Goal: Contribute content: Contribute content

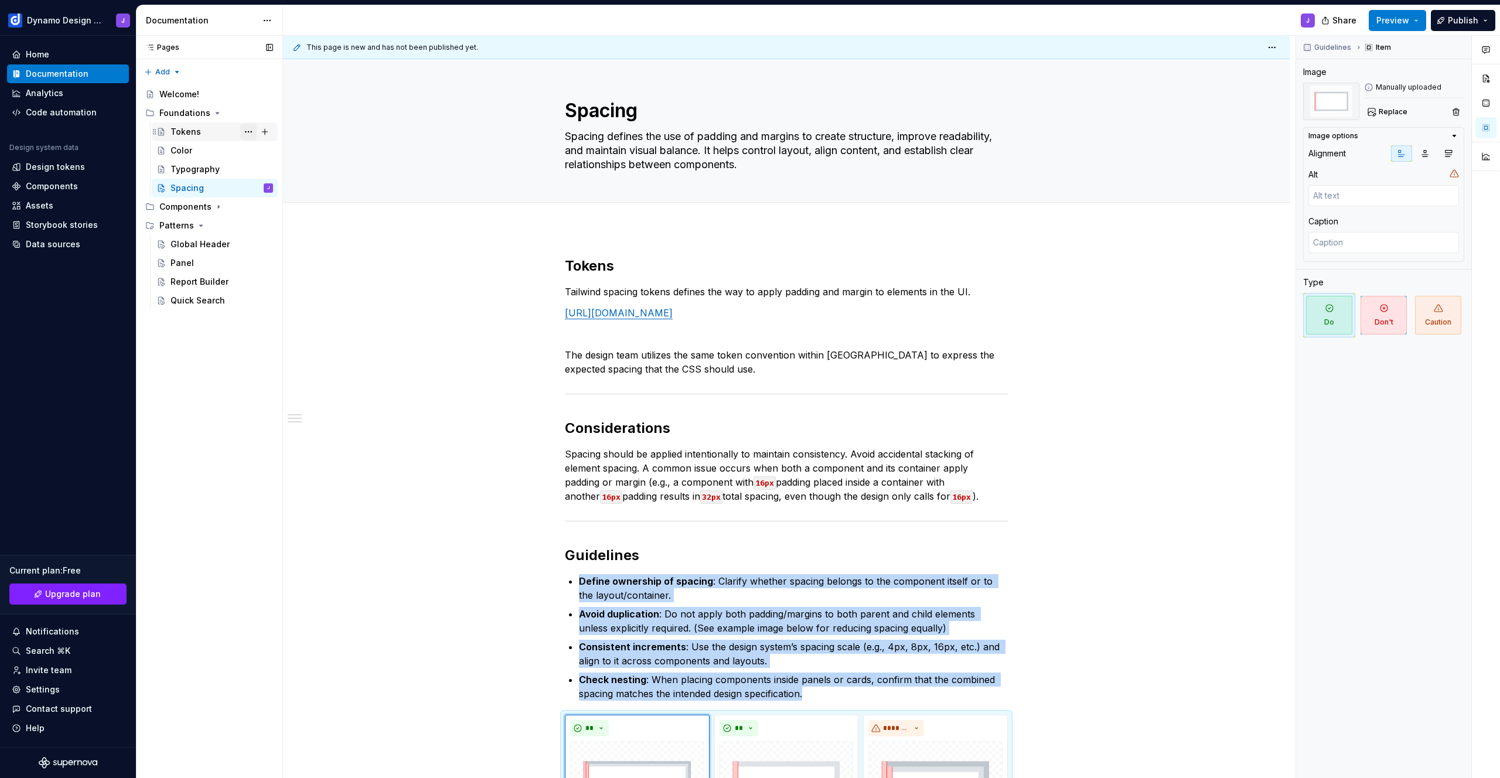
click at [252, 133] on button "Page tree" at bounding box center [248, 132] width 16 height 16
click at [291, 298] on div "Delete page" at bounding box center [319, 304] width 115 height 12
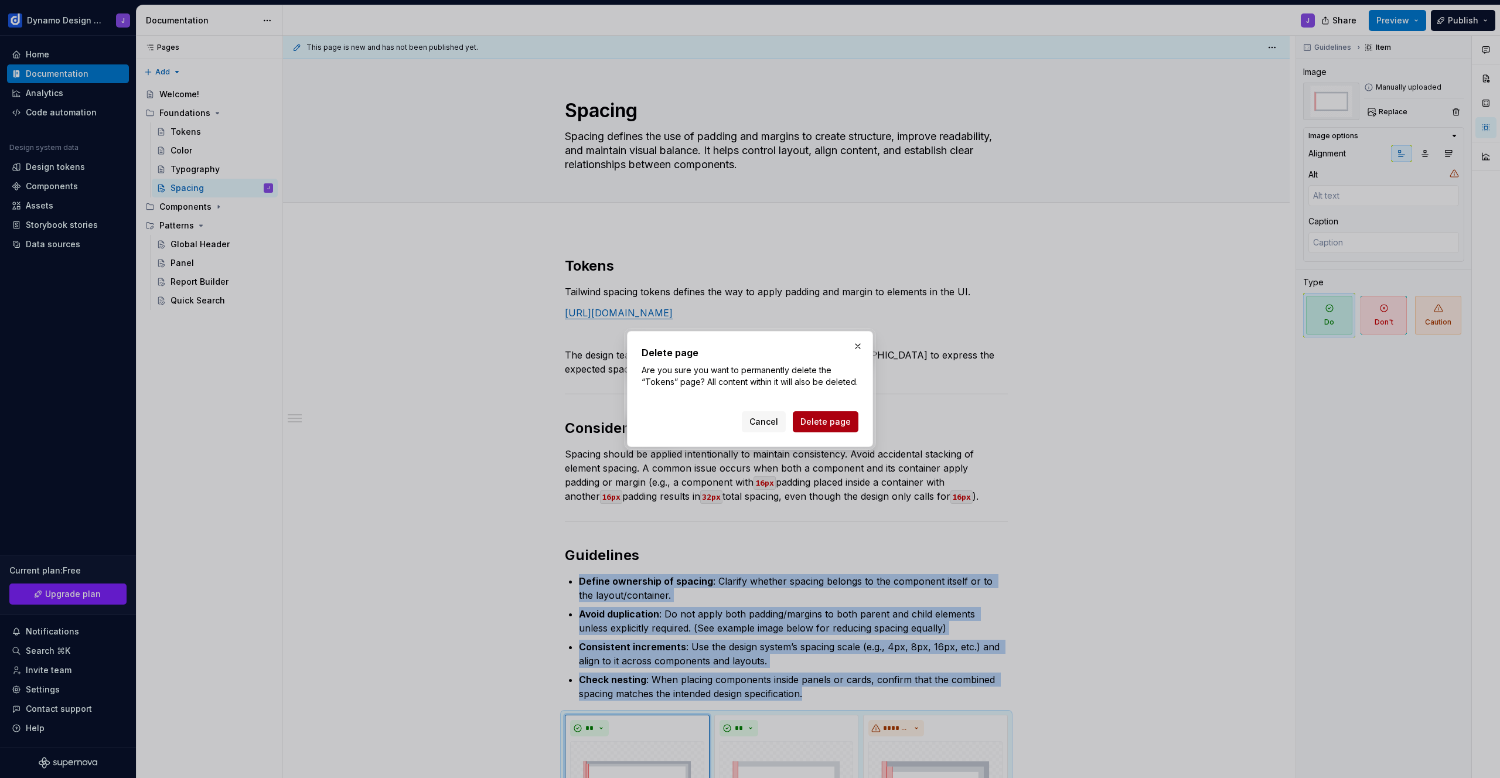
click at [832, 421] on span "Delete page" at bounding box center [826, 422] width 50 height 12
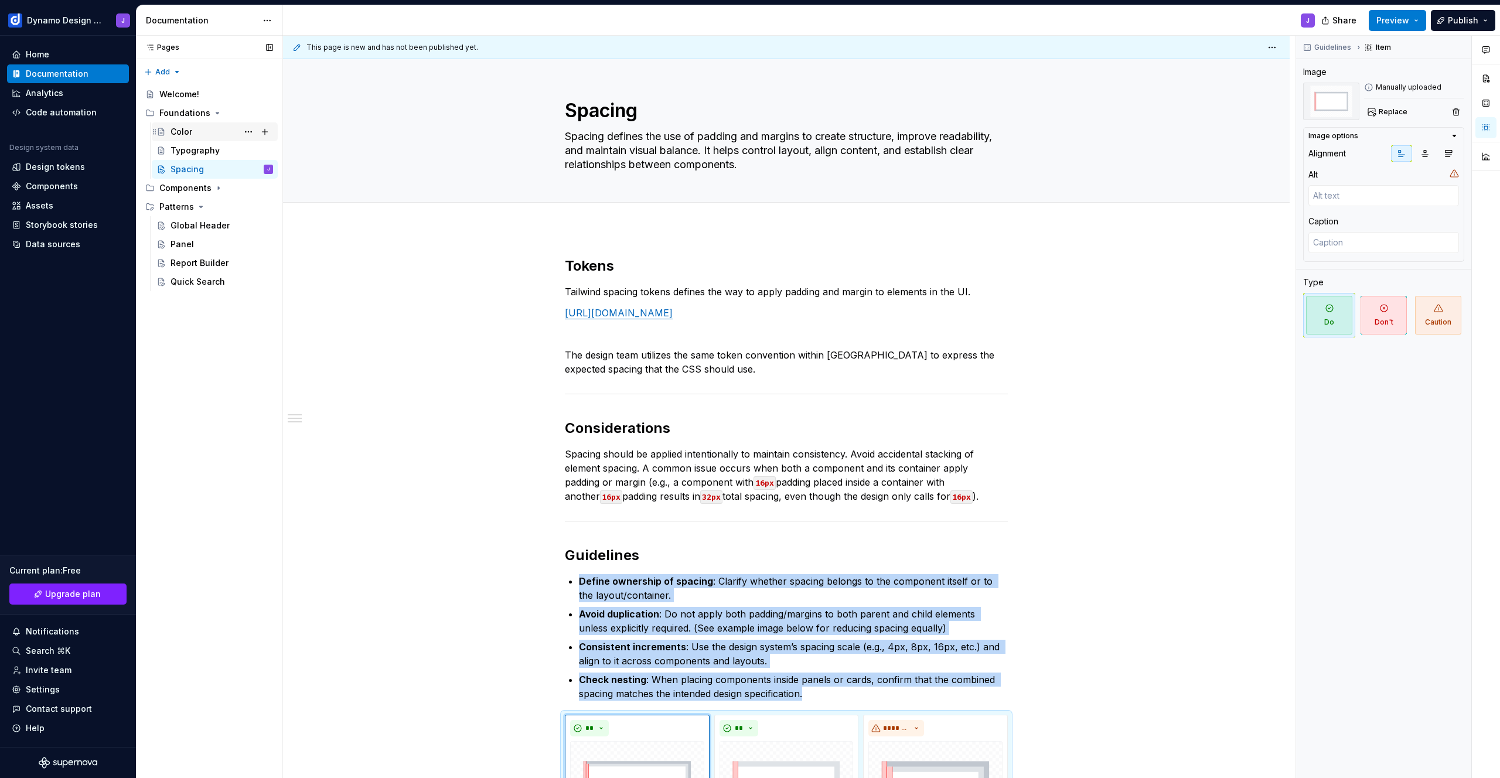
click at [195, 134] on div "Color" at bounding box center [222, 132] width 103 height 16
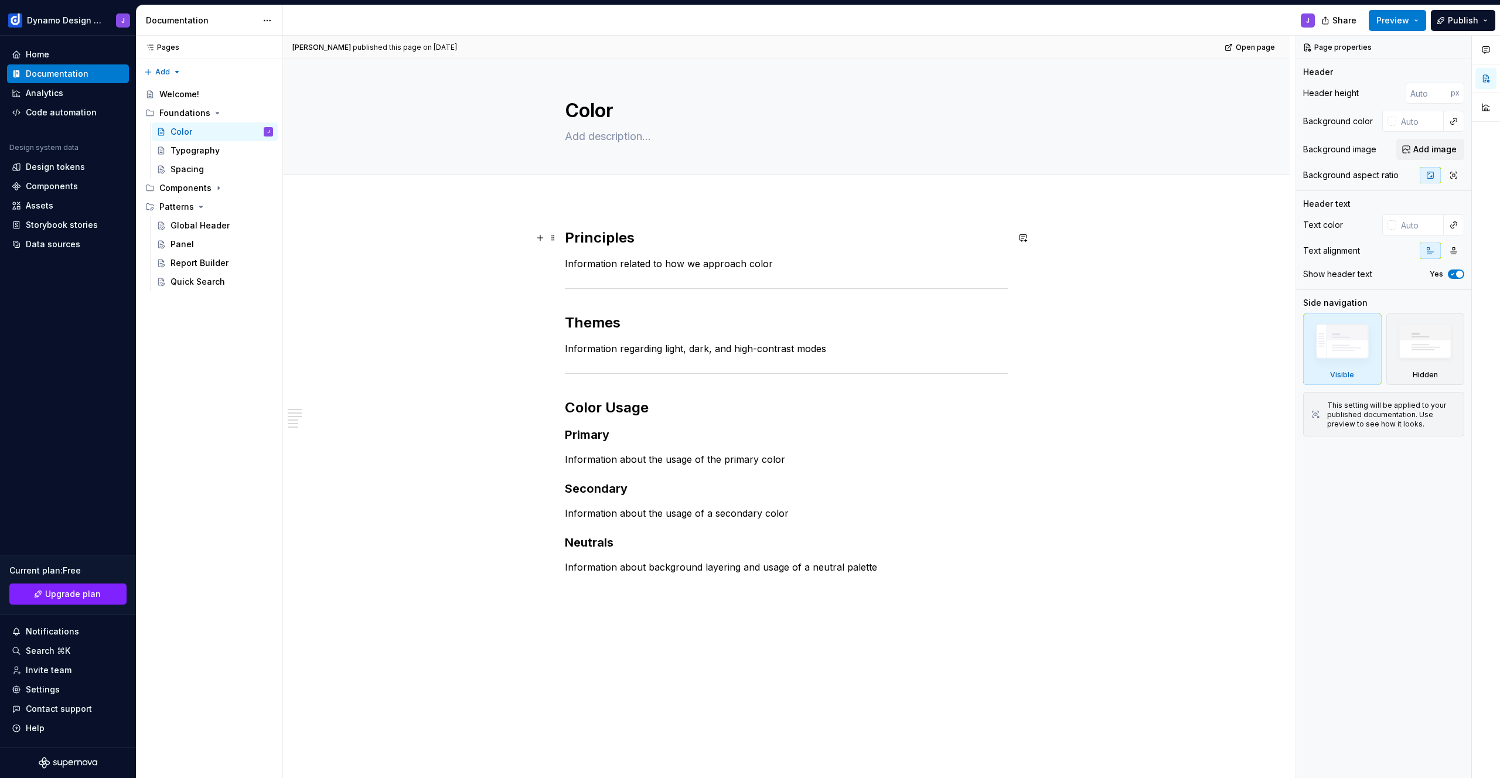
click at [595, 239] on h2 "Principles" at bounding box center [786, 238] width 443 height 19
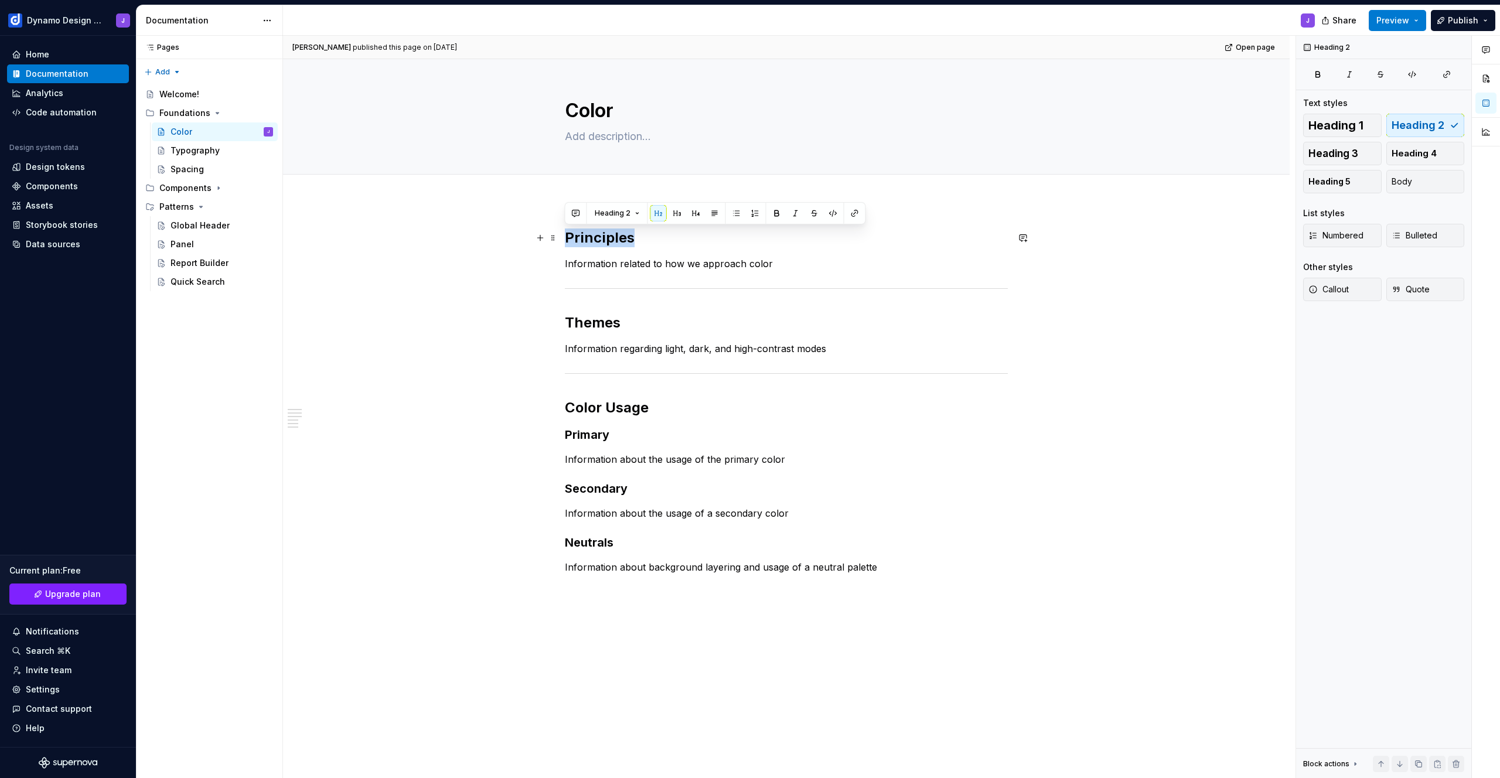
click at [595, 239] on h2 "Principles" at bounding box center [786, 238] width 443 height 19
click at [844, 268] on p "Information related to how we approach color" at bounding box center [786, 264] width 443 height 14
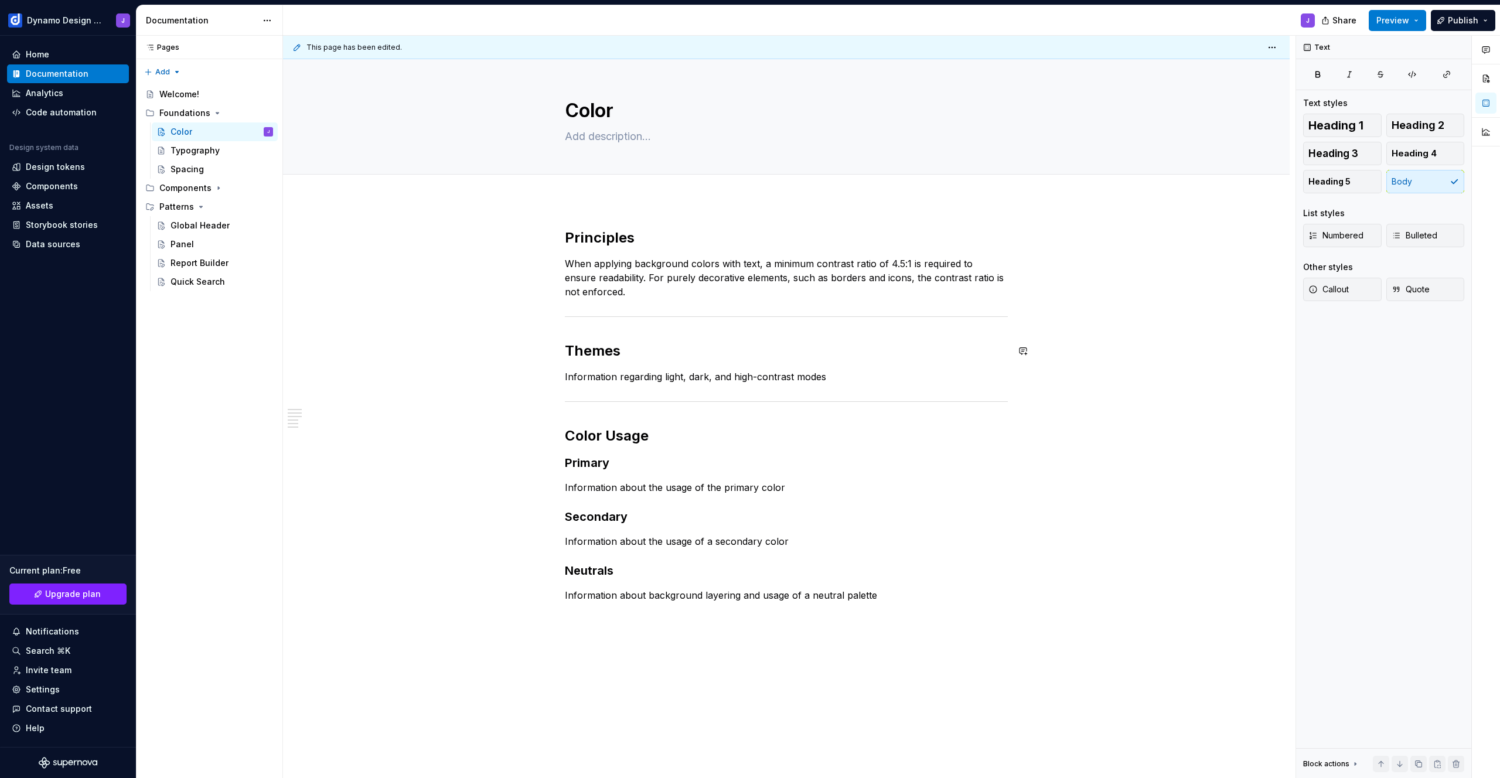
type textarea "*"
click at [607, 242] on h2 "Principles" at bounding box center [786, 238] width 443 height 19
click at [628, 292] on p "When applying background colors with text, a minimum contrast ratio of 4.5:1 is…" at bounding box center [786, 278] width 443 height 42
click at [833, 373] on p "Information regarding light, dark, and high-contrast modes" at bounding box center [786, 377] width 443 height 14
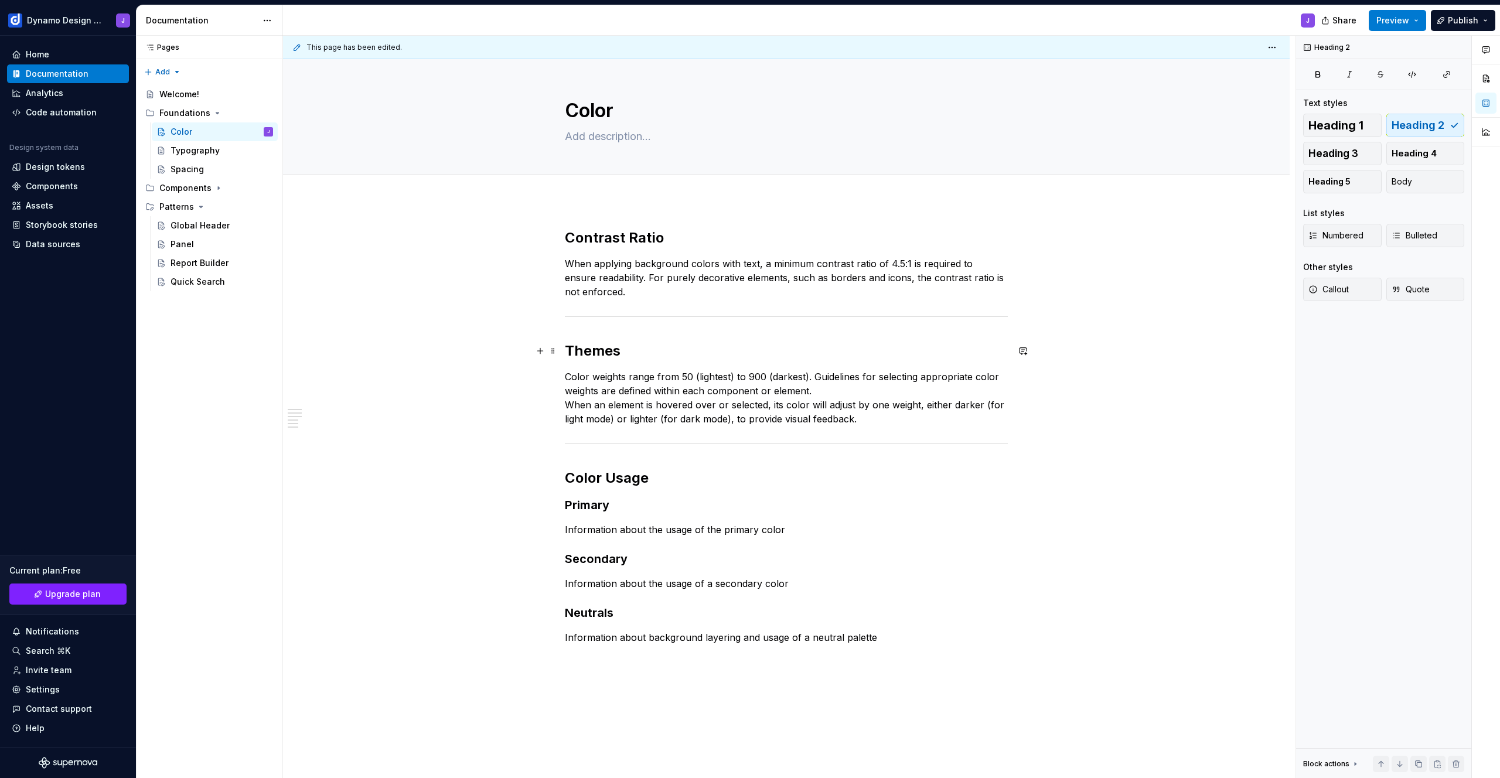
click at [602, 355] on h2 "Themes" at bounding box center [786, 351] width 443 height 19
click at [566, 402] on p "Color weights range from 50 (lightest) to 900 (darkest). Guidelines for selecti…" at bounding box center [786, 398] width 443 height 56
click at [852, 387] on p "Color weights range from 50 (lightest) to 900 (darkest). Guidelines for selecti…" at bounding box center [786, 398] width 443 height 56
click at [983, 388] on p "Color weights range from 50 (lightest) to 900 (darkest). Guidelines for selecti…" at bounding box center [786, 398] width 443 height 56
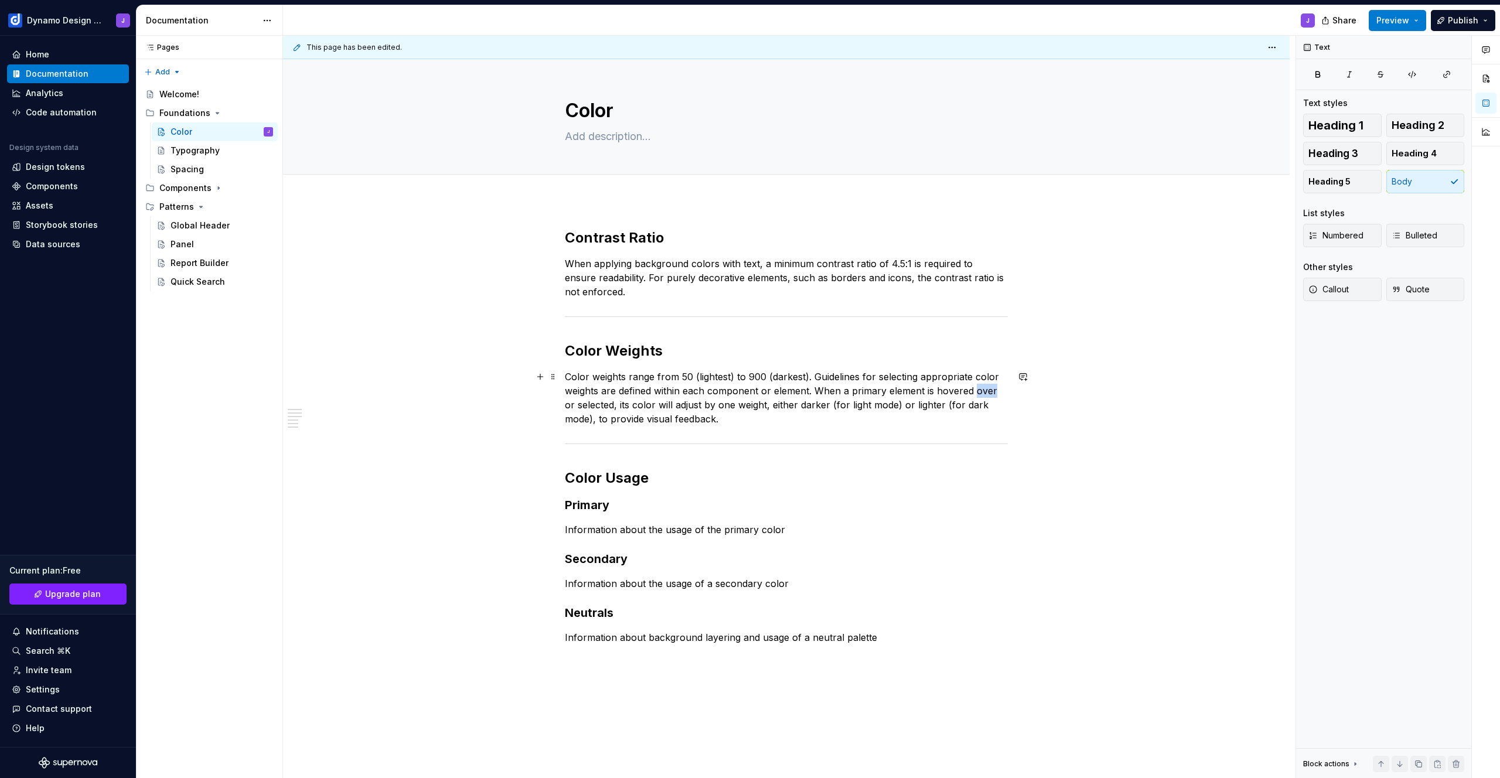
click at [983, 388] on p "Color weights range from 50 (lightest) to 900 (darkest). Guidelines for selecti…" at bounding box center [786, 398] width 443 height 56
click at [707, 421] on p "Color weights range from 50 (lightest) to 900 (darkest). Guidelines for selecti…" at bounding box center [786, 398] width 443 height 56
drag, startPoint x: 850, startPoint y: 407, endPoint x: 890, endPoint y: 408, distance: 39.9
click at [890, 408] on p "Color weights range from 50 (lightest) to 900 (darkest). Guidelines for selecti…" at bounding box center [786, 398] width 443 height 56
drag, startPoint x: 862, startPoint y: 405, endPoint x: 935, endPoint y: 406, distance: 72.7
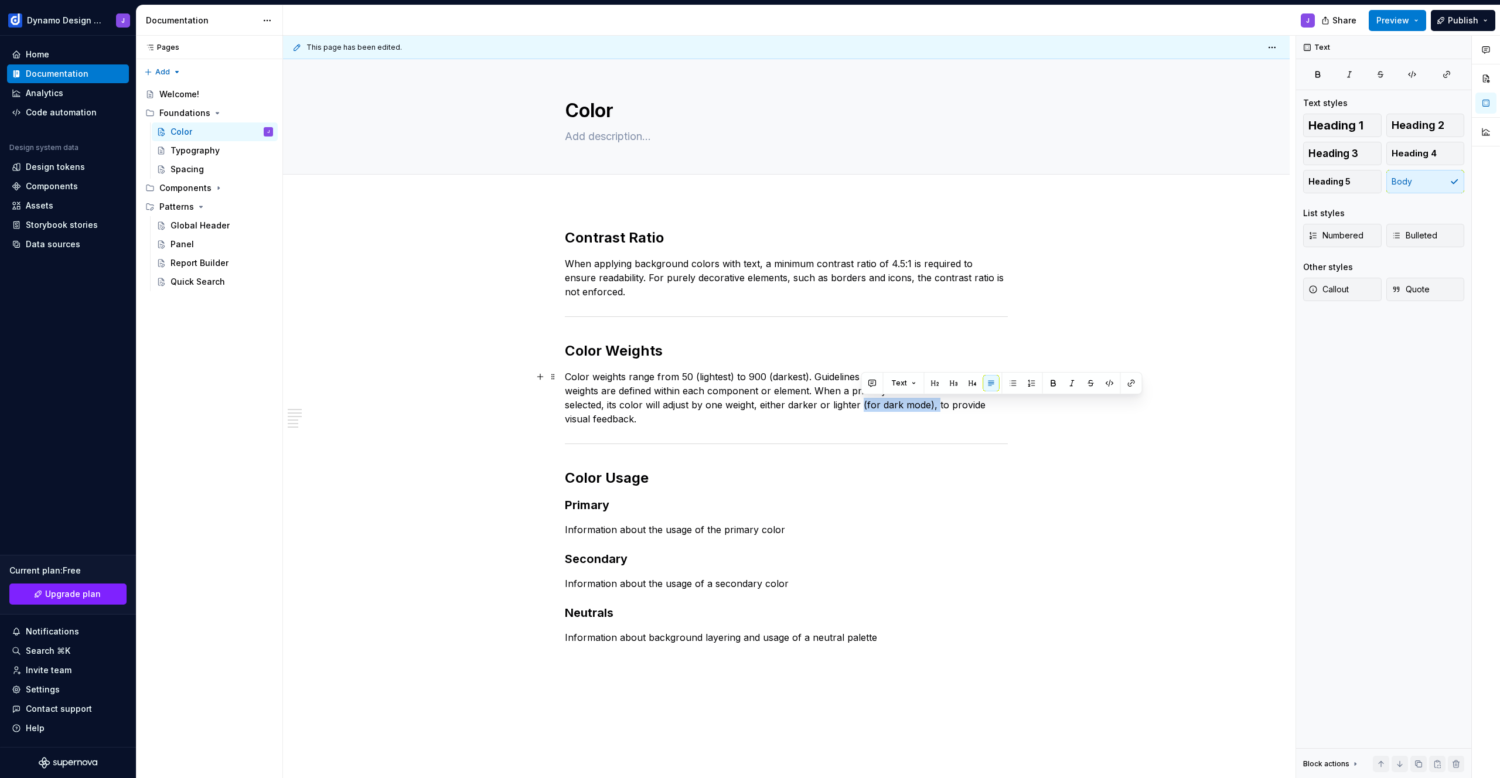
click at [935, 406] on p "Color weights range from 50 (lightest) to 900 (darkest). Guidelines for selecti…" at bounding box center [786, 398] width 443 height 56
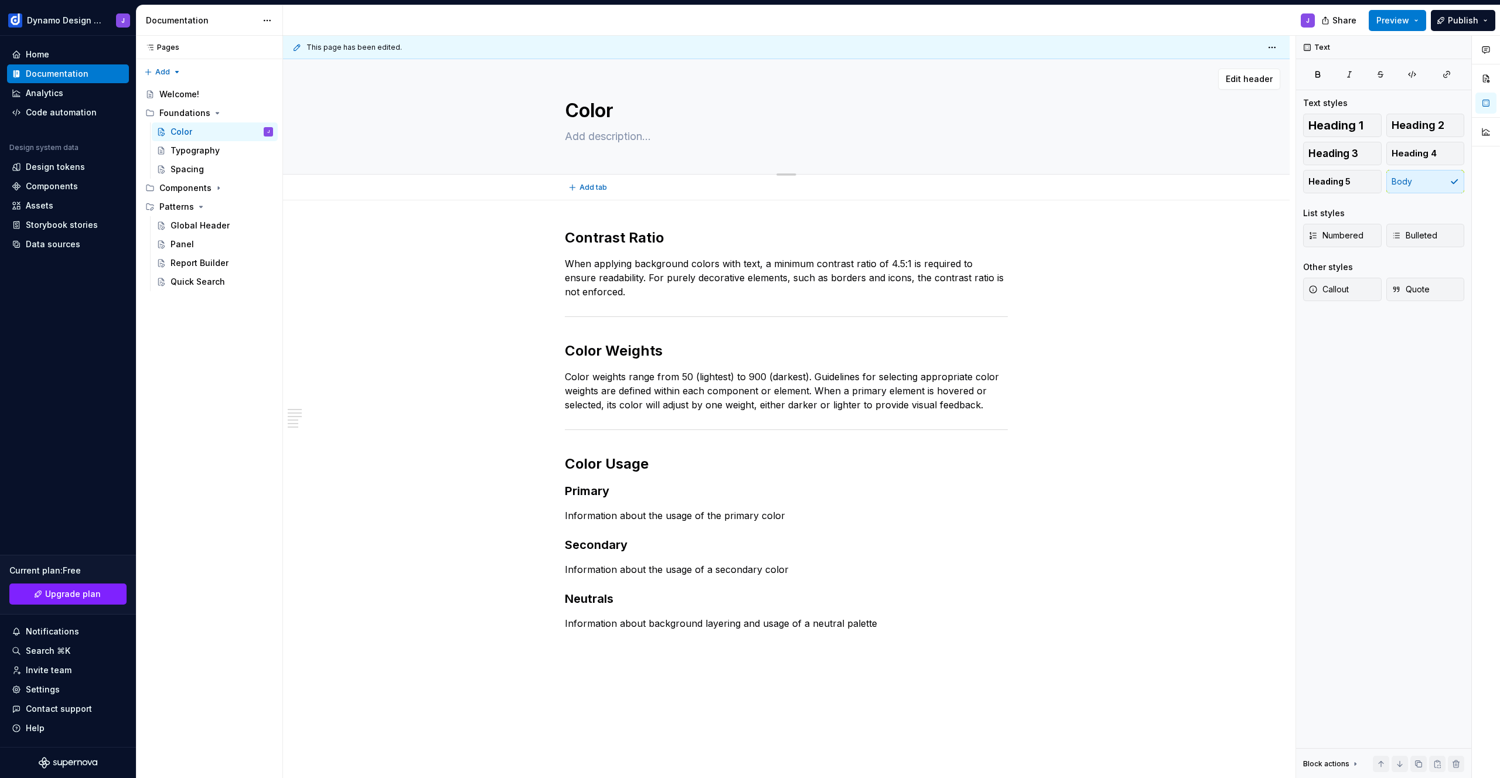
click at [626, 137] on textarea at bounding box center [784, 136] width 443 height 19
click at [624, 135] on textarea at bounding box center [784, 136] width 443 height 19
paste textarea "Color establishes visual hierarchy, communicates meaning, and ensures accessibi…"
type textarea "*"
type textarea "Color establishes visual hierarchy, communicates meaning, and ensures accessibi…"
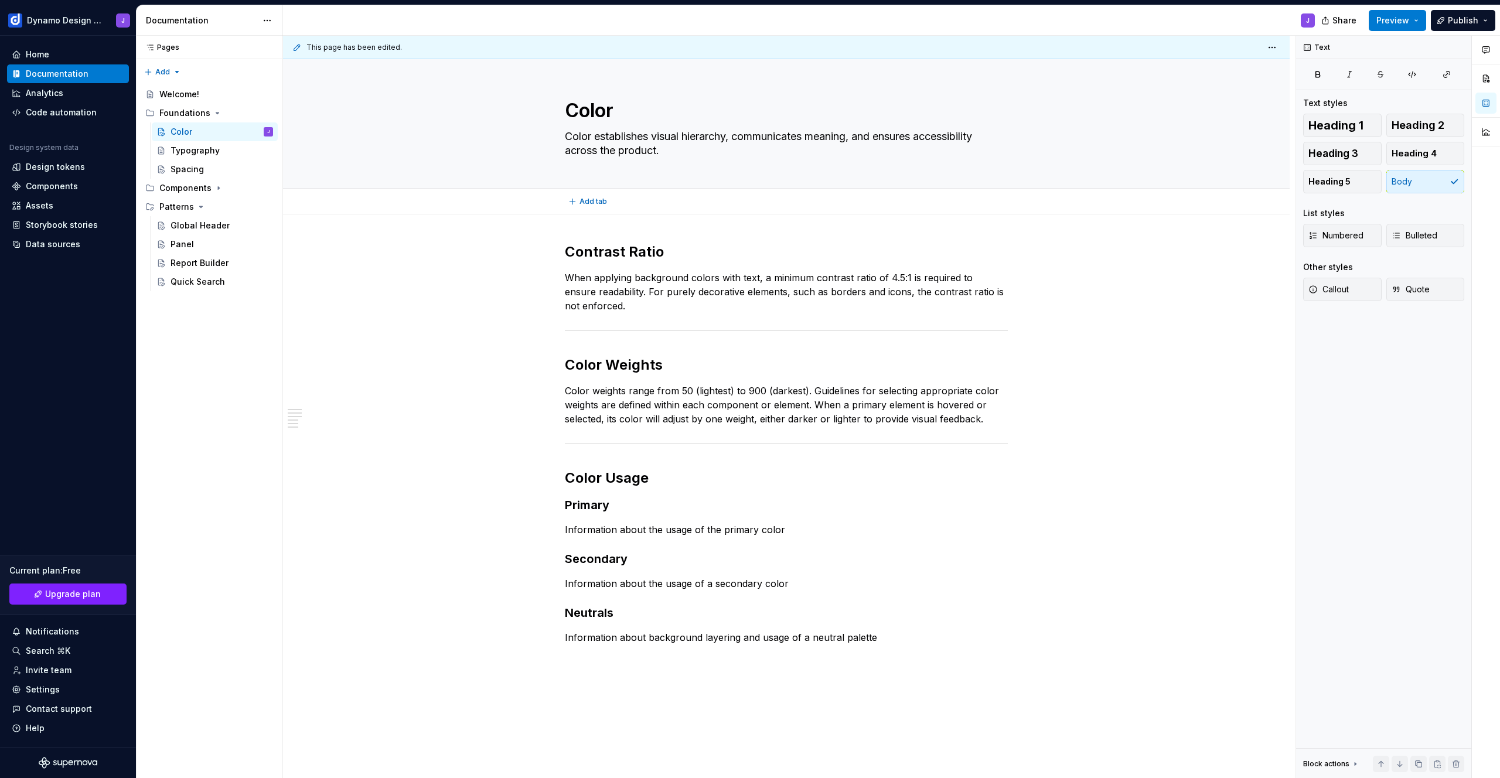
type textarea "*"
type textarea "Color establishes visual hierarchy, communicates meaning, and ensures accessibi…"
click at [599, 226] on div "Contrast Ratio When applying background colors with text, a minimum contrast ra…" at bounding box center [786, 563] width 1007 height 699
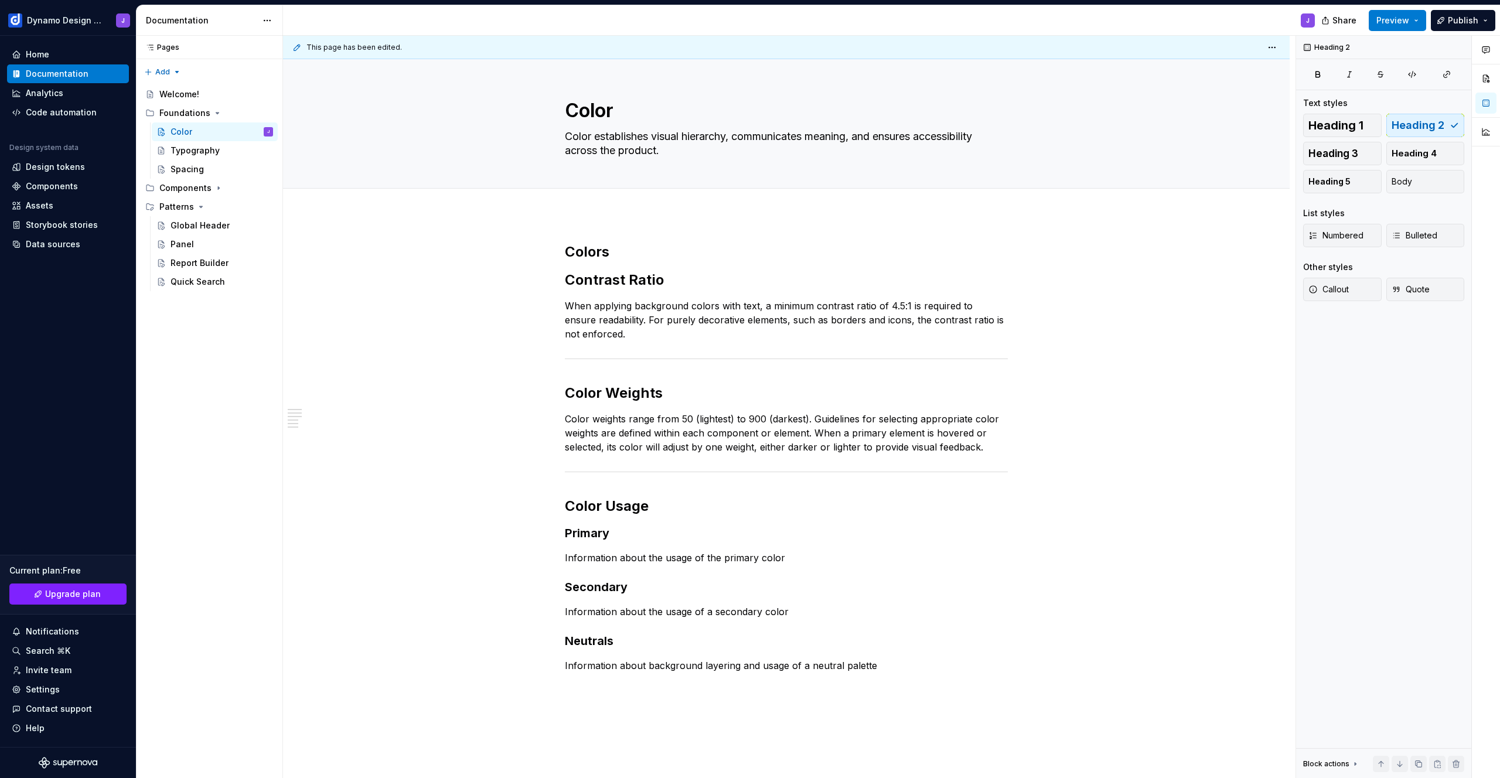
scroll to position [1, 0]
click at [592, 278] on h2 "Contrast Ratio" at bounding box center [786, 279] width 443 height 19
click at [615, 254] on h2 "Colors" at bounding box center [786, 250] width 443 height 19
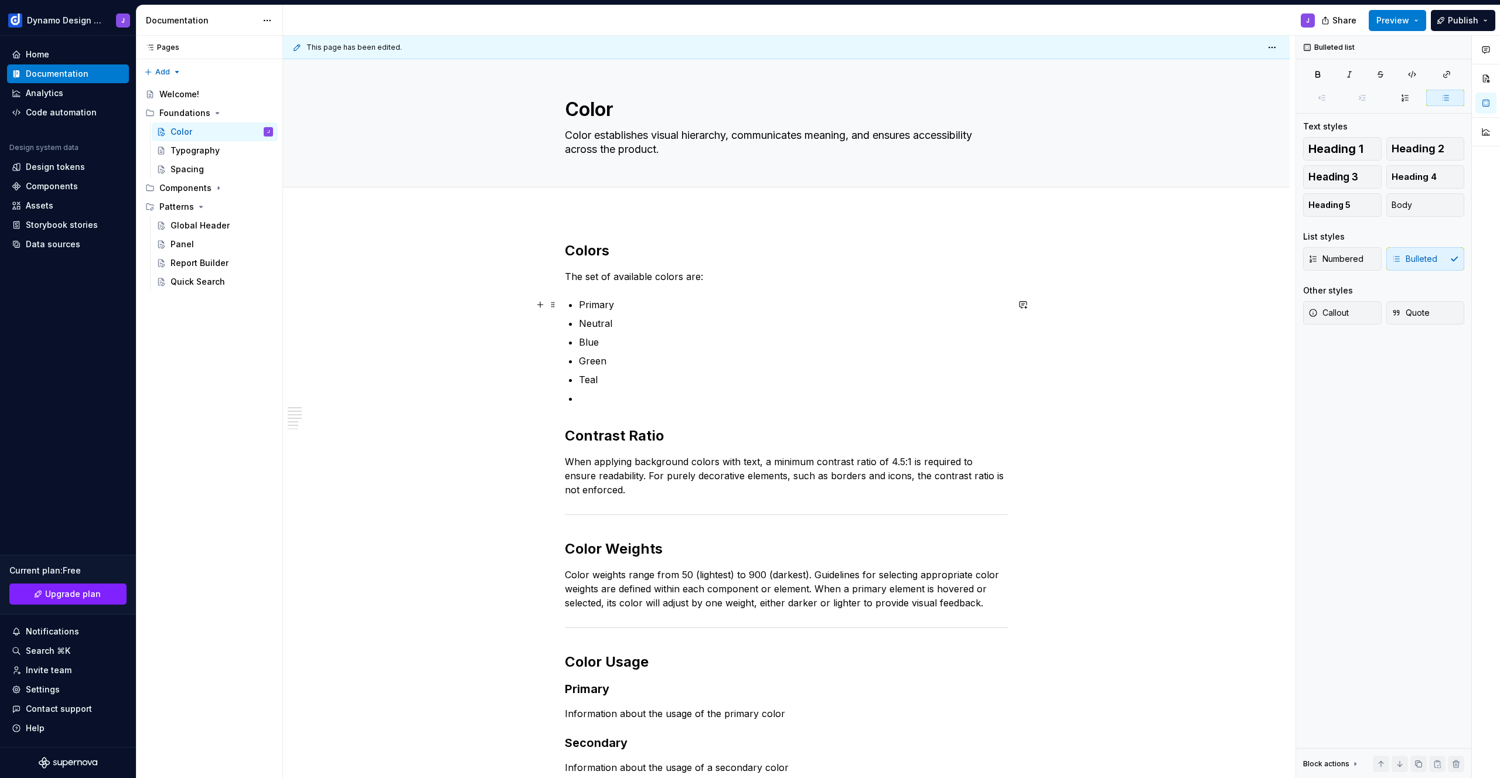
click at [625, 302] on p "Primary" at bounding box center [793, 305] width 429 height 14
drag, startPoint x: 665, startPoint y: 304, endPoint x: 652, endPoint y: 315, distance: 16.6
click at [623, 305] on p "Primary - the main CTA’s and actionable elements" at bounding box center [793, 305] width 429 height 14
click at [638, 319] on p "Neutral" at bounding box center [793, 323] width 429 height 14
click at [809, 323] on p "Neutral - backgrounds and component layering" at bounding box center [793, 323] width 429 height 14
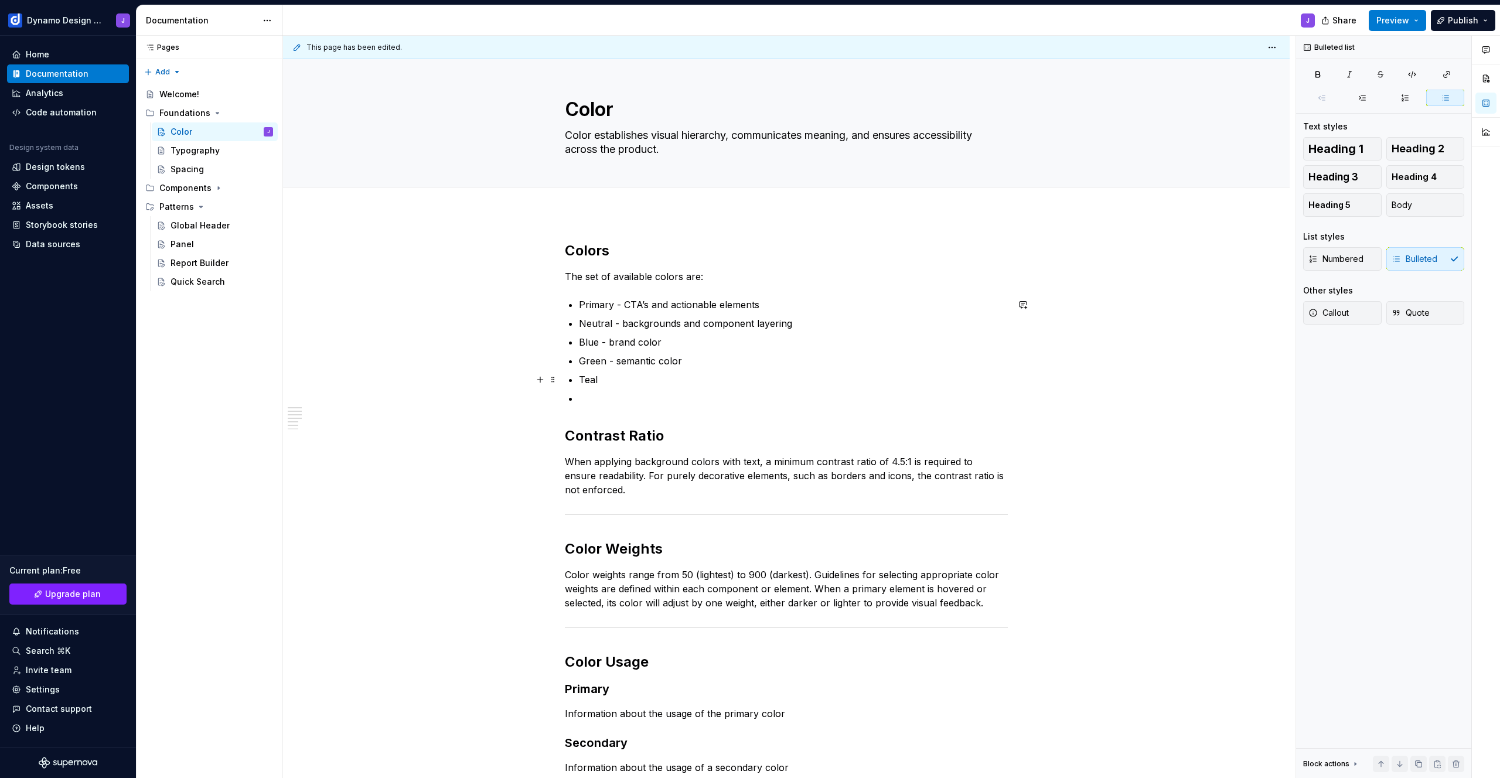
click at [639, 377] on p "Teal" at bounding box center [793, 380] width 429 height 14
click at [585, 306] on p "Primary - CTA’s and actionable elements" at bounding box center [793, 305] width 429 height 14
click at [603, 323] on p "Neutral - backgrounds and component layering" at bounding box center [793, 323] width 429 height 14
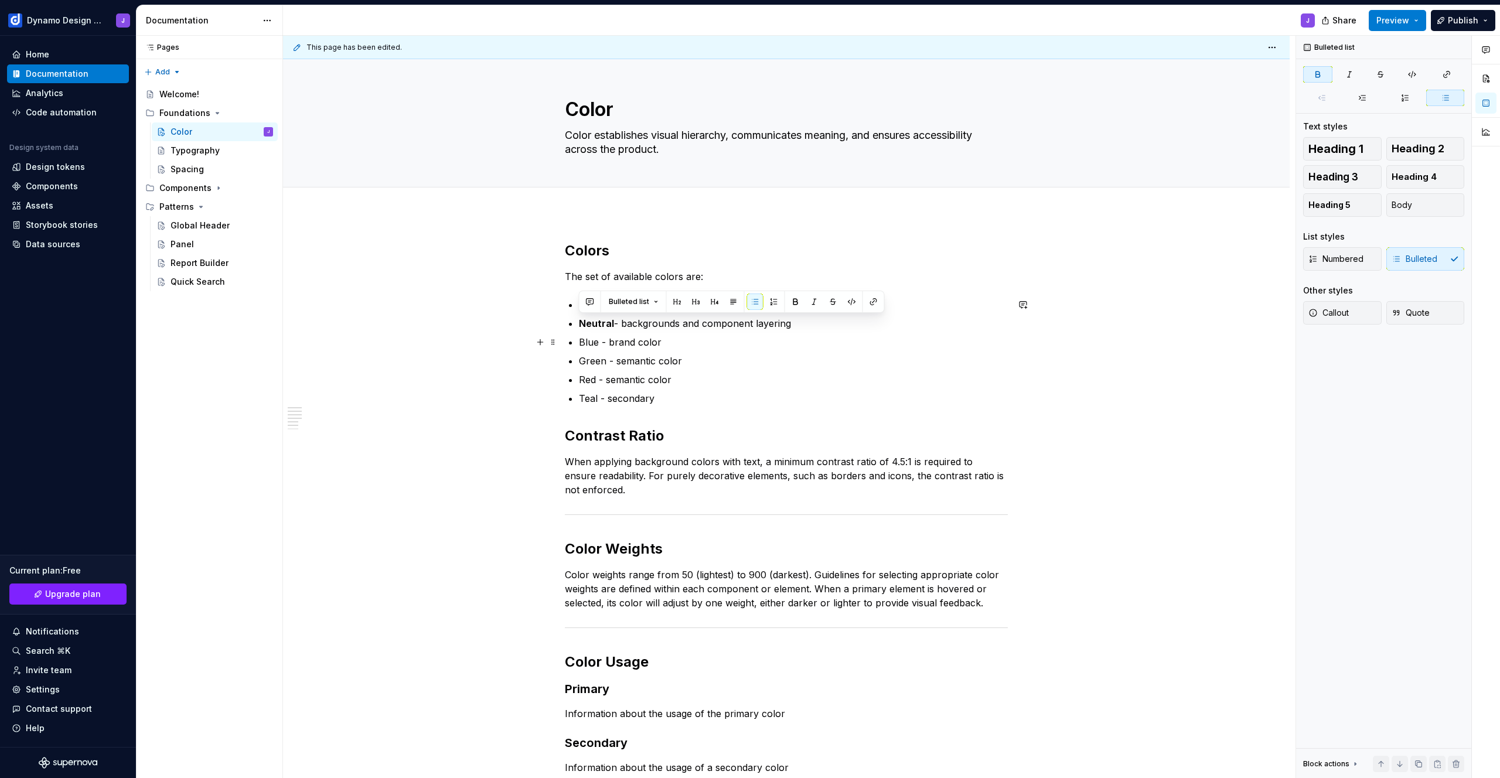
click at [585, 342] on p "Blue - brand color" at bounding box center [793, 342] width 429 height 14
click at [587, 360] on p "Green - semantic color" at bounding box center [793, 361] width 429 height 14
click at [588, 378] on p "Red - semantic color" at bounding box center [793, 380] width 429 height 14
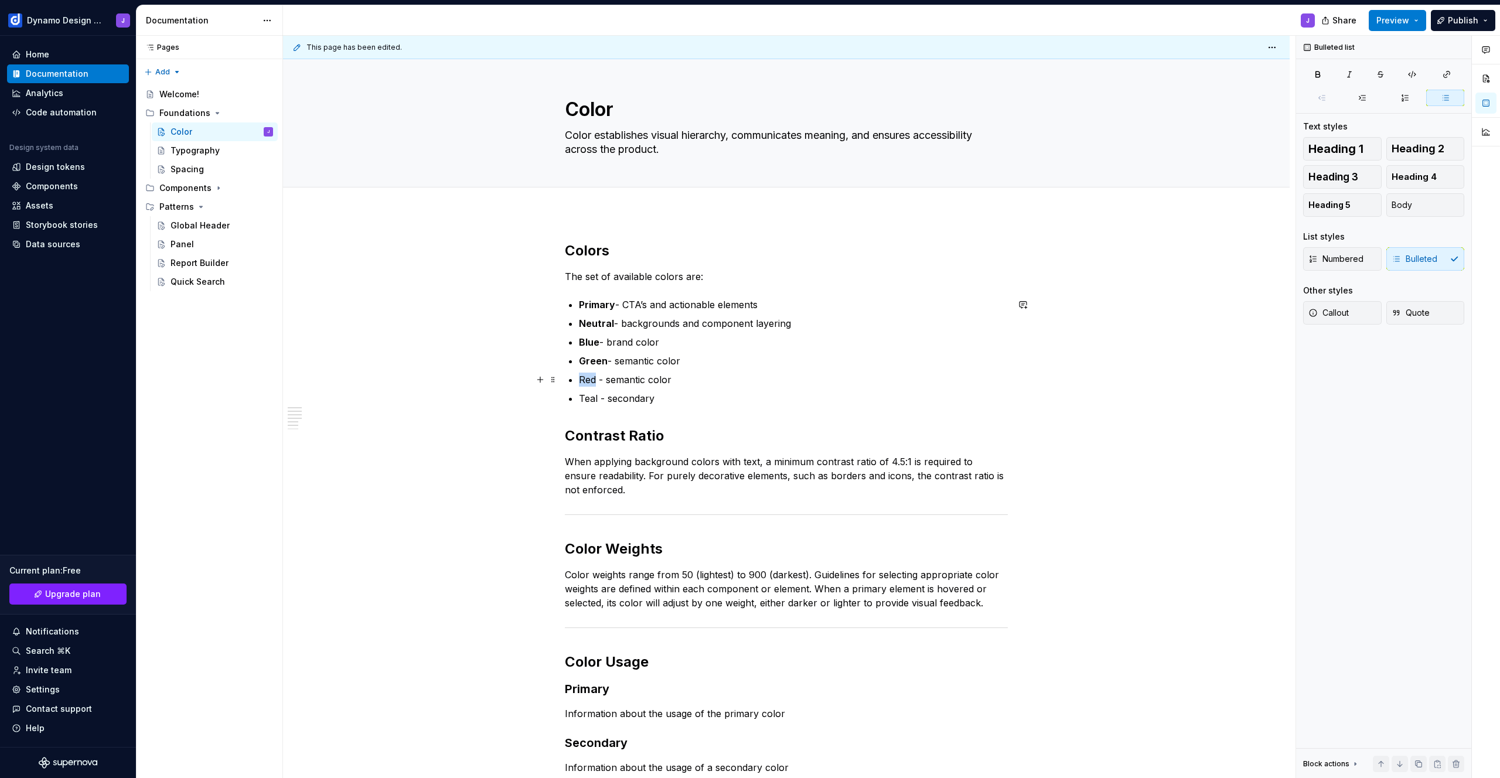
click at [588, 378] on p "Red - semantic color" at bounding box center [793, 380] width 429 height 14
click at [587, 401] on p "Teal - secondary" at bounding box center [793, 398] width 429 height 14
click at [587, 400] on p "Teal - secondary" at bounding box center [793, 398] width 429 height 14
click at [589, 395] on p "Teal - secondary" at bounding box center [793, 398] width 429 height 14
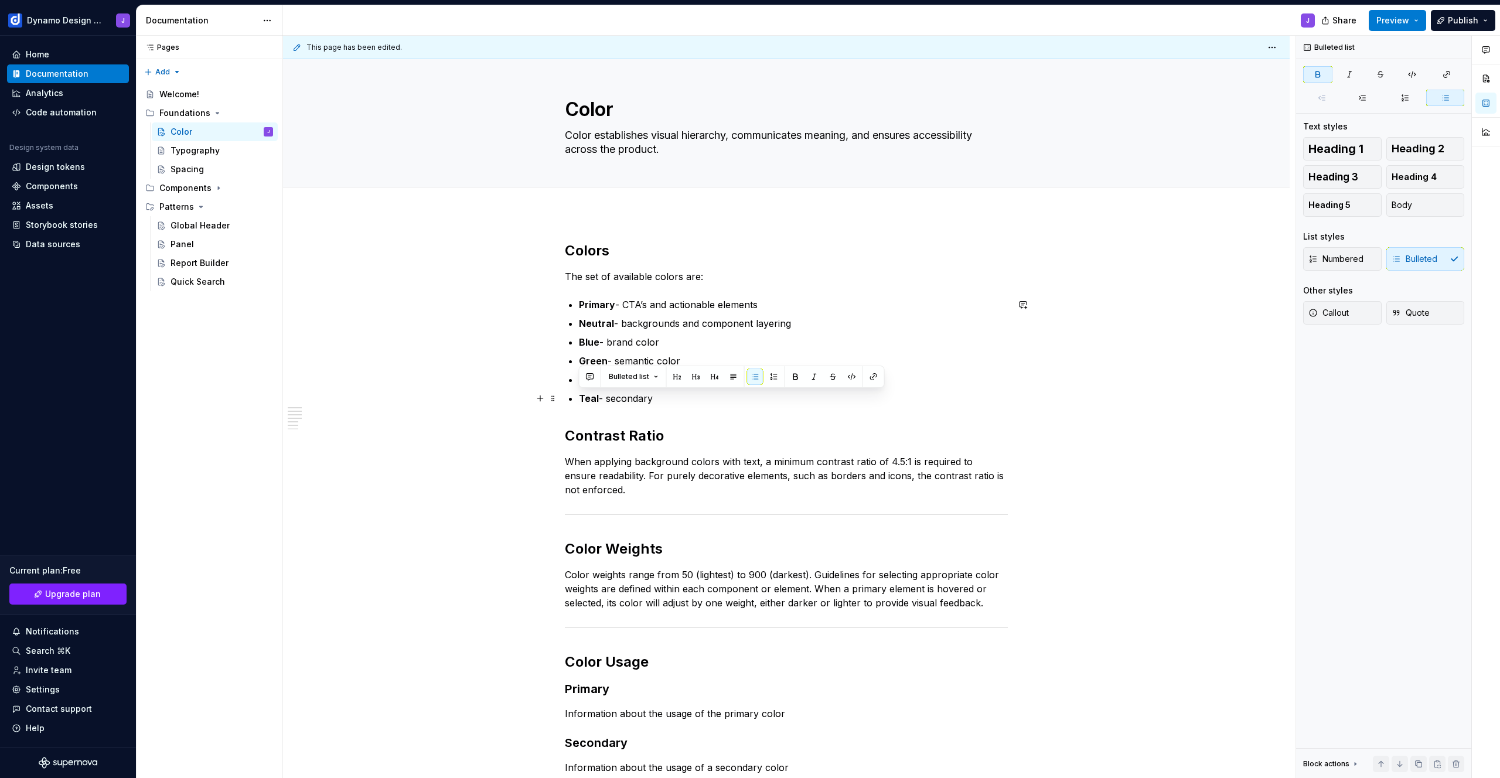
click at [670, 396] on p "Teal - secondary" at bounding box center [793, 398] width 429 height 14
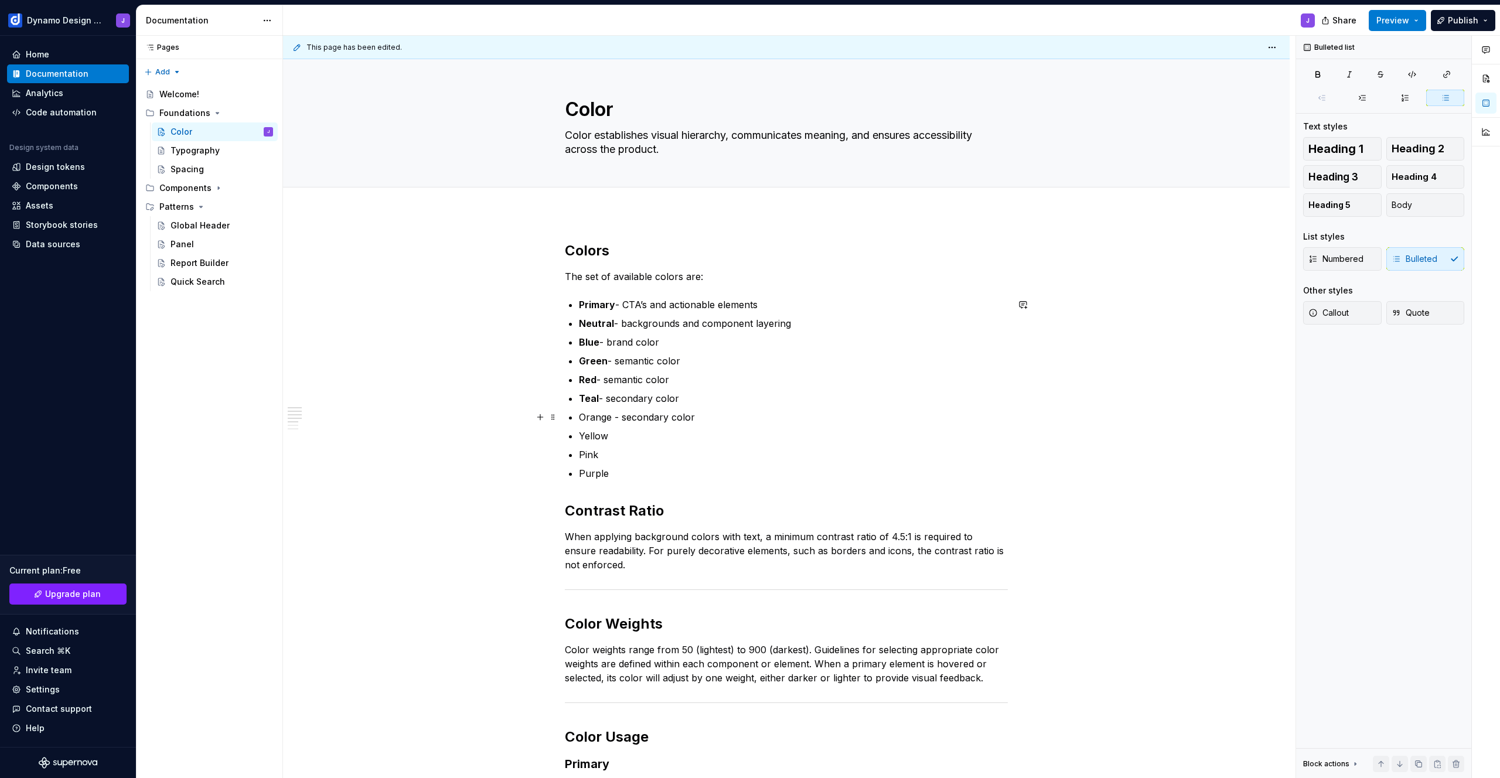
click at [616, 418] on p "Orange - secondary color" at bounding box center [793, 417] width 429 height 14
copy p "- secondary color"
click at [599, 416] on p "Orange - secondary color" at bounding box center [793, 417] width 429 height 14
click at [590, 431] on p "Yellow - secondary color" at bounding box center [793, 436] width 429 height 14
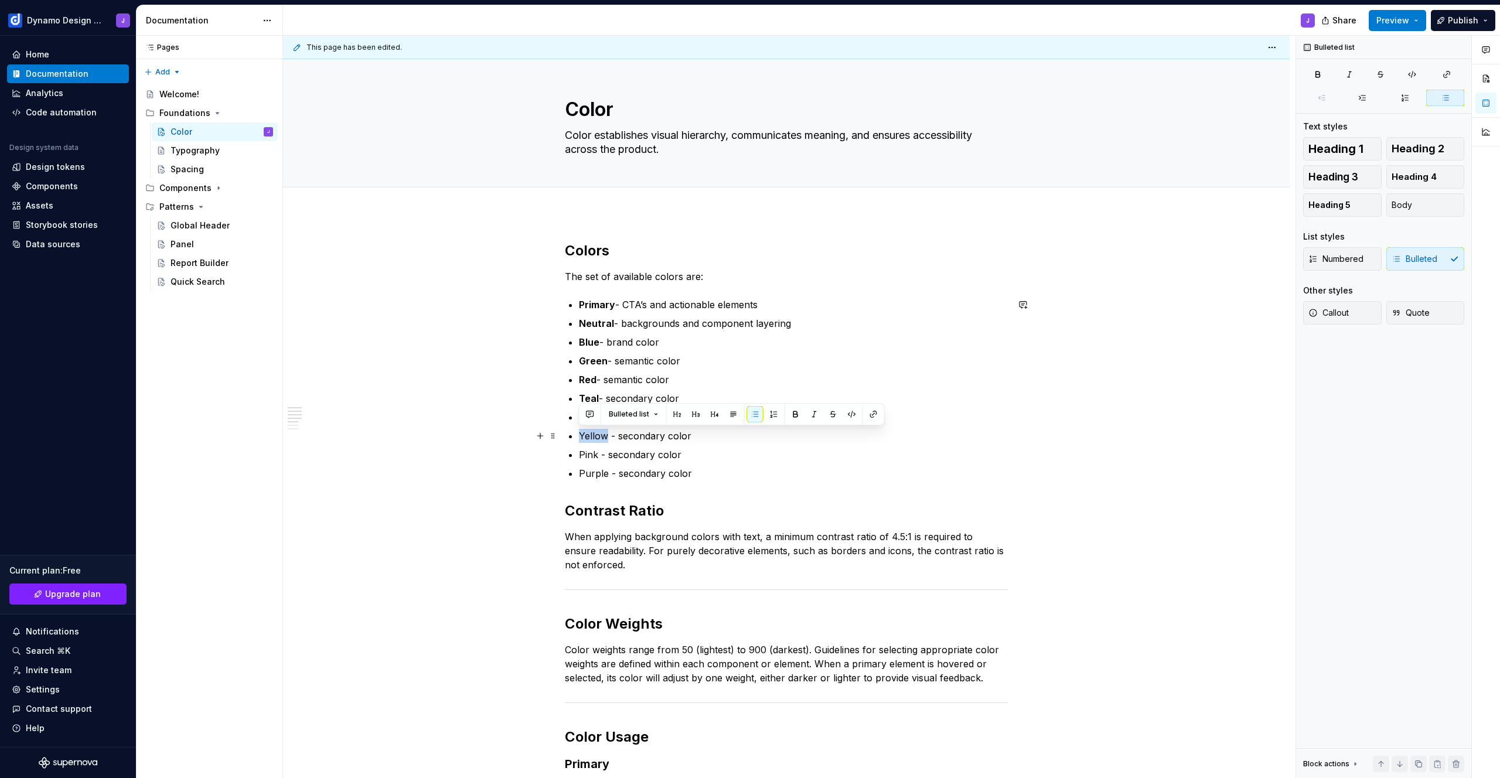
click at [590, 431] on p "Yellow - secondary color" at bounding box center [793, 436] width 429 height 14
click at [588, 452] on p "Pink - secondary color" at bounding box center [793, 455] width 429 height 14
click at [592, 475] on p "Purple - secondary color" at bounding box center [793, 473] width 429 height 14
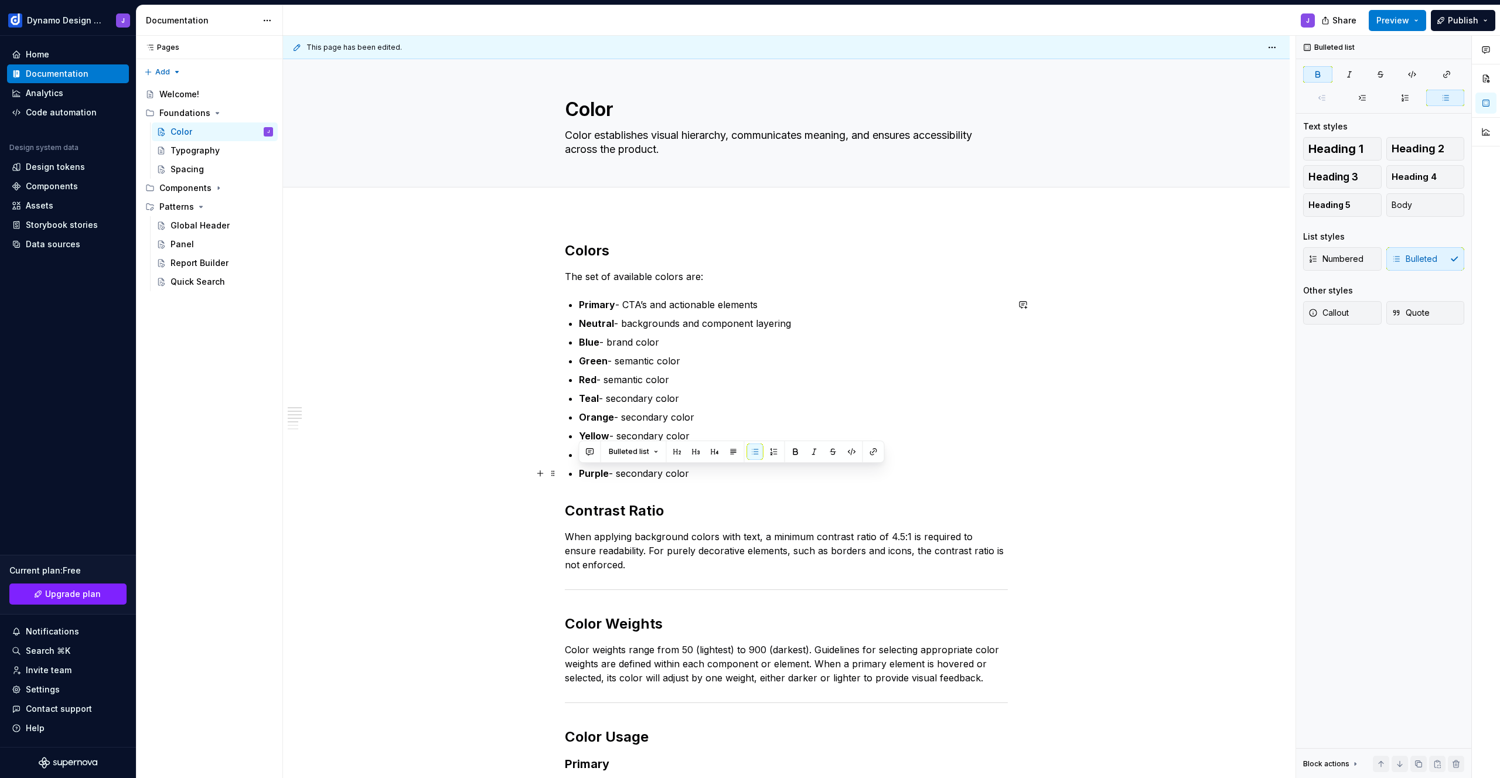
click at [732, 474] on p "Purple - secondary color" at bounding box center [793, 473] width 429 height 14
click at [786, 306] on p "Primary - CTA’s and actionable elements" at bounding box center [793, 305] width 429 height 14
drag, startPoint x: 761, startPoint y: 304, endPoint x: 799, endPoint y: 303, distance: 38.1
click at [799, 303] on p "Primary - CTA’s and actionable elements (@blue)" at bounding box center [793, 305] width 429 height 14
click at [580, 304] on strong "Primary" at bounding box center [597, 305] width 36 height 12
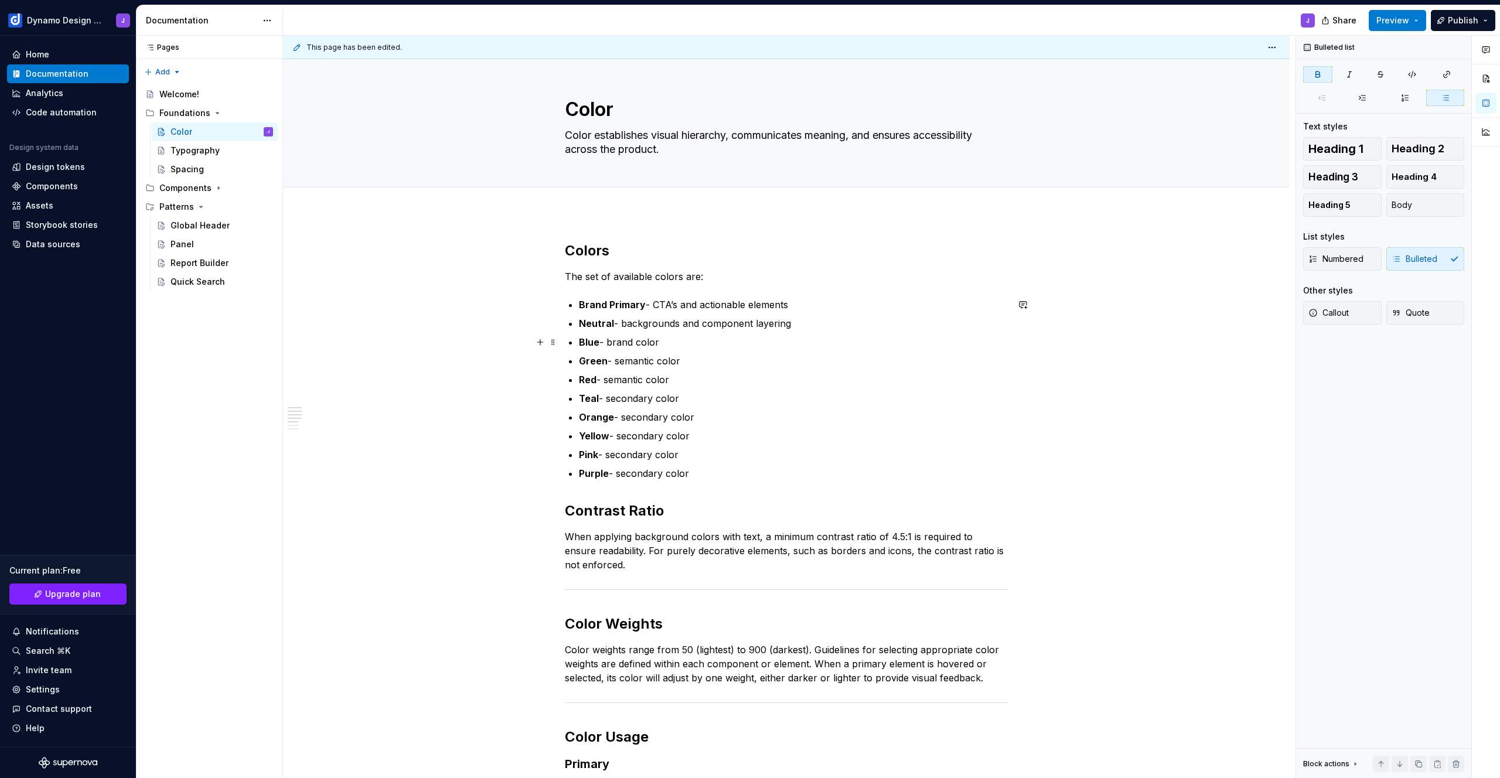
click at [831, 331] on ul "Brand Primary - CTA’s and actionable elements Neutral - backgrounds and compone…" at bounding box center [793, 389] width 429 height 183
click at [813, 323] on p "Neutral - backgrounds and component layering" at bounding box center [793, 323] width 429 height 14
click at [625, 320] on p "Neutral - backgrounds and component layering" at bounding box center [793, 323] width 429 height 14
click at [735, 469] on p "Purple - Secondary color" at bounding box center [793, 473] width 429 height 14
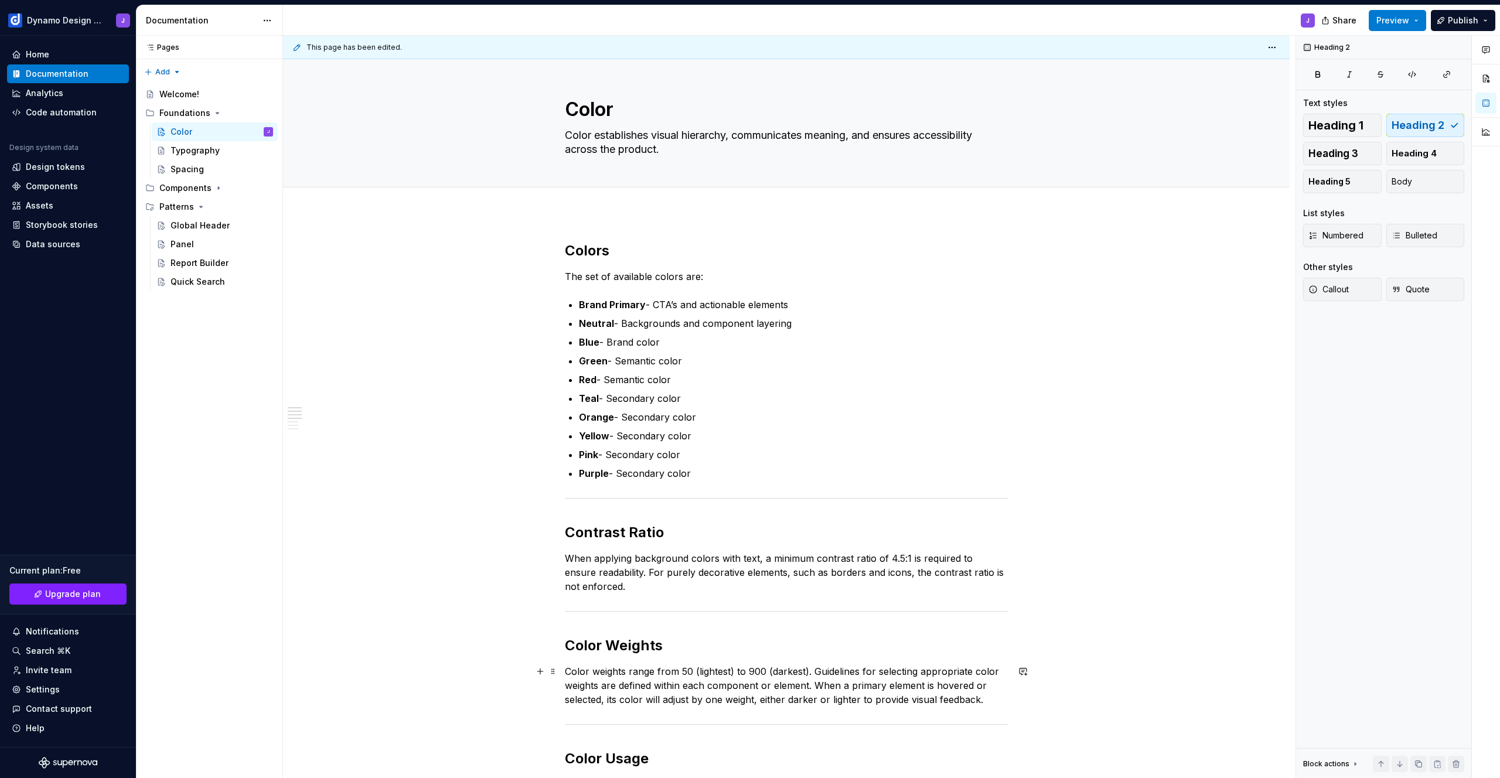
type textarea "*"
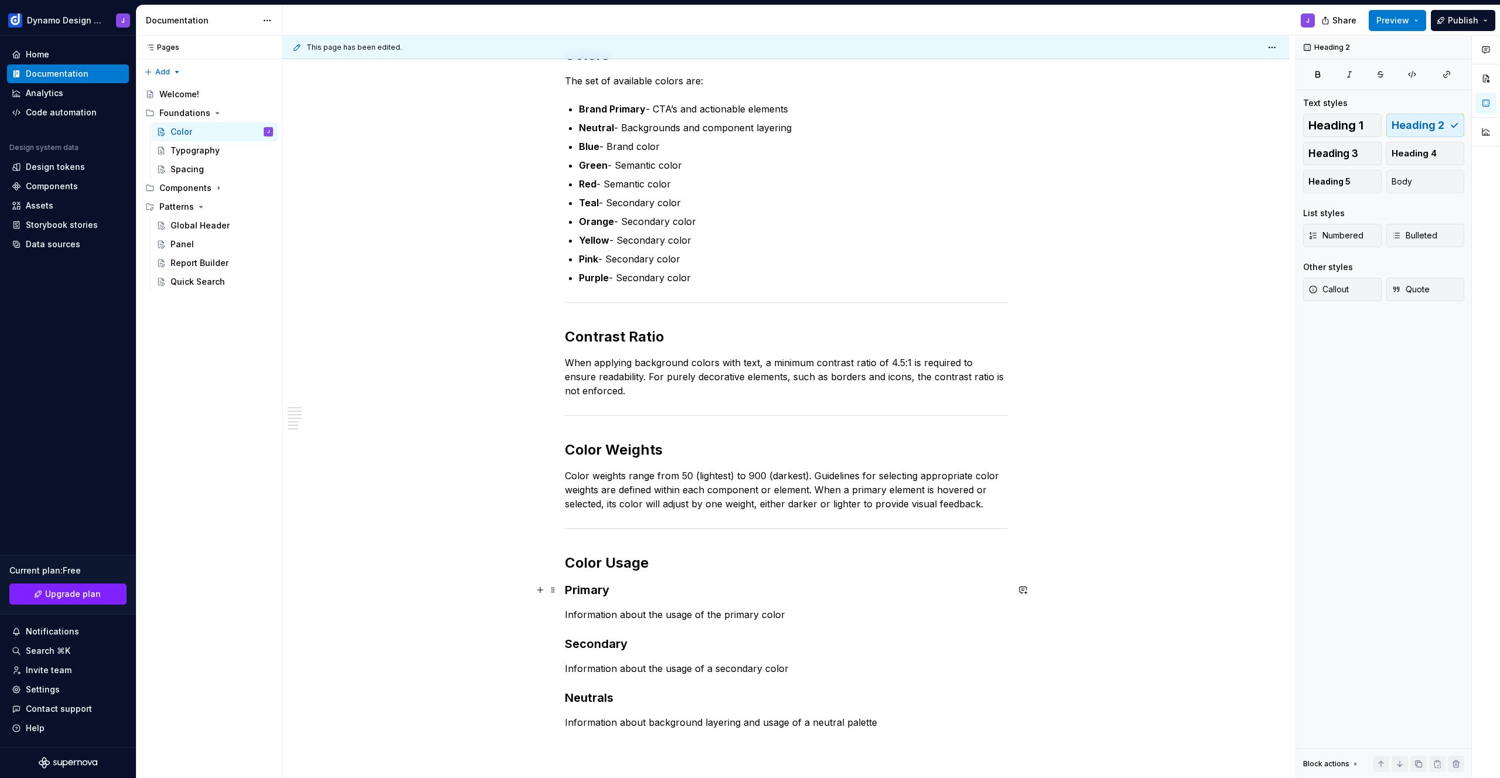
scroll to position [212, 0]
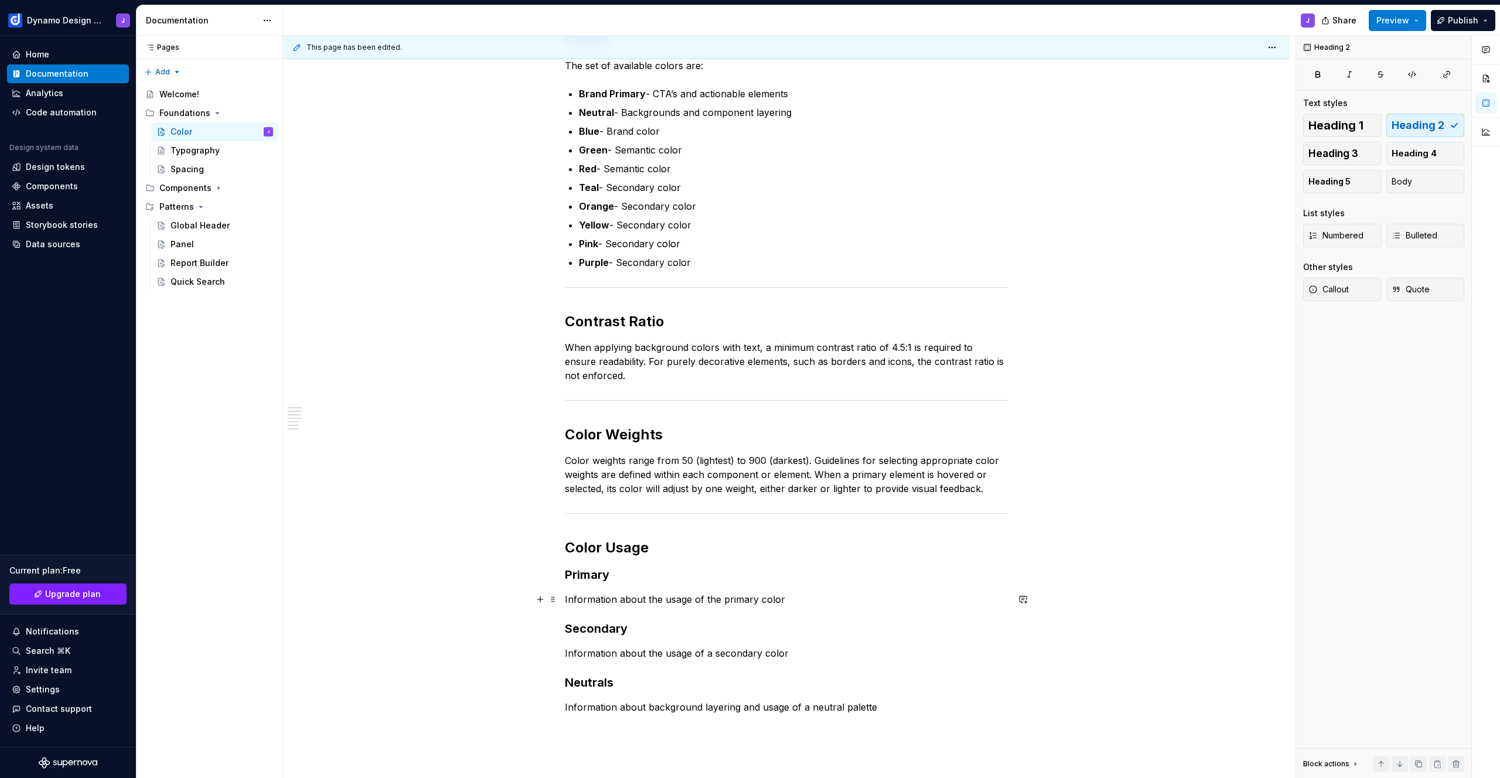
click at [786, 597] on p "Information about the usage of the primary color" at bounding box center [786, 599] width 443 height 14
click at [898, 706] on p "Information about background layering and usage of a neutral palette" at bounding box center [786, 707] width 443 height 14
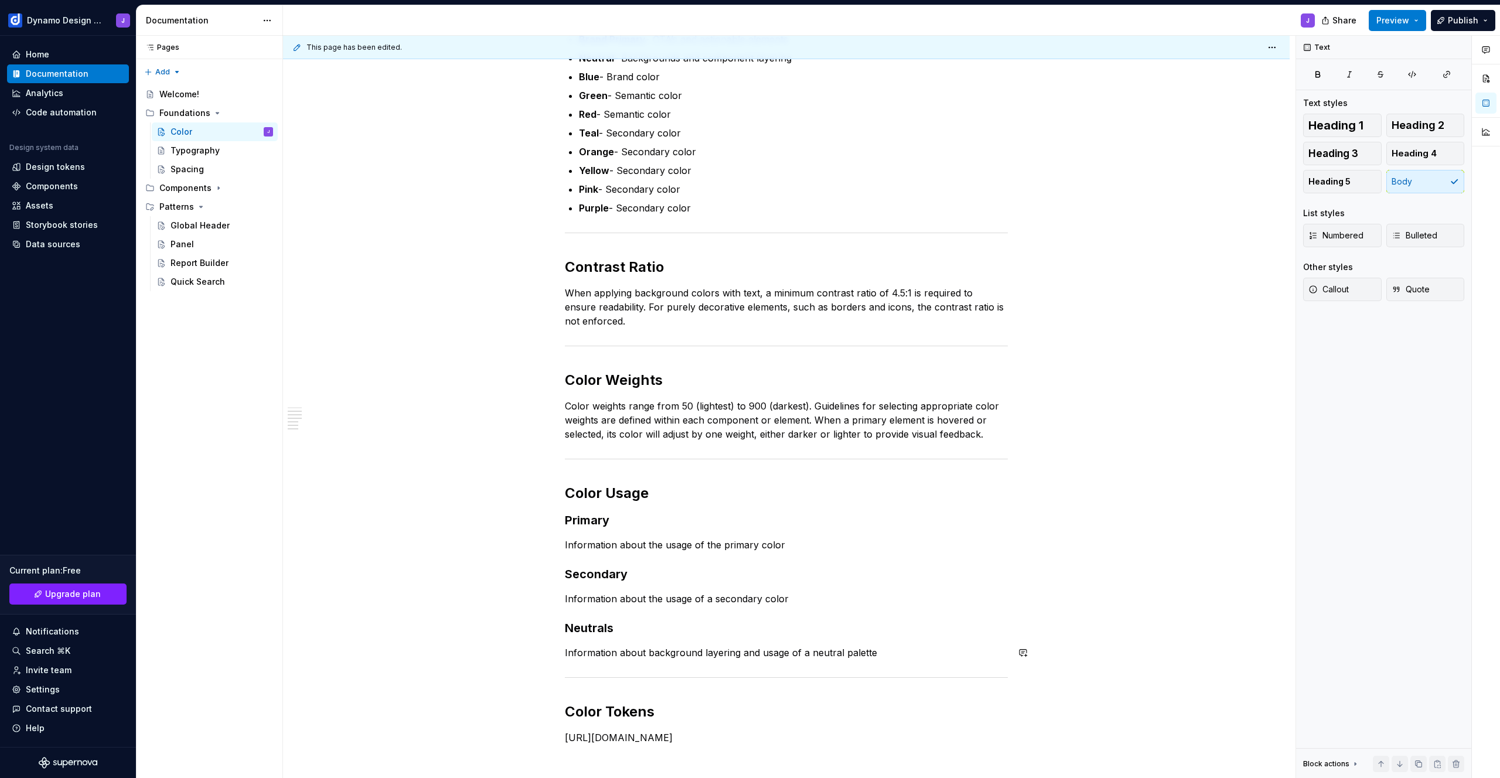
scroll to position [501, 0]
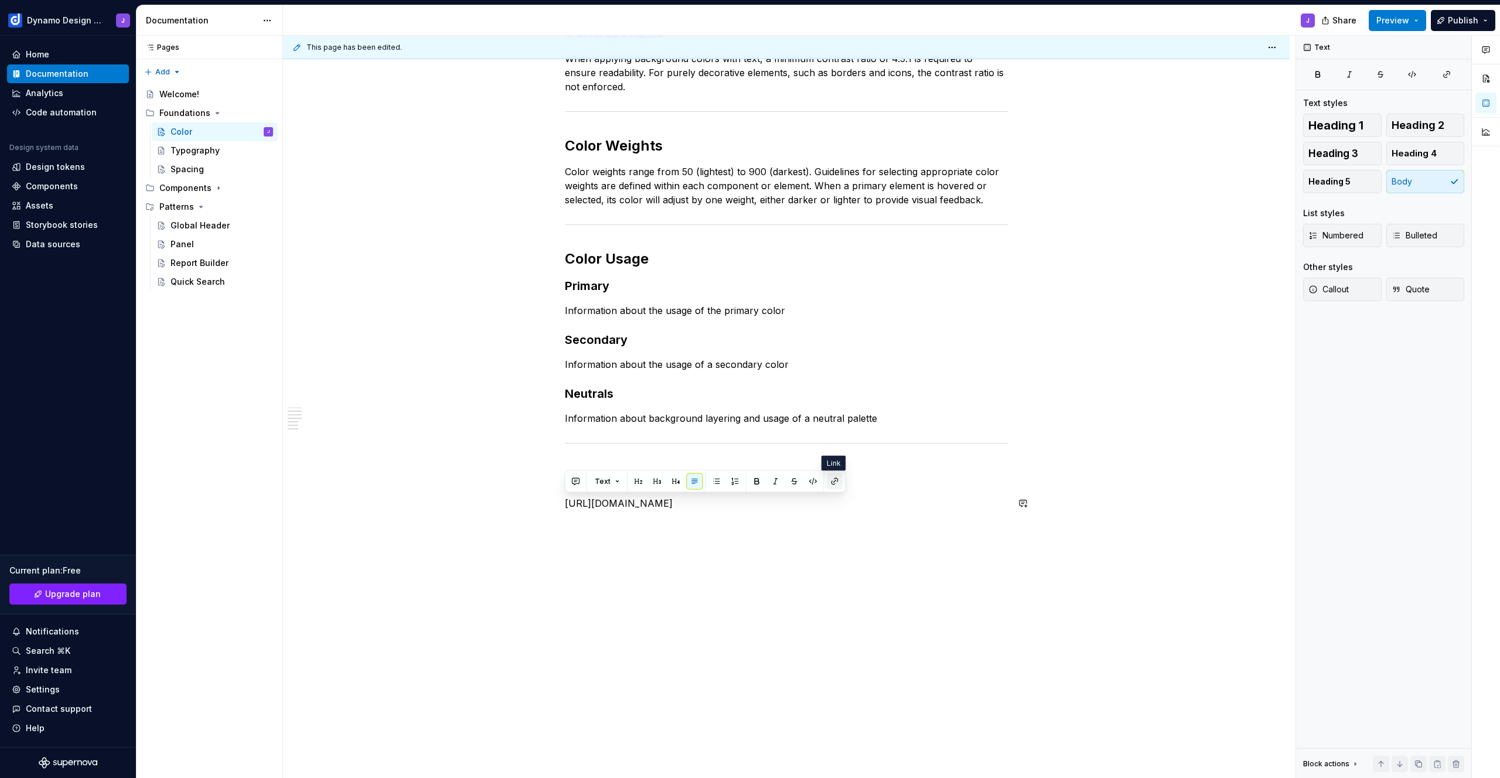
click at [829, 482] on button "button" at bounding box center [835, 482] width 16 height 16
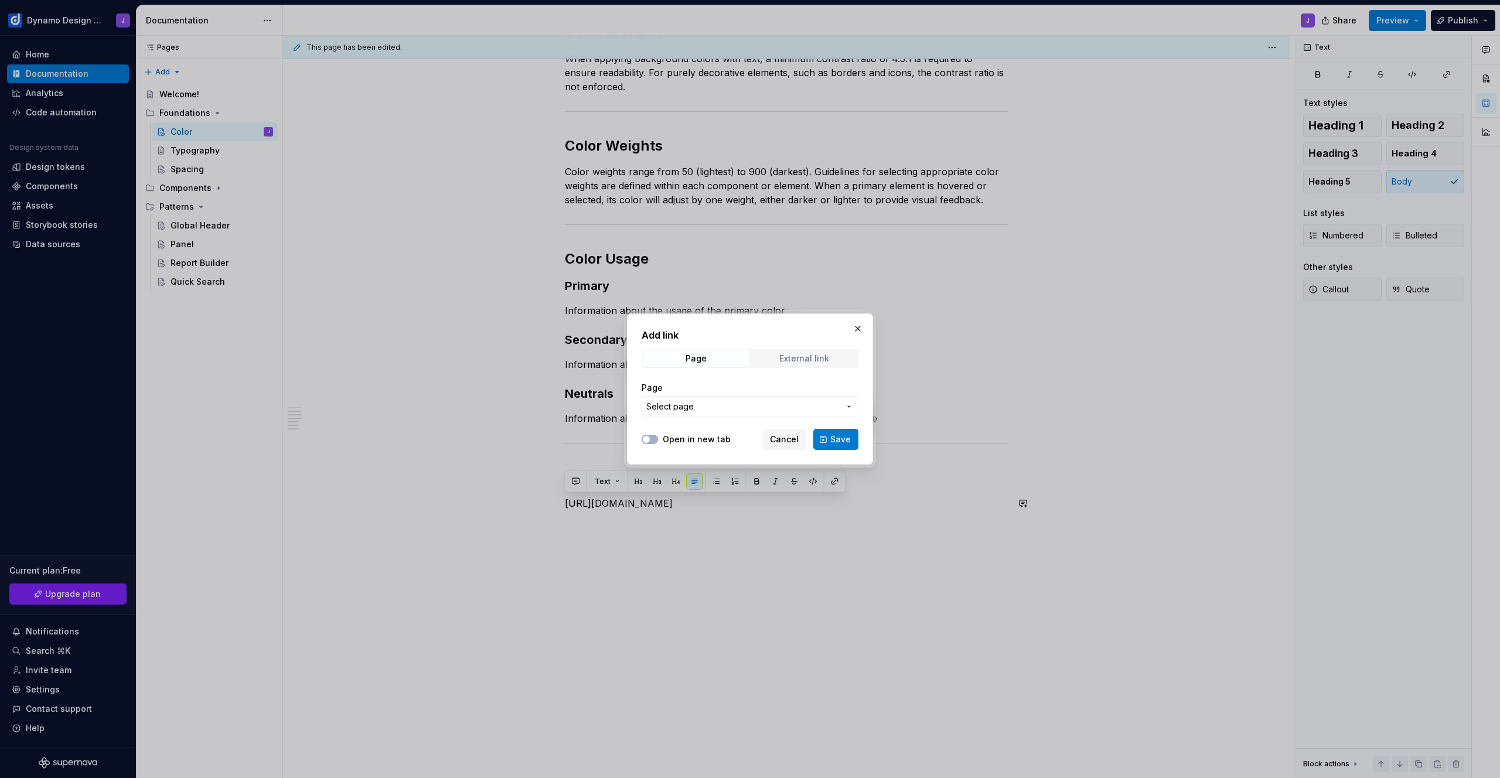
click at [784, 353] on span "External link" at bounding box center [804, 358] width 106 height 16
click at [726, 408] on input "URL" at bounding box center [750, 406] width 217 height 21
paste input "[URL][DOMAIN_NAME]"
type input "[URL][DOMAIN_NAME]"
click at [679, 438] on label "Open in new tab" at bounding box center [697, 440] width 68 height 12
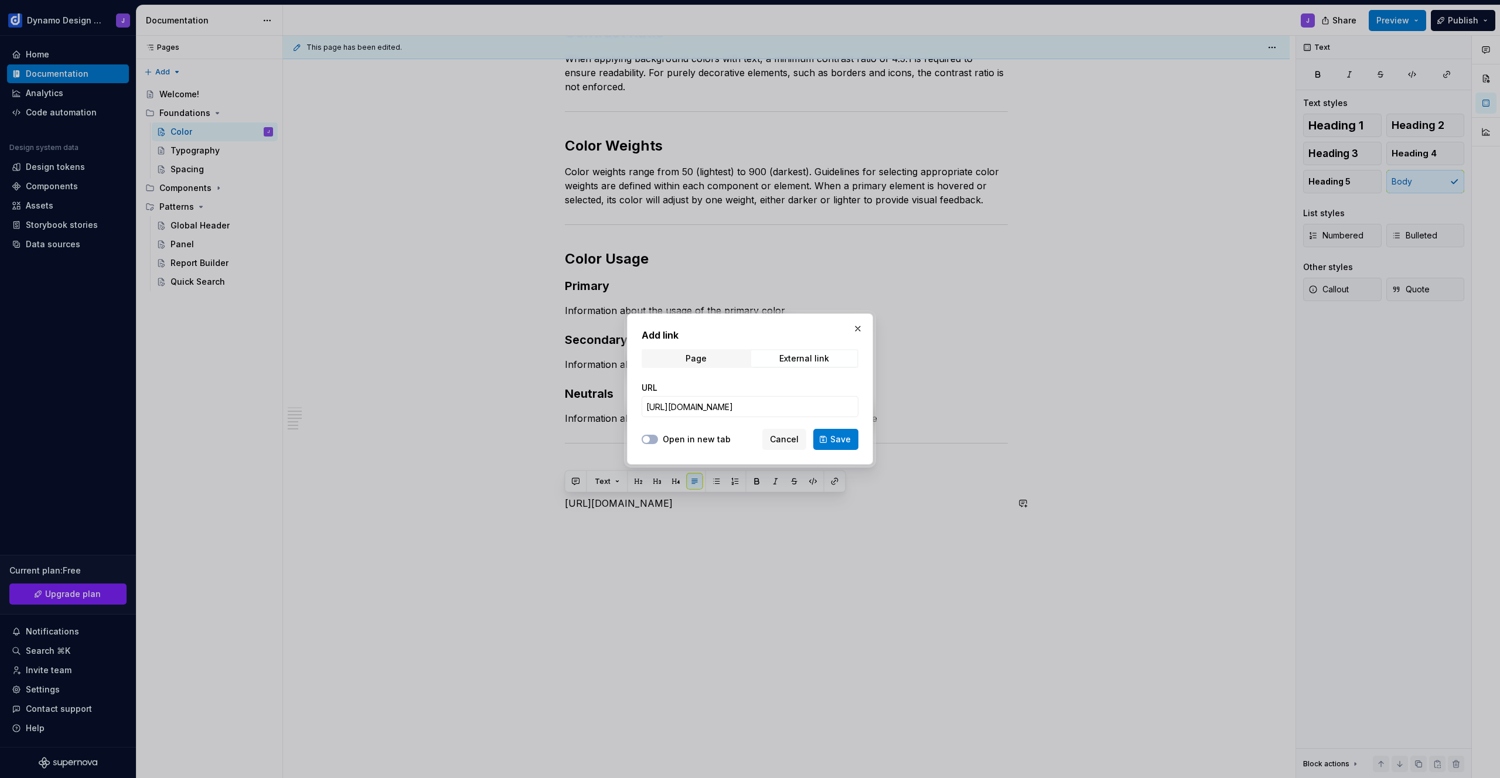
click at [658, 438] on button "Open in new tab" at bounding box center [650, 439] width 16 height 9
click at [835, 443] on span "Save" at bounding box center [840, 440] width 21 height 12
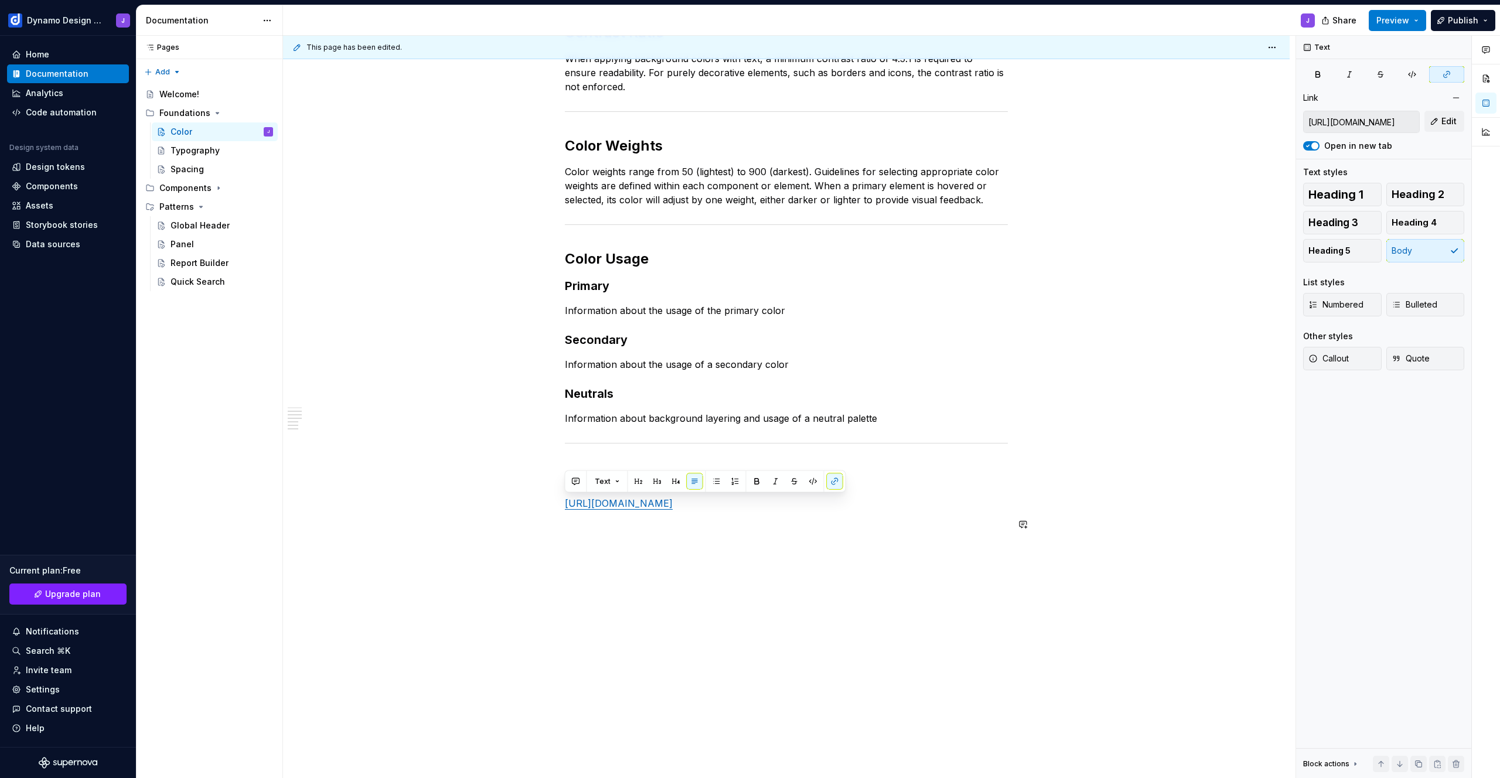
click at [811, 559] on div "Colors The set of available colors are: Brand Primary - CTA’s and actionable el…" at bounding box center [786, 245] width 1007 height 1065
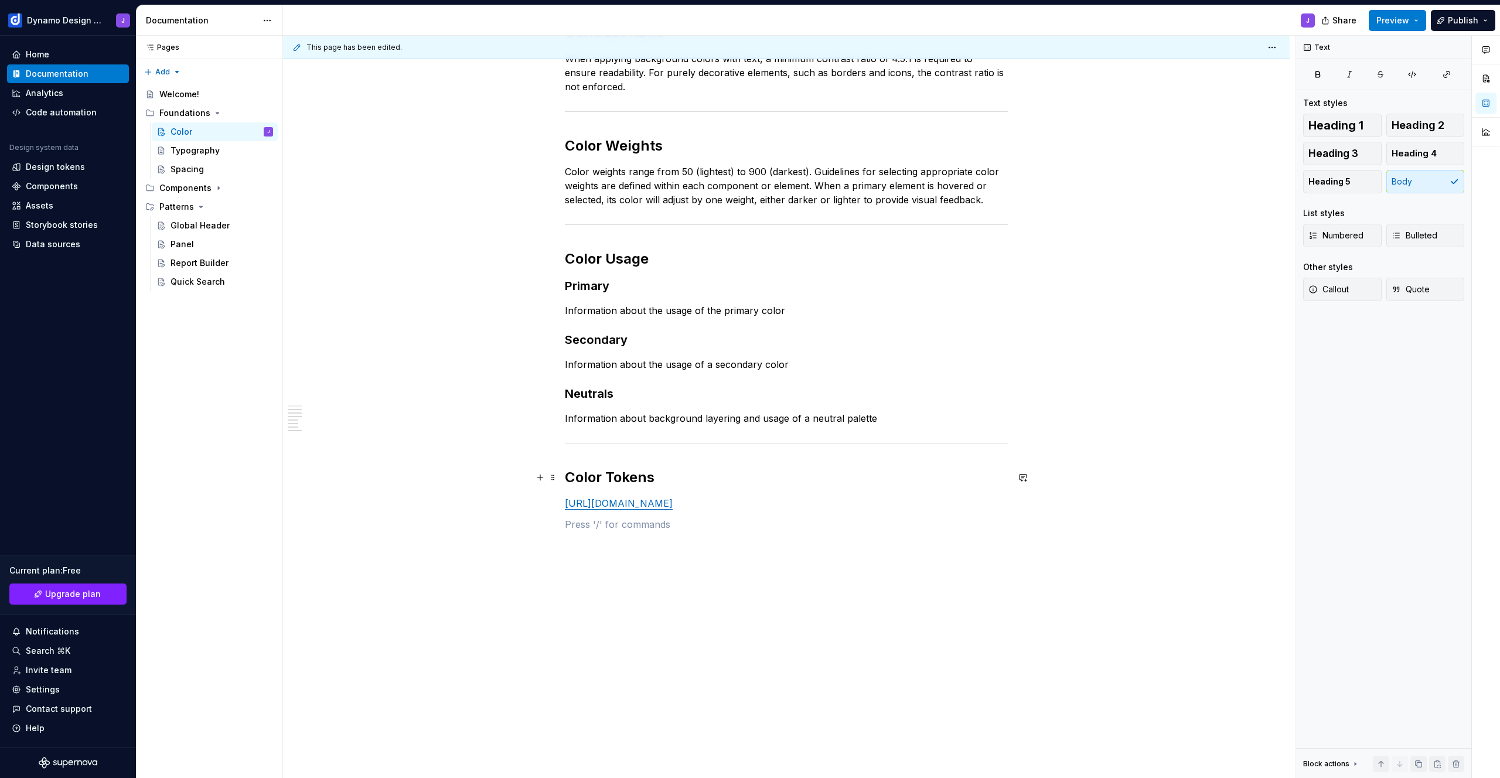
click at [670, 481] on h2 "Color Tokens" at bounding box center [786, 477] width 443 height 19
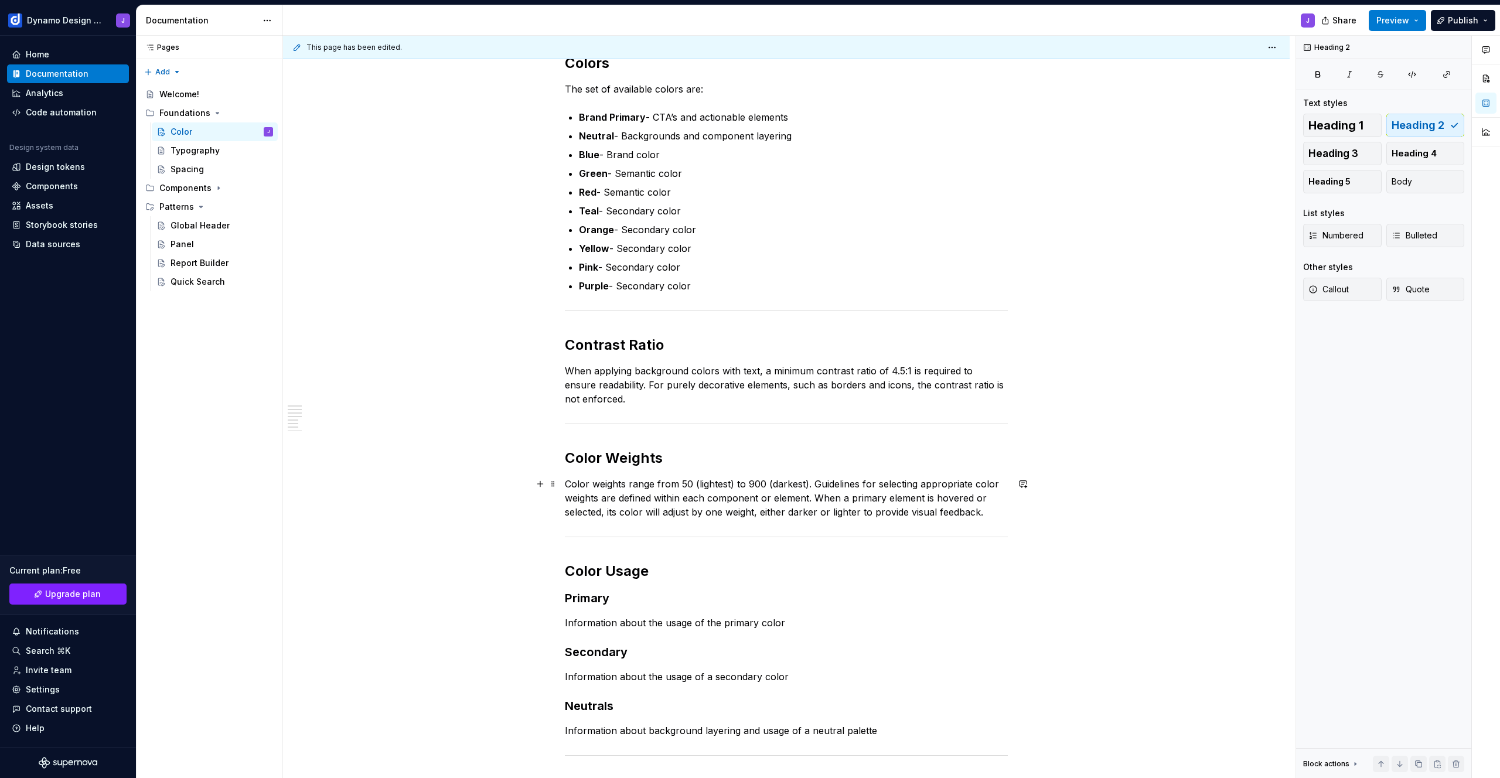
scroll to position [144, 0]
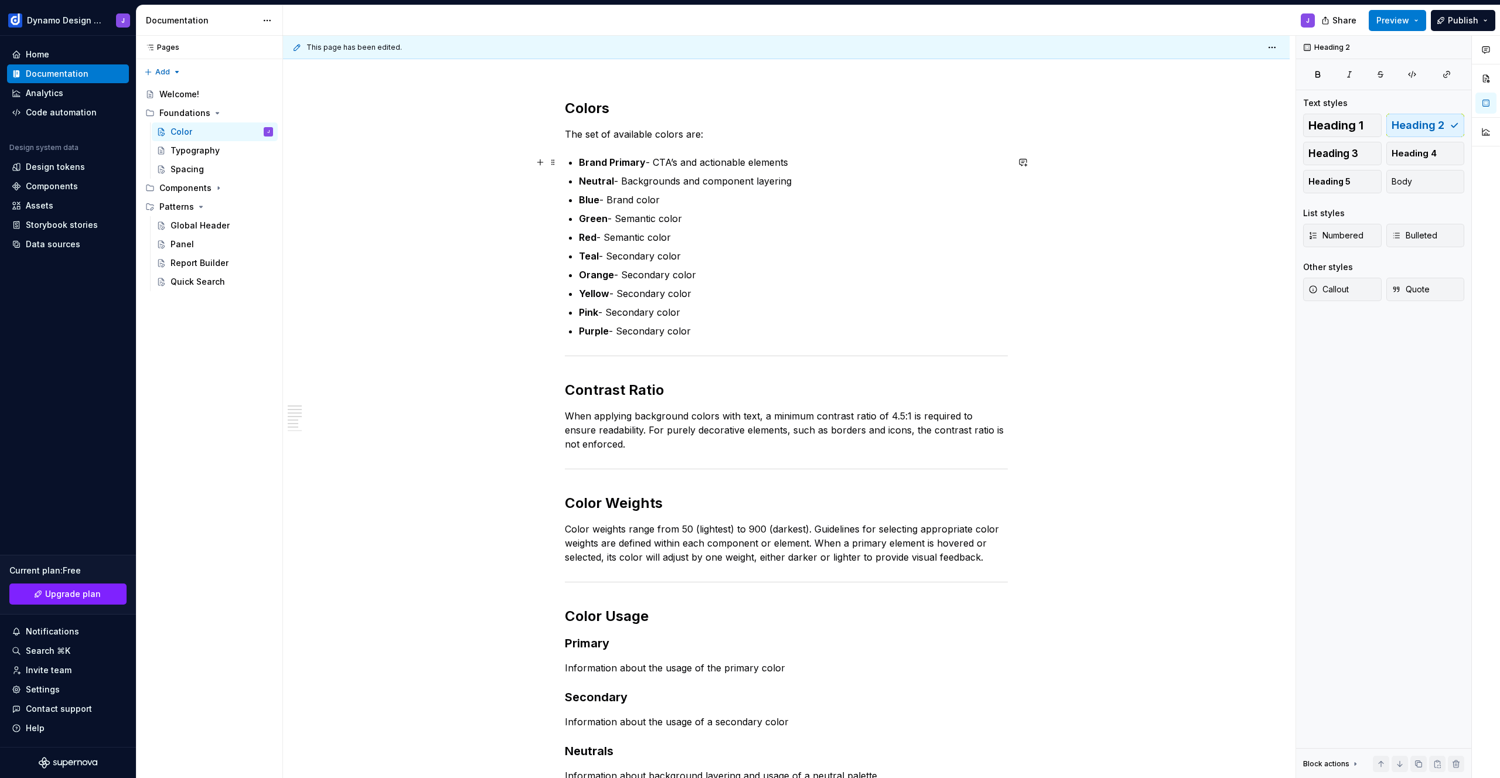
click at [802, 159] on p "Brand Primary - CTA’s and actionable elements" at bounding box center [793, 162] width 429 height 14
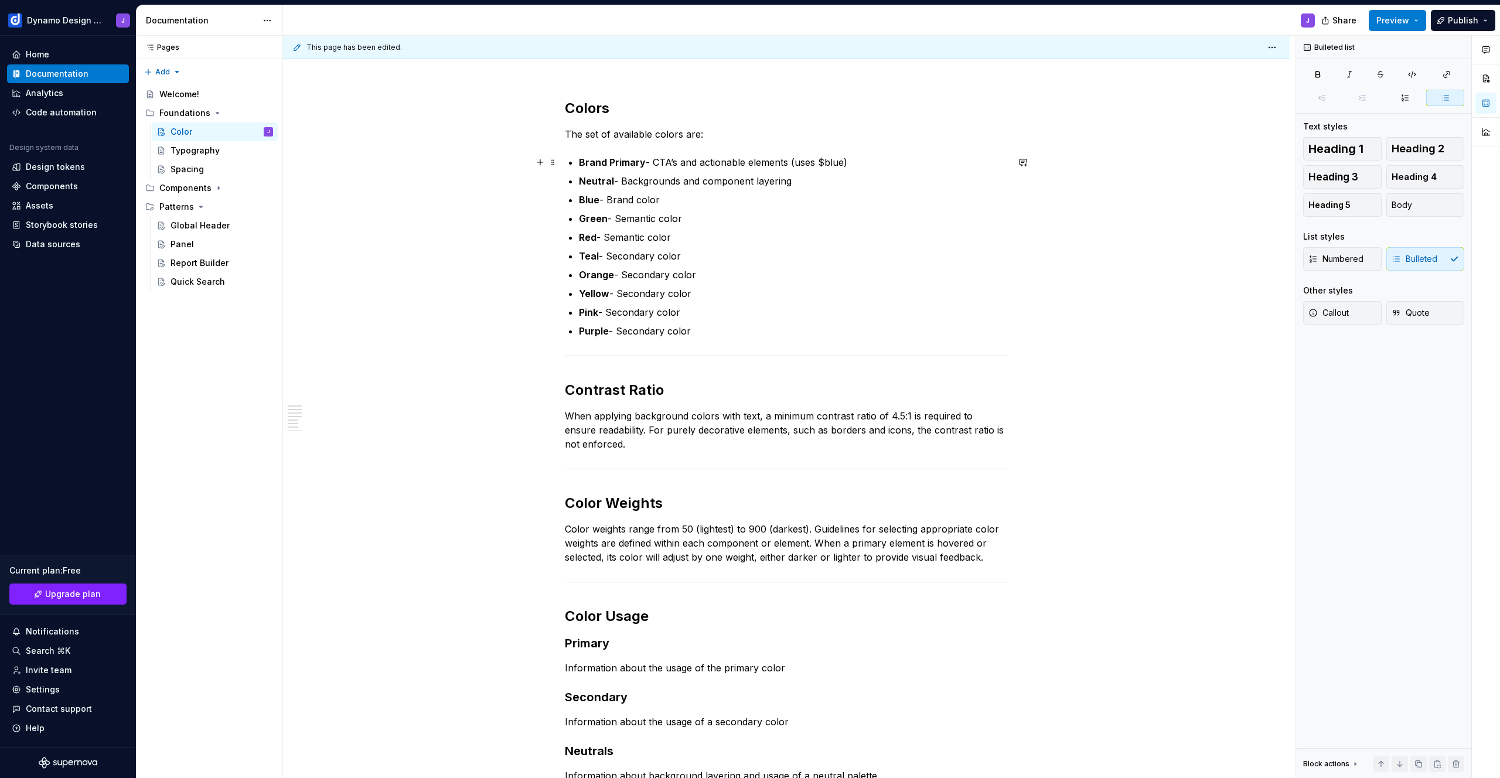
click at [842, 158] on p "Brand Primary - CTA’s and actionable elements (uses $blue)" at bounding box center [793, 162] width 429 height 14
click at [800, 162] on p "Brand Primary - CTA’s and actionable elements (uses $blue)" at bounding box center [793, 162] width 429 height 14
click at [788, 160] on p "Brand Primary - CTA’s and actionable elements (uses $blue)" at bounding box center [793, 162] width 429 height 14
click at [801, 166] on p "Brand Primary - CTA’s and actionable elements (uses $blue)" at bounding box center [793, 162] width 429 height 14
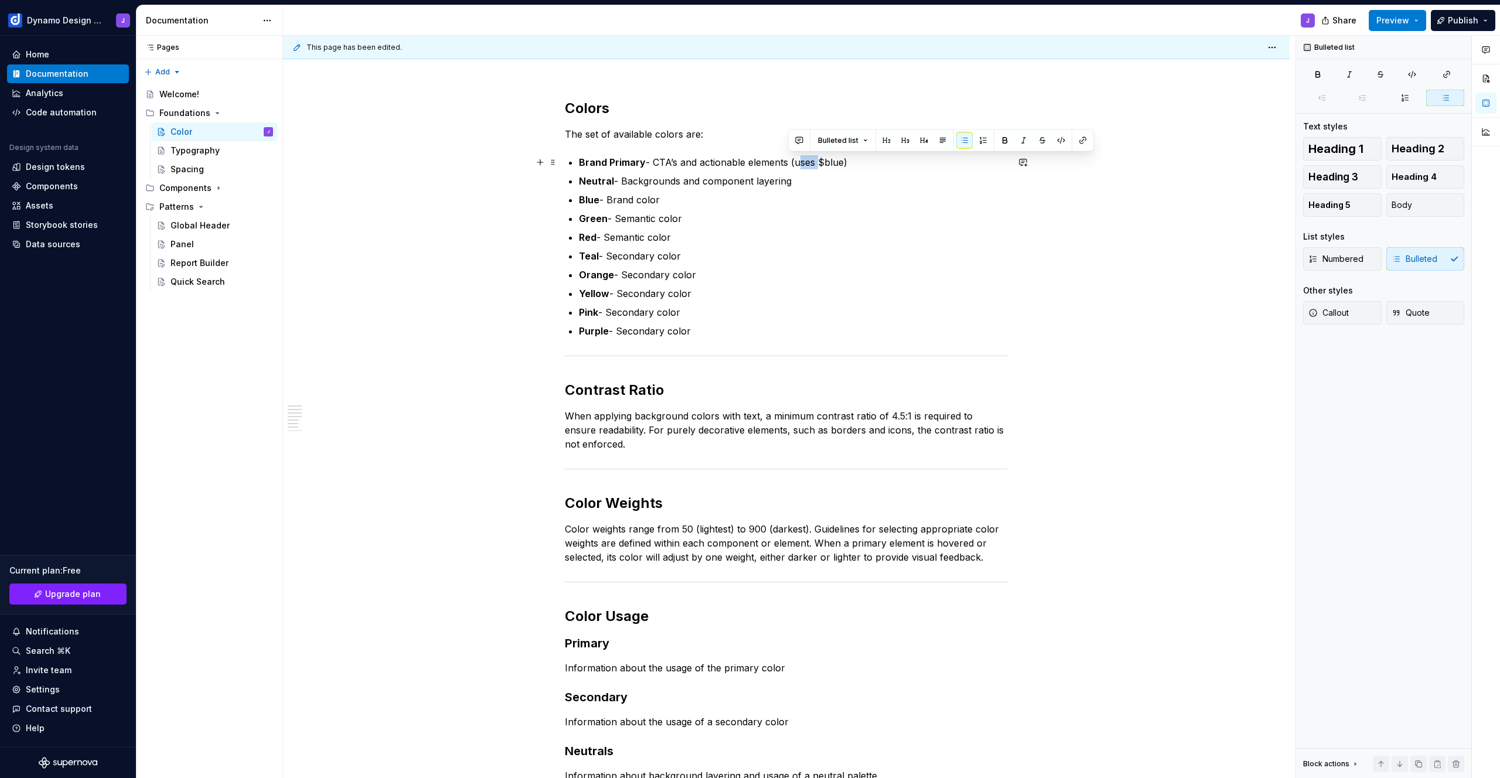
click at [801, 166] on p "Brand Primary - CTA’s and actionable elements (uses $blue)" at bounding box center [793, 162] width 429 height 14
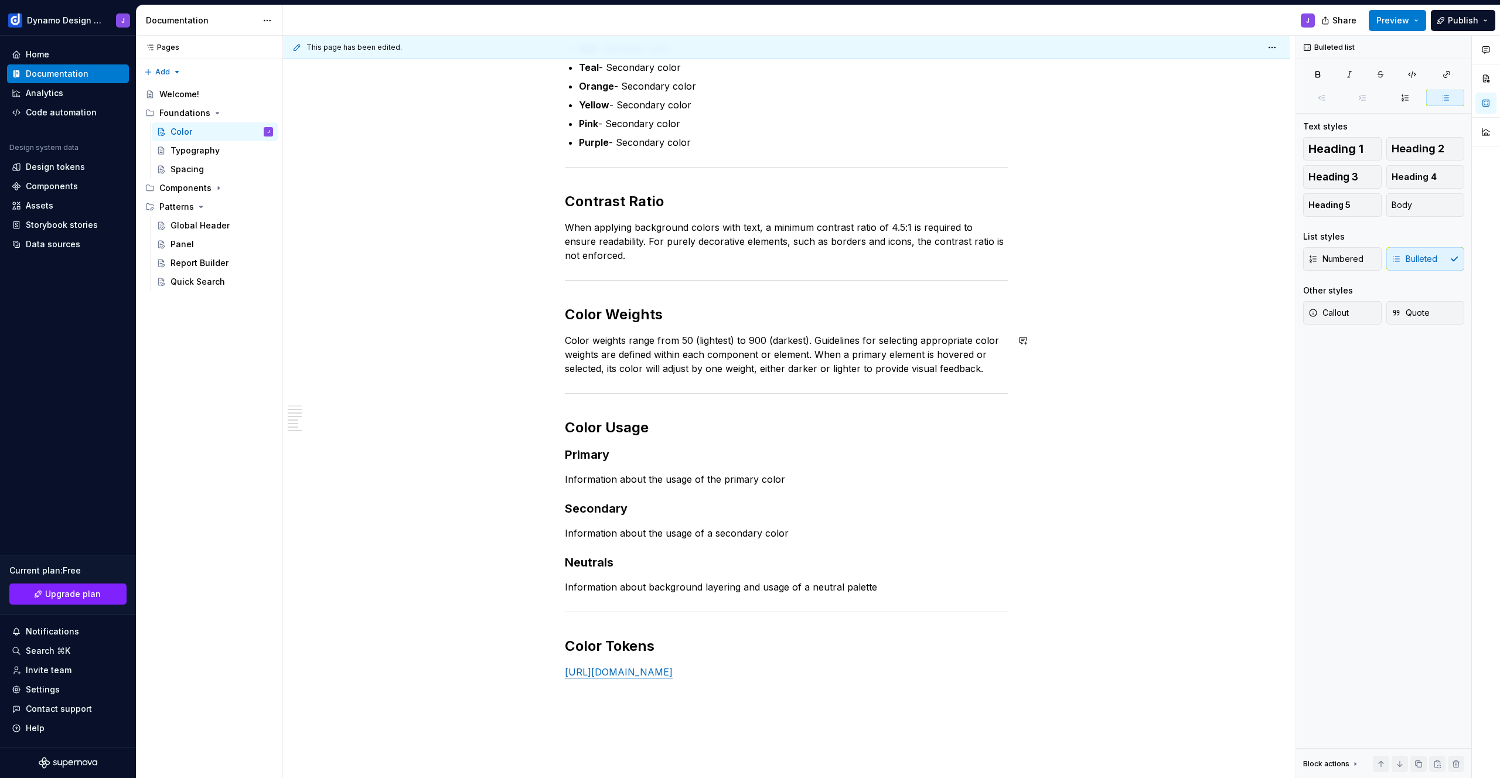
scroll to position [339, 0]
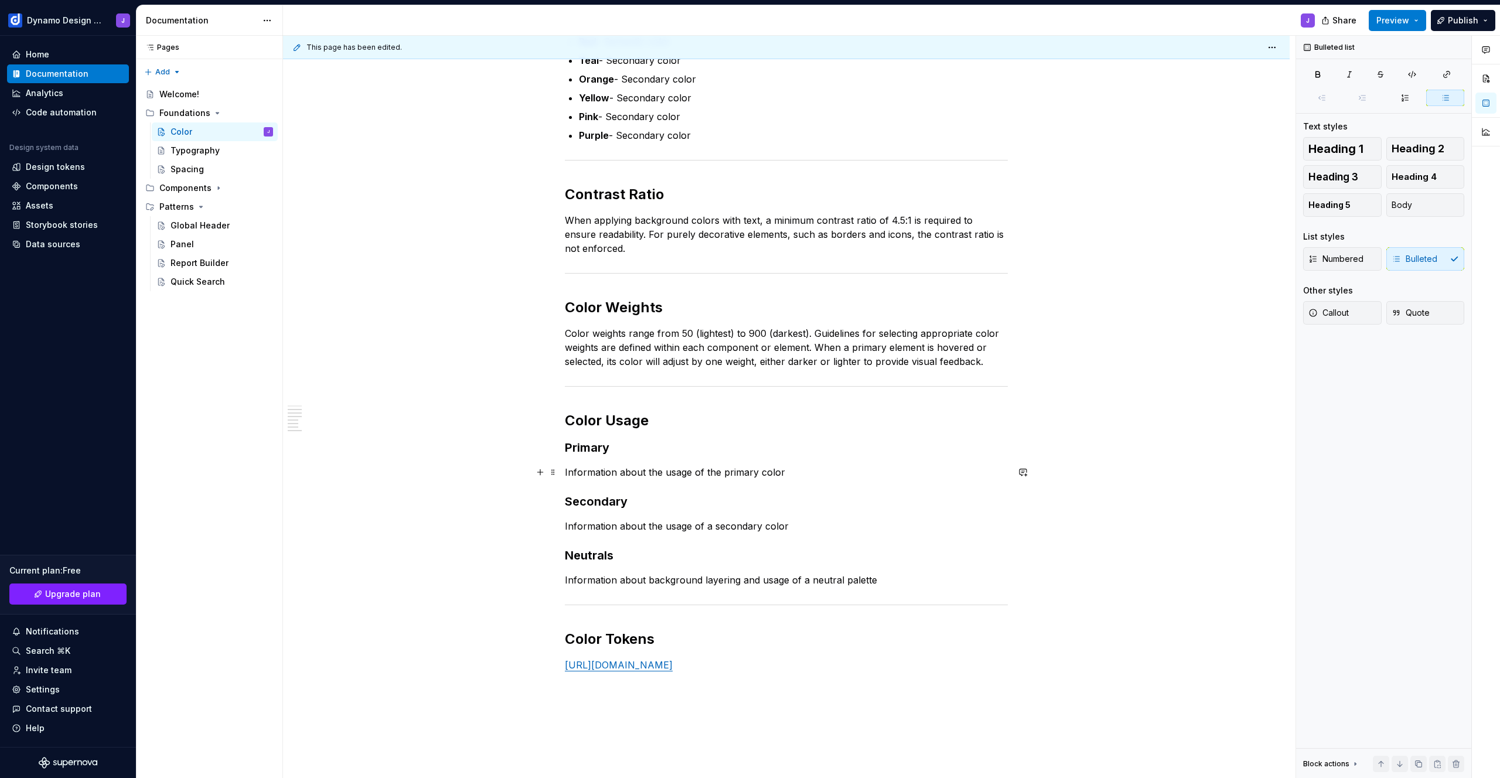
click at [795, 472] on p "Information about the usage of the primary color" at bounding box center [786, 472] width 443 height 14
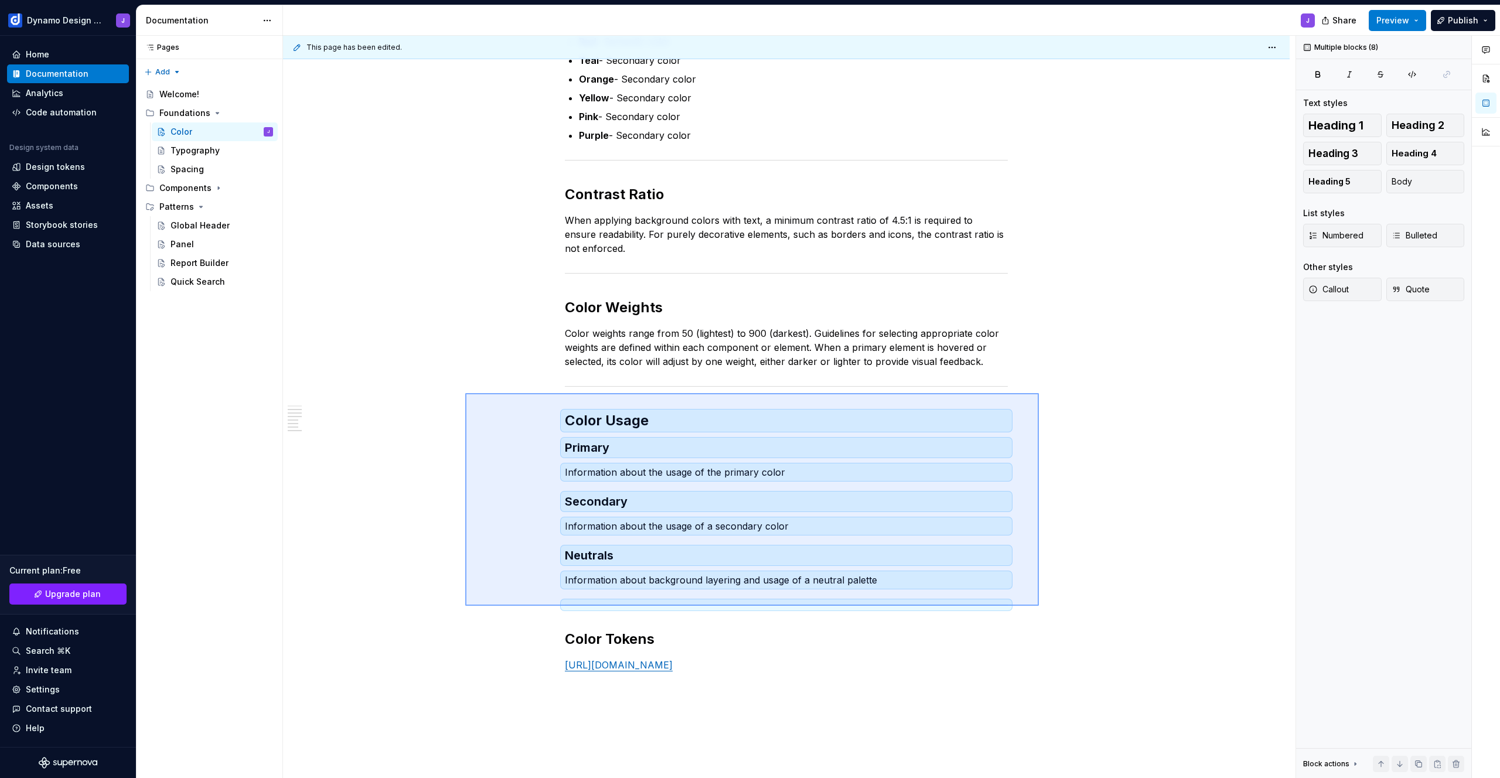
drag, startPoint x: 746, startPoint y: 556, endPoint x: 465, endPoint y: 393, distance: 324.3
click at [465, 393] on div "This page has been edited. Color Color establishes visual hierarchy, communicat…" at bounding box center [789, 407] width 1013 height 743
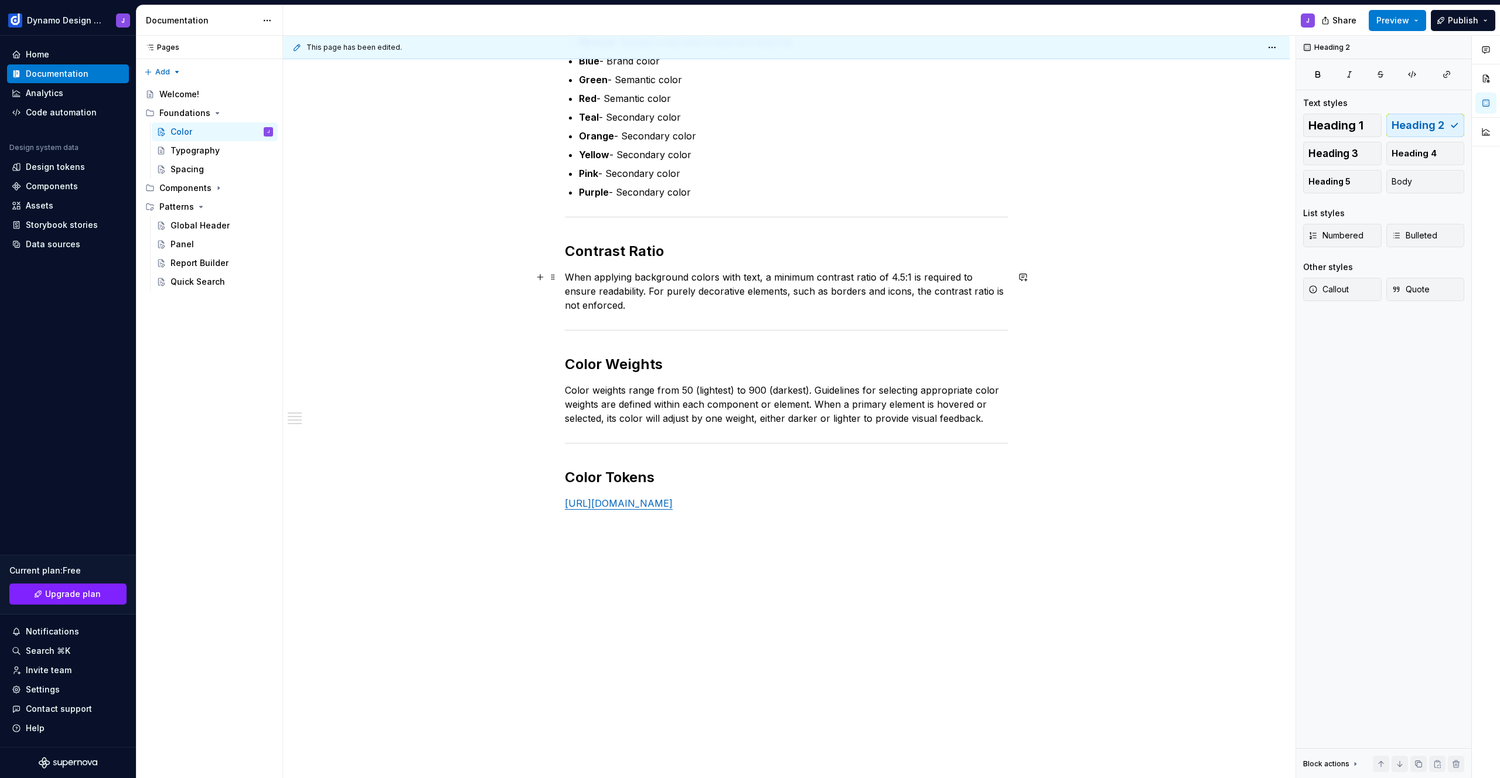
scroll to position [0, 0]
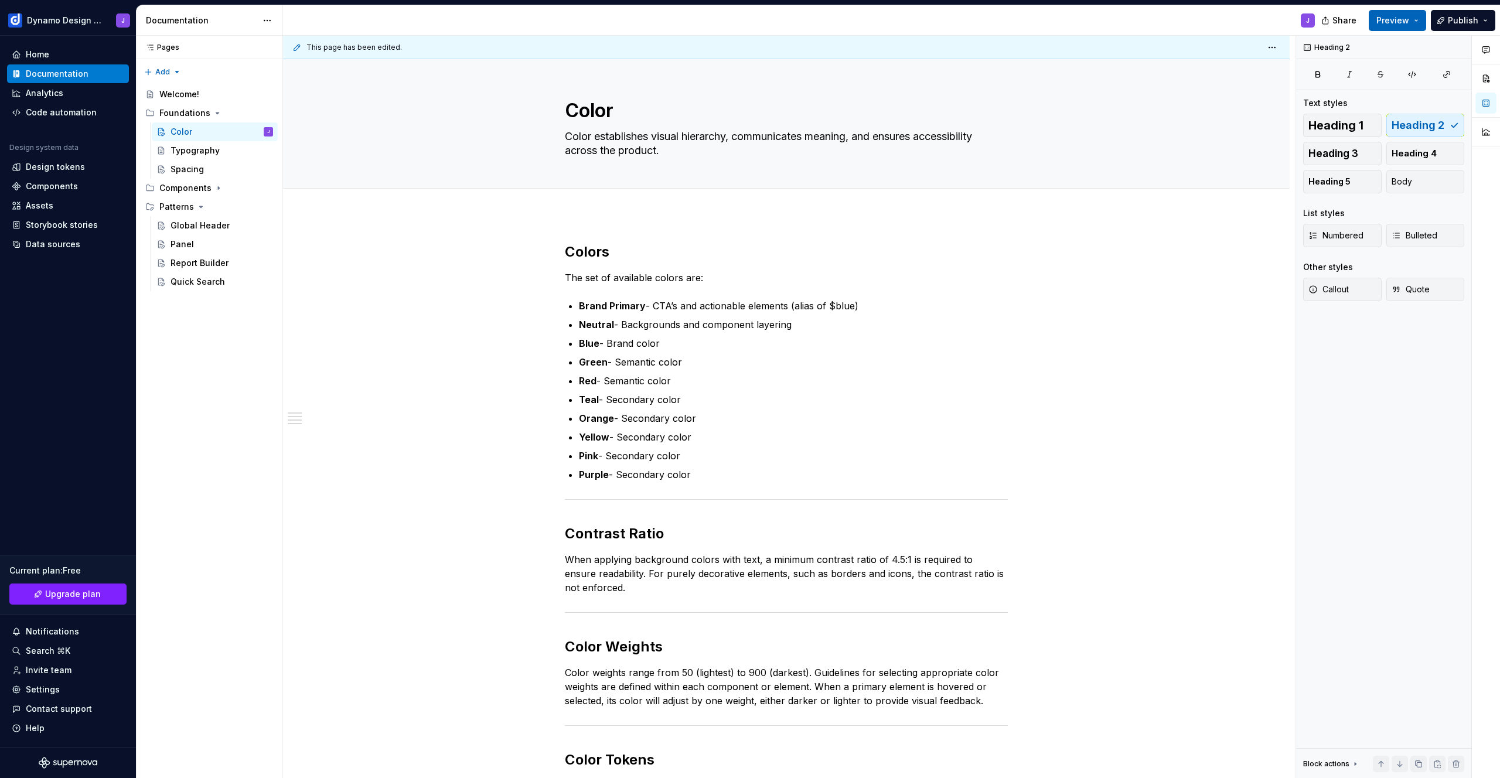
click at [1400, 16] on span "Preview" at bounding box center [1393, 21] width 33 height 12
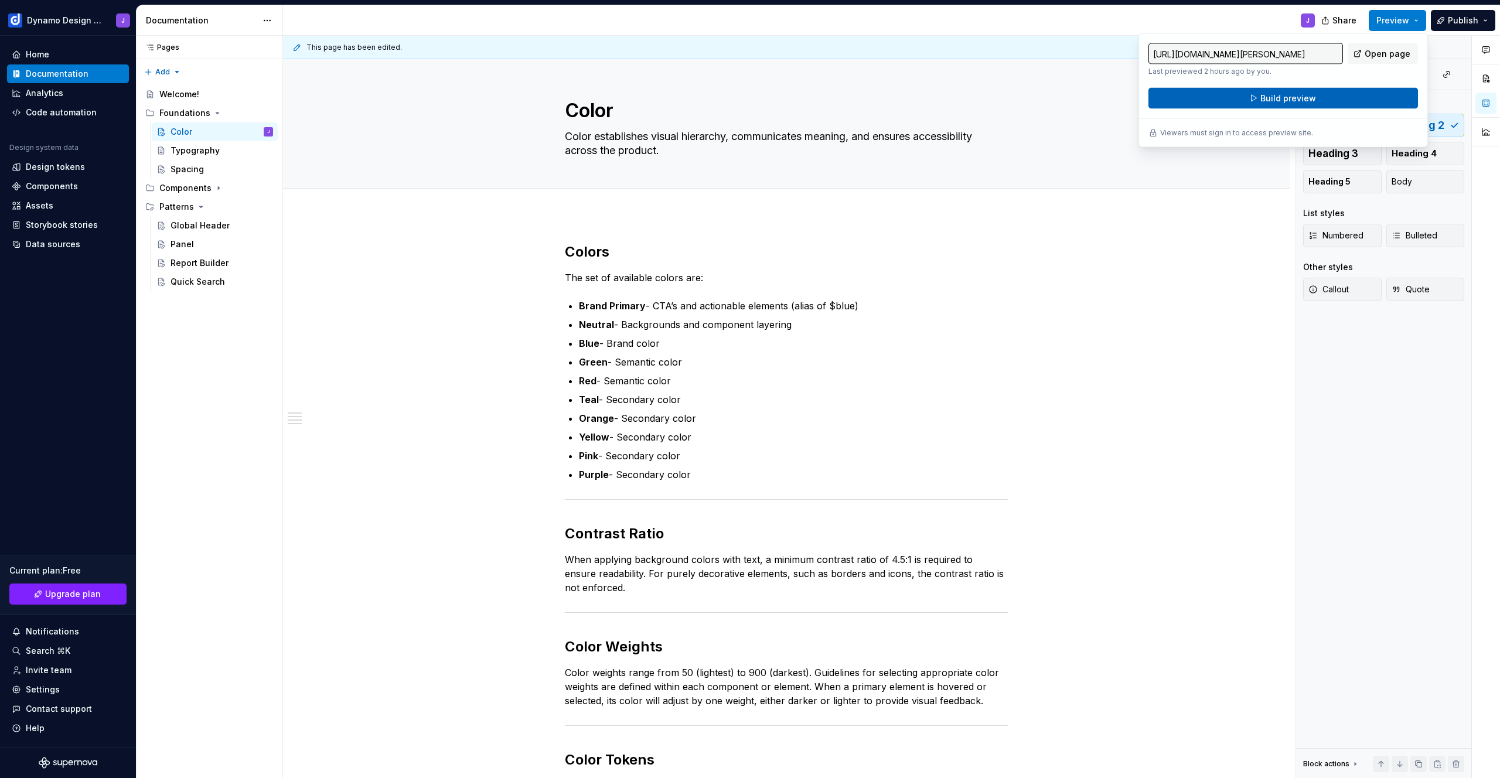
click at [1336, 95] on button "Build preview" at bounding box center [1284, 98] width 270 height 21
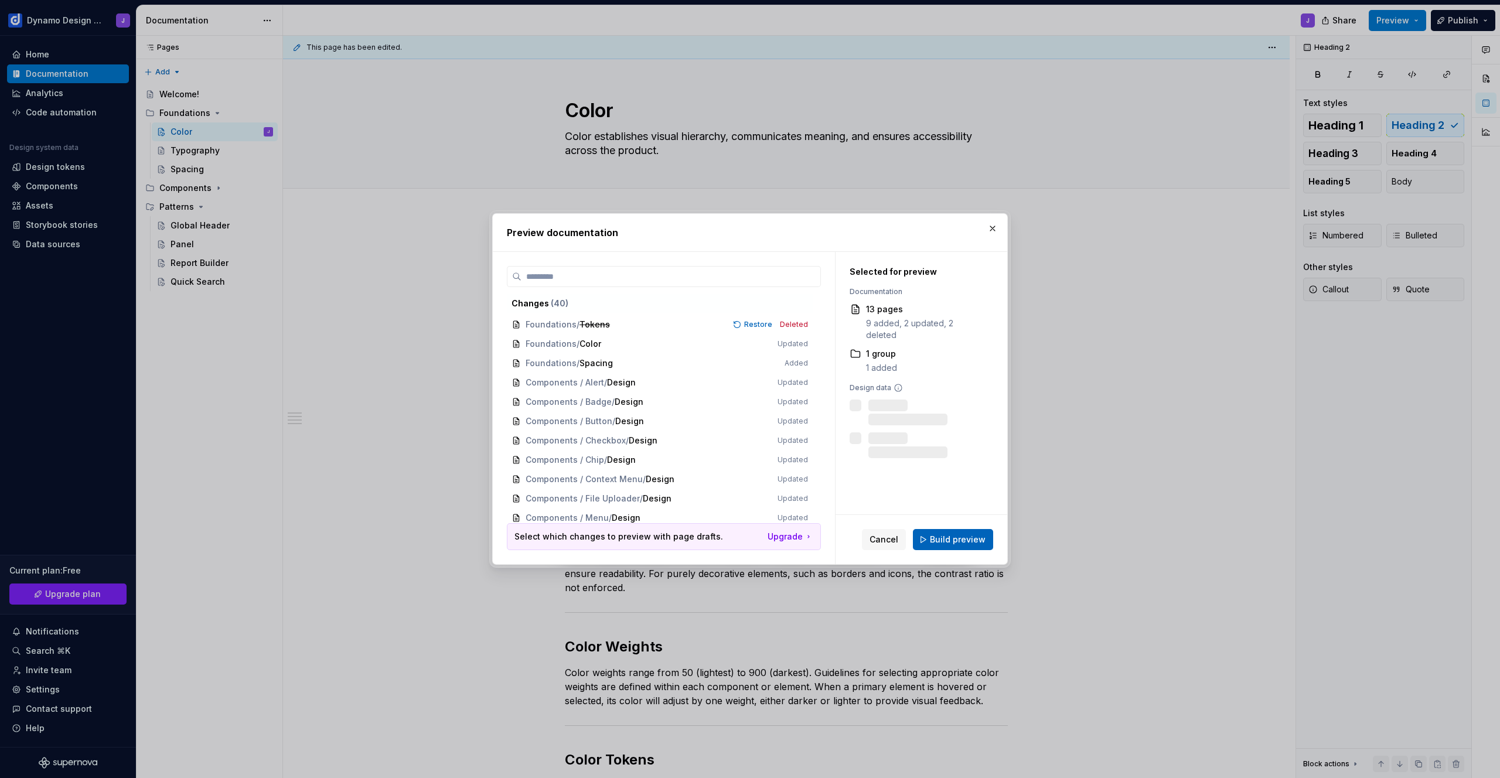
click at [969, 540] on span "Build preview" at bounding box center [958, 540] width 56 height 12
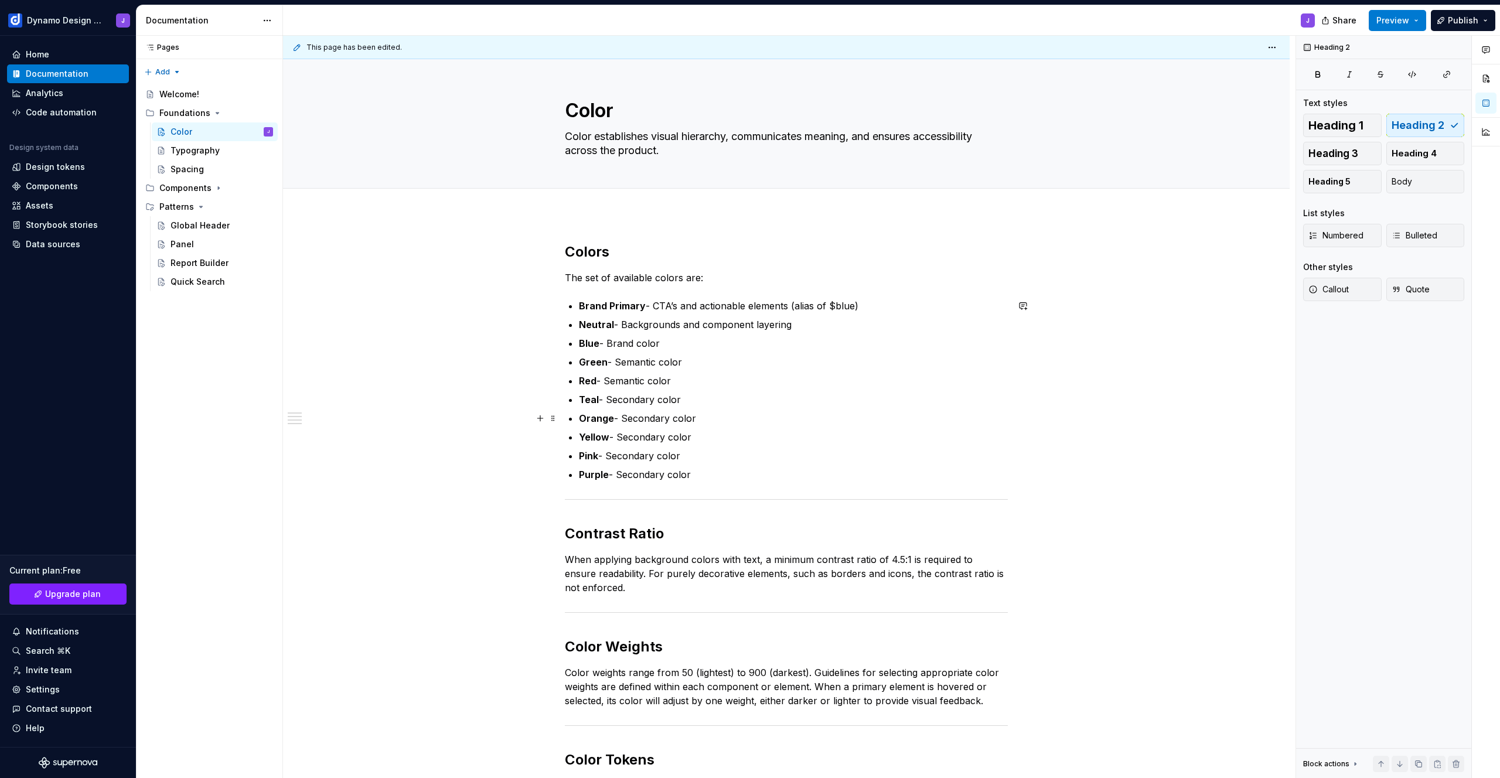
scroll to position [282, 0]
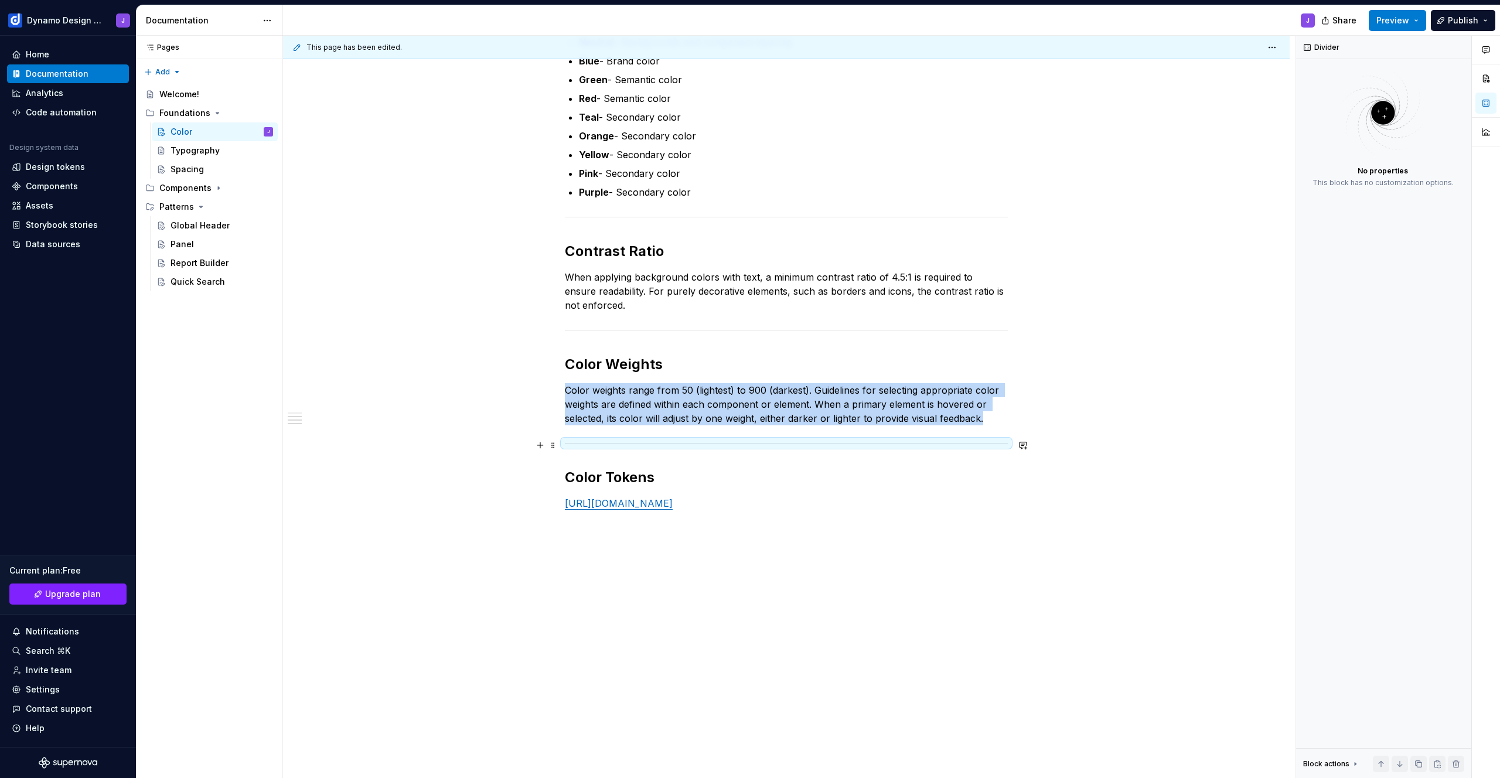
click at [868, 446] on div at bounding box center [786, 444] width 443 height 8
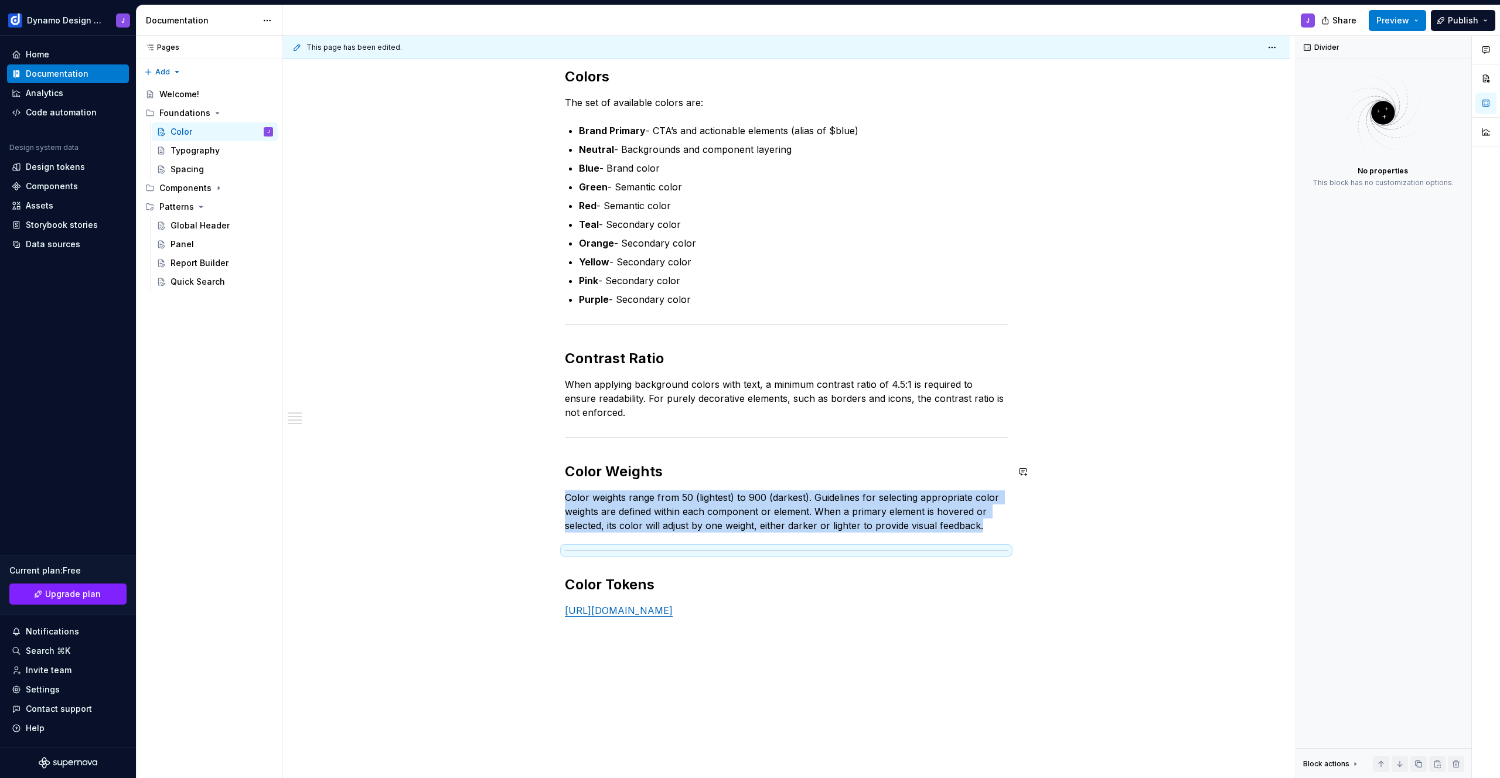
scroll to position [213, 0]
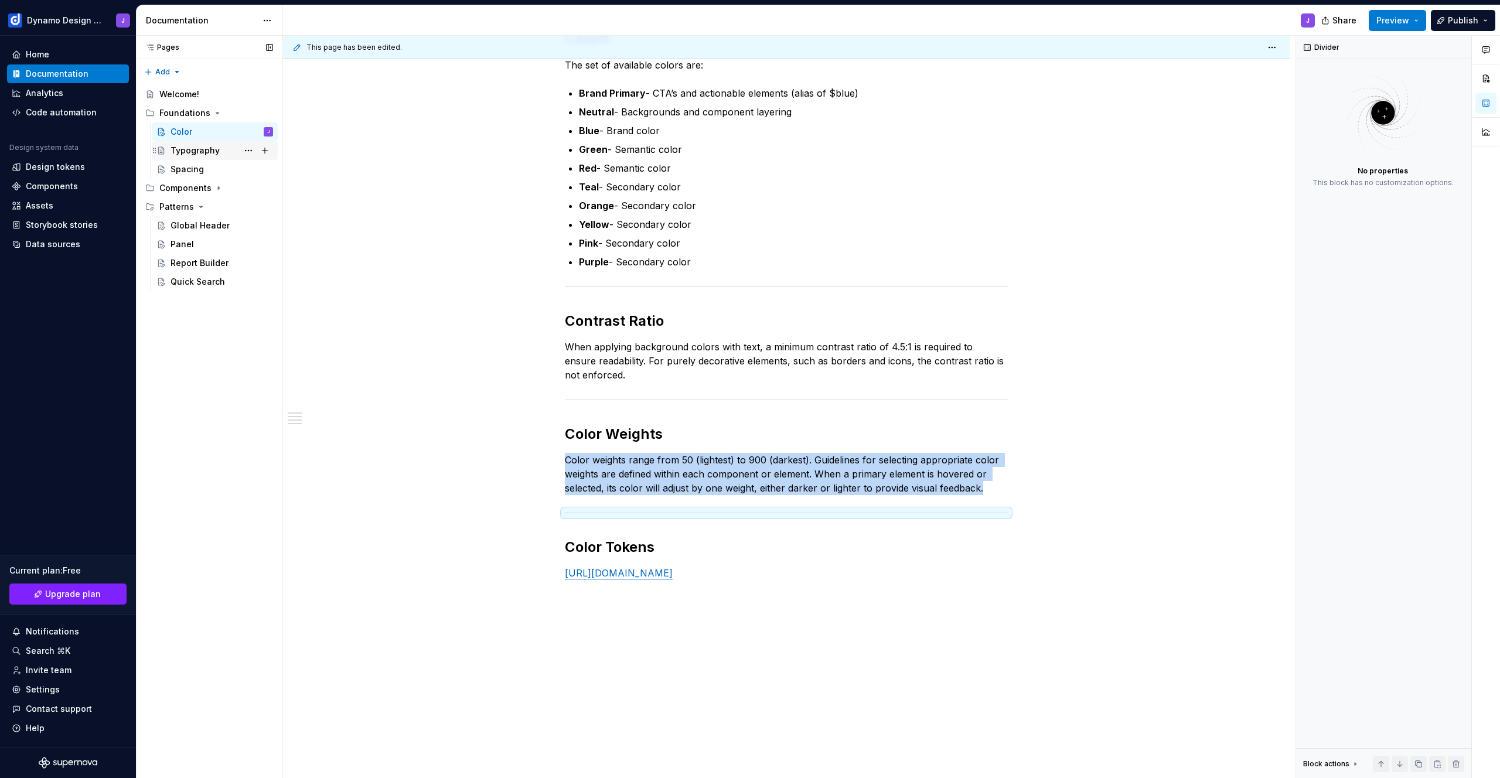
click at [186, 154] on div "Typography" at bounding box center [195, 151] width 49 height 12
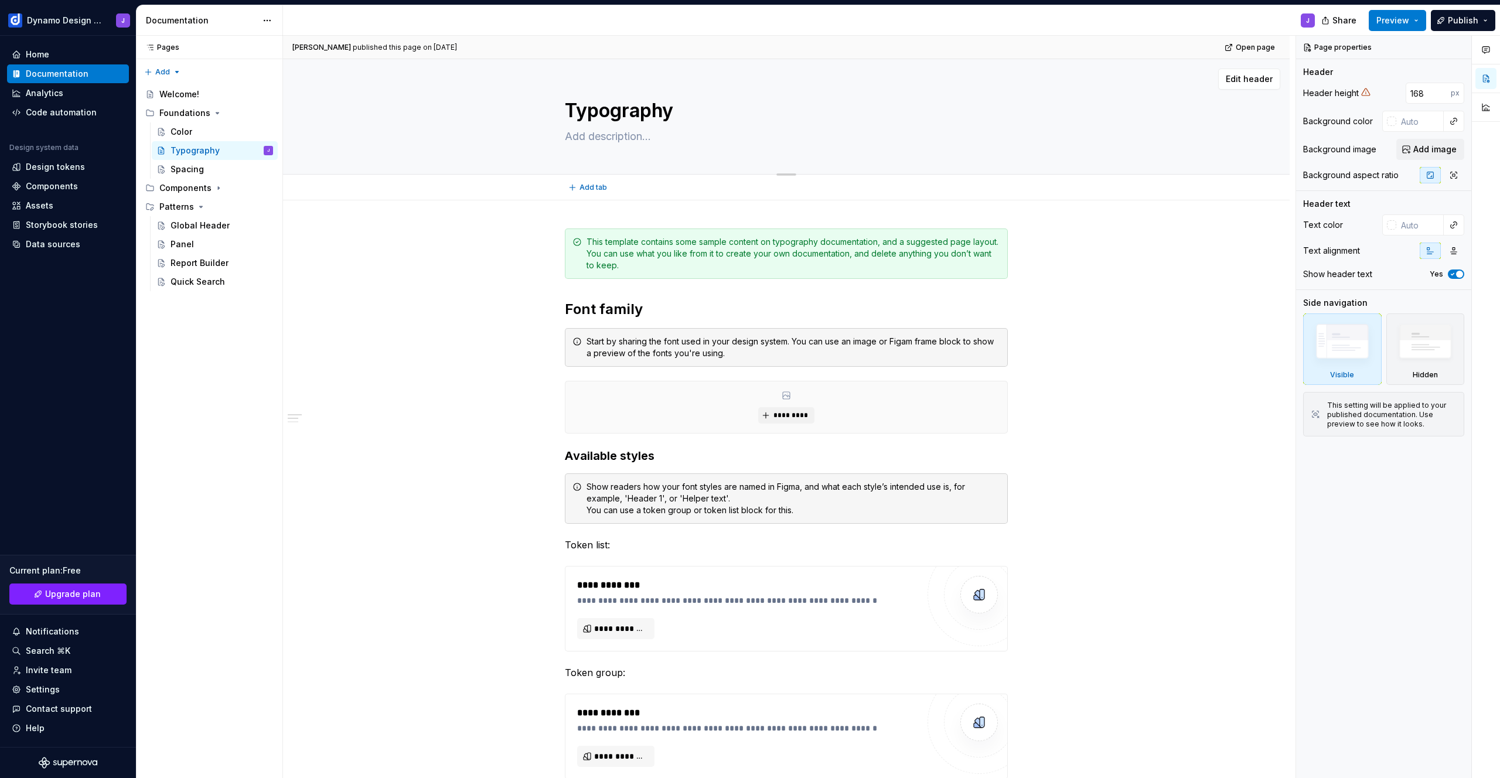
click at [643, 139] on textarea at bounding box center [784, 136] width 443 height 19
paste textarea "Typography establishes a clear and consistent visual hierarchy across the CRM, …"
type textarea "*"
type textarea "Typography establishes a clear and consistent visual hierarchy across the CRM, …"
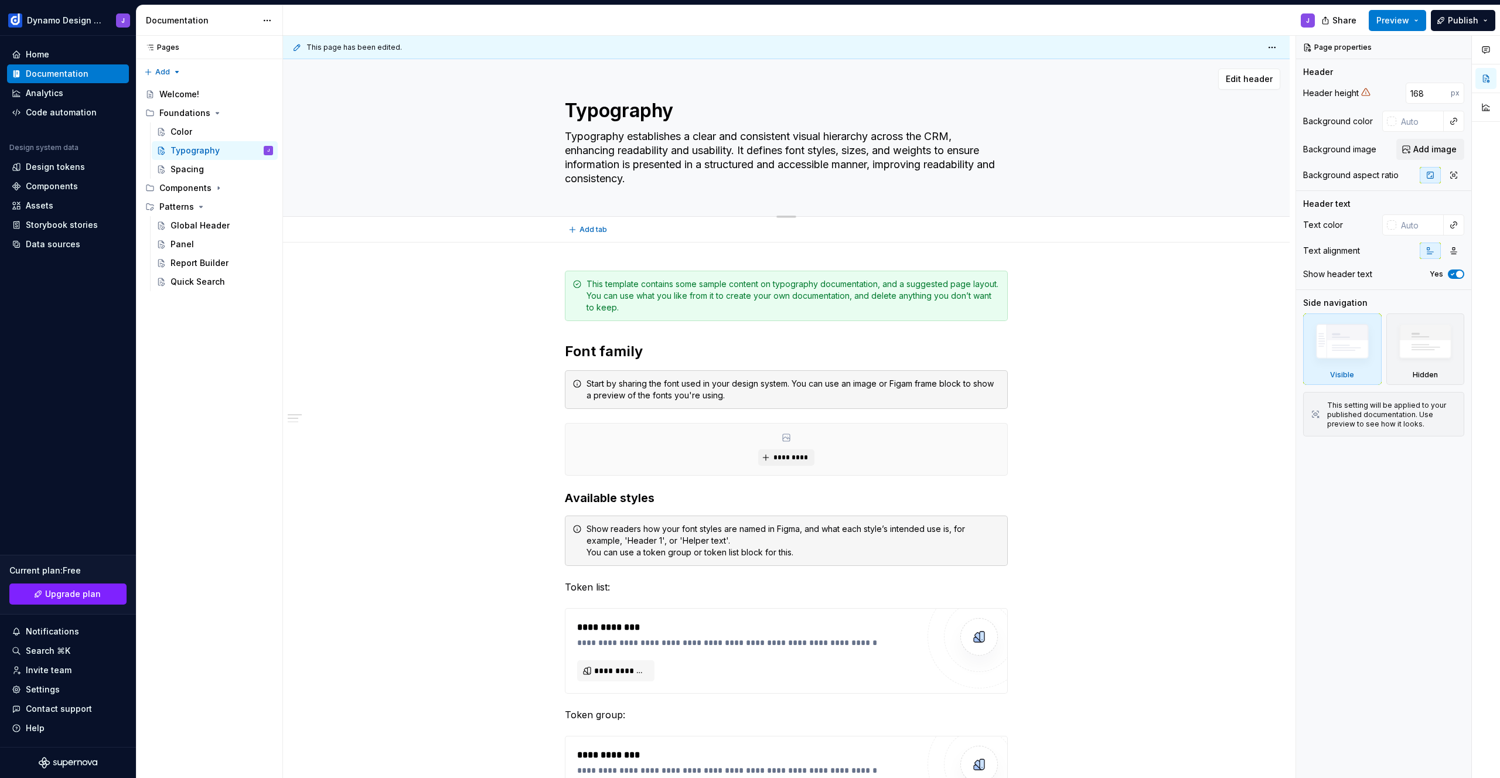
drag, startPoint x: 880, startPoint y: 136, endPoint x: 959, endPoint y: 137, distance: 79.1
click at [959, 137] on textarea "Typography establishes a clear and consistent visual hierarchy across the CRM, …" at bounding box center [784, 157] width 443 height 61
type textarea "*"
type textarea "Typography establishes a clear and consistent visual hierarchy , enhancing read…"
type textarea "*"
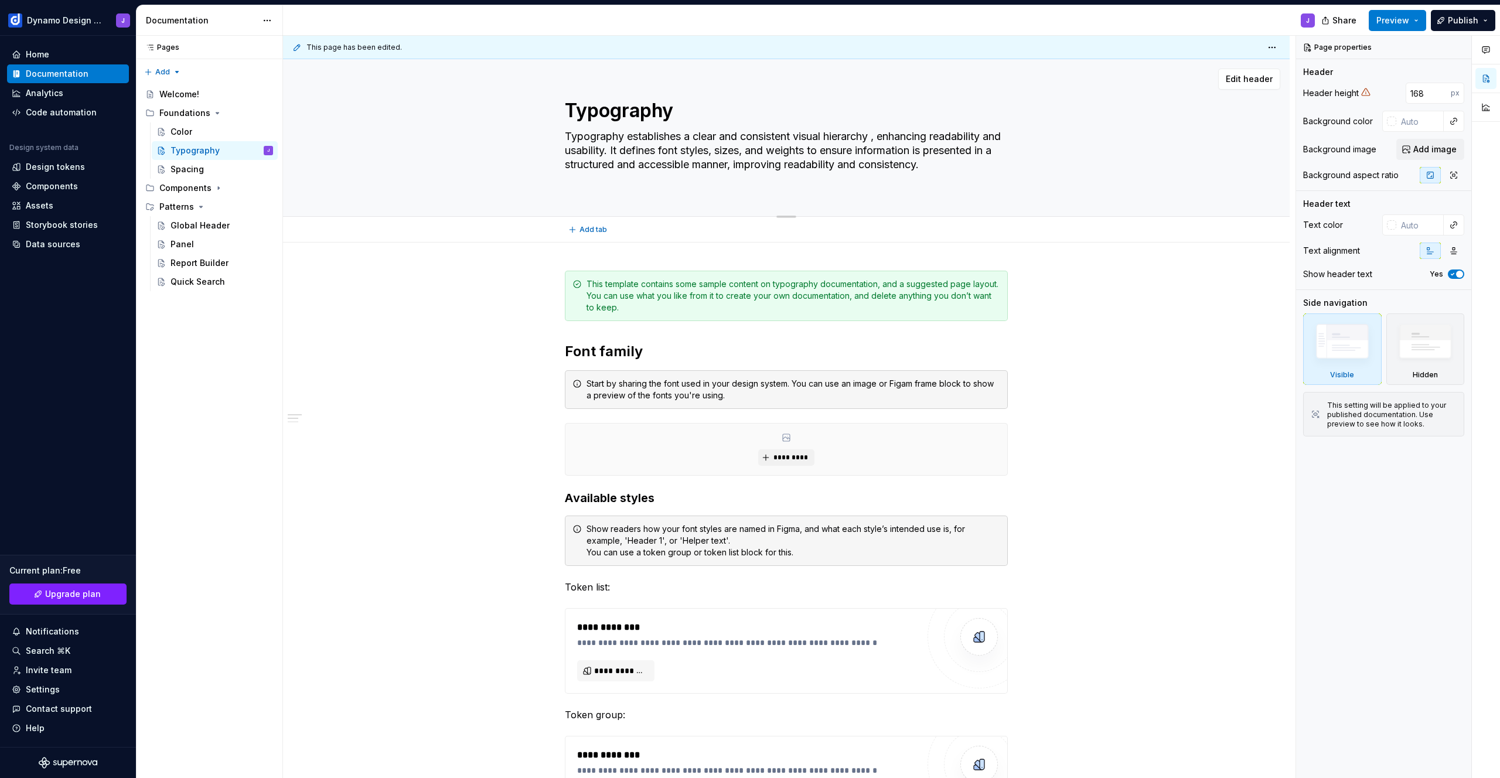
type textarea "Typography establishes a clear and consistent visual hierarchy, enhancing reada…"
drag, startPoint x: 694, startPoint y: 137, endPoint x: 607, endPoint y: 145, distance: 87.8
click at [564, 135] on textarea "Typography establishes a clear and consistent visual hierarchy, enhancing reada…" at bounding box center [784, 157] width 443 height 61
type textarea "*"
type textarea "Aclear and consistent visual hierarchy, enhancing readability and usability. It…"
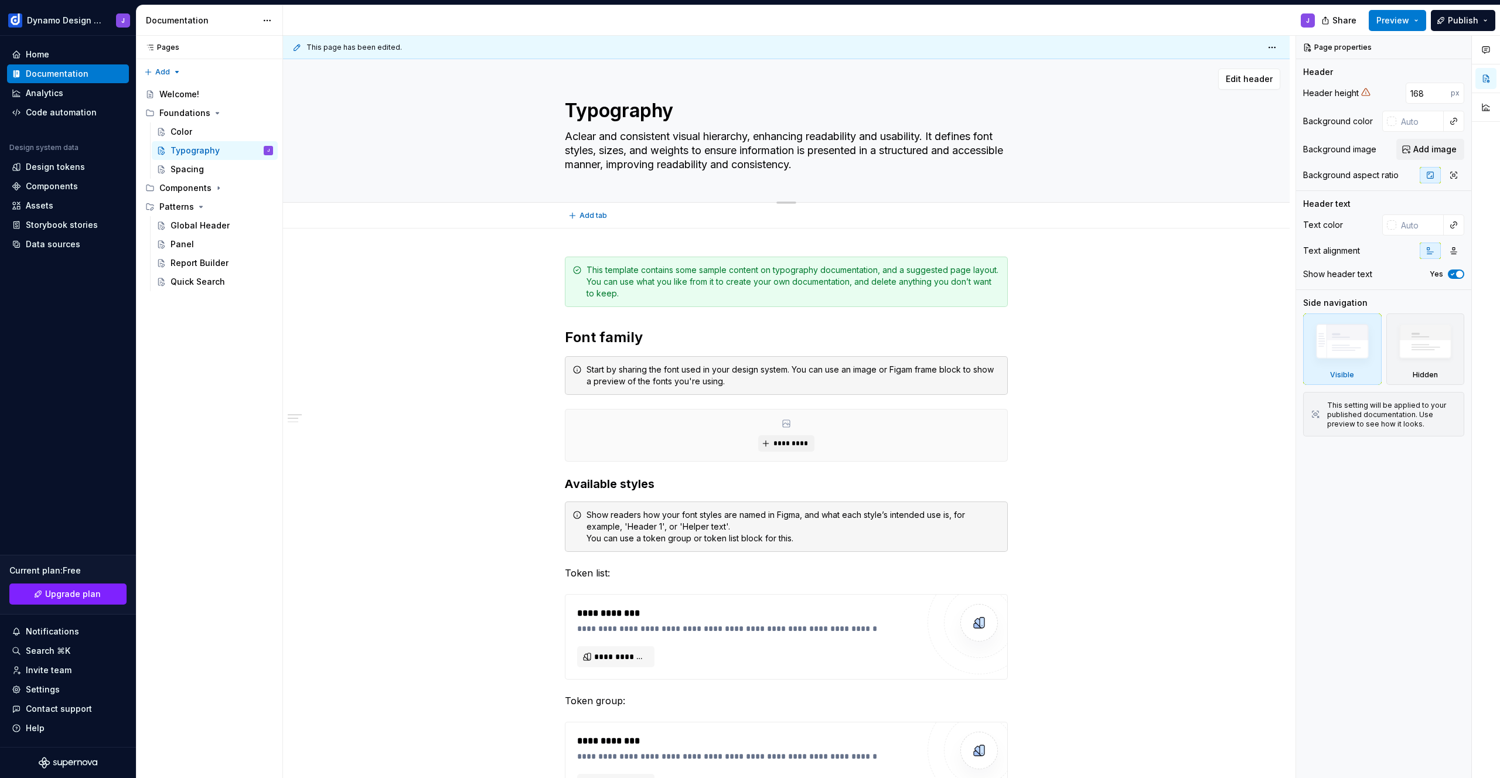
type textarea "*"
type textarea "A clear and consistent visual hierarchy, enhancing readability and usability. I…"
drag, startPoint x: 576, startPoint y: 137, endPoint x: 624, endPoint y: 139, distance: 48.1
click at [624, 139] on textarea "A clear and consistent visual hierarchy, enhancing readability and usability. I…" at bounding box center [784, 150] width 443 height 47
type textarea "*"
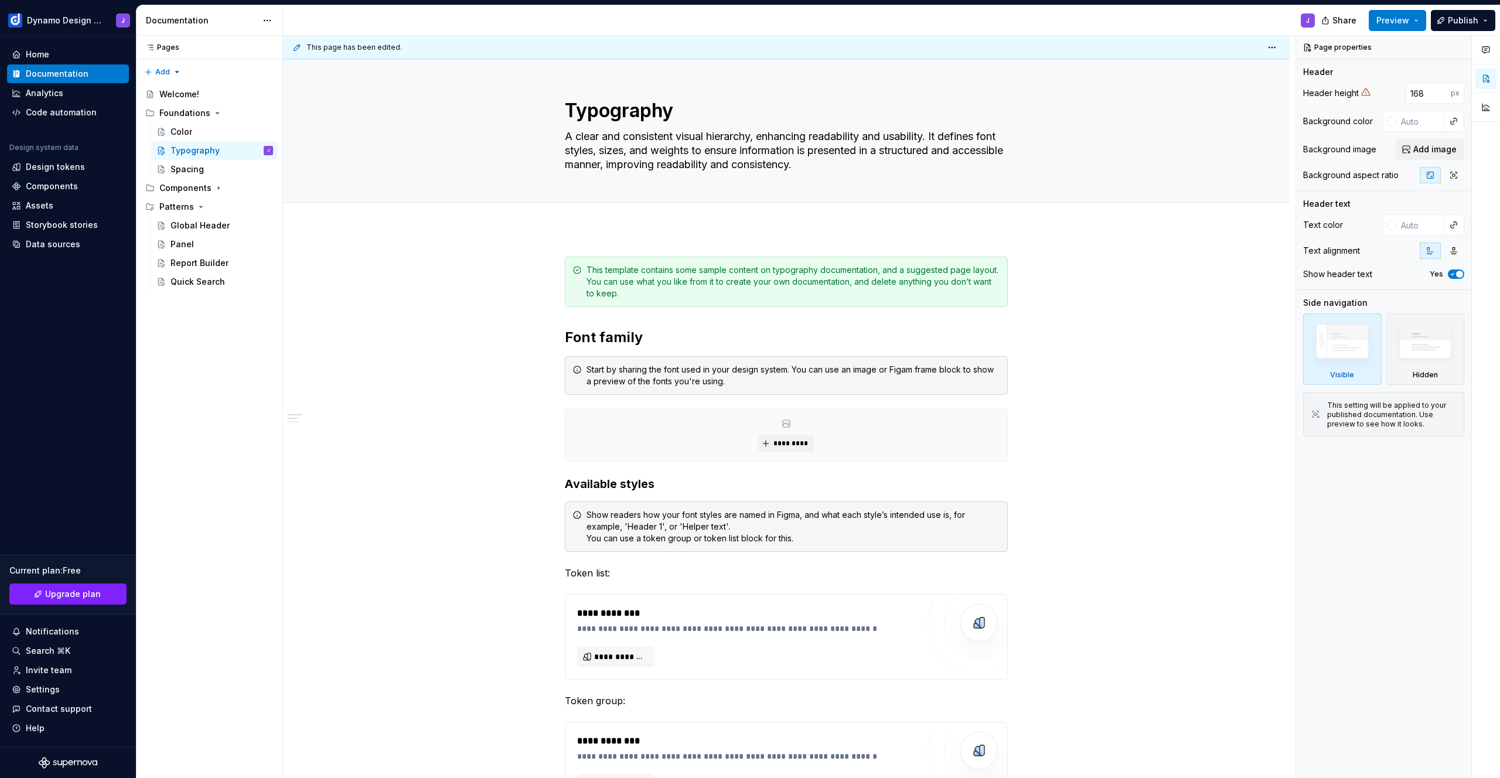
type textarea "A clear and consistent visual hierarchy, enhancing readability and usability. I…"
type textarea "*"
click at [590, 131] on textarea "A clear and consistent visual hierarchy, enhancing readability and usability. I…" at bounding box center [784, 150] width 443 height 47
click at [621, 135] on textarea "A clear and consistent visual hierarchy, enhancing readability and usability. I…" at bounding box center [784, 150] width 443 height 47
type textarea "T consistent visual hierarchy, enhancing readability and usability. It defines …"
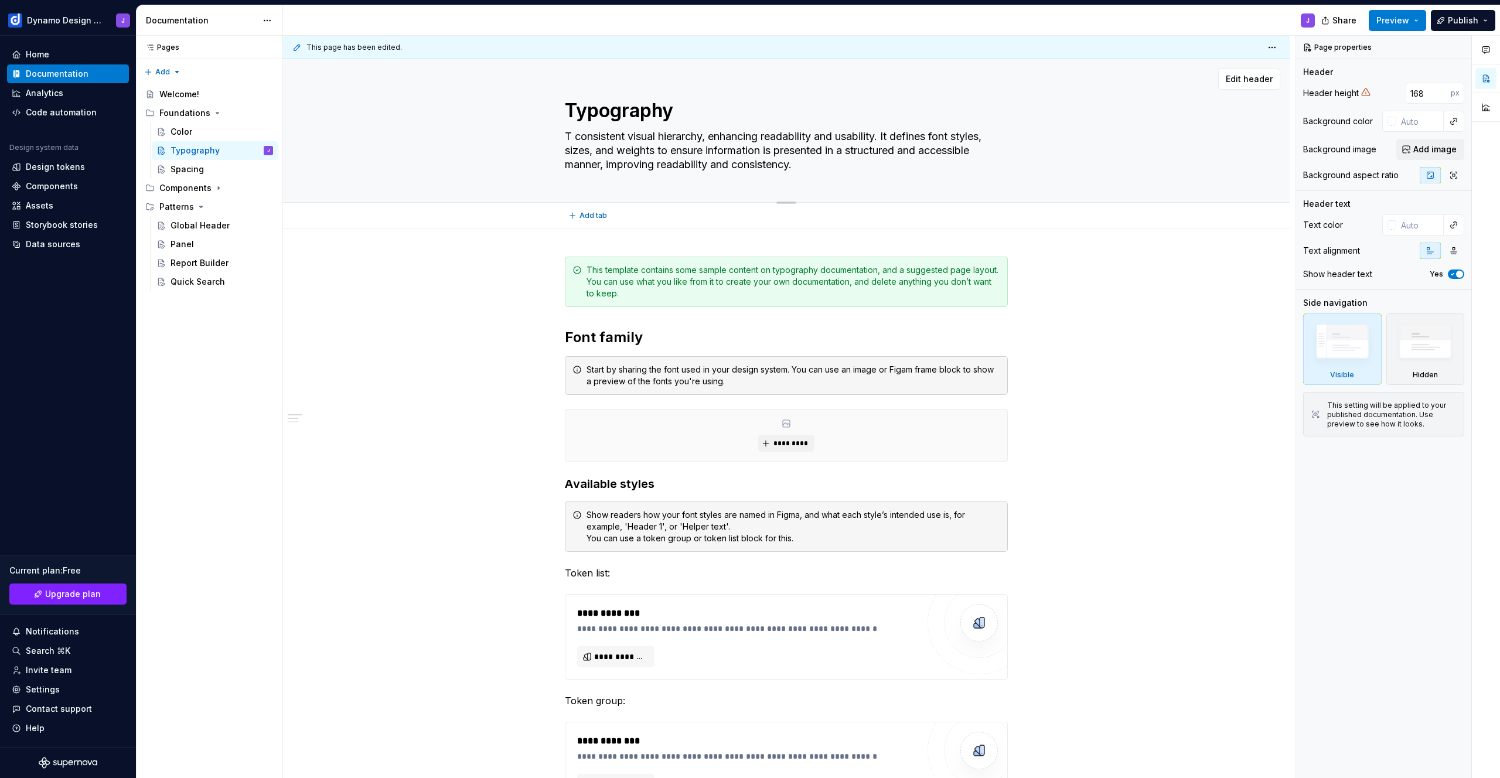
type textarea "*"
type textarea "Ty consistent visual hierarchy, enhancing readability and usability. It defines…"
type textarea "*"
type textarea "Typ consistent visual hierarchy, enhancing readability and usability. It define…"
type textarea "*"
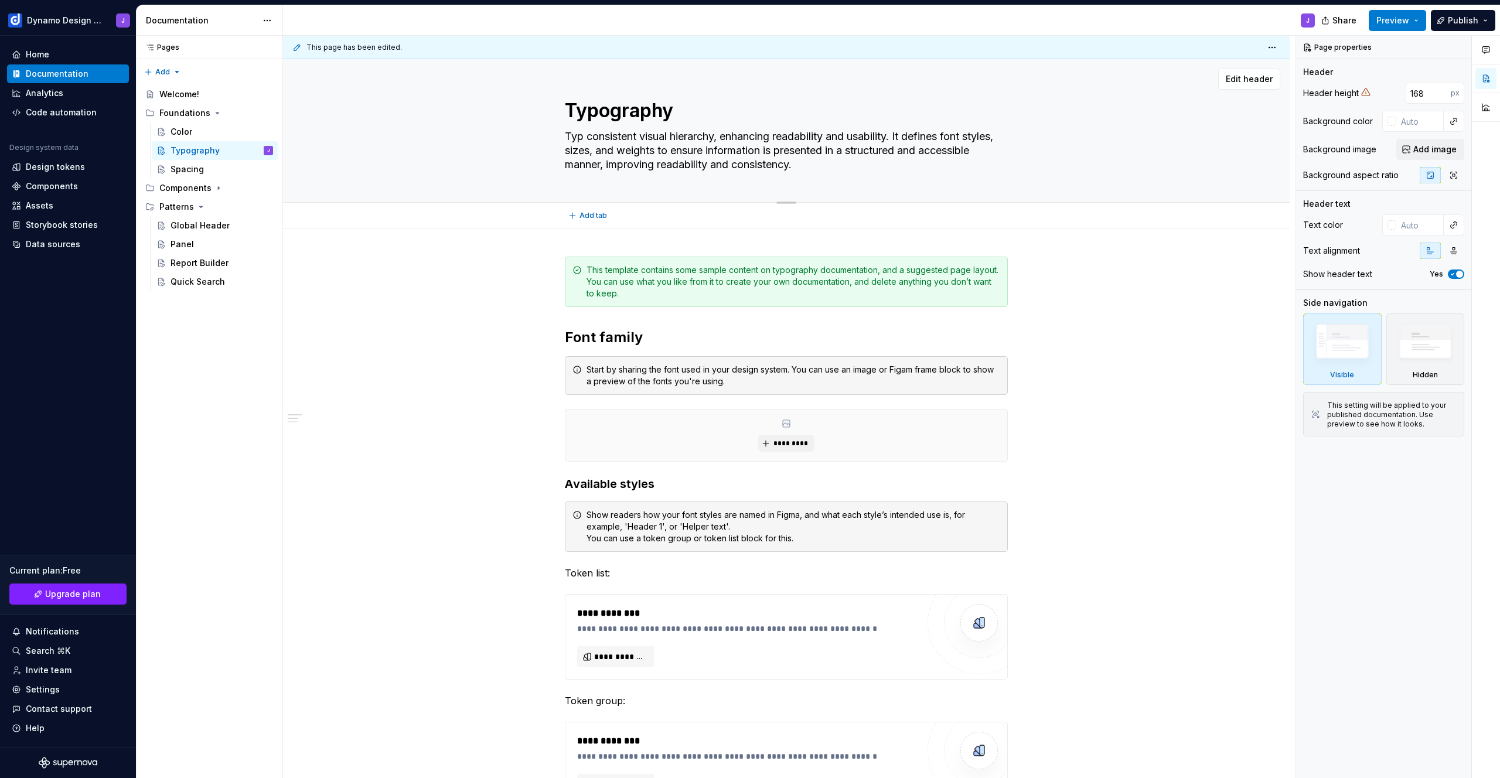
type textarea "Typo consistent visual hierarchy, enhancing readability and usability. It defin…"
type textarea "*"
type textarea "Typog consistent visual hierarchy, enhancing readability and usability. It defi…"
type textarea "*"
type textarea "Typogr consistent visual hierarchy, enhancing readability and usability. It def…"
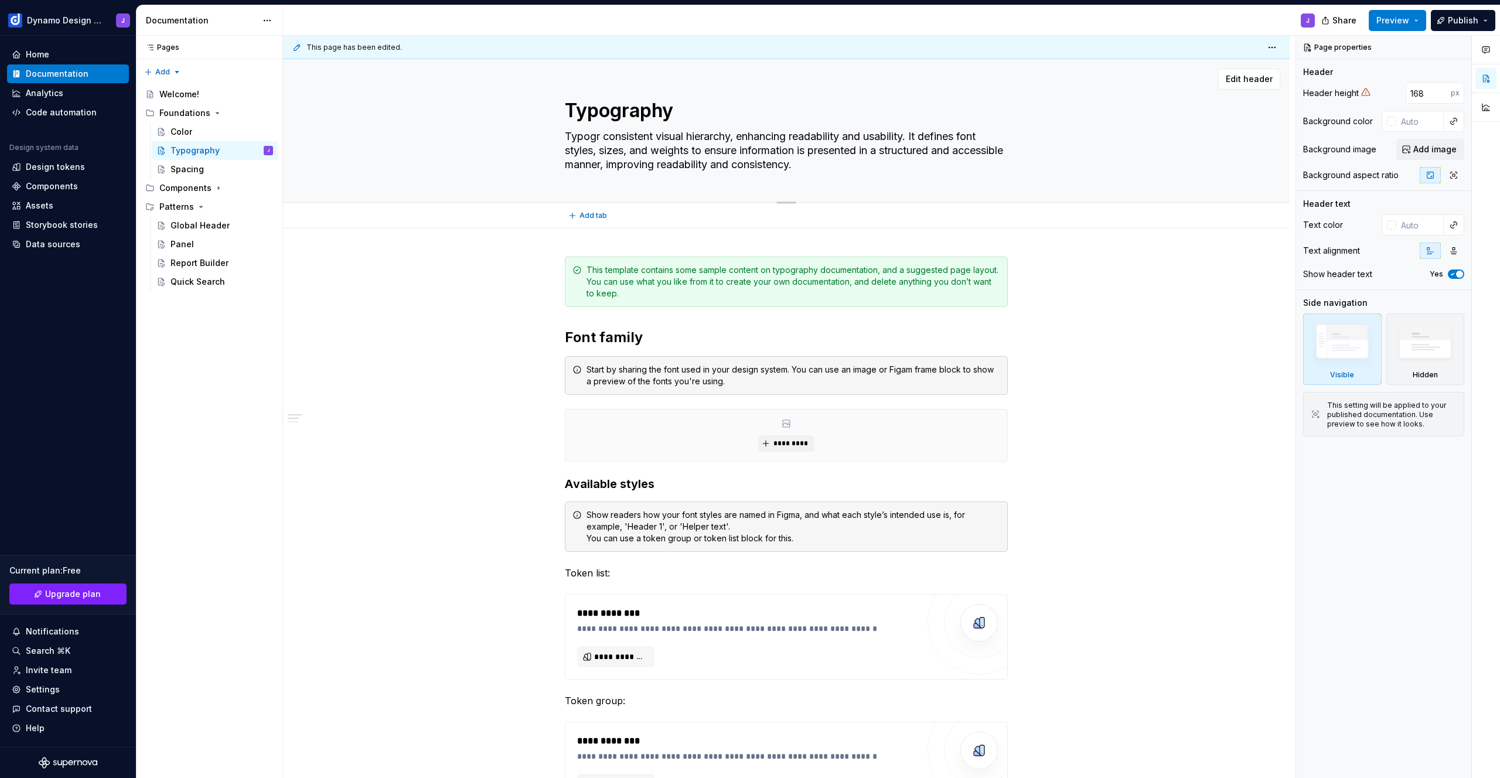
type textarea "*"
type textarea "Typogra consistent visual hierarchy, enhancing readability and usability. It de…"
type textarea "*"
type textarea "Typograp consistent visual hierarchy, enhancing readability and usability. It d…"
type textarea "*"
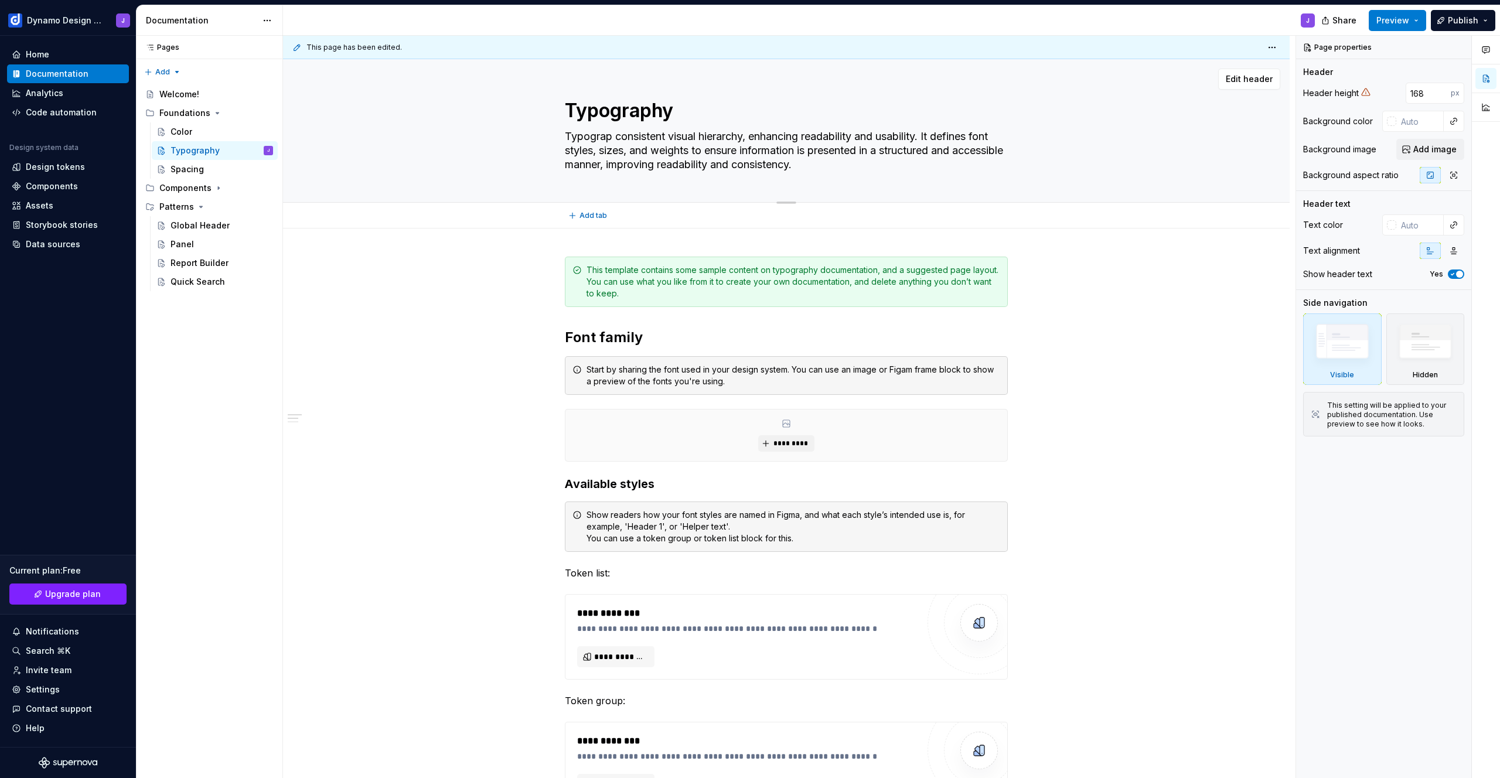
type textarea "Typograph consistent visual hierarchy, enhancing readability and usability. It …"
type textarea "*"
type textarea "Typography consistent visual hierarchy, enhancing readability and usability. It…"
type textarea "*"
type textarea "Typography consistent visual hierarchy, enhancing readability and usability. It…"
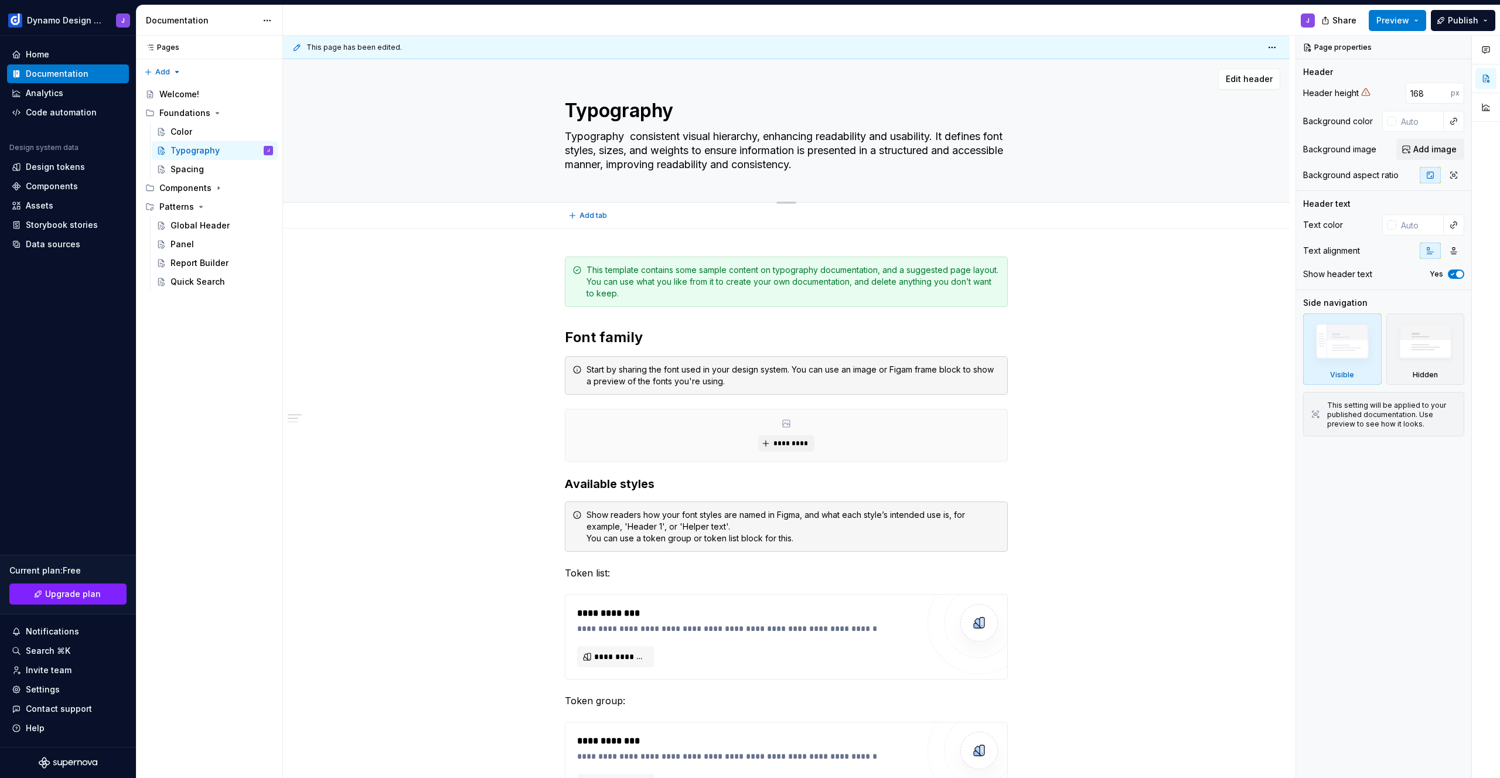
type textarea "*"
type textarea "Typography c consistent visual hierarchy, enhancing readability and usability. …"
type textarea "*"
type textarea "Typography cr consistent visual hierarchy, enhancing readability and usability.…"
type textarea "*"
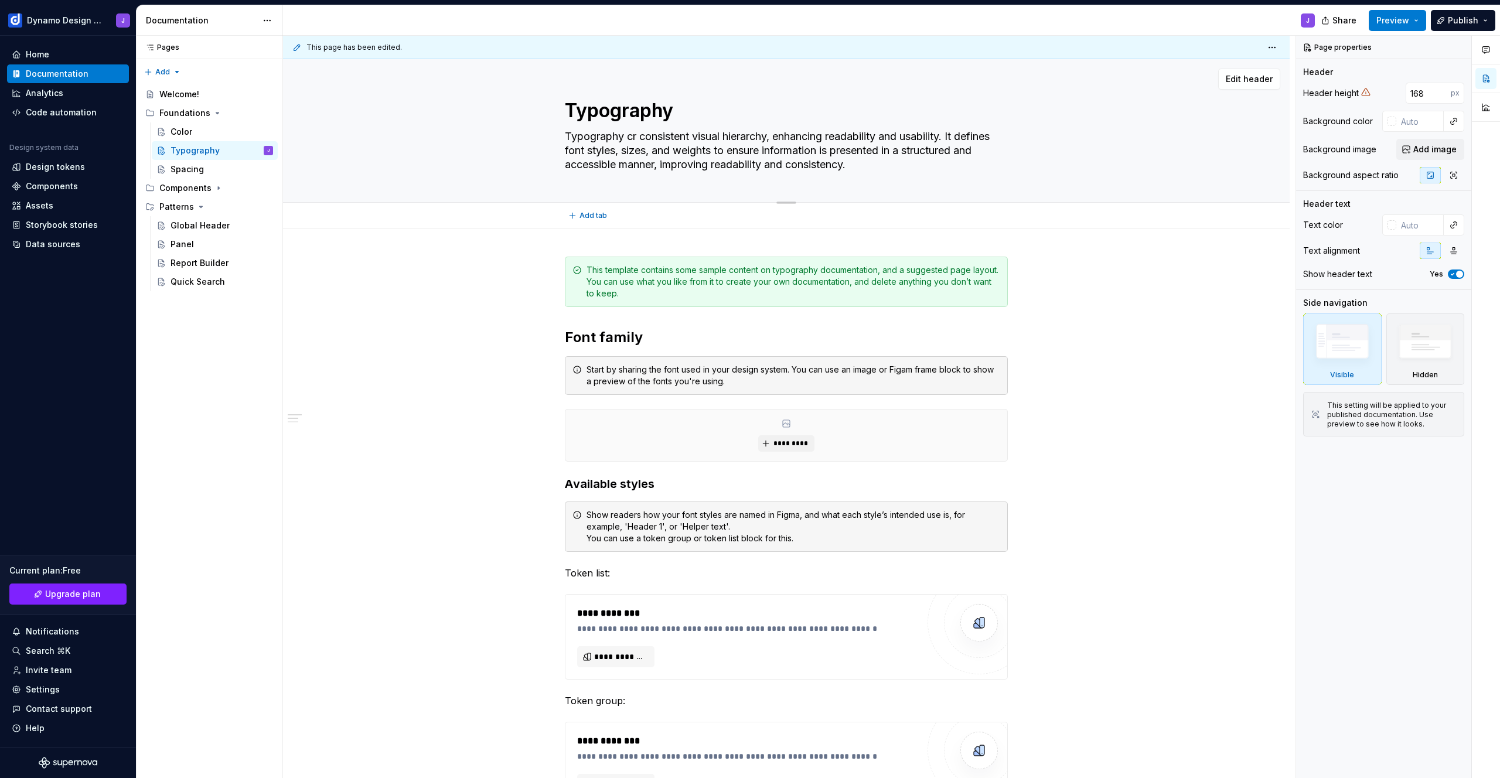
type textarea "Typography cre consistent visual hierarchy, enhancing readability and usability…"
type textarea "*"
type textarea "Typography crea consistent visual hierarchy, enhancing readability and usabilit…"
type textarea "*"
type textarea "Typography creat consistent visual hierarchy, enhancing readability and usabili…"
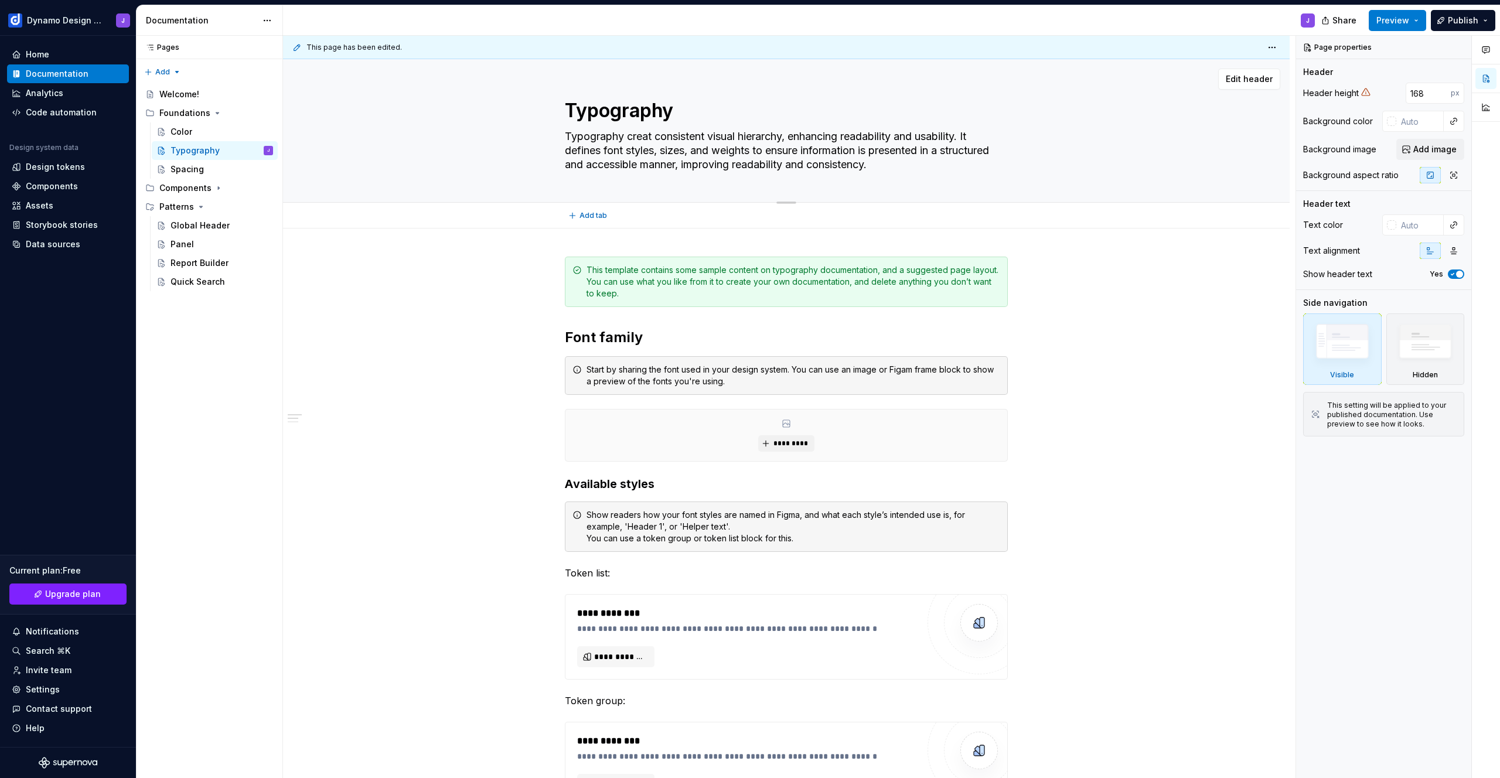
type textarea "*"
type textarea "Typography create consistent visual hierarchy, enhancing readability and usabil…"
type textarea "*"
type textarea "Typography creates consistent visual hierarchy, enhancing readability and usabi…"
click at [624, 137] on textarea "Typography creates consistent visual hierarchy, enhancing readability and usabi…" at bounding box center [784, 150] width 443 height 47
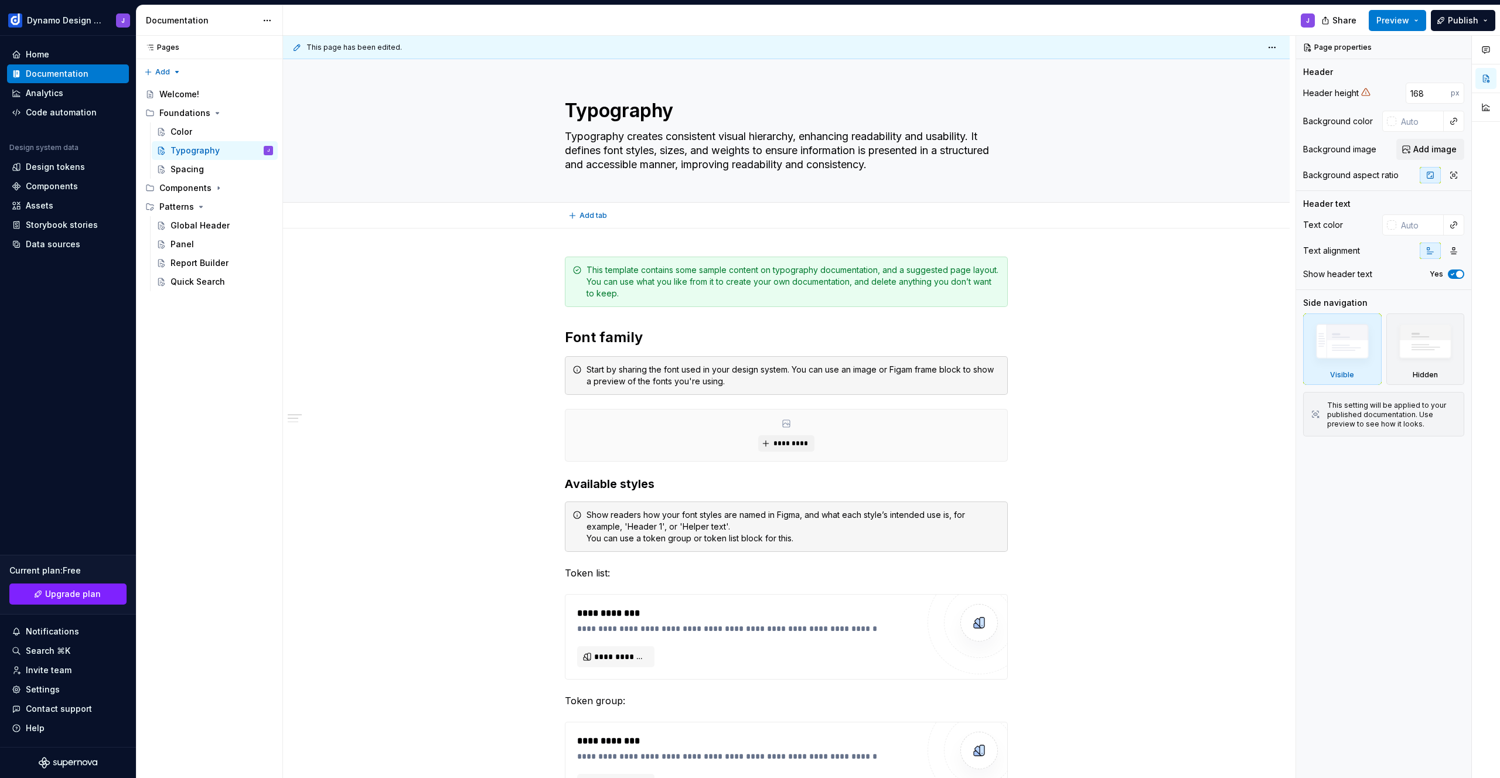
type textarea "*"
type textarea "Typograph creates consistent visual hierarchy, enhancing readability and usabil…"
type textarea "*"
type textarea "Typographi creates consistent visual hierarchy, enhancing readability and usabi…"
type textarea "*"
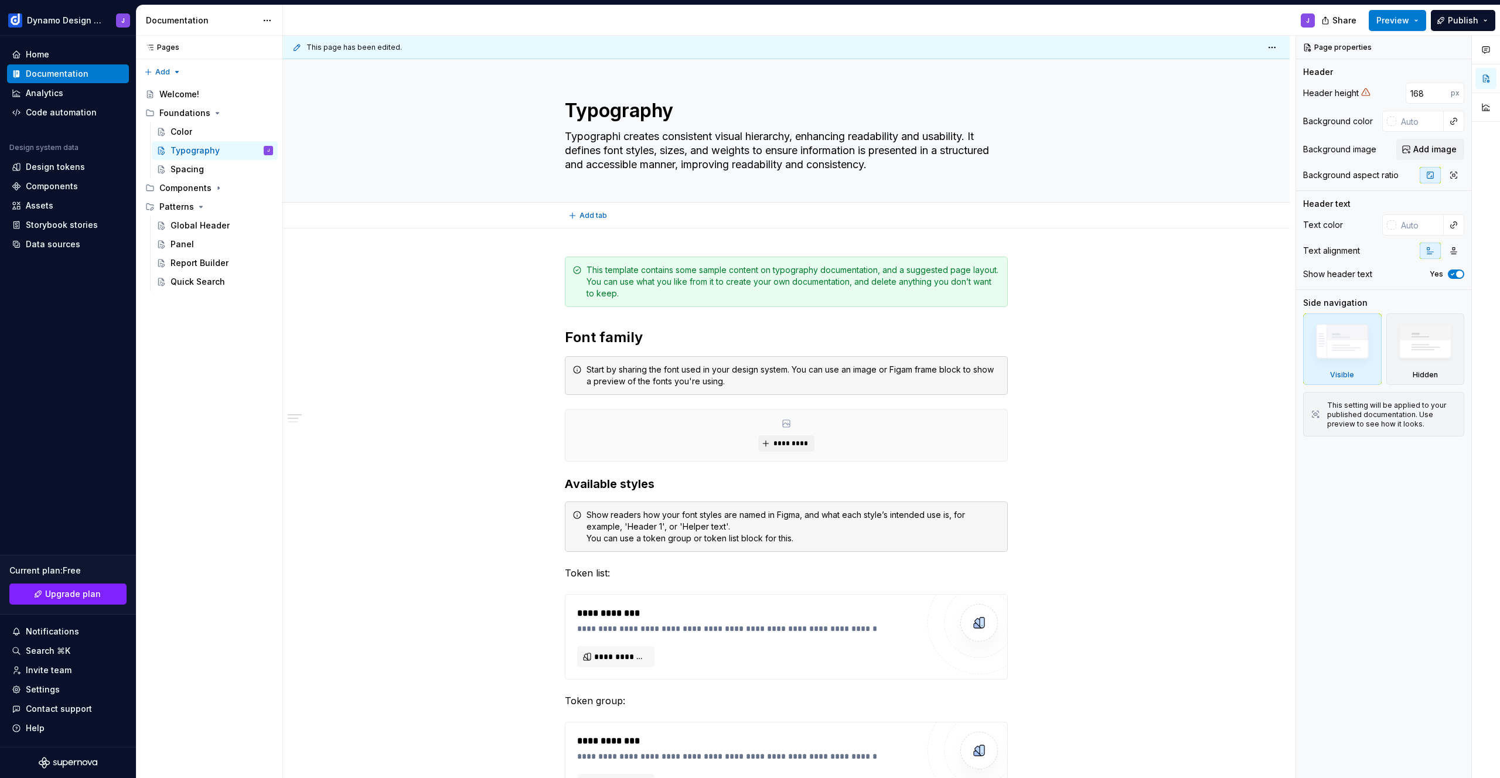
type textarea "Typographic creates consistent visual hierarchy, enhancing readability and usab…"
type textarea "*"
type textarea "Typographica creates consistent visual hierarchy, enhancing readability and usa…"
type textarea "*"
type textarea "Typographical creates consistent visual hierarchy, enhancing readability and us…"
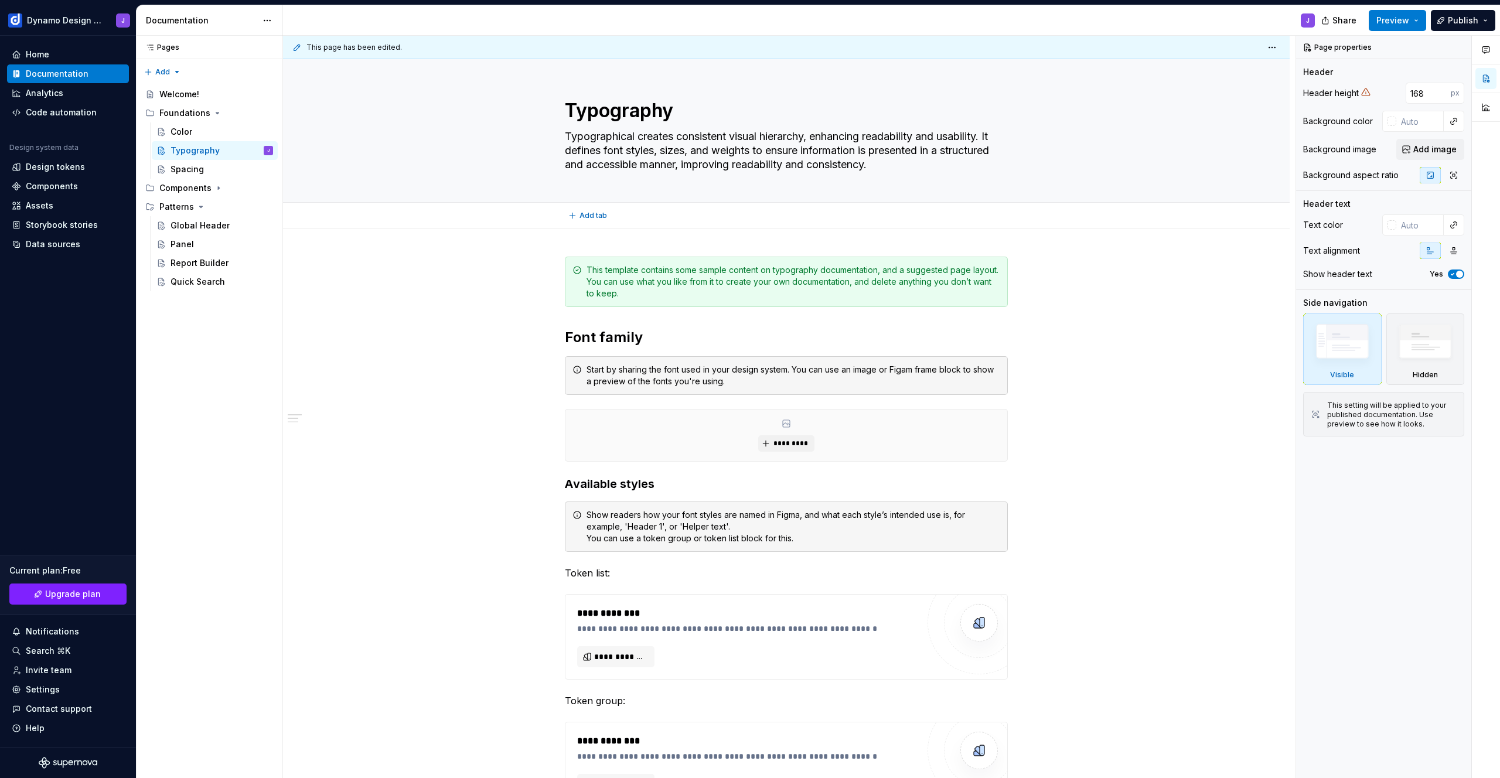
type textarea "*"
type textarea "Typographical creates consistent visual hierarchy, enhancing readability and us…"
type textarea "*"
type textarea "Typographical s creates consistent visual hierarchy, enhancing readability and …"
type textarea "*"
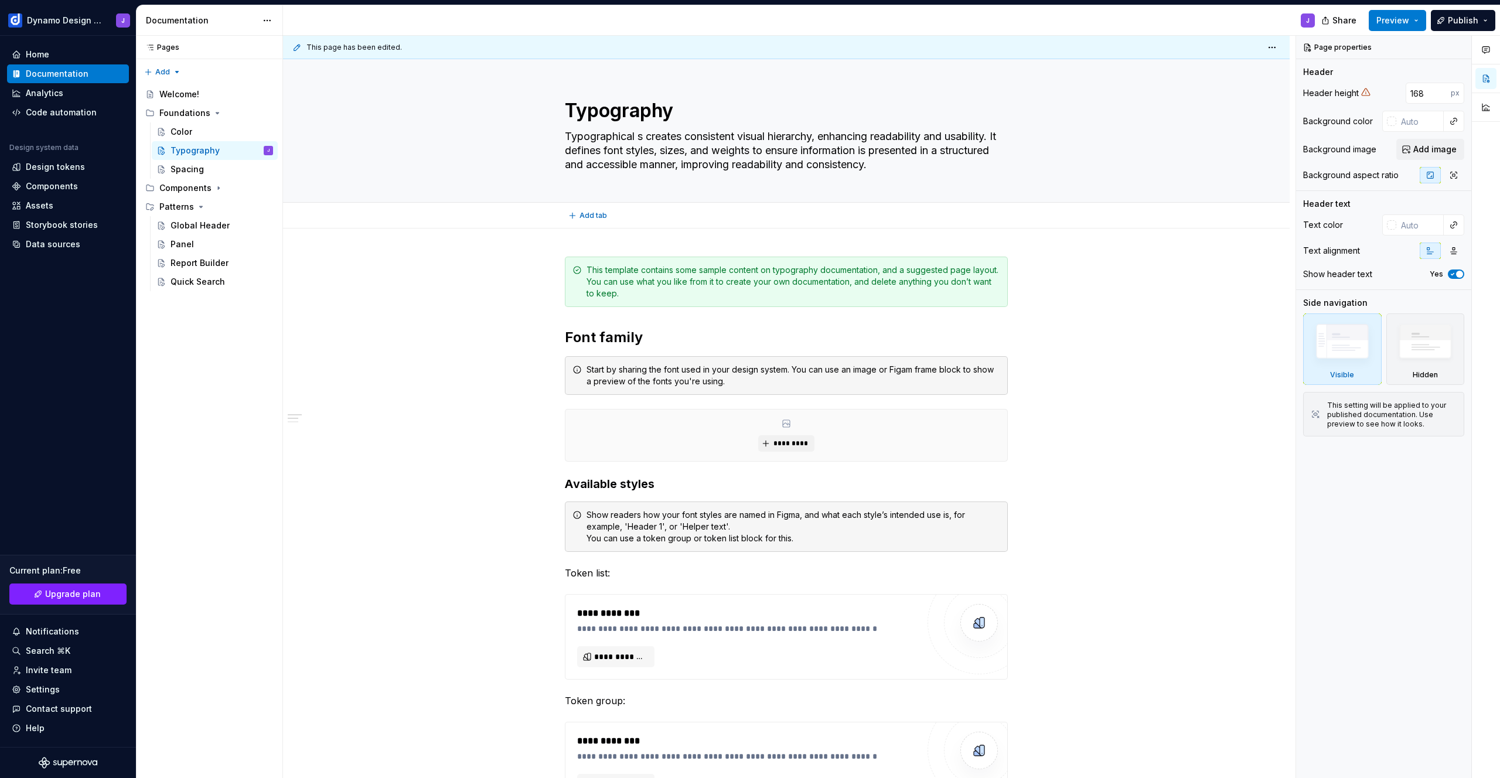
type textarea "Typographical st creates consistent visual hierarchy, enhancing readability and…"
type textarea "*"
type textarea "Typographical sty creates consistent visual hierarchy, enhancing readability an…"
type textarea "*"
type textarea "Typographical styl creates consistent visual hierarchy, enhancing readability a…"
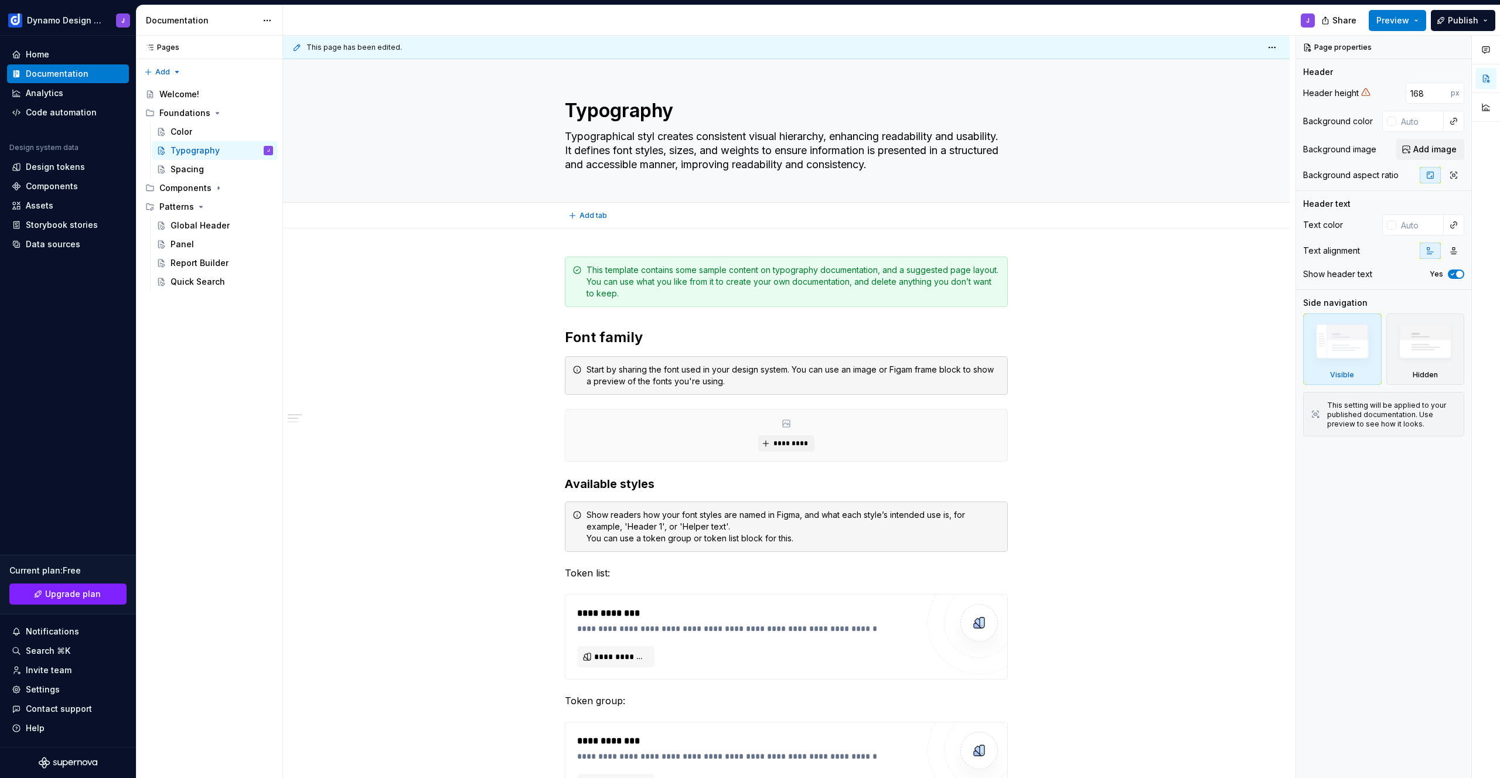
type textarea "*"
type textarea "Typographical style creates consistent visual hierarchy, enhancing readability …"
type textarea "*"
type textarea "Typographical styles creates consistent visual hierarchy, enhancing readability…"
type textarea "*"
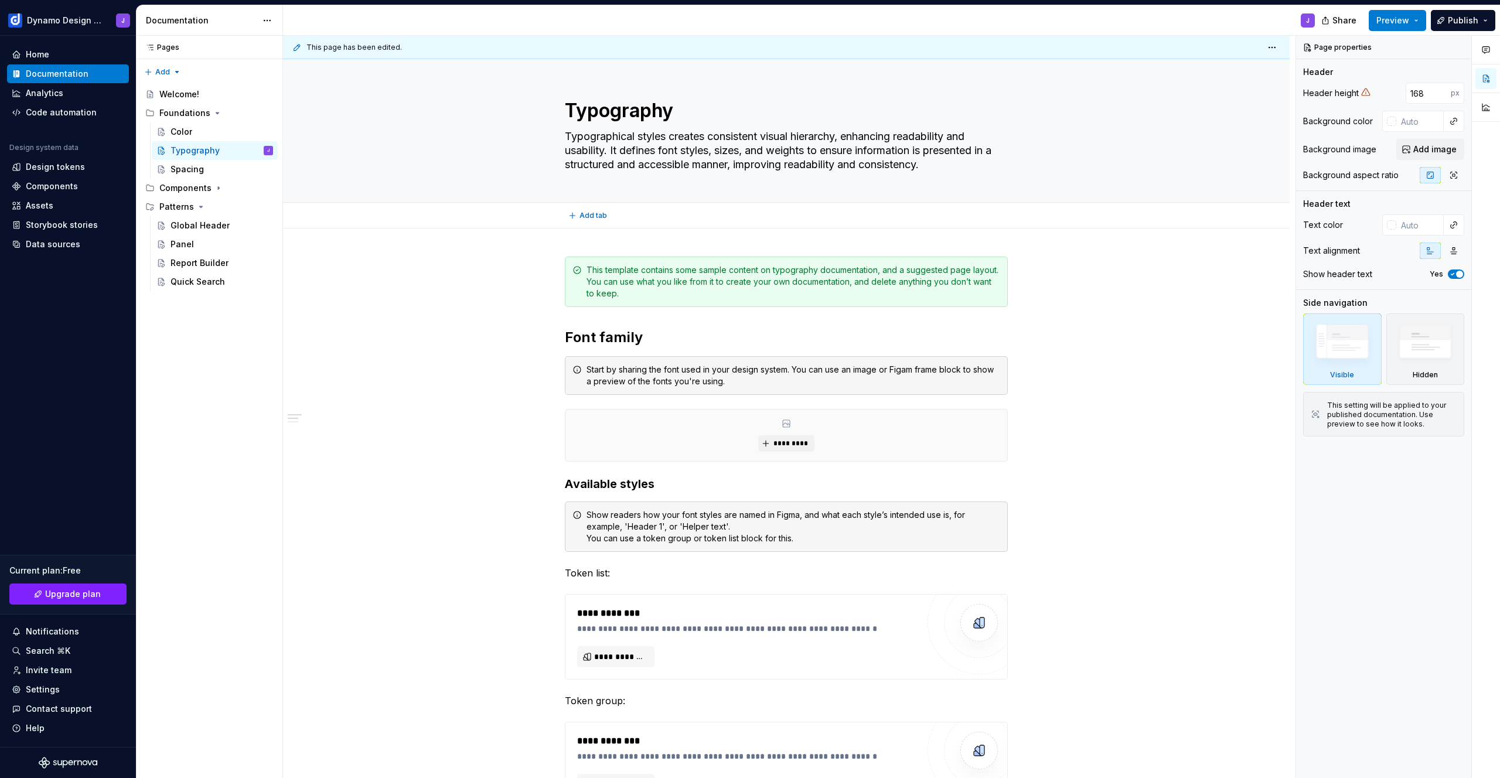
type textarea "Typographical styles create consistent visual hierarchy, enhancing readability …"
type textarea "*"
type textarea "Typographical styles create consistent visual hierarchy, enhancing readability …"
type textarea "*"
type textarea "Typographical styles create a consistent visual hierarchy, enhancing readabilit…"
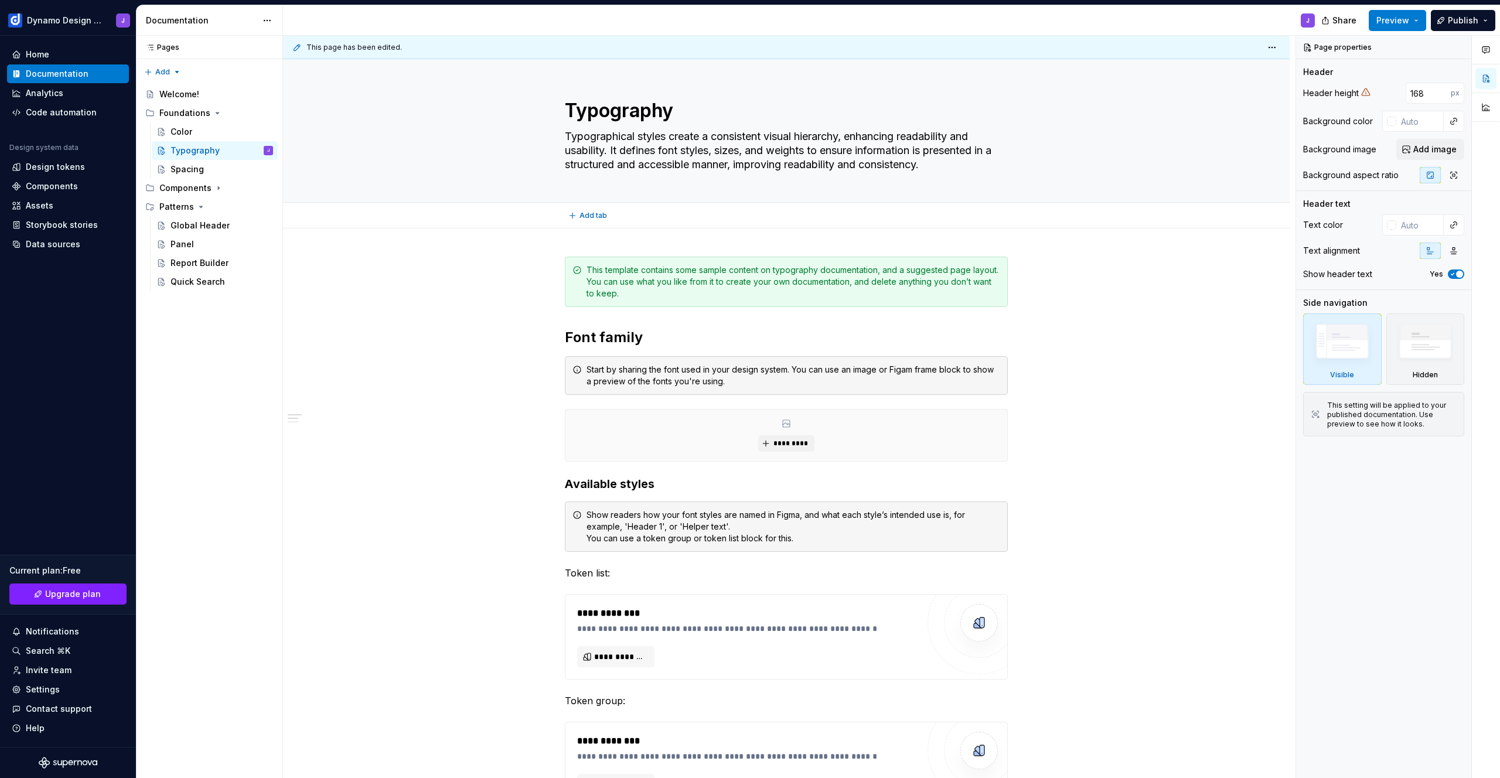
type textarea "*"
type textarea "Typographical styles create a consistent visual hierarchy, enhancing readabilit…"
click at [639, 297] on div "This template contains some sample content on typography documentation, and a s…" at bounding box center [794, 281] width 414 height 35
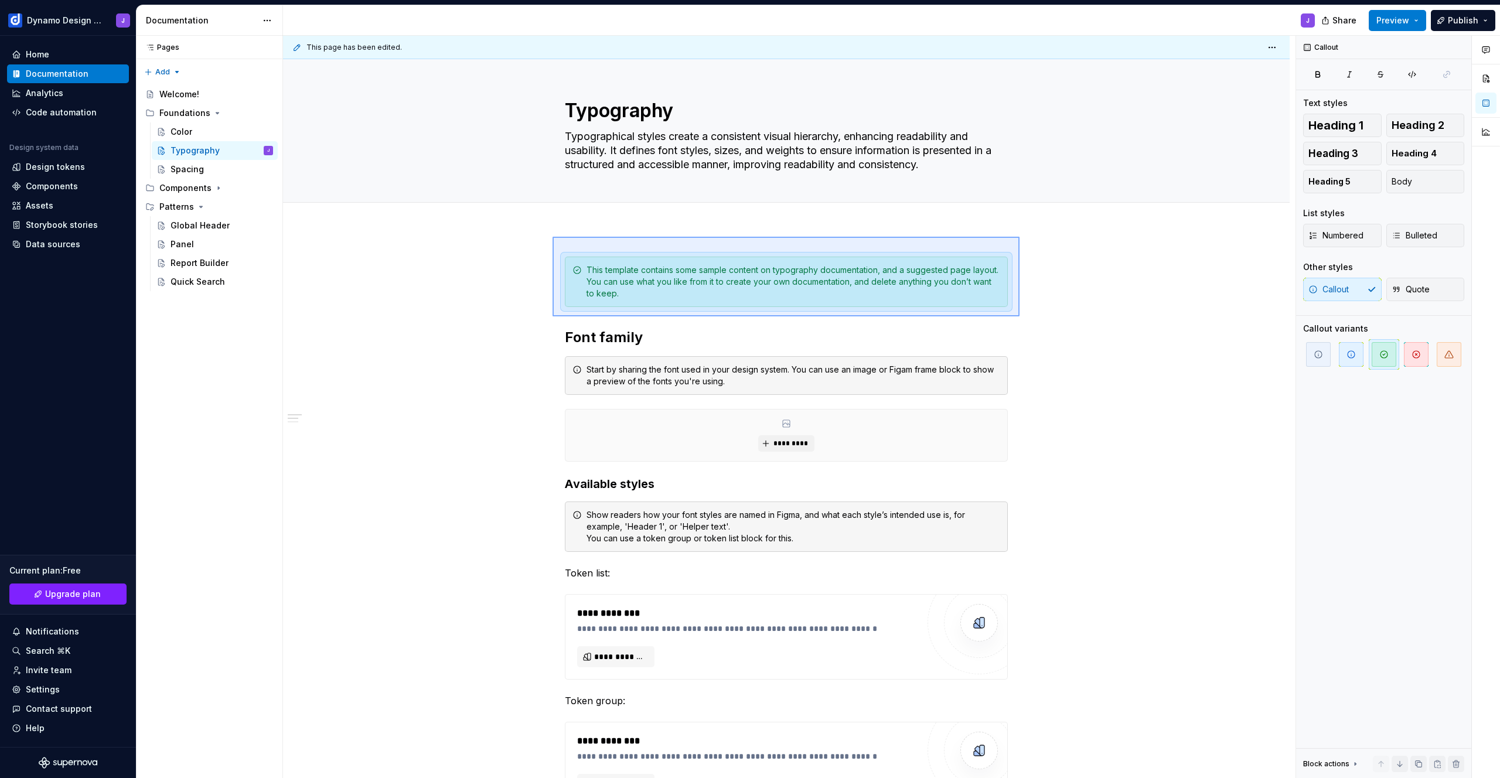
drag, startPoint x: 553, startPoint y: 237, endPoint x: 1020, endPoint y: 316, distance: 473.8
click at [1020, 316] on div "**********" at bounding box center [789, 407] width 1013 height 743
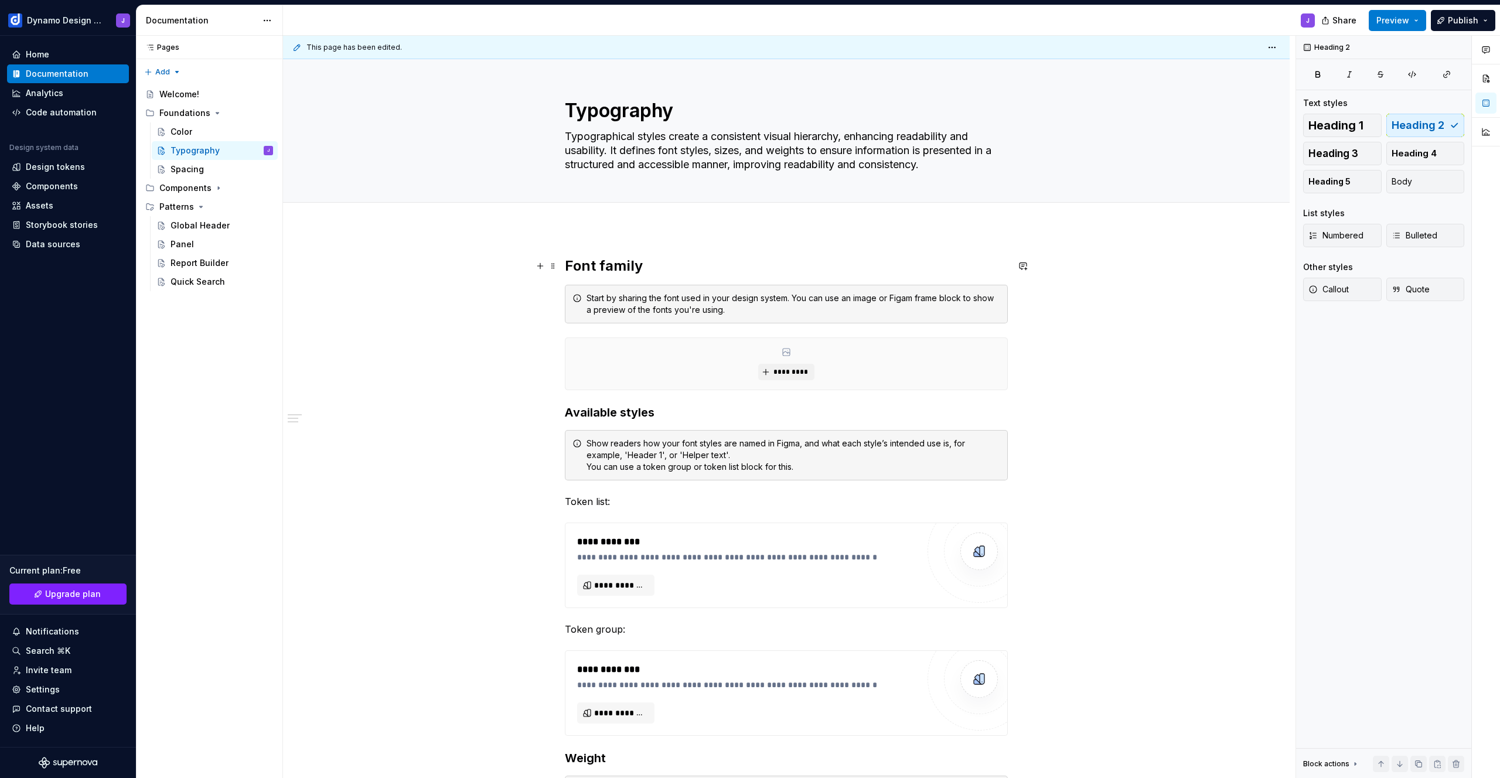
click at [657, 270] on h2 "Font family" at bounding box center [786, 266] width 443 height 19
click at [682, 302] on div "Start by sharing the font used in your design system. You can use an image or F…" at bounding box center [794, 303] width 414 height 23
click at [645, 267] on h2 "Font family" at bounding box center [786, 266] width 443 height 19
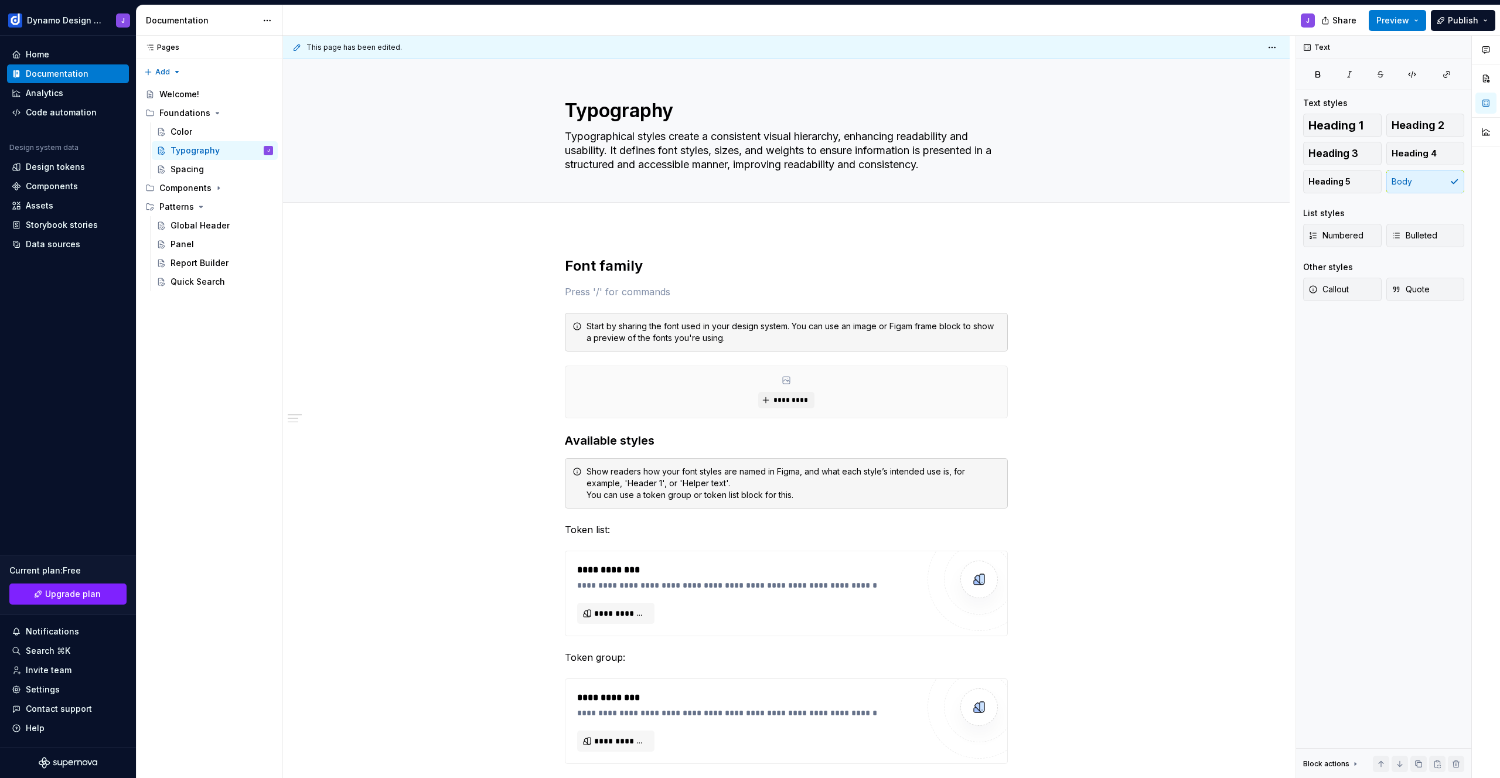
type textarea "*"
click at [829, 273] on button "button" at bounding box center [835, 270] width 16 height 16
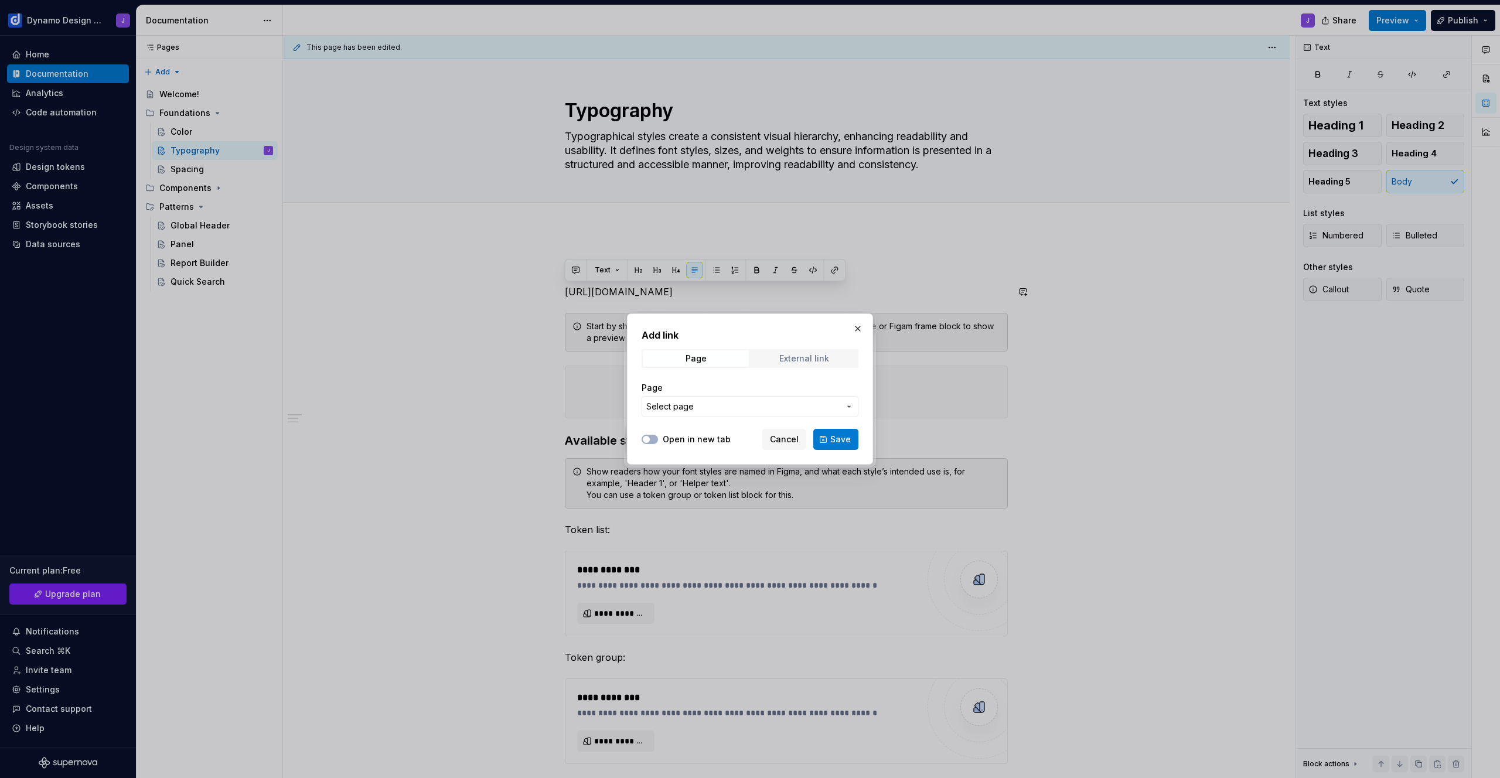
click at [815, 352] on span "External link" at bounding box center [804, 358] width 106 height 16
click at [750, 408] on input "URL" at bounding box center [750, 406] width 217 height 21
paste input "[URL][DOMAIN_NAME]"
type input "[URL][DOMAIN_NAME]"
drag, startPoint x: 677, startPoint y: 438, endPoint x: 694, endPoint y: 440, distance: 16.5
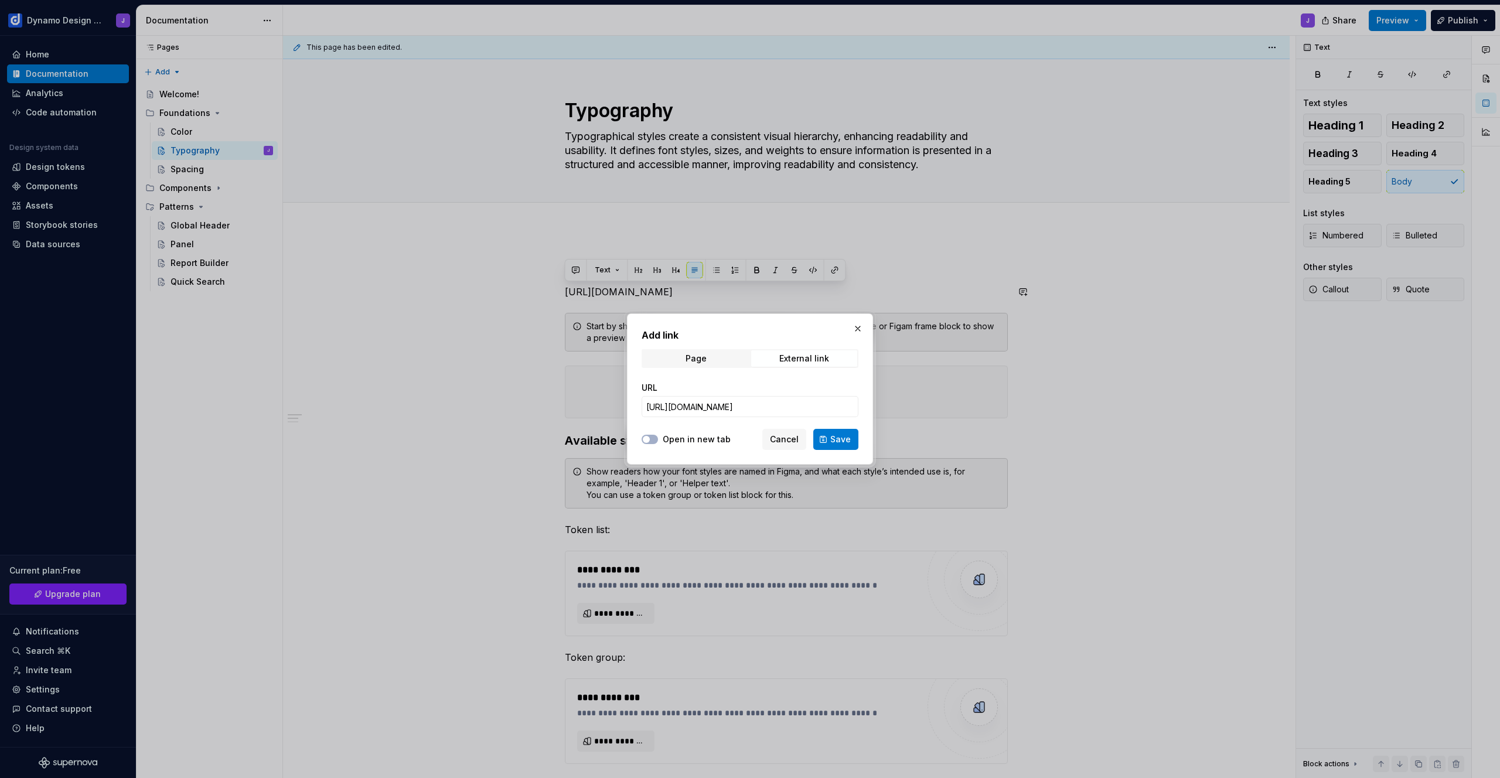
click at [679, 438] on label "Open in new tab" at bounding box center [697, 440] width 68 height 12
click at [658, 438] on button "Open in new tab" at bounding box center [650, 439] width 16 height 9
click at [833, 435] on span "Save" at bounding box center [840, 440] width 21 height 12
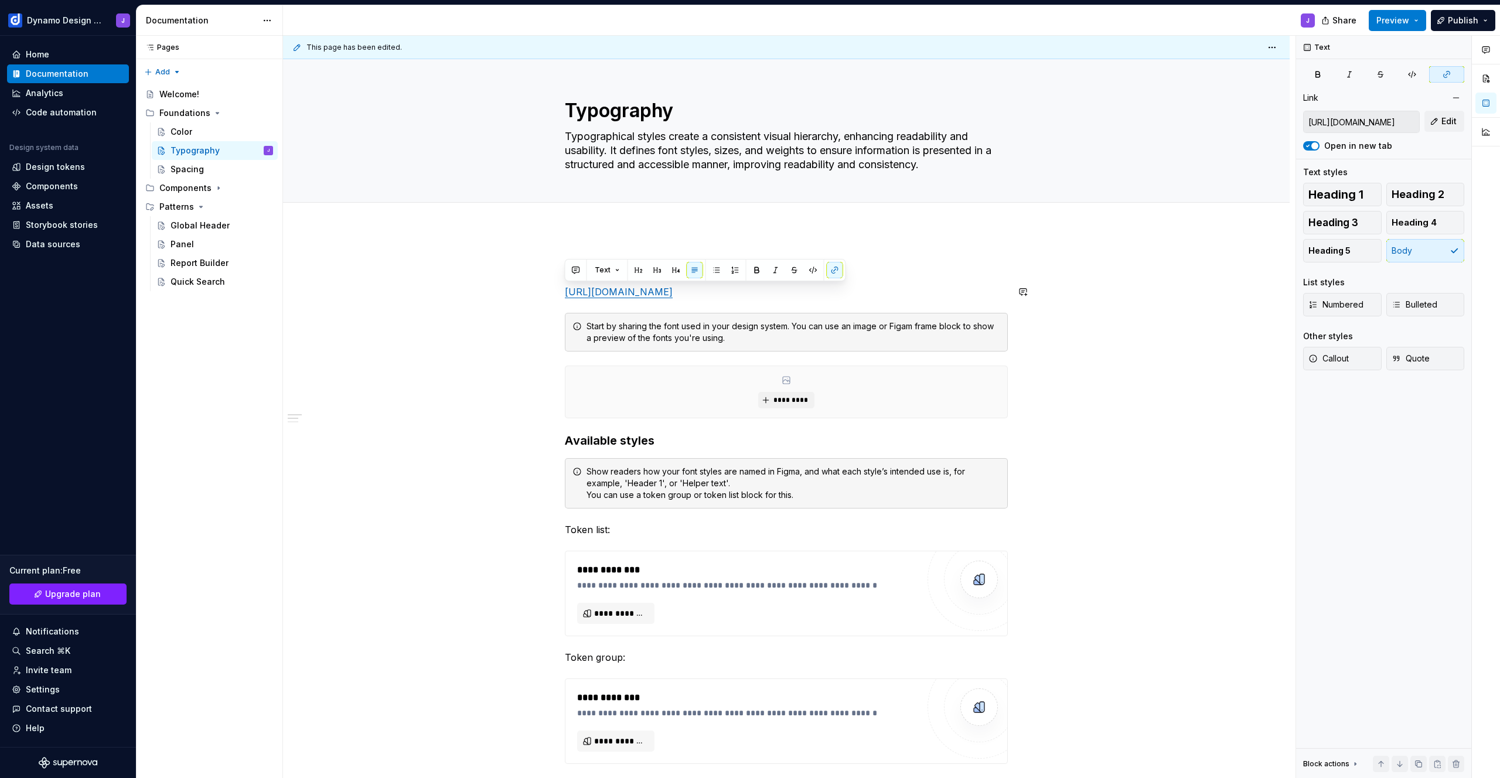
click at [865, 266] on h2 "Font family" at bounding box center [786, 266] width 443 height 19
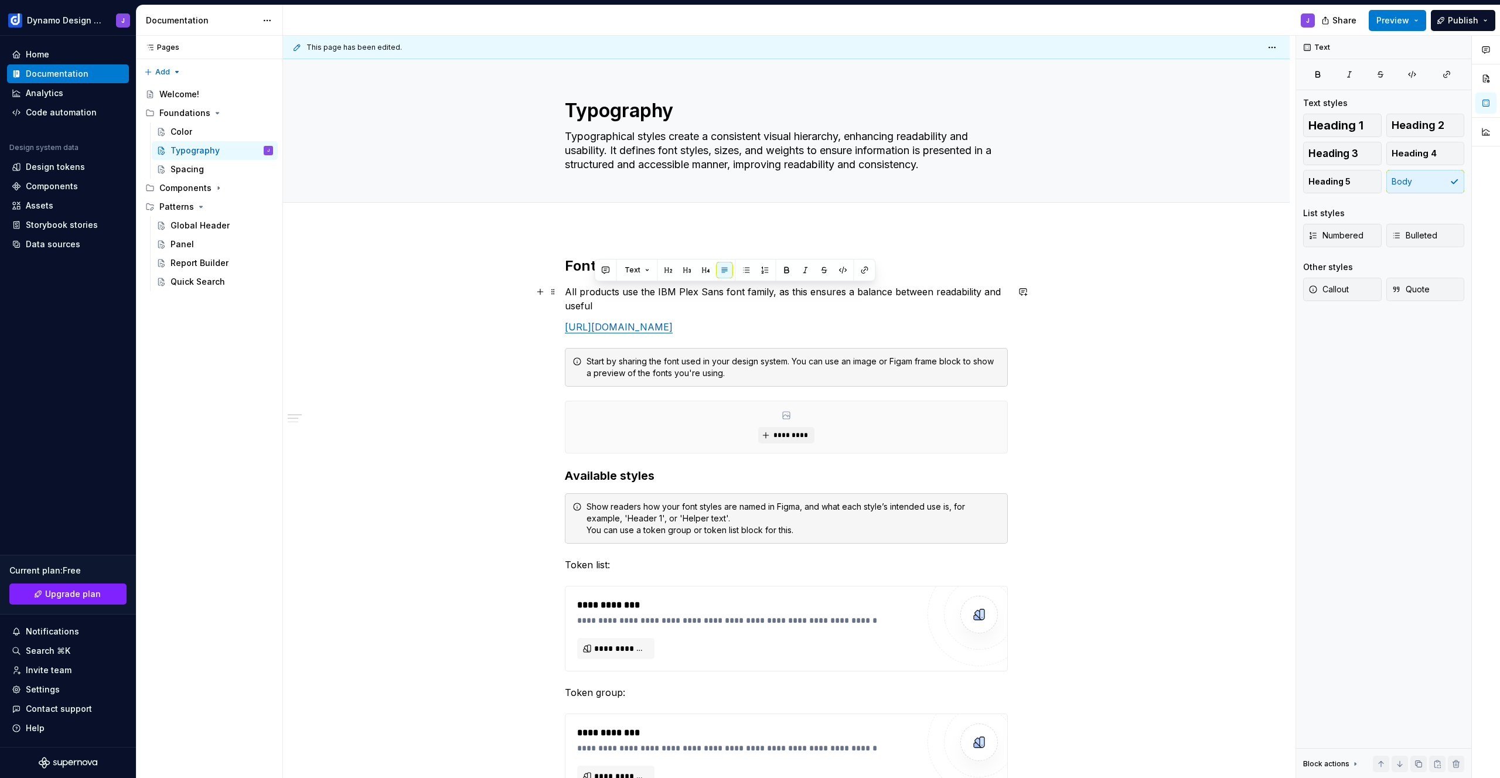
drag, startPoint x: 768, startPoint y: 295, endPoint x: 768, endPoint y: 302, distance: 7.6
click at [768, 302] on p "All products use the IBM Plex Sans font family, as this ensures a balance betwe…" at bounding box center [786, 299] width 443 height 28
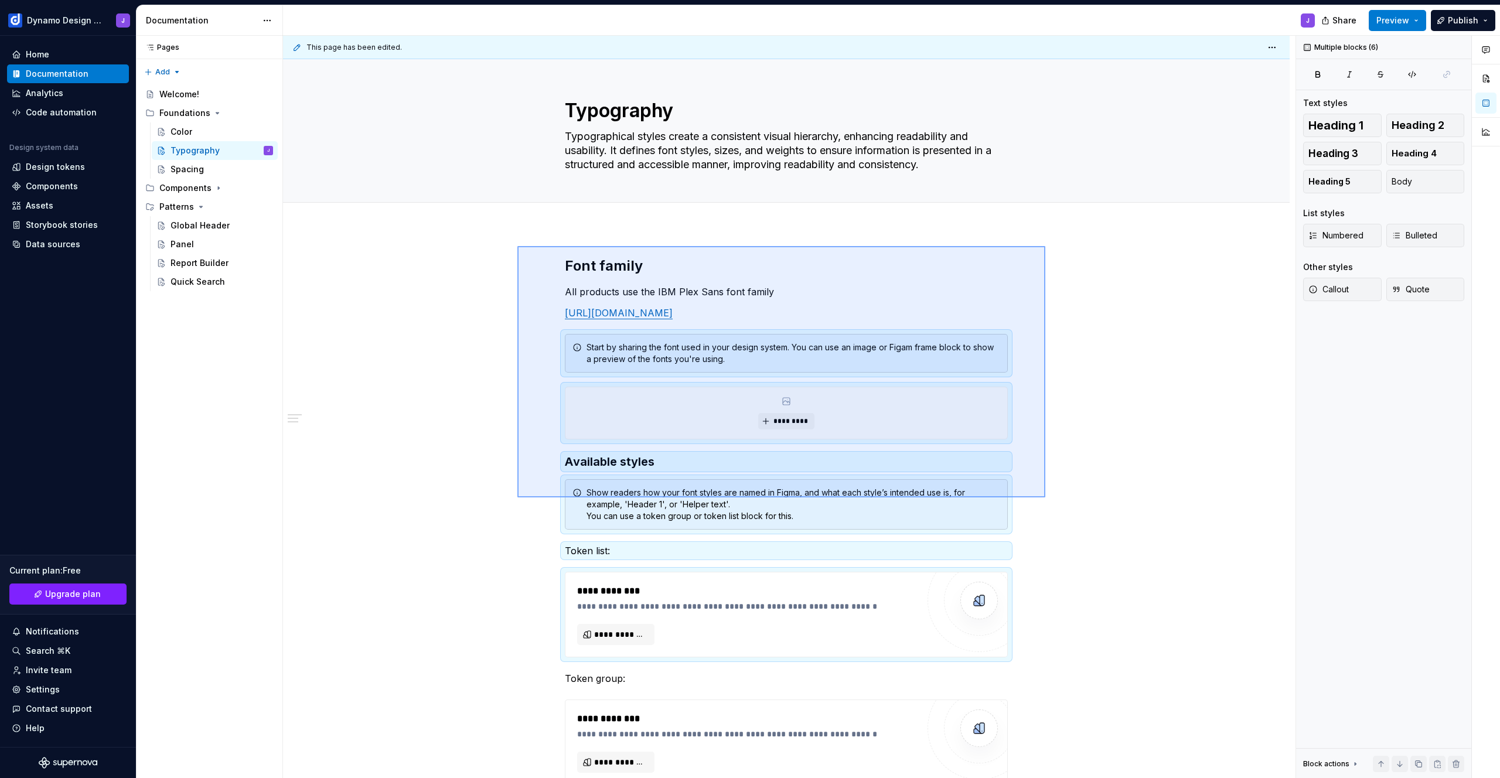
scroll to position [88, 0]
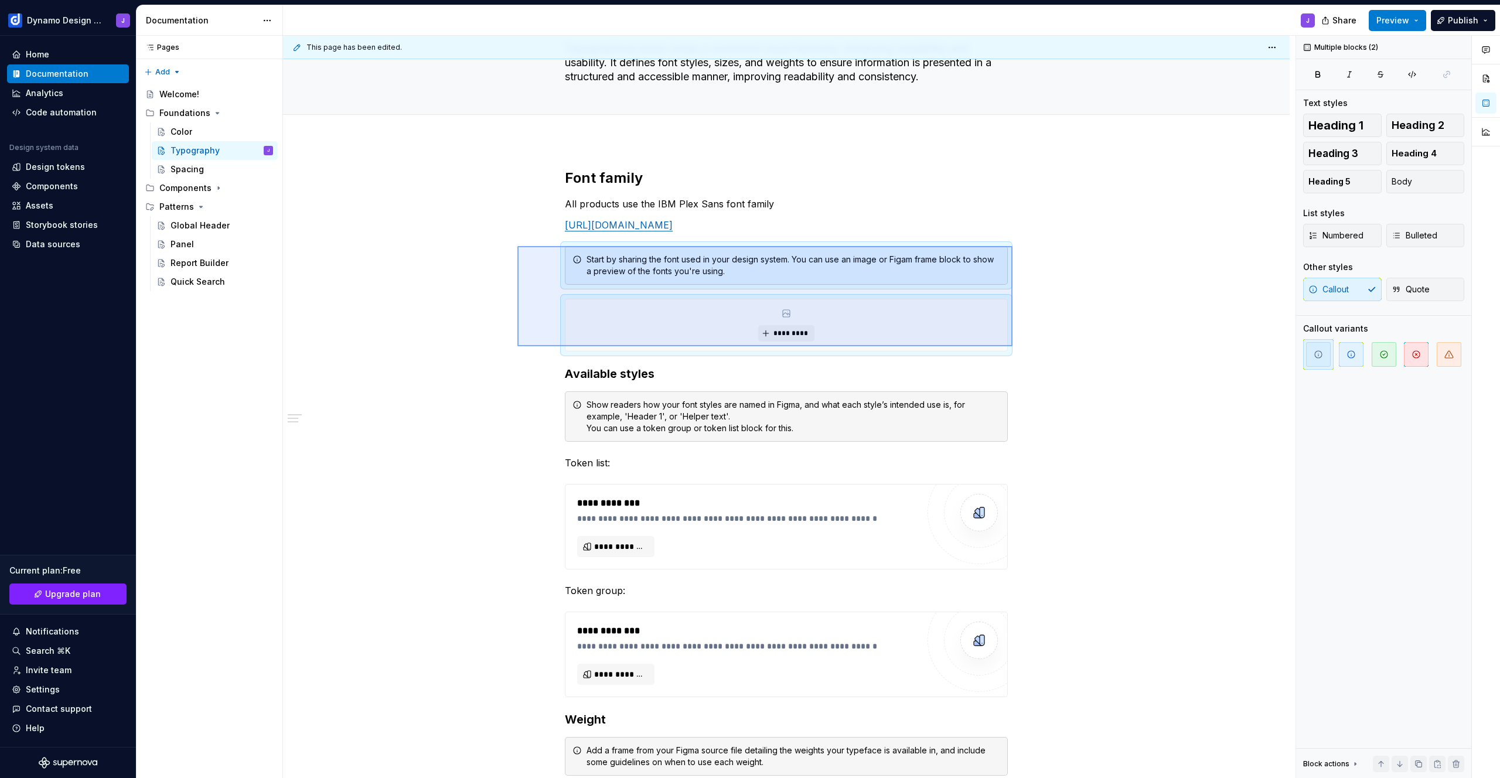
drag, startPoint x: 617, startPoint y: 374, endPoint x: 1013, endPoint y: 346, distance: 396.5
click at [1013, 346] on div "**********" at bounding box center [789, 407] width 1013 height 743
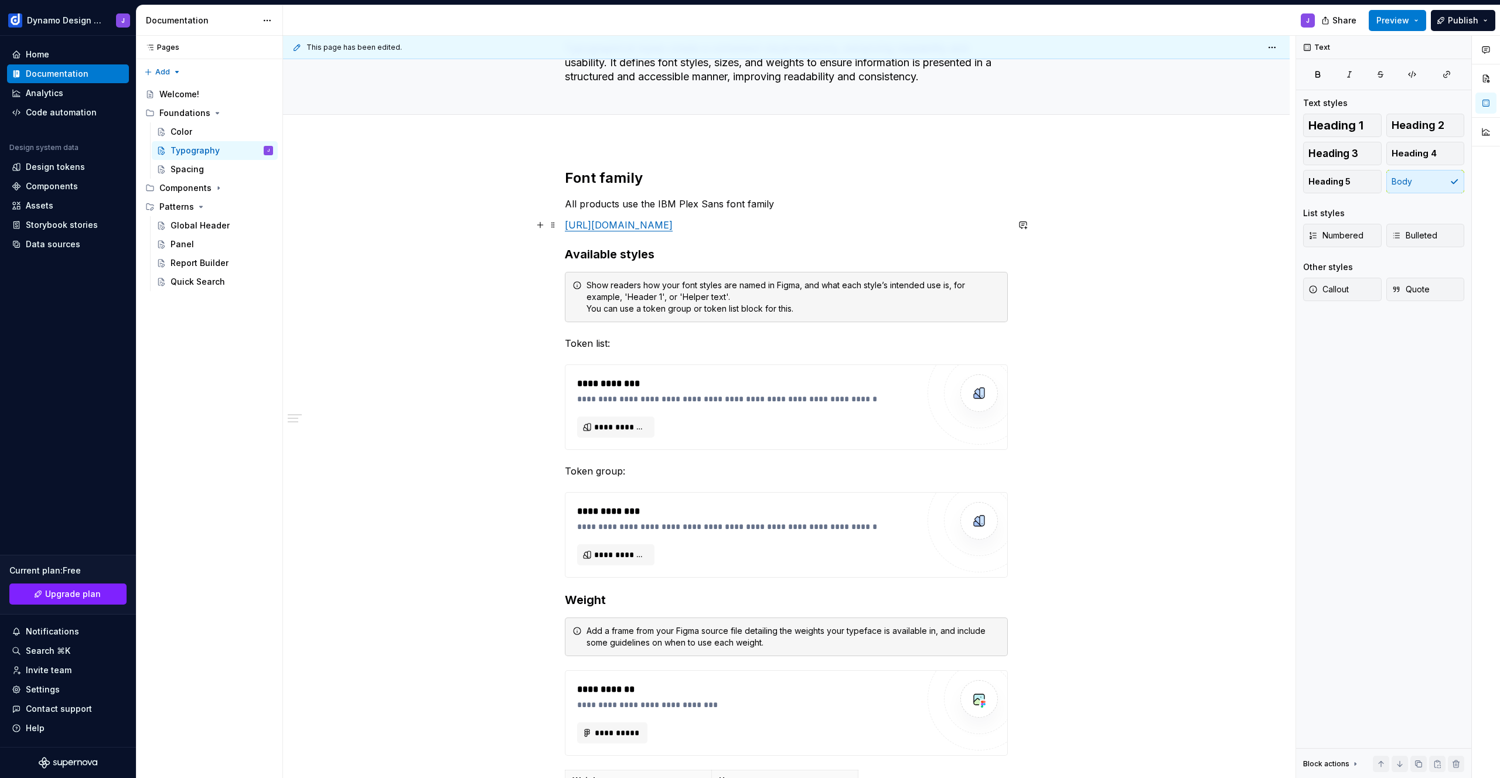
click at [815, 224] on p "[URL][DOMAIN_NAME]" at bounding box center [786, 225] width 443 height 14
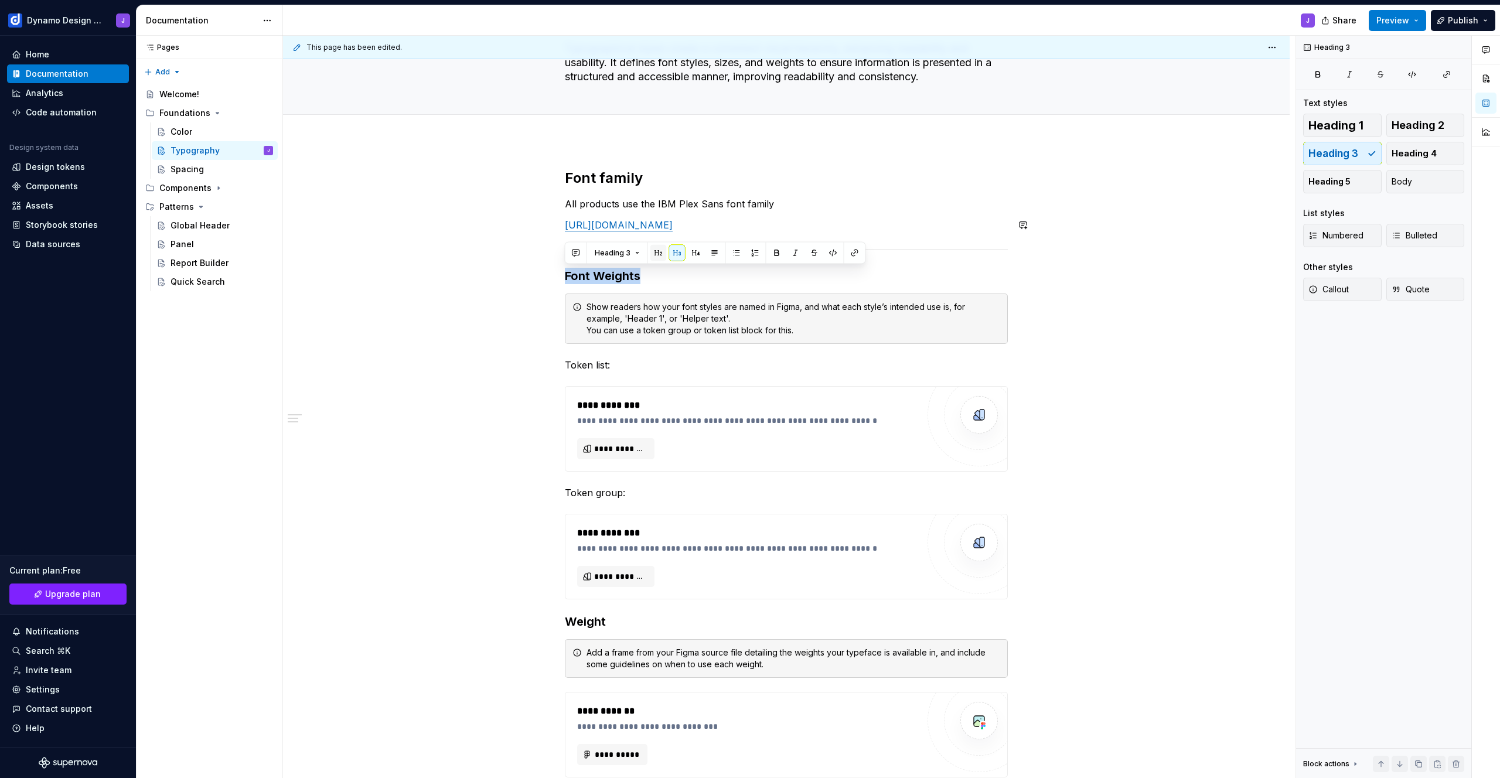
click at [656, 250] on button "button" at bounding box center [659, 253] width 16 height 16
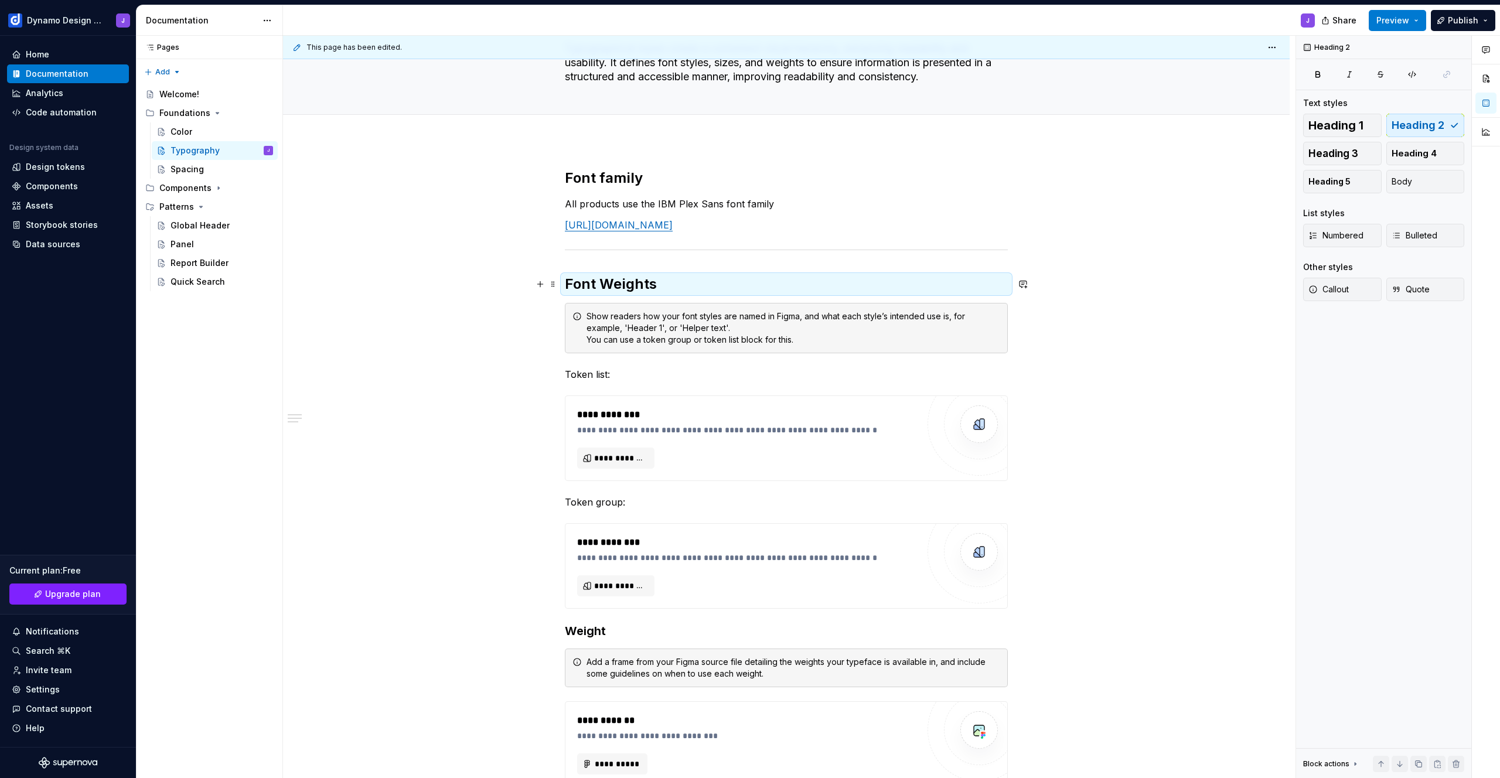
click at [670, 286] on h2 "Font Weights" at bounding box center [786, 284] width 443 height 19
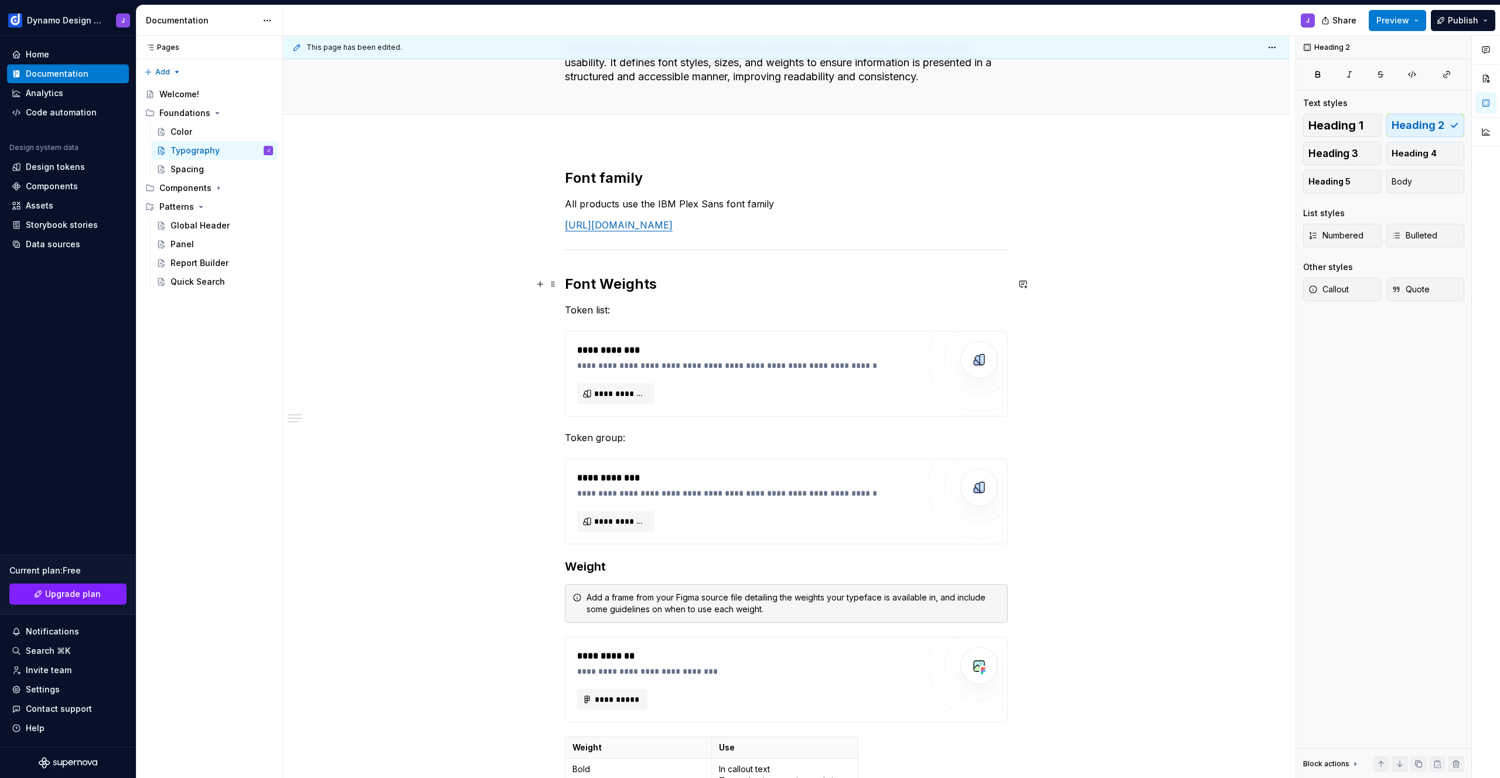
click at [670, 285] on h2 "Font Weights" at bounding box center [786, 284] width 443 height 19
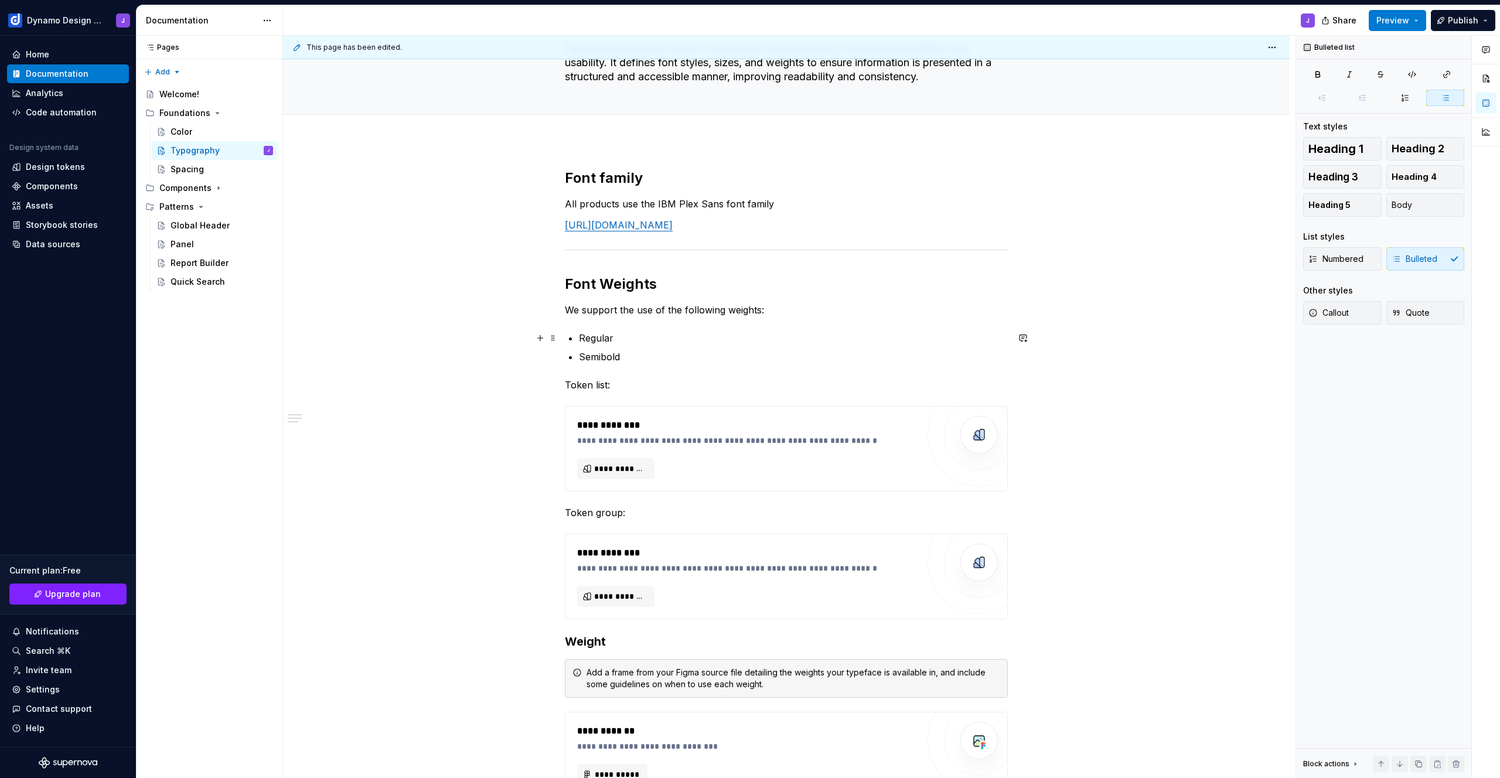
click at [628, 337] on p "Regular" at bounding box center [793, 338] width 429 height 14
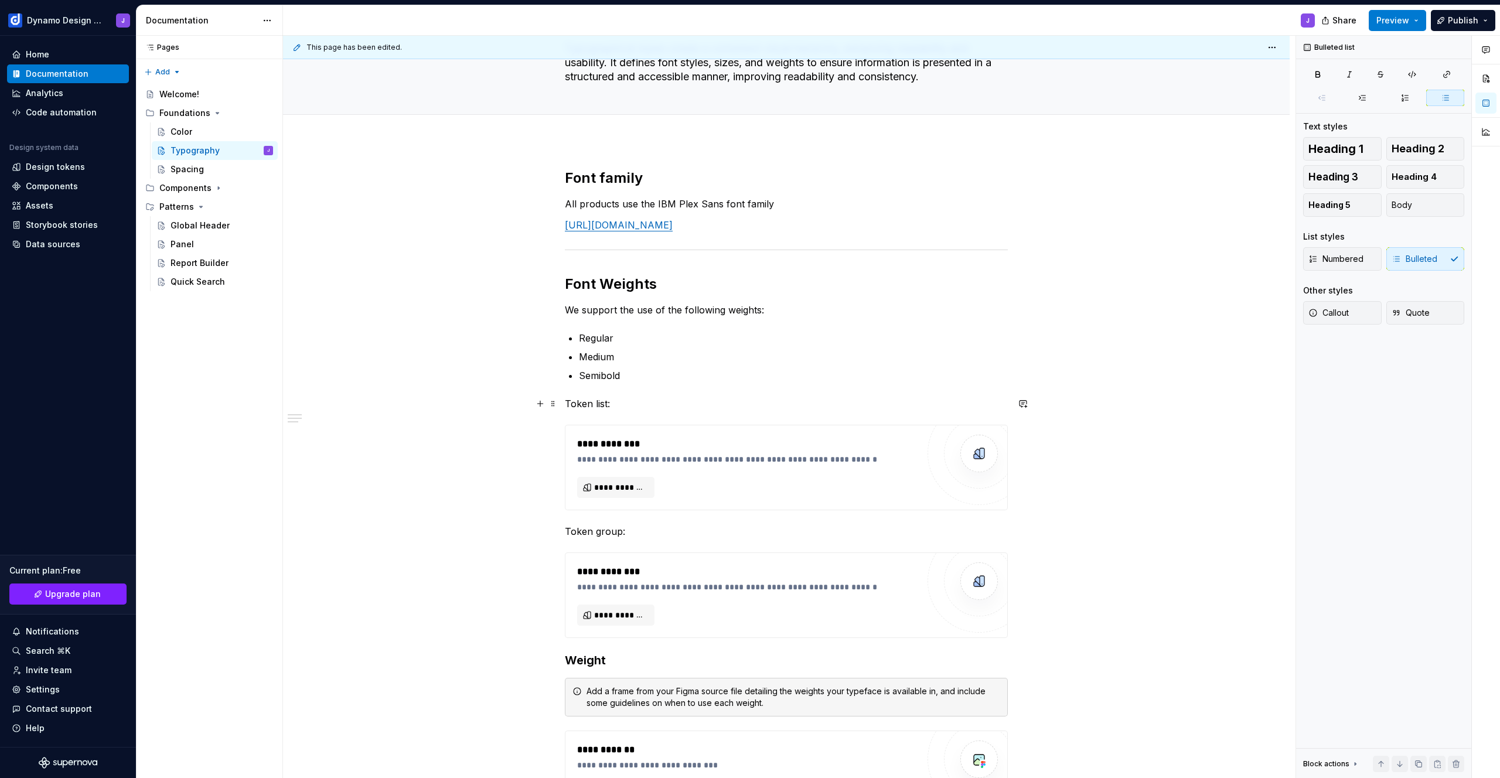
click at [541, 404] on button "button" at bounding box center [540, 404] width 16 height 16
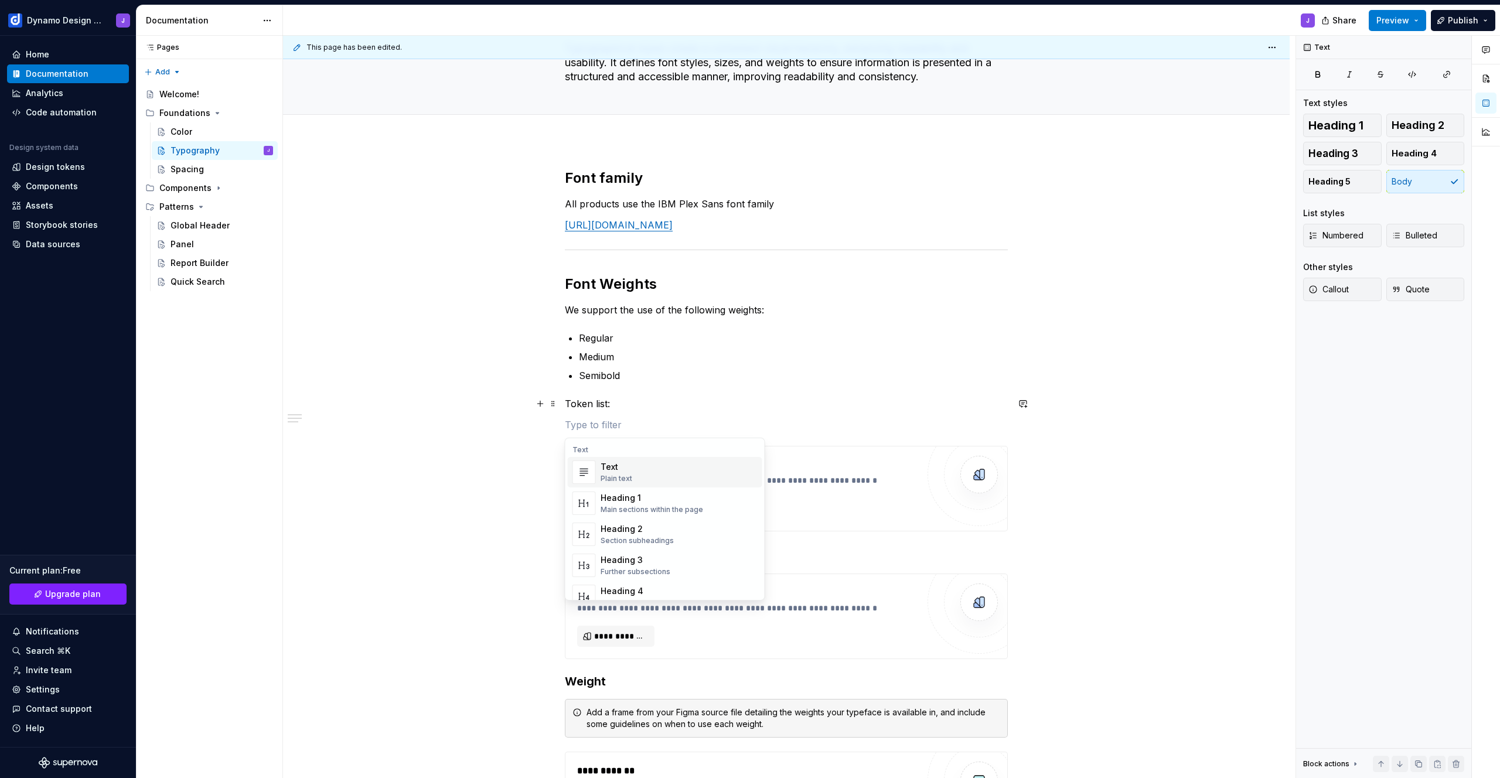
click at [559, 389] on div "**********" at bounding box center [786, 713] width 1007 height 1145
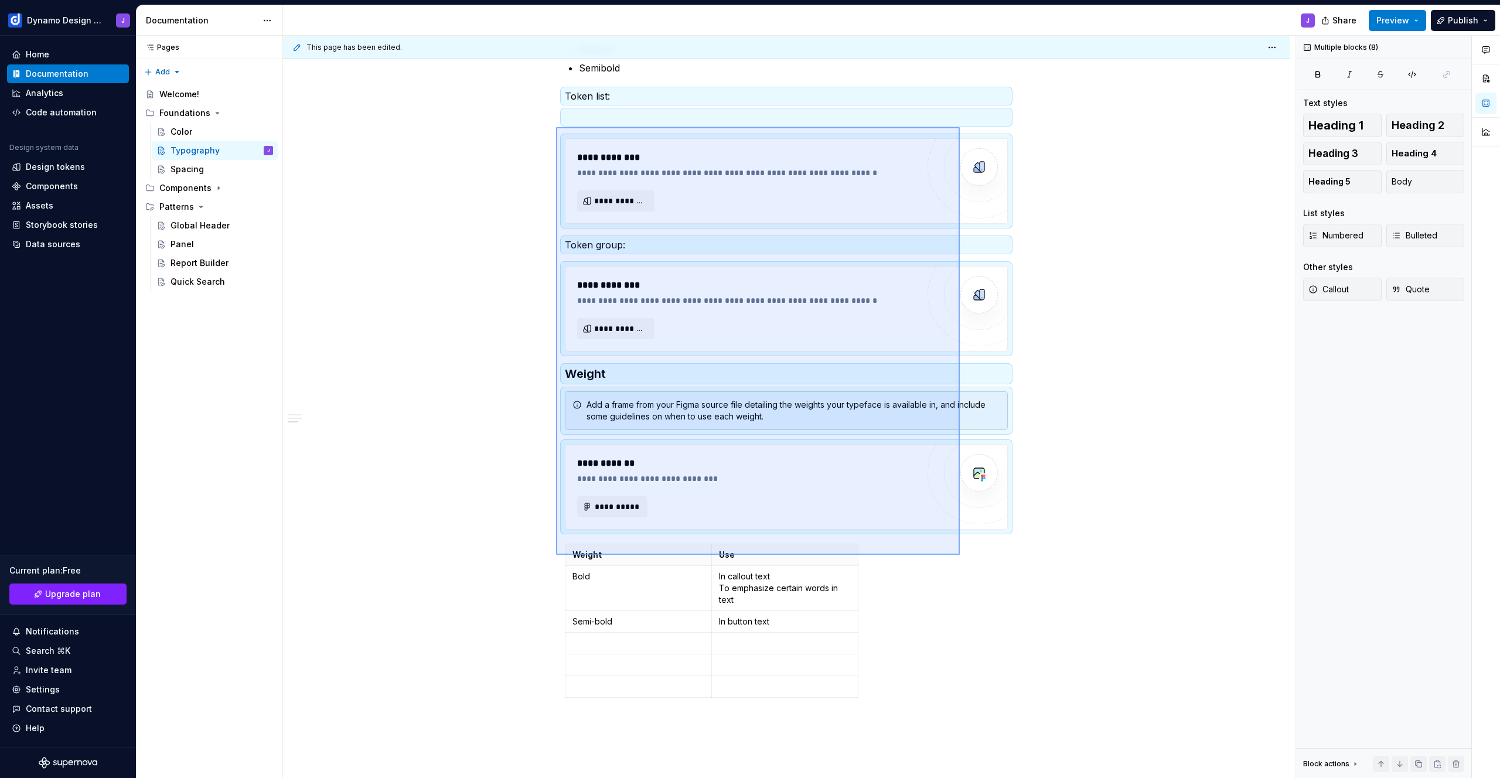
scroll to position [483, 0]
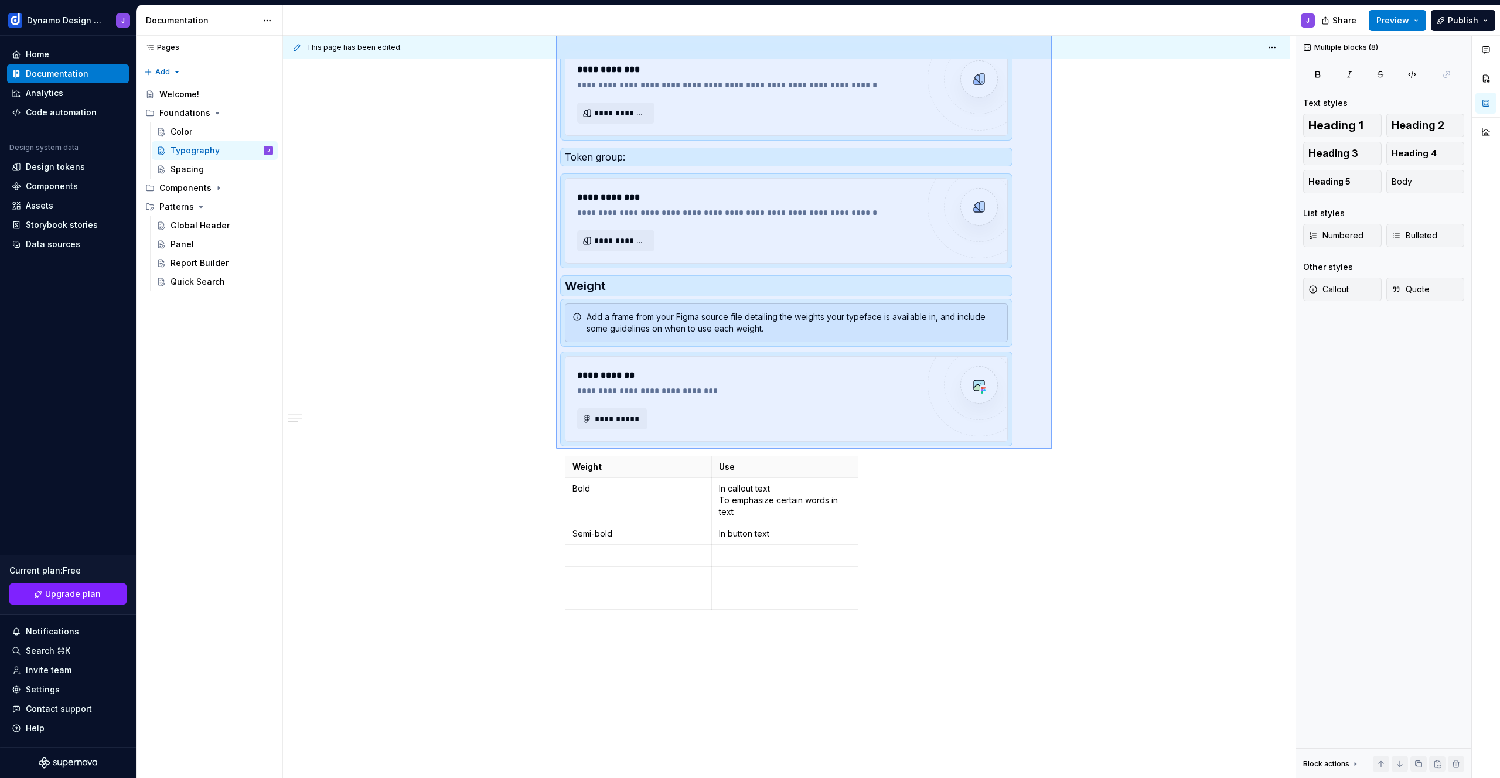
drag, startPoint x: 556, startPoint y: 391, endPoint x: 1053, endPoint y: 449, distance: 499.8
click at [1053, 449] on div "**********" at bounding box center [789, 407] width 1013 height 743
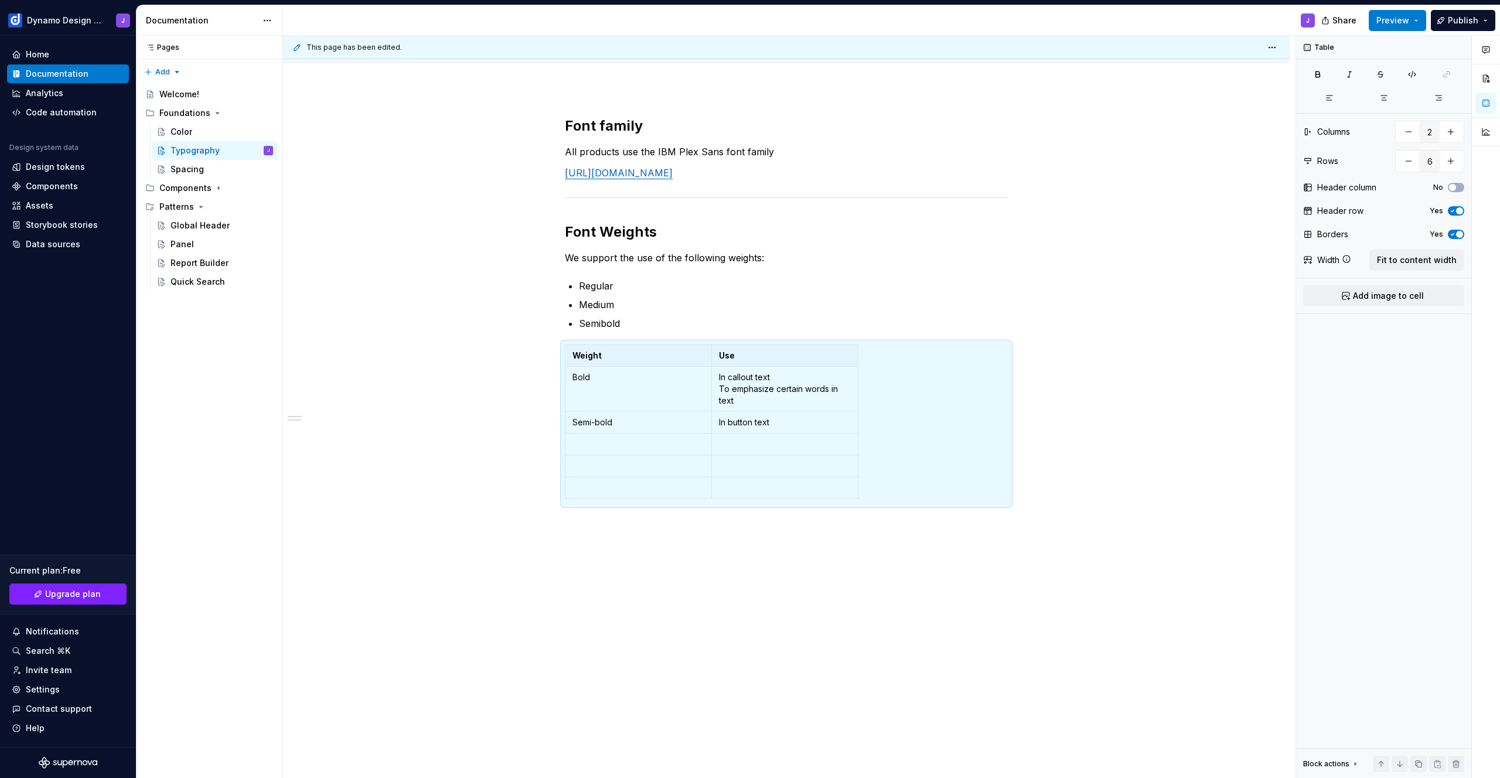
scroll to position [29, 0]
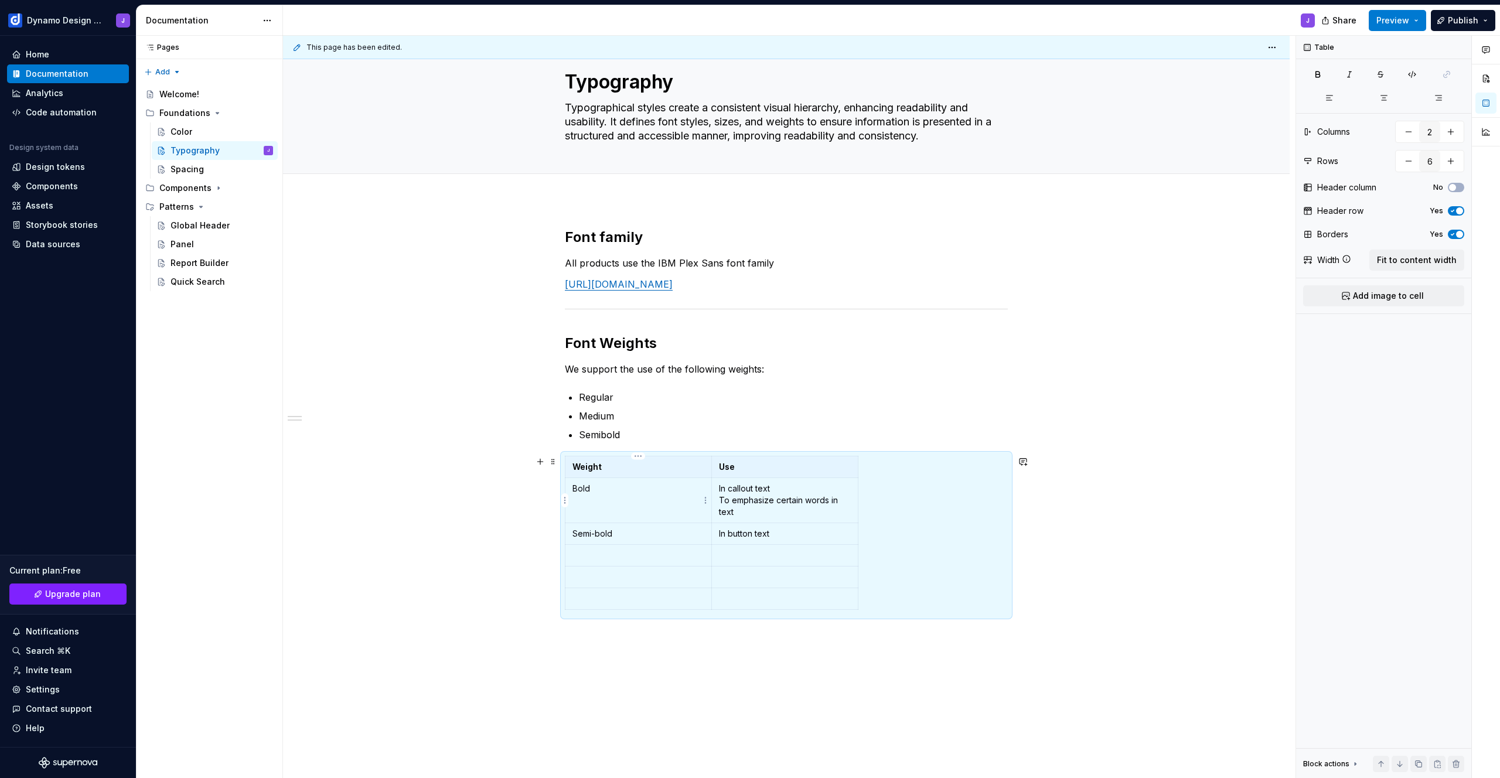
click at [592, 492] on p "Bold" at bounding box center [639, 489] width 132 height 12
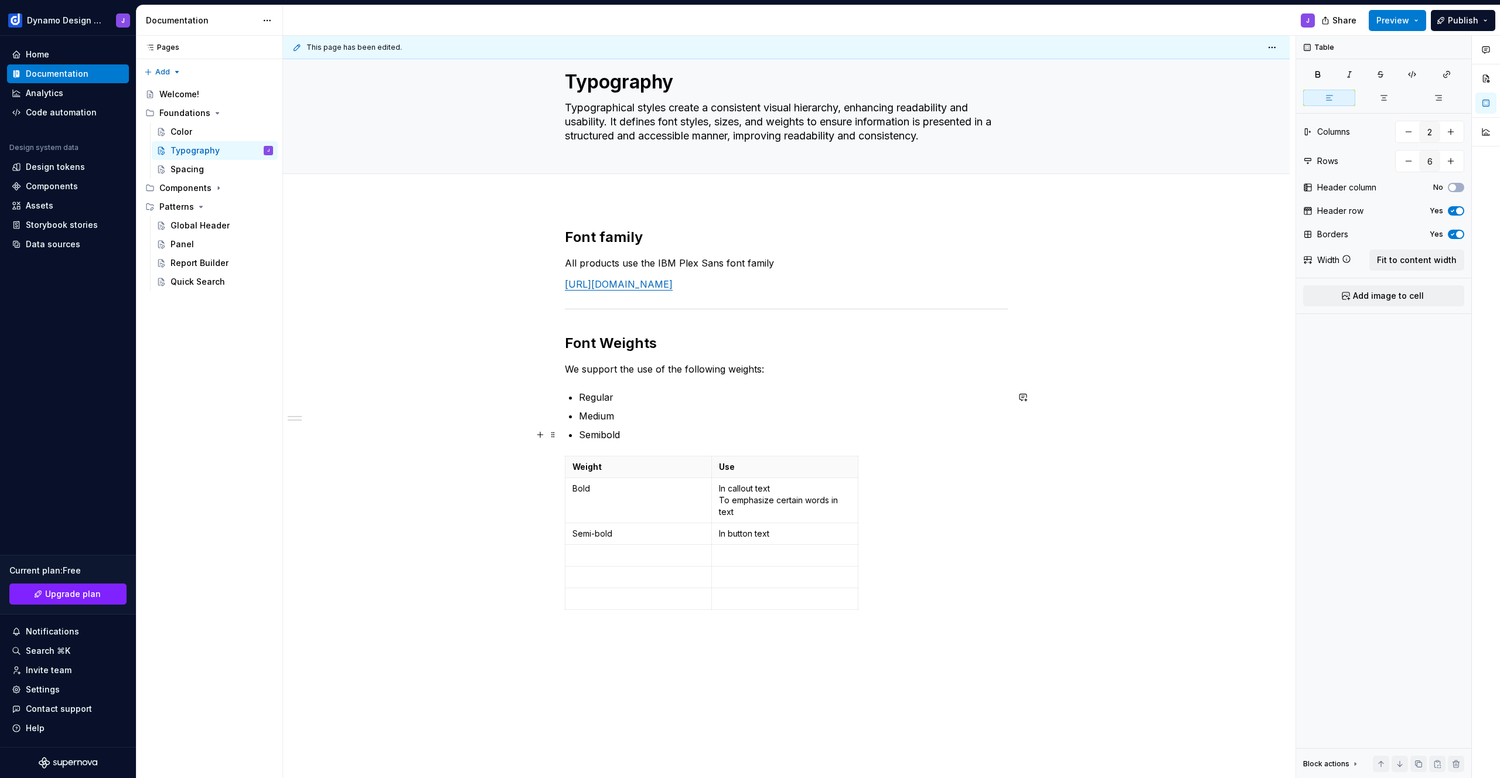
click at [649, 436] on p "Semibold" at bounding box center [793, 435] width 429 height 14
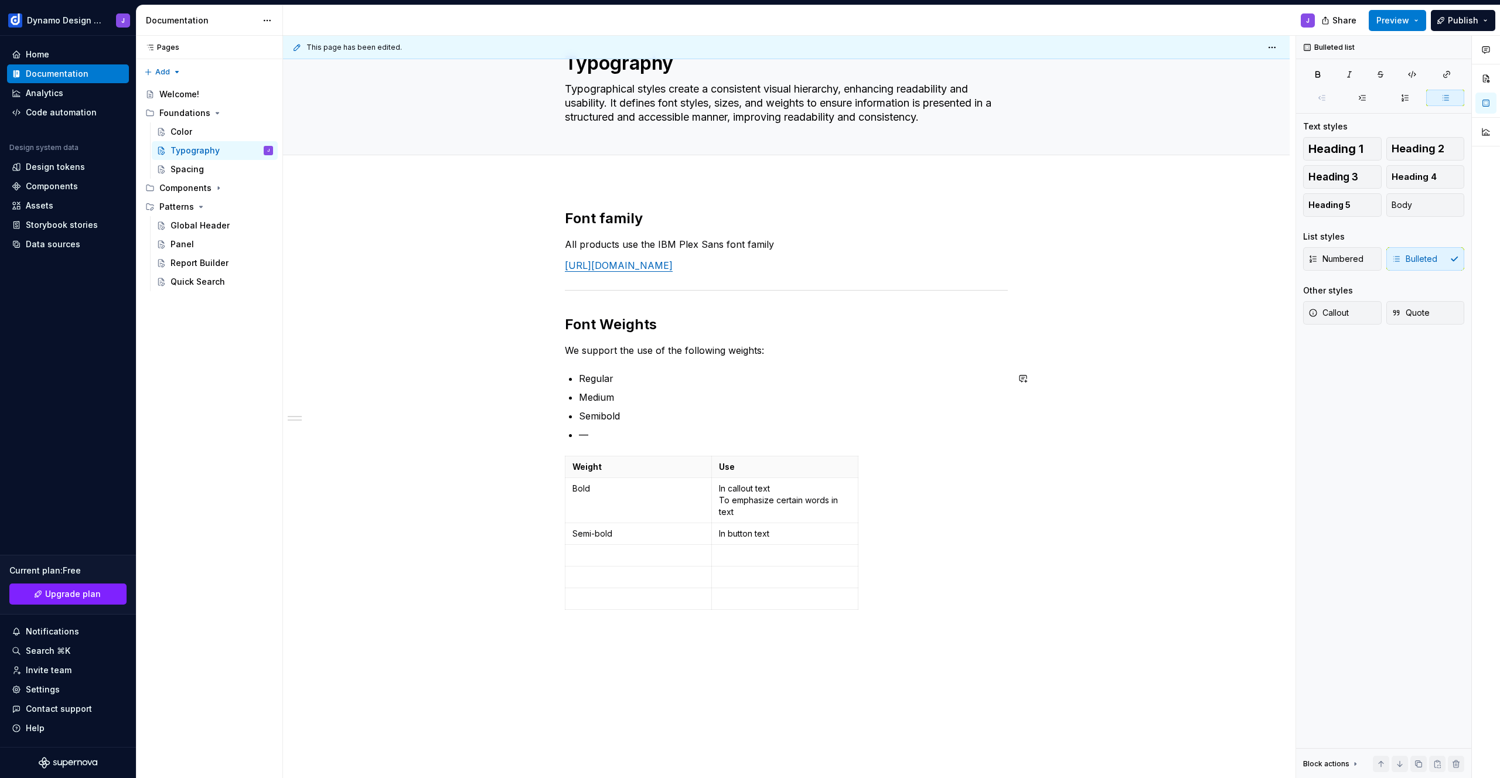
scroll to position [50, 0]
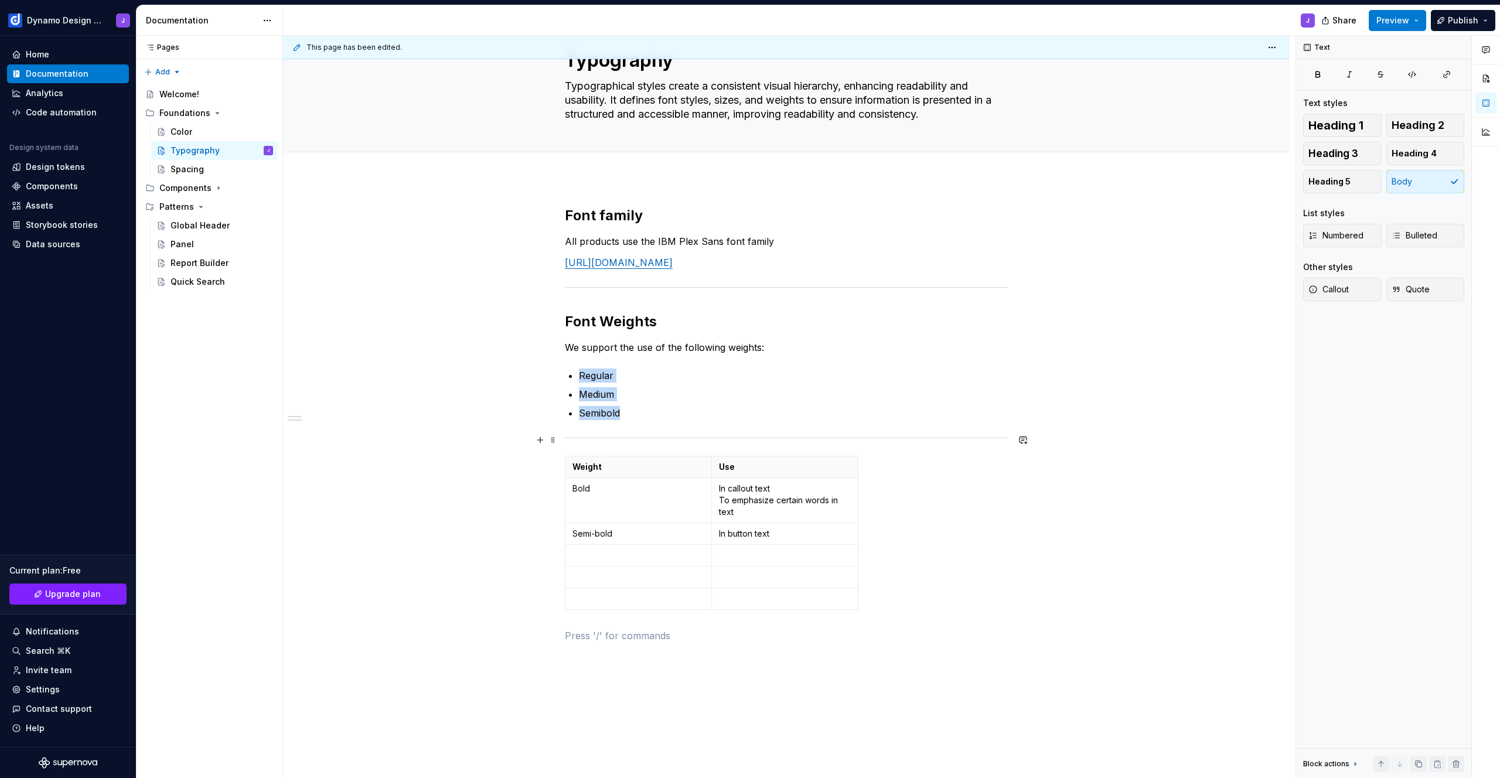
click at [969, 438] on hr at bounding box center [786, 438] width 443 height 1
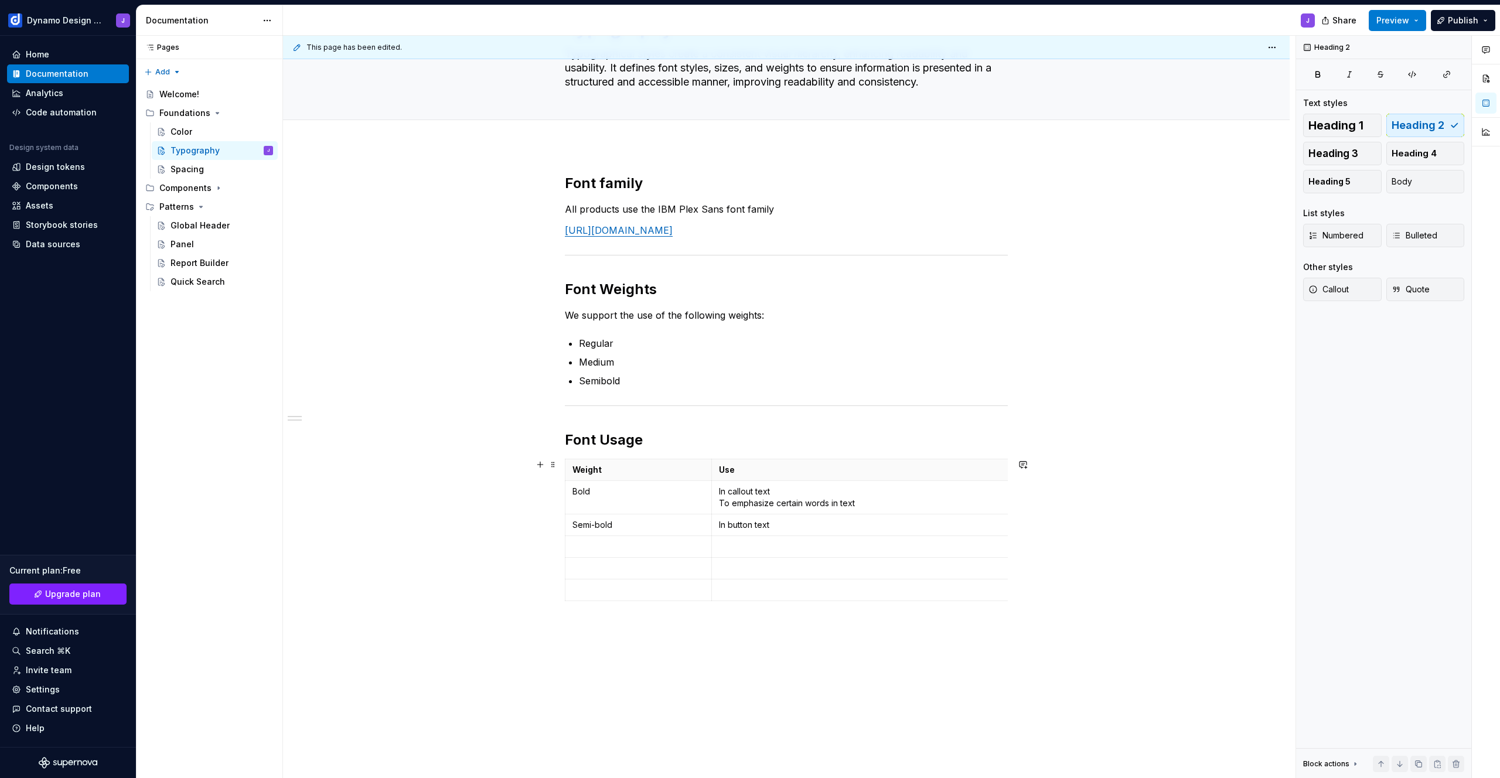
scroll to position [74, 0]
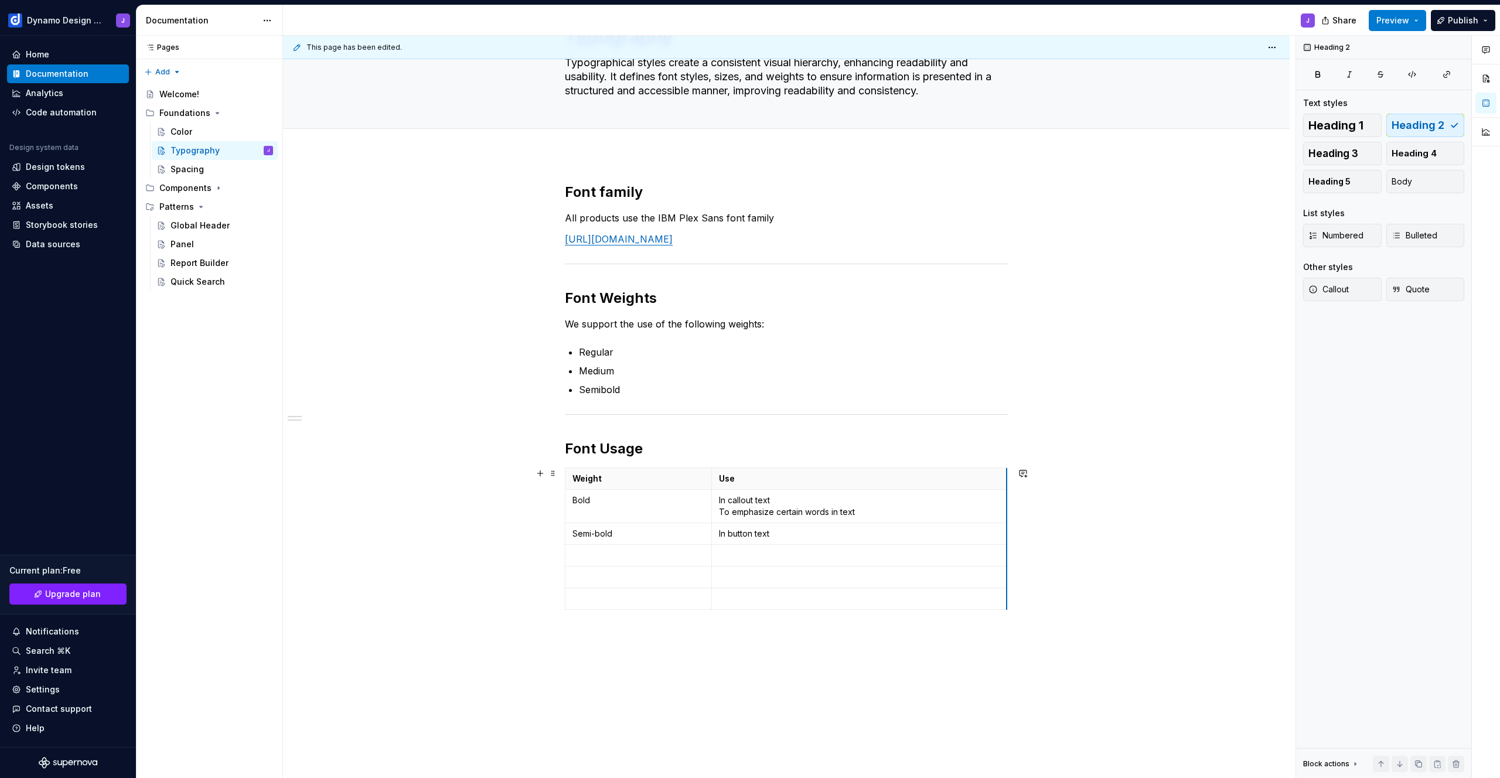
drag, startPoint x: 857, startPoint y: 506, endPoint x: 1006, endPoint y: 506, distance: 148.9
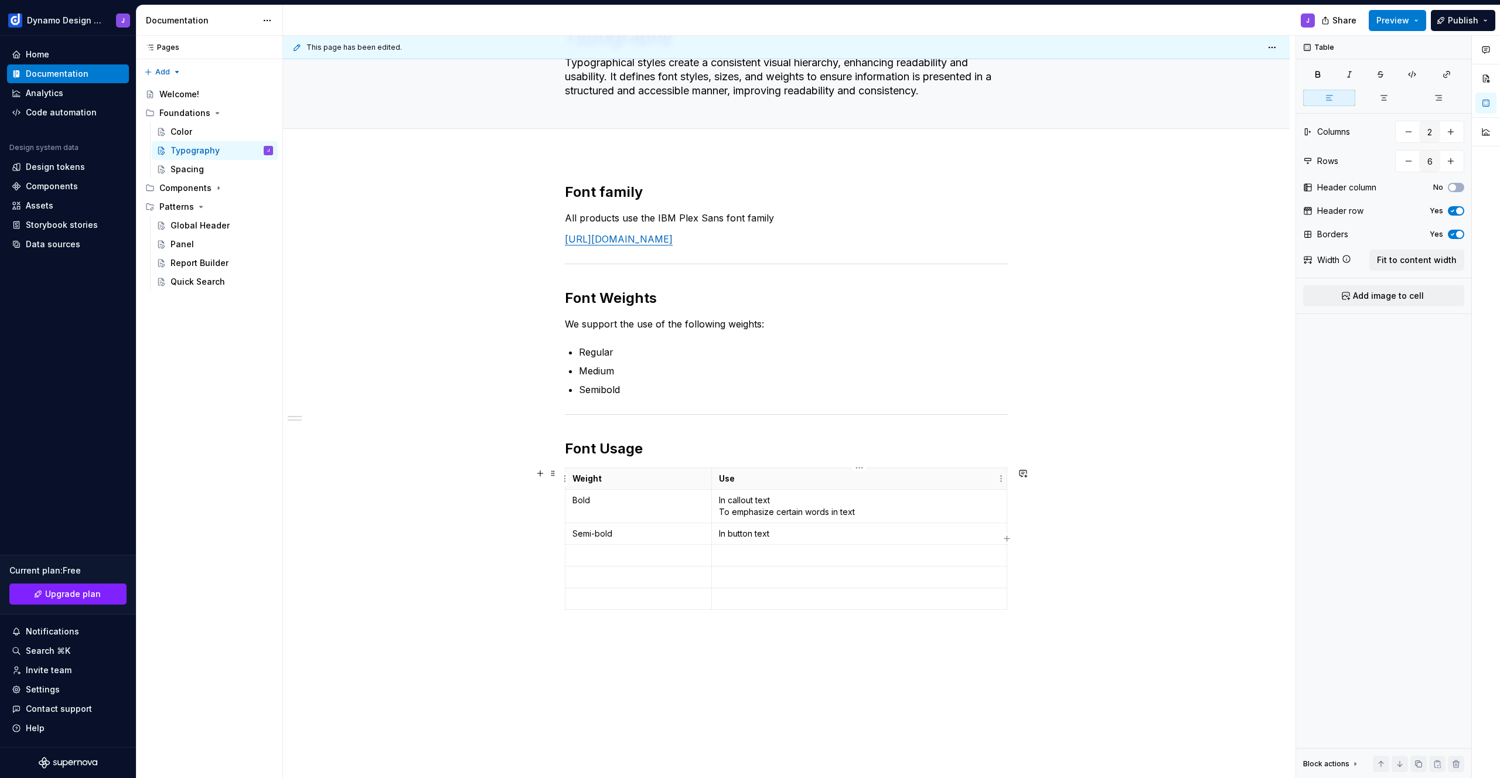
click at [953, 483] on p "Use" at bounding box center [859, 479] width 281 height 12
click at [1455, 187] on span "button" at bounding box center [1452, 187] width 7 height 7
click at [1455, 187] on icon "button" at bounding box center [1452, 187] width 9 height 7
click at [1456, 232] on icon "button" at bounding box center [1452, 234] width 9 height 7
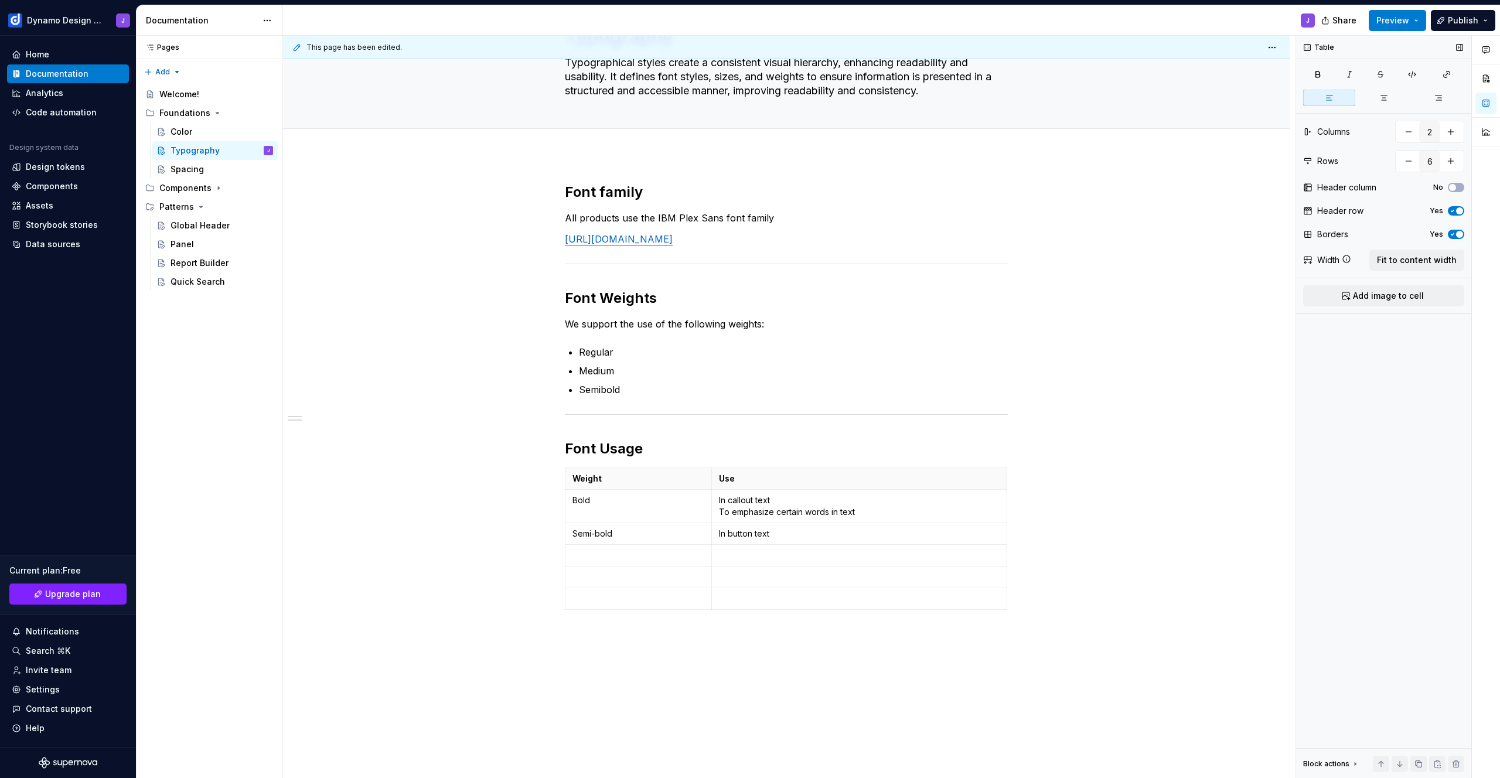
click at [1456, 232] on icon "button" at bounding box center [1452, 234] width 9 height 7
click at [1404, 263] on span "Fit to content width" at bounding box center [1417, 260] width 80 height 12
type textarea "*"
click at [581, 502] on p "Bold" at bounding box center [676, 501] width 207 height 12
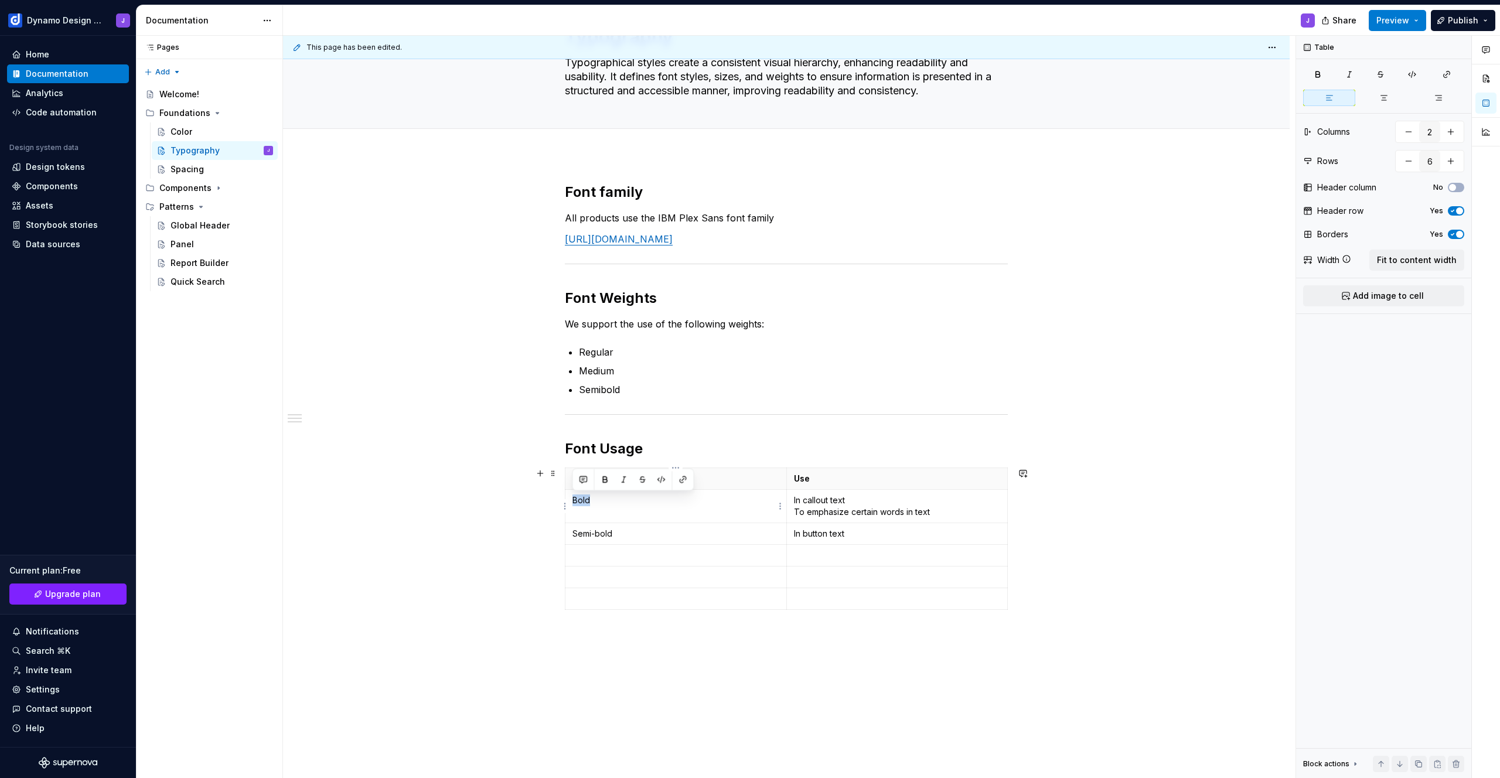
click at [581, 502] on p "Bold" at bounding box center [676, 501] width 207 height 12
click at [629, 517] on p "Semi-bold" at bounding box center [676, 522] width 207 height 12
click at [621, 543] on p at bounding box center [676, 544] width 207 height 12
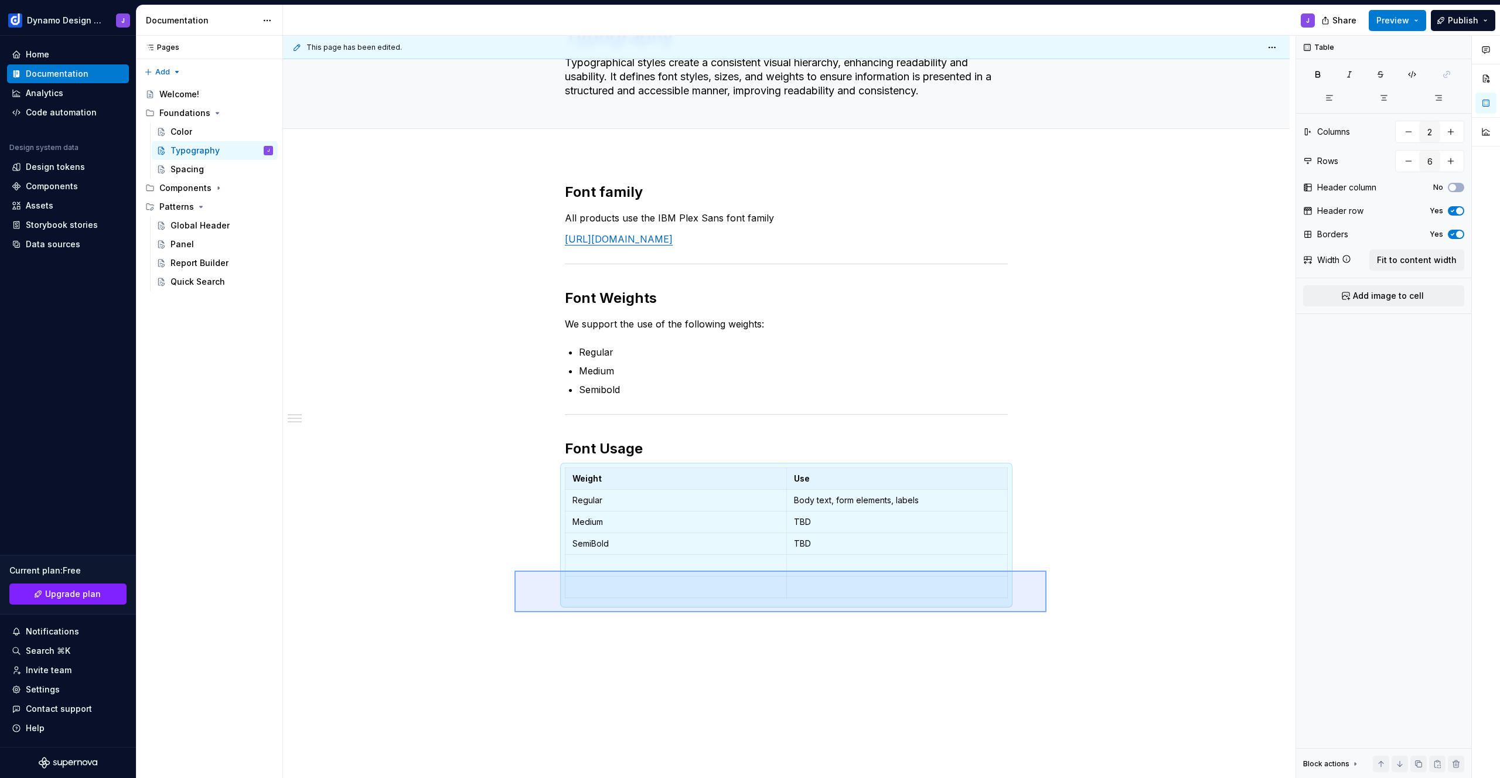
drag, startPoint x: 532, startPoint y: 573, endPoint x: 1047, endPoint y: 612, distance: 516.6
click at [1047, 612] on div "This page has been edited. Typography Typographical styles create a consistent …" at bounding box center [789, 407] width 1013 height 743
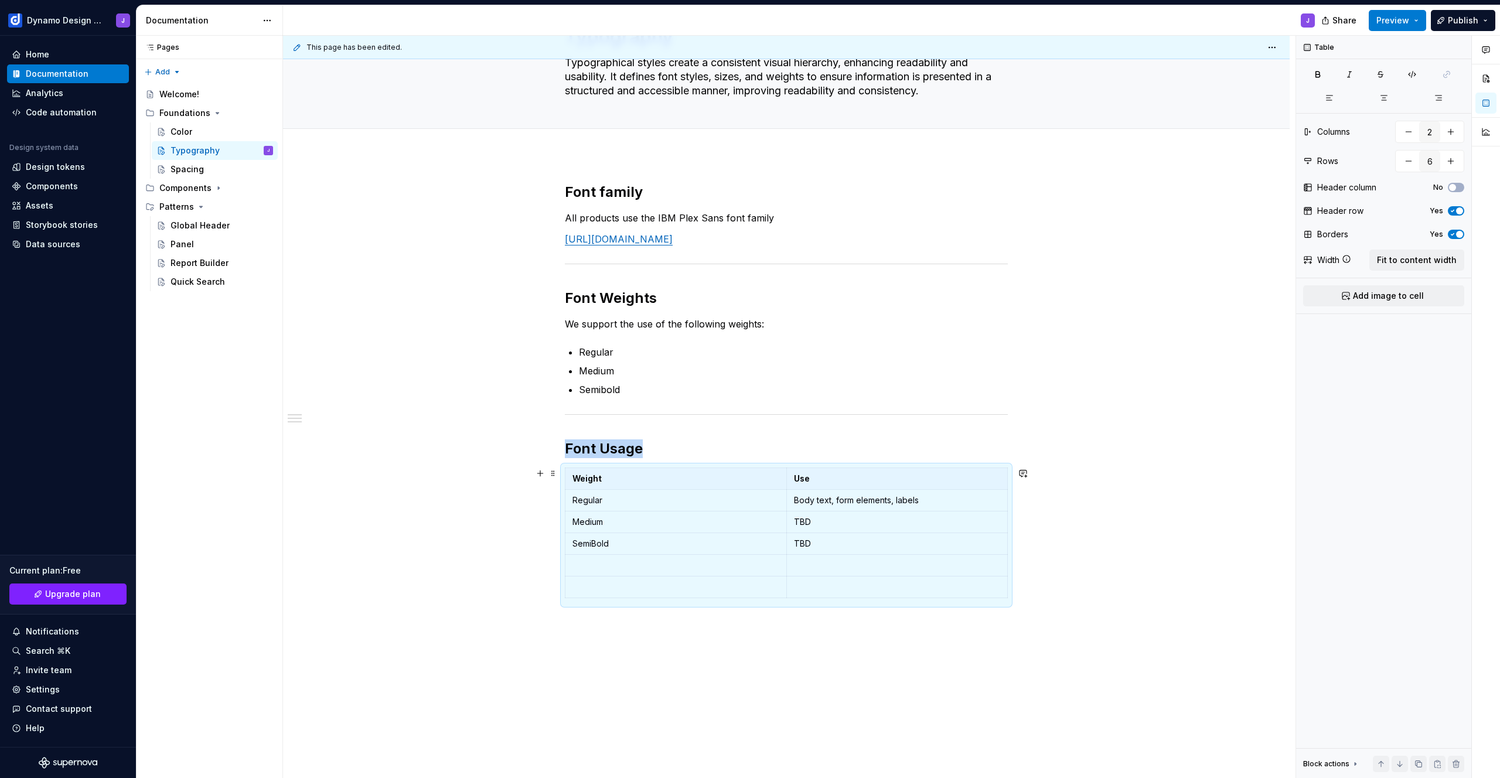
click at [987, 602] on div "Weight Use Regular Body text, form elements, labels Medium TBD SemiBold TBD" at bounding box center [786, 535] width 443 height 135
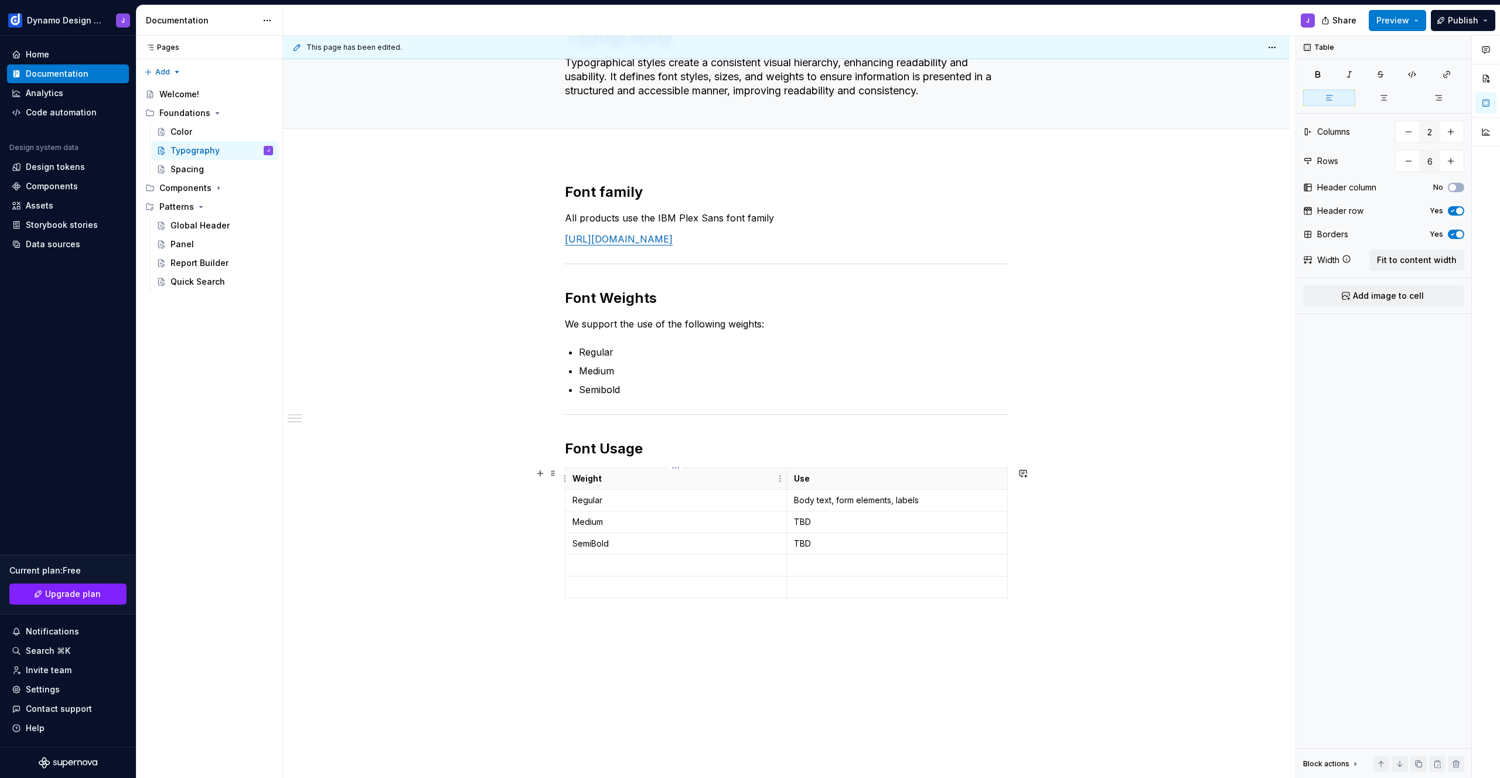
click at [630, 476] on p "Weight" at bounding box center [676, 479] width 207 height 12
click at [564, 479] on html "Dynamo Design System J Home Documentation Analytics Code automation Design syst…" at bounding box center [750, 389] width 1500 height 778
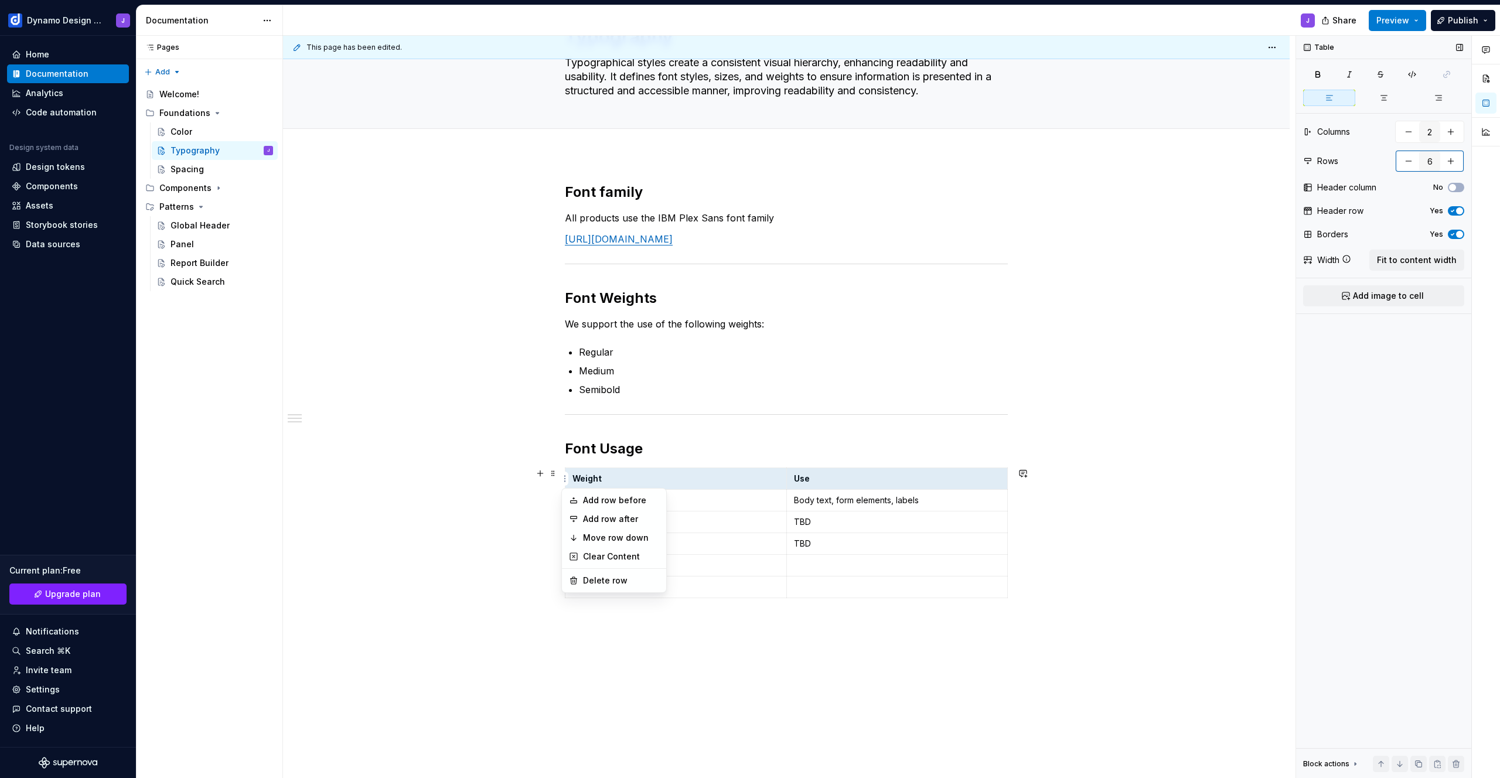
click at [1410, 164] on div "Comments Open comments No comments yet Select ‘Comment’ from the block context …" at bounding box center [1398, 407] width 204 height 743
click at [1405, 162] on button "button" at bounding box center [1408, 161] width 21 height 21
type input "4"
click at [669, 586] on p at bounding box center [786, 581] width 443 height 14
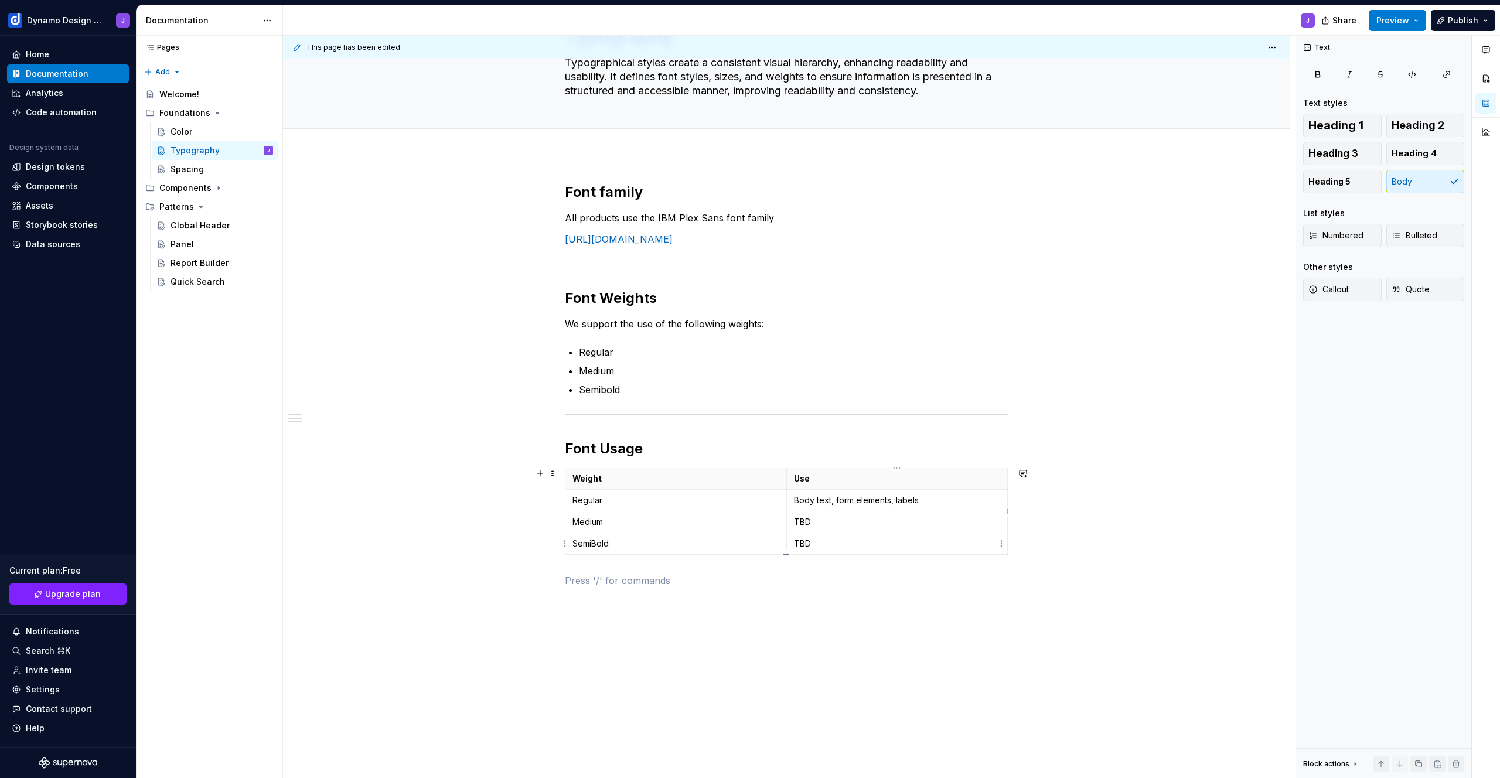
click at [802, 541] on p "TBD" at bounding box center [897, 544] width 207 height 12
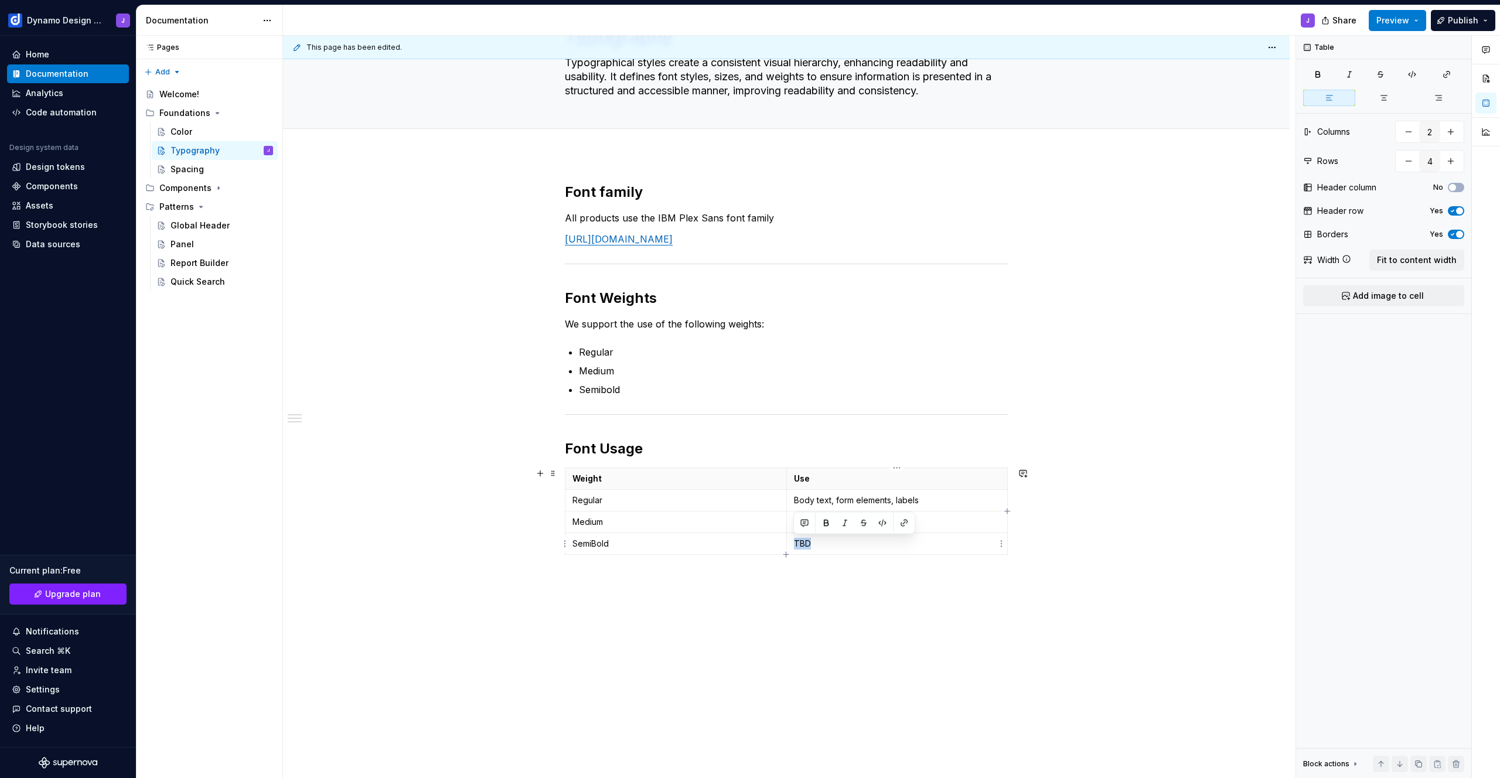
click at [802, 541] on p "TBD" at bounding box center [897, 544] width 207 height 12
click at [803, 521] on p "TBD" at bounding box center [897, 522] width 207 height 12
click at [766, 614] on div "Font family All products use the IBM Plex Sans font family [URL][DOMAIN_NAME] F…" at bounding box center [786, 495] width 1007 height 680
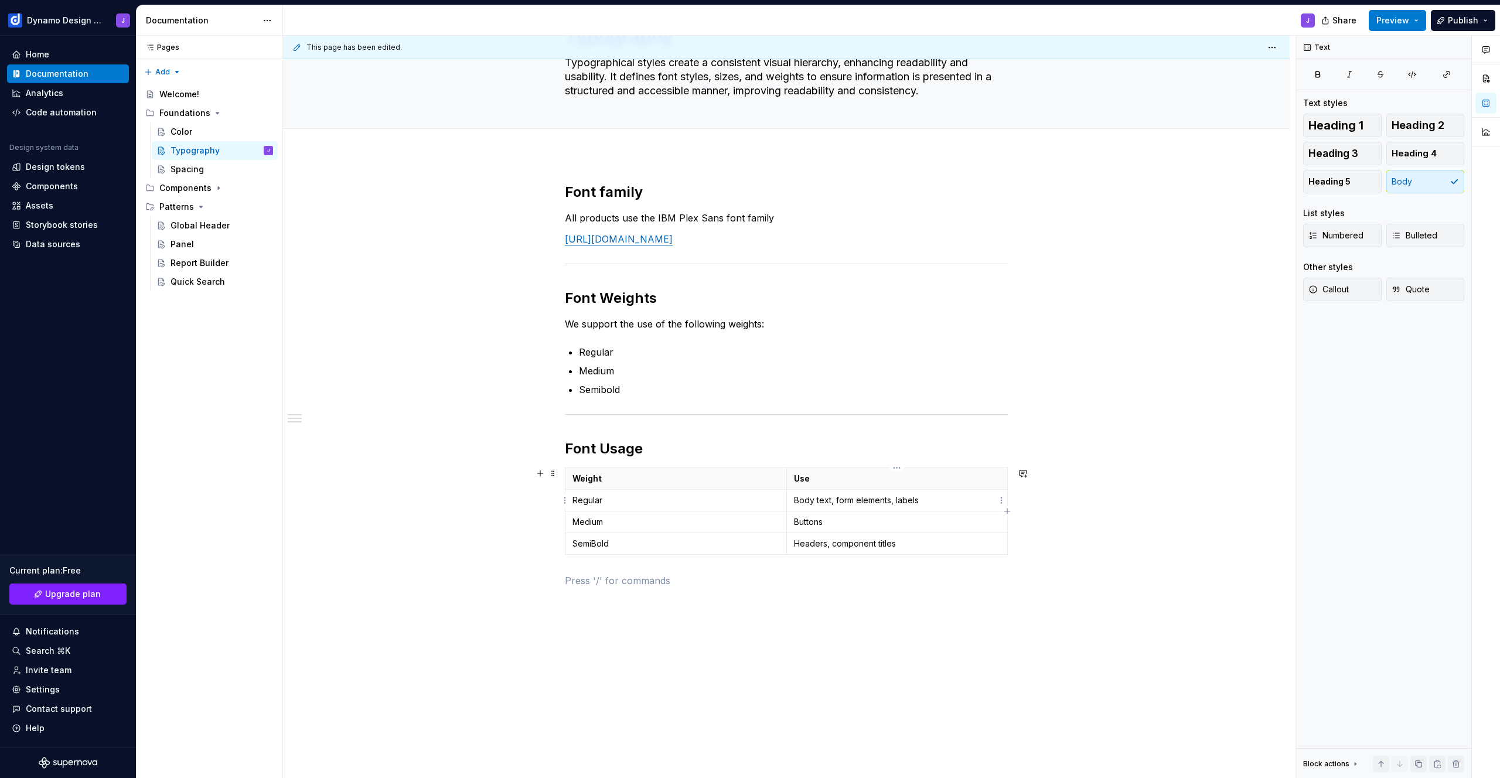
click at [896, 499] on p "Body text, form elements, labels" at bounding box center [897, 501] width 207 height 12
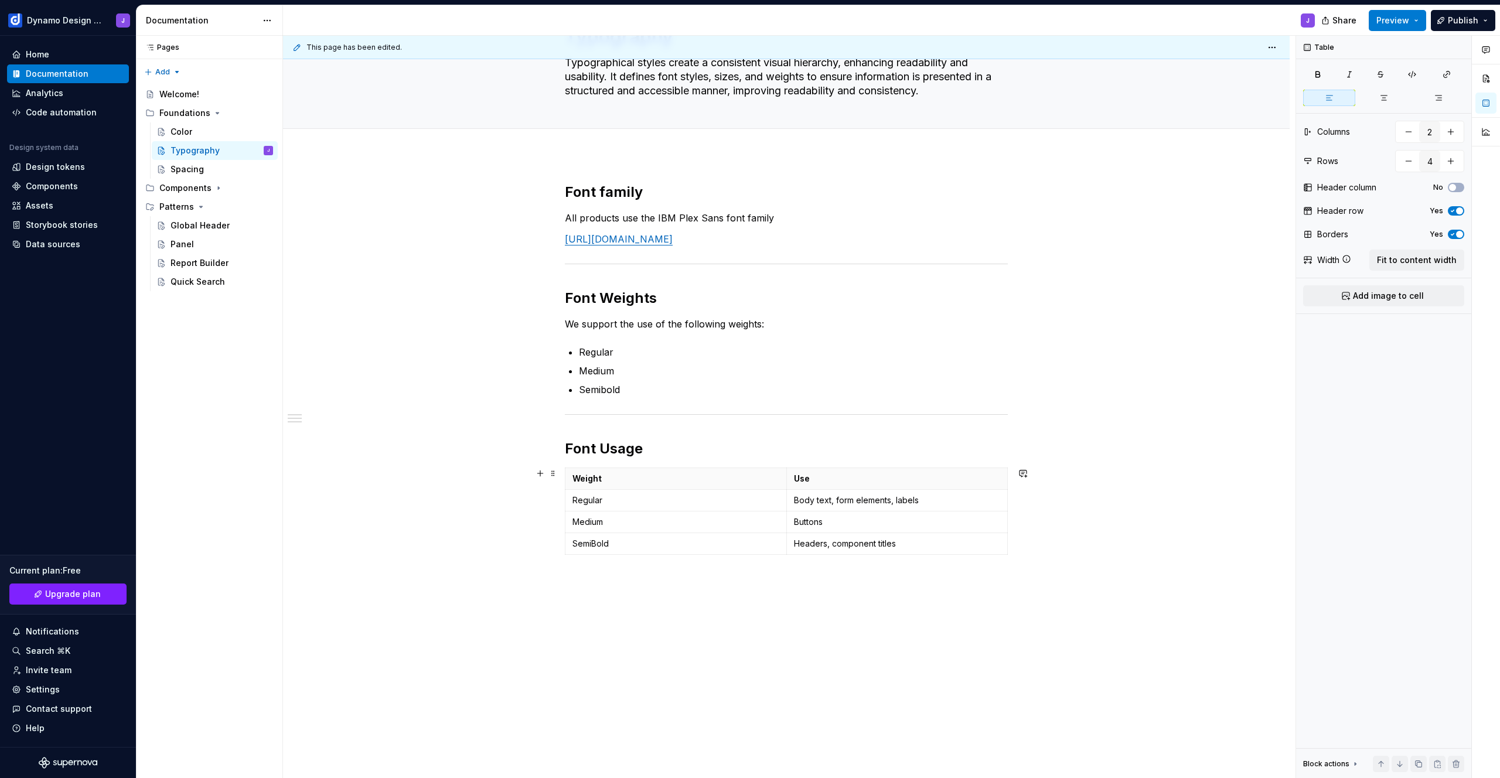
click at [438, 488] on div "Font family All products use the IBM Plex Sans font family [URL][DOMAIN_NAME] F…" at bounding box center [786, 495] width 1007 height 680
click at [192, 169] on div "Spacing" at bounding box center [187, 170] width 33 height 12
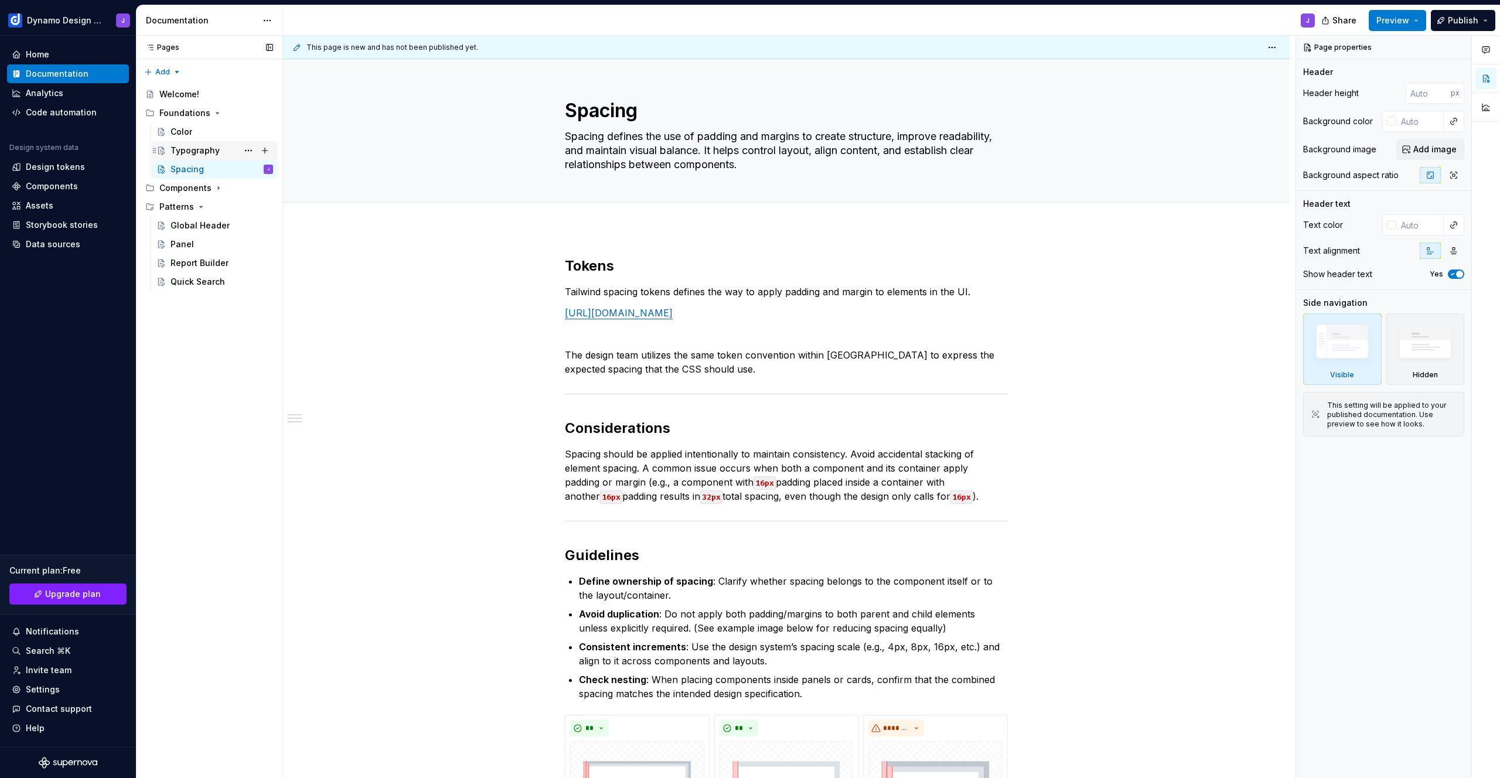
click at [201, 150] on div "Typography" at bounding box center [195, 151] width 49 height 12
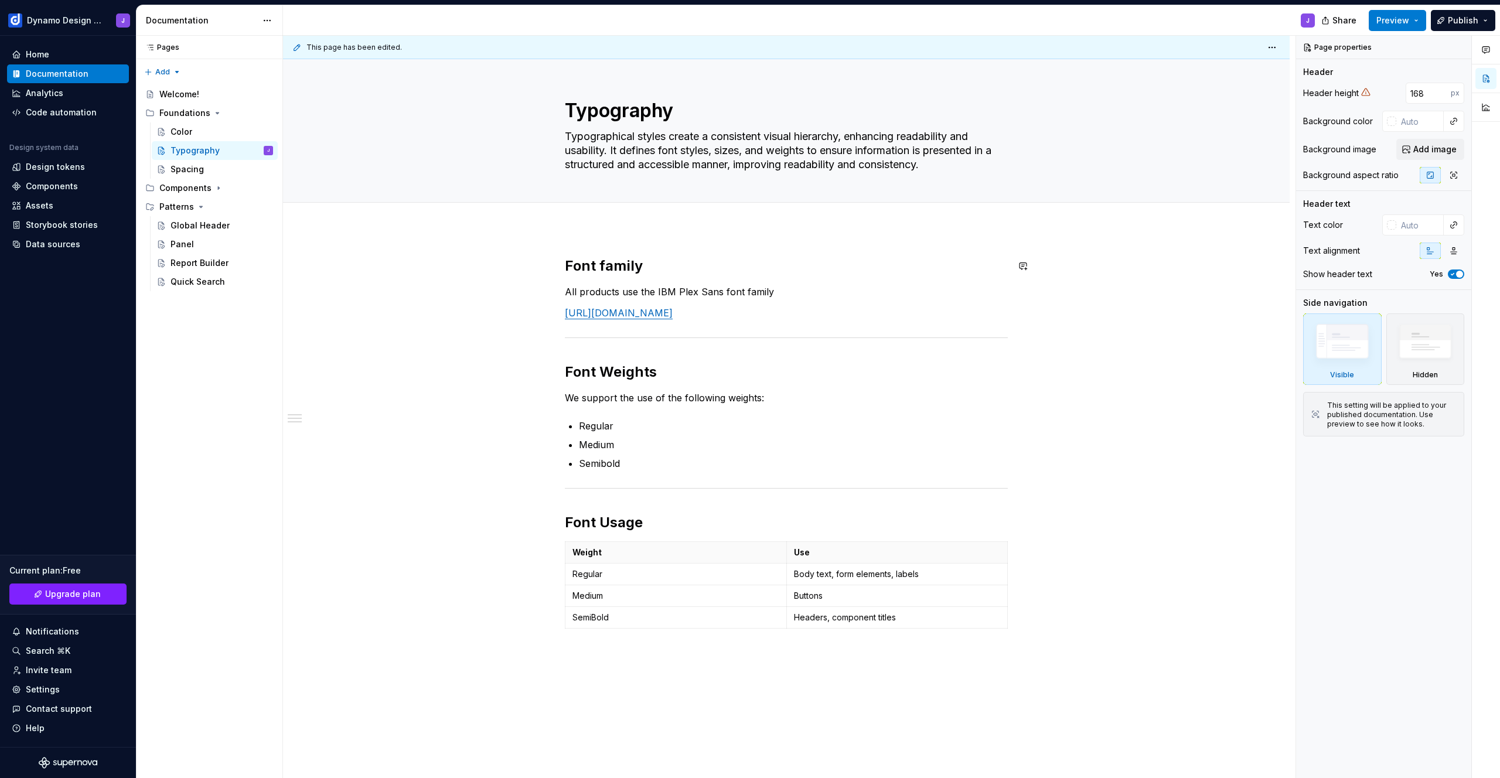
click at [623, 246] on div "Font family All products use the IBM Plex Sans font family [URL][DOMAIN_NAME] F…" at bounding box center [786, 569] width 1007 height 680
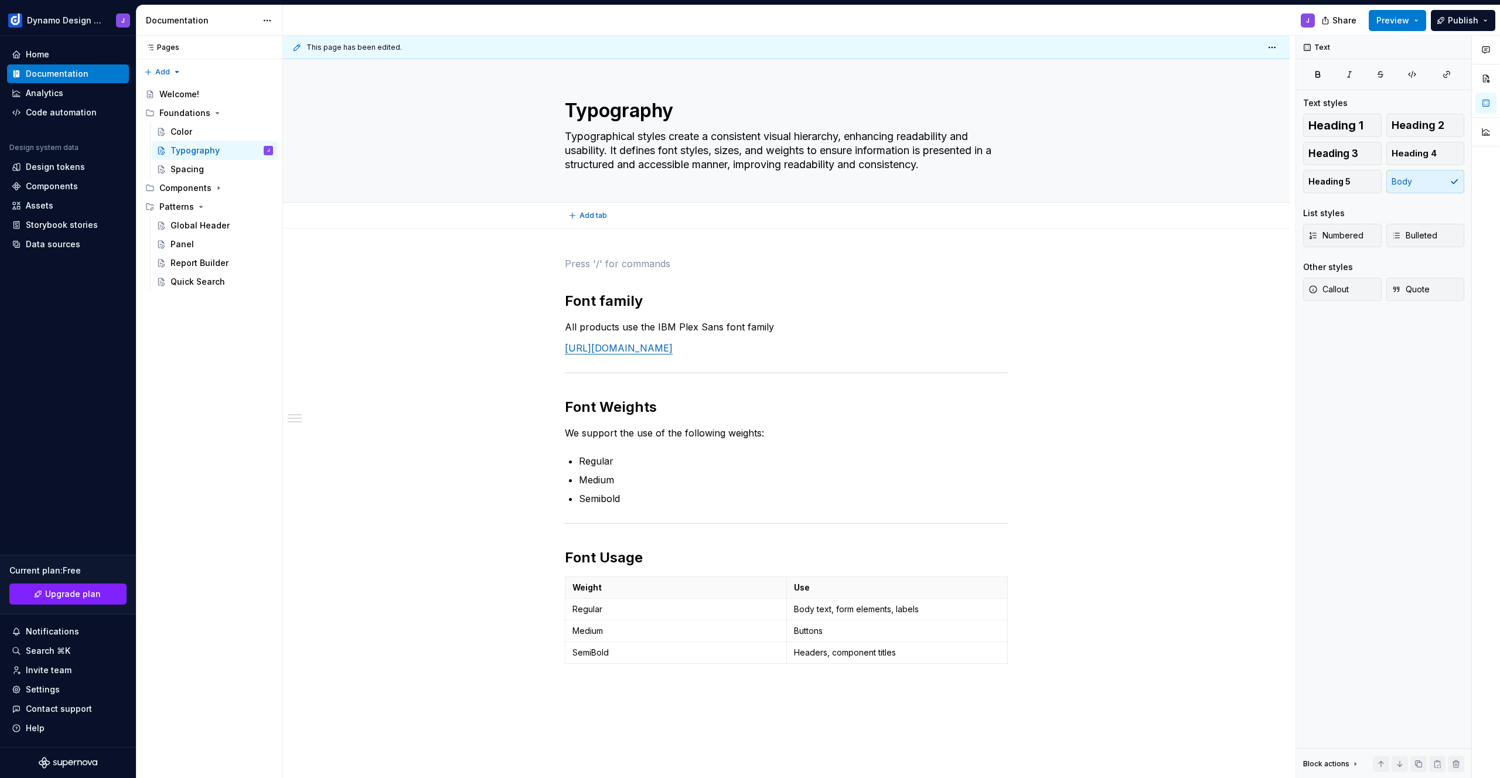
click at [594, 227] on div "Add tab" at bounding box center [786, 216] width 1007 height 26
click at [527, 268] on div "Font family All products use the IBM Plex Sans font family [URL][DOMAIN_NAME] F…" at bounding box center [786, 587] width 1007 height 716
click at [439, 376] on div "Font family All products use the IBM Plex Sans font family [URL][DOMAIN_NAME] F…" at bounding box center [786, 587] width 1007 height 716
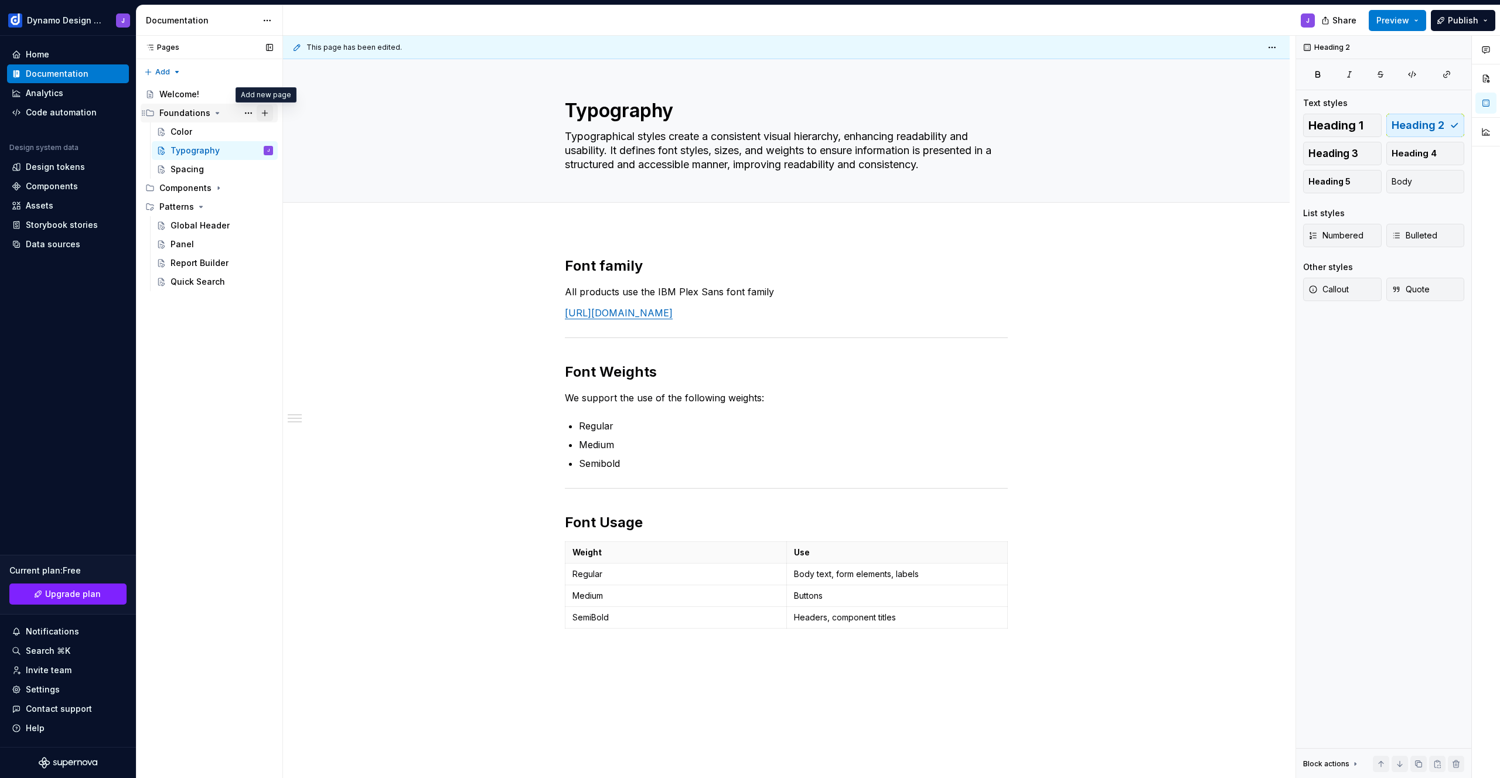
click at [267, 114] on button "Page tree" at bounding box center [265, 113] width 16 height 16
type textarea "*"
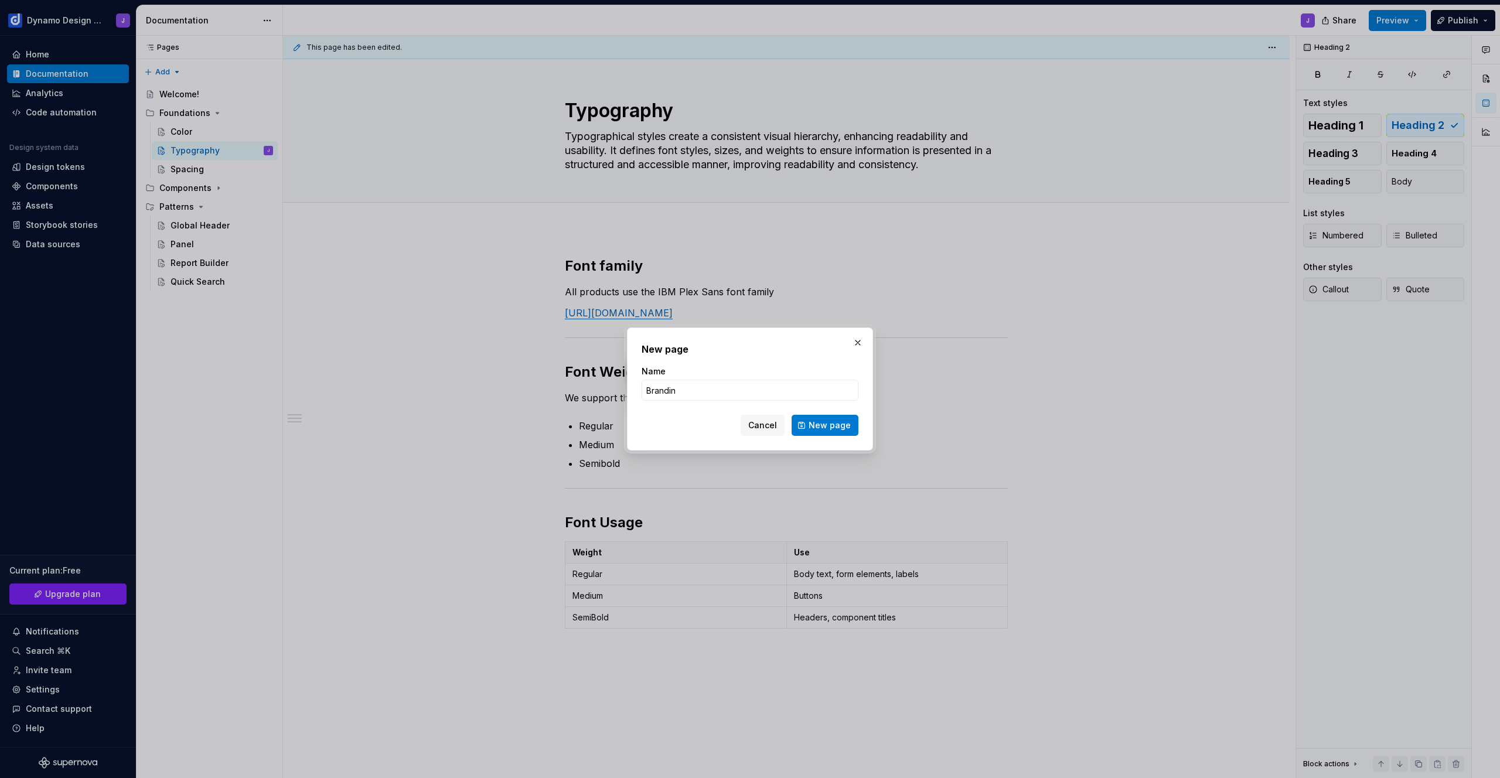
type input "Branding"
click button "New page" at bounding box center [825, 425] width 67 height 21
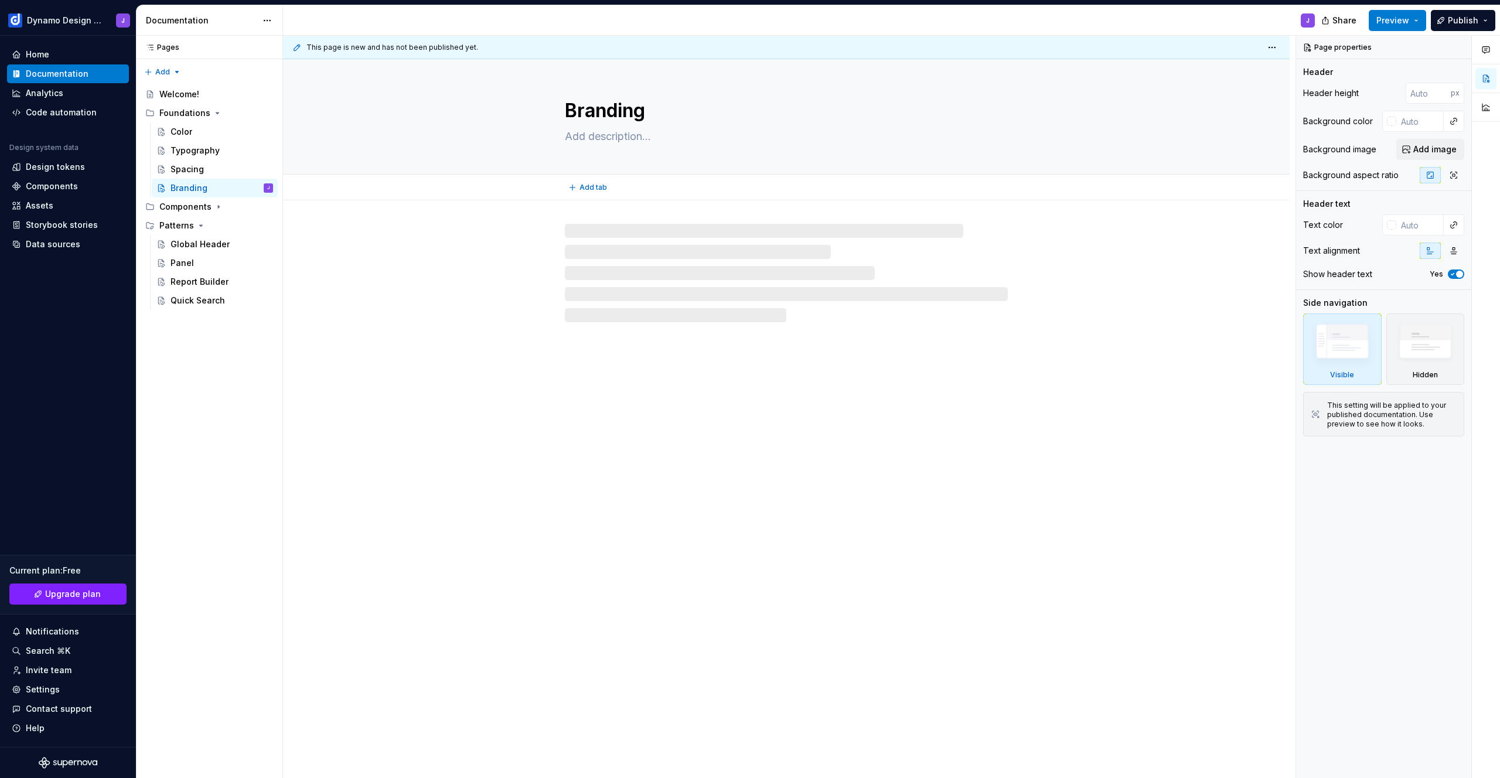
click at [598, 140] on textarea at bounding box center [784, 136] width 443 height 19
click at [587, 134] on textarea at bounding box center [784, 136] width 443 height 19
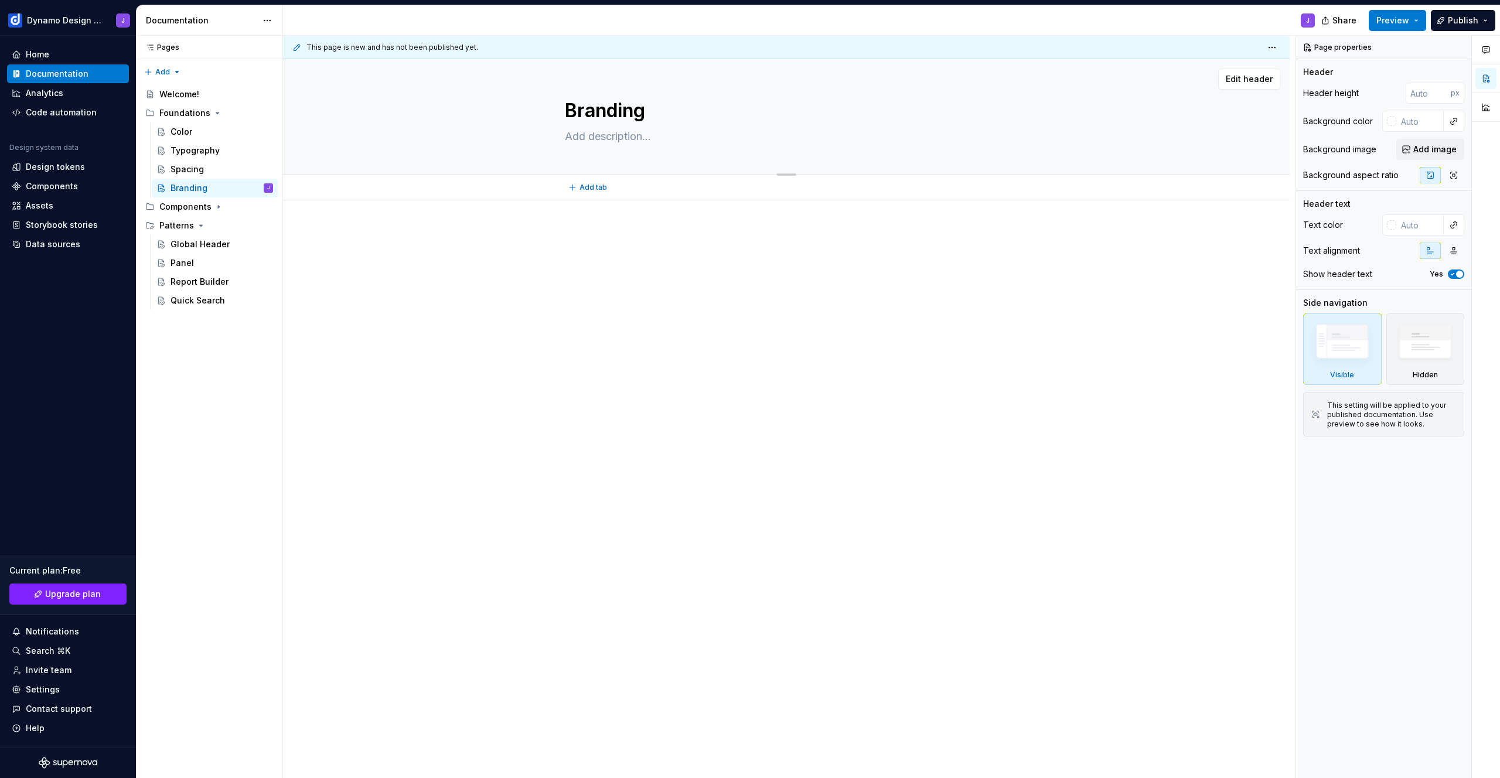
click at [611, 134] on textarea at bounding box center [784, 136] width 443 height 19
paste textarea "The core brand that defines the product's identity, including logo usage, color…"
type textarea "*"
type textarea "The core brand that defines the product's identity, including logo usage, color…"
type textarea "*"
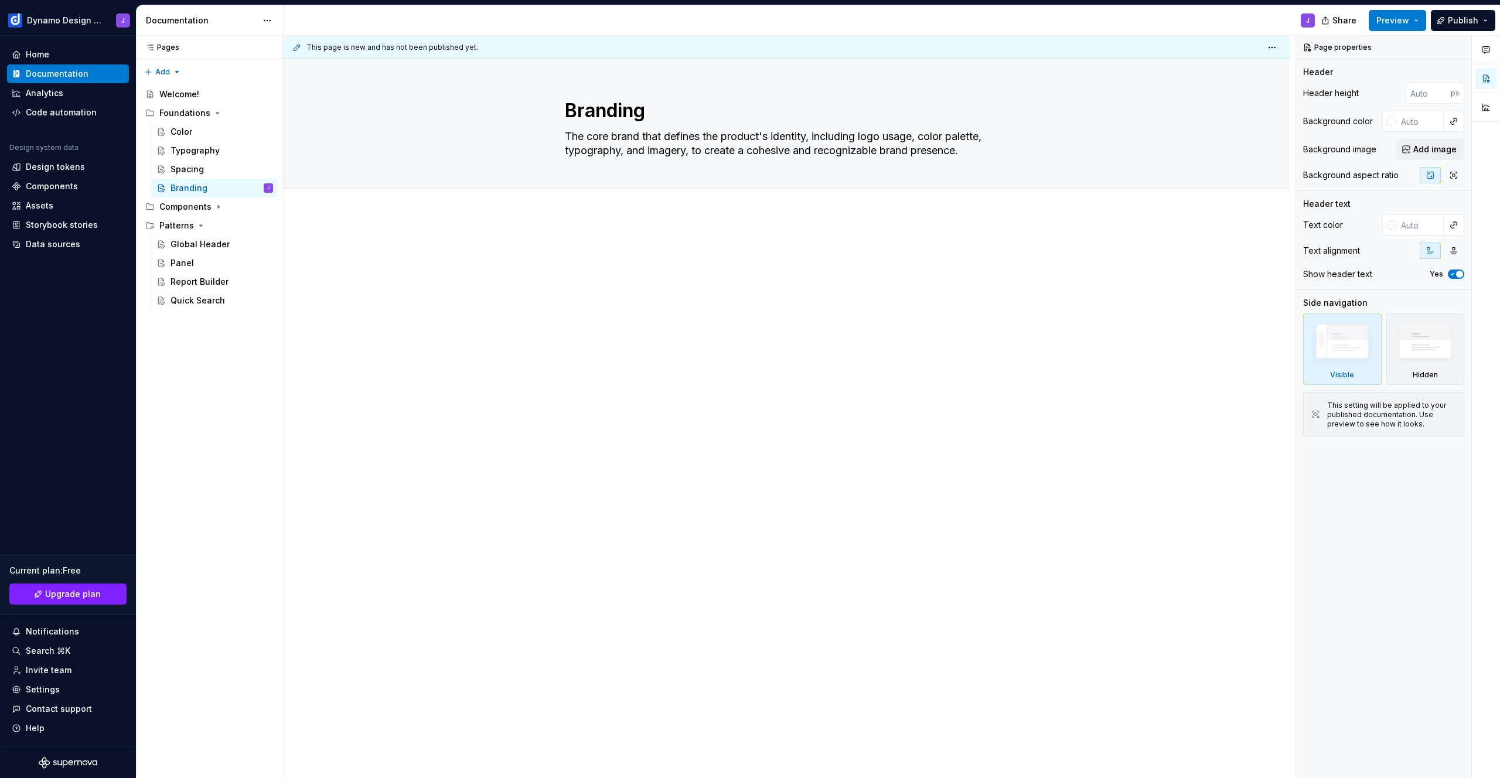
type textarea "The core brand that defines the product's identity, including logo usage, color…"
click at [495, 309] on div at bounding box center [786, 374] width 1007 height 320
drag, startPoint x: 154, startPoint y: 185, endPoint x: 457, endPoint y: 19, distance: 345.9
type textarea "*"
click at [600, 221] on div at bounding box center [786, 374] width 1007 height 320
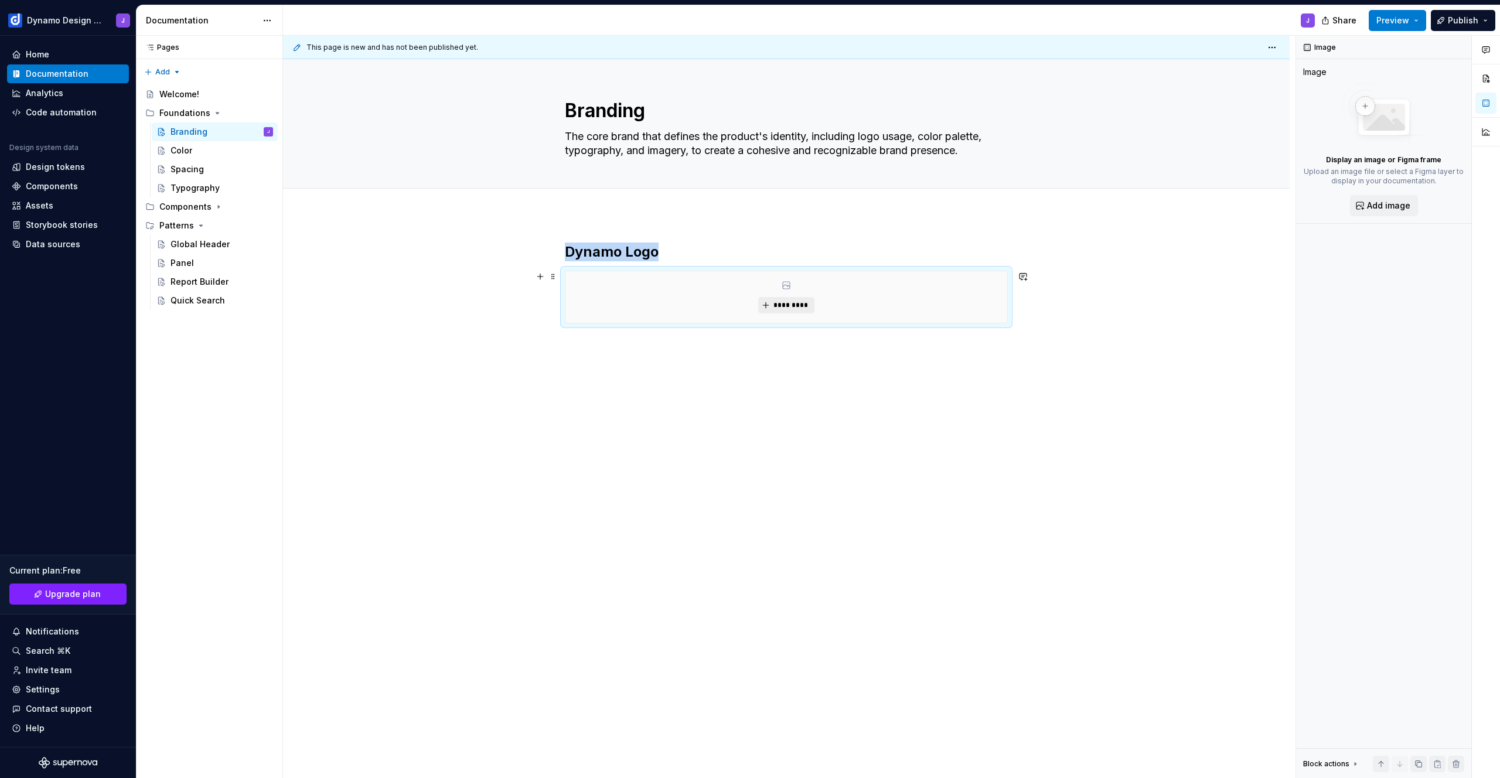
click at [805, 308] on span "*********" at bounding box center [791, 305] width 36 height 9
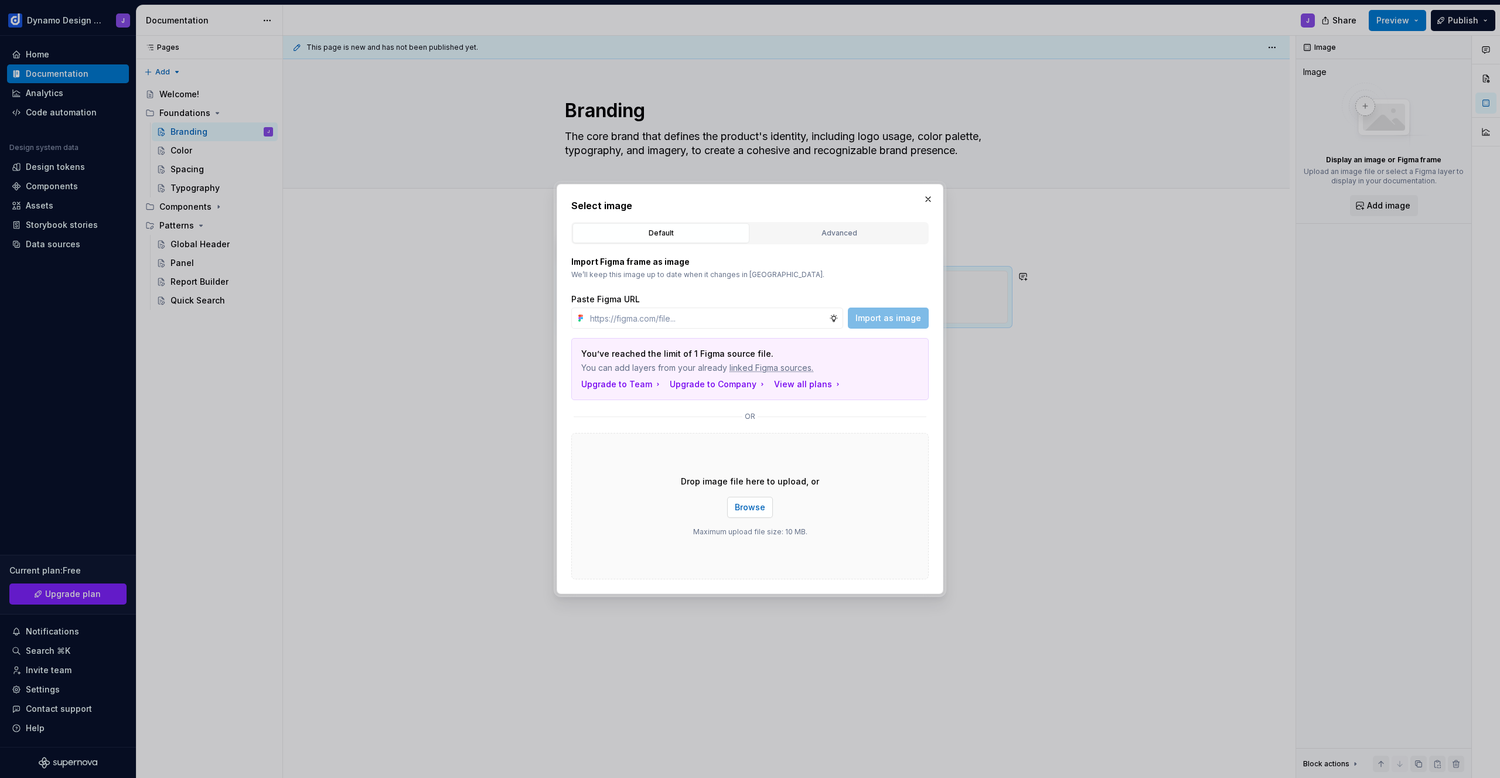
click at [757, 510] on span "Browse" at bounding box center [750, 508] width 30 height 12
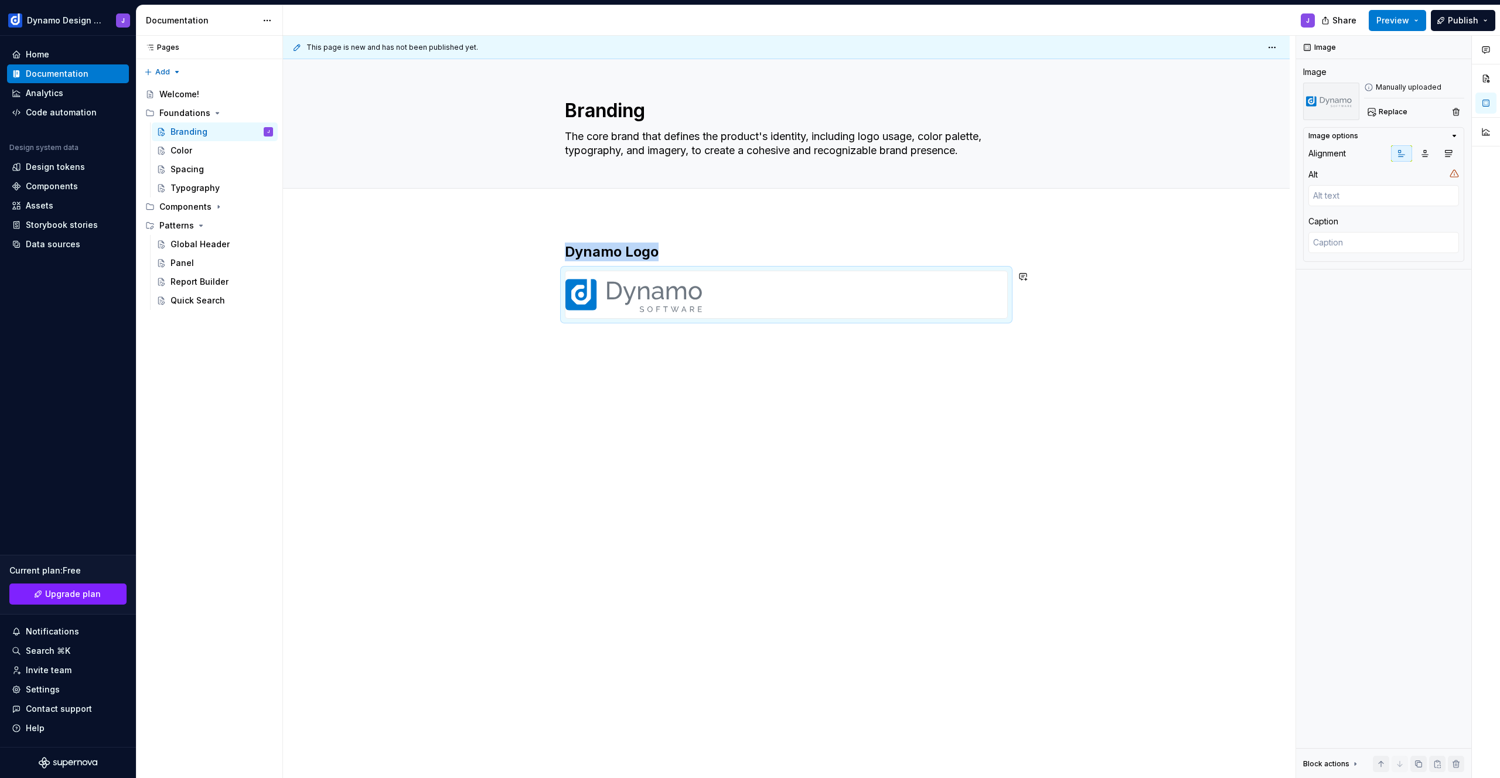
click at [680, 362] on div "Dynamo Logo" at bounding box center [786, 390] width 1007 height 352
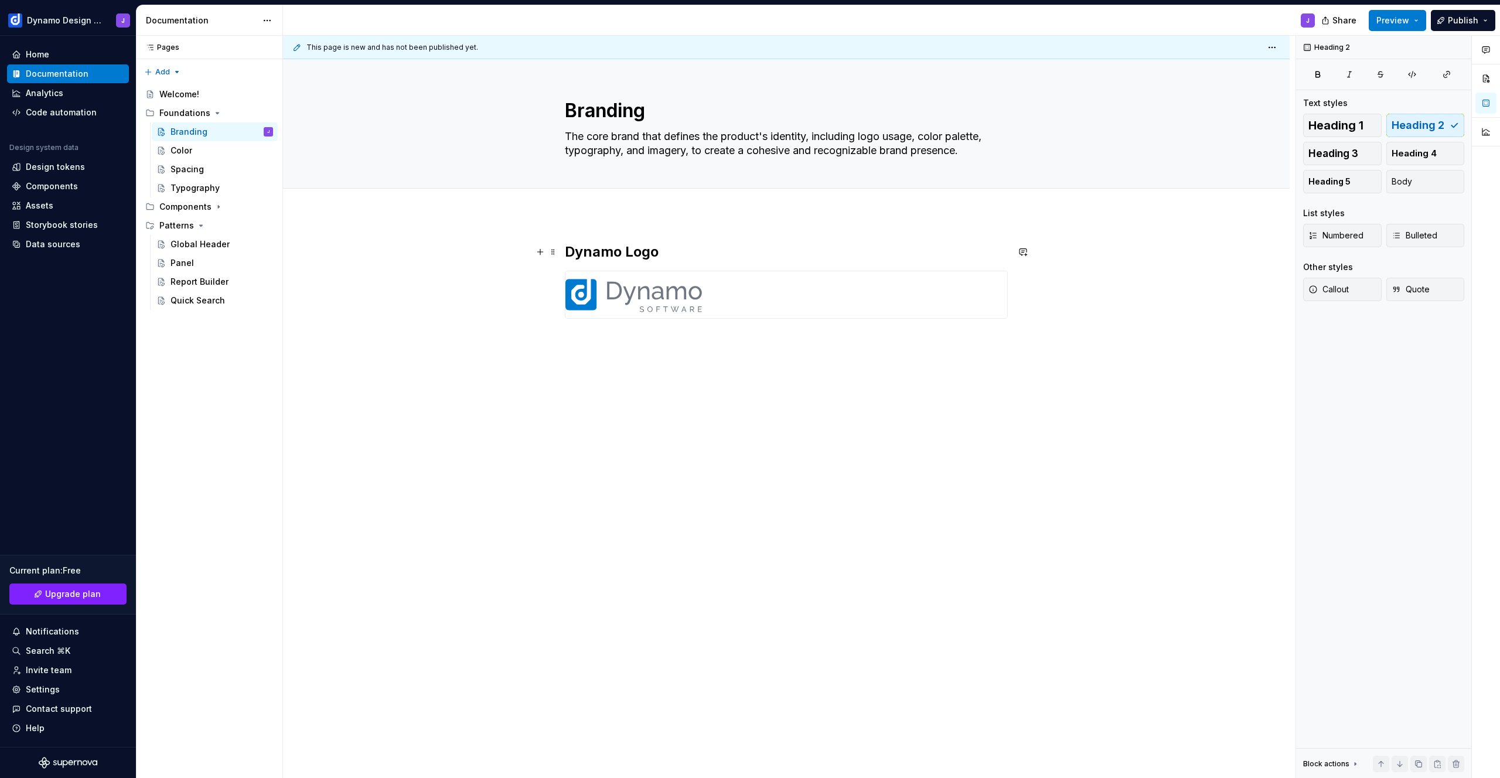
click at [685, 252] on h2 "Dynamo Logo" at bounding box center [786, 252] width 443 height 19
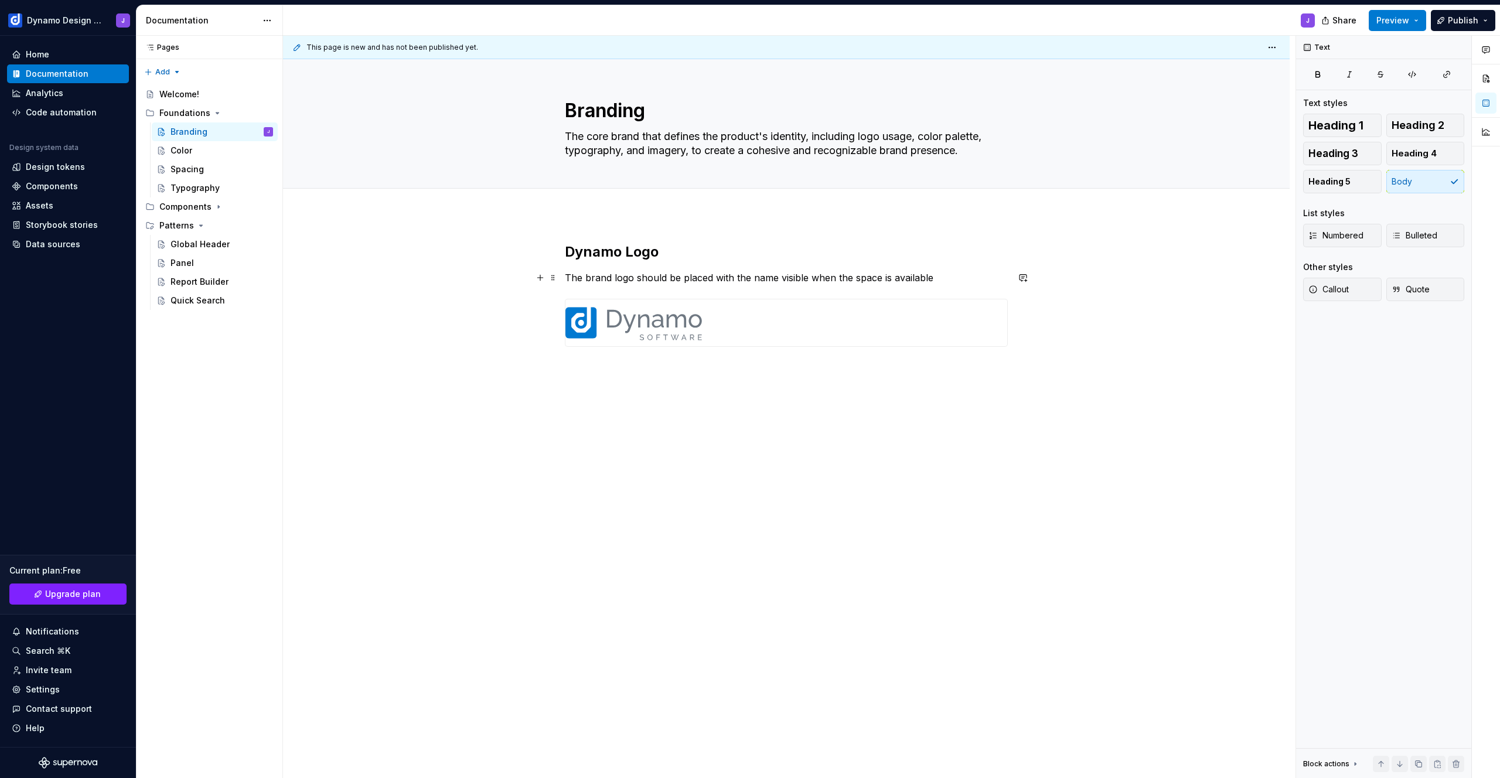
click at [842, 277] on p "The brand logo should be placed with the name visible when the space is availab…" at bounding box center [786, 278] width 443 height 14
click at [709, 387] on div "Dynamo Logo The brand logo should be placed with the name visible when space is…" at bounding box center [786, 404] width 1007 height 380
click at [702, 517] on div "File upload" at bounding box center [660, 514] width 119 height 12
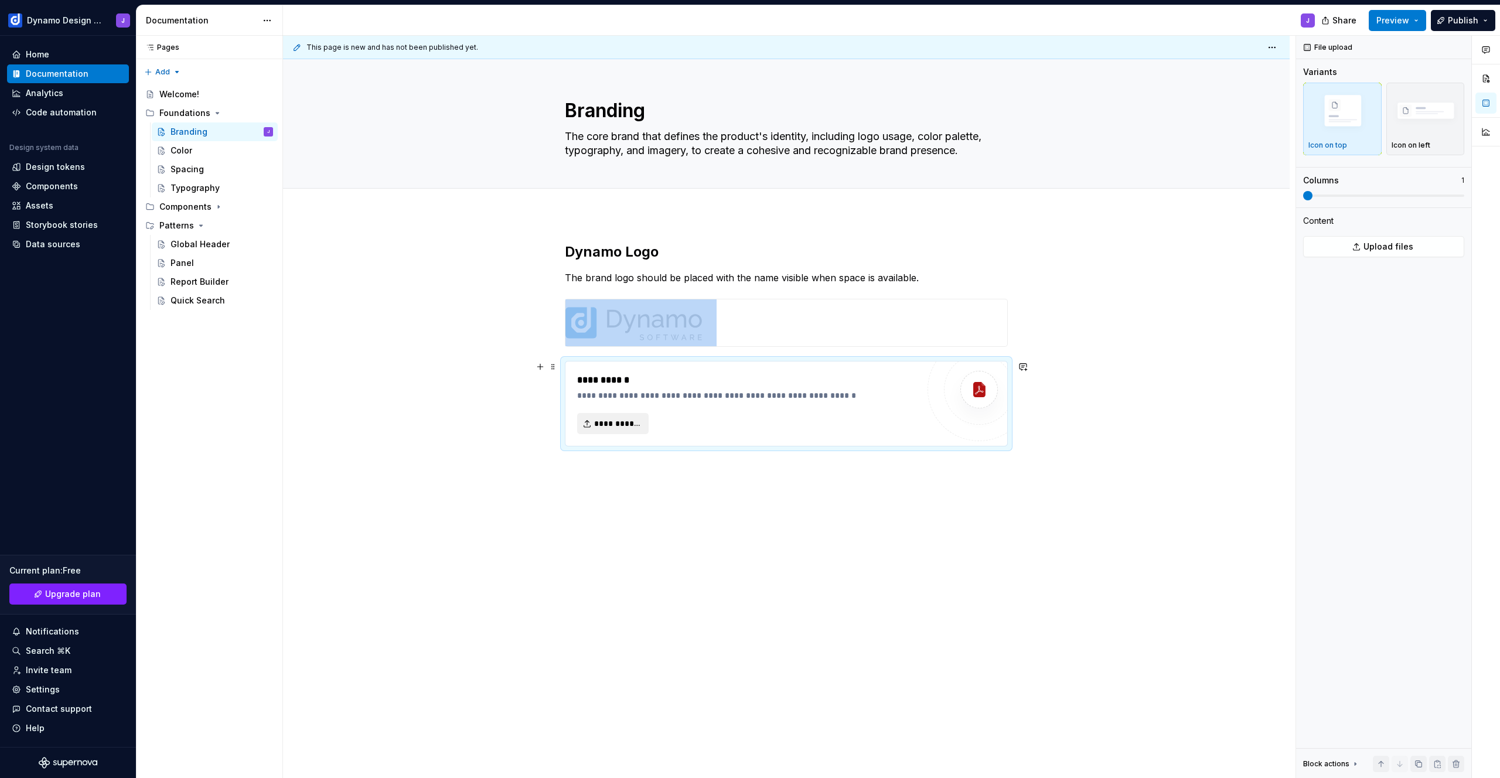
click at [629, 425] on span "**********" at bounding box center [617, 424] width 47 height 12
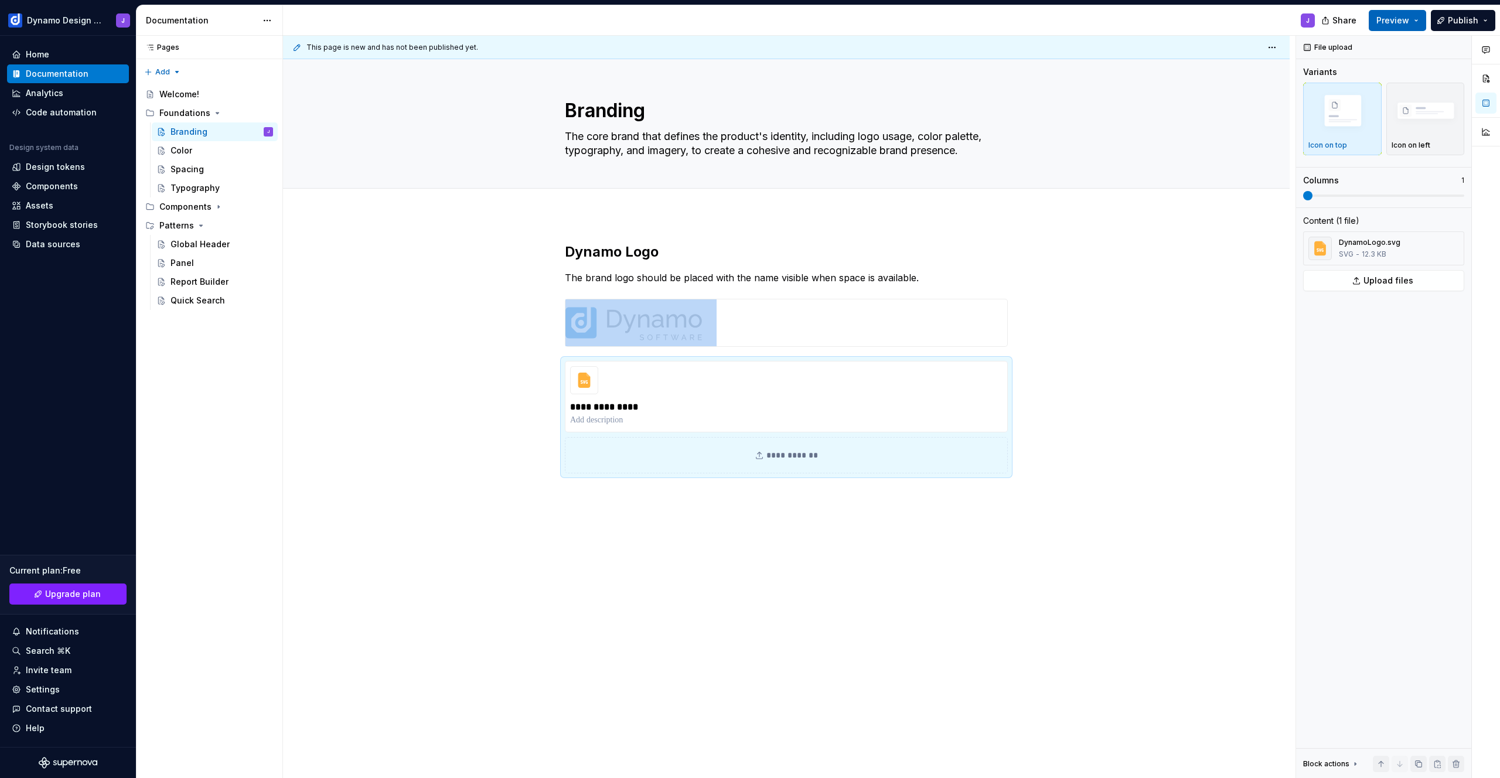
click at [1405, 21] on span "Preview" at bounding box center [1393, 21] width 33 height 12
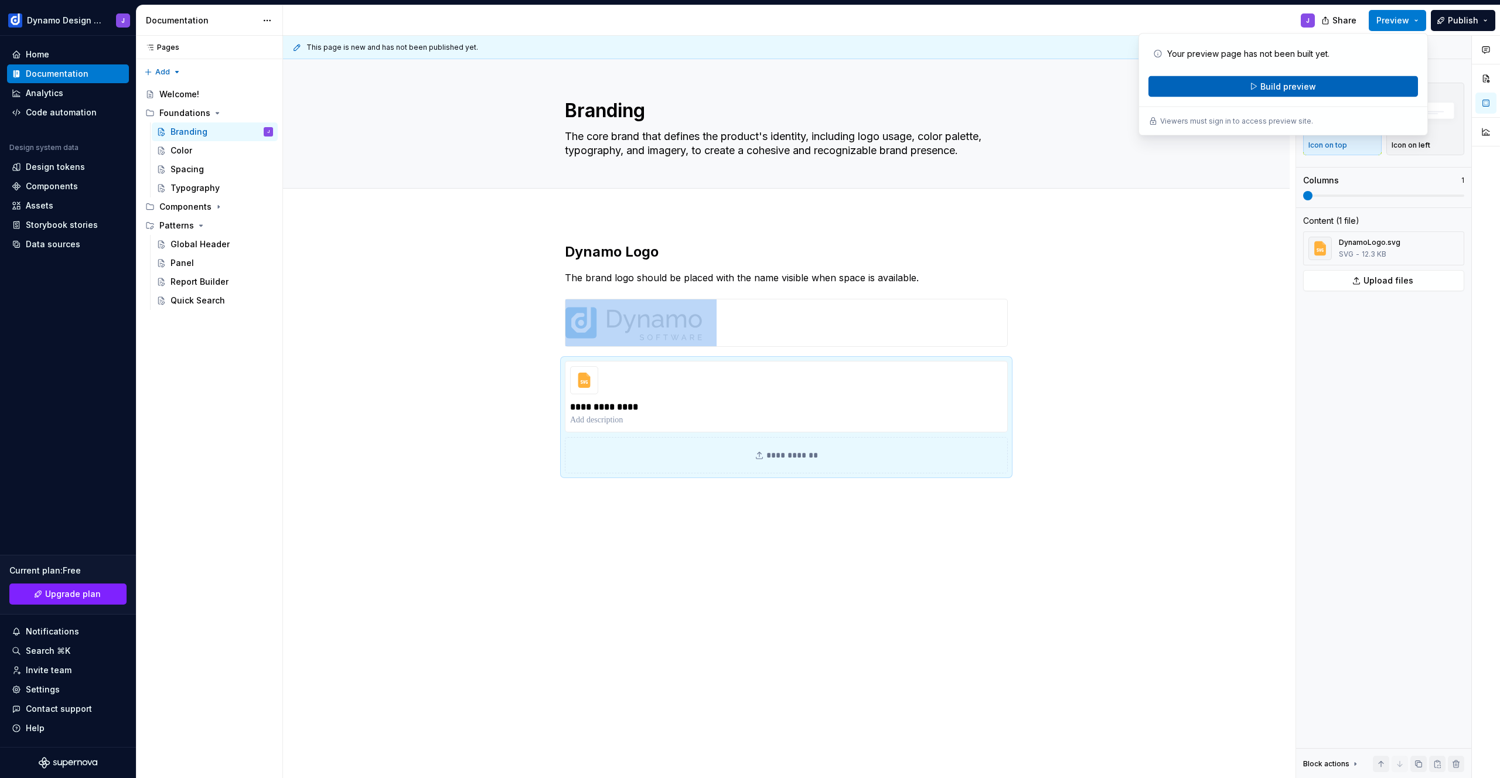
click at [1307, 88] on span "Build preview" at bounding box center [1289, 87] width 56 height 12
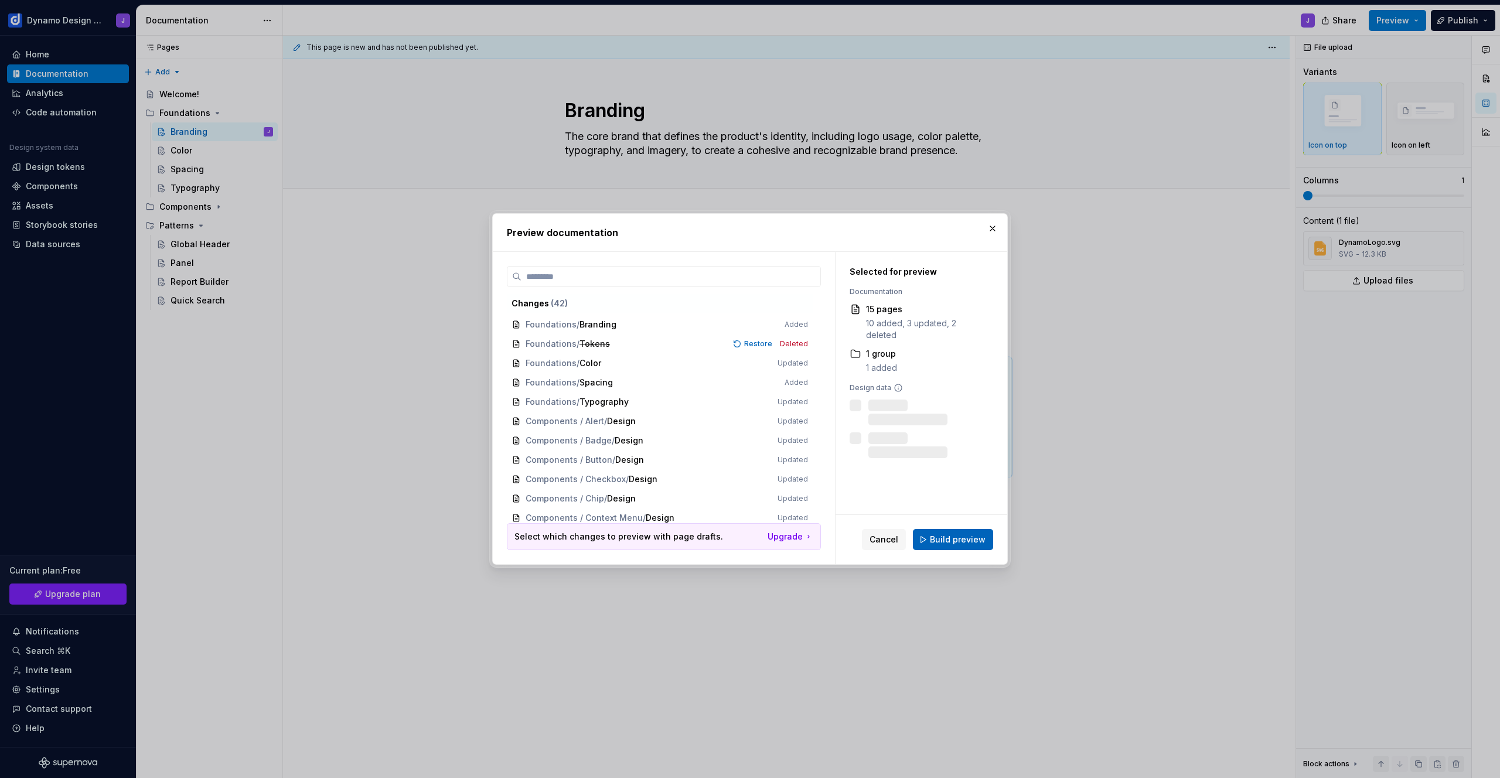
click at [965, 539] on span "Build preview" at bounding box center [958, 540] width 56 height 12
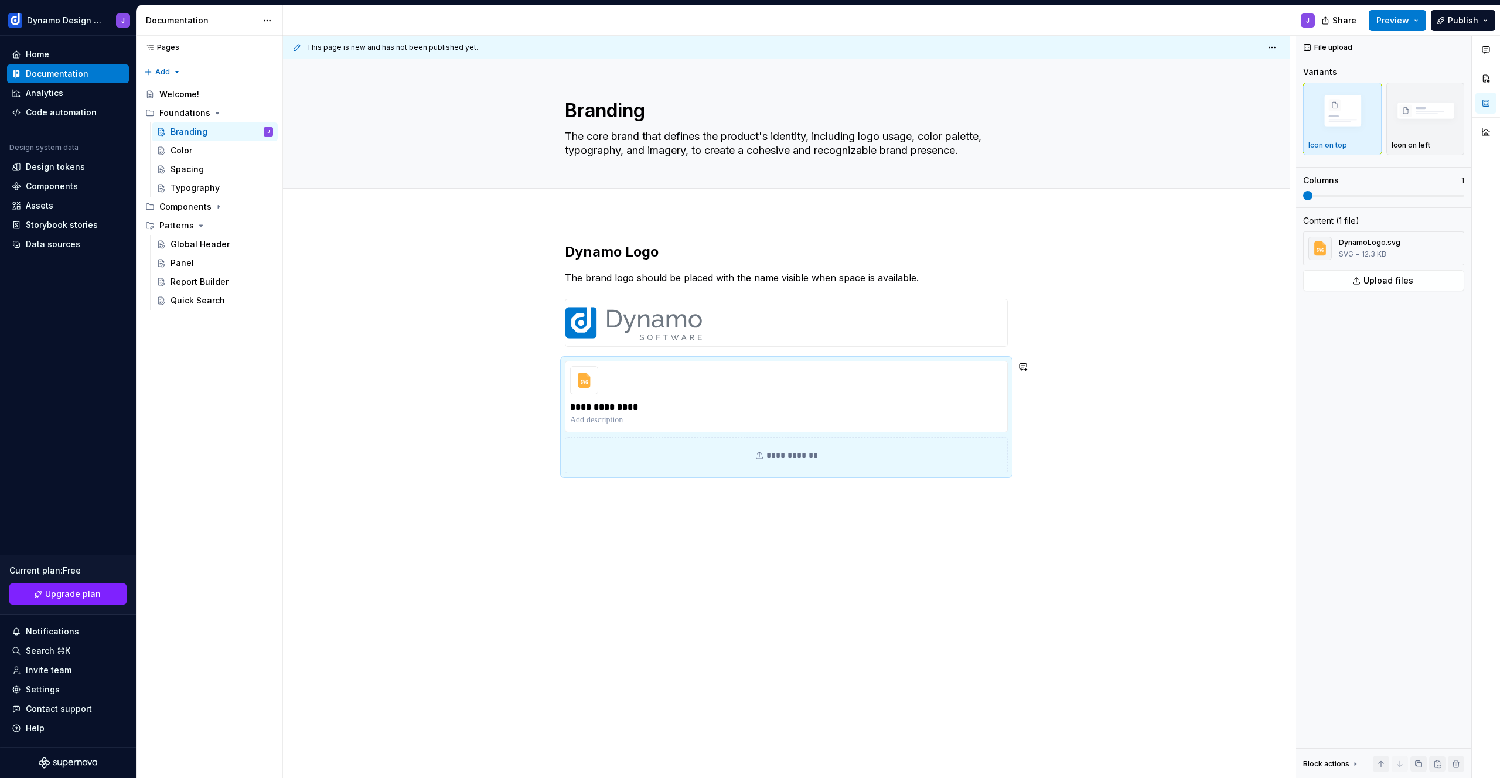
click at [632, 491] on div "**********" at bounding box center [786, 467] width 1007 height 506
click at [916, 471] on div "**********" at bounding box center [786, 455] width 443 height 36
click at [1072, 444] on div "**********" at bounding box center [786, 467] width 1007 height 506
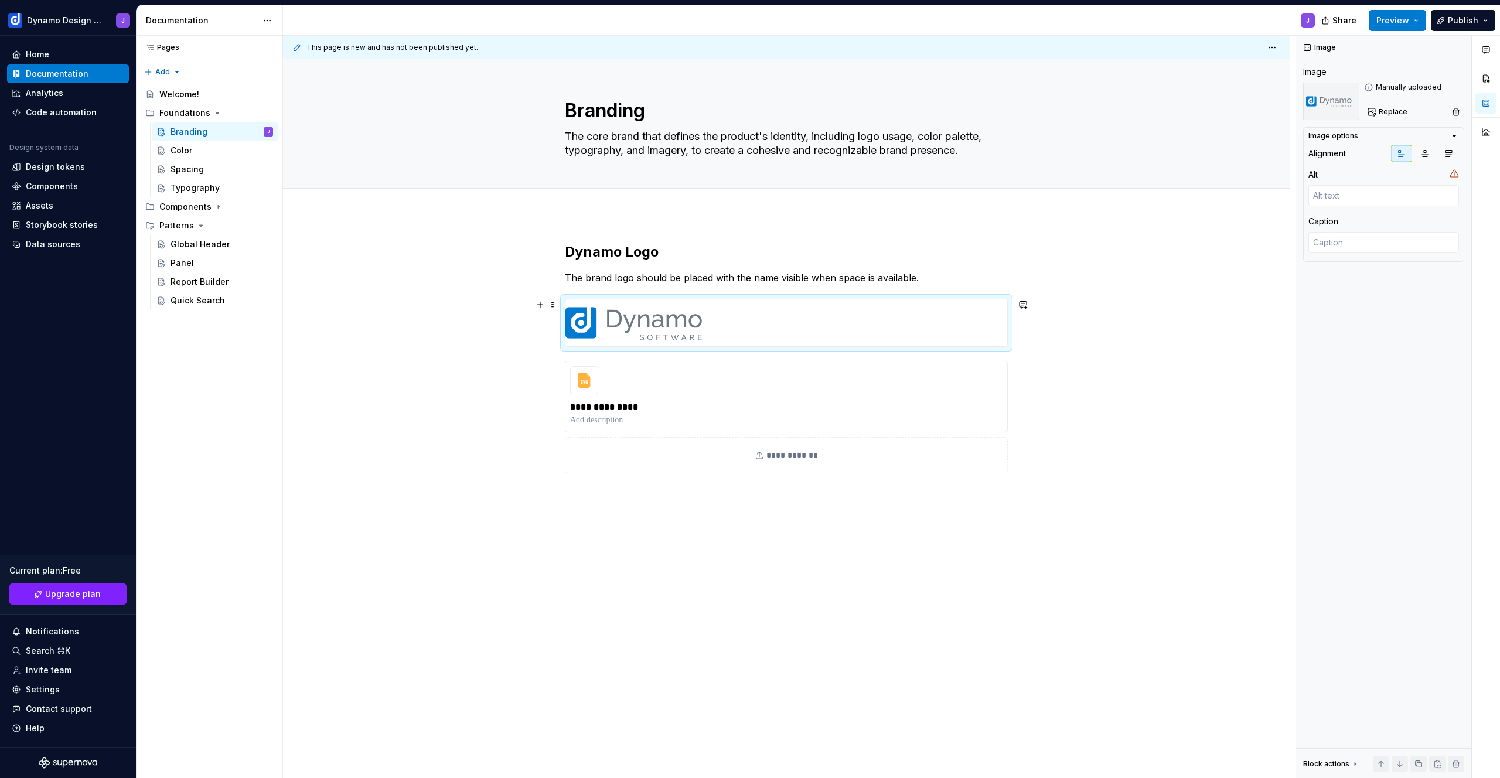
click at [702, 336] on img at bounding box center [641, 322] width 151 height 47
type textarea "*"
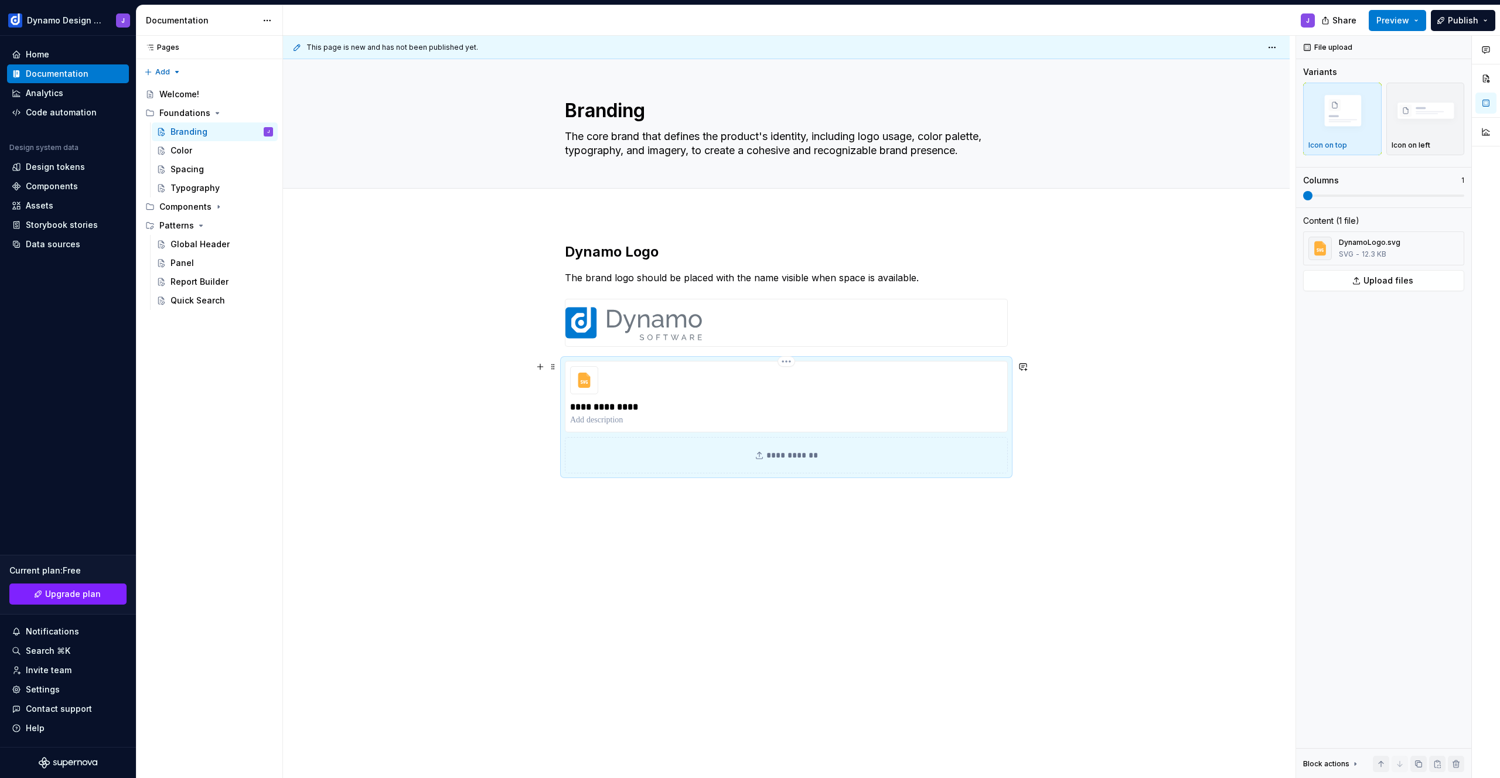
click at [648, 382] on div "**********" at bounding box center [786, 396] width 443 height 71
click at [598, 493] on div "**********" at bounding box center [786, 467] width 1007 height 506
click at [595, 485] on div "**********" at bounding box center [786, 365] width 443 height 245
click at [1031, 469] on div "**********" at bounding box center [786, 467] width 1007 height 506
click at [1034, 459] on div "**********" at bounding box center [786, 467] width 1007 height 506
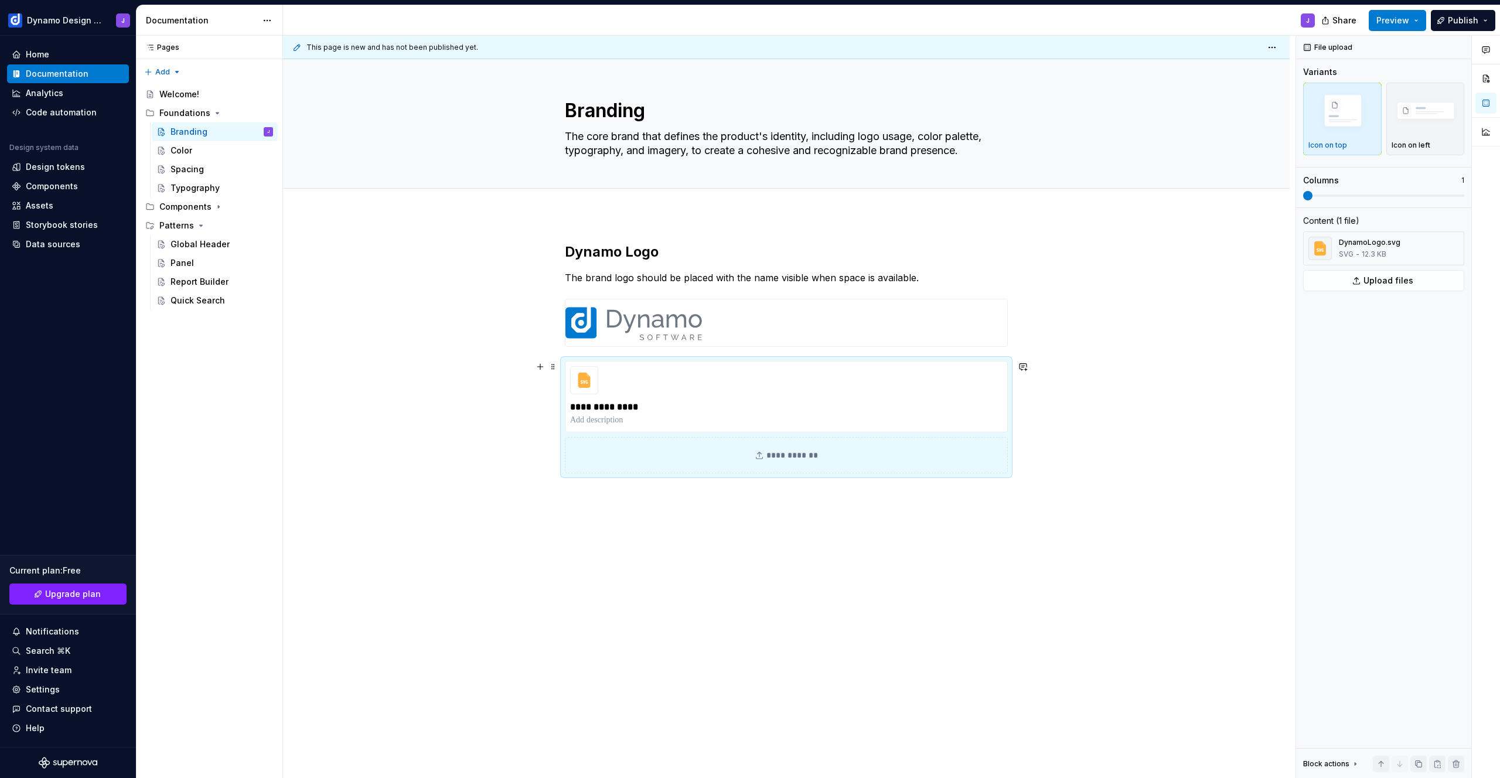
click at [1025, 453] on div "**********" at bounding box center [786, 467] width 1007 height 506
click at [1013, 399] on div "**********" at bounding box center [786, 467] width 1007 height 506
click at [567, 347] on div at bounding box center [786, 323] width 443 height 48
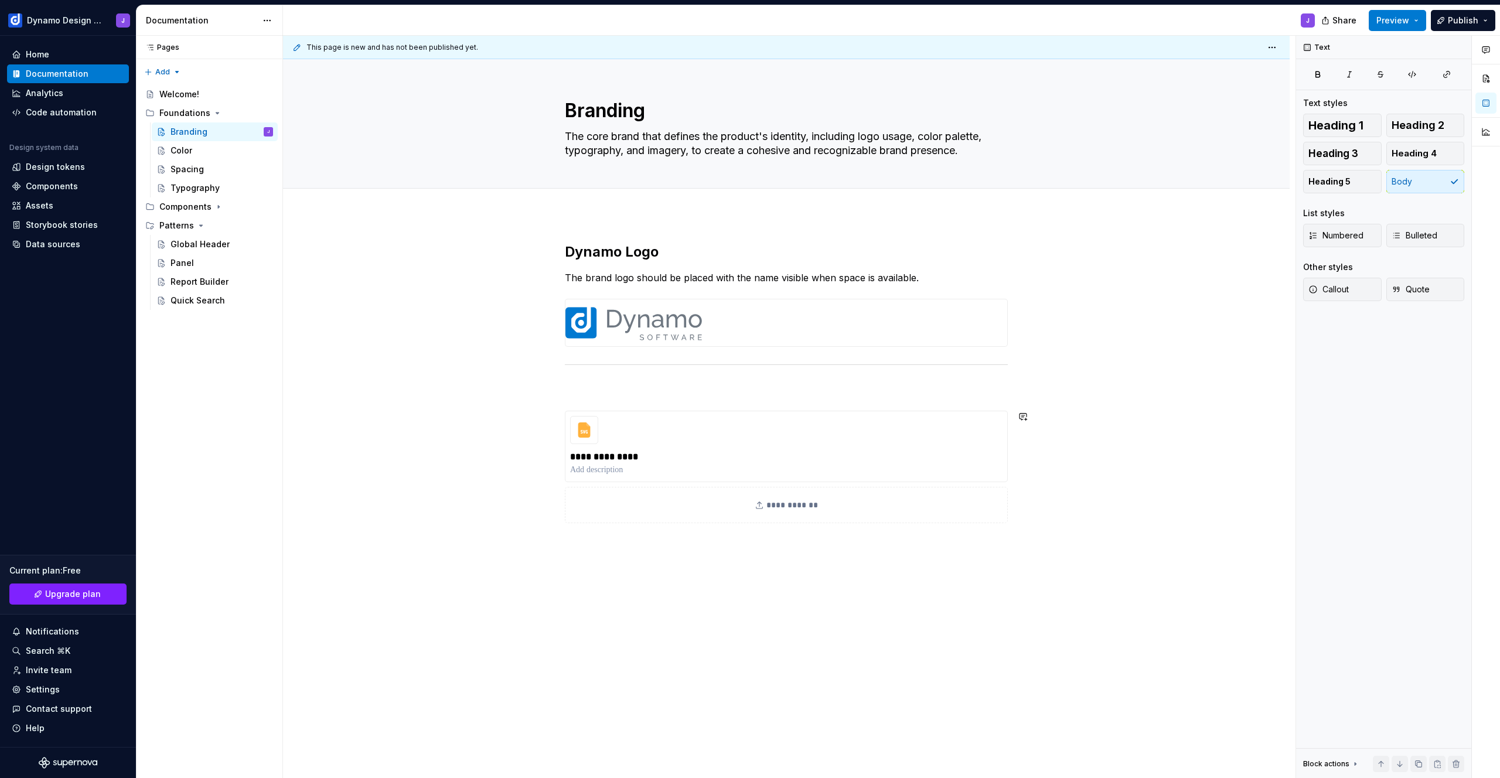
drag, startPoint x: 553, startPoint y: 366, endPoint x: 556, endPoint y: 437, distance: 71.0
drag, startPoint x: 551, startPoint y: 369, endPoint x: 557, endPoint y: 375, distance: 8.3
click at [557, 378] on div "**********" at bounding box center [789, 407] width 1013 height 743
click at [588, 365] on p at bounding box center [786, 368] width 443 height 14
click at [664, 487] on div "**********" at bounding box center [786, 369] width 443 height 253
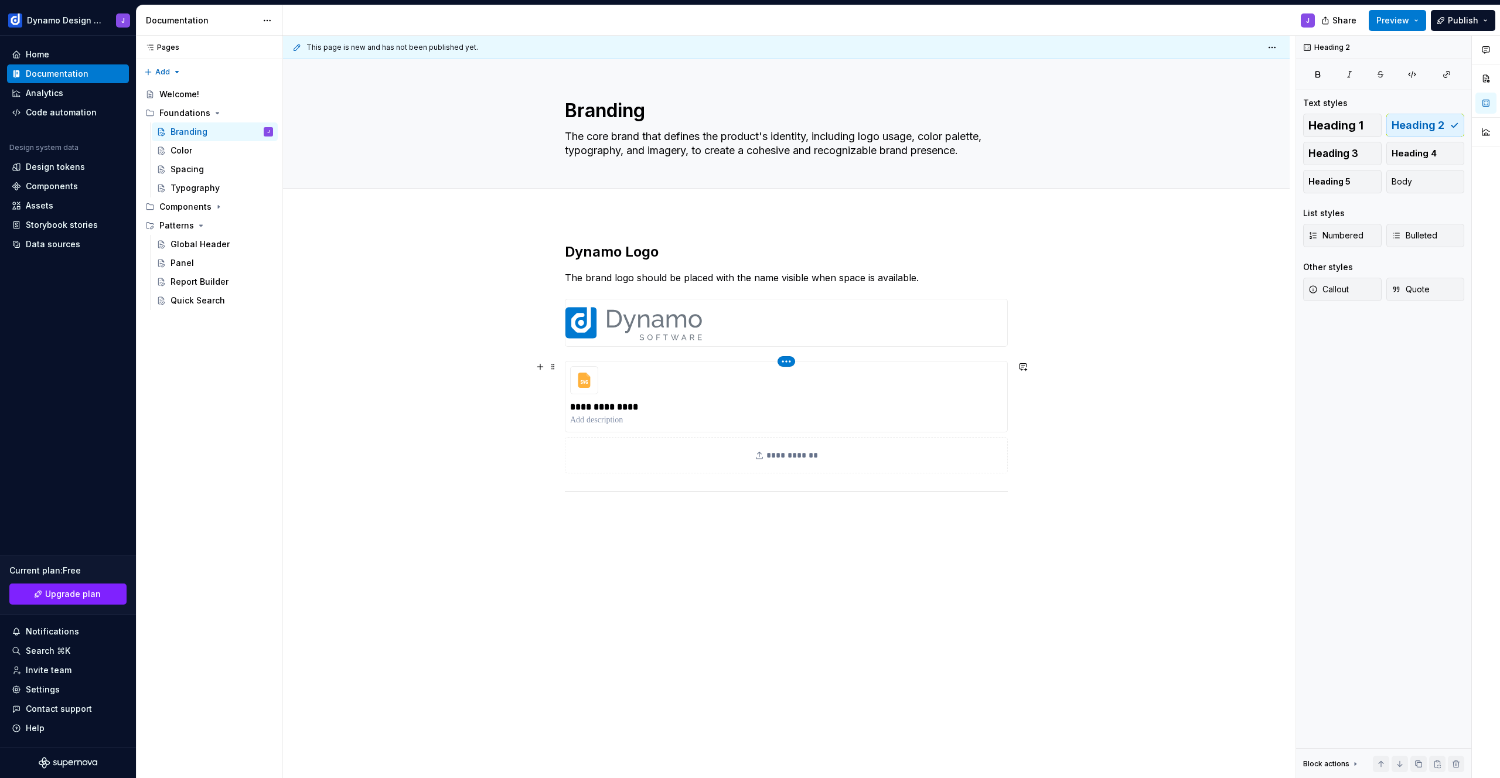
click at [785, 365] on html "Dynamo Design System J Home Documentation Analytics Code automation Design syst…" at bounding box center [750, 389] width 1500 height 778
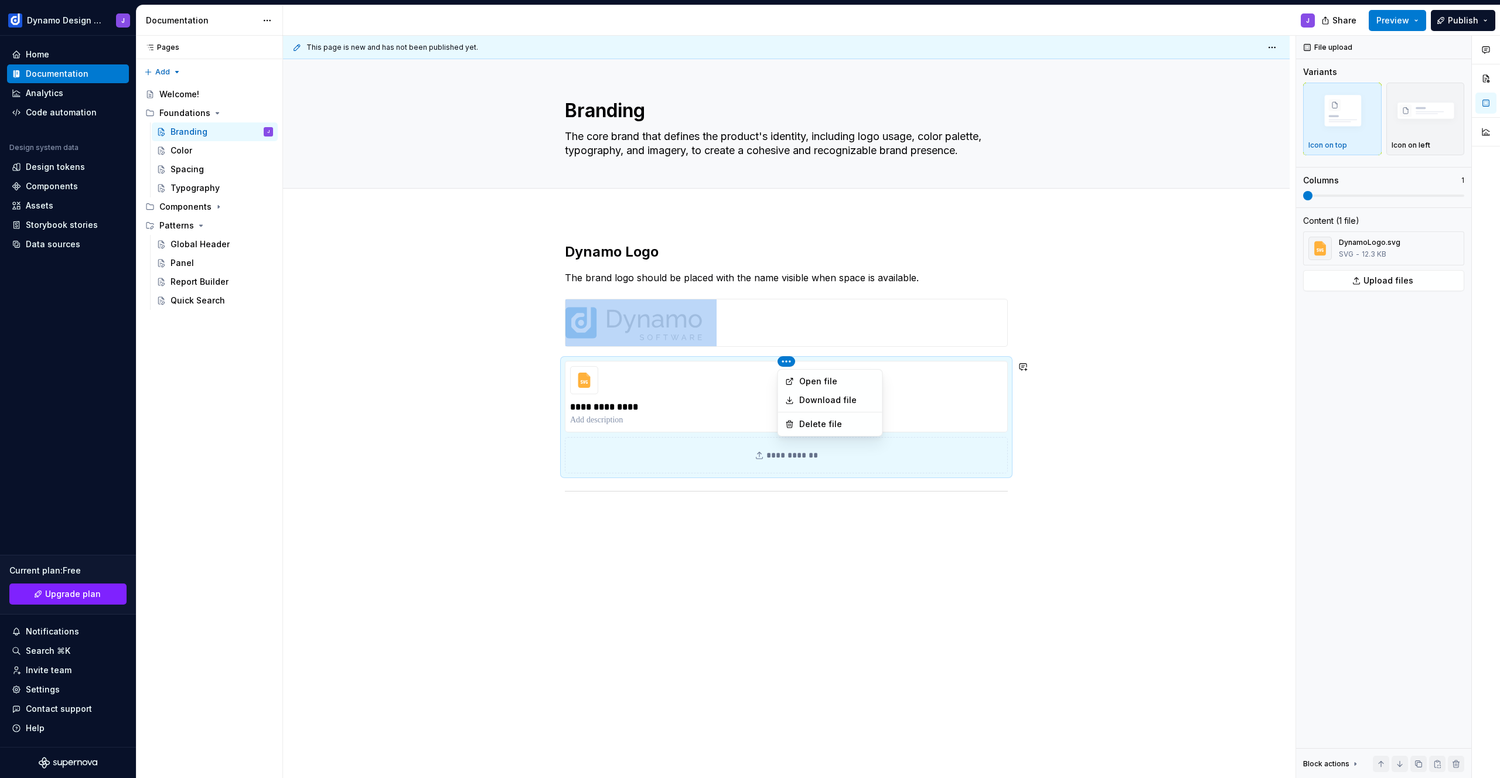
drag, startPoint x: 1126, startPoint y: 357, endPoint x: 1132, endPoint y: 357, distance: 6.4
click at [1126, 357] on html "Dynamo Design System J Home Documentation Analytics Code automation Design syst…" at bounding box center [750, 389] width 1500 height 778
type textarea "*"
click at [1423, 125] on img "button" at bounding box center [1426, 112] width 68 height 46
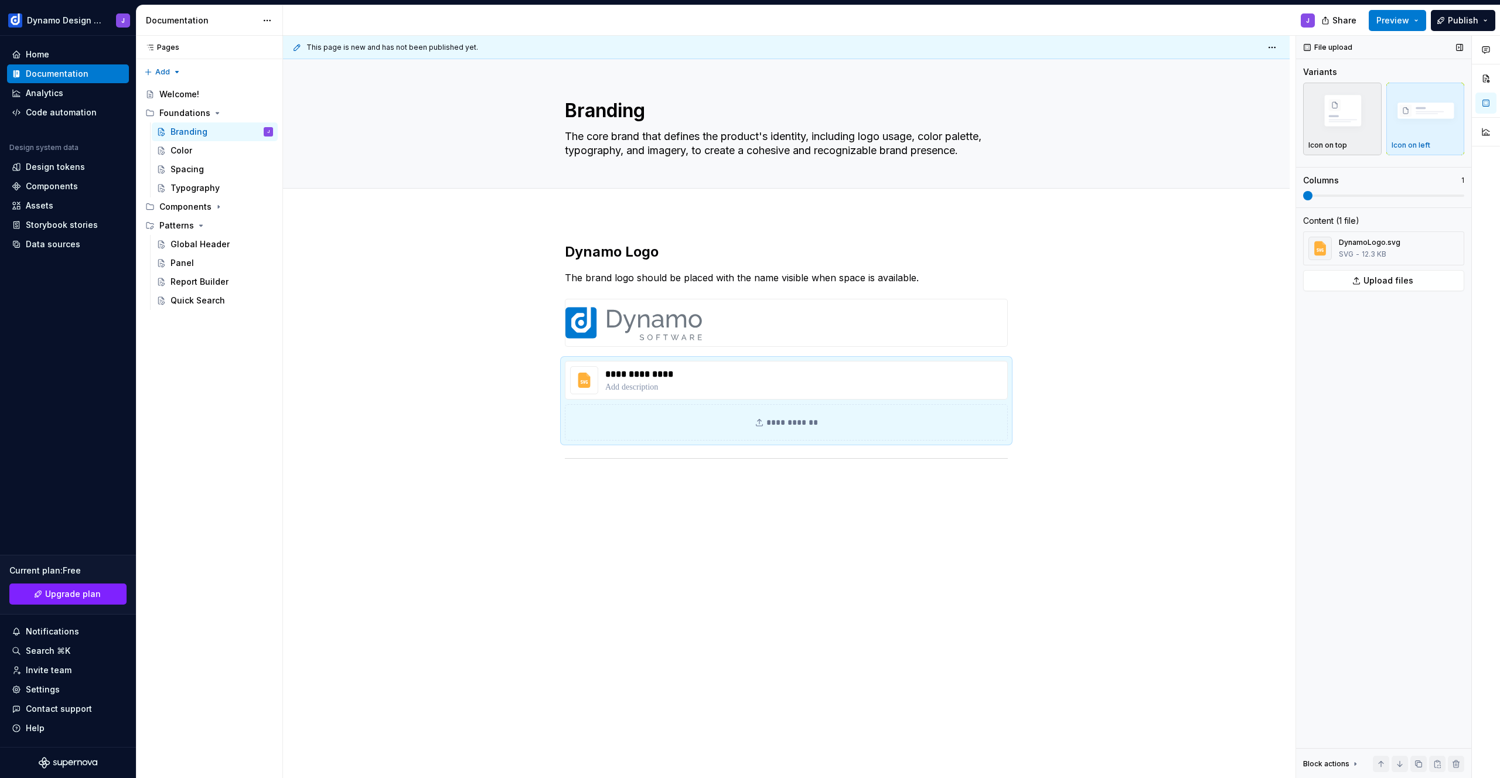
click at [1339, 125] on img "button" at bounding box center [1343, 112] width 68 height 46
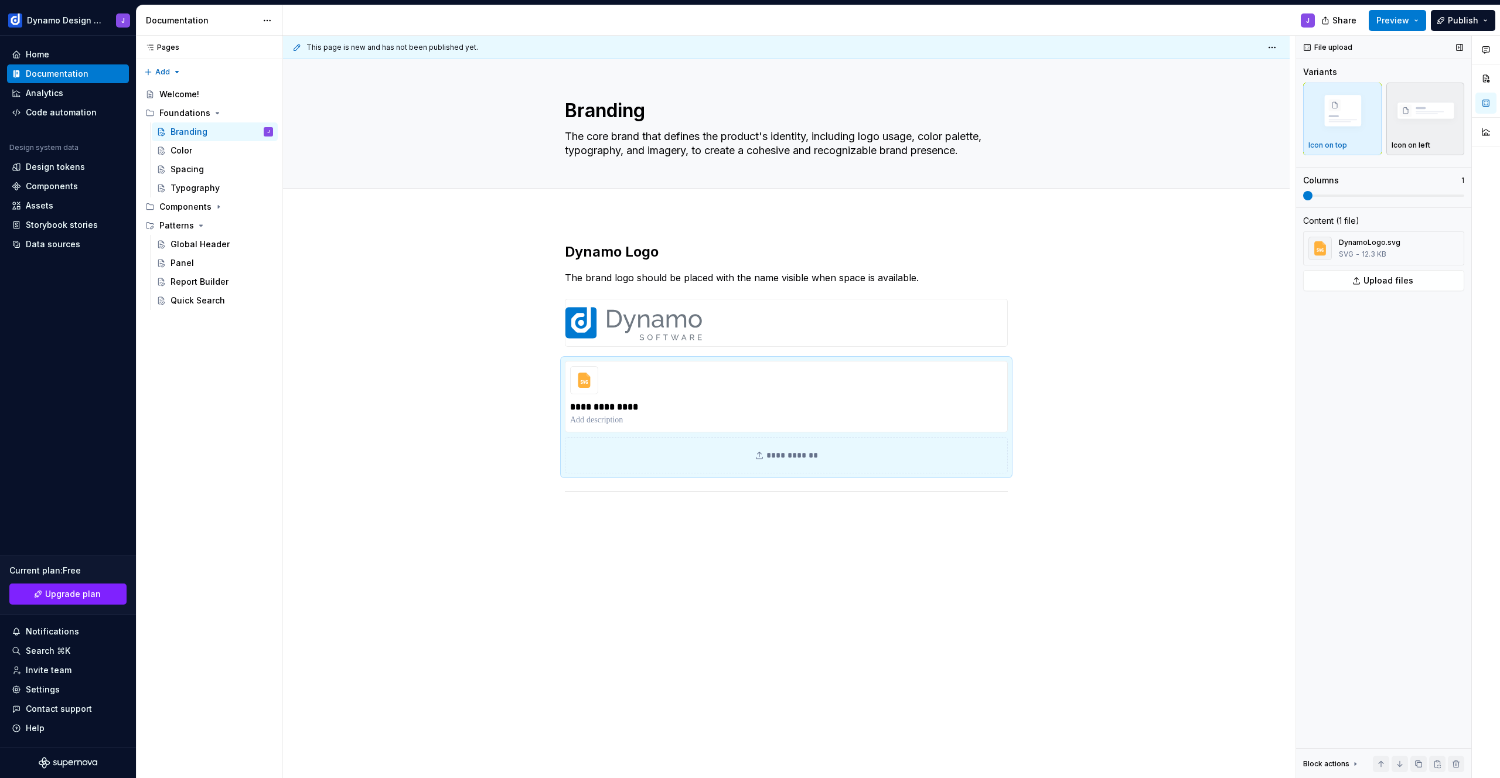
click at [1399, 126] on img "button" at bounding box center [1426, 112] width 68 height 46
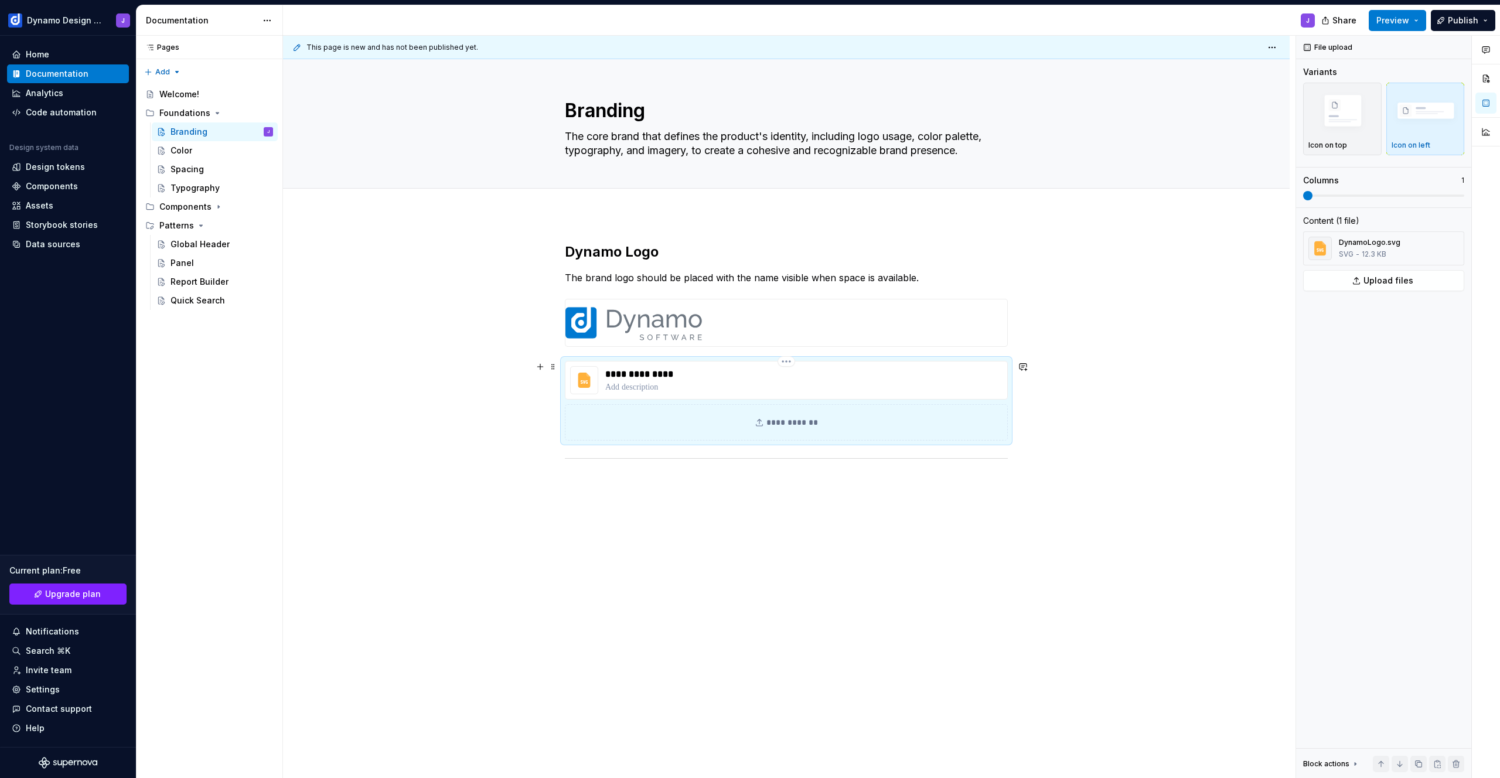
click at [634, 380] on p "**********" at bounding box center [713, 374] width 216 height 14
click at [632, 391] on p at bounding box center [713, 388] width 216 height 12
click at [644, 524] on div "**********" at bounding box center [786, 461] width 1007 height 495
click at [632, 482] on div "**********" at bounding box center [786, 461] width 1007 height 495
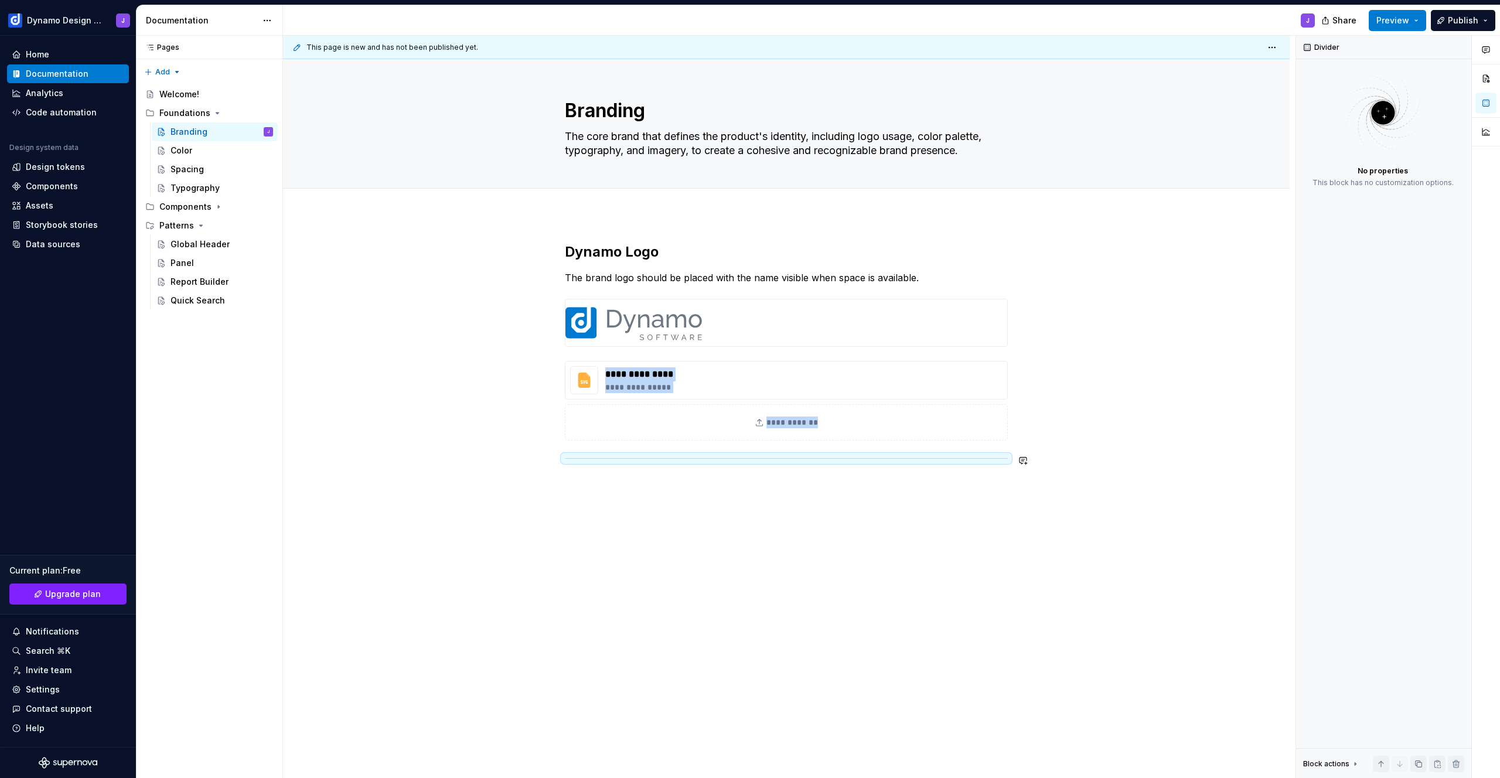
click at [653, 542] on div "**********" at bounding box center [786, 461] width 1007 height 495
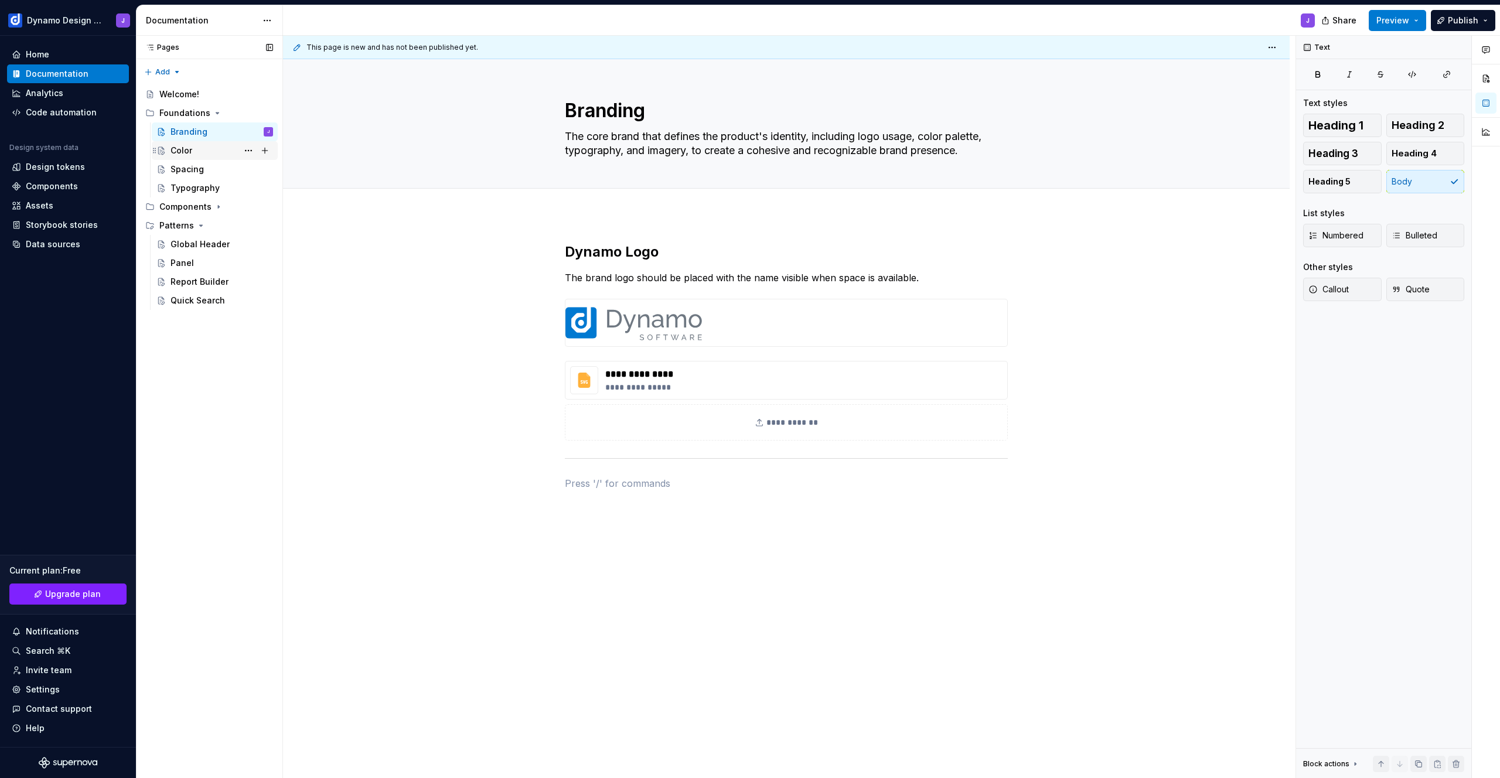
click at [206, 149] on div "Color" at bounding box center [222, 150] width 103 height 16
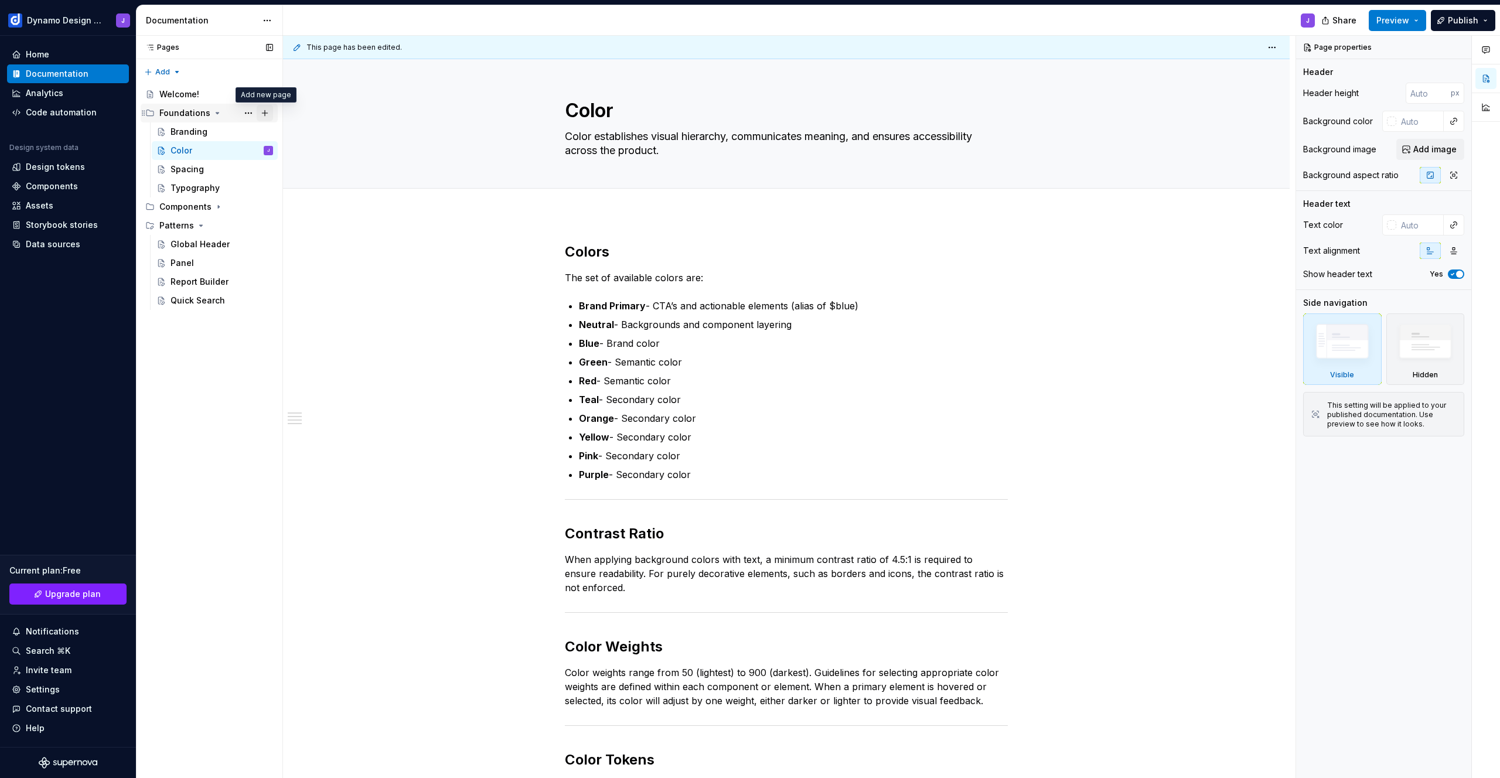
click at [264, 112] on button "Page tree" at bounding box center [265, 113] width 16 height 16
type textarea "*"
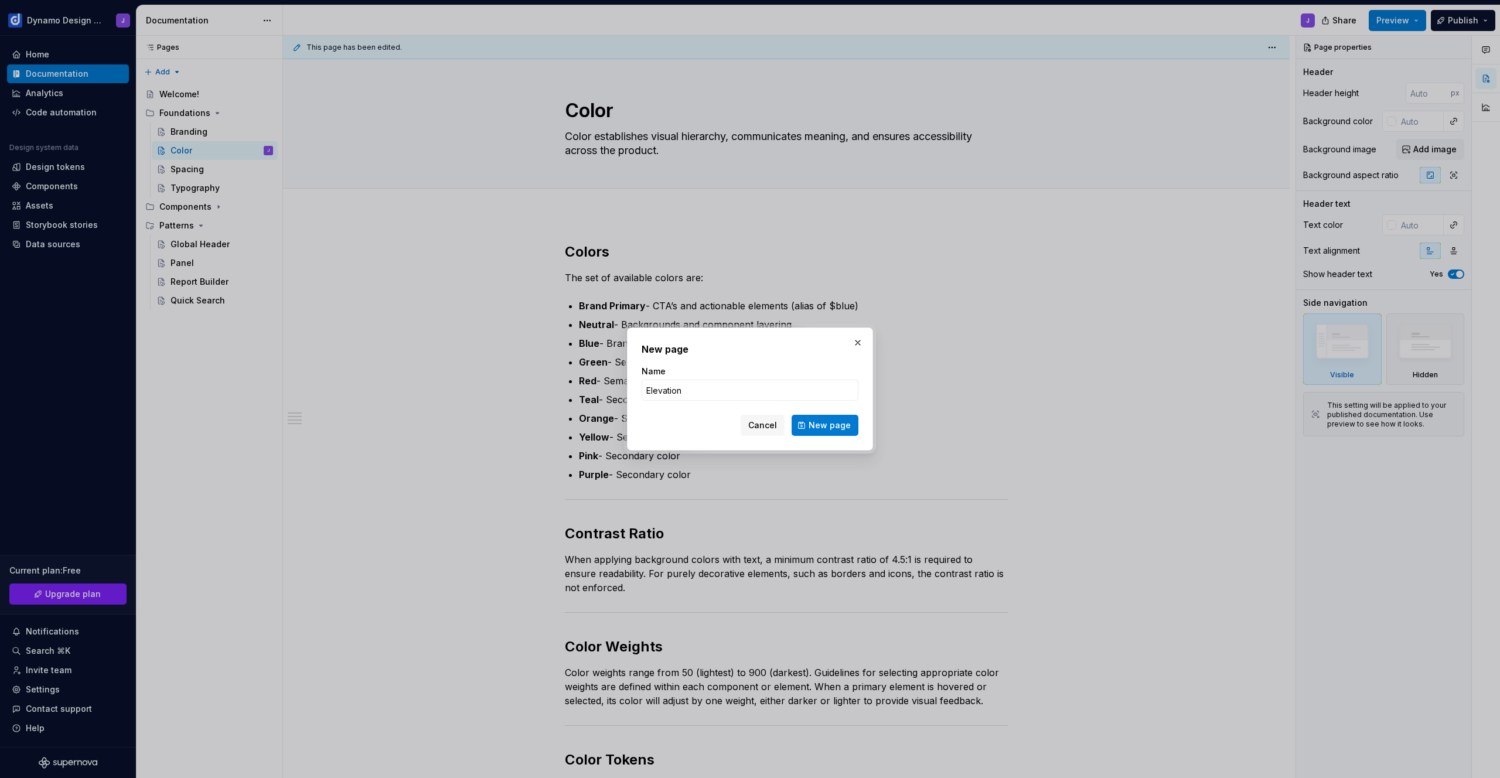
type input "Elevation"
click at [845, 427] on span "New page" at bounding box center [830, 426] width 42 height 12
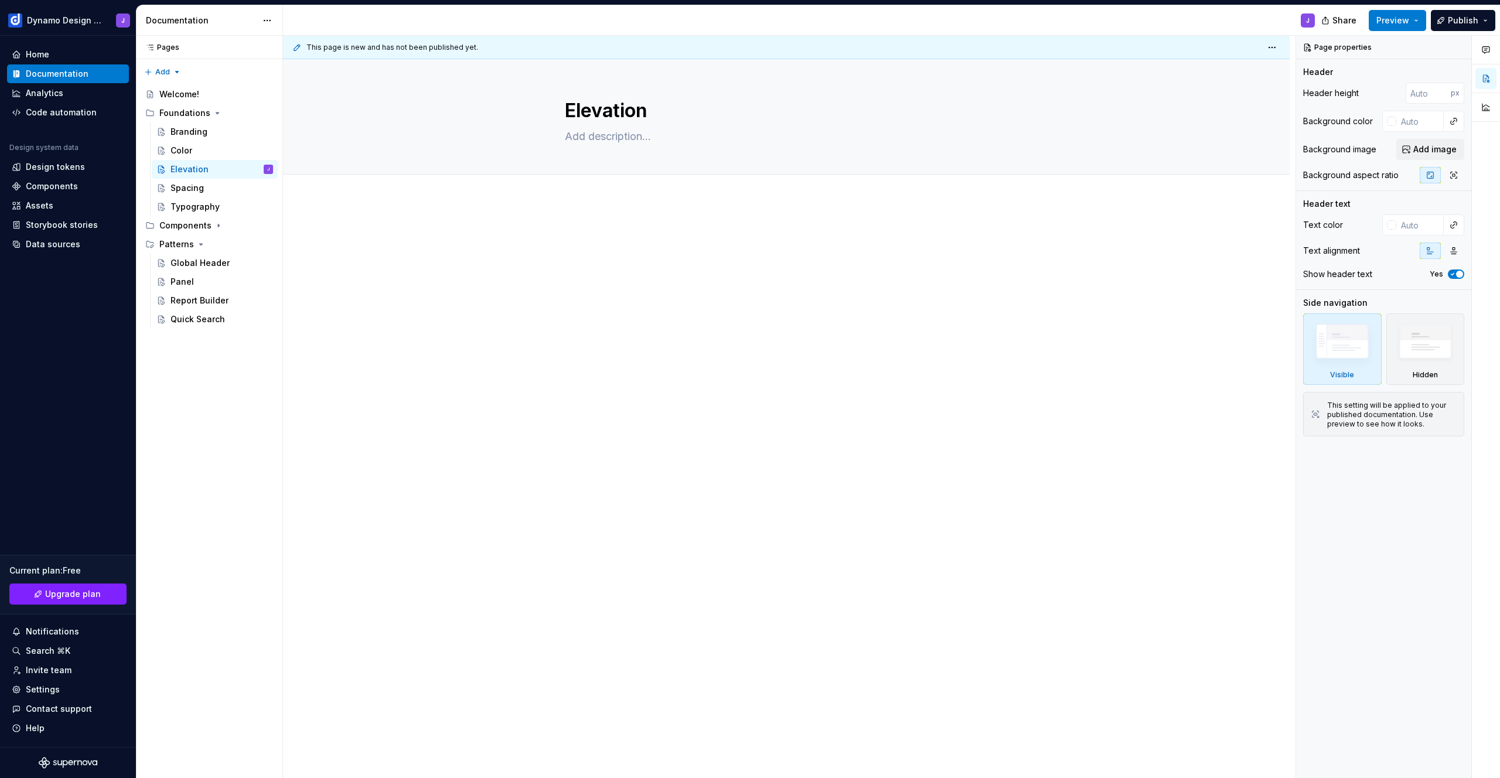
drag, startPoint x: 154, startPoint y: 200, endPoint x: 332, endPoint y: 6, distance: 264.2
click at [611, 136] on textarea at bounding box center [784, 136] width 443 height 19
paste textarea "Enhance visual hierarchy and definition by using elevation to create depth and …"
type textarea "*"
type textarea "Enhance visual hierarchy and definition by using elevation to create depth and …"
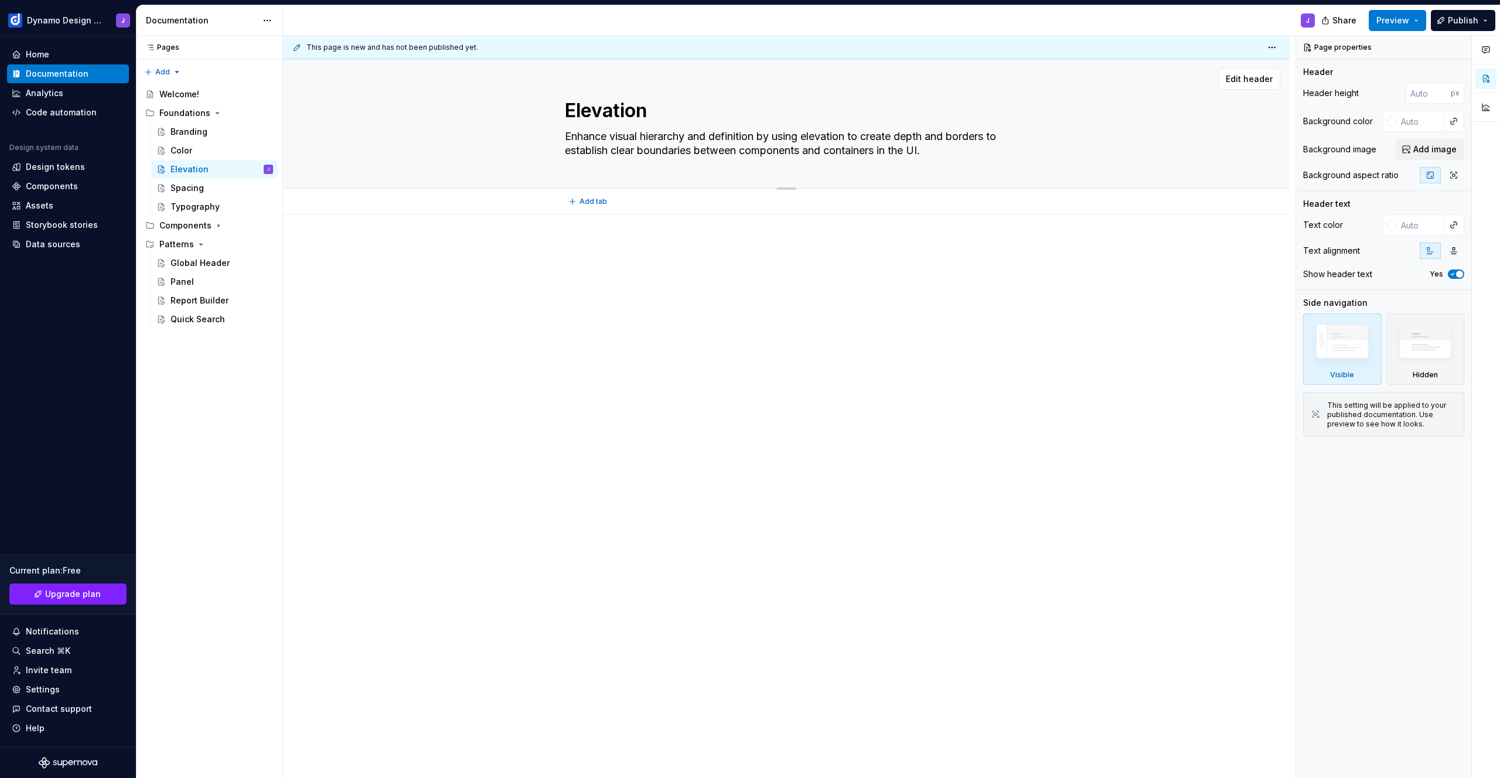
drag, startPoint x: 927, startPoint y: 144, endPoint x: 575, endPoint y: 149, distance: 351.7
click at [575, 149] on textarea "Enhance visual hierarchy and definition by using elevation to create depth and …" at bounding box center [784, 143] width 443 height 33
type textarea "*"
type textarea "Enhance visual hierarchy and definition by using elevation to create deptha est…"
type textarea "*"
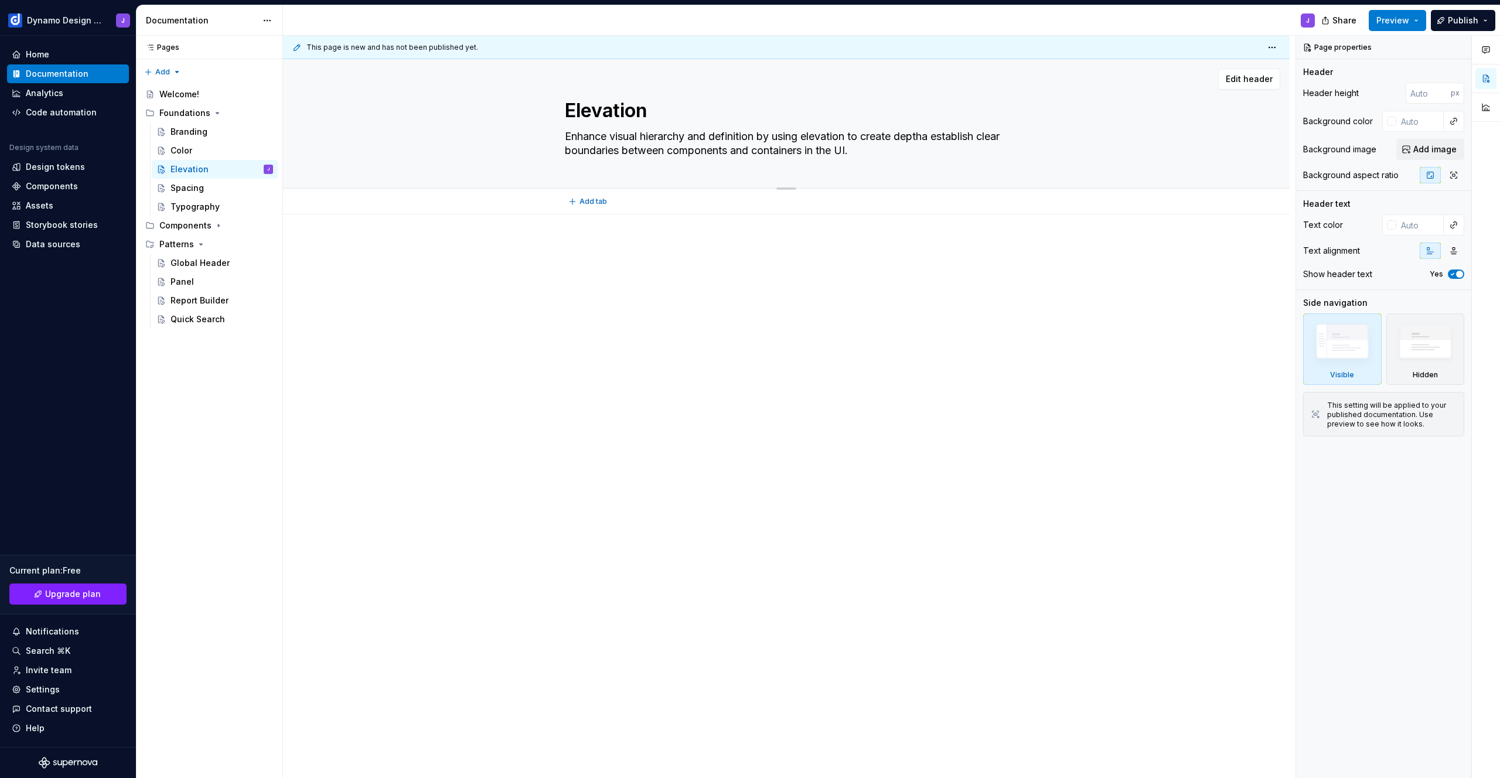
type textarea "Enhance visual hierarchy and definition by using elevation to create depthan es…"
type textarea "*"
type textarea "Enhance visual hierarchy and definition by using elevation to create depthand e…"
type textarea "*"
type textarea "Enhance visual hierarchy and definition by using elevation to create depth and …"
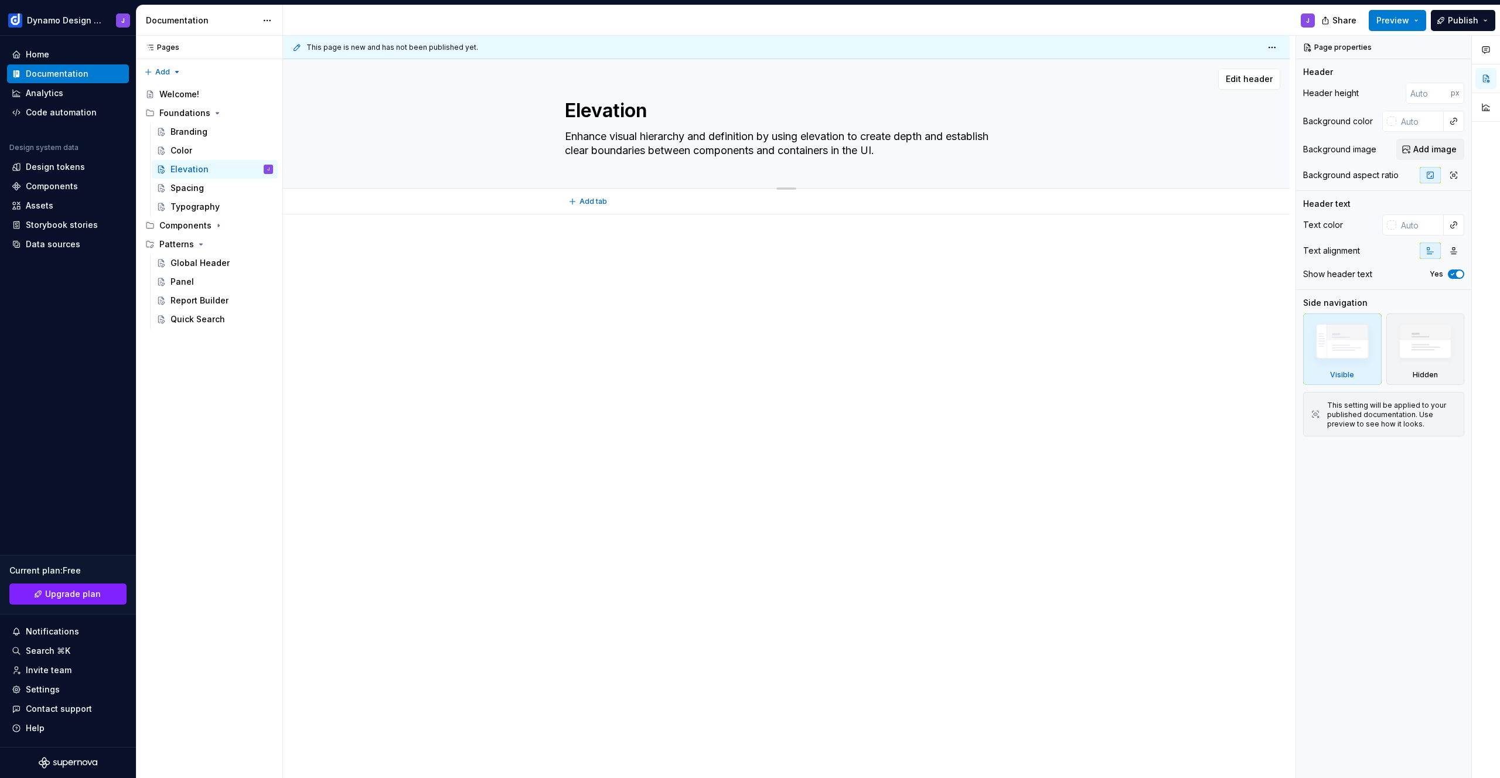
click at [917, 152] on textarea "Enhance visual hierarchy and definition by using elevation to create depth and …" at bounding box center [784, 143] width 443 height 33
type textarea "*"
type textarea "Enhance visual hierarchy and definition by using elevation to create depth and …"
click at [604, 237] on div at bounding box center [786, 374] width 1007 height 320
type textarea "*"
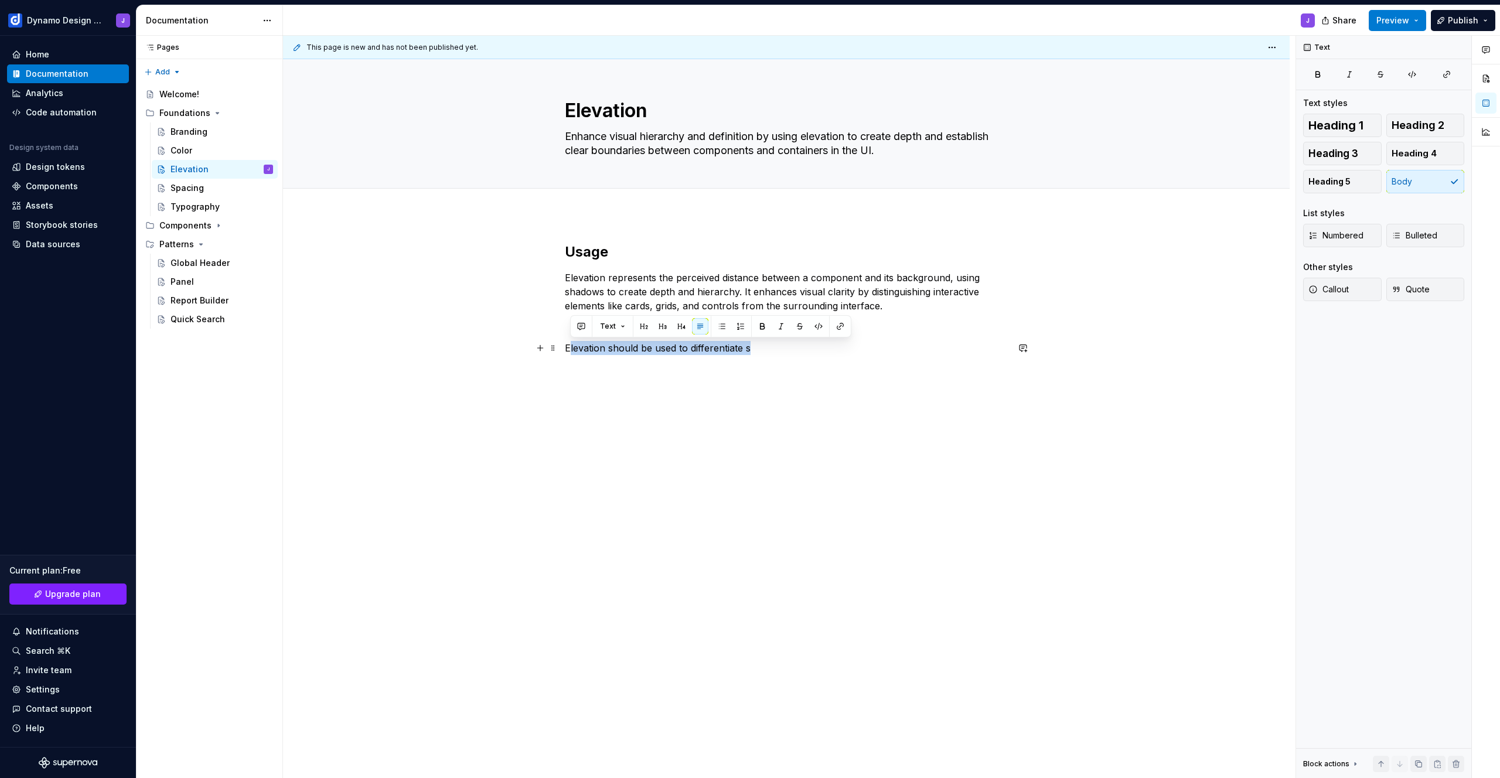
drag, startPoint x: 758, startPoint y: 348, endPoint x: 568, endPoint y: 349, distance: 189.3
click at [568, 349] on p "Elevation should be used to differentiate s" at bounding box center [786, 348] width 443 height 14
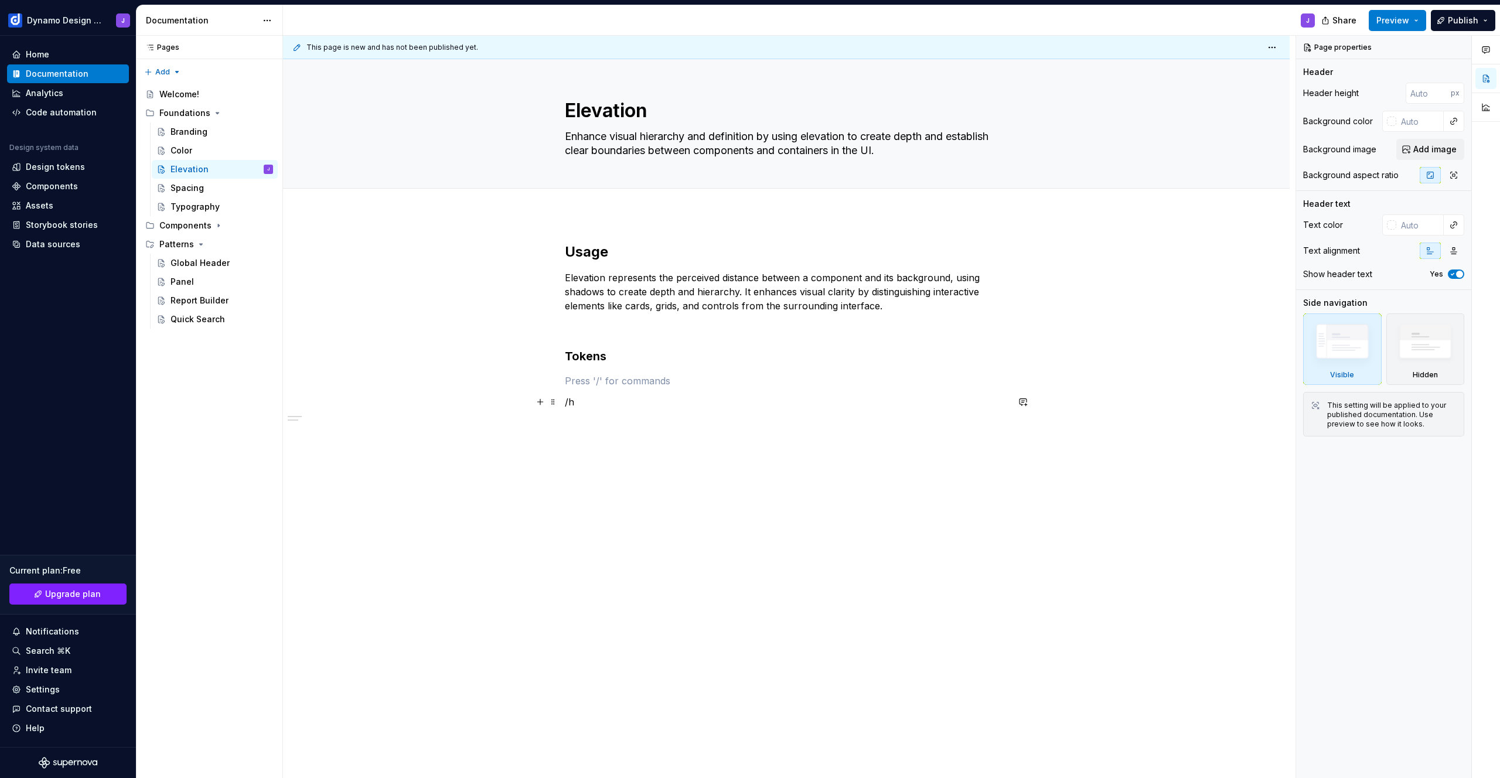
click at [630, 403] on p "/h" at bounding box center [786, 402] width 443 height 14
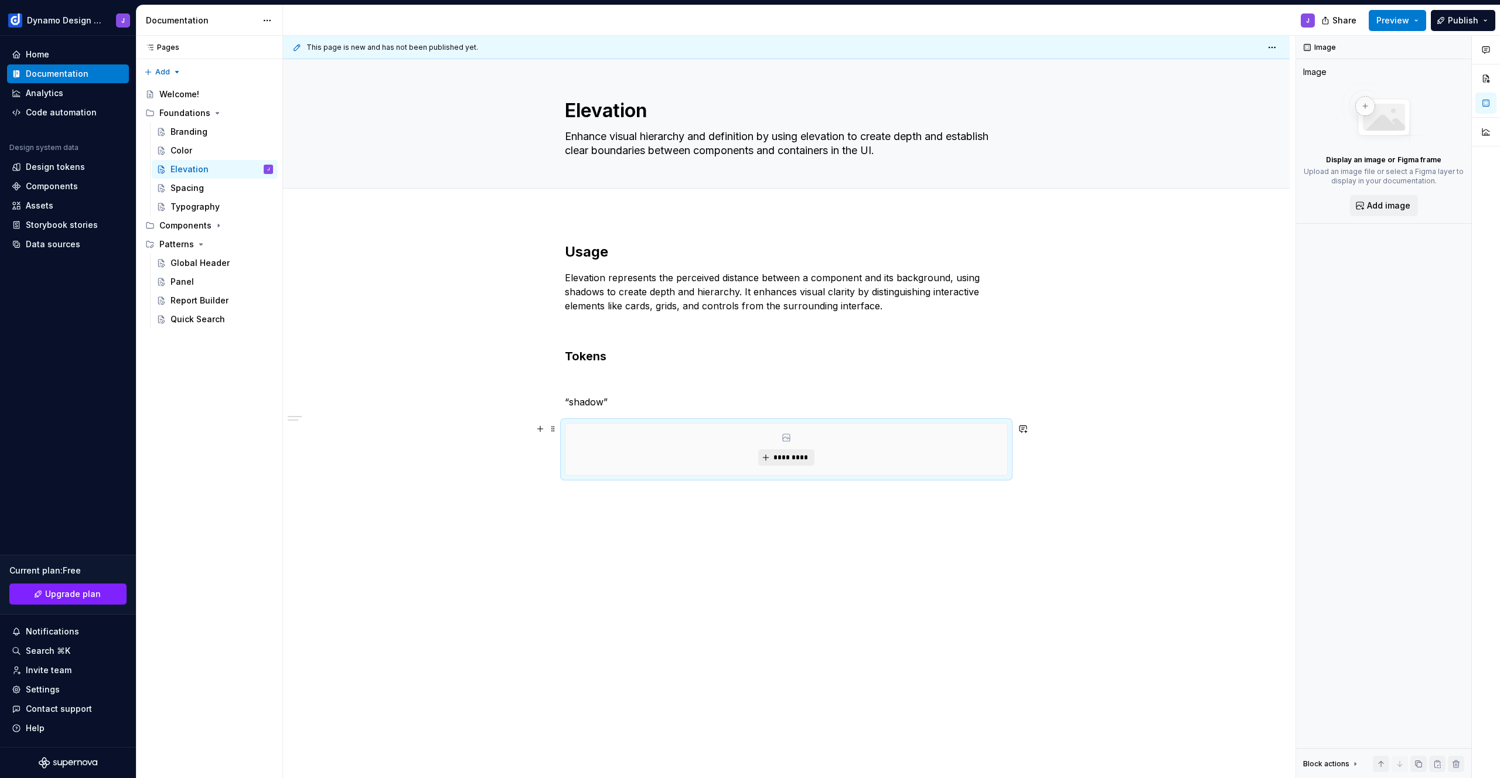
click at [793, 456] on span "*********" at bounding box center [791, 457] width 36 height 9
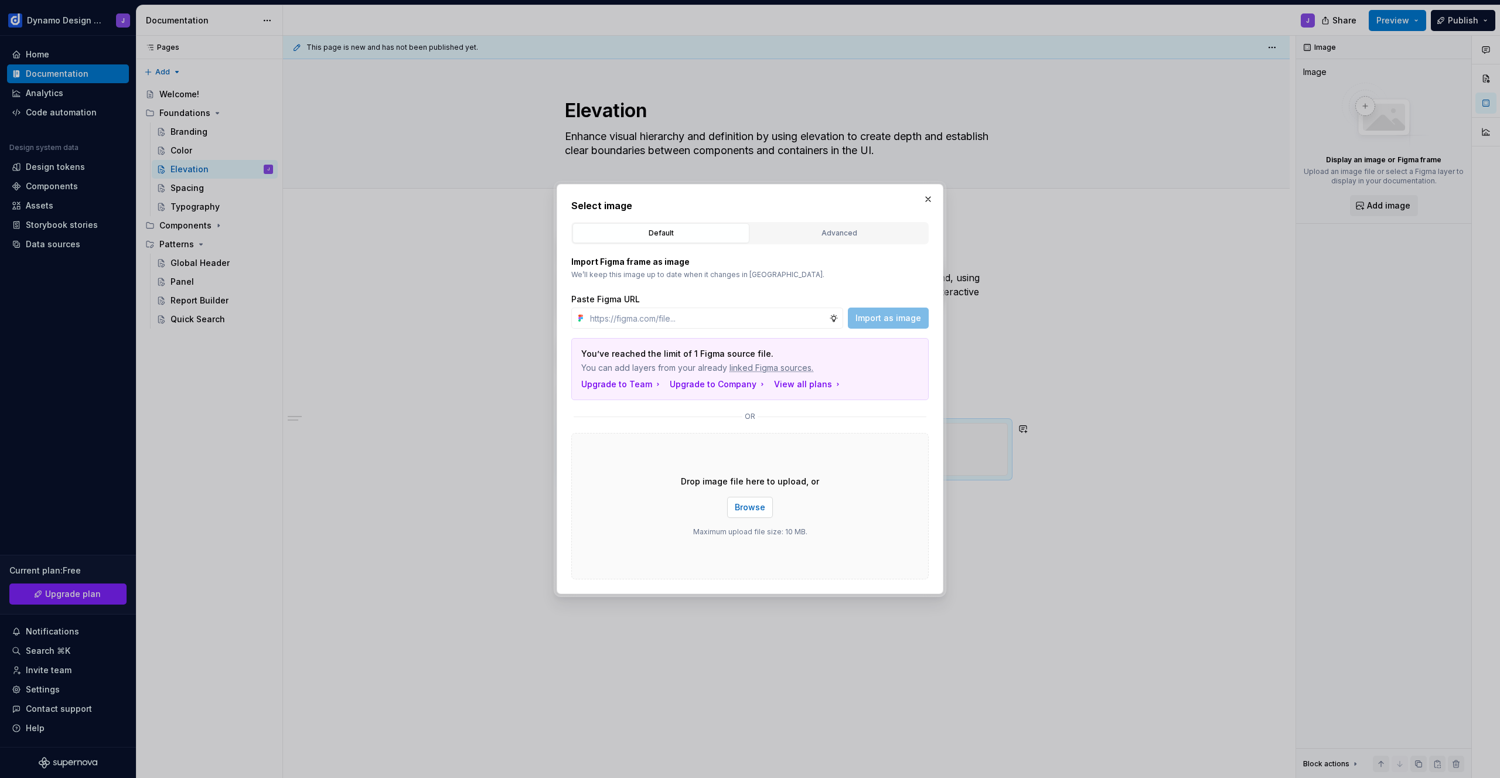
click at [760, 497] on button "Browse" at bounding box center [750, 507] width 46 height 21
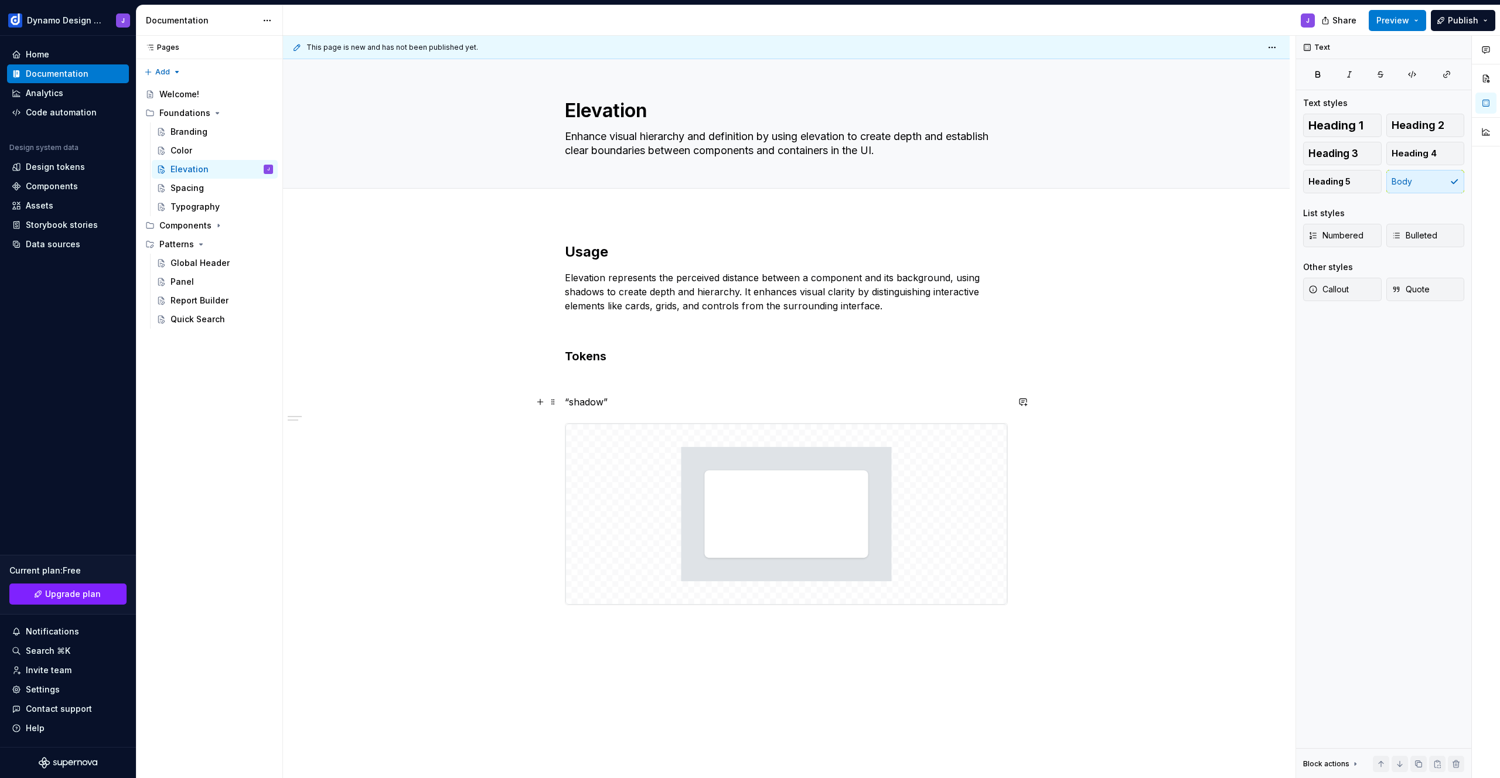
click at [565, 401] on p "“shadow”" at bounding box center [786, 402] width 443 height 14
click at [652, 401] on p "Token: “ shadow ”" at bounding box center [786, 402] width 443 height 14
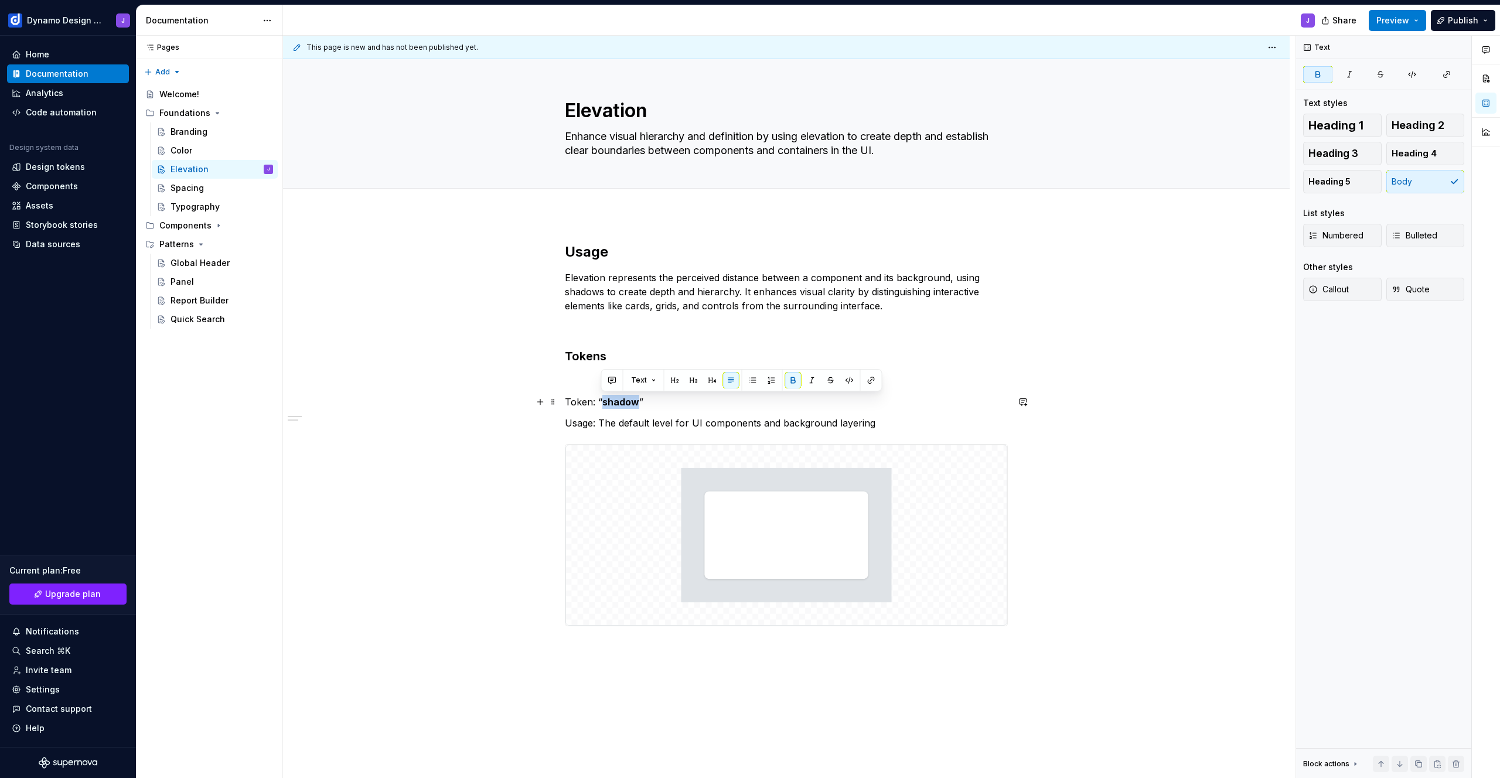
drag, startPoint x: 601, startPoint y: 401, endPoint x: 634, endPoint y: 401, distance: 32.2
click at [635, 402] on strong "shadow" at bounding box center [620, 402] width 37 height 12
click at [582, 401] on p "Token: “shadow”" at bounding box center [786, 402] width 443 height 14
click at [576, 420] on p "Usage: The default level for UI components and background layering" at bounding box center [786, 423] width 443 height 14
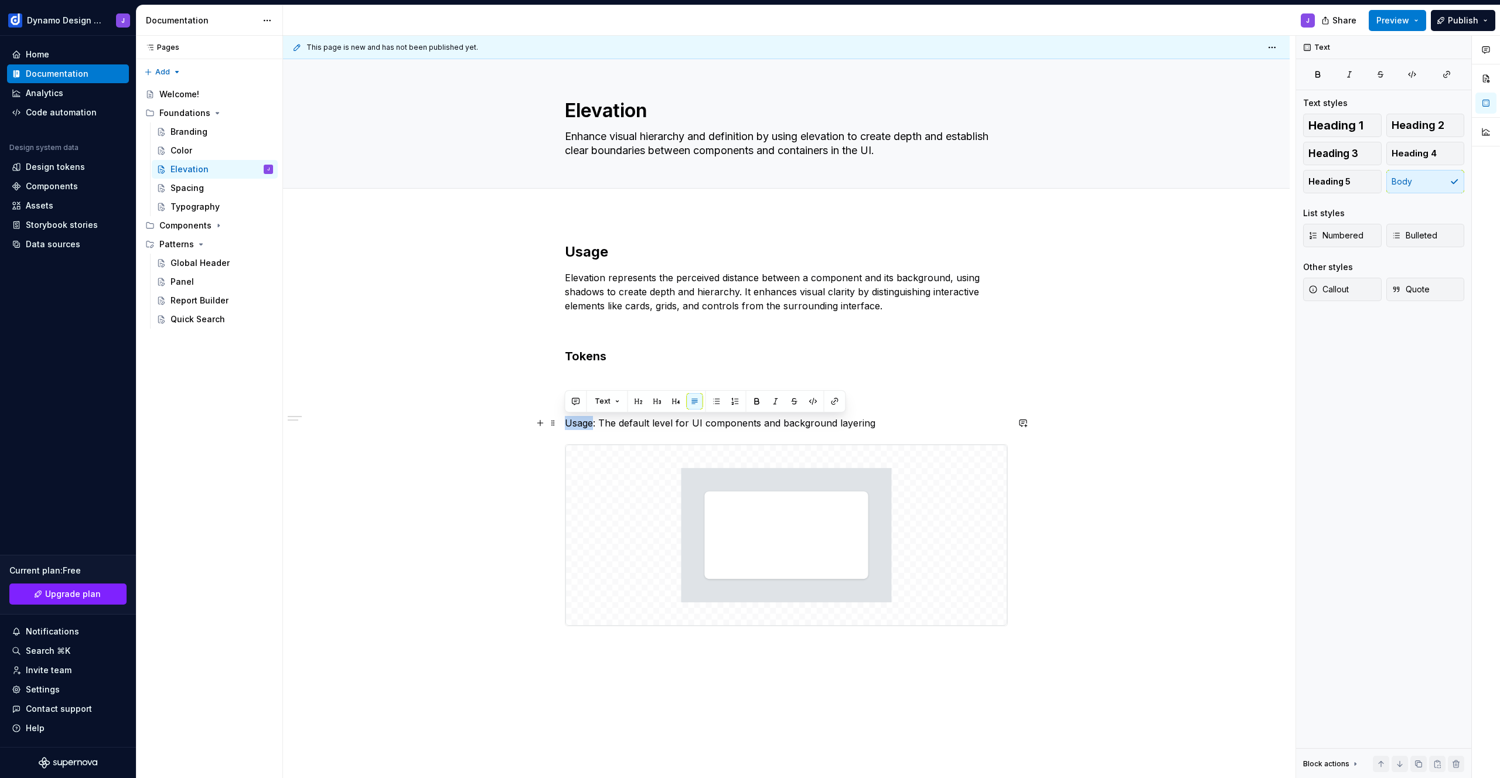
click at [576, 419] on p "Usage: The default level for UI components and background layering" at bounding box center [786, 423] width 443 height 14
click at [656, 363] on h3 "Tokens" at bounding box center [786, 356] width 443 height 16
click at [897, 425] on p "Usage : The default level for UI components and background layering" at bounding box center [786, 423] width 443 height 14
click at [870, 649] on div "Usage Elevation represents the perceived distance between a component and its b…" at bounding box center [786, 544] width 1007 height 660
click at [598, 688] on p "Usage: menus, modals, and slide-out panels" at bounding box center [786, 690] width 443 height 14
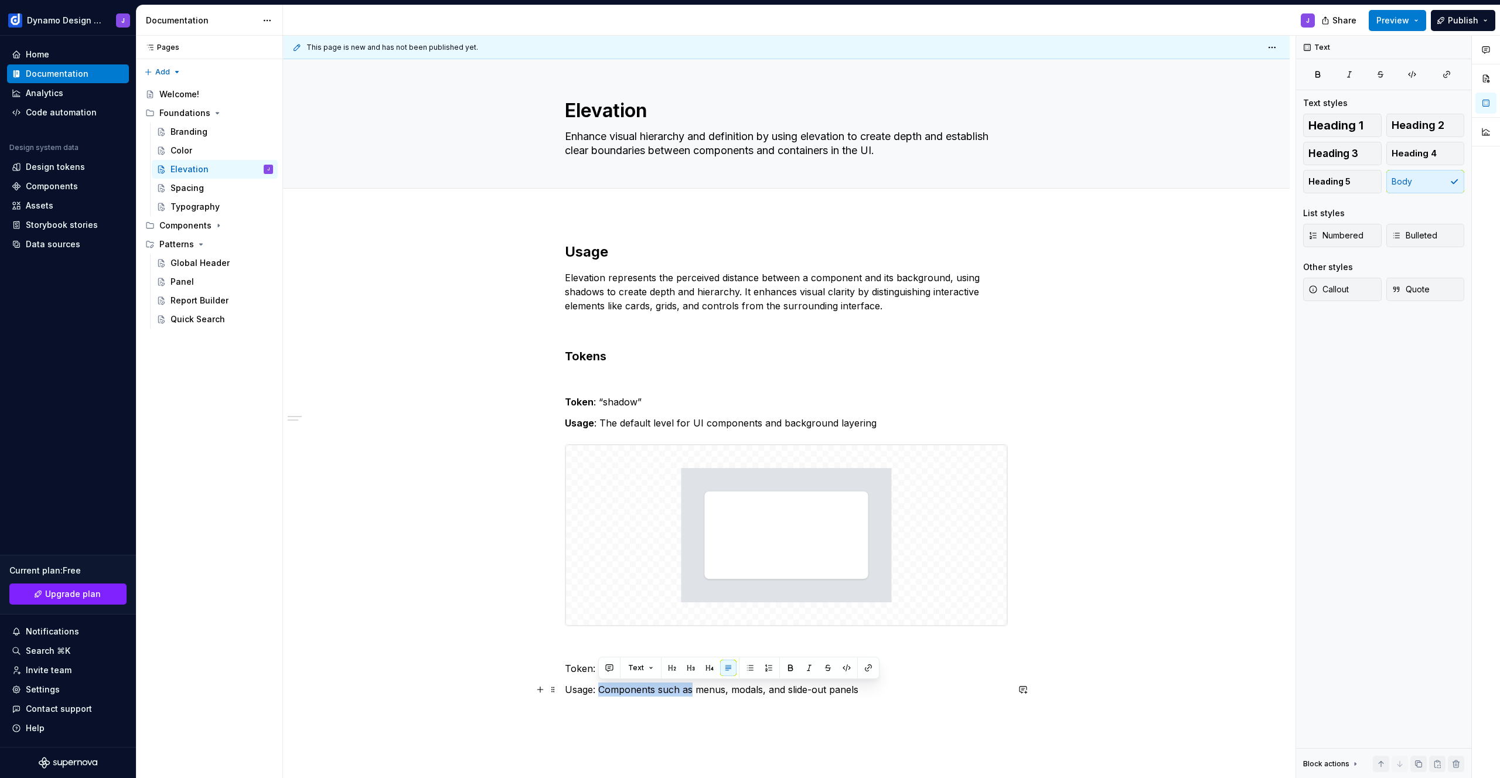
drag, startPoint x: 600, startPoint y: 690, endPoint x: 690, endPoint y: 693, distance: 90.3
click at [690, 693] on p "Usage: Components such as menus, modals, and slide-out panels" at bounding box center [786, 690] width 443 height 14
click at [578, 689] on p "Usage: Raised components such as menus, modals, and slide-out panels" at bounding box center [786, 690] width 443 height 14
click at [505, 670] on div "Usage Elevation represents the perceived distance between a component and its b…" at bounding box center [786, 579] width 1007 height 730
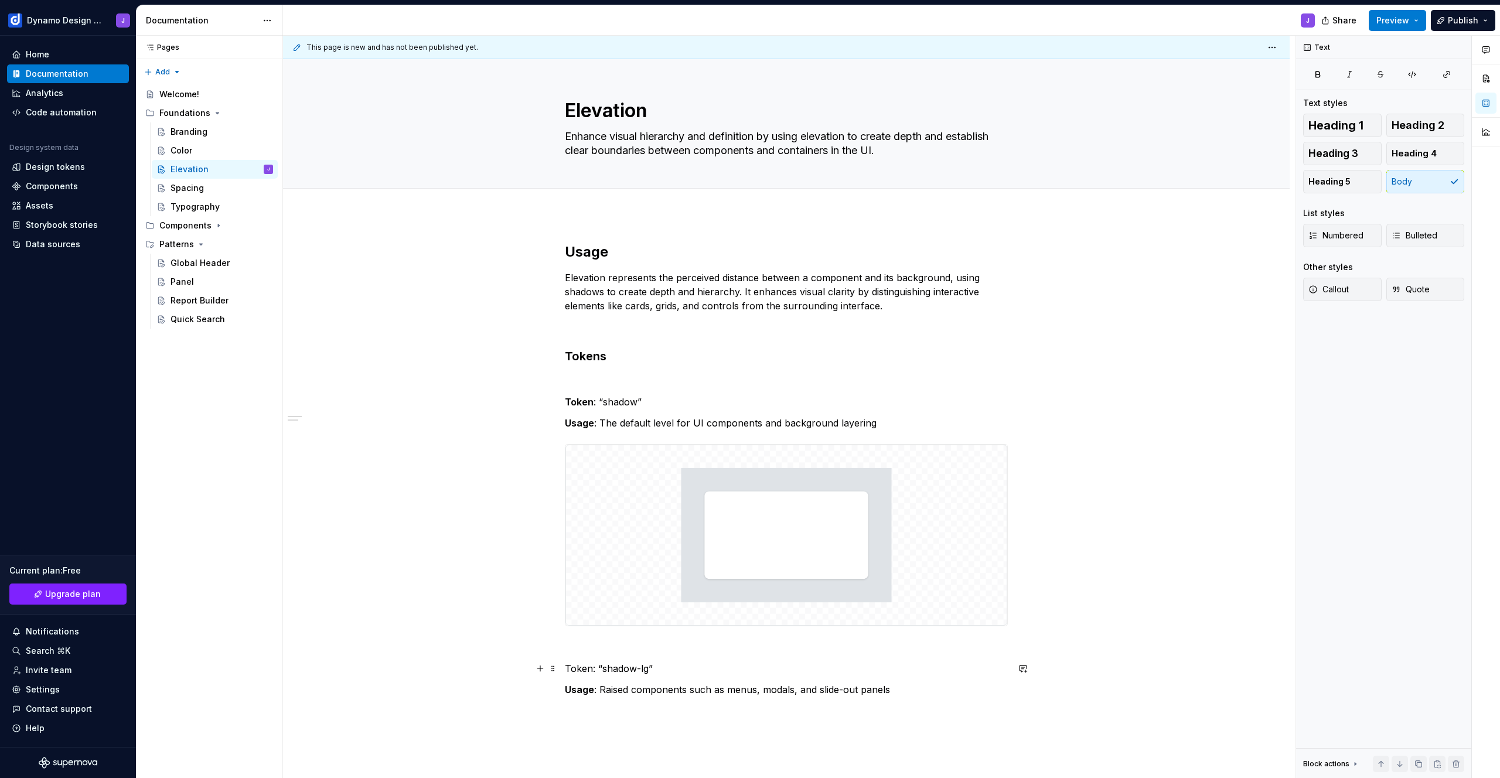
click at [580, 671] on p "Token: “shadow-lg”" at bounding box center [786, 669] width 443 height 14
drag, startPoint x: 648, startPoint y: 669, endPoint x: 603, endPoint y: 668, distance: 44.6
click at [603, 668] on p "Token : “shadow-lg”" at bounding box center [786, 669] width 443 height 14
click at [625, 402] on p "Token : “shadow”" at bounding box center [786, 402] width 443 height 14
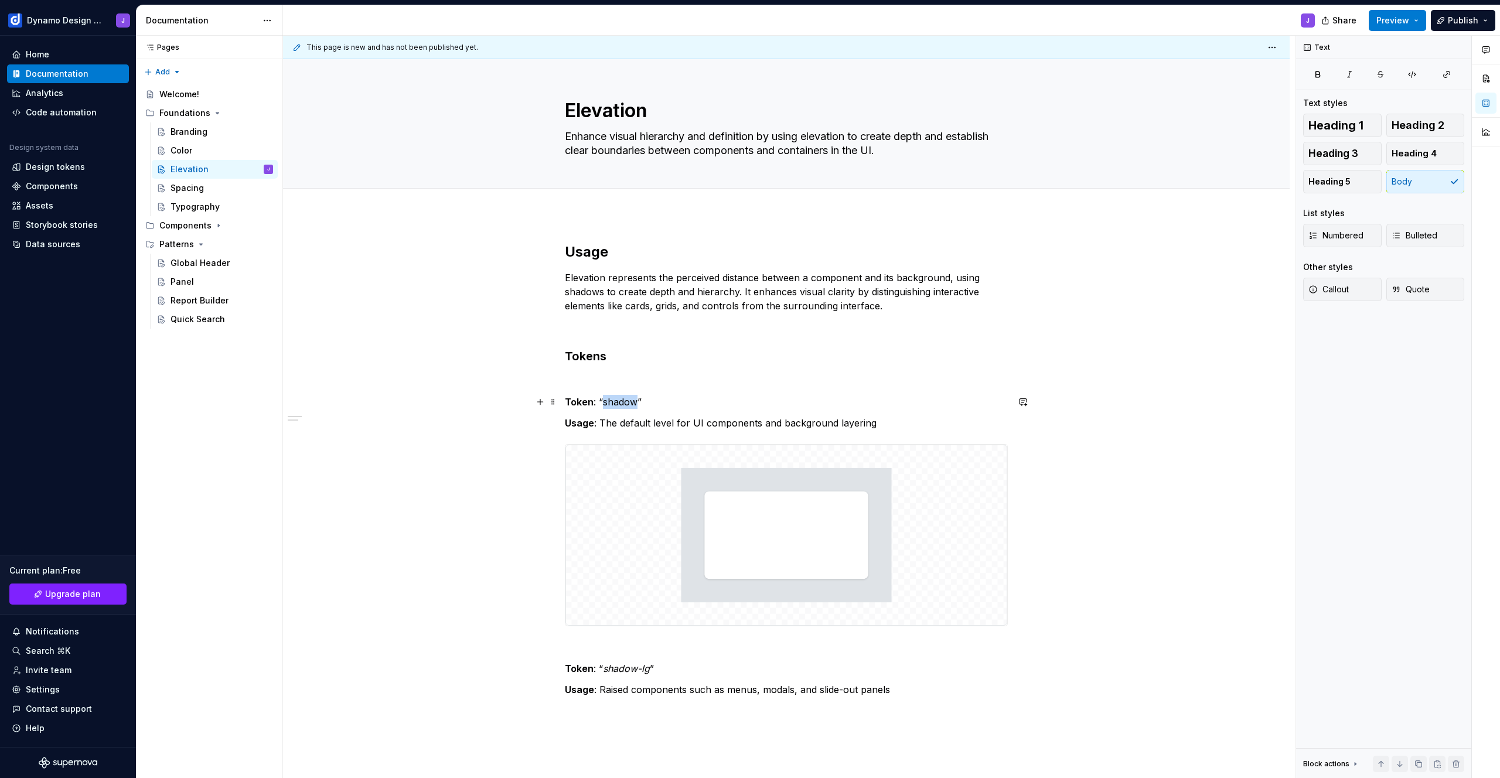
click at [624, 402] on p "Token : “shadow”" at bounding box center [786, 402] width 443 height 14
click at [719, 669] on p "Token : “ shadow-lg ”" at bounding box center [786, 669] width 443 height 14
drag, startPoint x: 635, startPoint y: 400, endPoint x: 602, endPoint y: 402, distance: 32.3
click at [602, 402] on p "Token : “shadow”" at bounding box center [786, 402] width 443 height 14
click at [643, 404] on p "Token : “shadow”" at bounding box center [786, 402] width 443 height 14
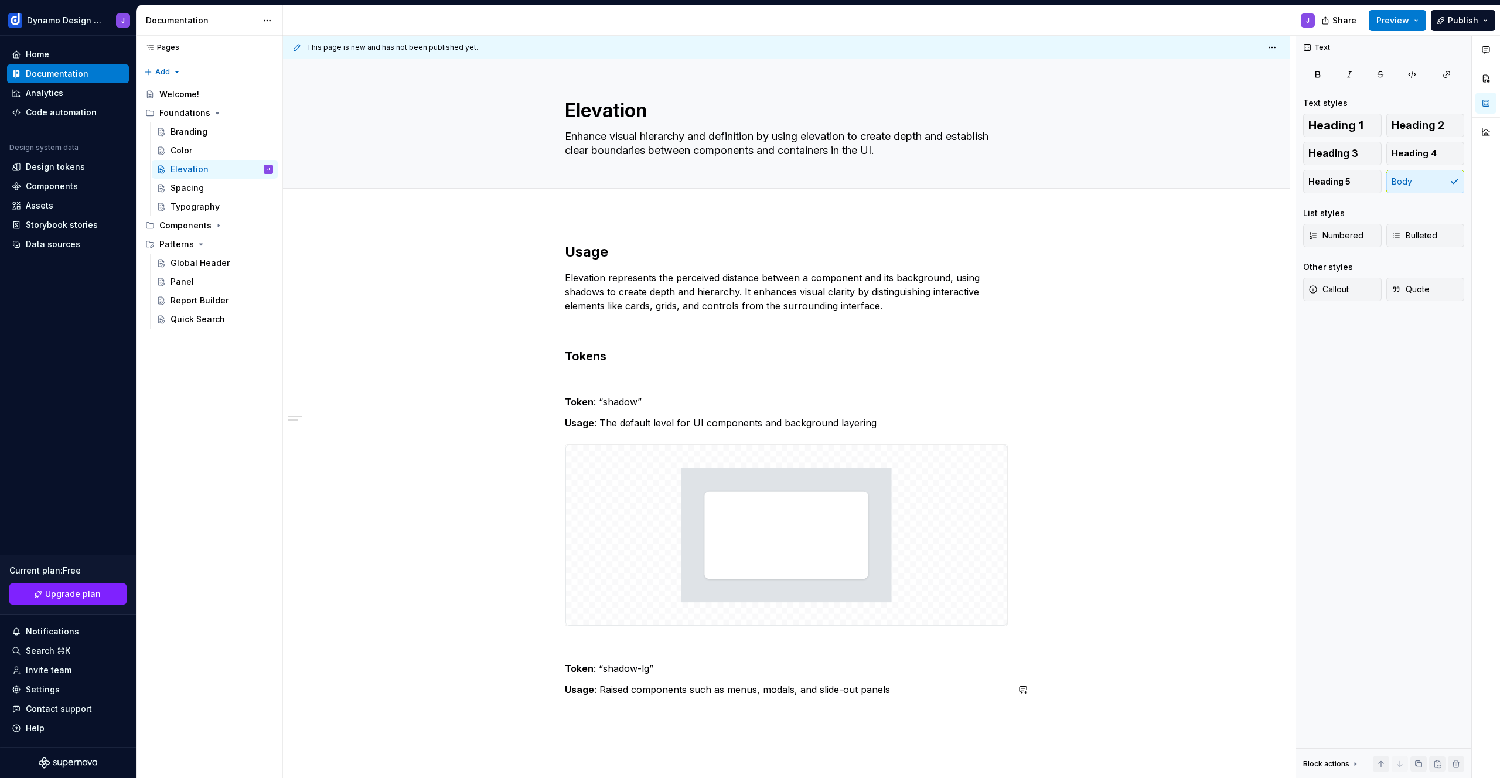
click at [920, 706] on div "Usage Elevation represents the perceived distance between a component and its b…" at bounding box center [786, 477] width 443 height 468
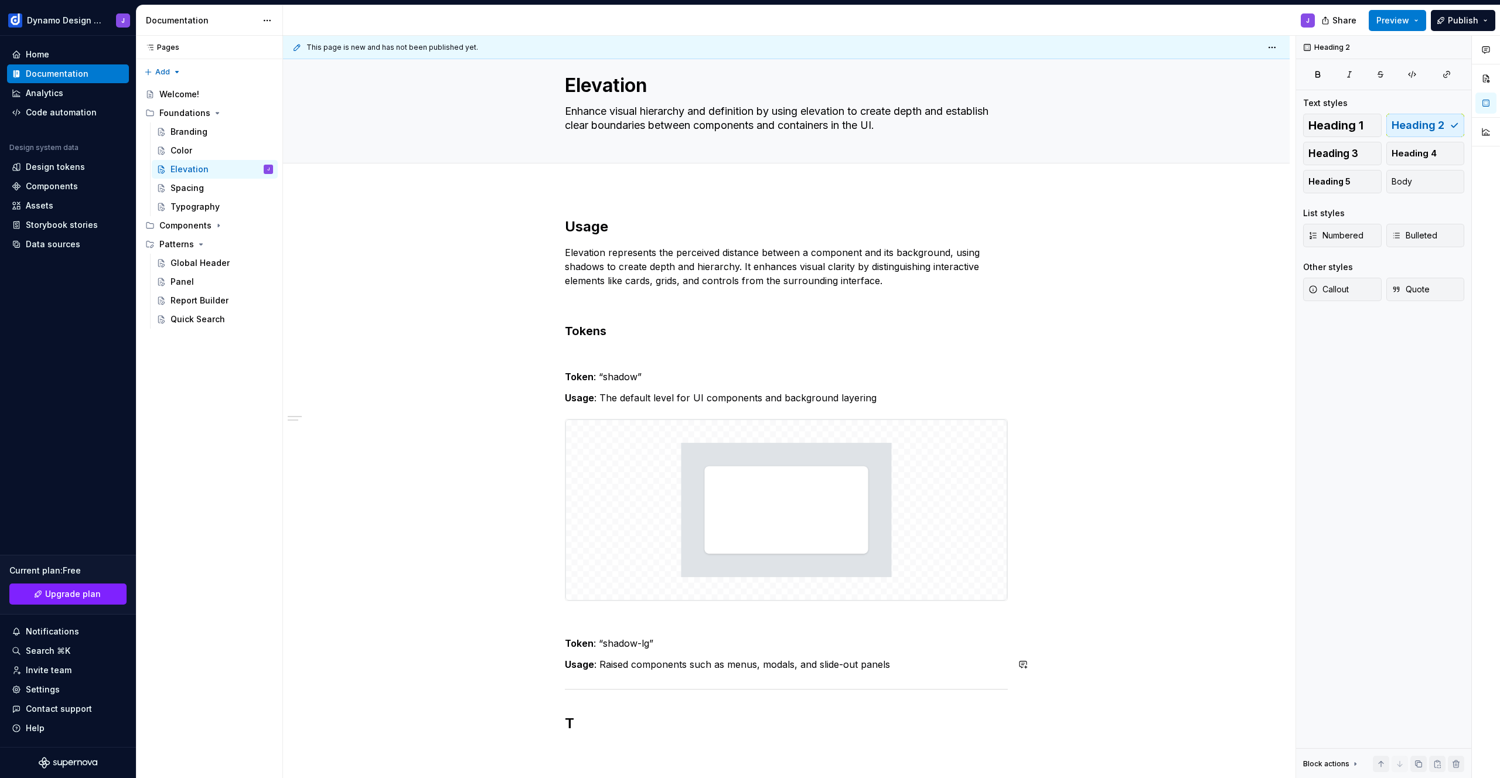
scroll to position [38, 0]
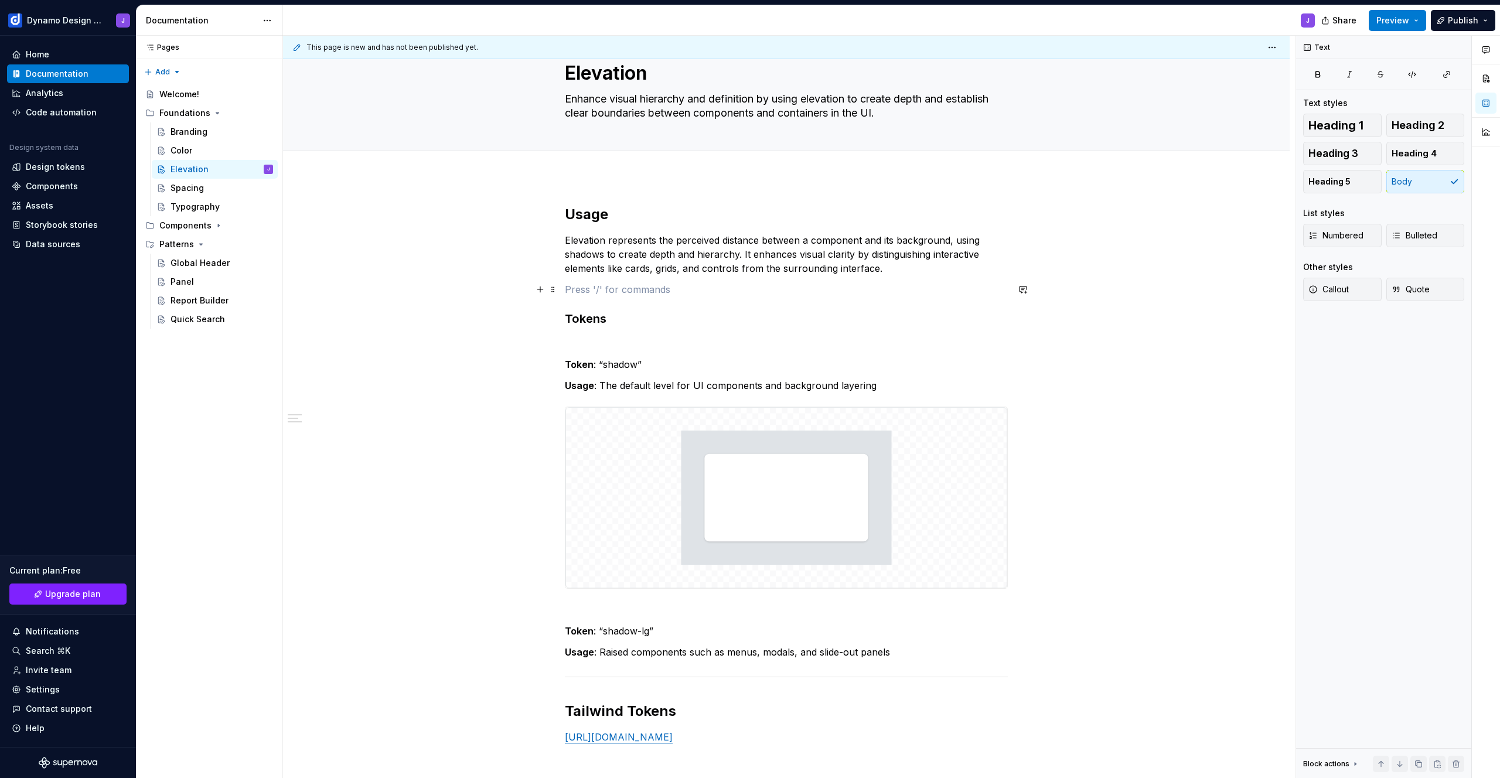
click at [600, 295] on p at bounding box center [786, 289] width 443 height 14
click at [655, 295] on button "button" at bounding box center [659, 296] width 16 height 16
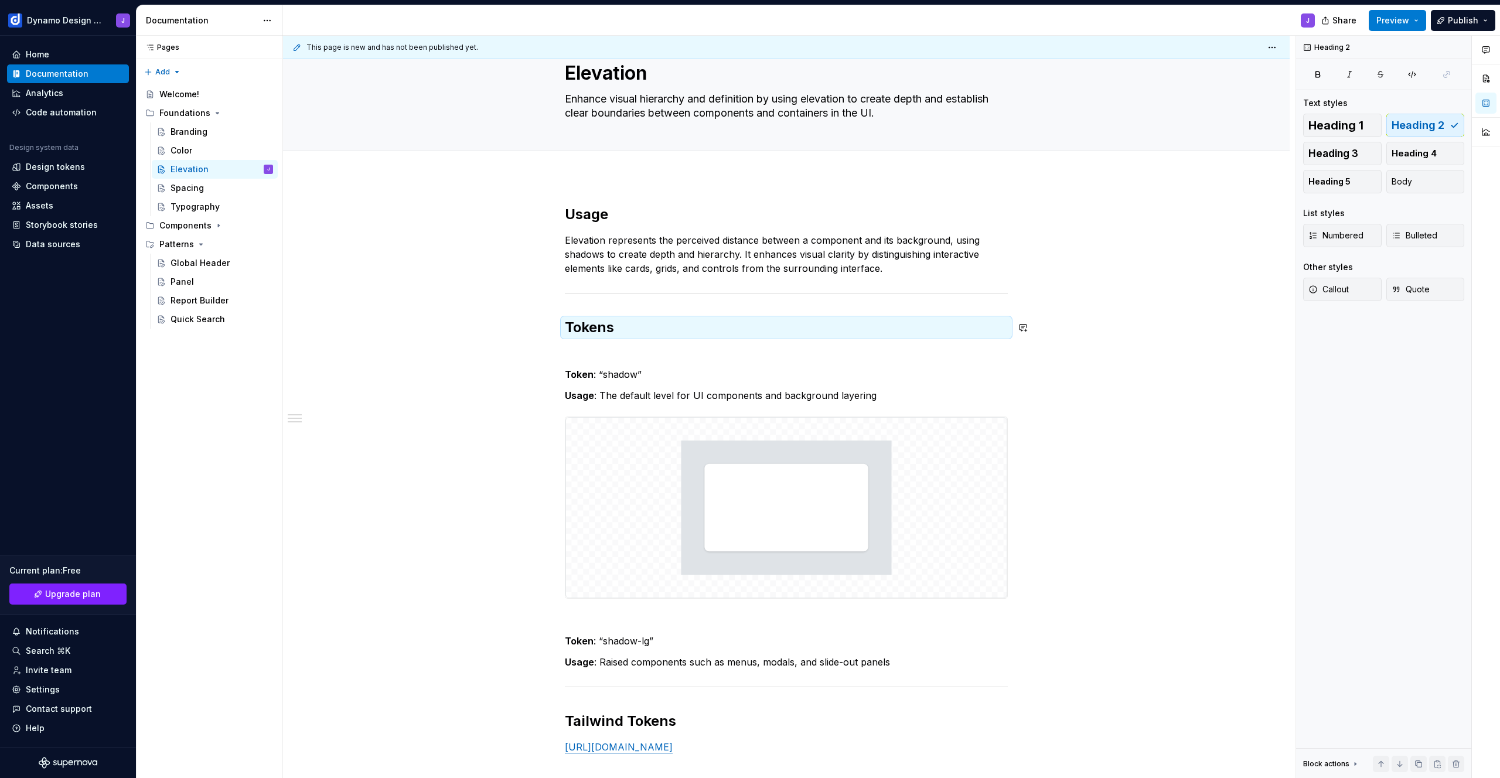
click at [628, 349] on p at bounding box center [786, 353] width 443 height 14
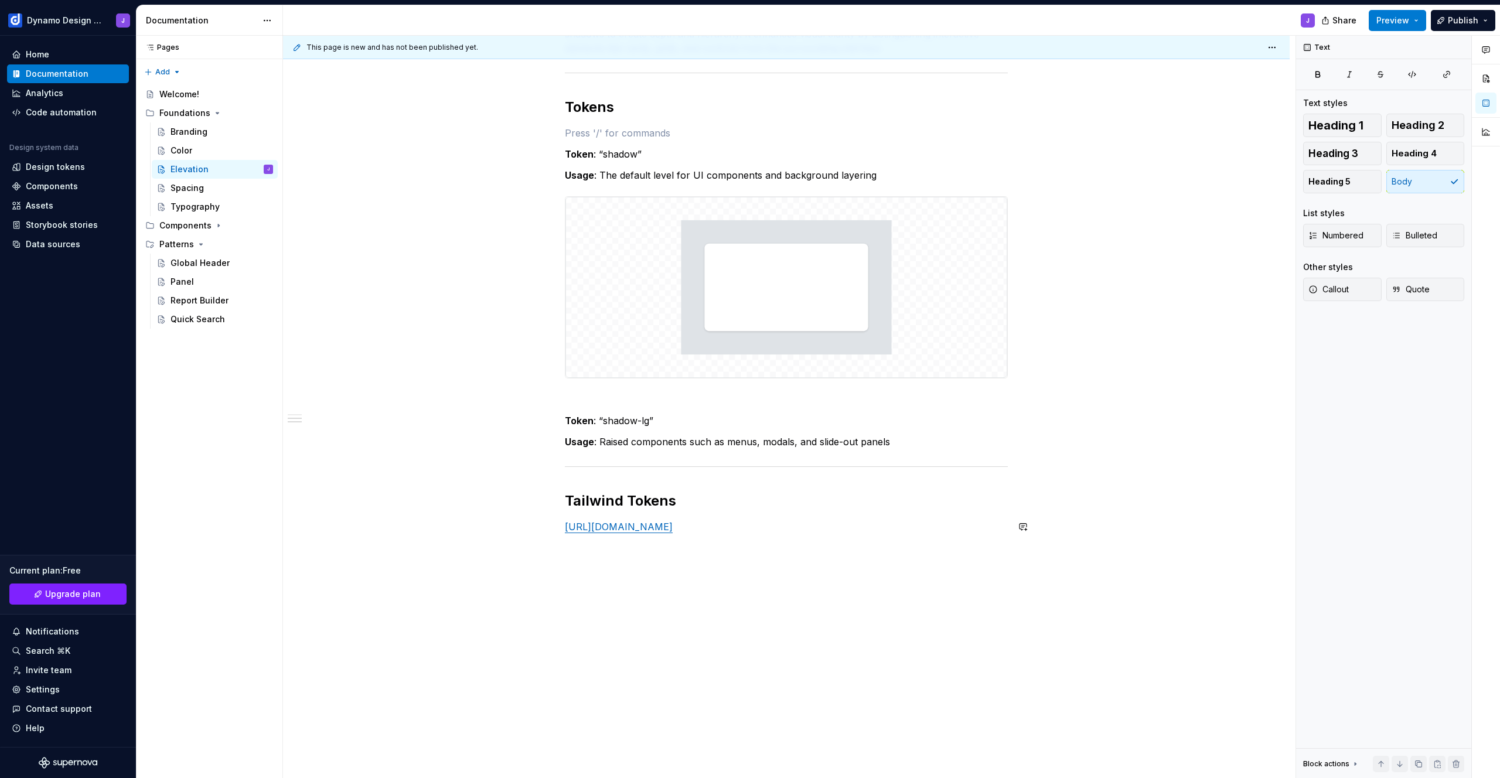
scroll to position [260, 0]
click at [941, 439] on p "Usage : Raised components such as menus, modals, and slide-out panels" at bounding box center [786, 440] width 443 height 14
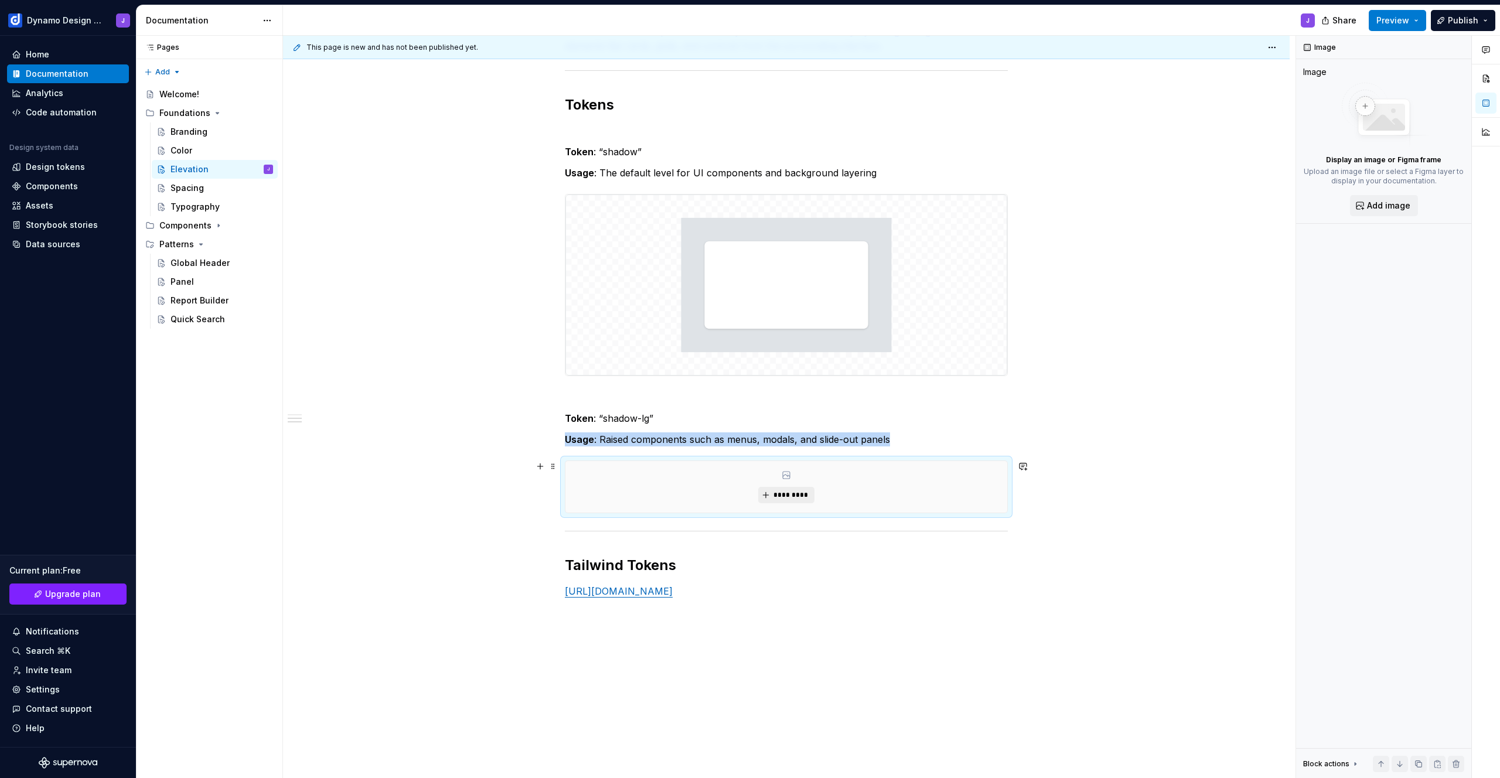
click at [788, 493] on span "*********" at bounding box center [791, 495] width 36 height 9
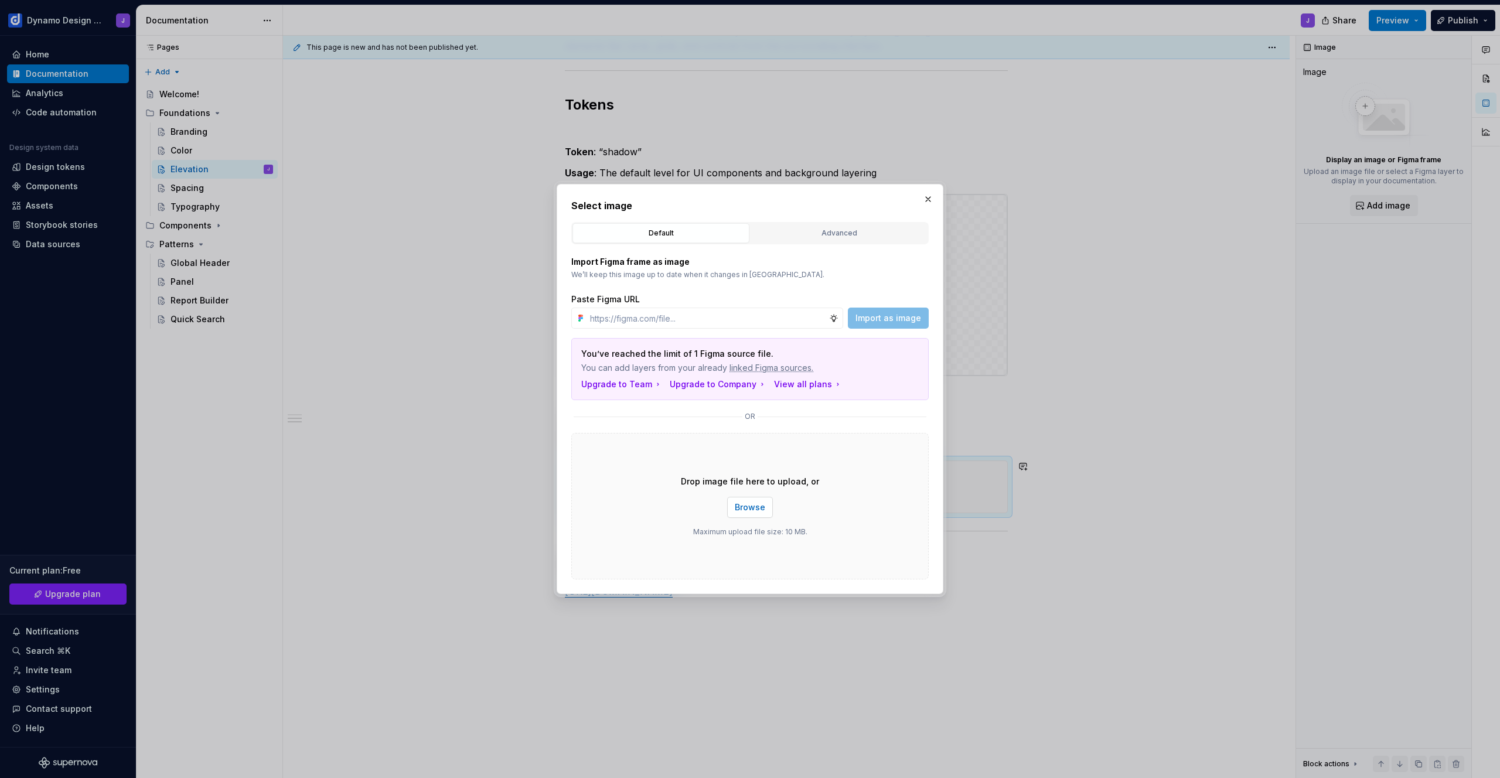
click at [759, 503] on span "Browse" at bounding box center [750, 508] width 30 height 12
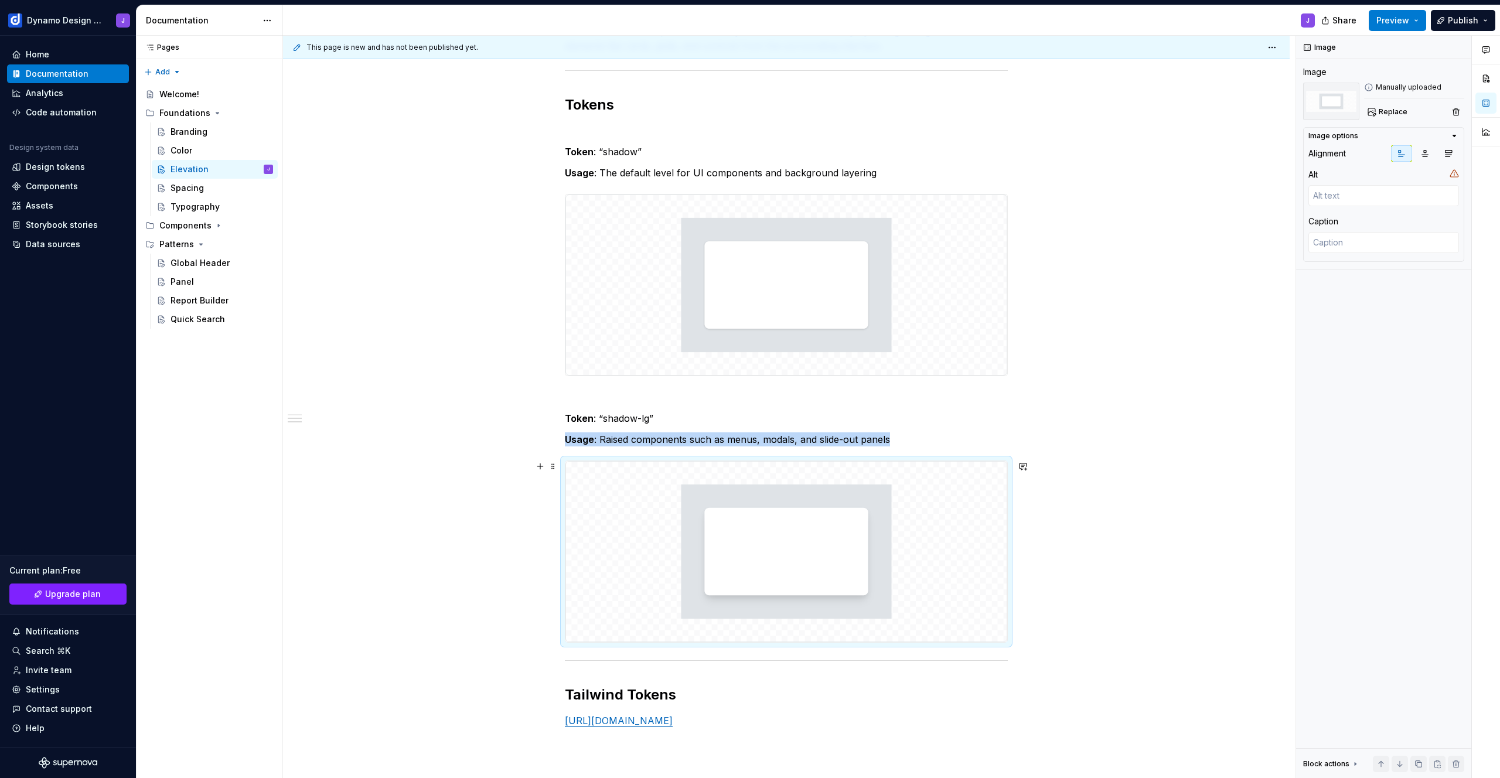
click at [1055, 469] on div "Usage Elevation represents the perceived distance between a component and its b…" at bounding box center [786, 464] width 1007 height 1021
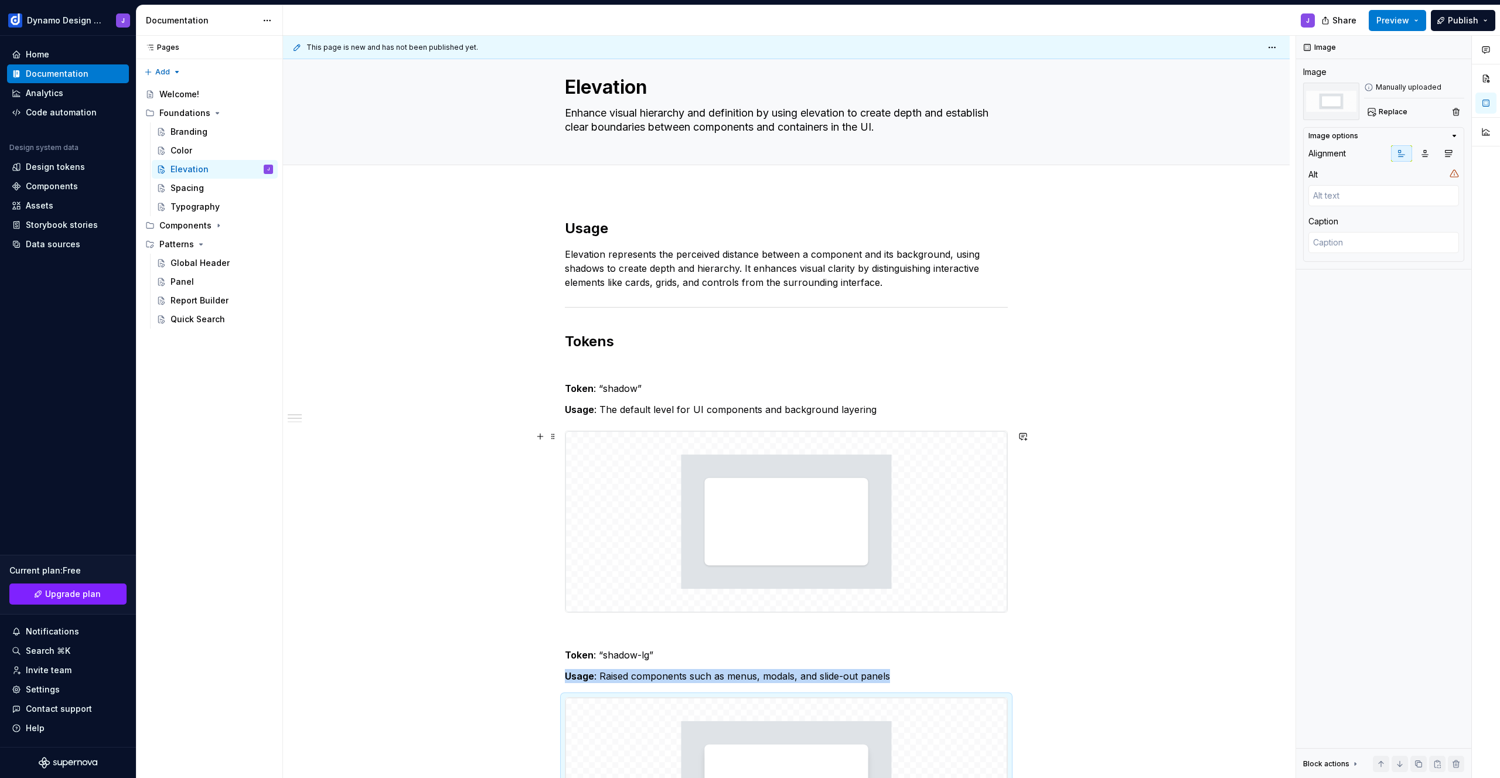
scroll to position [134, 0]
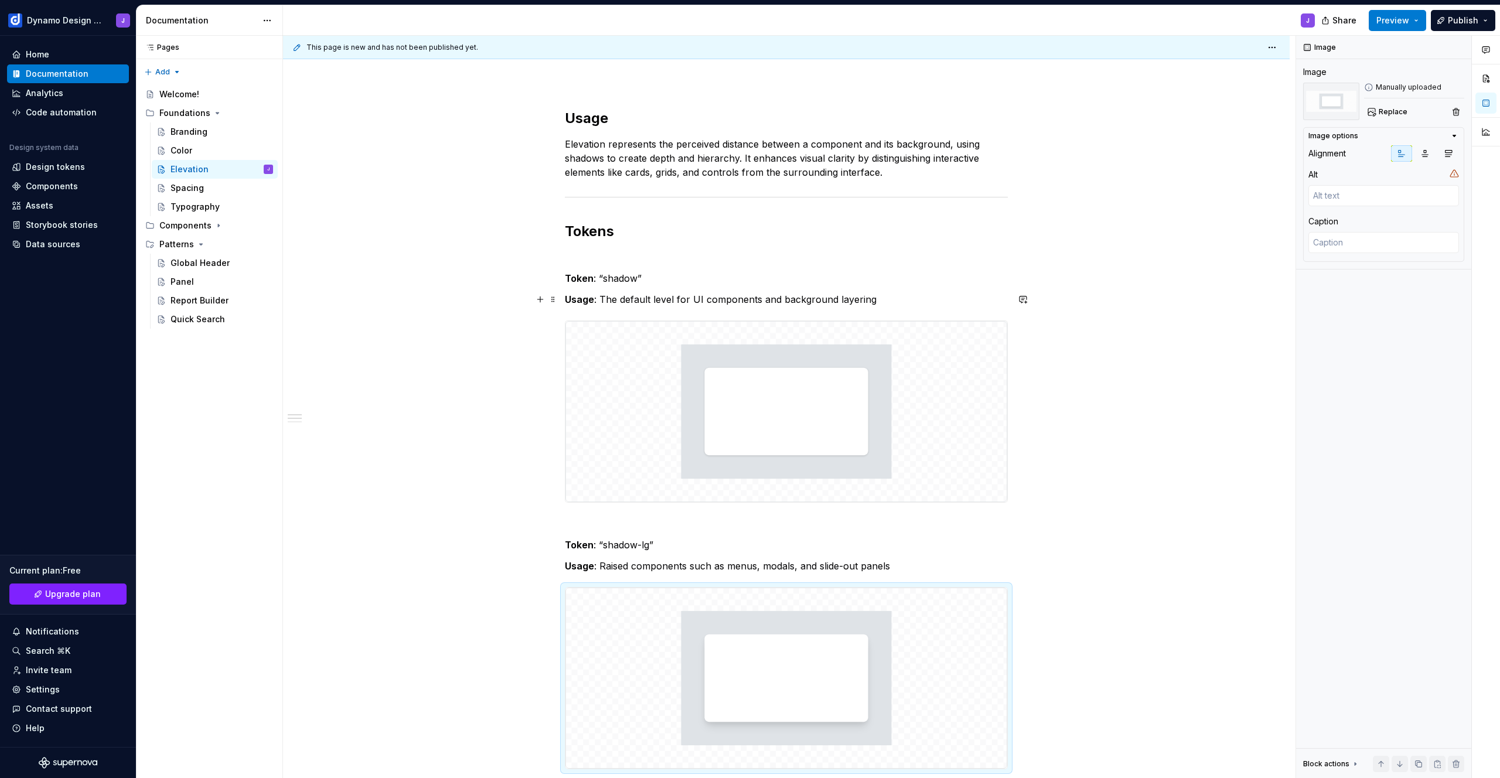
click at [880, 298] on p "Usage : The default level for UI components and background layering" at bounding box center [786, 299] width 443 height 14
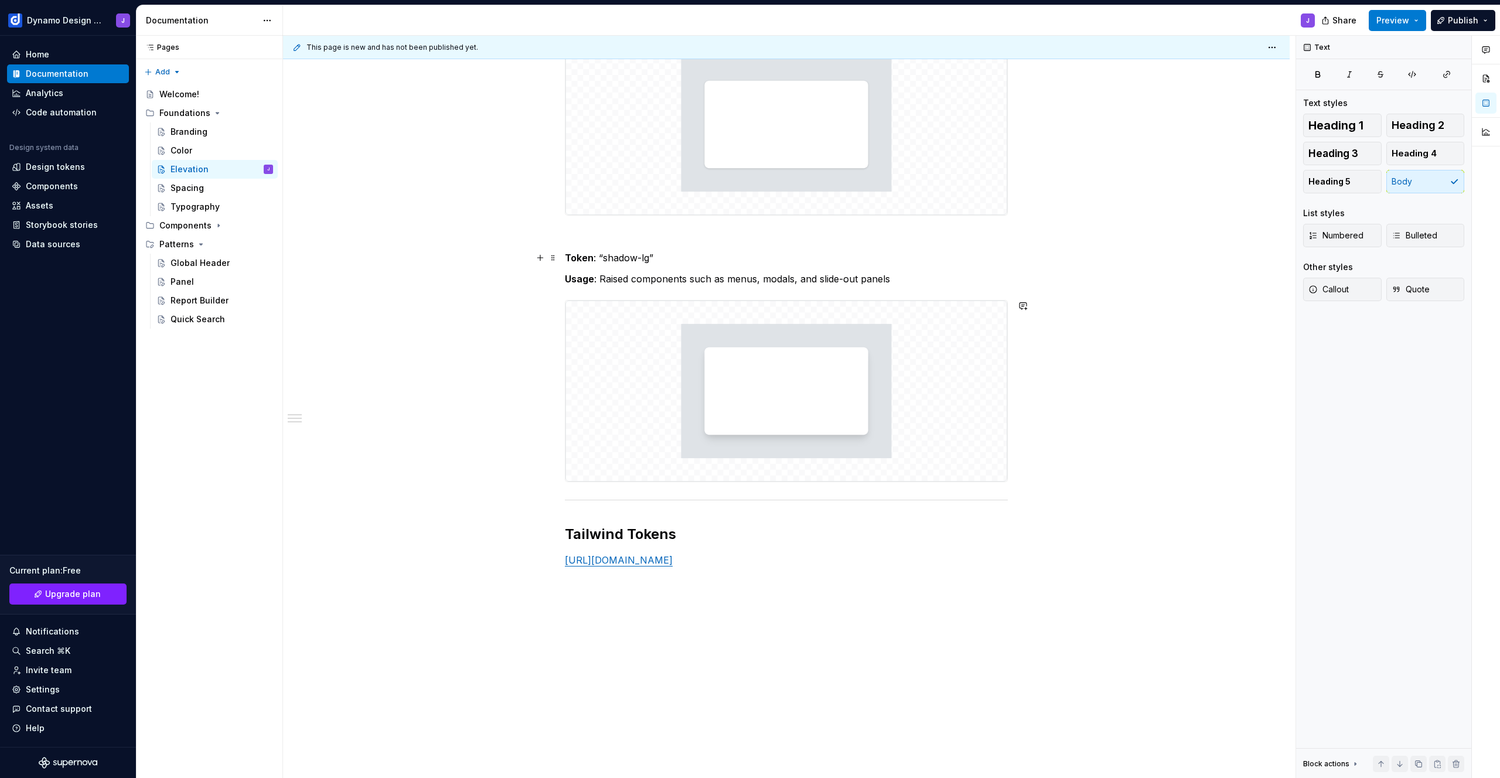
scroll to position [46, 0]
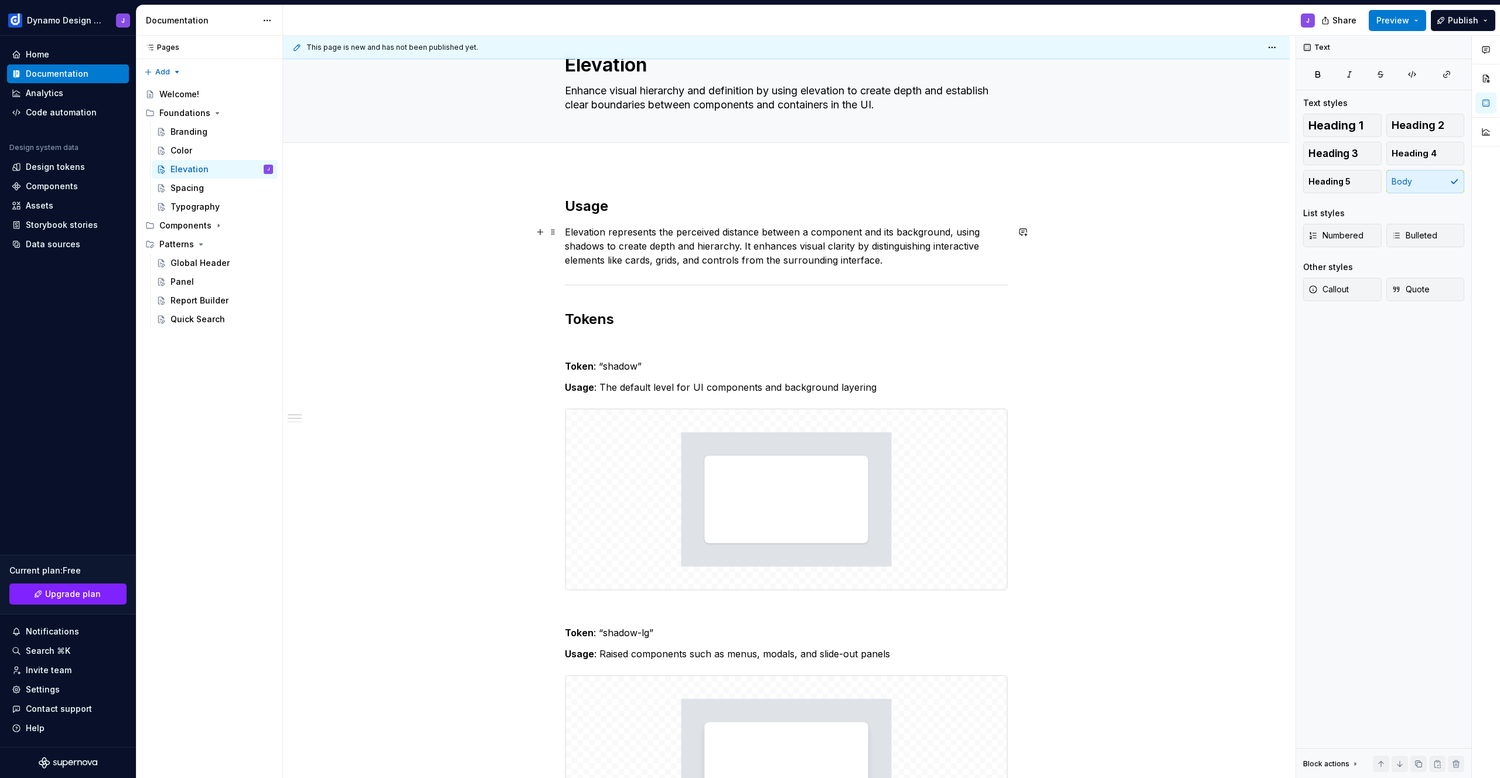
click at [915, 264] on p "Elevation represents the perceived distance between a component and its backgro…" at bounding box center [786, 246] width 443 height 42
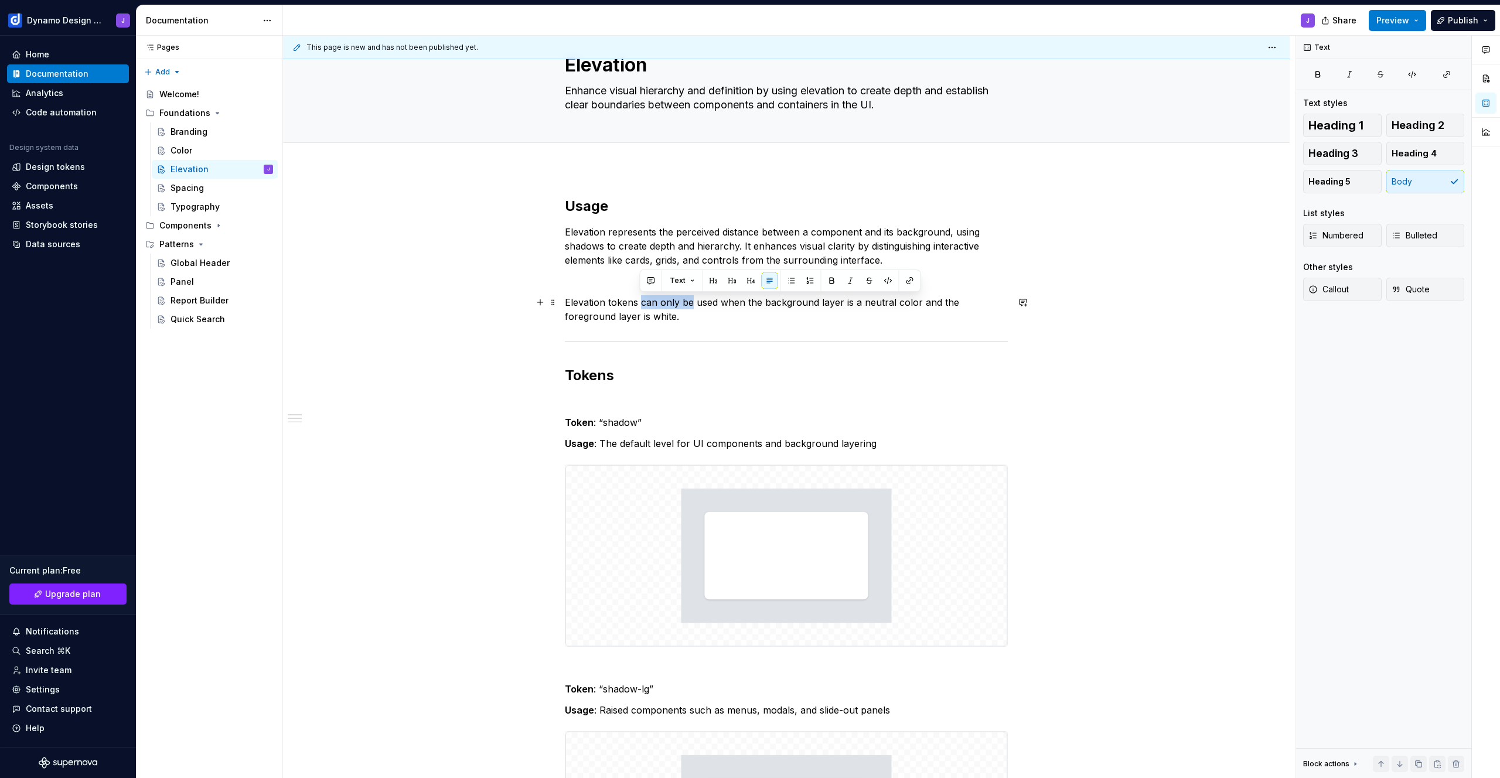
drag, startPoint x: 641, startPoint y: 301, endPoint x: 690, endPoint y: 303, distance: 49.3
click at [690, 303] on p "Elevation tokens can only be used when the background layer is a neutral color …" at bounding box center [786, 309] width 443 height 28
click at [604, 321] on p "Elevation tokens are used when the background layer is a neutral color and the …" at bounding box center [786, 309] width 443 height 28
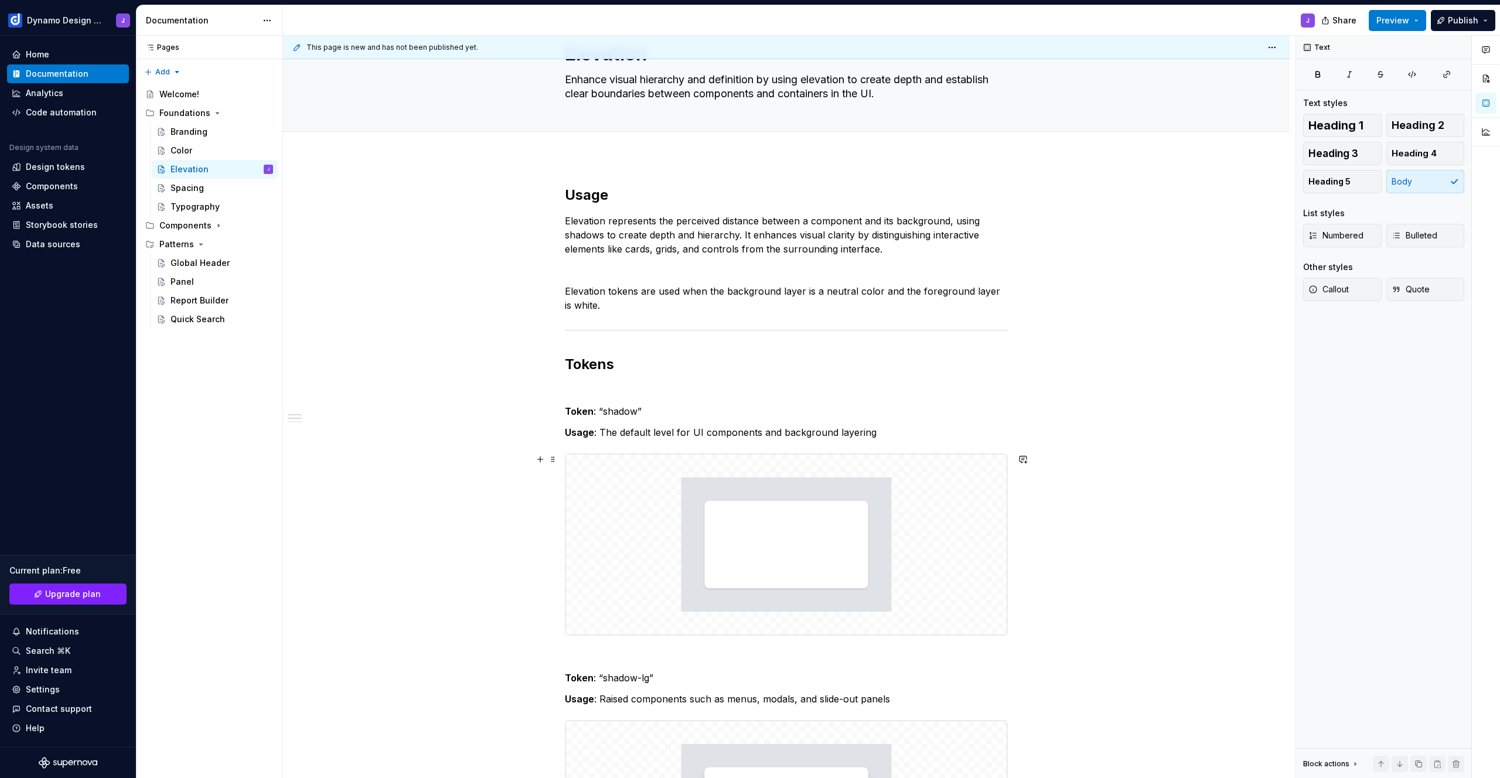
scroll to position [0, 0]
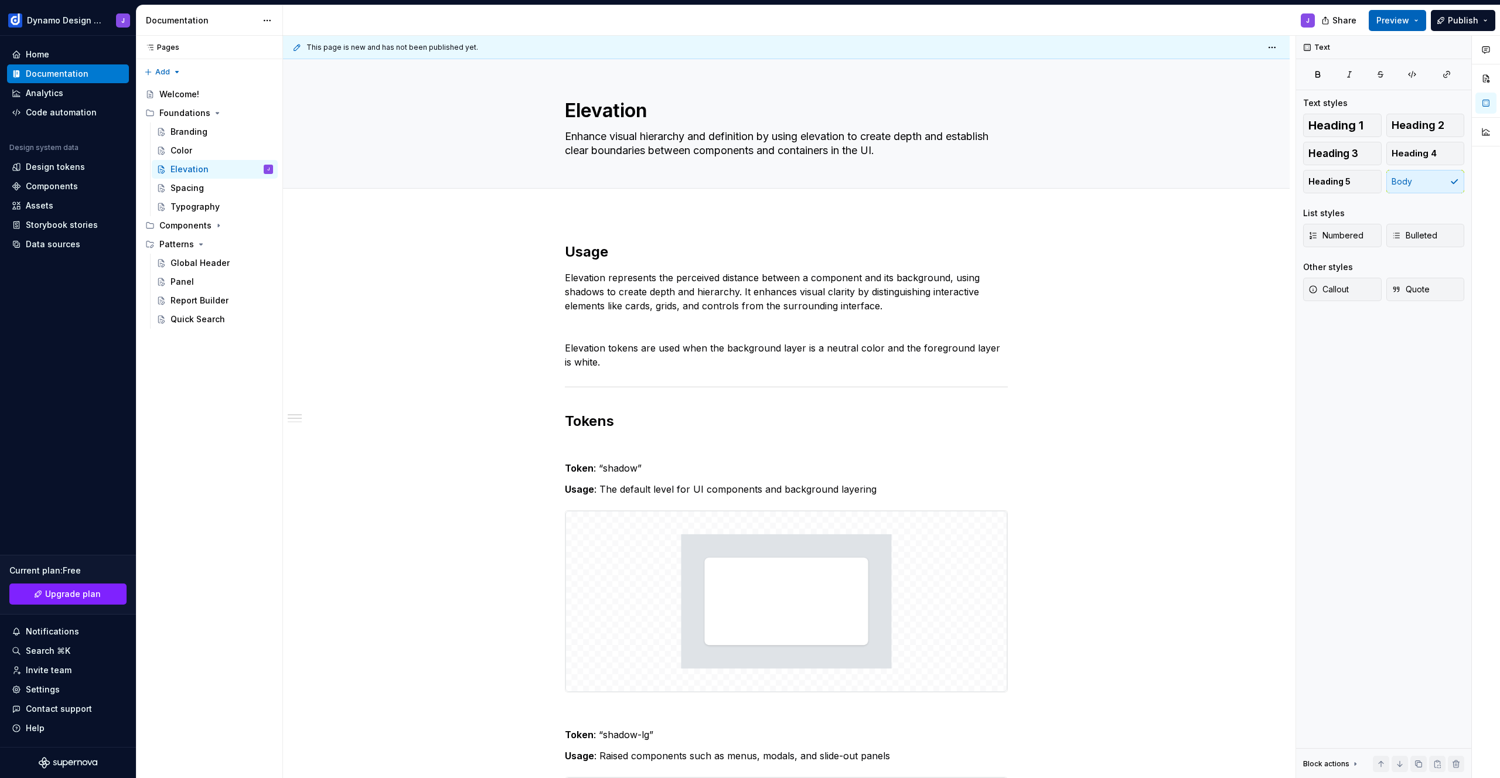
click at [1405, 19] on span "Preview" at bounding box center [1393, 21] width 33 height 12
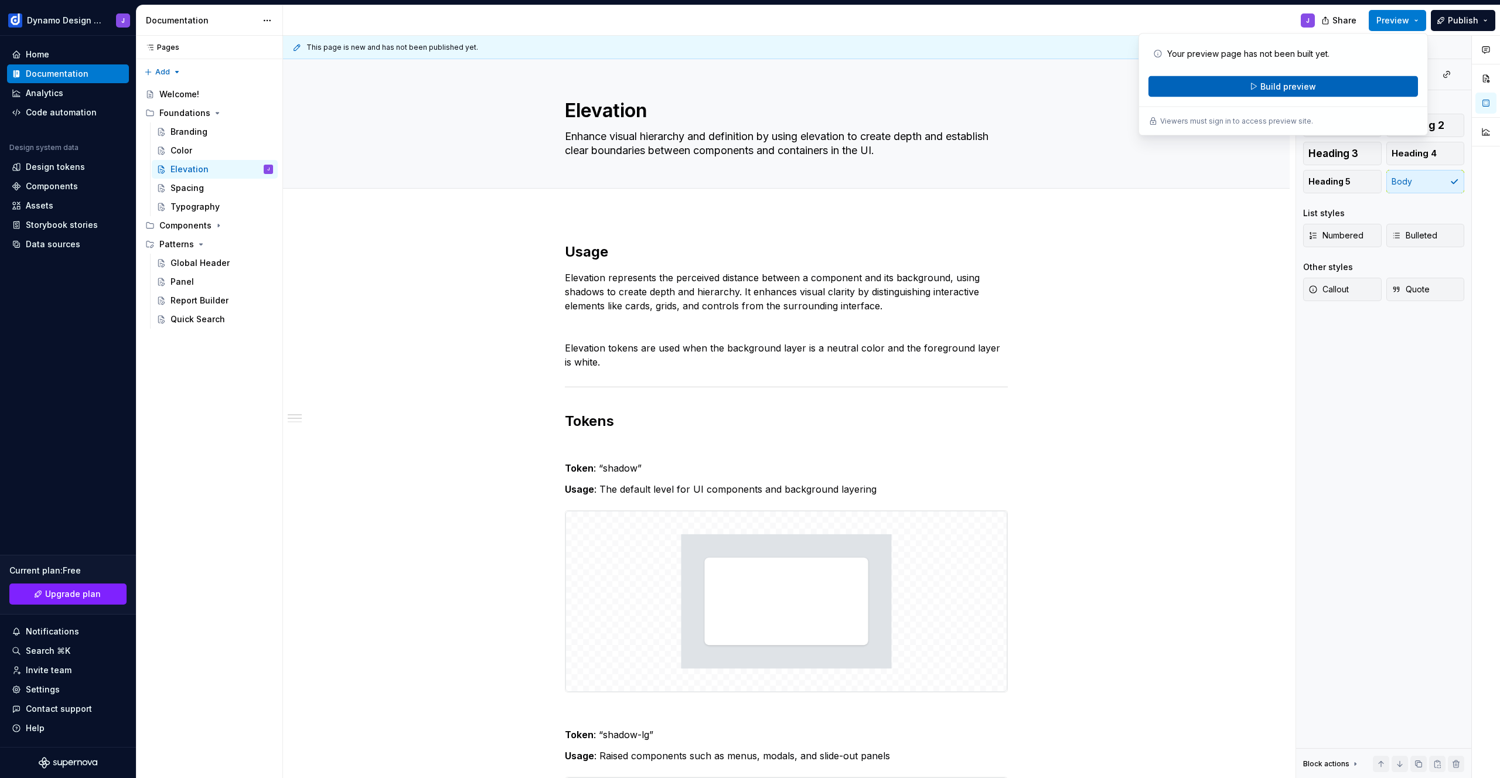
click at [1307, 79] on button "Build preview" at bounding box center [1284, 86] width 270 height 21
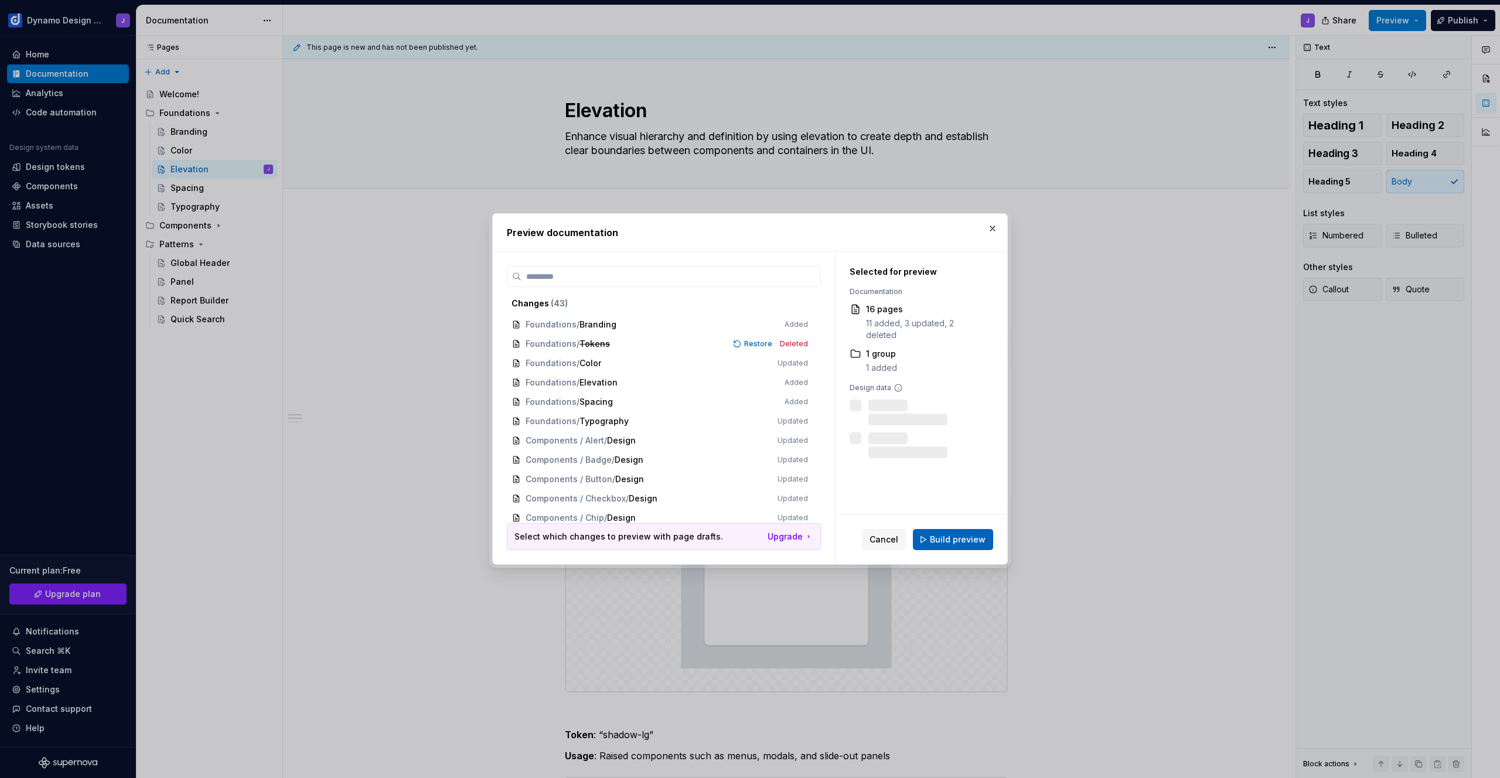
click at [984, 535] on span "Build preview" at bounding box center [958, 540] width 56 height 12
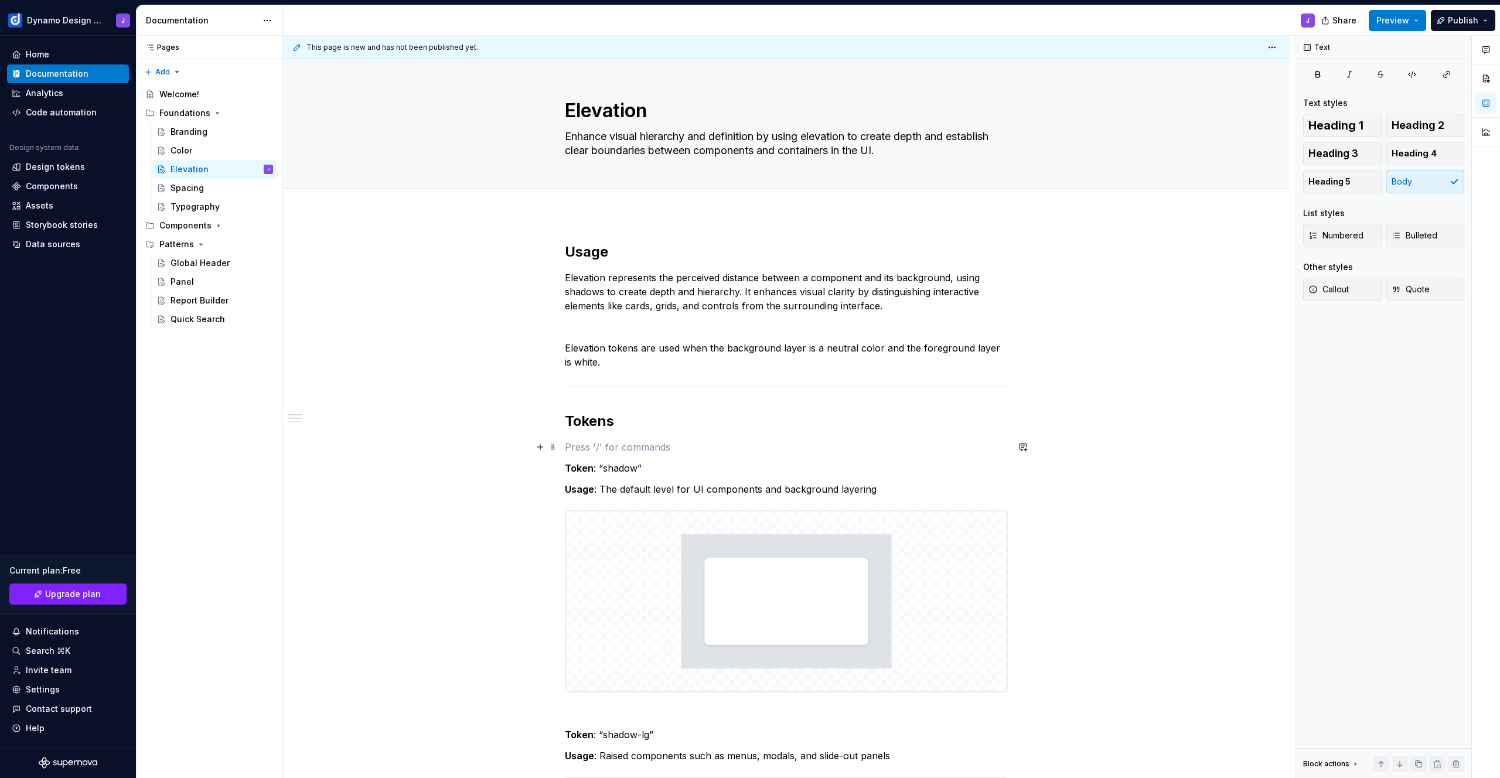
click at [594, 443] on p at bounding box center [786, 447] width 443 height 14
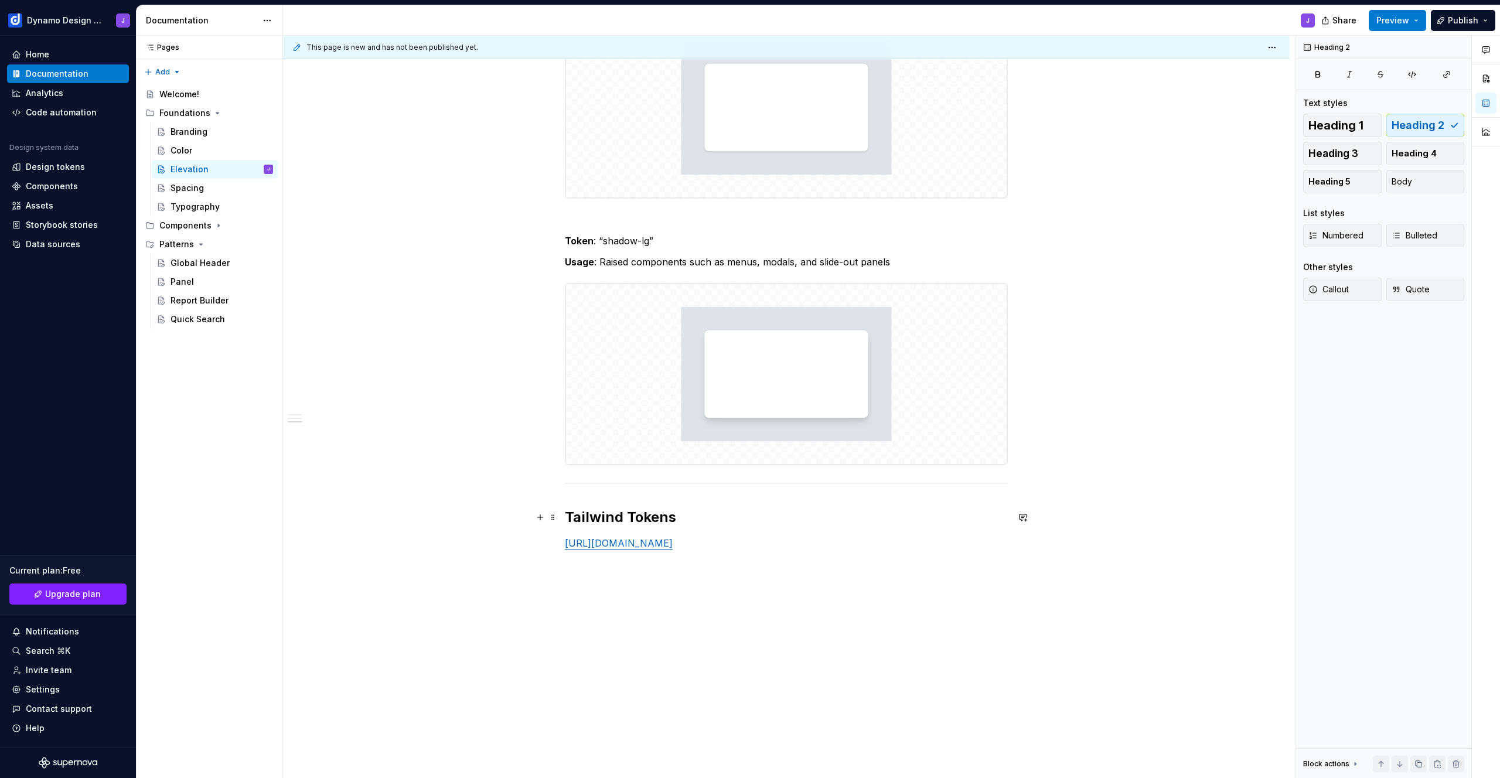
scroll to position [492, 0]
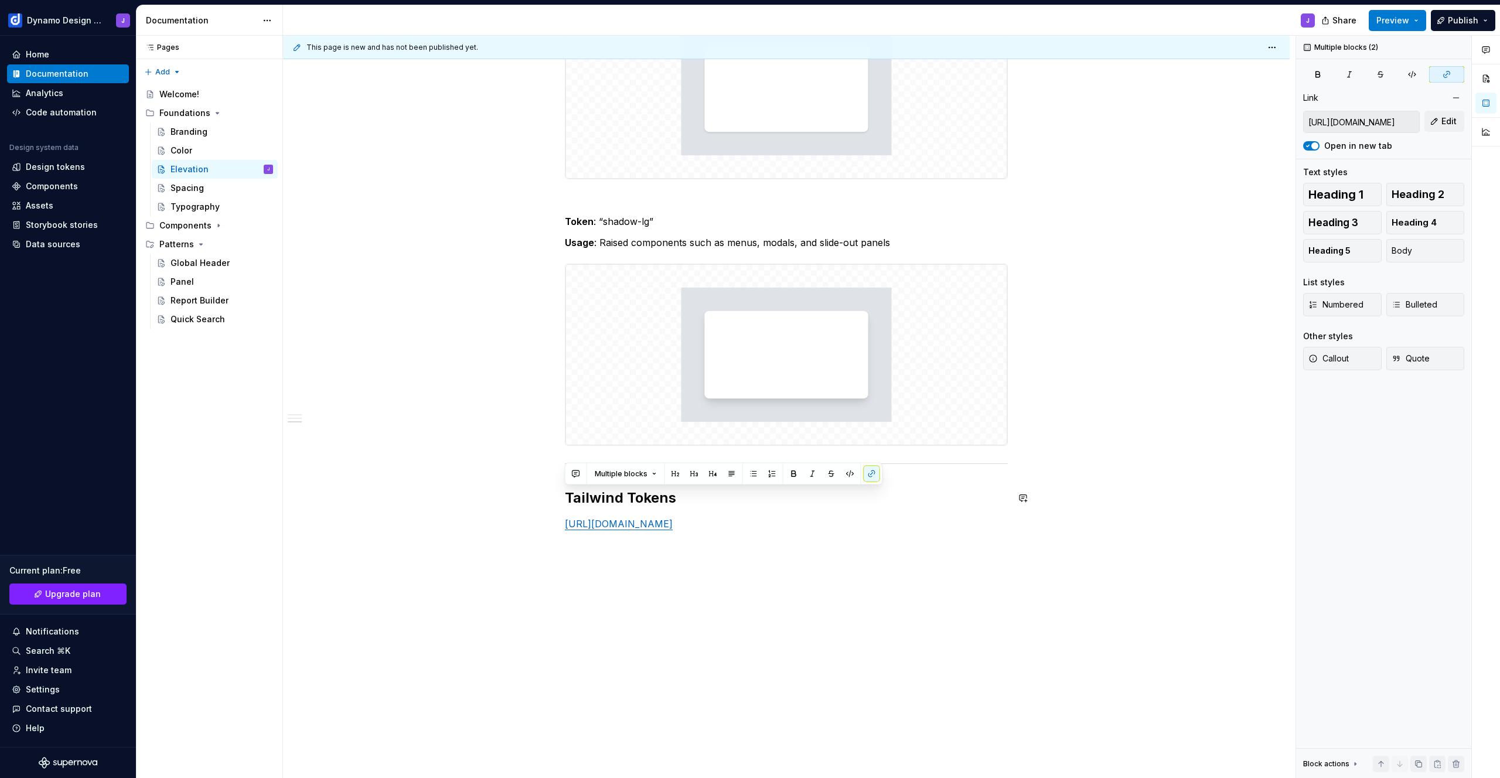
drag, startPoint x: 795, startPoint y: 523, endPoint x: 777, endPoint y: 556, distance: 37.0
click at [554, 487] on div "Usage Elevation represents the perceived distance between a component and its b…" at bounding box center [786, 250] width 1007 height 1057
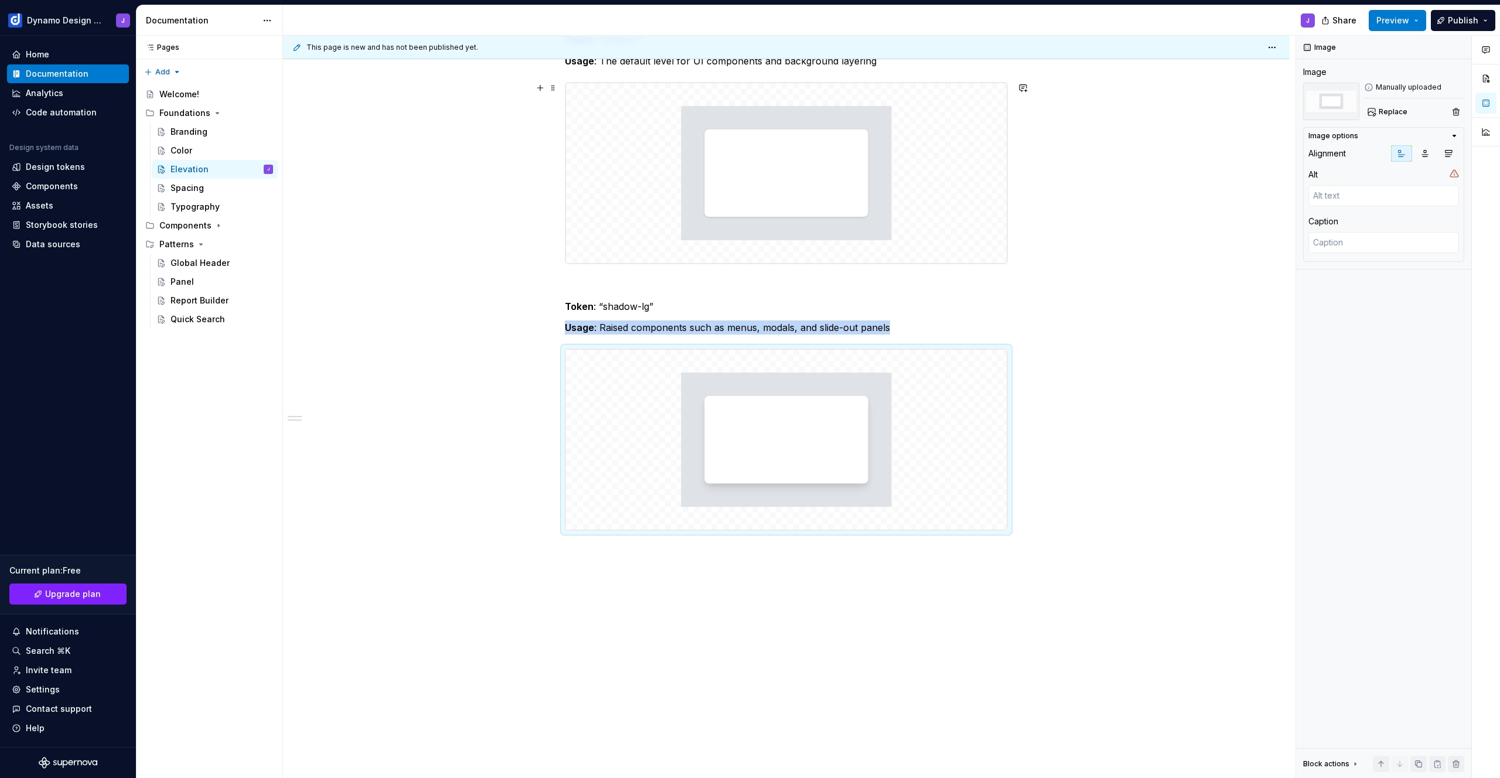
scroll to position [0, 0]
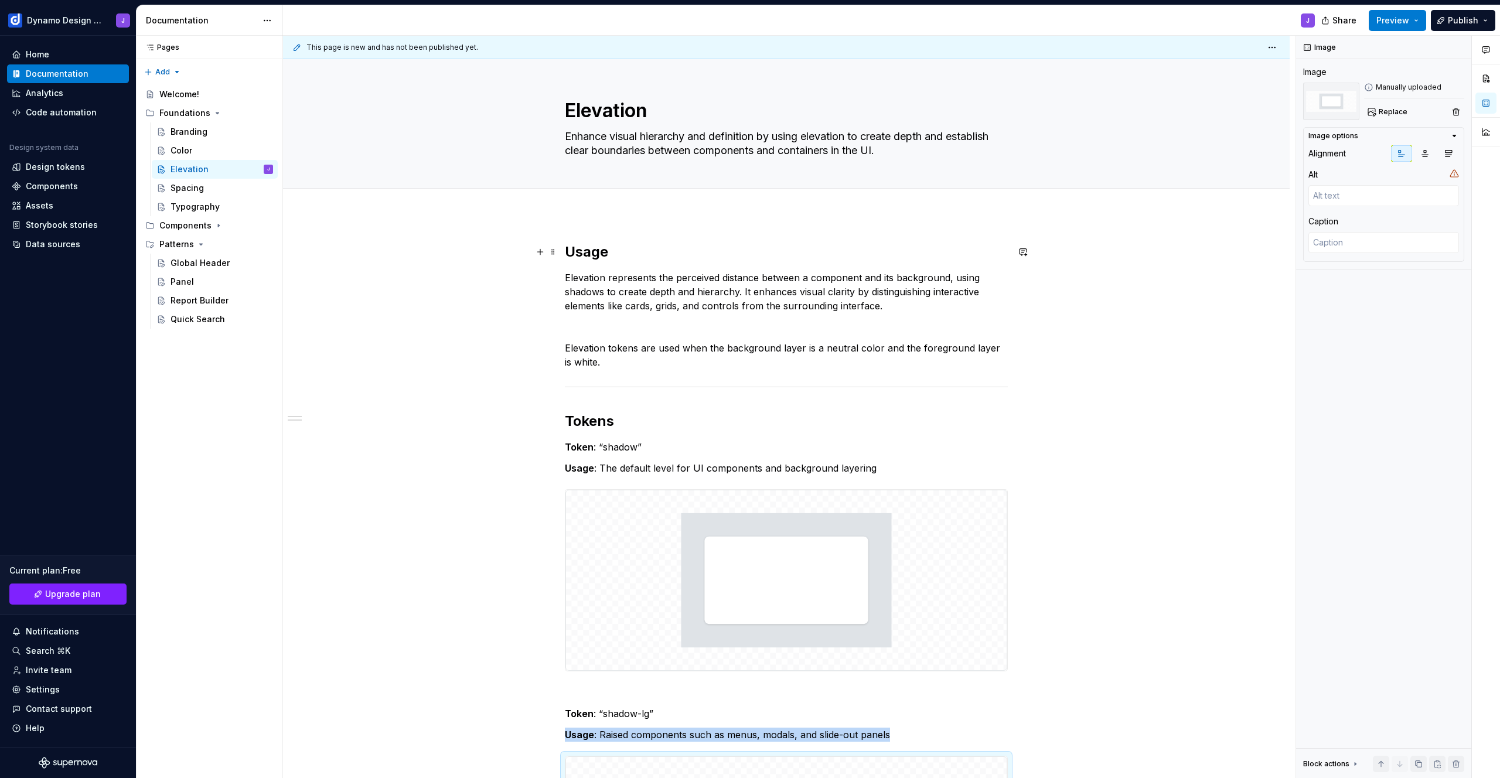
click at [564, 251] on div "Usage Elevation represents the perceived distance between a component and its b…" at bounding box center [786, 700] width 1007 height 972
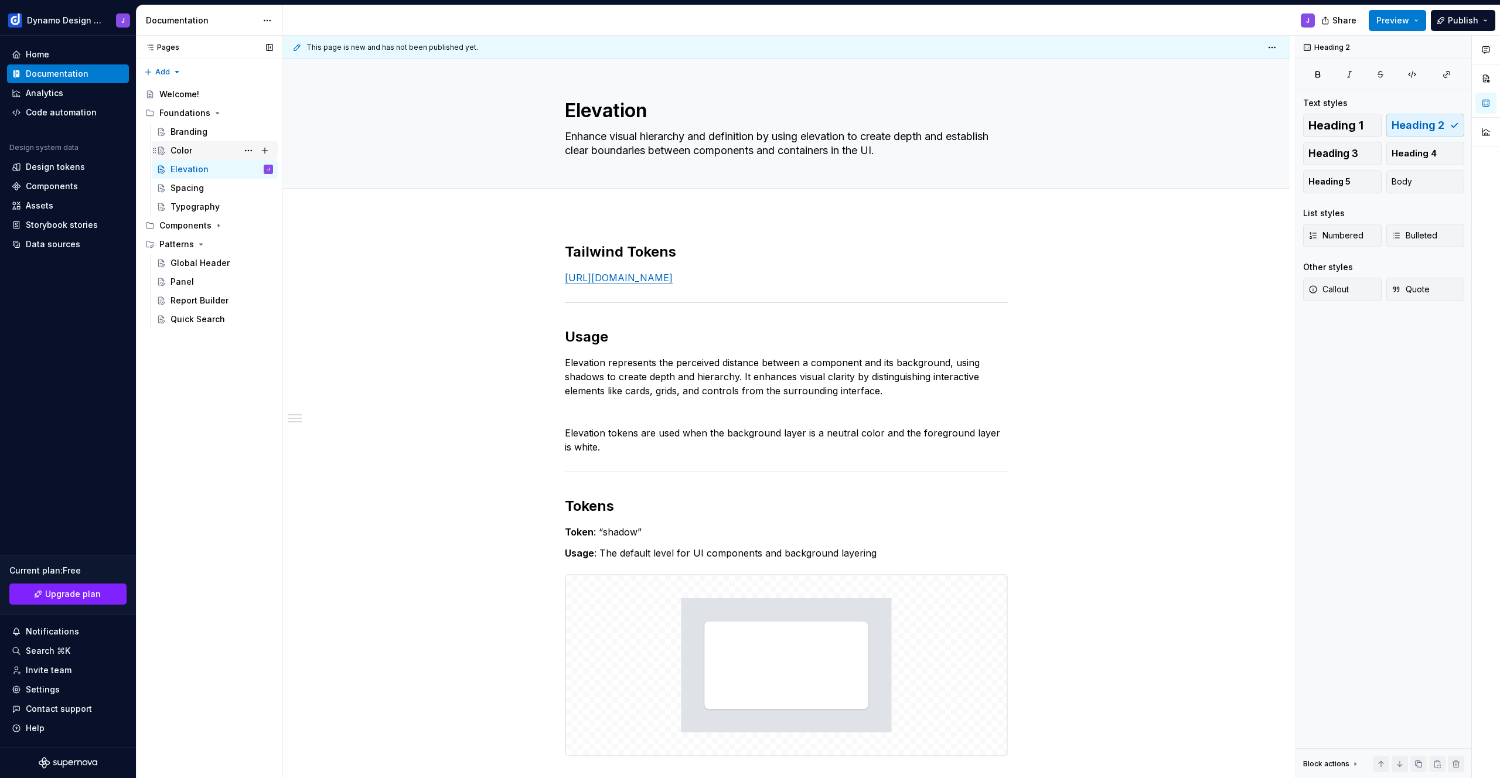
click at [182, 152] on div "Color" at bounding box center [182, 151] width 22 height 12
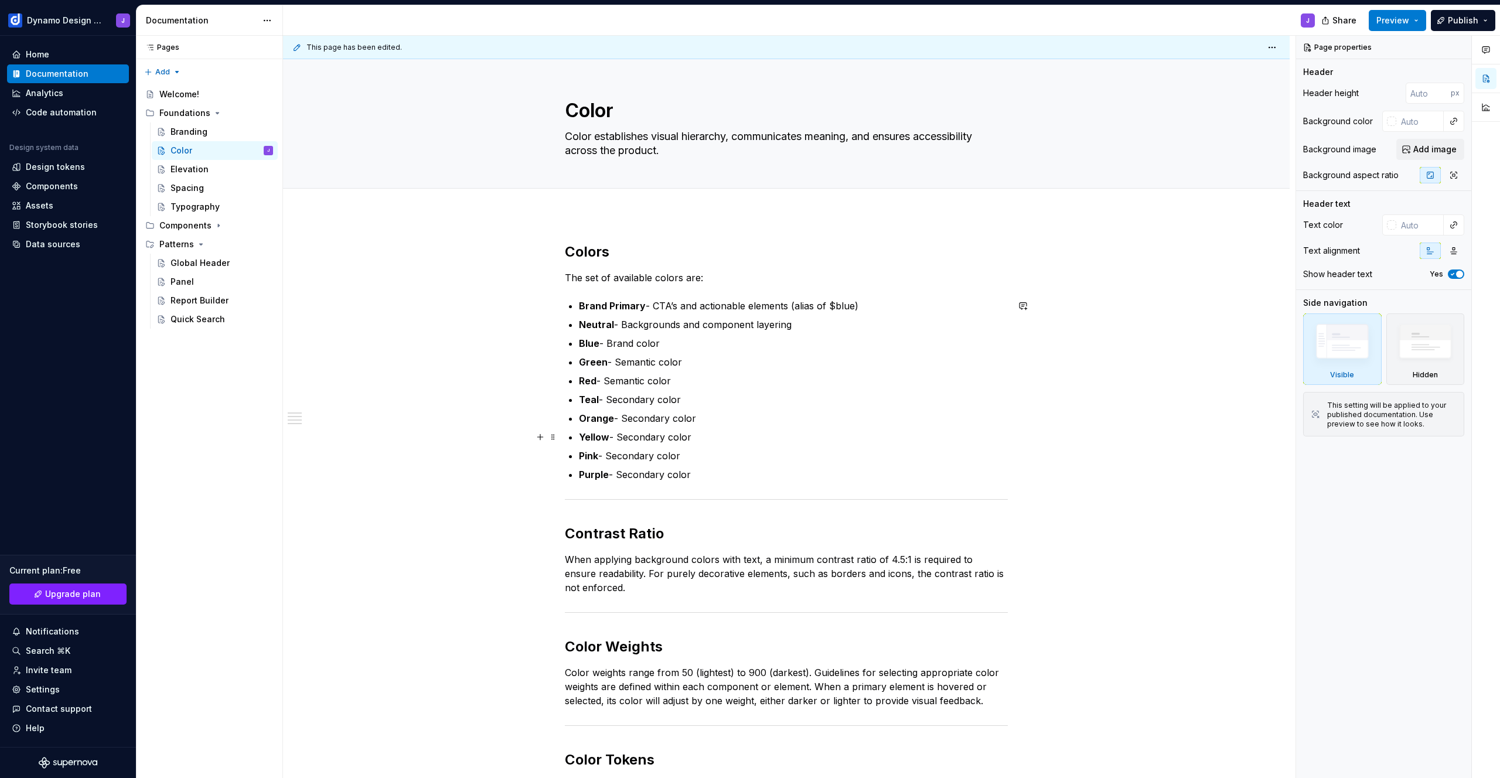
scroll to position [282, 0]
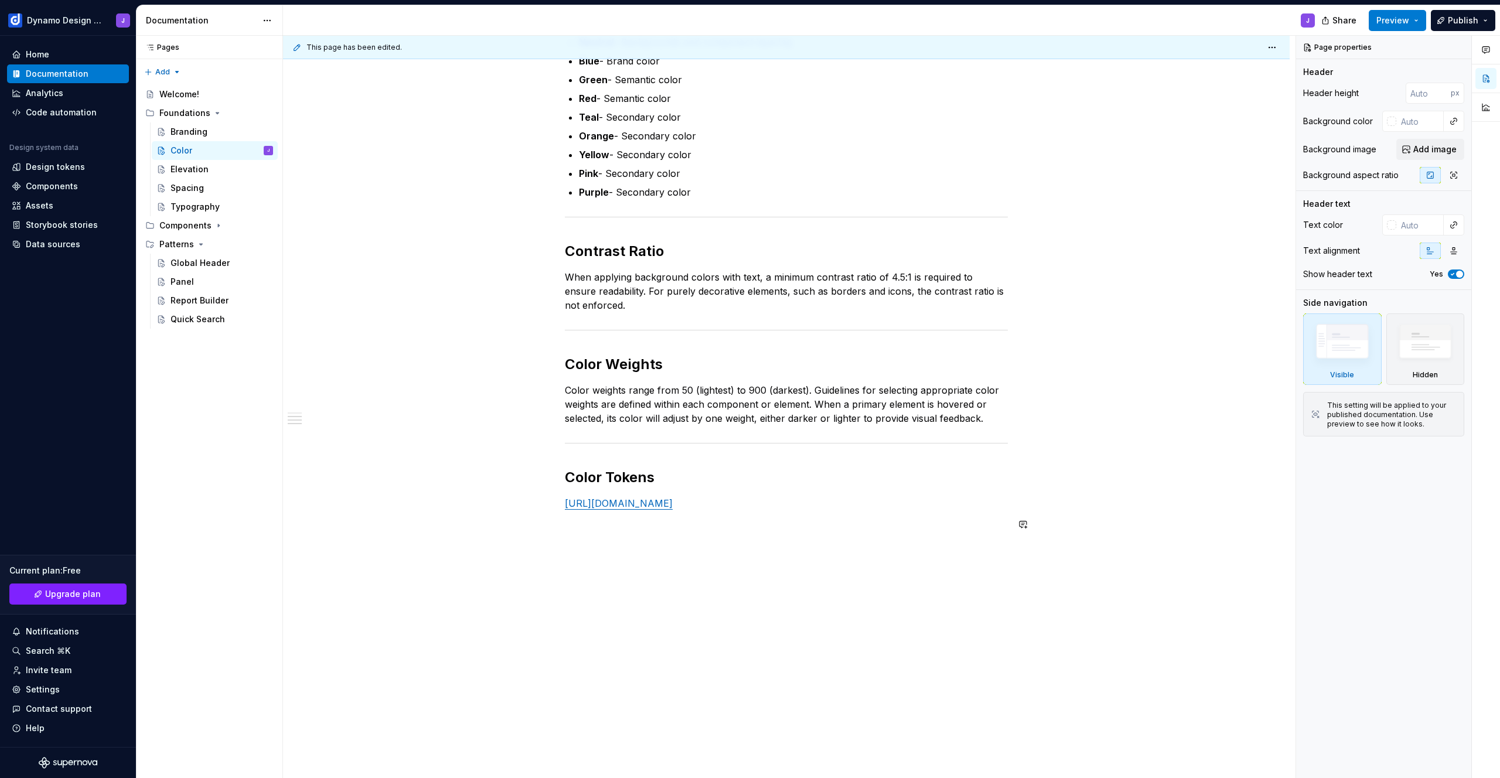
type textarea "*"
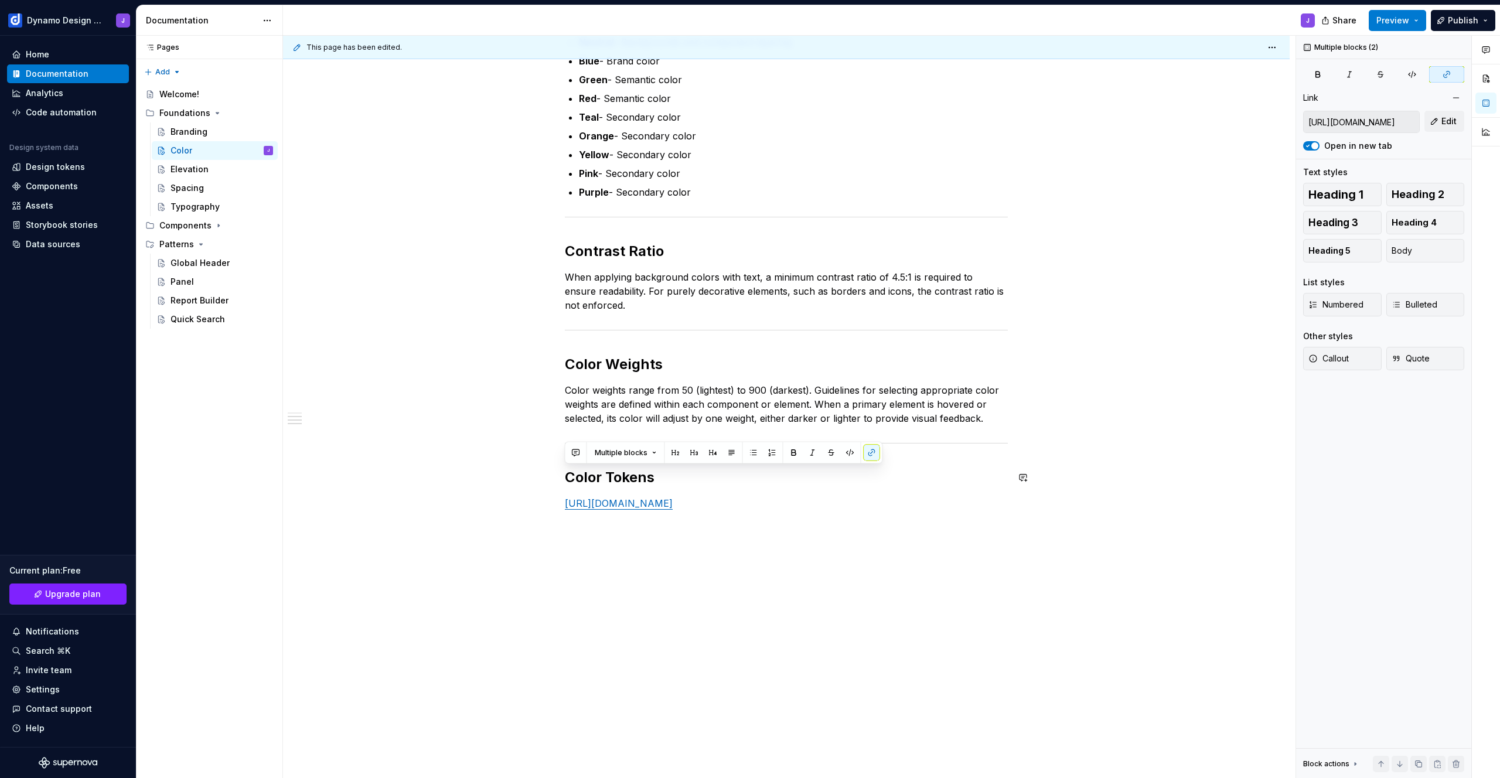
drag, startPoint x: 727, startPoint y: 500, endPoint x: 556, endPoint y: 465, distance: 174.1
click at [556, 465] on div "Colors The set of available colors are: Brand Primary - CTA’s and actionable el…" at bounding box center [786, 355] width 1007 height 847
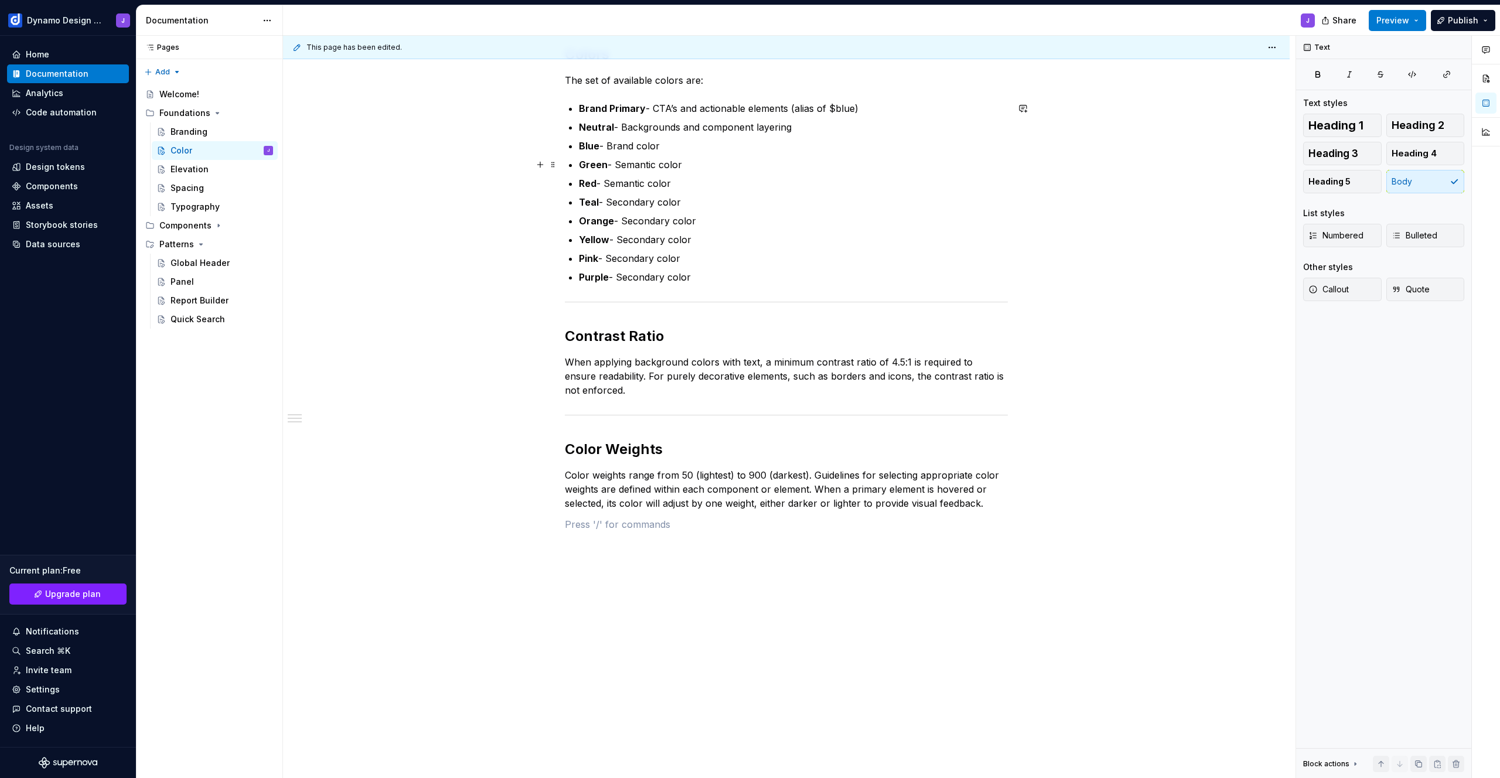
scroll to position [0, 0]
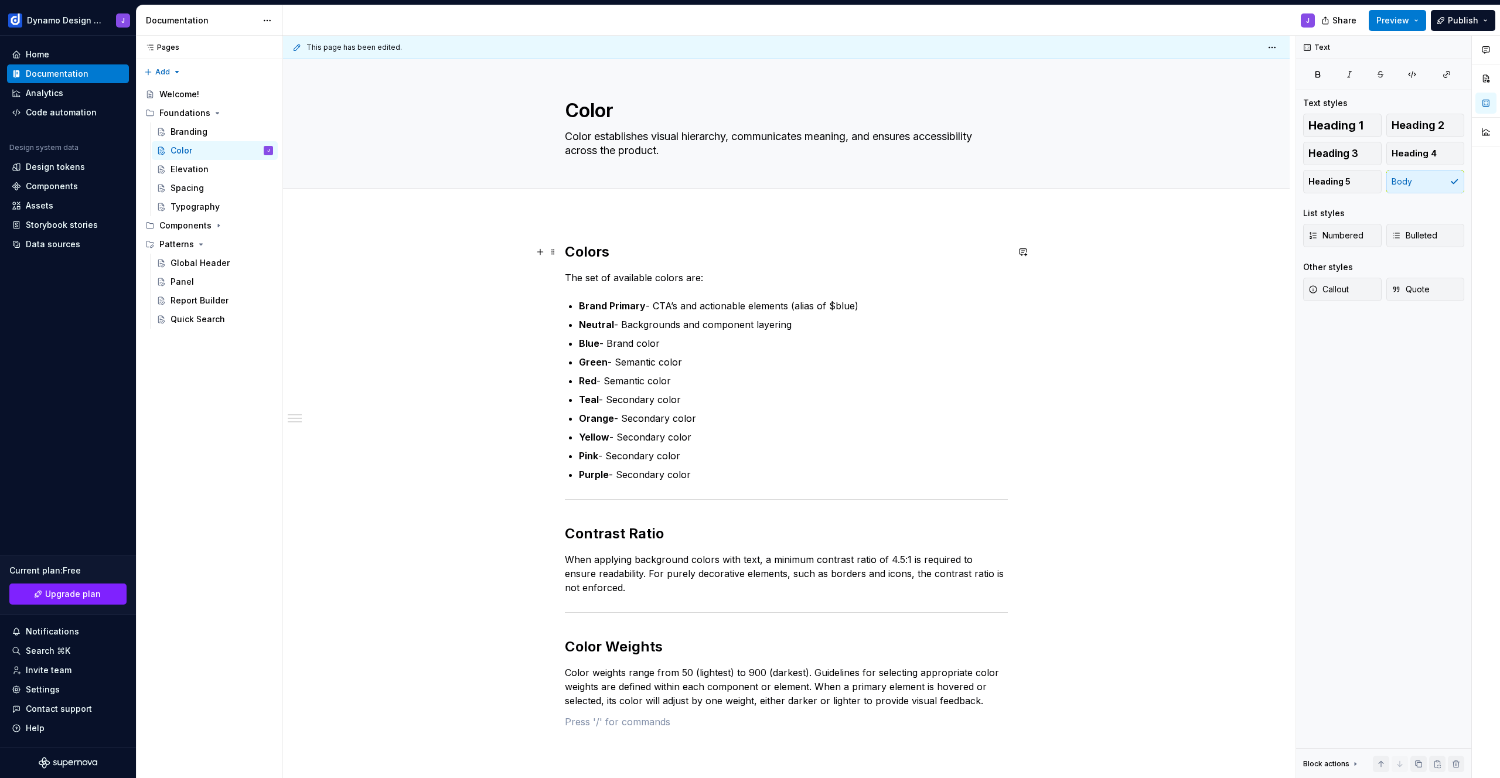
click at [563, 254] on div "Colors The set of available colors are: Brand Primary - CTA’s and actionable el…" at bounding box center [786, 595] width 1007 height 762
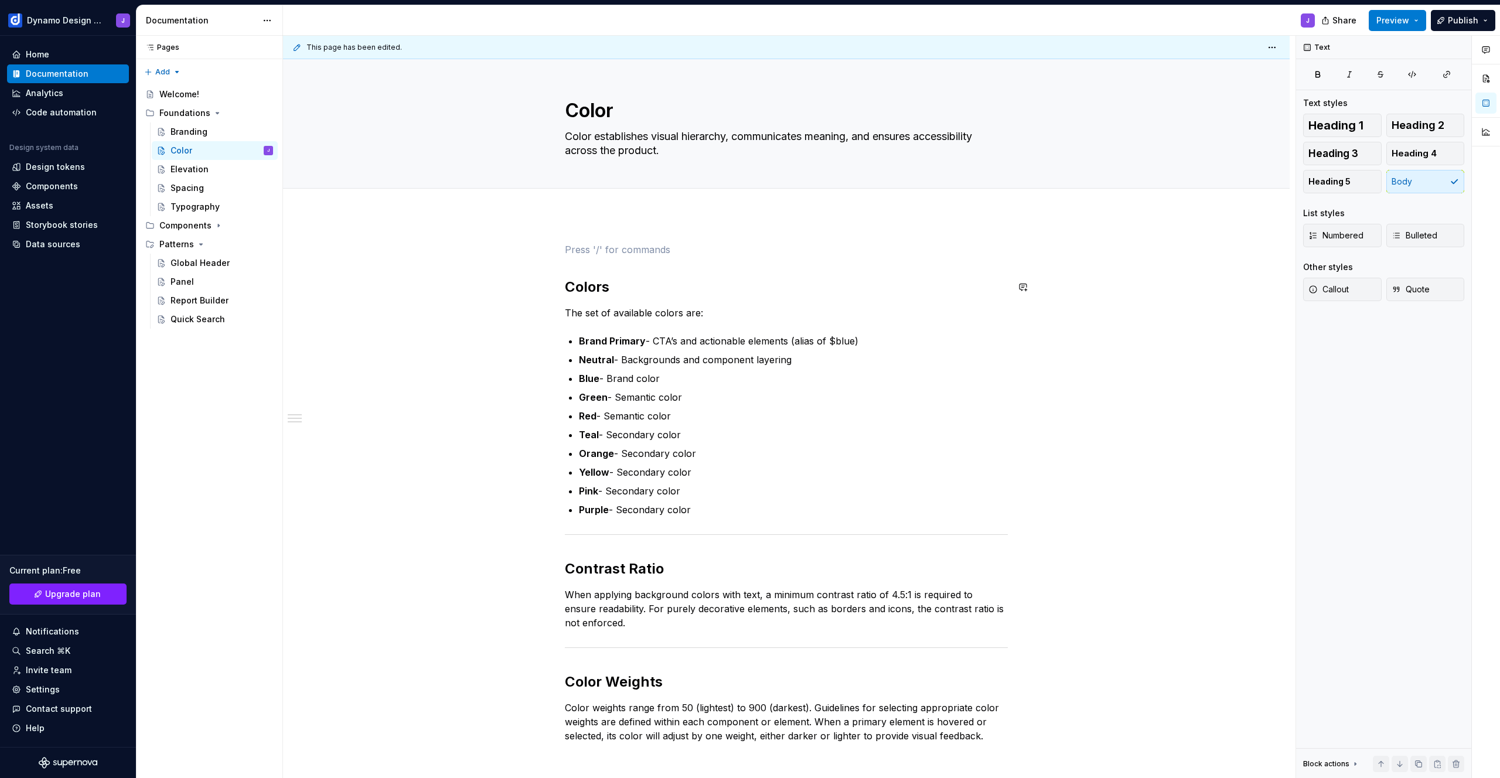
paste div
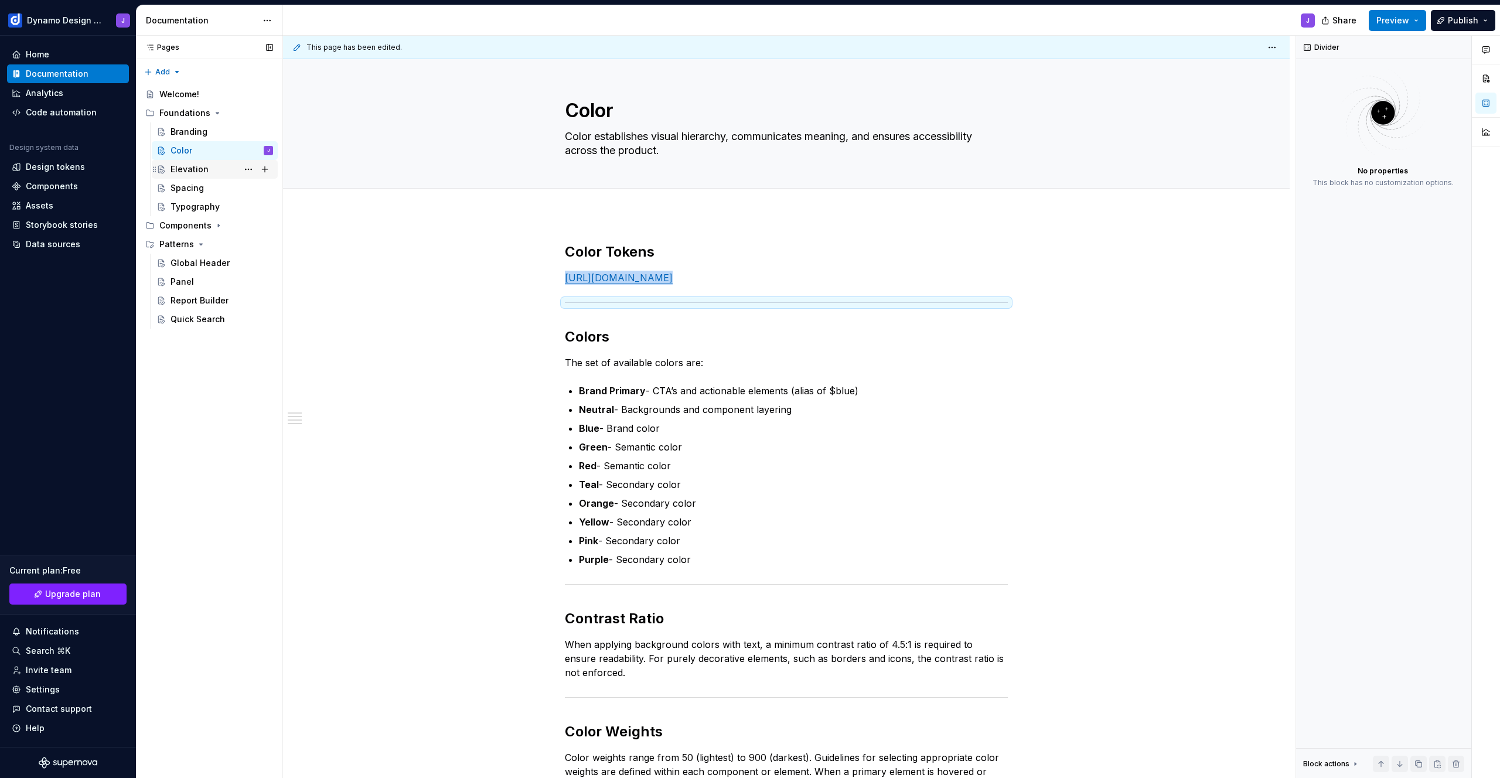
click at [190, 168] on div "Elevation" at bounding box center [190, 170] width 38 height 12
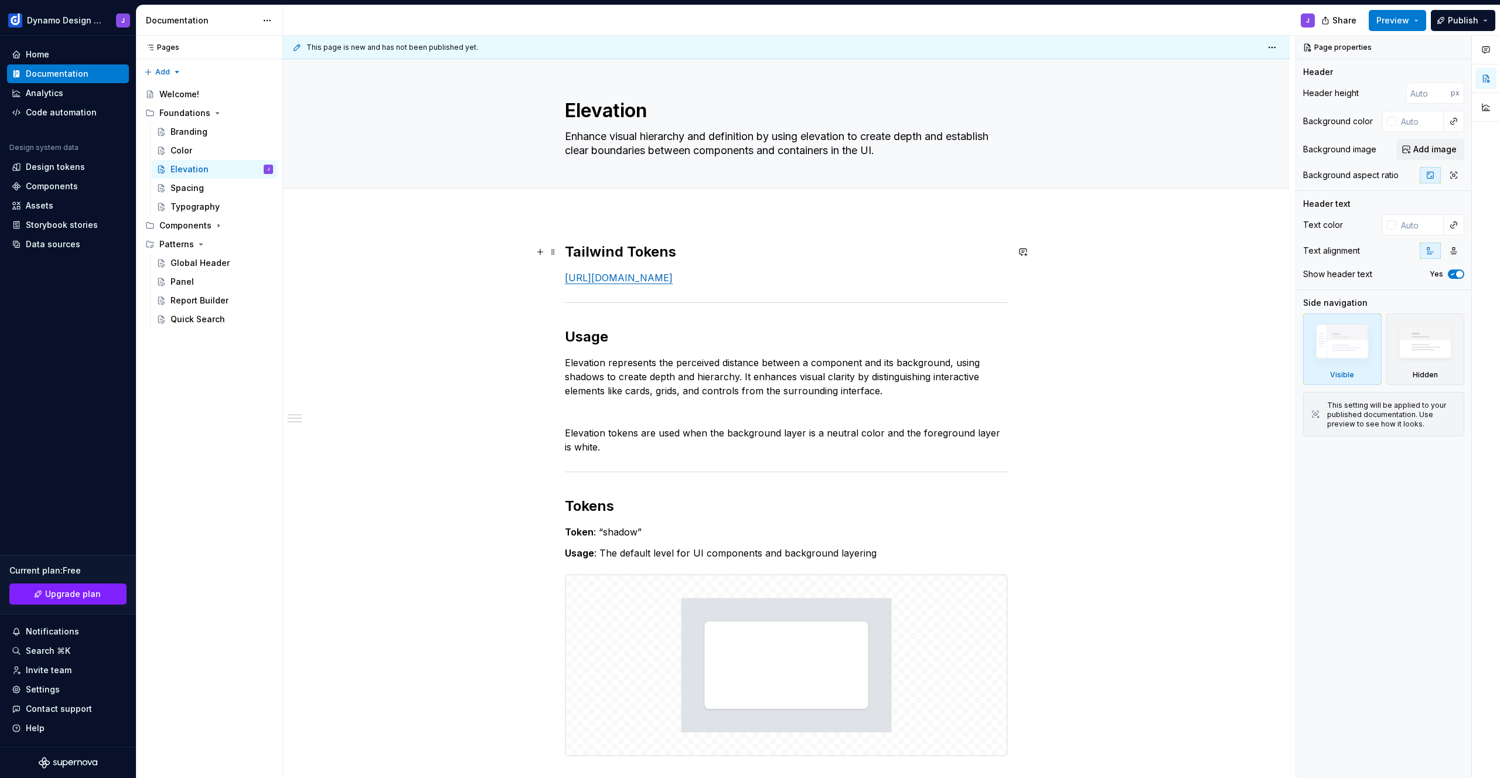
type textarea "*"
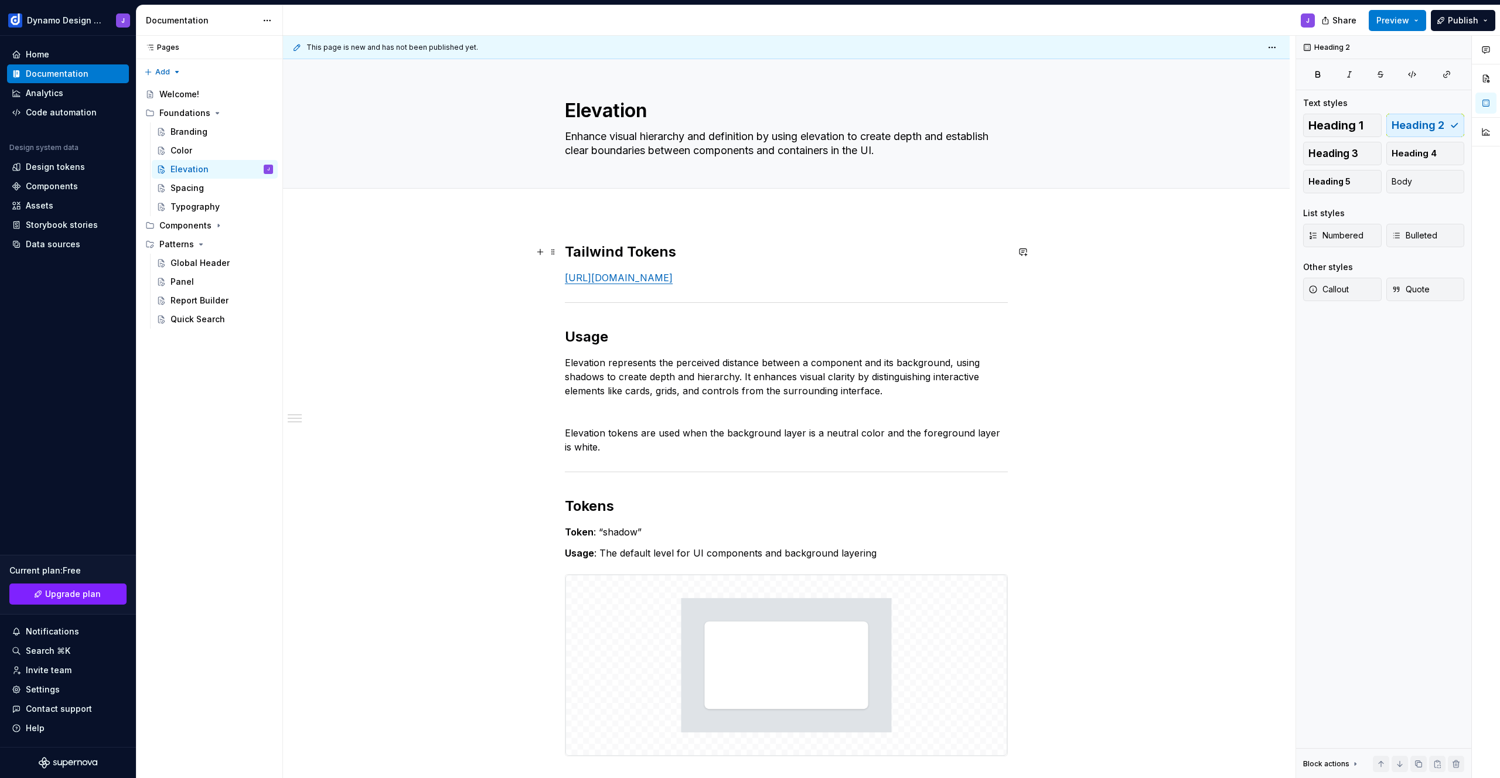
click at [593, 254] on h2 "Tailwind Tokens" at bounding box center [786, 252] width 443 height 19
click at [189, 189] on div "Spacing" at bounding box center [187, 188] width 33 height 12
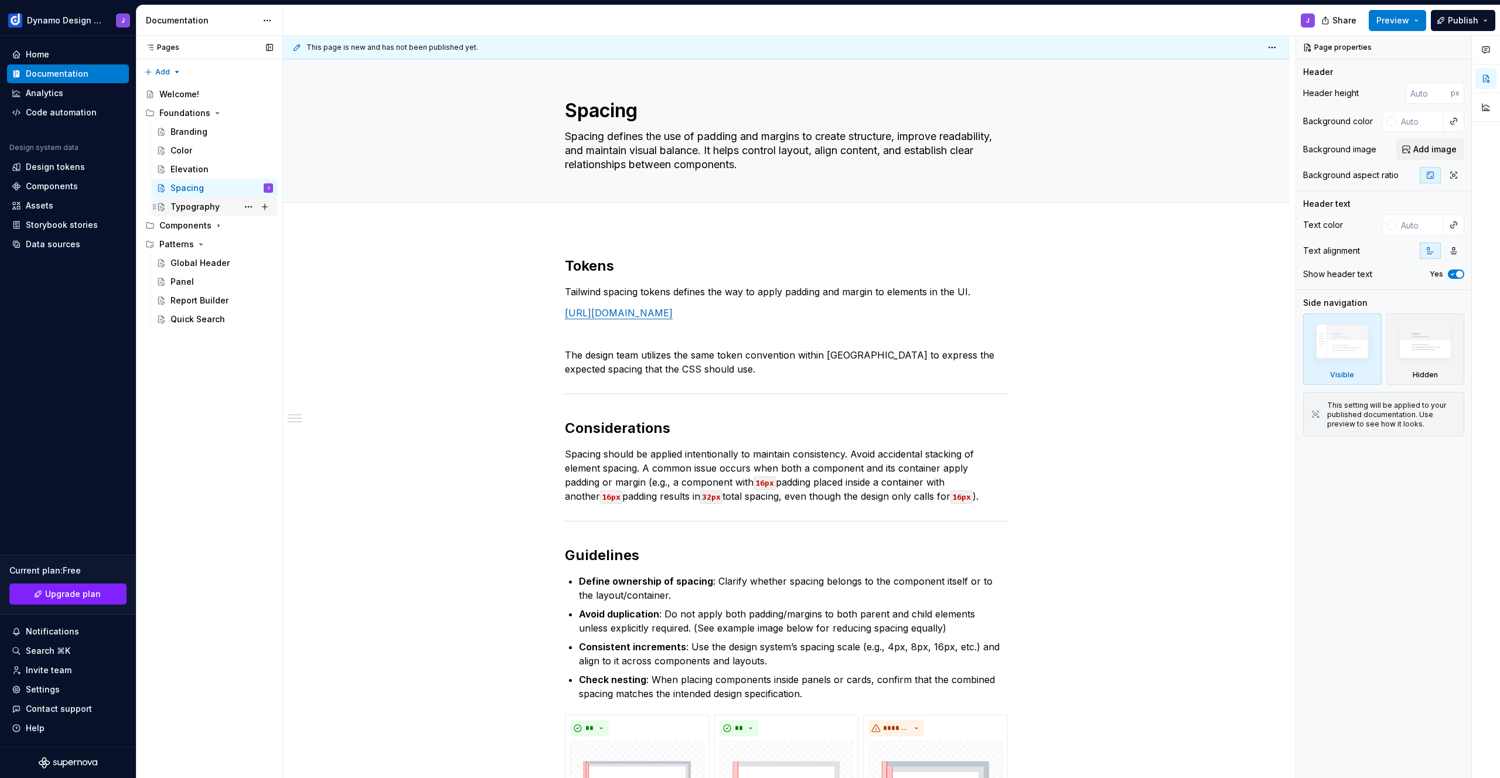
click at [190, 208] on div "Typography" at bounding box center [195, 207] width 49 height 12
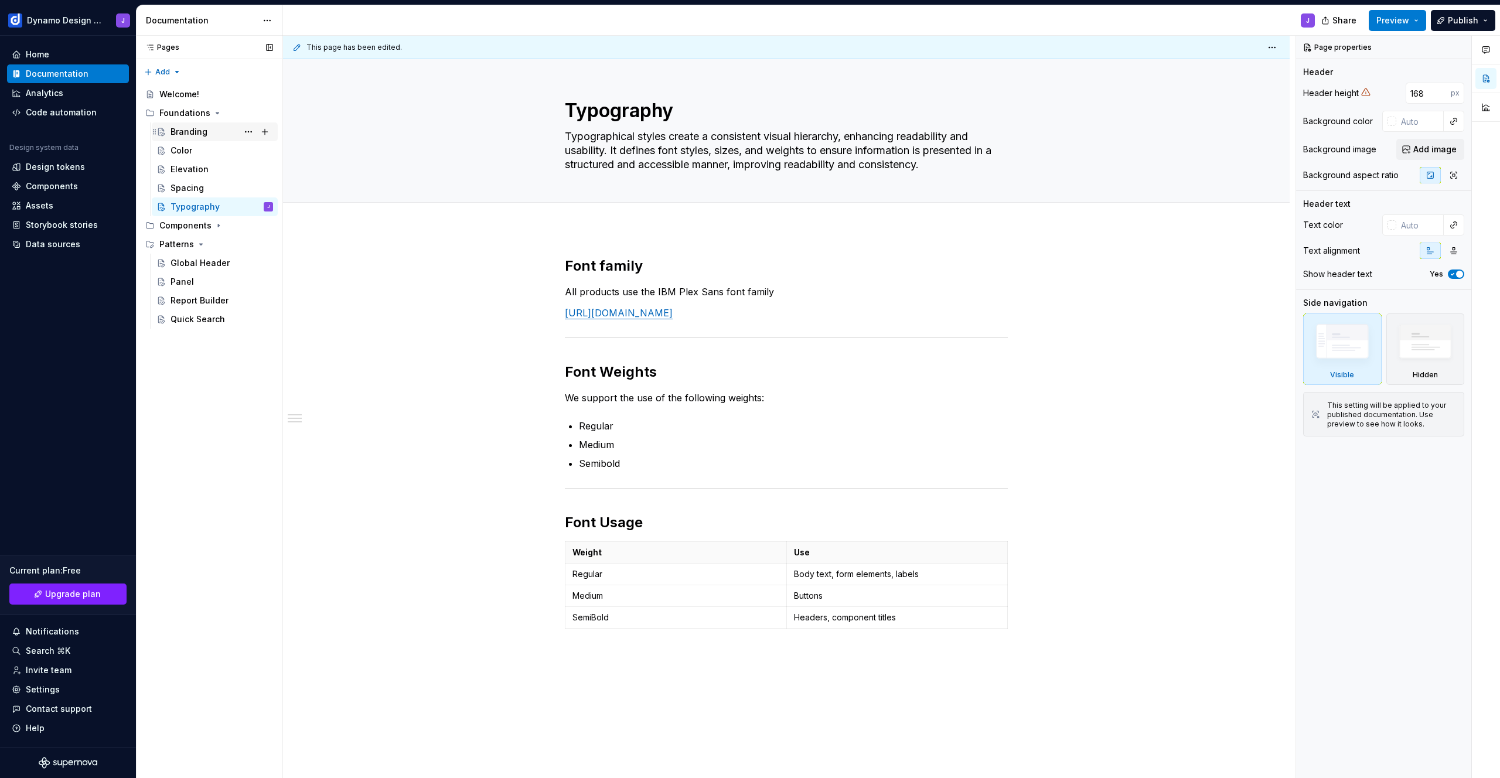
click at [198, 131] on div "Branding" at bounding box center [189, 132] width 37 height 12
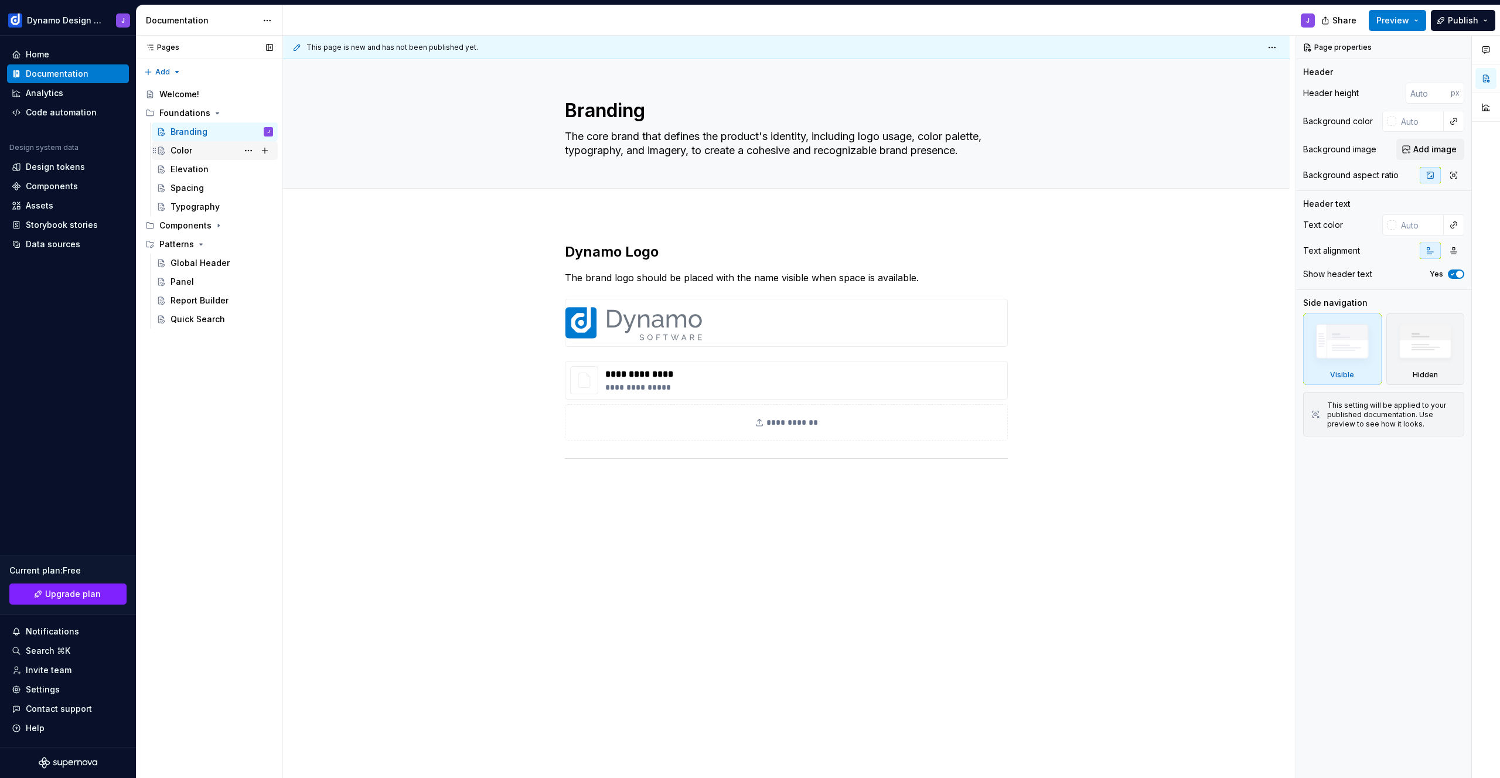
click at [192, 152] on div "Color" at bounding box center [222, 150] width 103 height 16
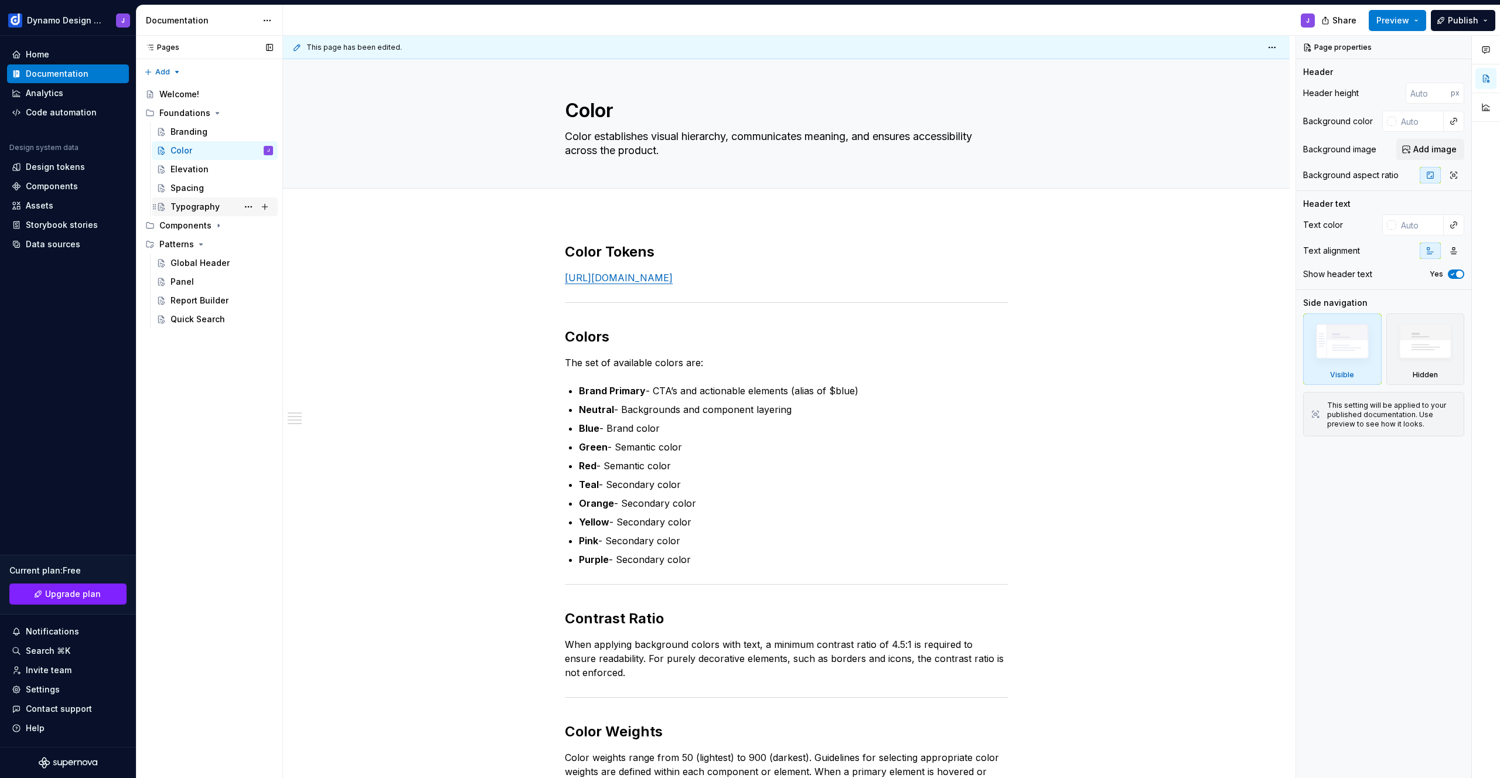
click at [202, 202] on div "Typography" at bounding box center [195, 207] width 49 height 12
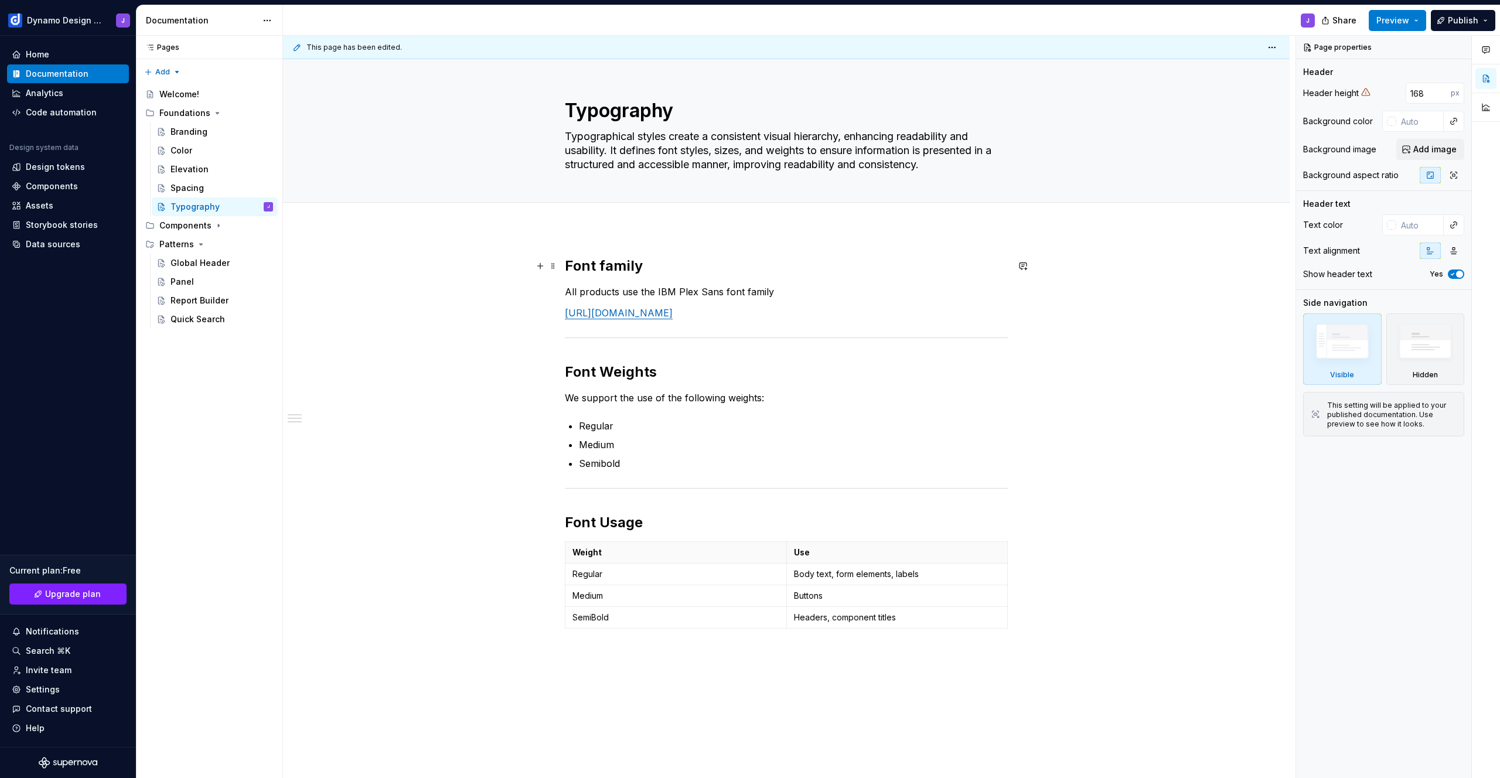
type textarea "*"
click at [663, 263] on h2 "Font family" at bounding box center [786, 266] width 443 height 19
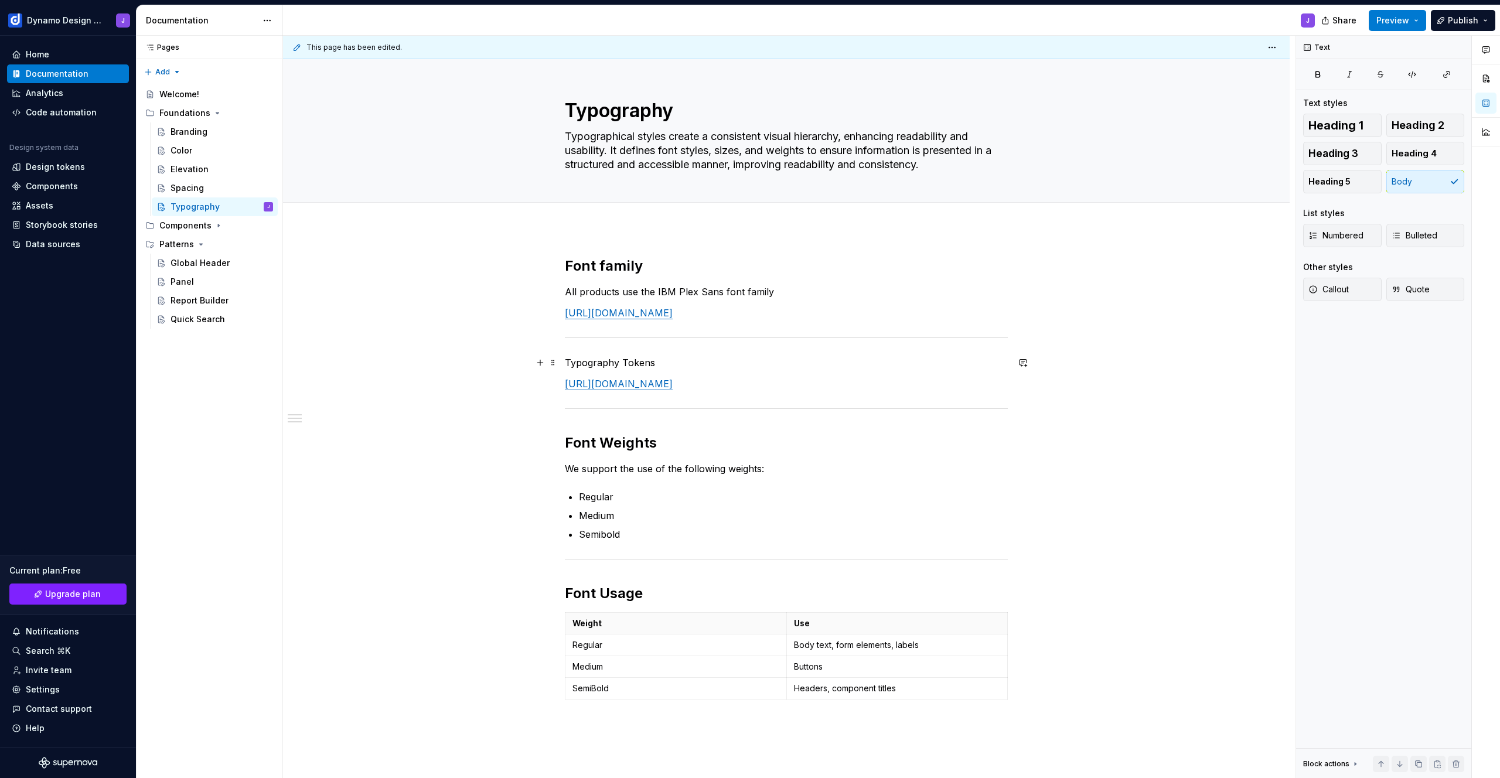
click at [702, 358] on p "Typography Tokens" at bounding box center [786, 363] width 443 height 14
click at [640, 343] on button "button" at bounding box center [639, 341] width 16 height 16
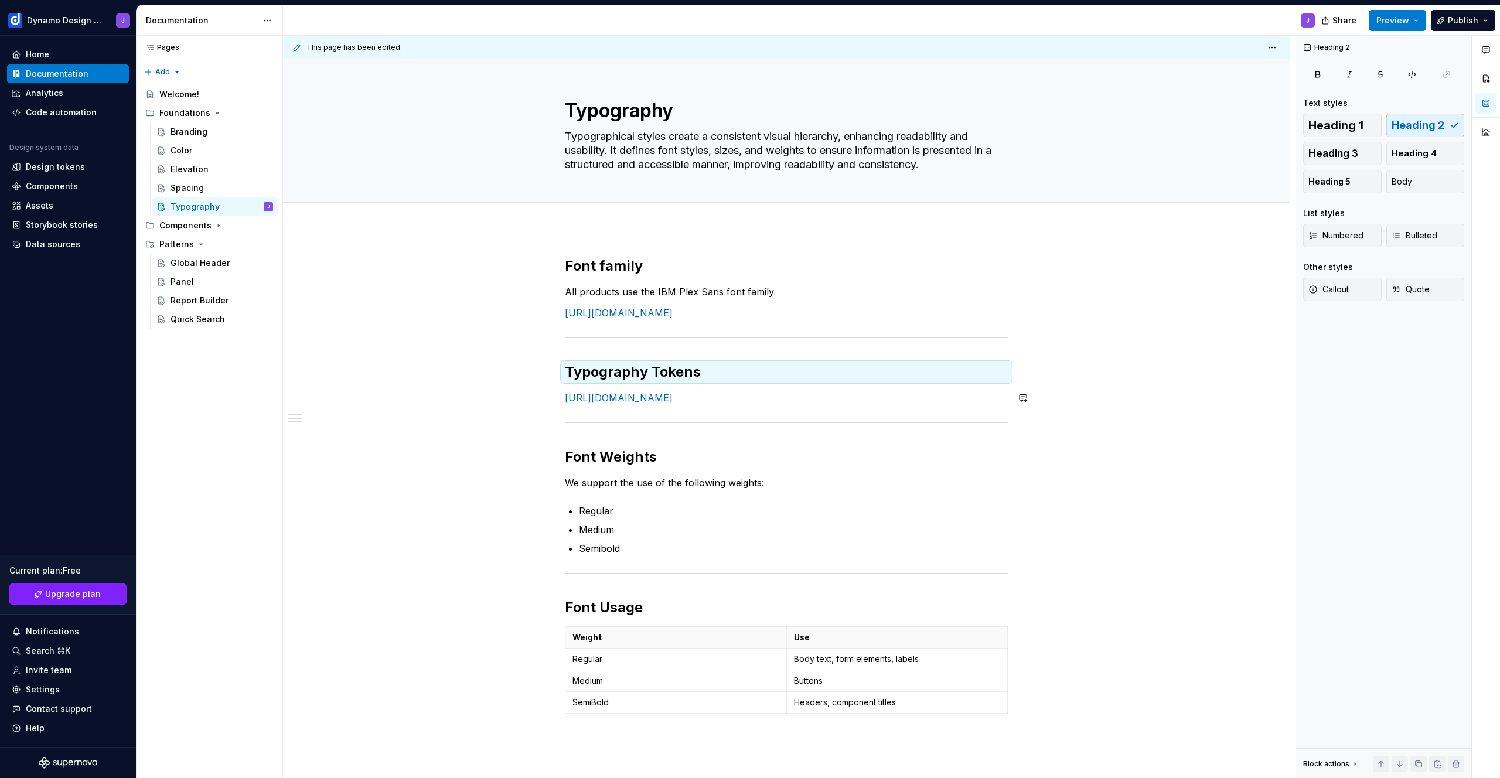
click at [781, 405] on div "Font family All products use the IBM Plex Sans font family [URL][DOMAIN_NAME] T…" at bounding box center [786, 502] width 443 height 490
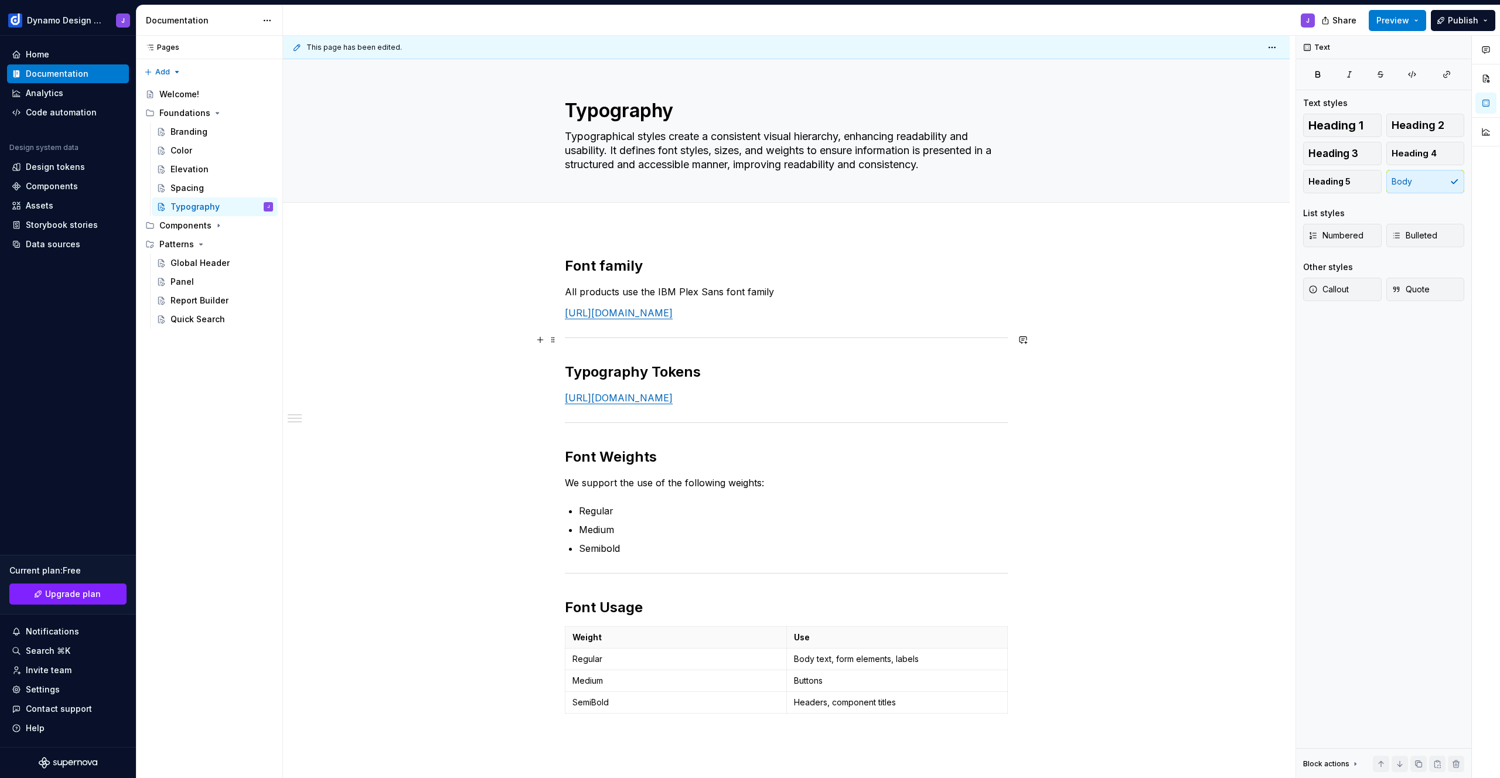
click at [1042, 336] on div "Font family All products use the IBM Plex Sans font family [URL][DOMAIN_NAME] T…" at bounding box center [786, 611] width 1007 height 765
click at [763, 400] on p "[URL][DOMAIN_NAME]" at bounding box center [786, 398] width 443 height 14
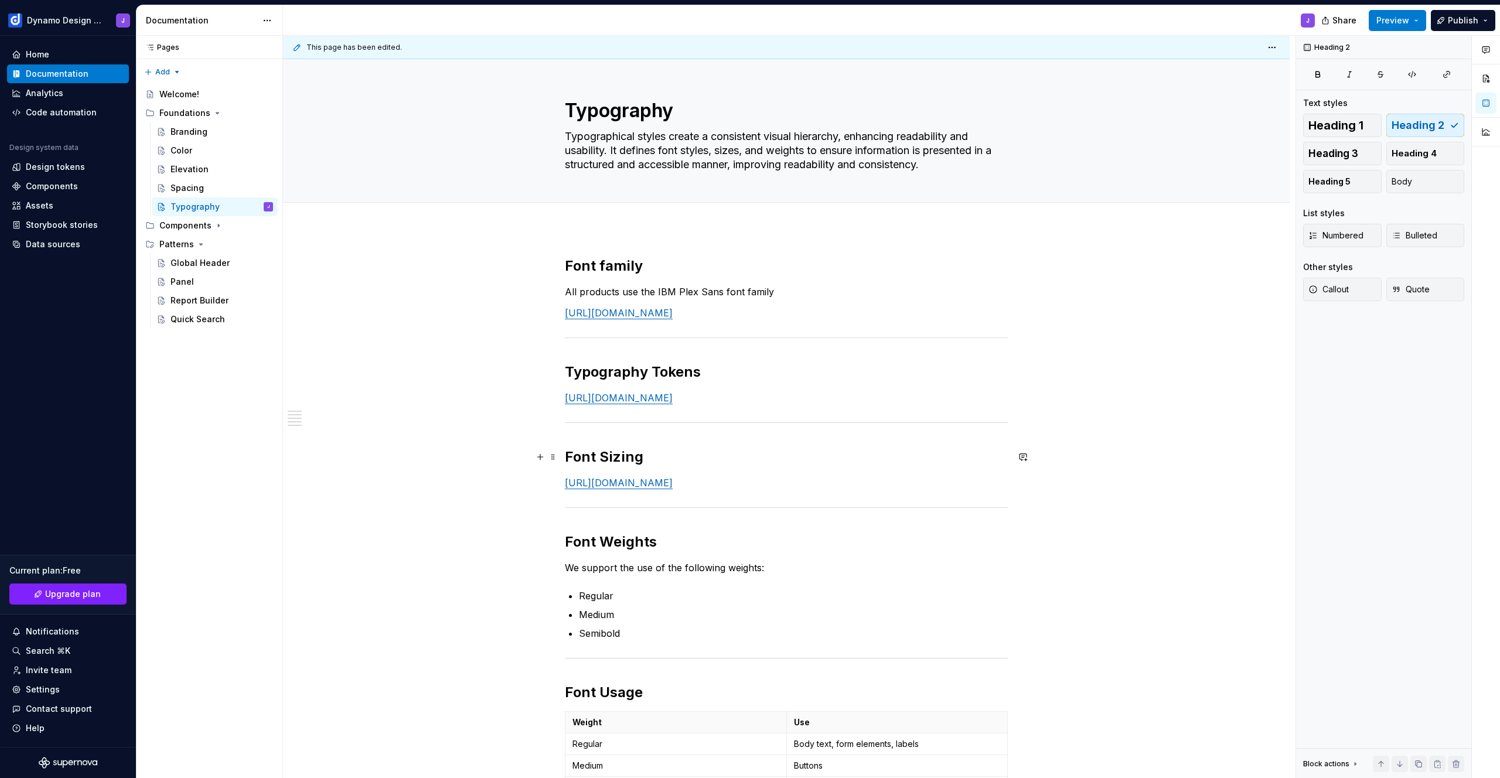
click at [663, 455] on h2 "Font Sizing" at bounding box center [786, 457] width 443 height 19
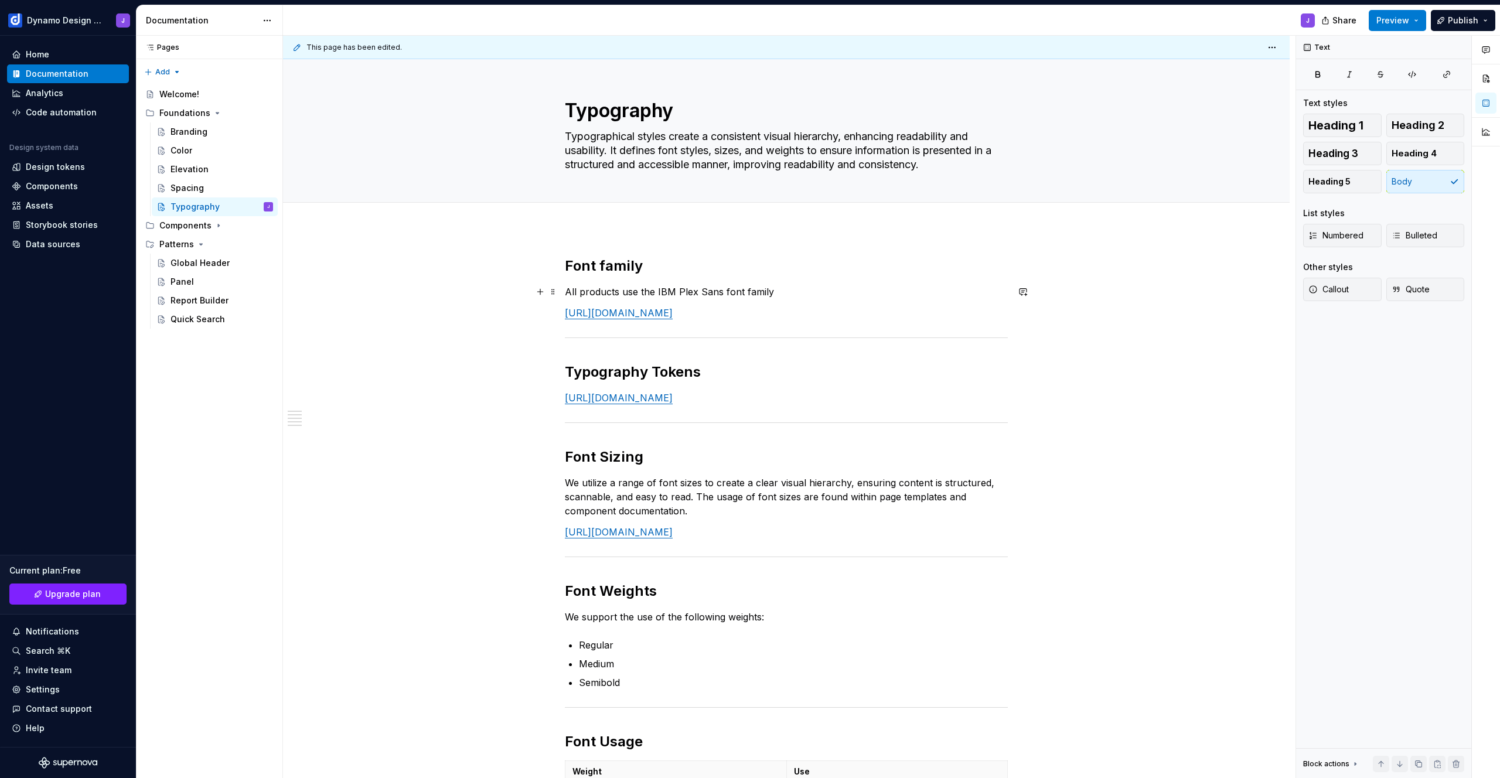
click at [655, 291] on p "All products use the IBM Plex Sans font family" at bounding box center [786, 292] width 443 height 14
drag, startPoint x: 677, startPoint y: 293, endPoint x: 617, endPoint y: 289, distance: 60.5
click at [617, 289] on p "We use the IBM Plex Sans font family" at bounding box center [786, 292] width 443 height 14
click at [896, 392] on p "[URL][DOMAIN_NAME]" at bounding box center [786, 398] width 443 height 14
click at [755, 289] on p "We use the IBM Plex Sans font family" at bounding box center [786, 292] width 443 height 14
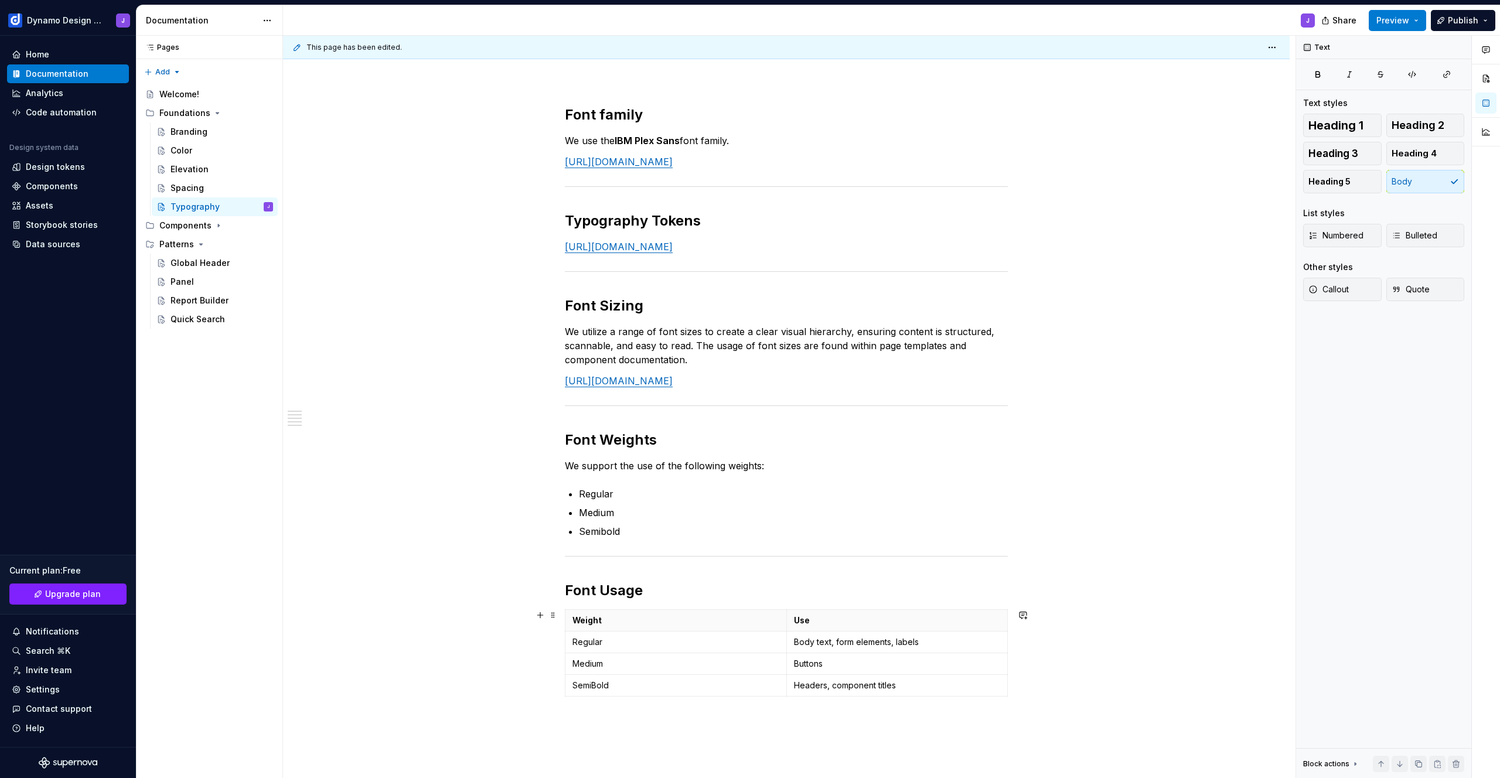
scroll to position [349, 0]
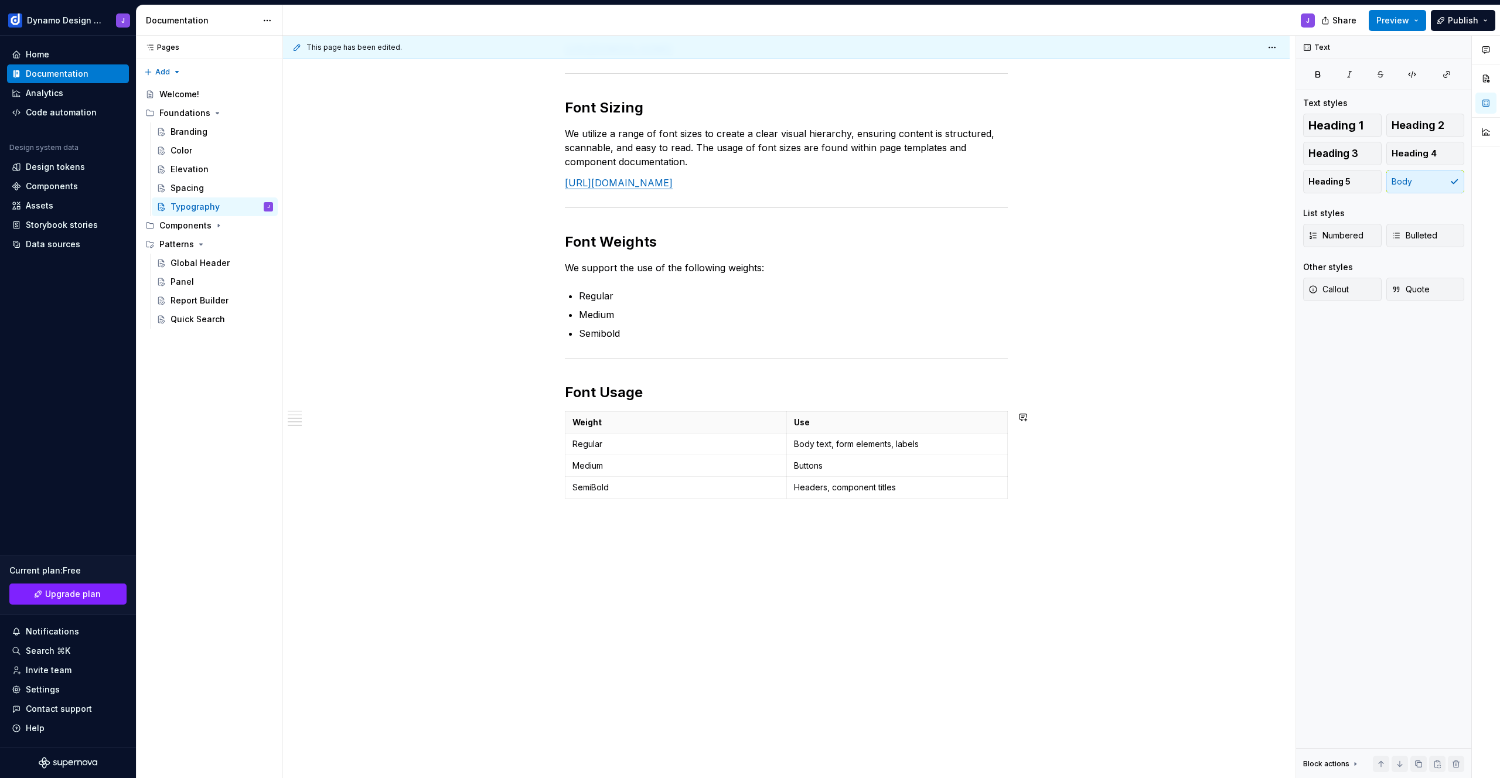
click at [655, 530] on p at bounding box center [786, 524] width 443 height 14
click at [618, 389] on h2 "Font Usage" at bounding box center [786, 392] width 443 height 19
click at [519, 356] on div "Font family We use the IBM Plex Sans font family. [URL][DOMAIN_NAME] Typography…" at bounding box center [786, 329] width 1007 height 900
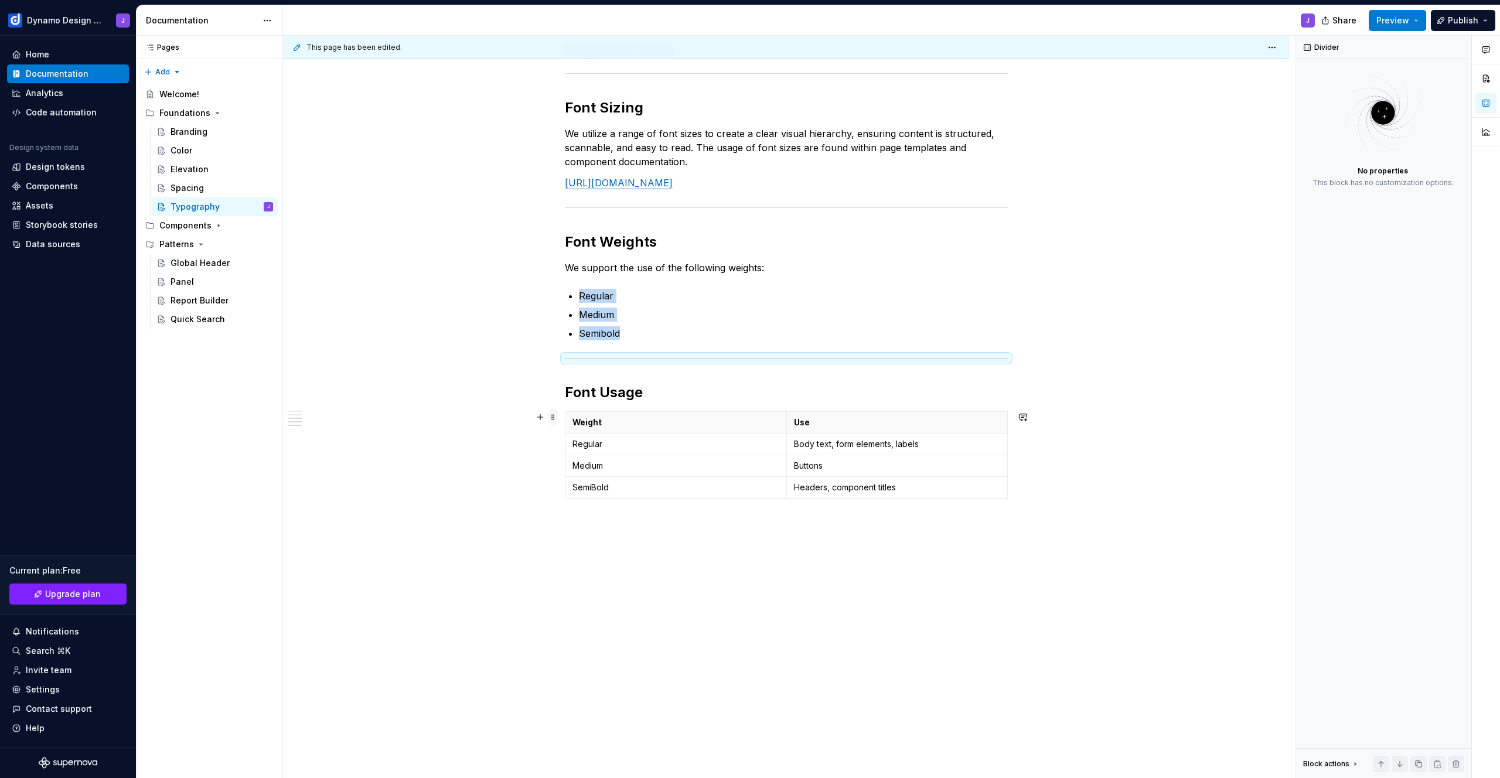
click at [552, 419] on span at bounding box center [553, 417] width 9 height 16
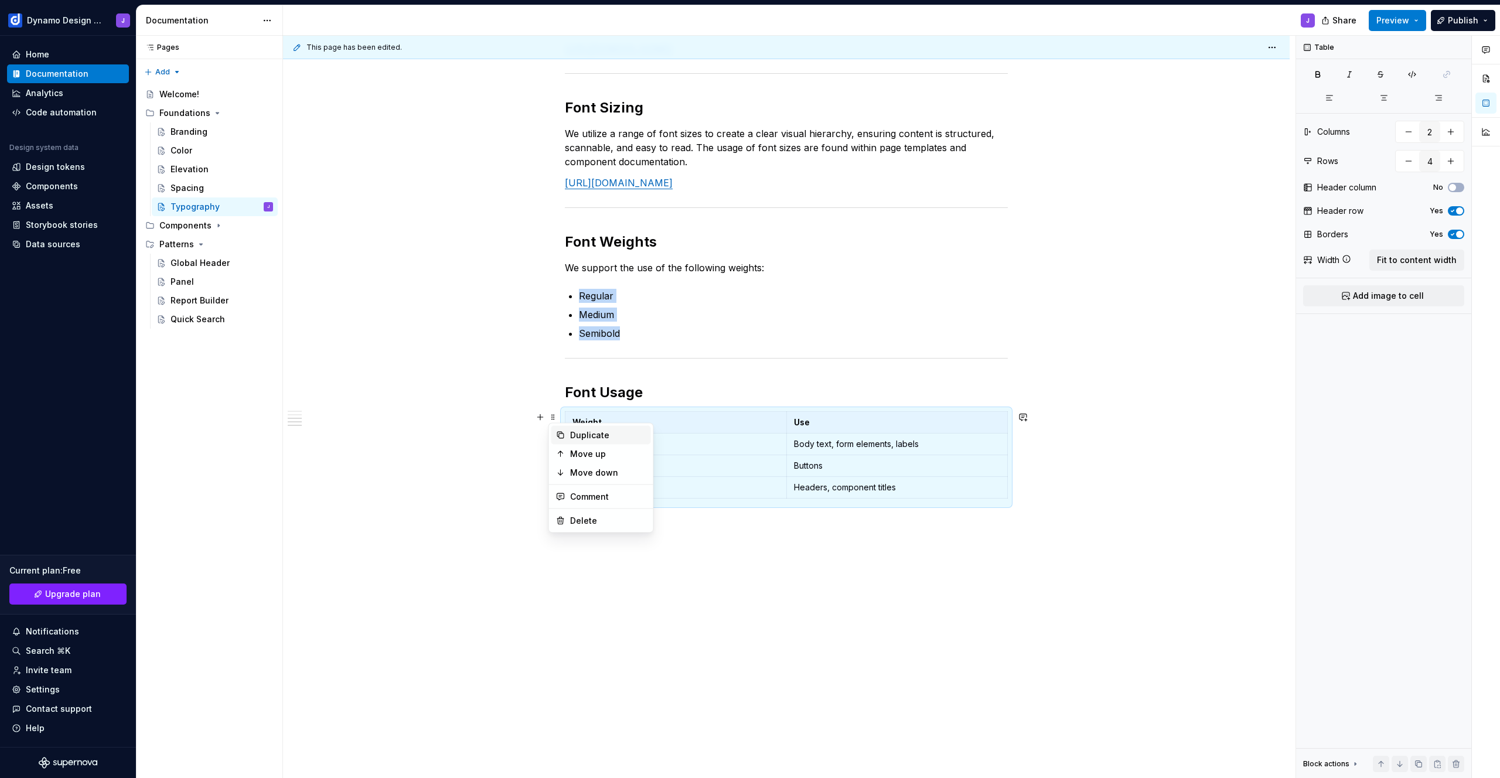
click at [571, 431] on div "Duplicate" at bounding box center [608, 436] width 76 height 12
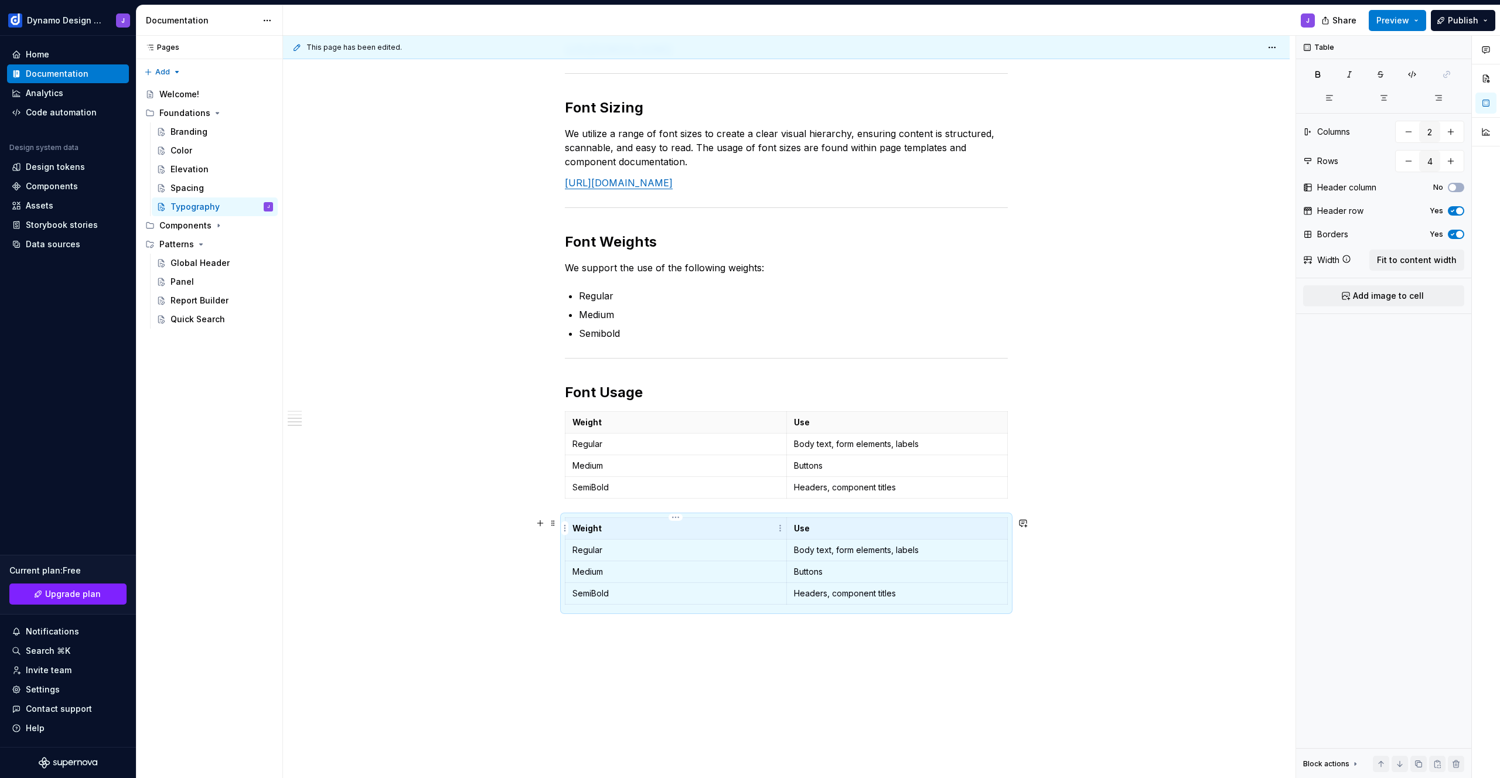
click at [589, 527] on p "Weight" at bounding box center [676, 529] width 207 height 12
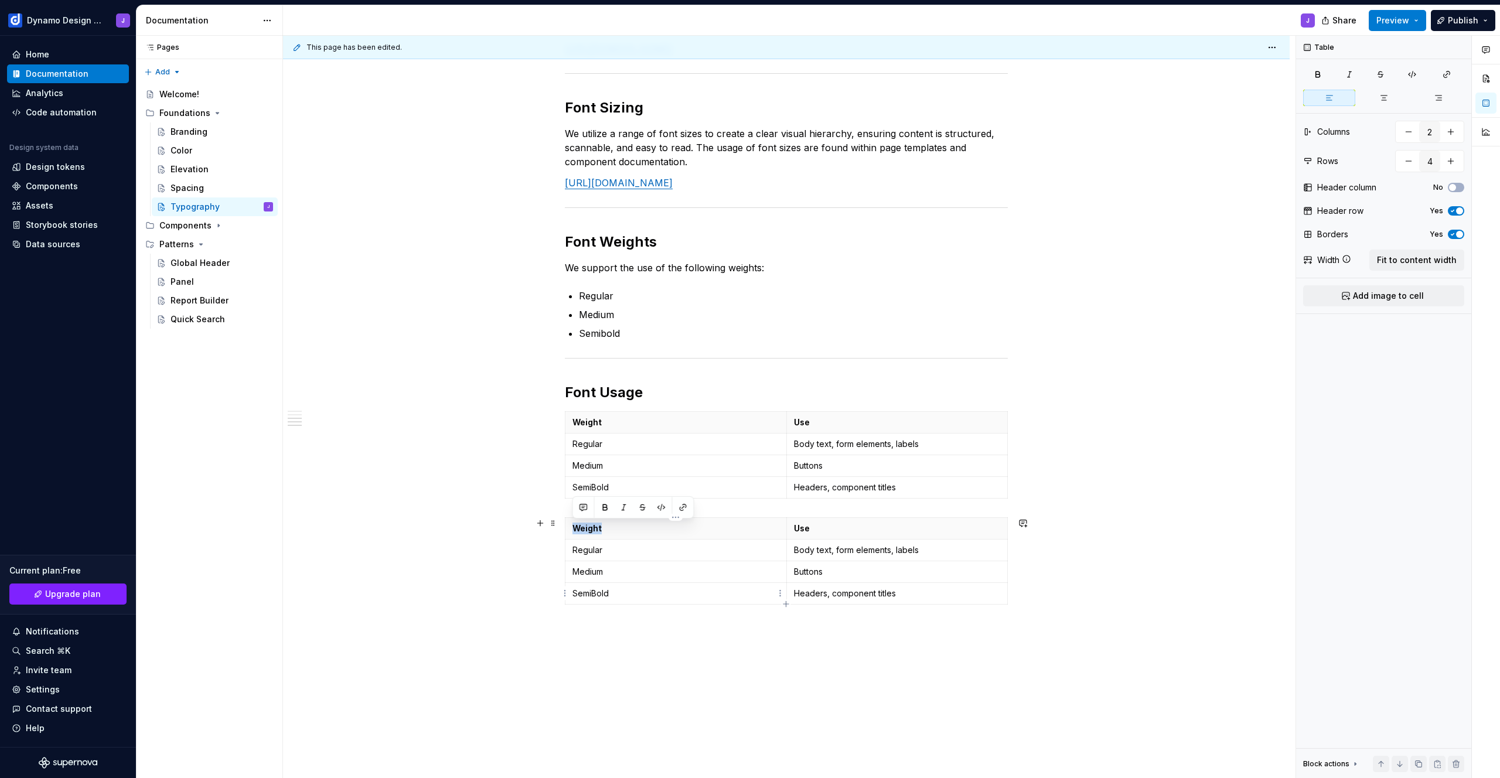
type textarea "*"
click at [554, 523] on span at bounding box center [553, 523] width 9 height 16
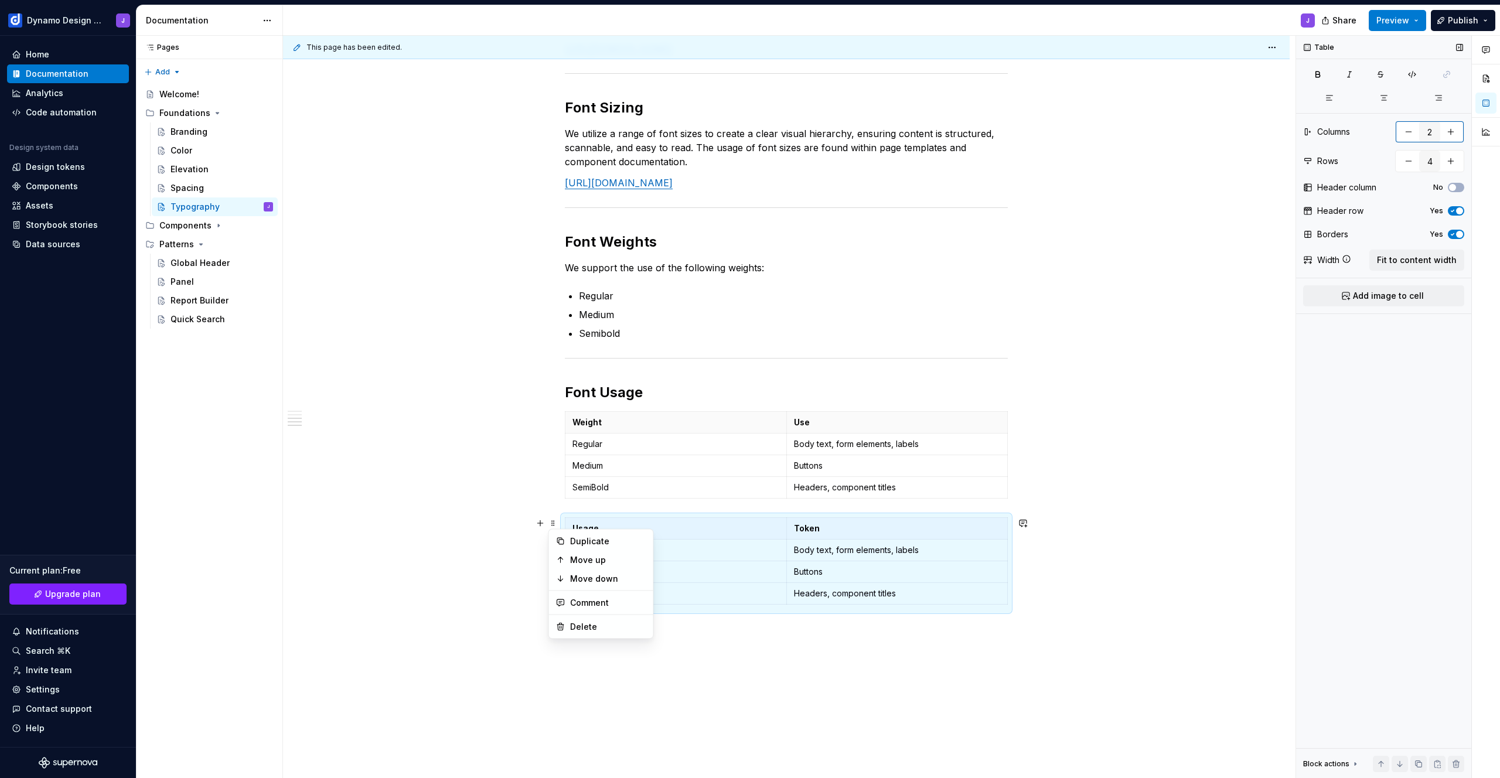
click at [1452, 131] on button "button" at bounding box center [1451, 131] width 21 height 21
type input "3"
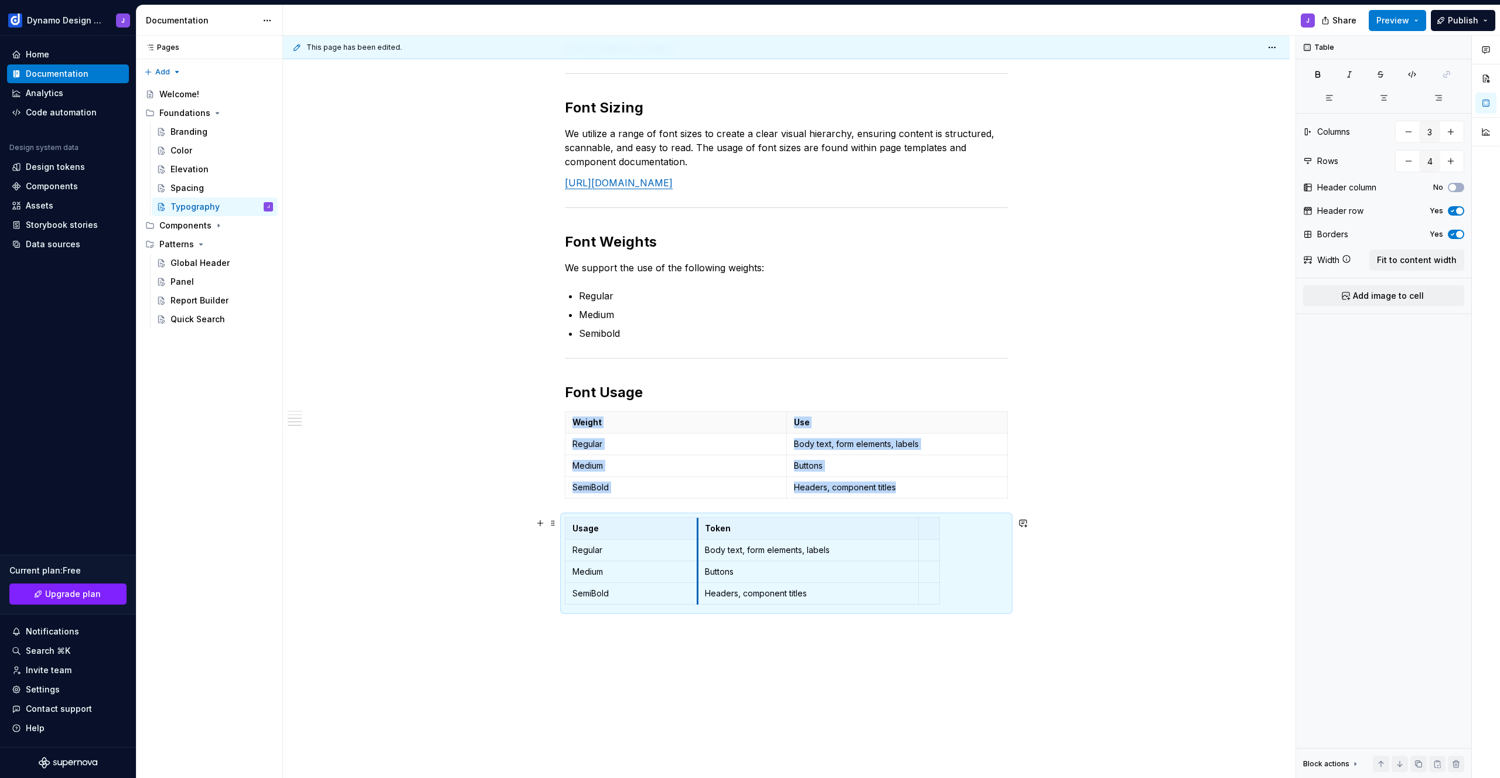
drag, startPoint x: 785, startPoint y: 530, endPoint x: 695, endPoint y: 536, distance: 90.5
drag, startPoint x: 890, startPoint y: 535, endPoint x: 829, endPoint y: 534, distance: 61.0
click at [829, 534] on th at bounding box center [839, 529] width 21 height 22
click at [1427, 260] on span "Fit to content width" at bounding box center [1417, 260] width 80 height 12
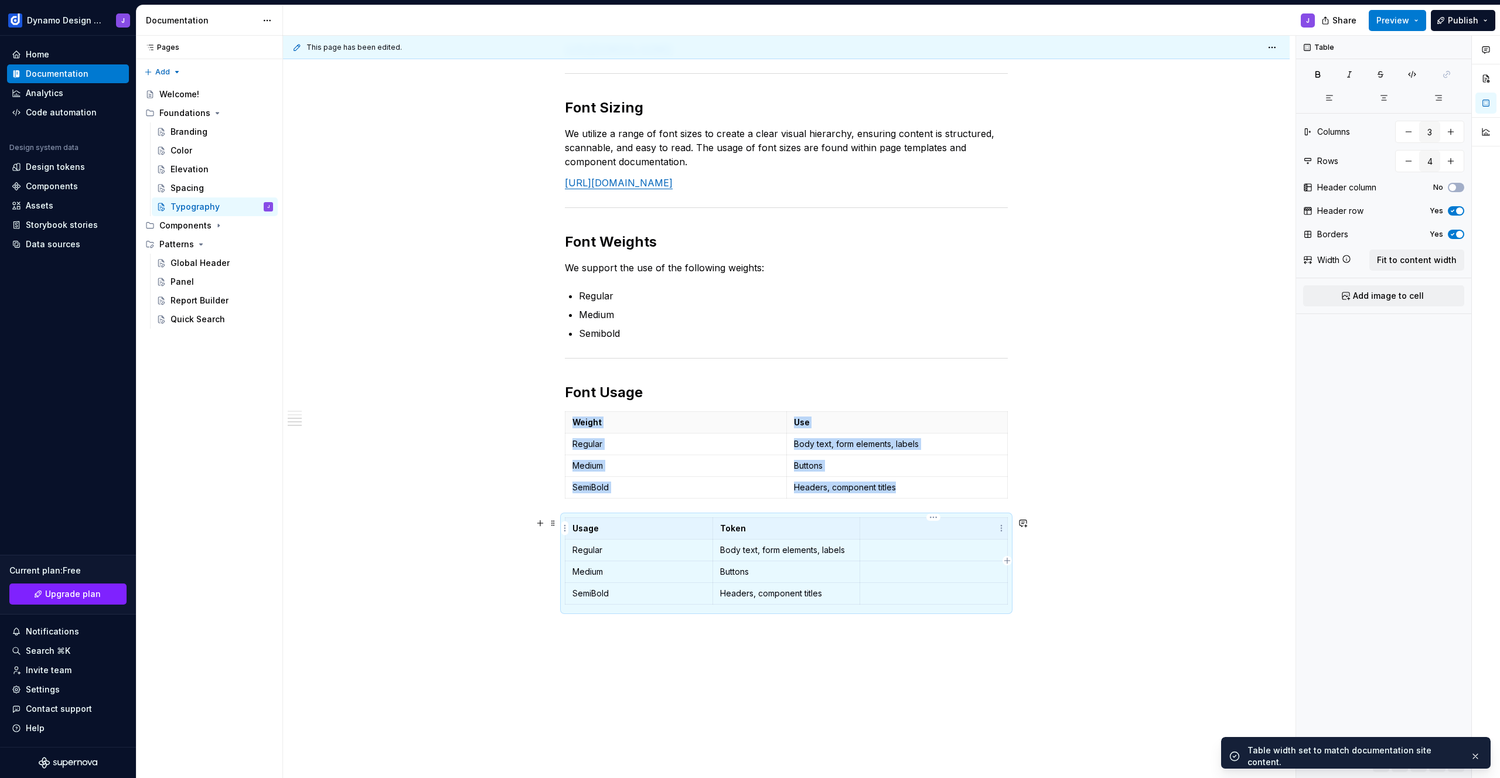
click at [885, 532] on p at bounding box center [933, 529] width 133 height 12
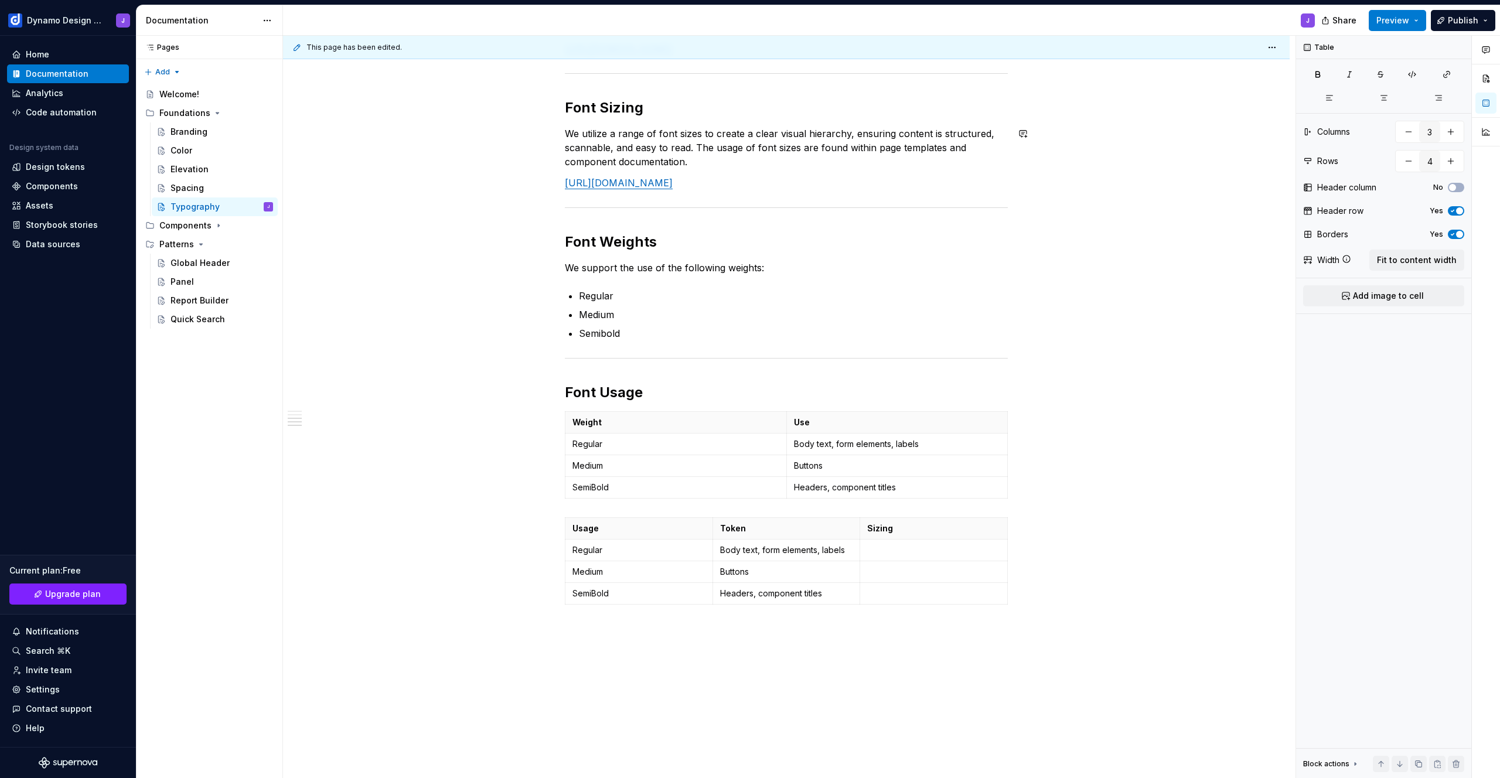
type textarea "*"
click at [594, 559] on td "Regular" at bounding box center [640, 551] width 148 height 22
click at [593, 558] on td "Regular" at bounding box center [640, 551] width 148 height 22
click at [588, 549] on p "Regular" at bounding box center [639, 550] width 133 height 12
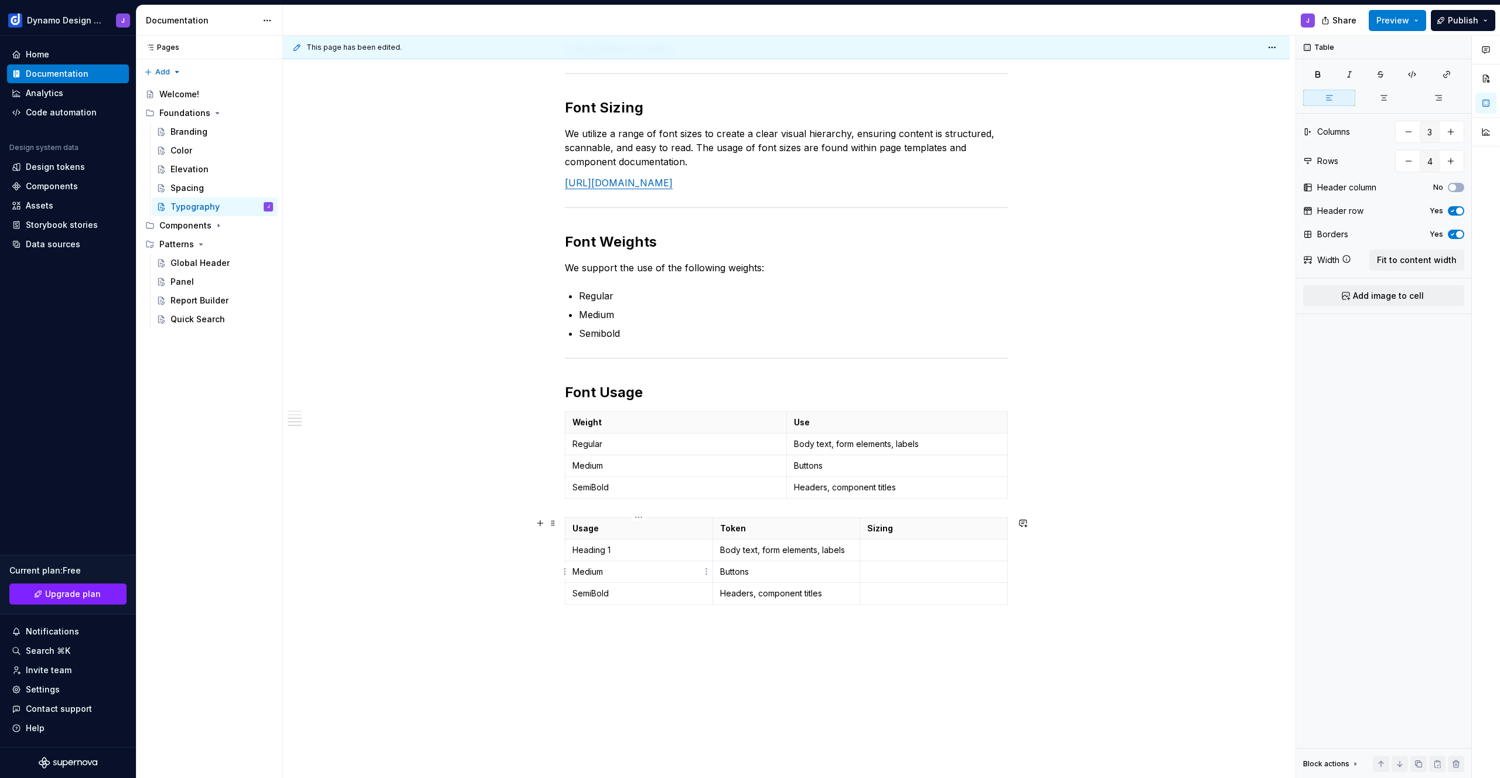
click at [592, 576] on p "Medium" at bounding box center [639, 572] width 133 height 12
click at [601, 597] on p "SemiBold" at bounding box center [639, 594] width 133 height 12
type input "5"
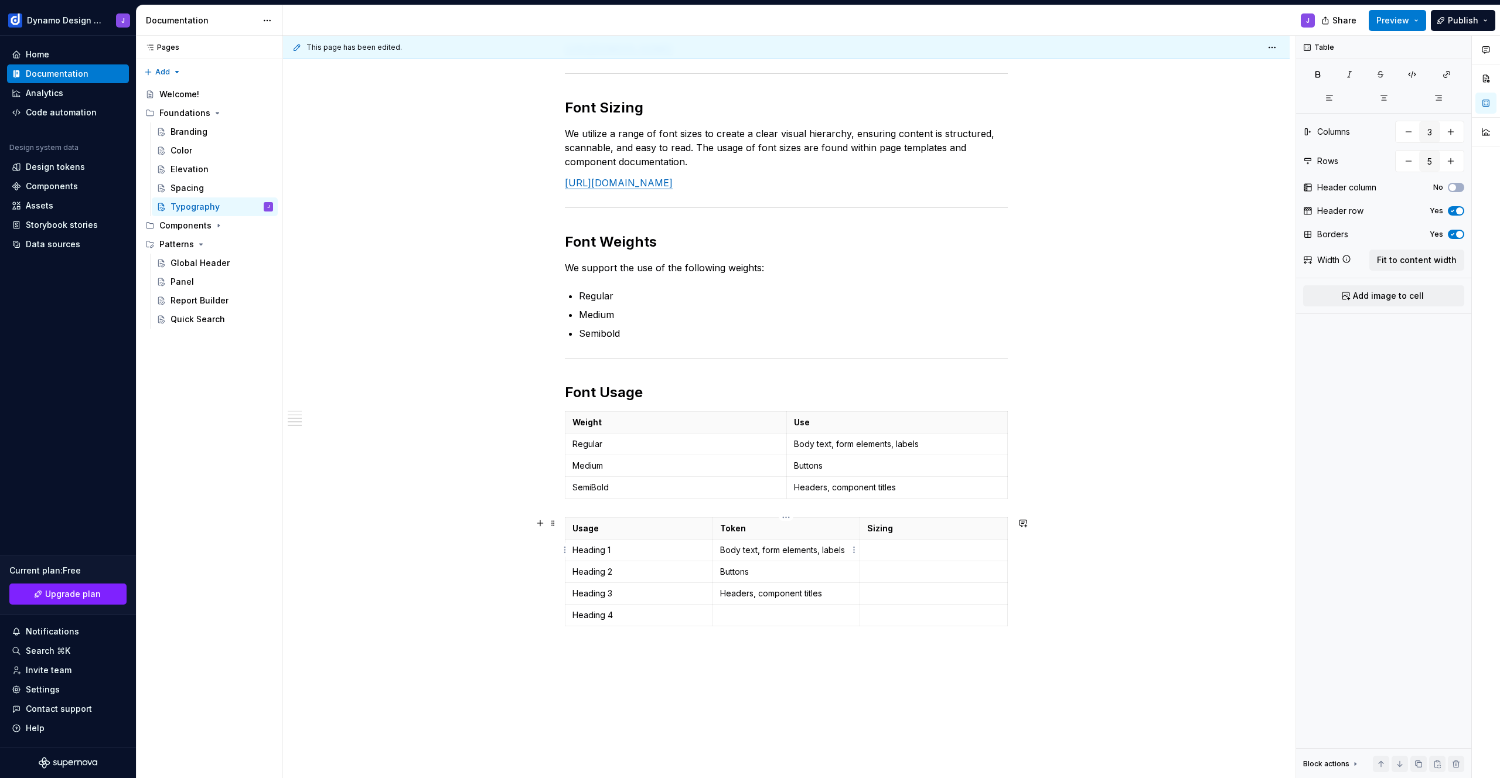
click at [847, 549] on p "Body text, form elements, labels" at bounding box center [786, 550] width 133 height 12
click at [761, 572] on p "Buttons" at bounding box center [786, 572] width 133 height 12
click at [837, 590] on p "Headers, component titles" at bounding box center [786, 594] width 133 height 12
click at [923, 553] on p at bounding box center [933, 550] width 133 height 12
click at [922, 574] on p at bounding box center [933, 572] width 133 height 12
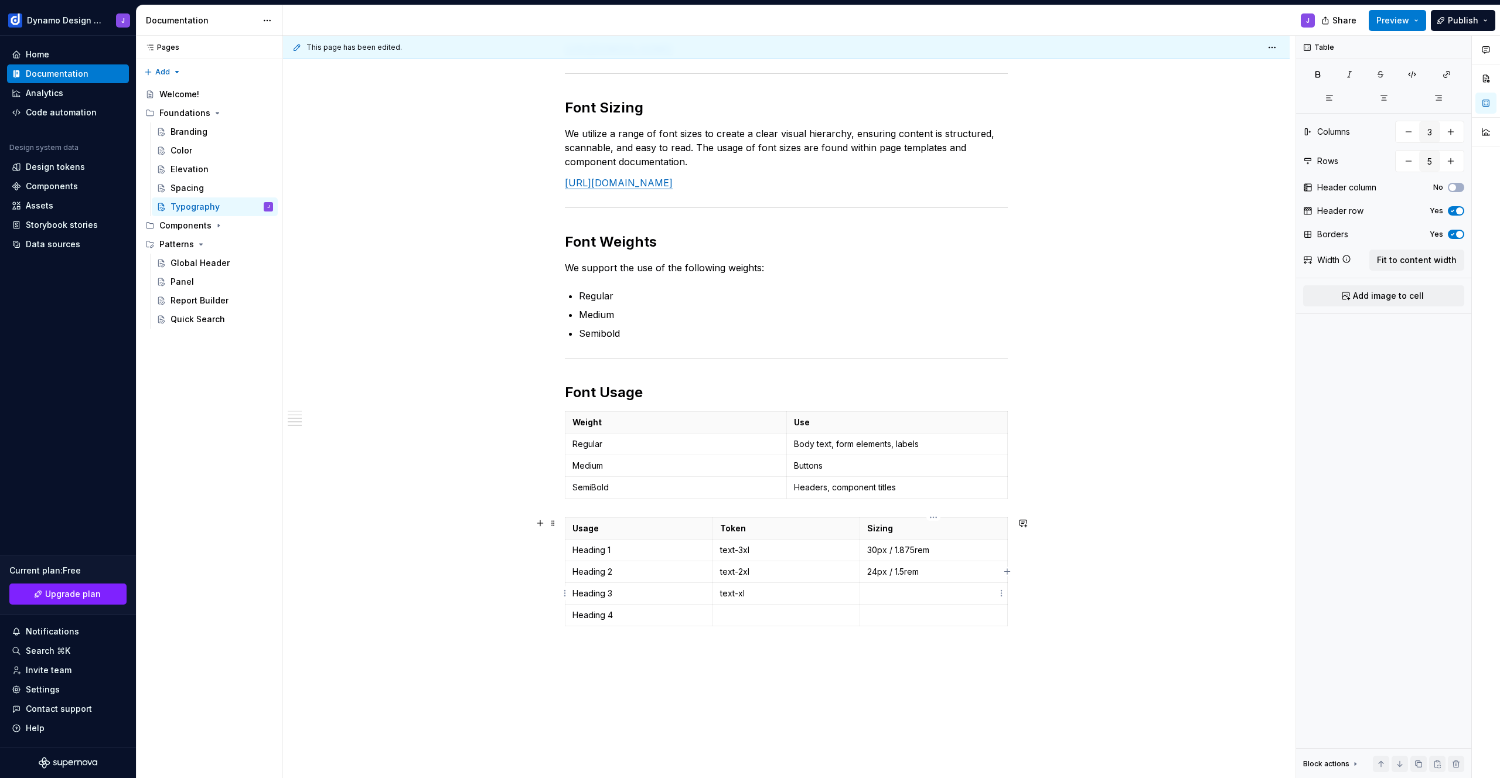
click at [927, 588] on p at bounding box center [933, 594] width 133 height 12
click at [920, 617] on p at bounding box center [933, 615] width 133 height 12
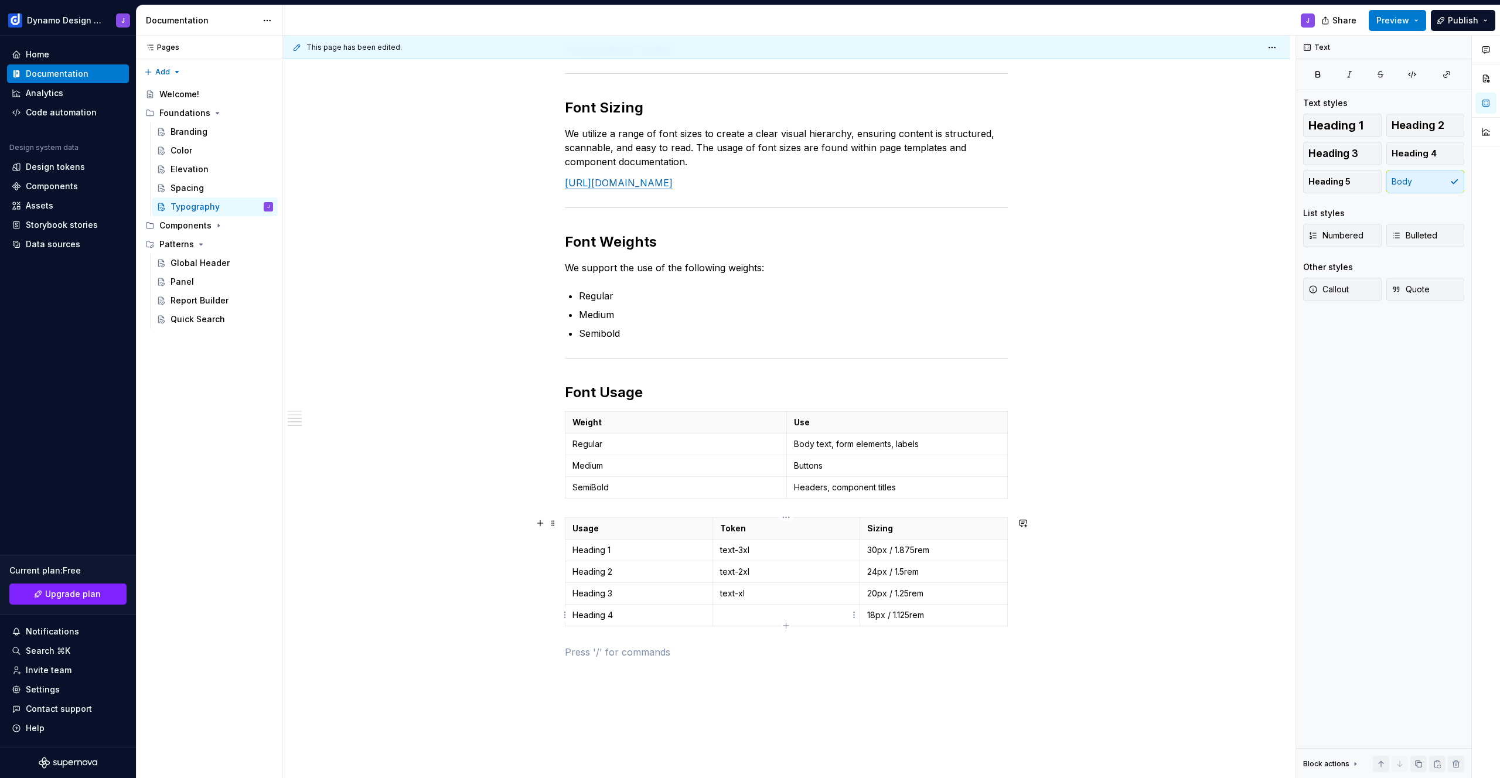
click at [826, 613] on p at bounding box center [786, 615] width 133 height 12
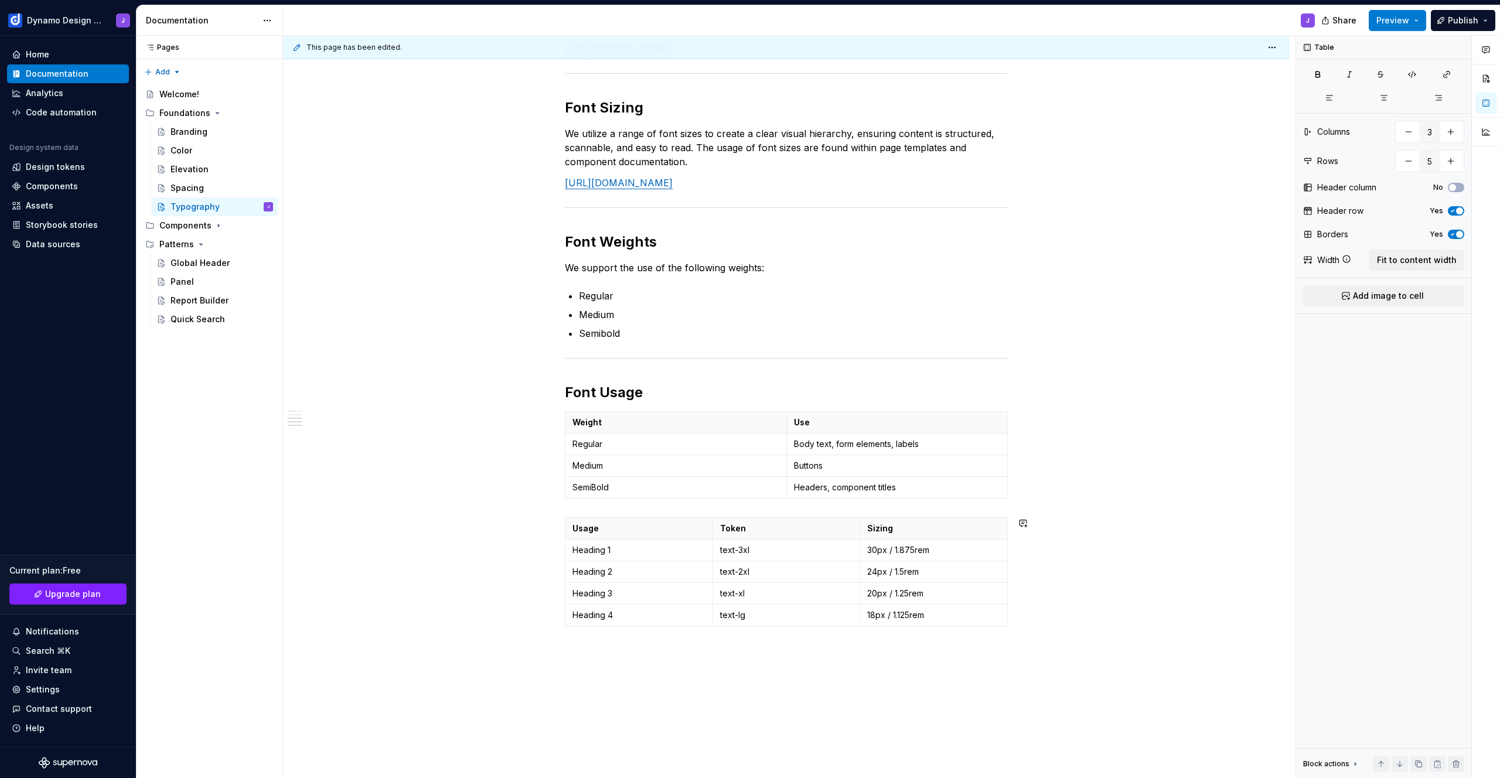
click at [592, 508] on div "Font family We use the IBM Plex Sans font family. [URL][DOMAIN_NAME] Typography…" at bounding box center [786, 283] width 443 height 752
click at [566, 525] on html "Dynamo Design System J Home Documentation Analytics Code automation Design syst…" at bounding box center [750, 389] width 1500 height 778
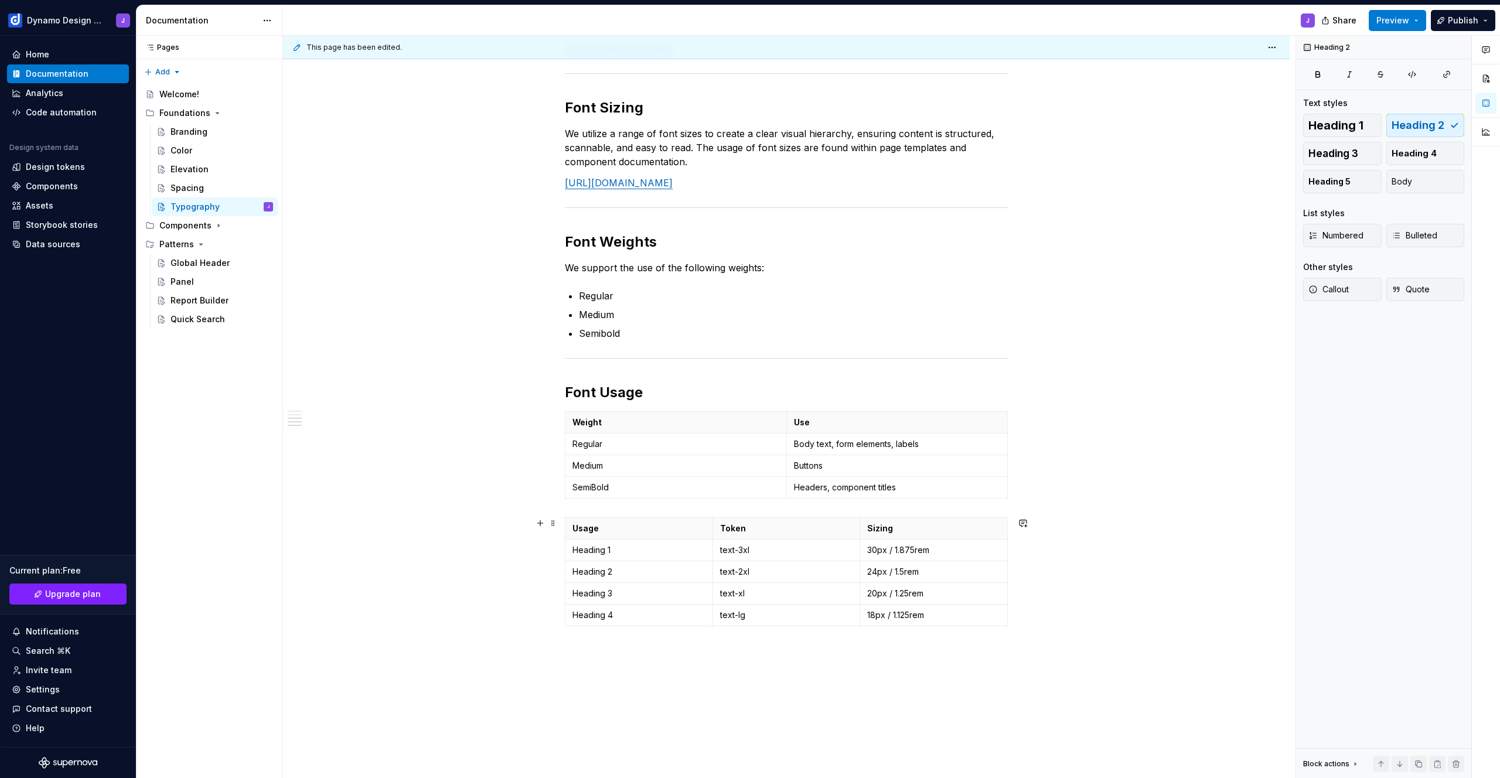
click at [553, 515] on html "Dynamo Design System J Home Documentation Analytics Code automation Design syst…" at bounding box center [750, 389] width 1500 height 778
click at [835, 493] on td "Headers, component titles" at bounding box center [897, 488] width 222 height 22
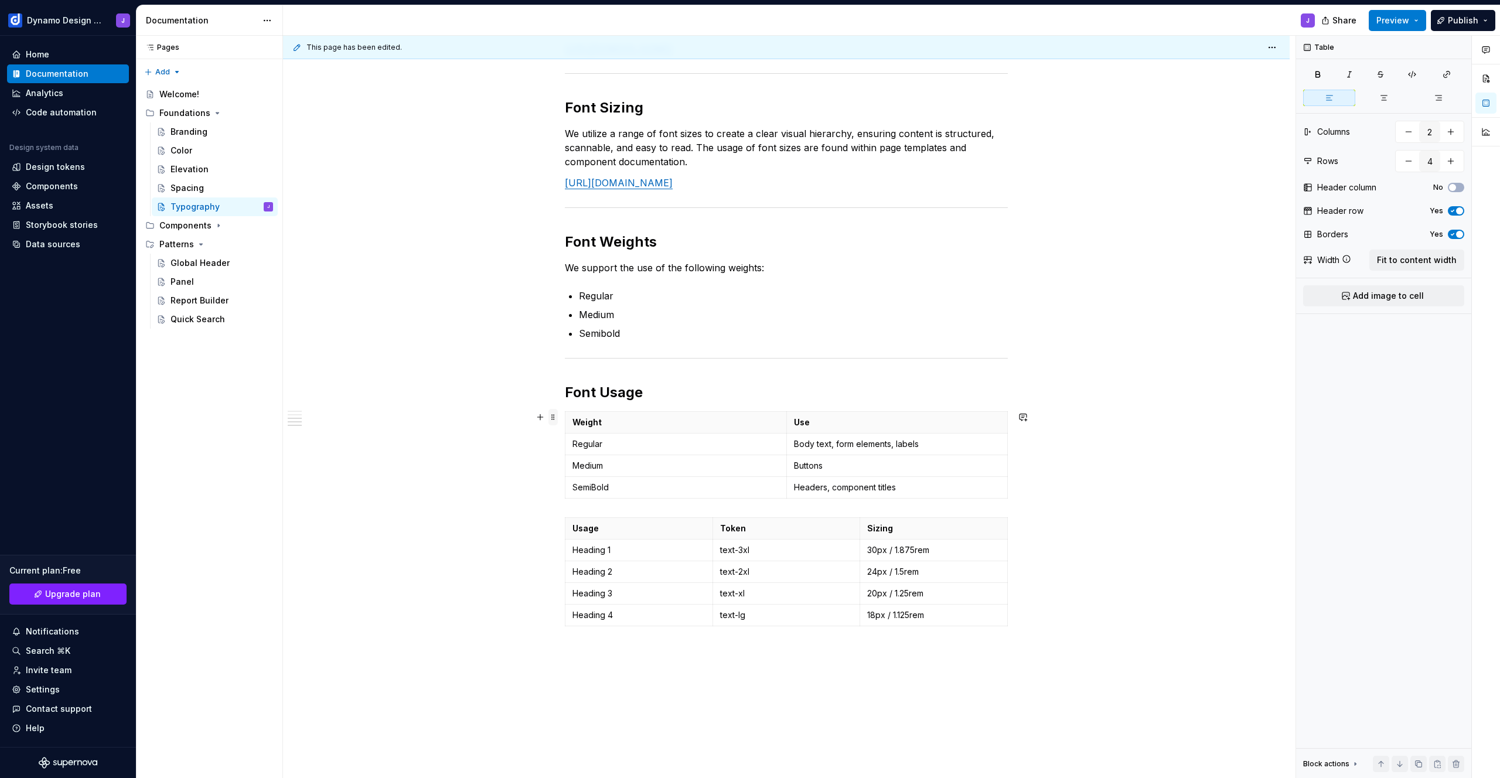
click at [552, 418] on span at bounding box center [553, 417] width 9 height 16
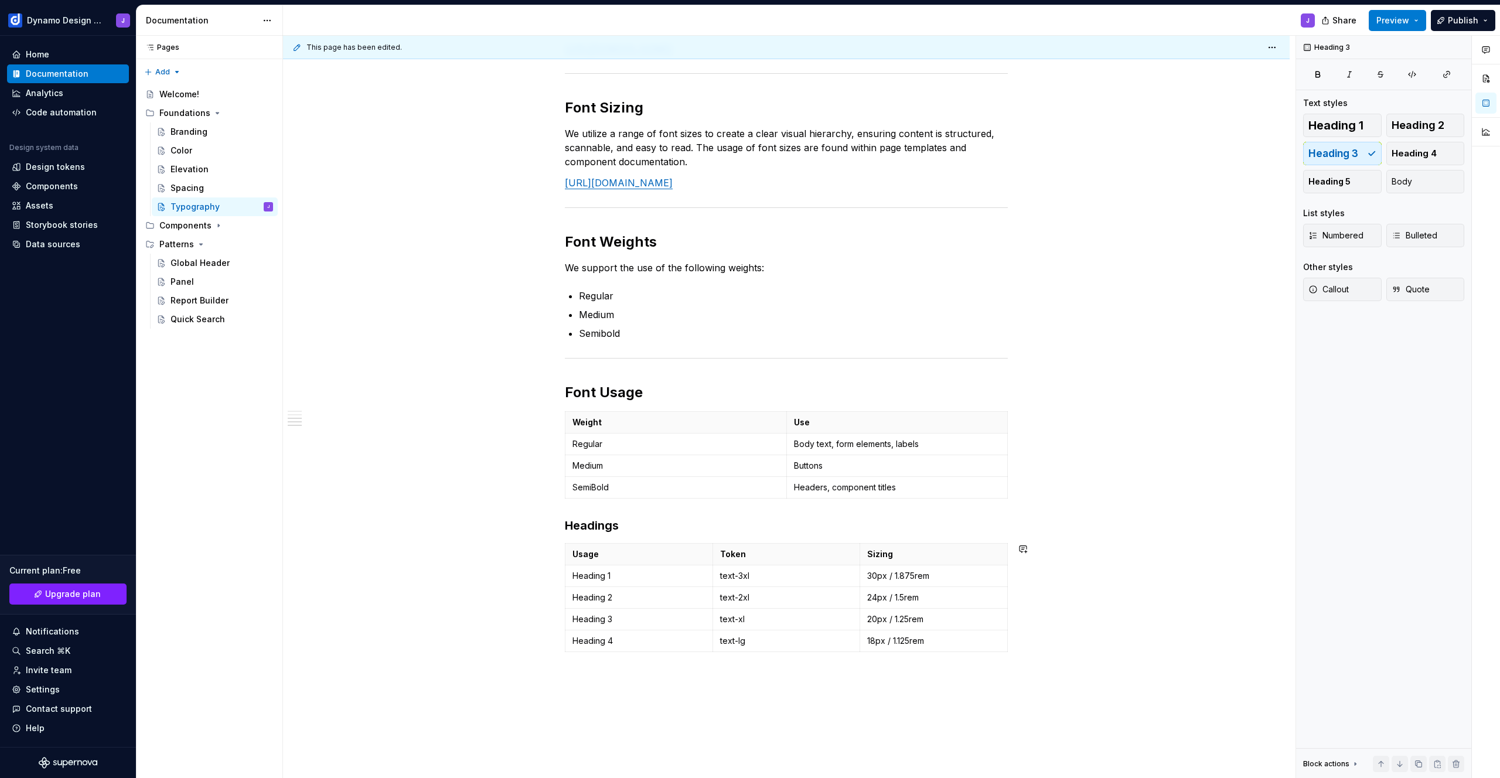
click at [628, 669] on div "Font family We use the IBM Plex Sans font family. [URL][DOMAIN_NAME] Typography…" at bounding box center [786, 296] width 443 height 778
click at [655, 394] on h2 "Font Usage" at bounding box center [786, 392] width 443 height 19
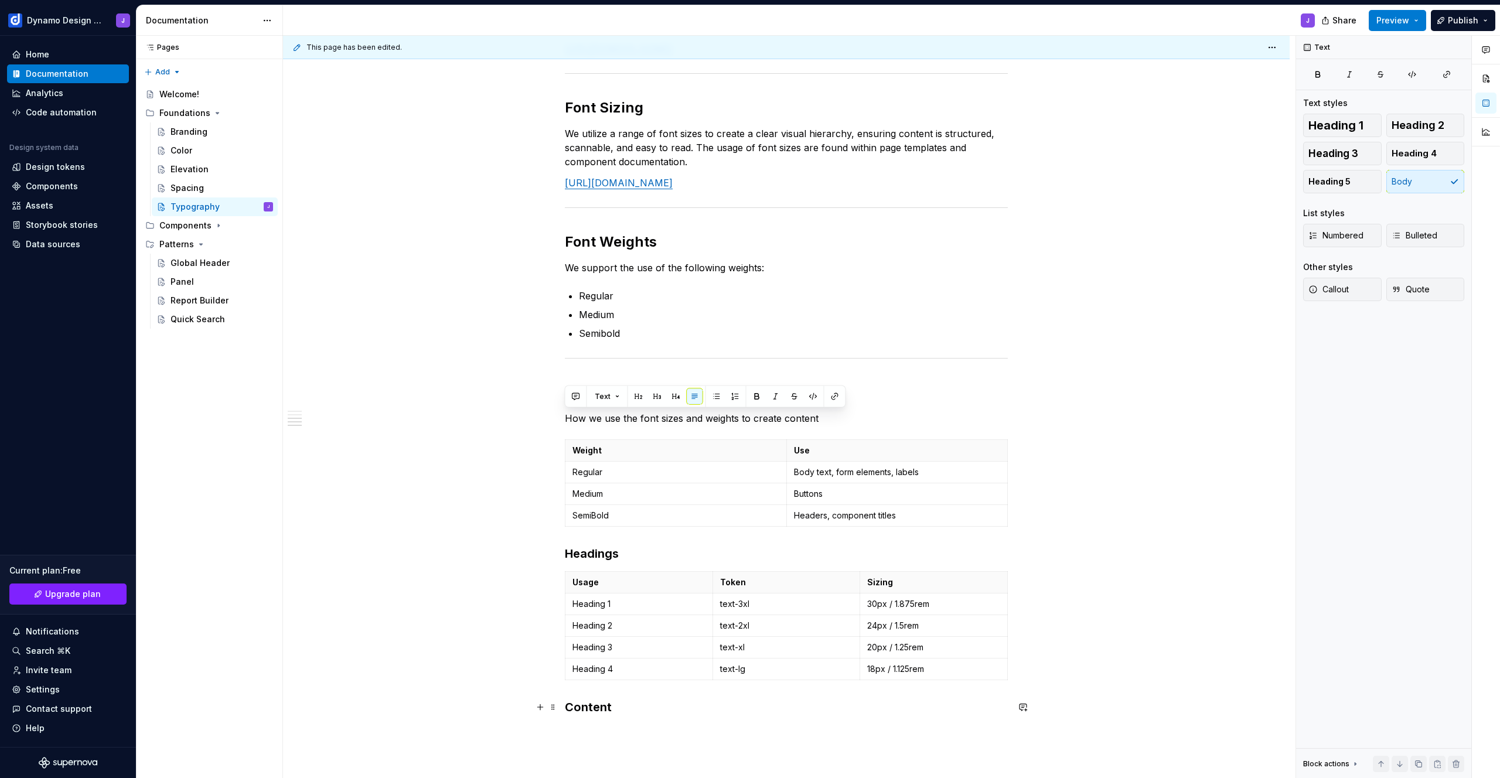
click at [629, 704] on h3 "Content" at bounding box center [786, 707] width 443 height 16
click at [557, 578] on span at bounding box center [553, 577] width 9 height 16
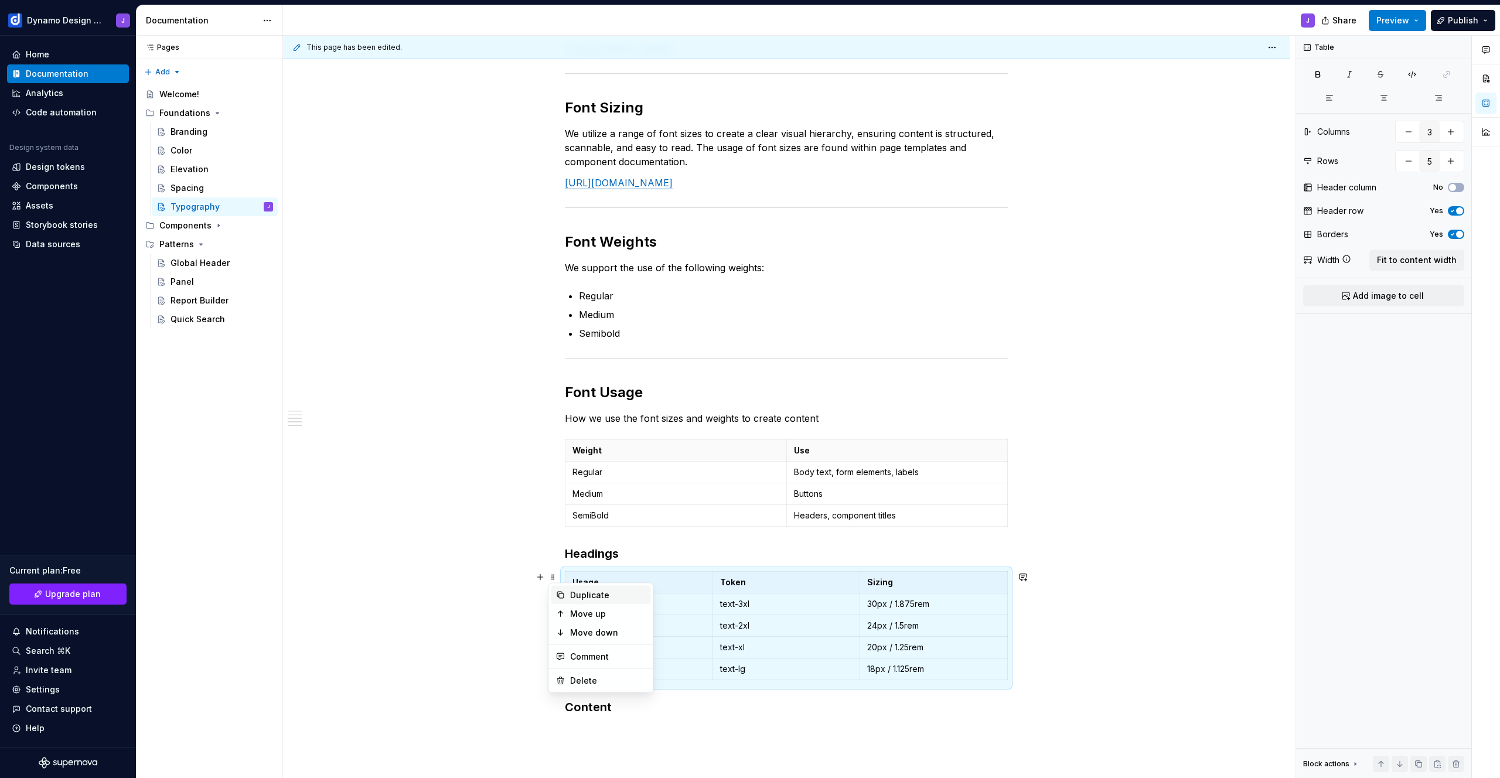
click at [568, 592] on div "Duplicate" at bounding box center [601, 595] width 100 height 19
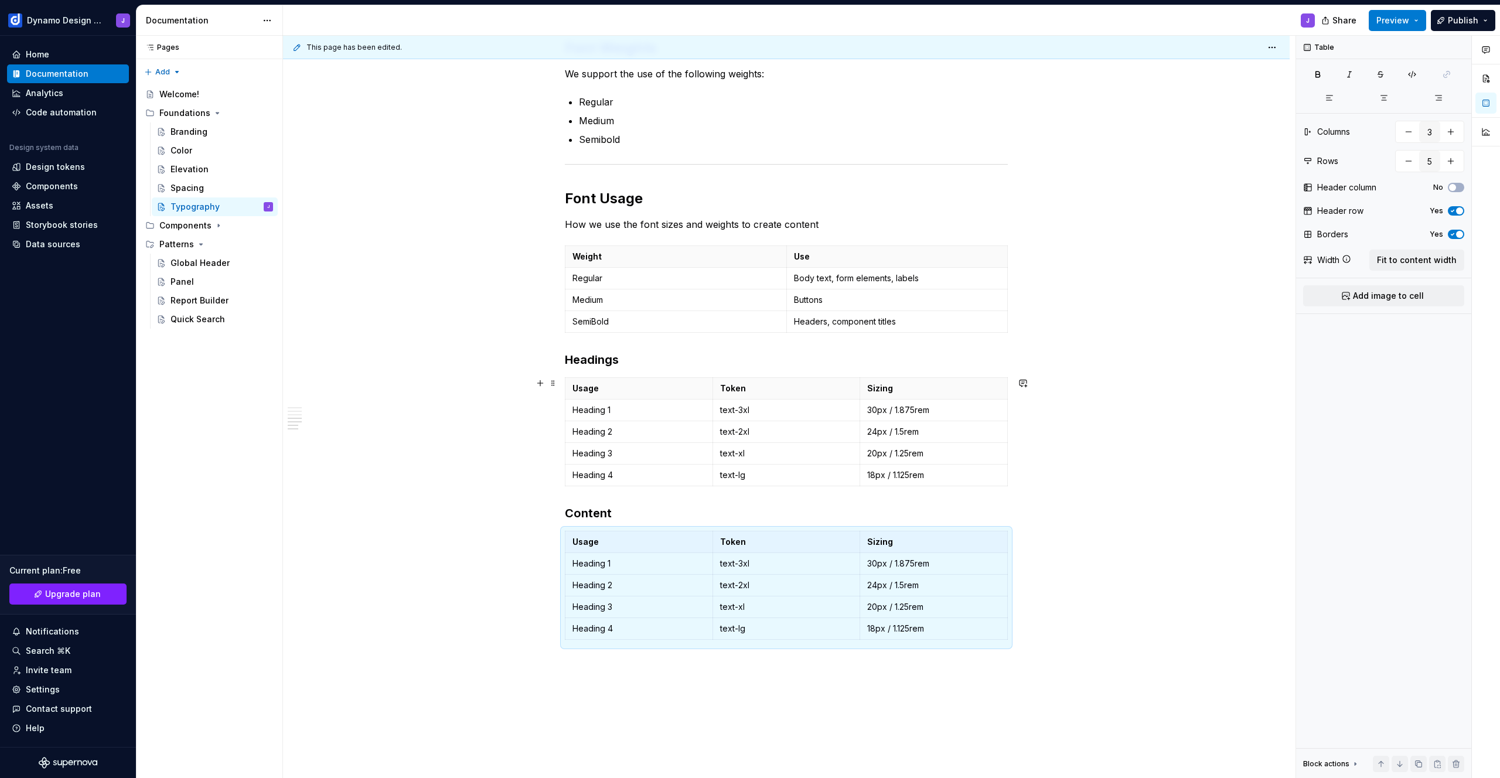
scroll to position [513, 0]
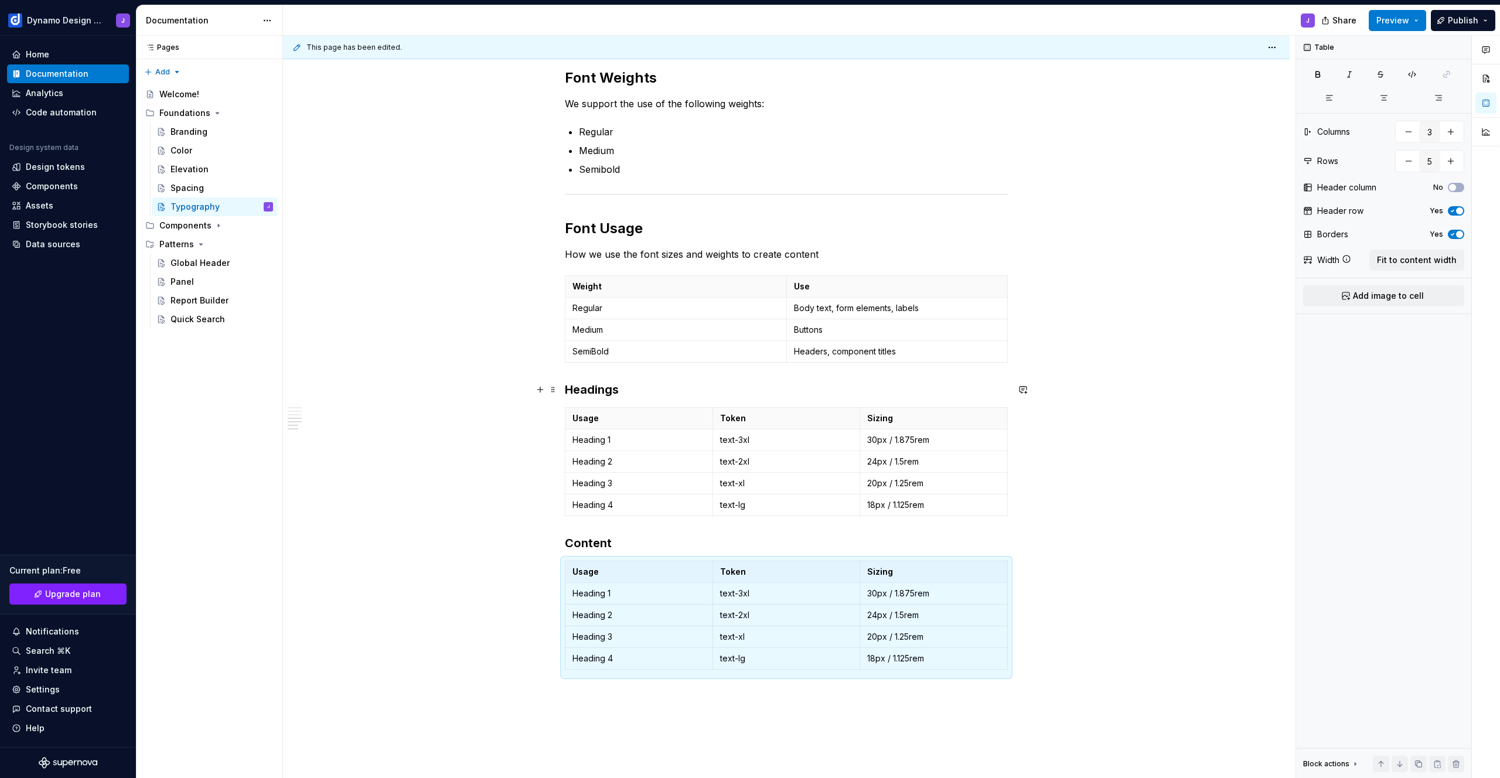
click at [612, 387] on h3 "Headings" at bounding box center [786, 390] width 443 height 16
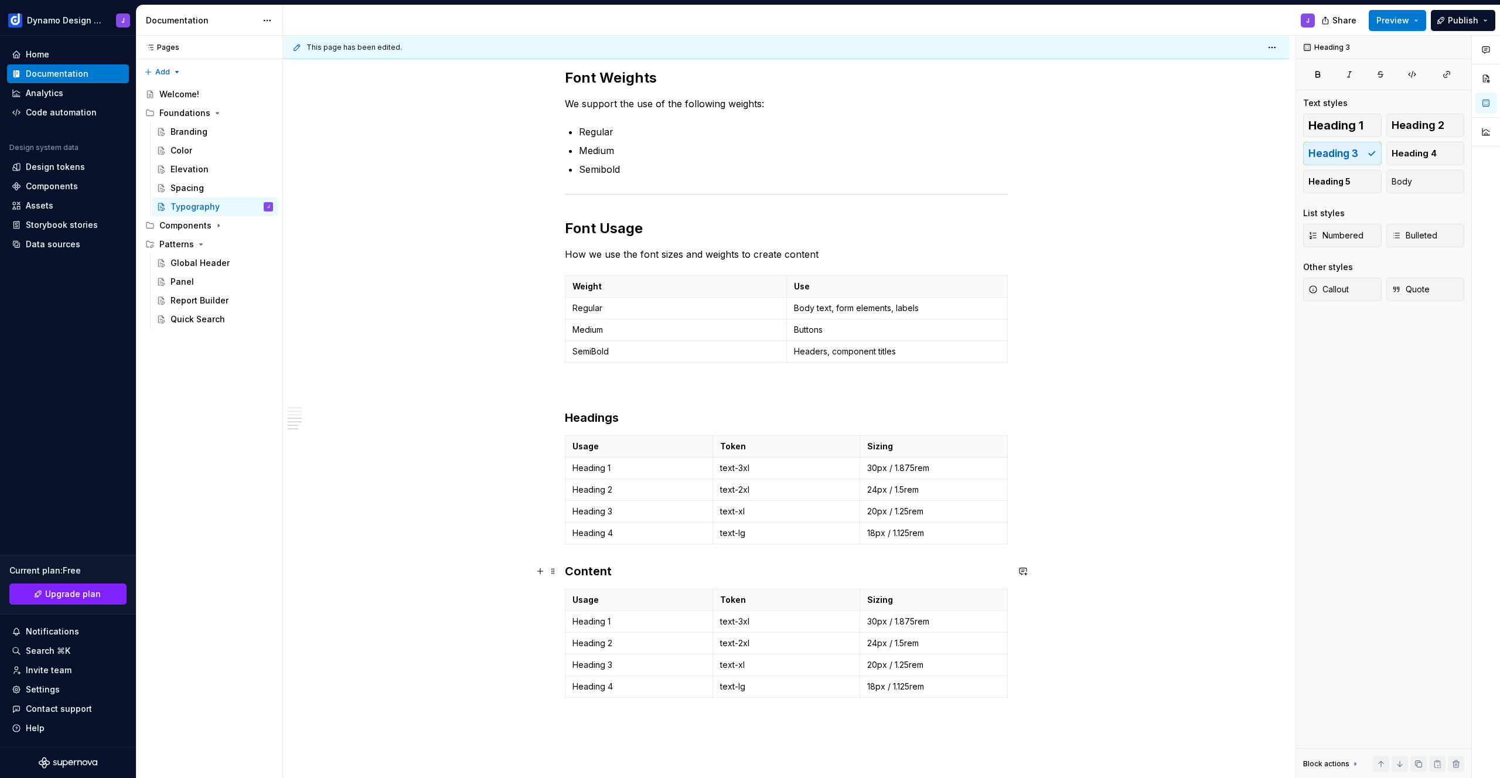
click at [642, 561] on div "Font family We use the IBM Plex Sans font family. [URL][DOMAIN_NAME] Typography…" at bounding box center [786, 236] width 443 height 987
click at [826, 251] on p "How we use the font sizes and weights to create content" at bounding box center [786, 254] width 443 height 14
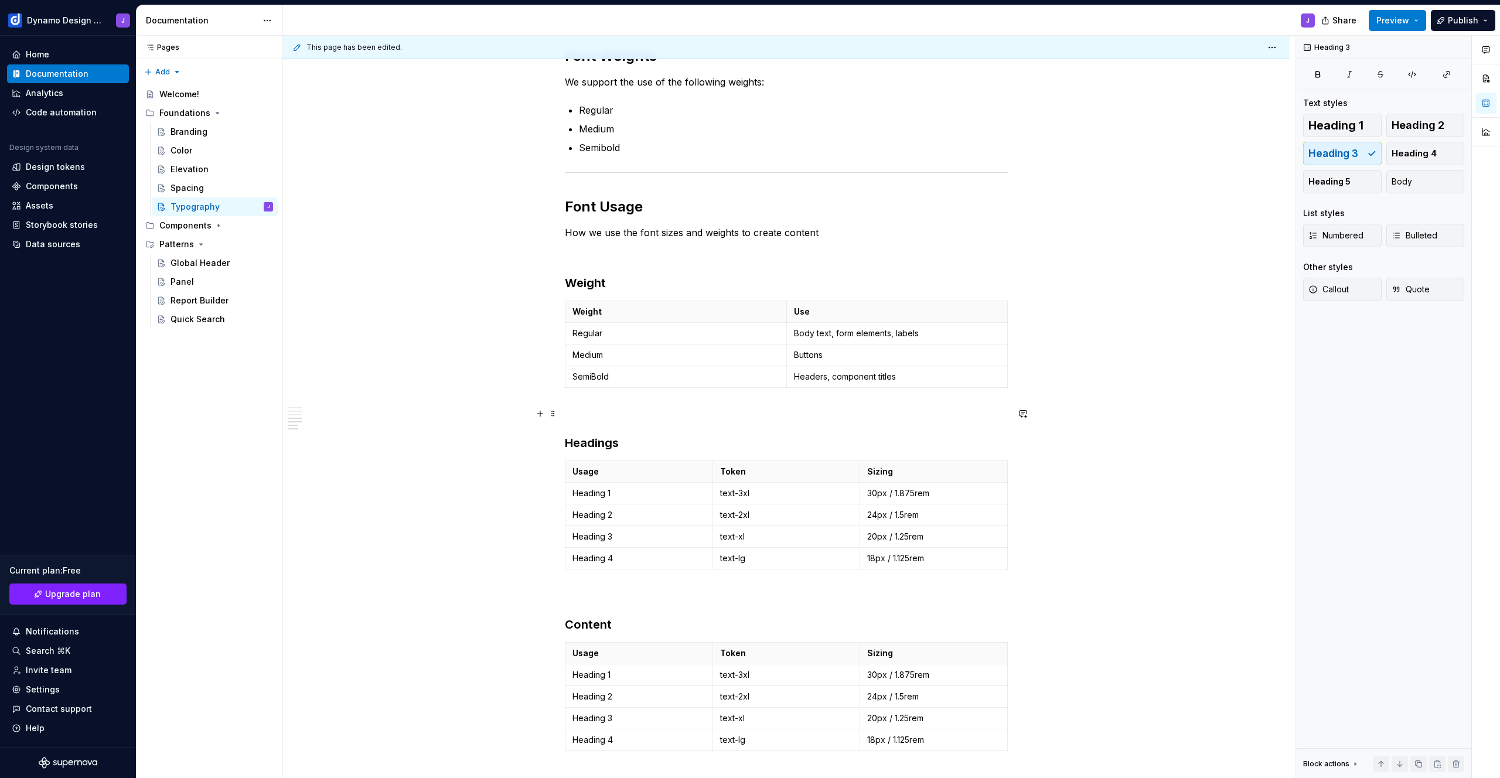
scroll to position [632, 0]
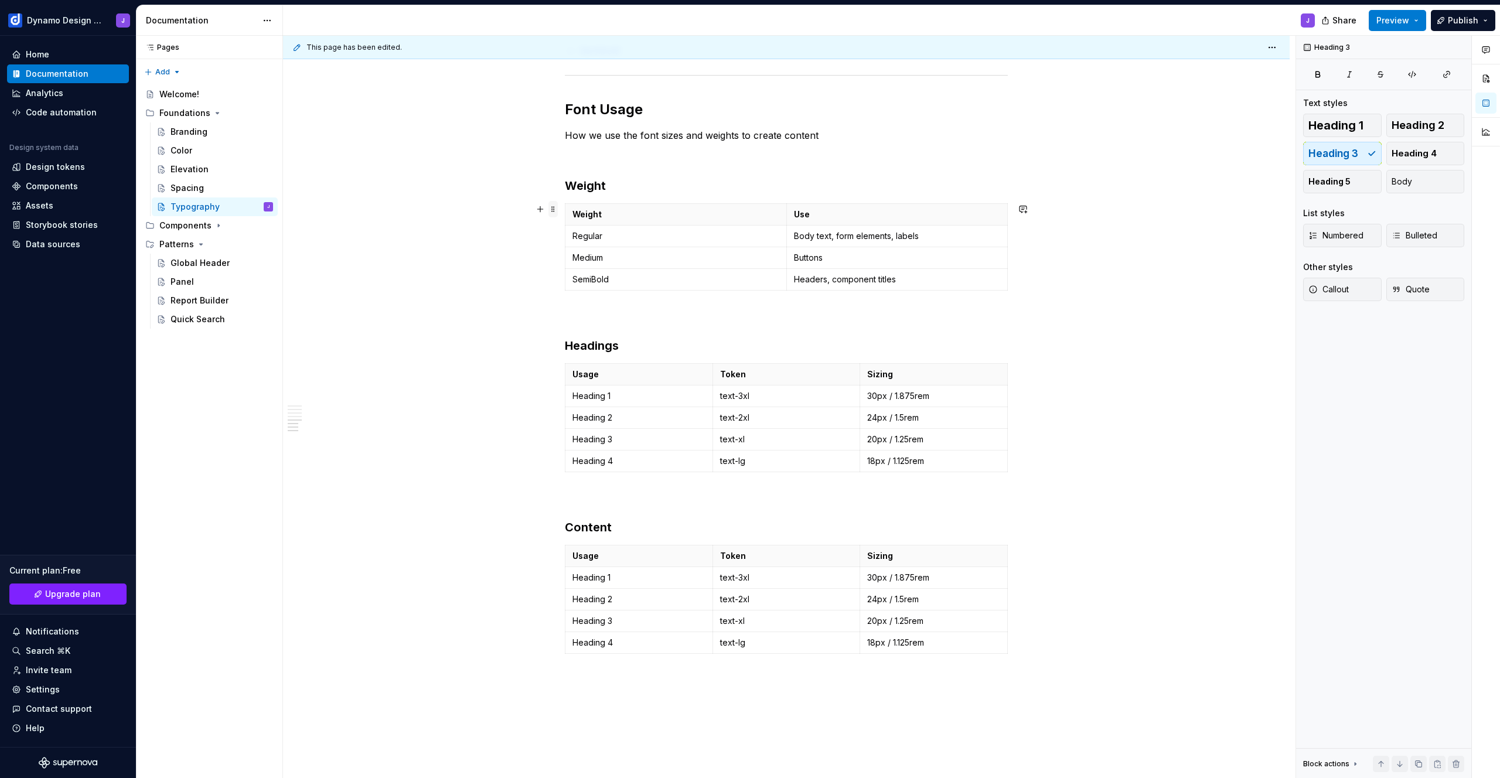
click at [553, 213] on span at bounding box center [553, 209] width 9 height 16
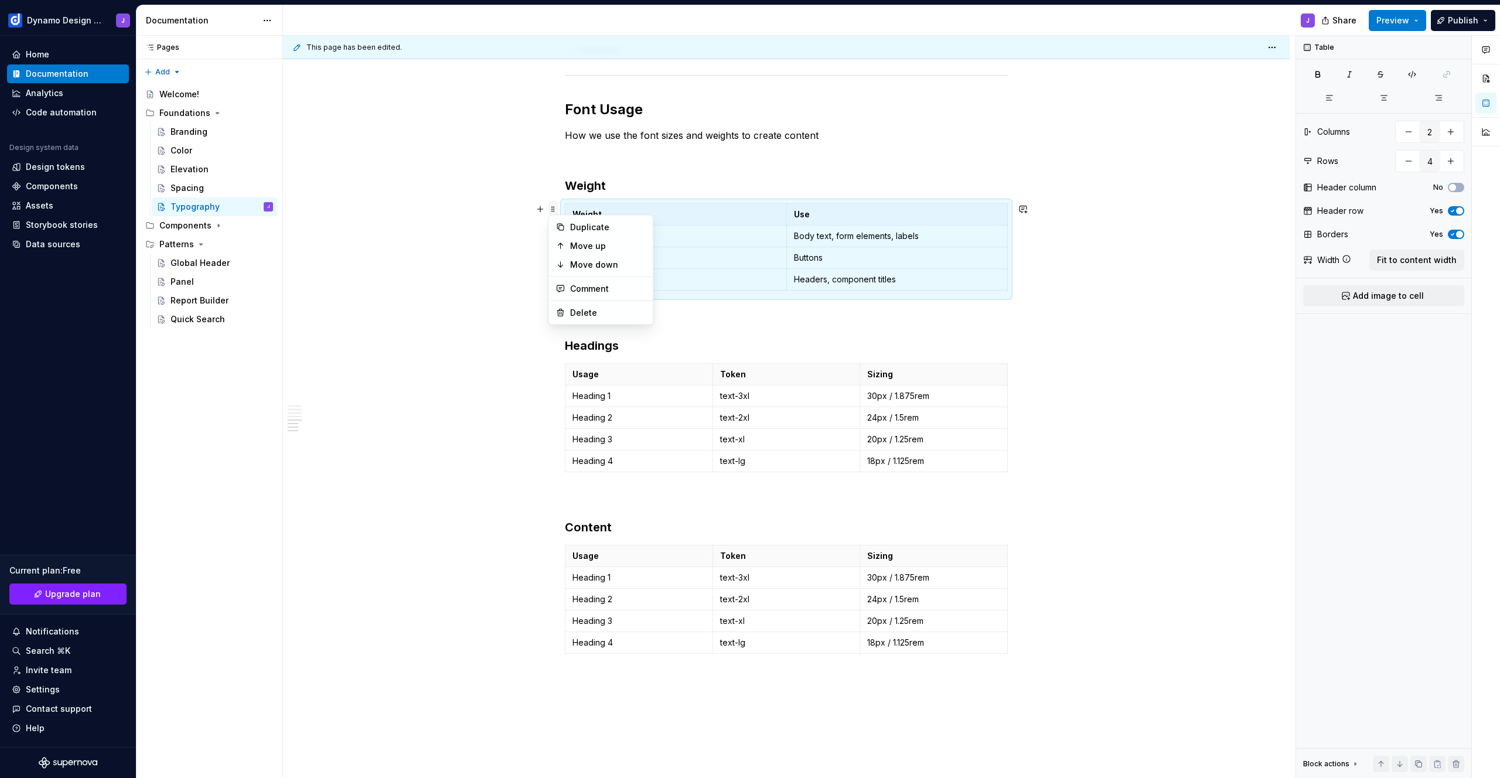
click at [553, 210] on span at bounding box center [553, 209] width 9 height 16
click at [1054, 304] on div "Font family We use the IBM Plex Sans font family. [URL][DOMAIN_NAME] Typography…" at bounding box center [786, 265] width 1007 height 1338
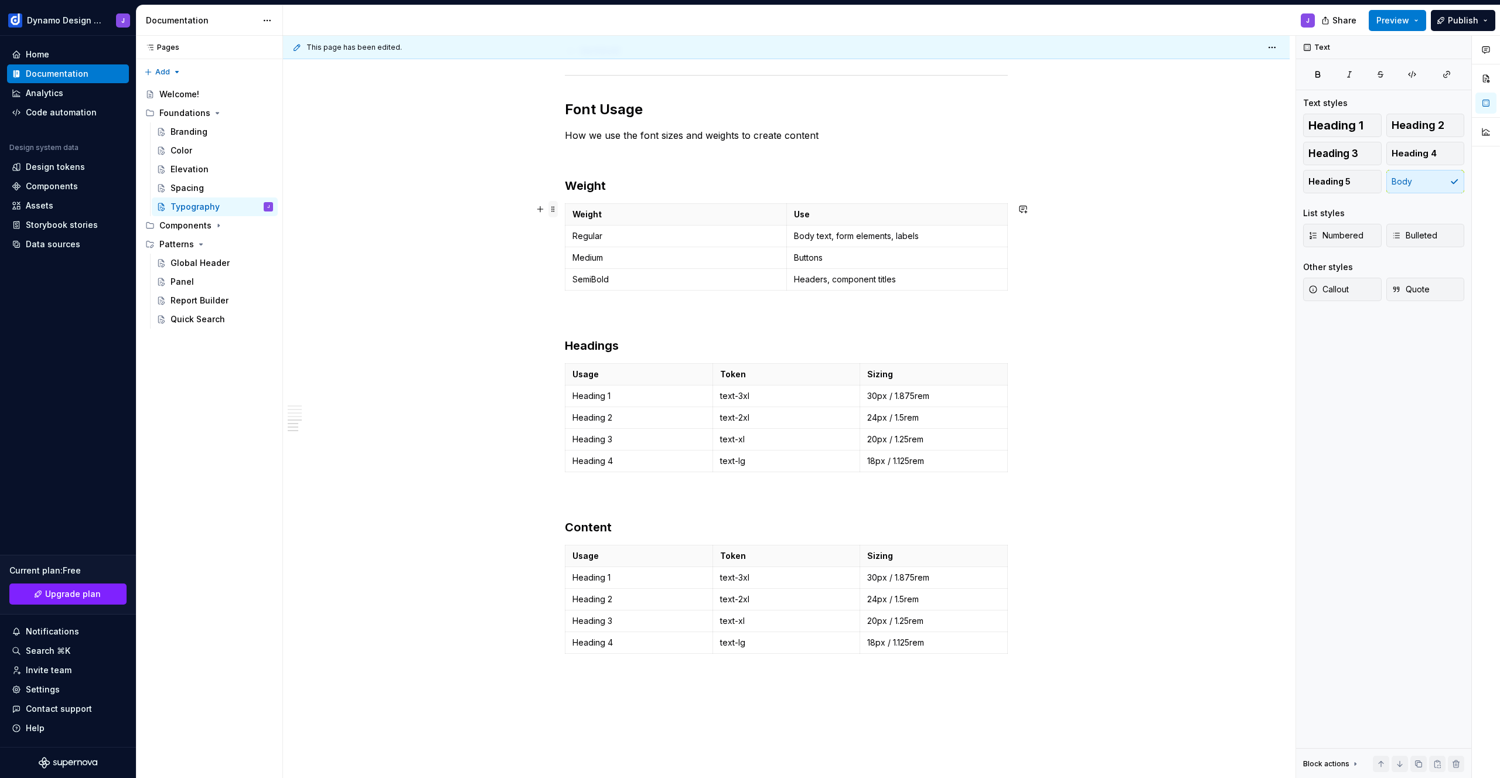
click at [555, 213] on span at bounding box center [553, 209] width 9 height 16
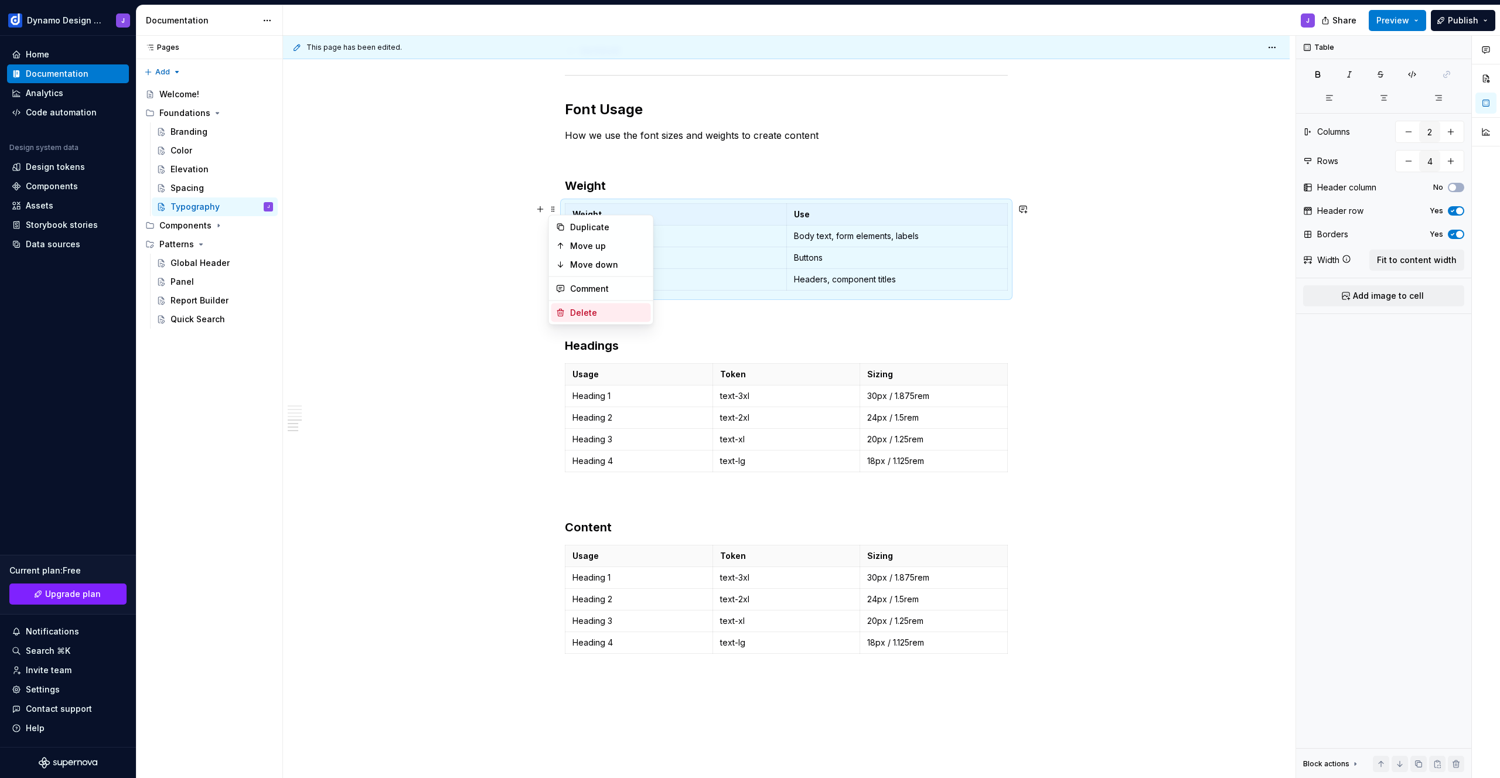
click at [590, 315] on div "Delete" at bounding box center [608, 313] width 76 height 12
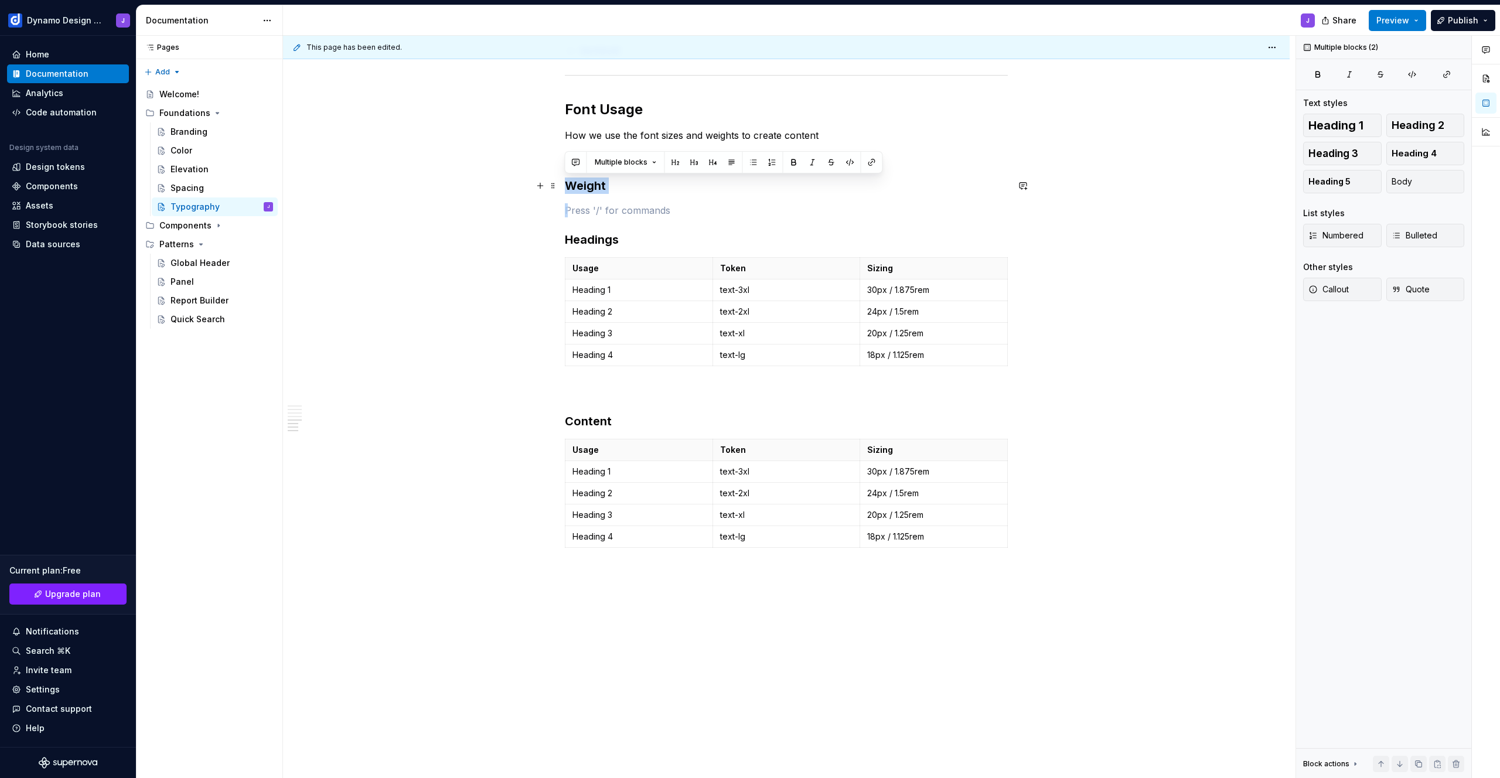
drag, startPoint x: 576, startPoint y: 205, endPoint x: 563, endPoint y: 180, distance: 27.8
click at [563, 180] on div "Font family We use the IBM Plex Sans font family. [URL][DOMAIN_NAME] Typography…" at bounding box center [786, 212] width 1007 height 1232
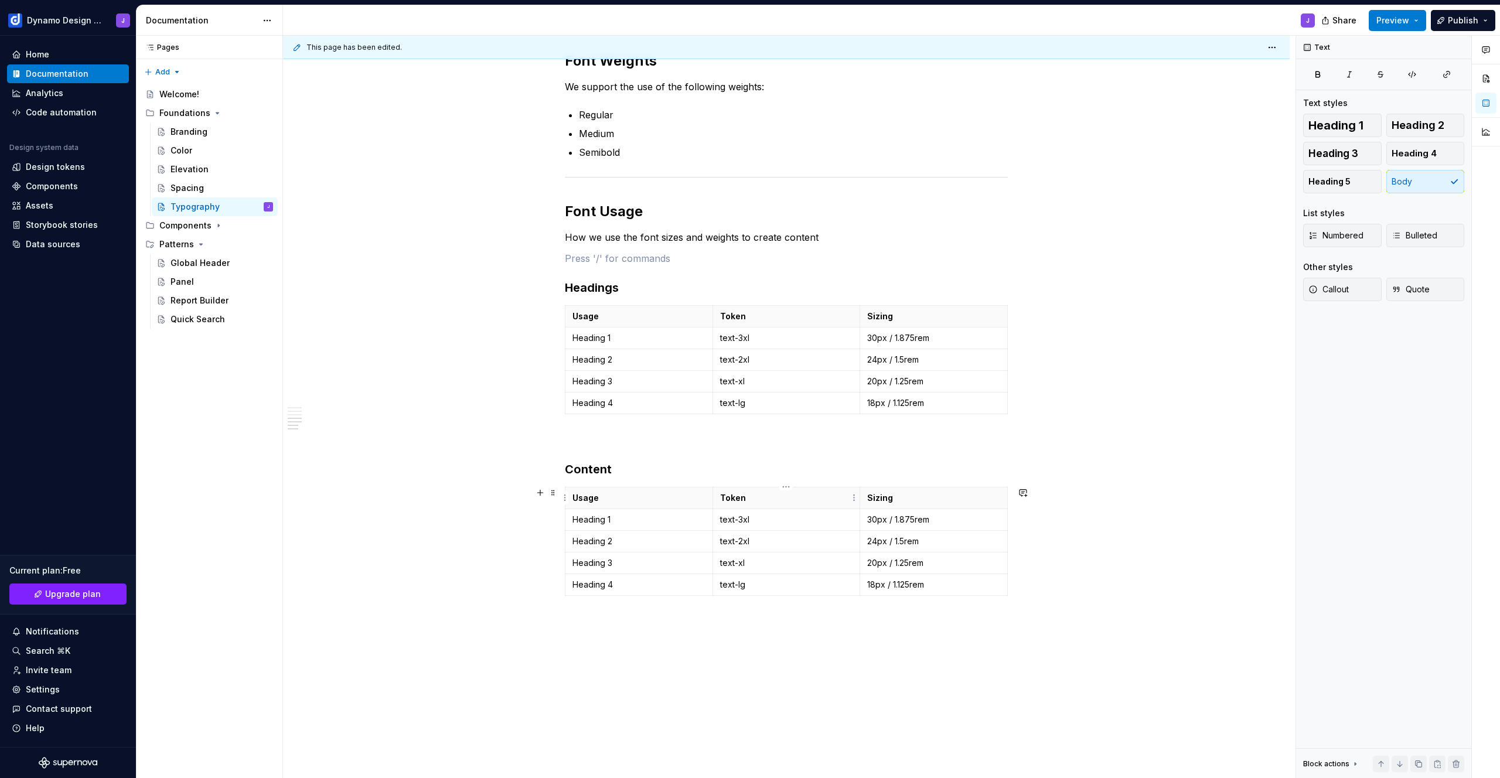
scroll to position [462, 0]
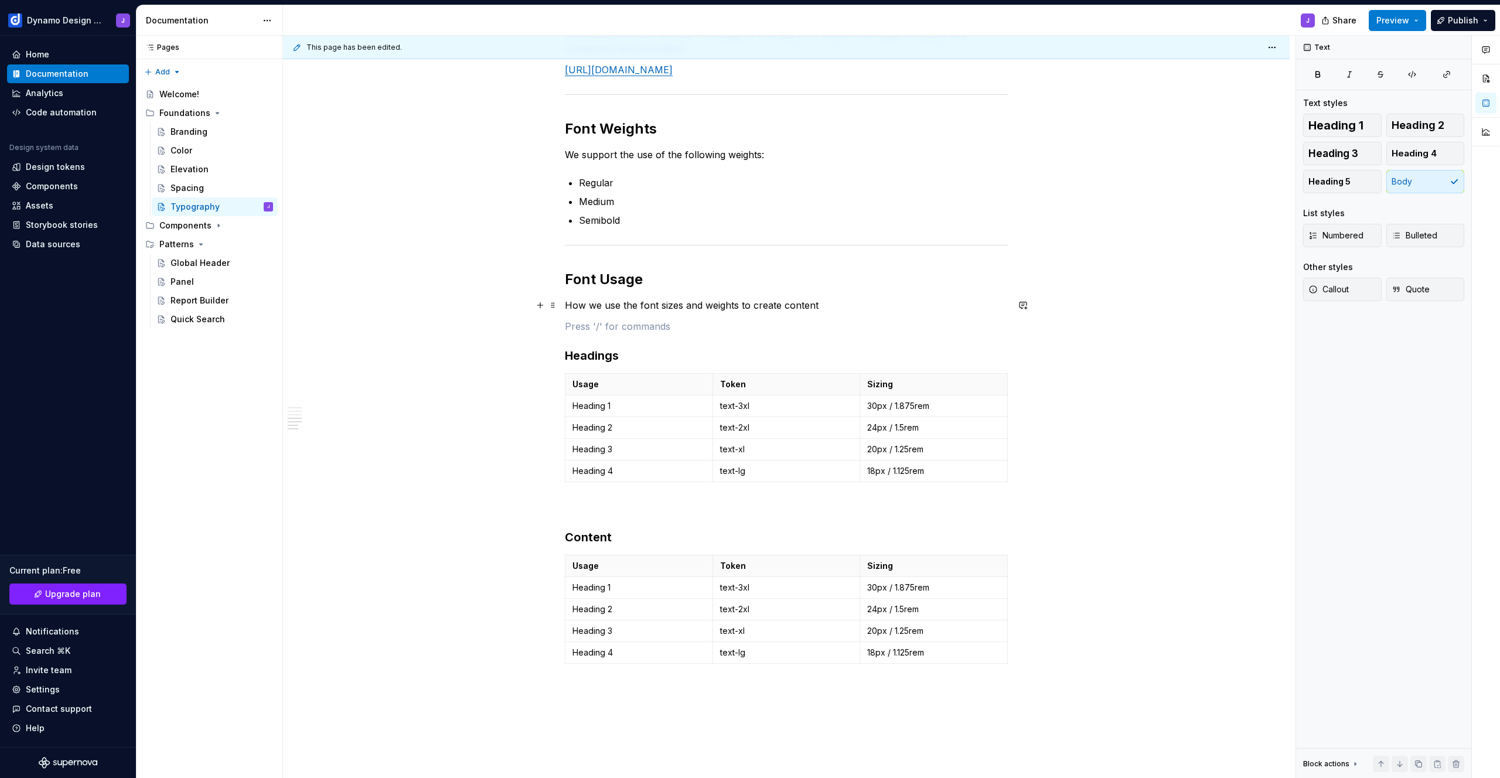
click at [850, 303] on p "How we use the font sizes and weights to create content" at bounding box center [786, 305] width 443 height 14
copy p "How we use the font sizes and weights to create content"
click at [599, 585] on p "Heading 1" at bounding box center [639, 588] width 133 height 12
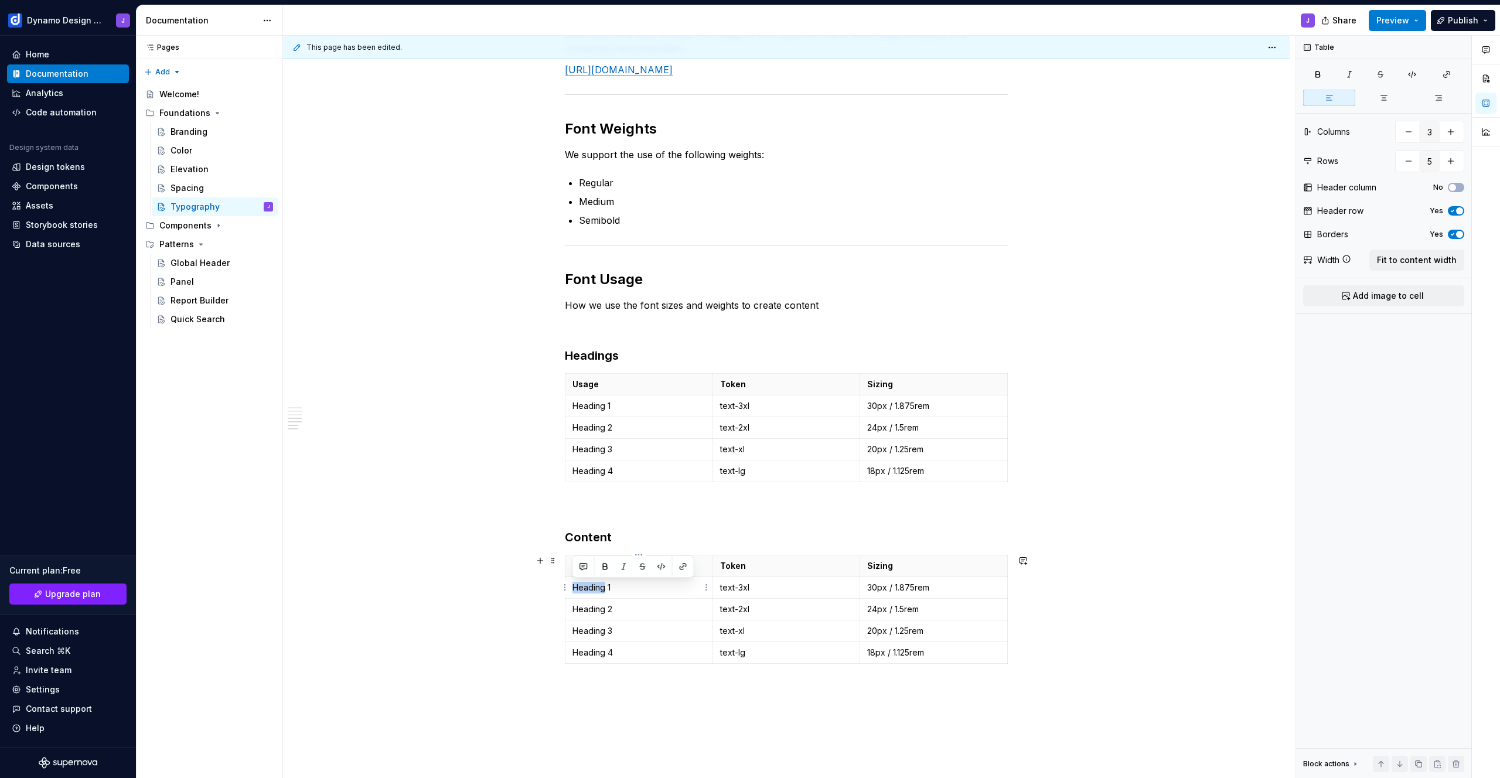
click at [599, 585] on p "Heading 1" at bounding box center [639, 588] width 133 height 12
drag, startPoint x: 739, startPoint y: 588, endPoint x: 750, endPoint y: 589, distance: 10.6
click at [750, 589] on p "text-3xl" at bounding box center [786, 588] width 133 height 12
click at [935, 586] on p "30px / 1.875rem" at bounding box center [933, 588] width 133 height 12
type textarea "*"
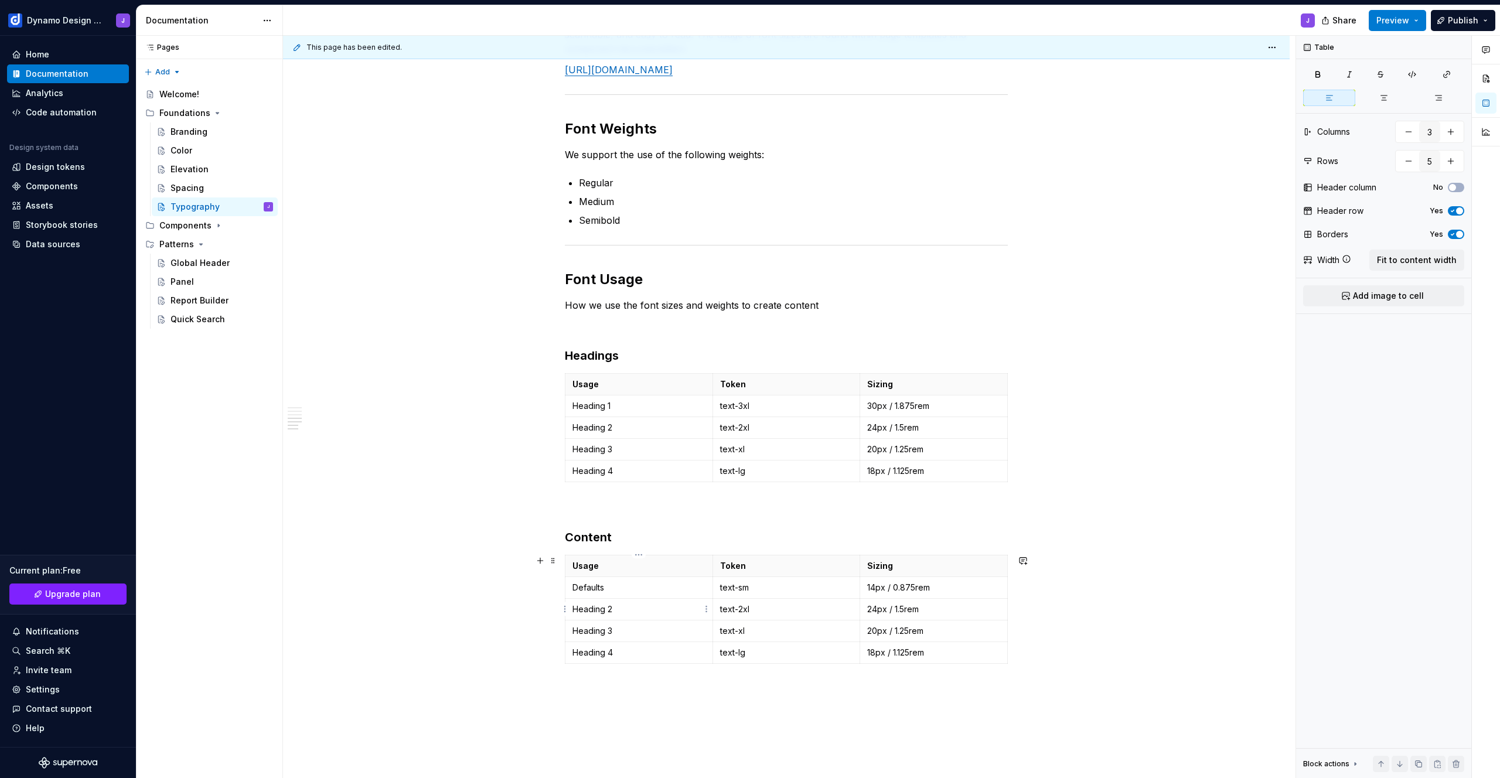
click at [599, 608] on p "Heading 2" at bounding box center [639, 610] width 133 height 12
click at [587, 585] on p "Defaults" at bounding box center [639, 588] width 133 height 12
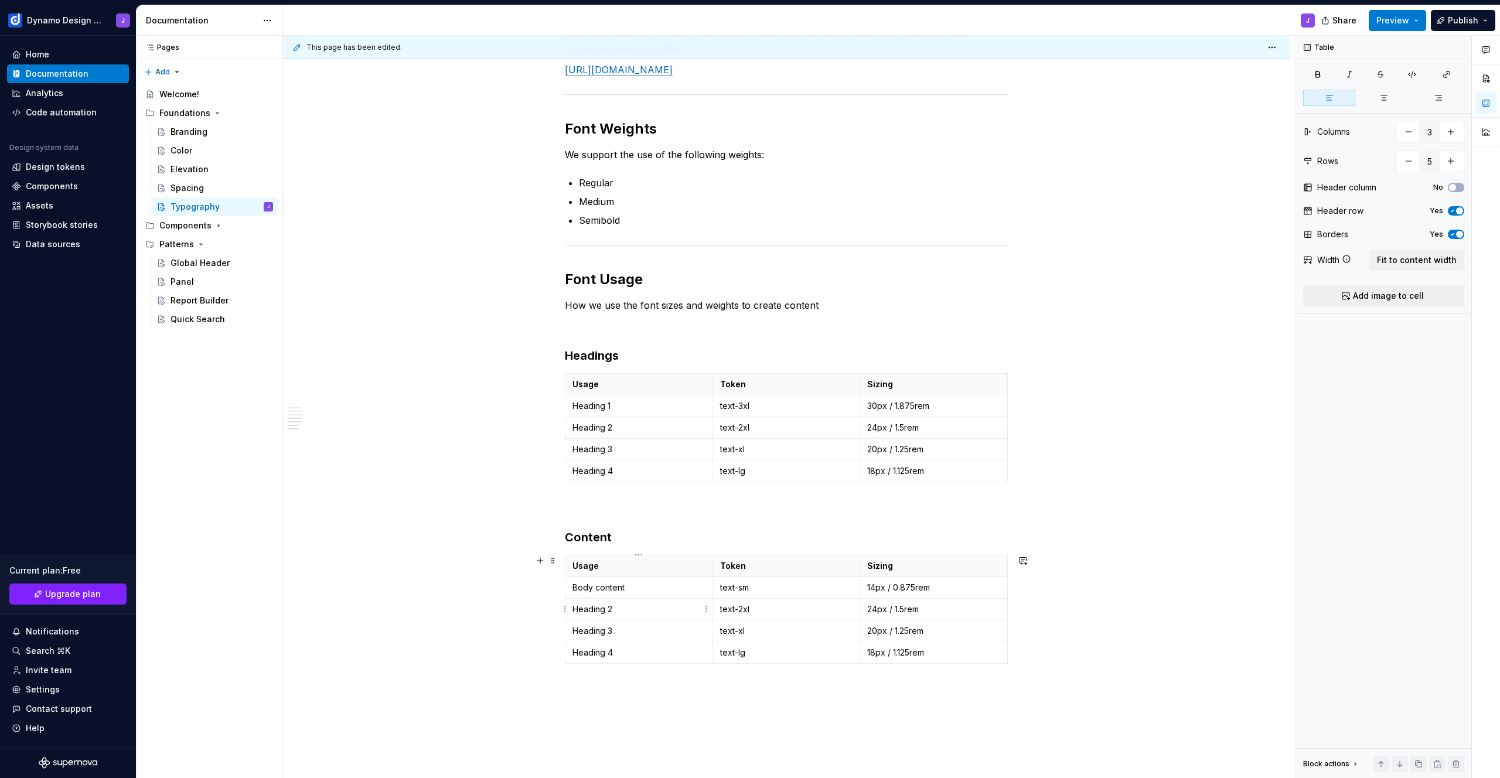
click at [626, 613] on p "Heading 2" at bounding box center [639, 610] width 133 height 12
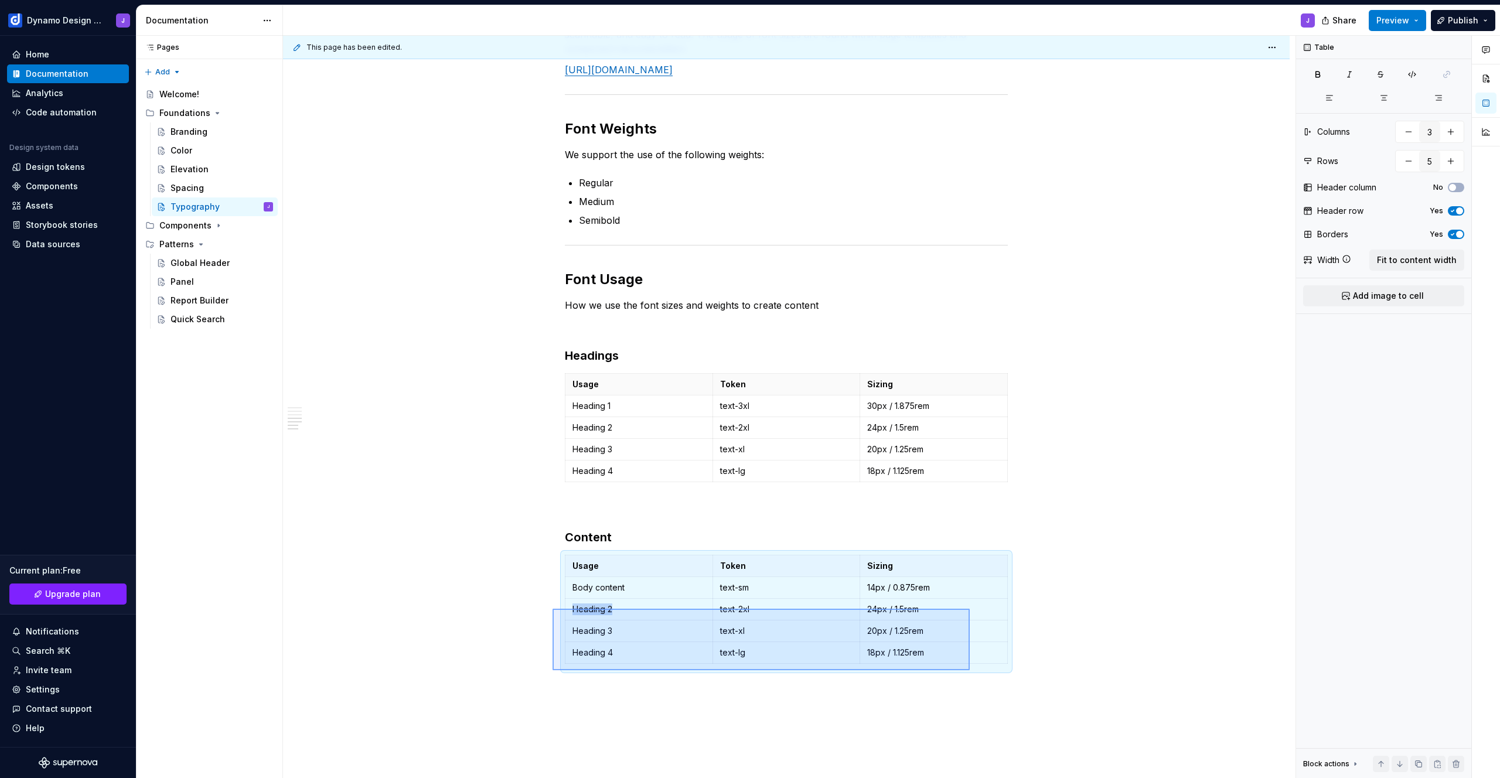
drag, startPoint x: 553, startPoint y: 609, endPoint x: 775, endPoint y: 634, distance: 224.1
click at [969, 670] on div "This page has been edited. Typography Typographical styles create a consistent …" at bounding box center [789, 407] width 1013 height 743
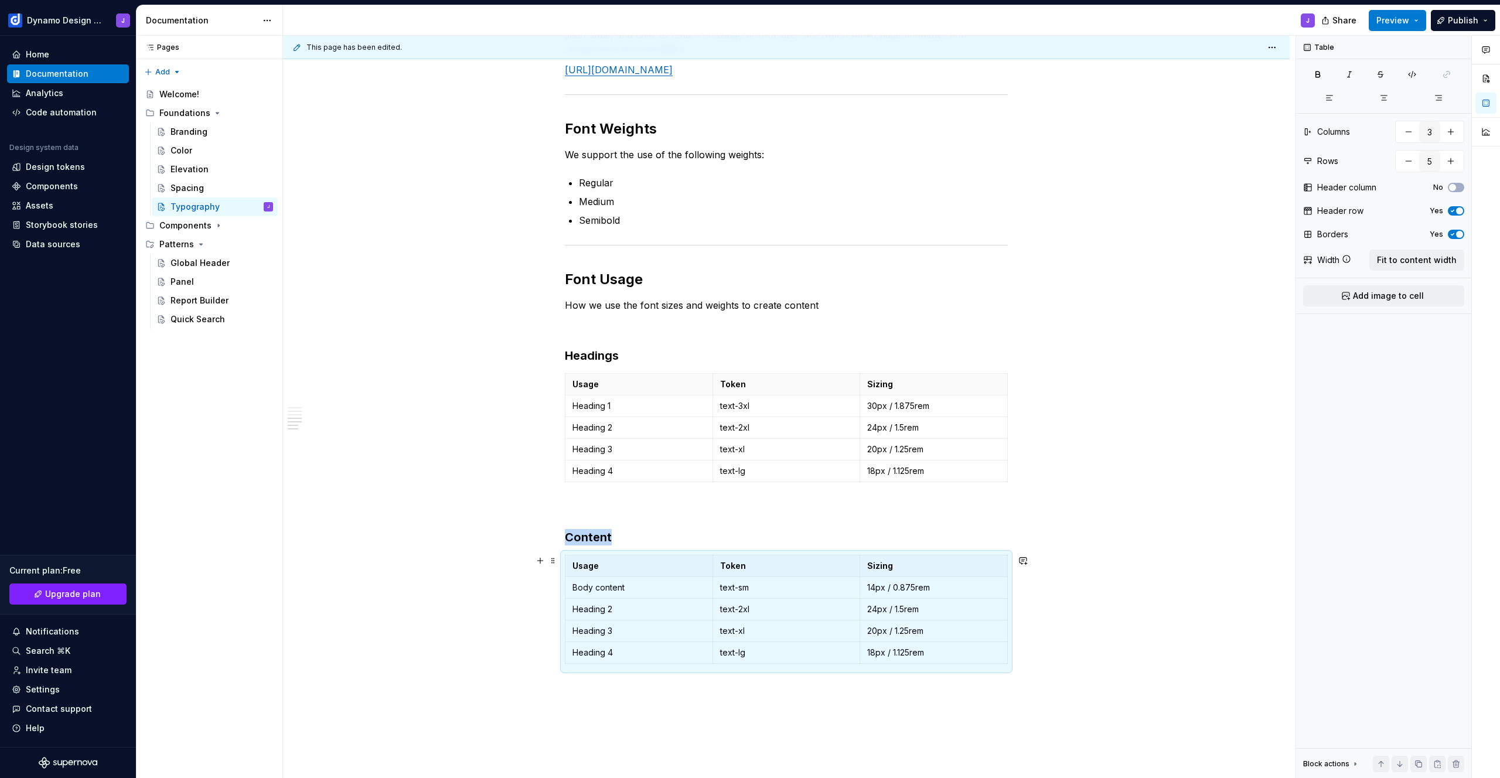
click at [606, 627] on p "Heading 3" at bounding box center [639, 631] width 133 height 12
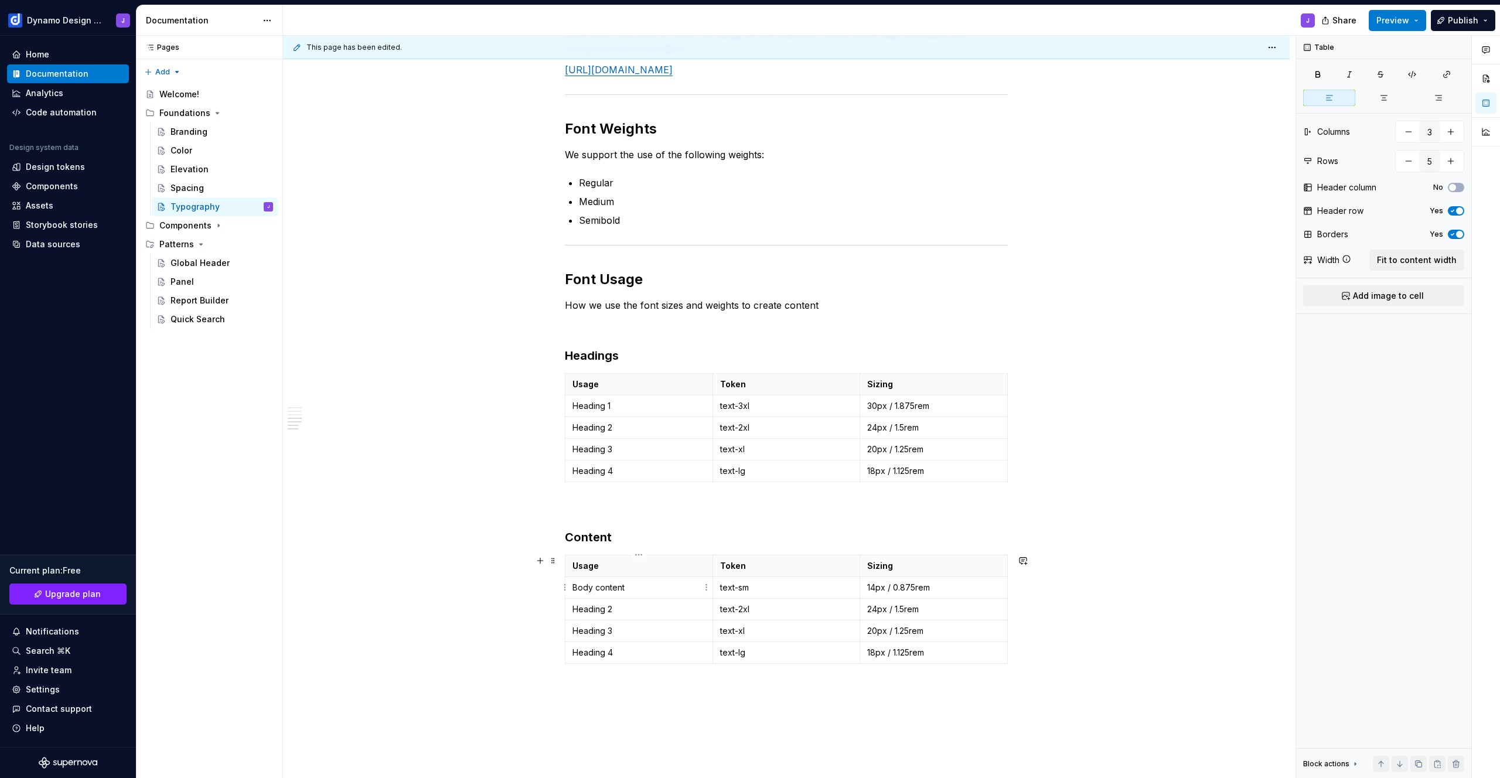
click at [629, 582] on p "Body content" at bounding box center [639, 588] width 133 height 12
click at [1407, 132] on button "button" at bounding box center [1408, 131] width 21 height 21
type input "3"
click at [1410, 159] on button "button" at bounding box center [1408, 161] width 21 height 21
click at [1409, 159] on button "button" at bounding box center [1408, 161] width 21 height 21
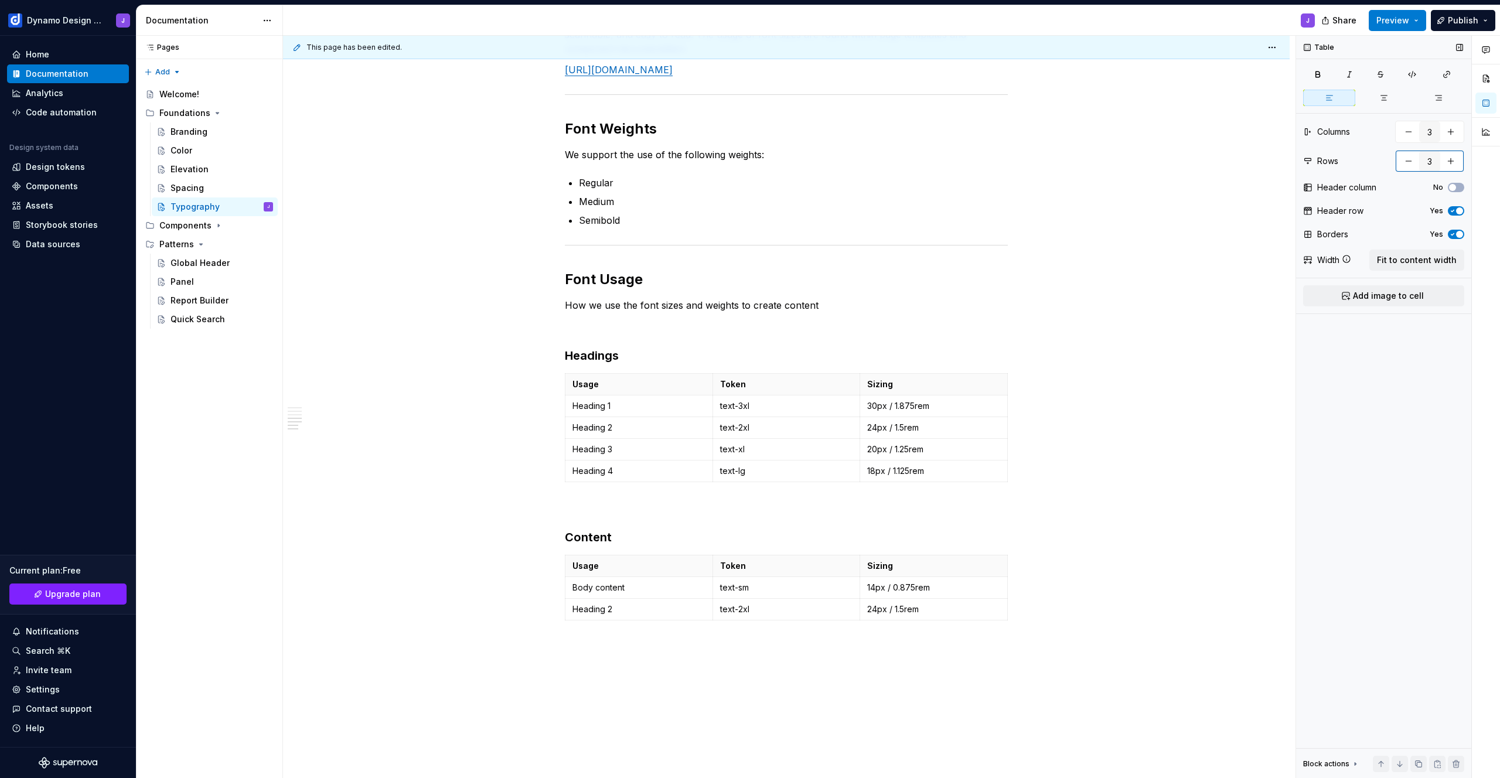
click at [1406, 161] on button "button" at bounding box center [1408, 161] width 21 height 21
click at [1455, 163] on button "button" at bounding box center [1451, 161] width 21 height 21
type input "5"
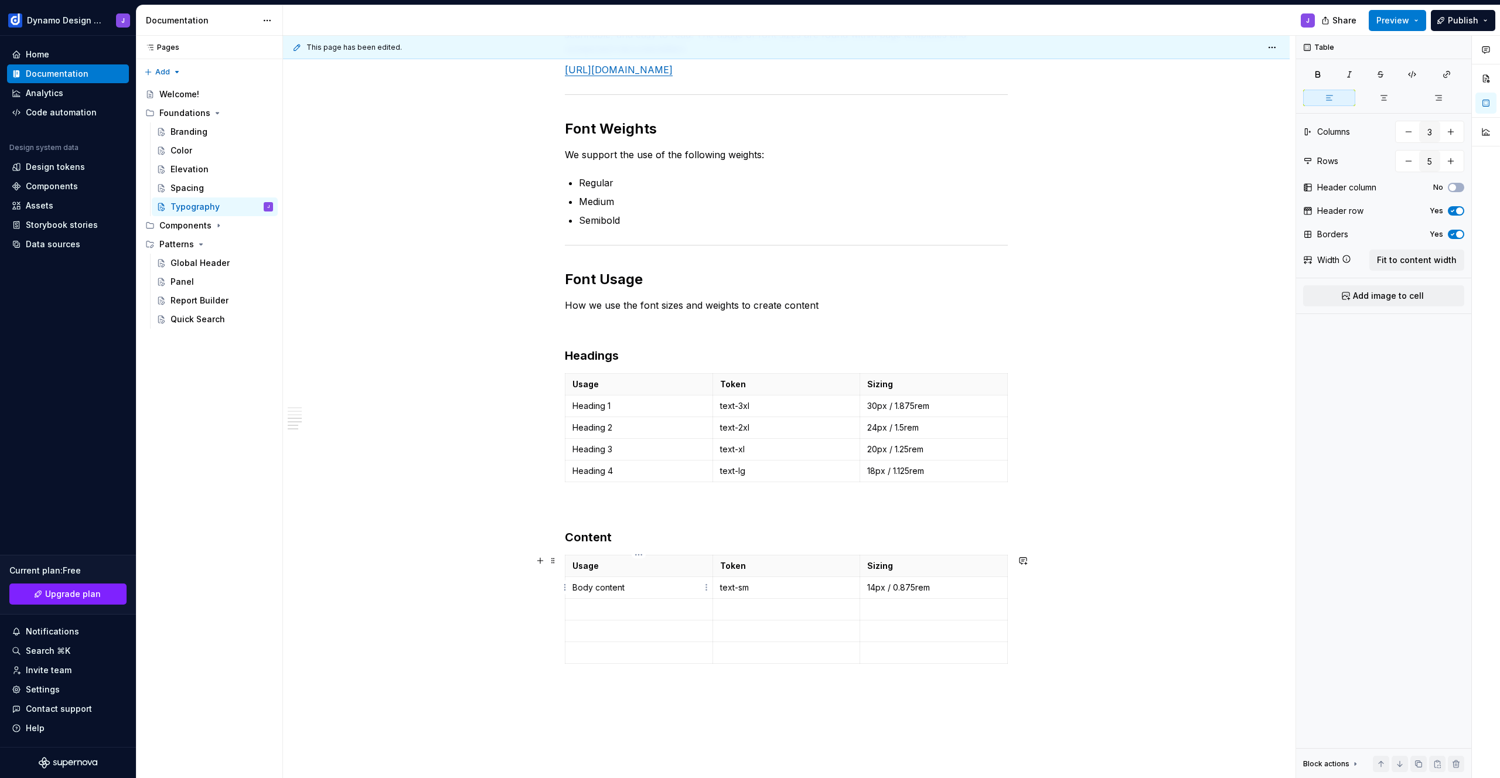
click at [689, 597] on td "Body content" at bounding box center [640, 588] width 148 height 22
click at [679, 610] on p at bounding box center [639, 610] width 133 height 12
click at [890, 654] on p at bounding box center [933, 653] width 133 height 12
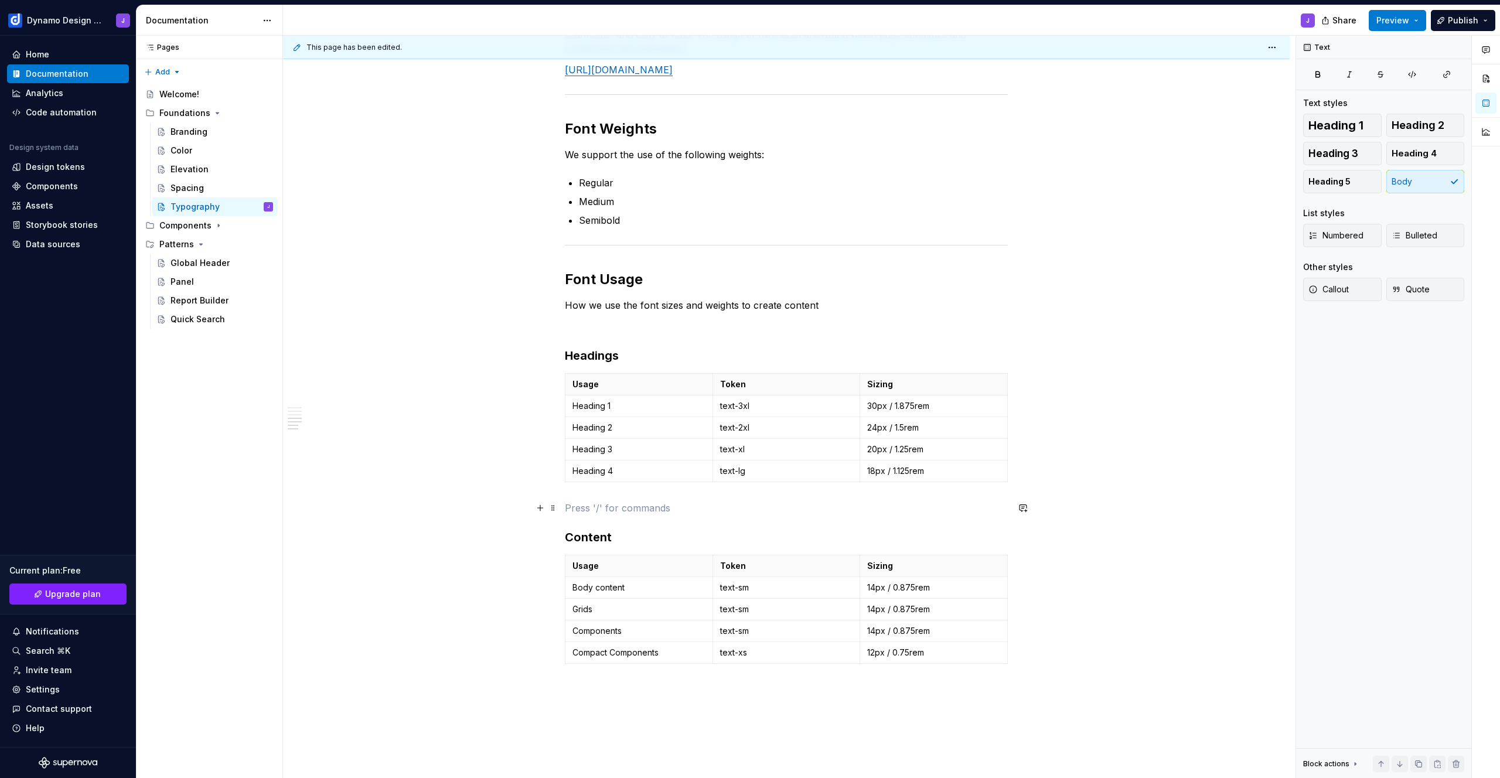
click at [629, 503] on p at bounding box center [786, 508] width 443 height 14
click at [620, 322] on p at bounding box center [786, 326] width 443 height 14
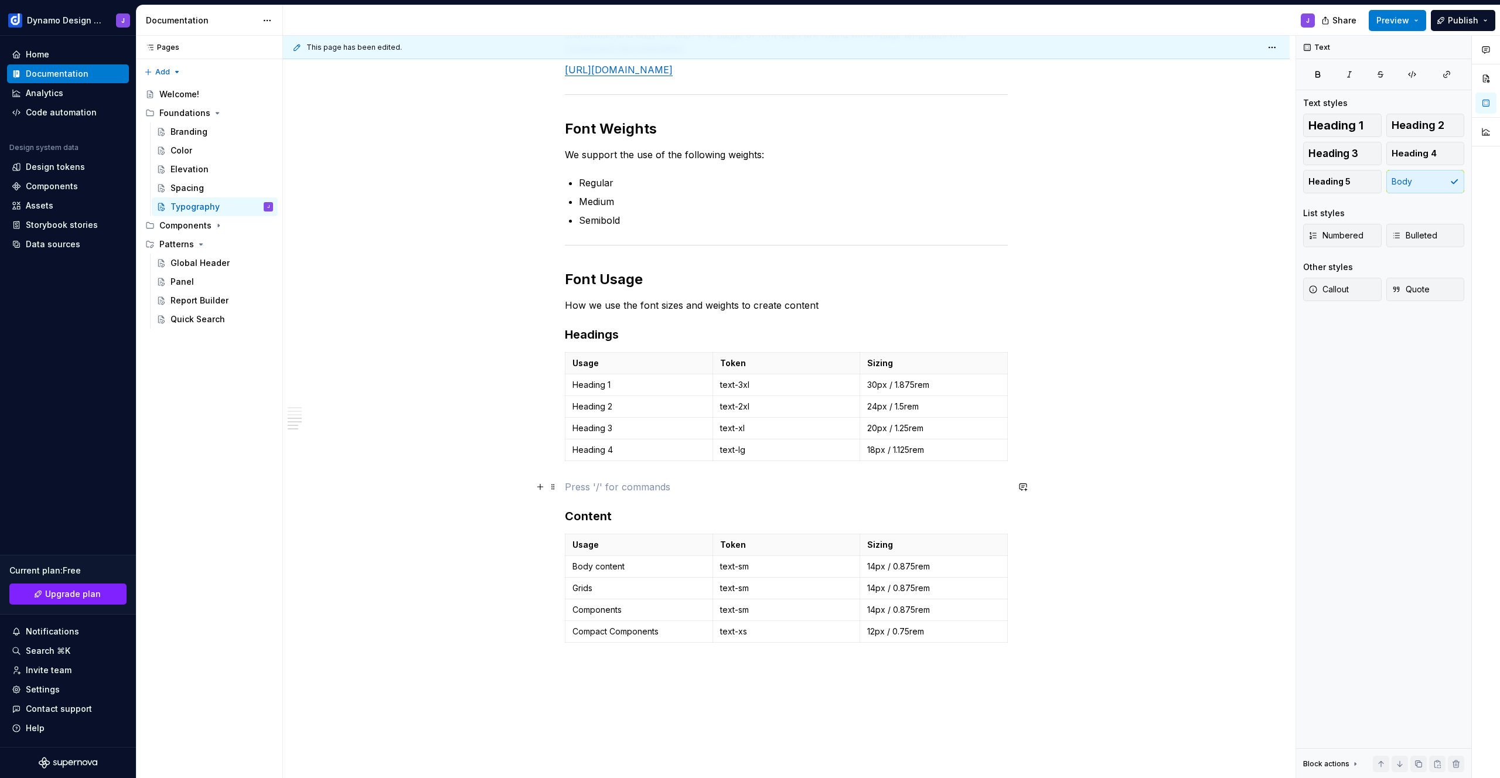
click at [638, 485] on p at bounding box center [786, 487] width 443 height 14
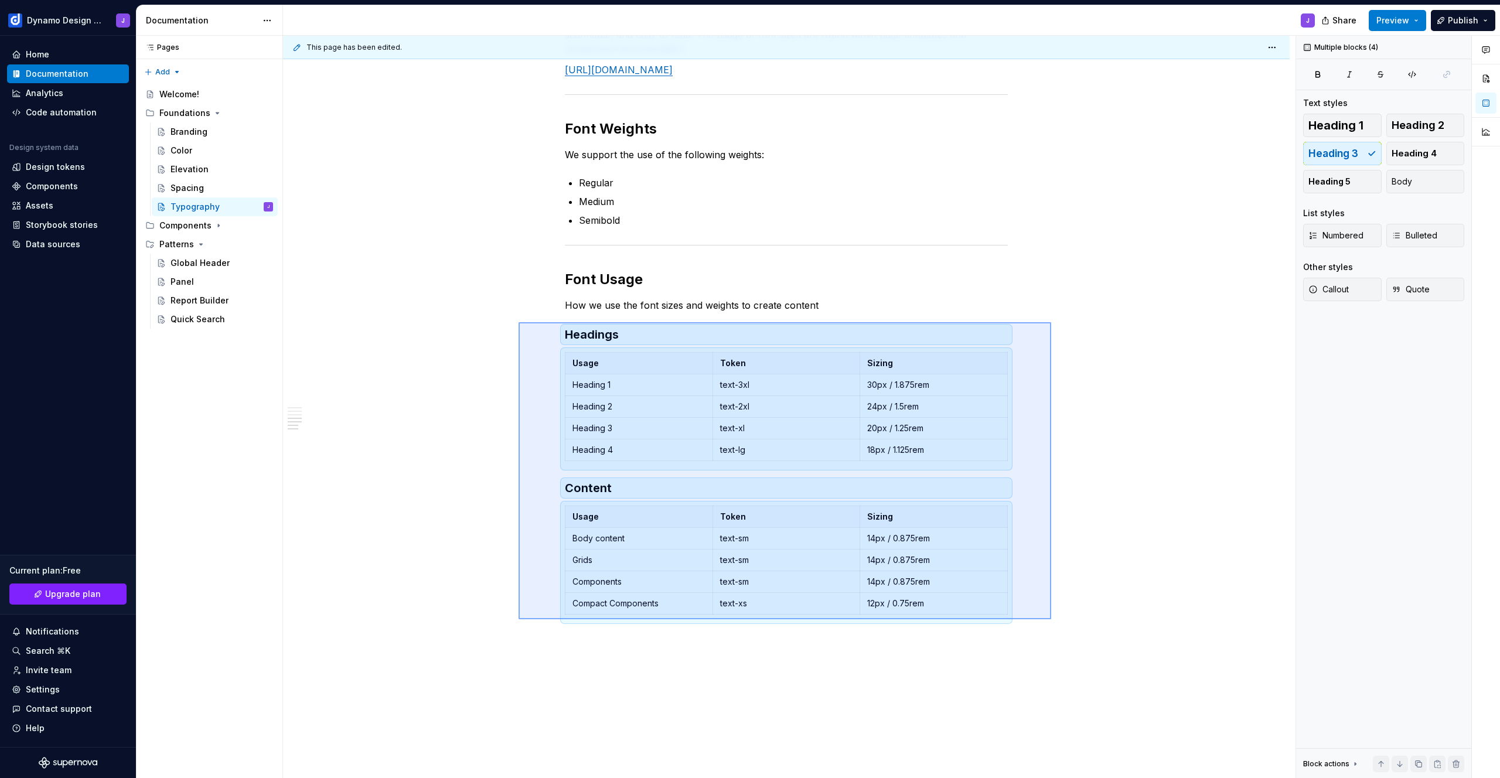
drag, startPoint x: 1035, startPoint y: 621, endPoint x: 519, endPoint y: 322, distance: 596.3
click at [519, 322] on div "This page has been edited. Typography Typographical styles create a consistent …" at bounding box center [789, 407] width 1013 height 743
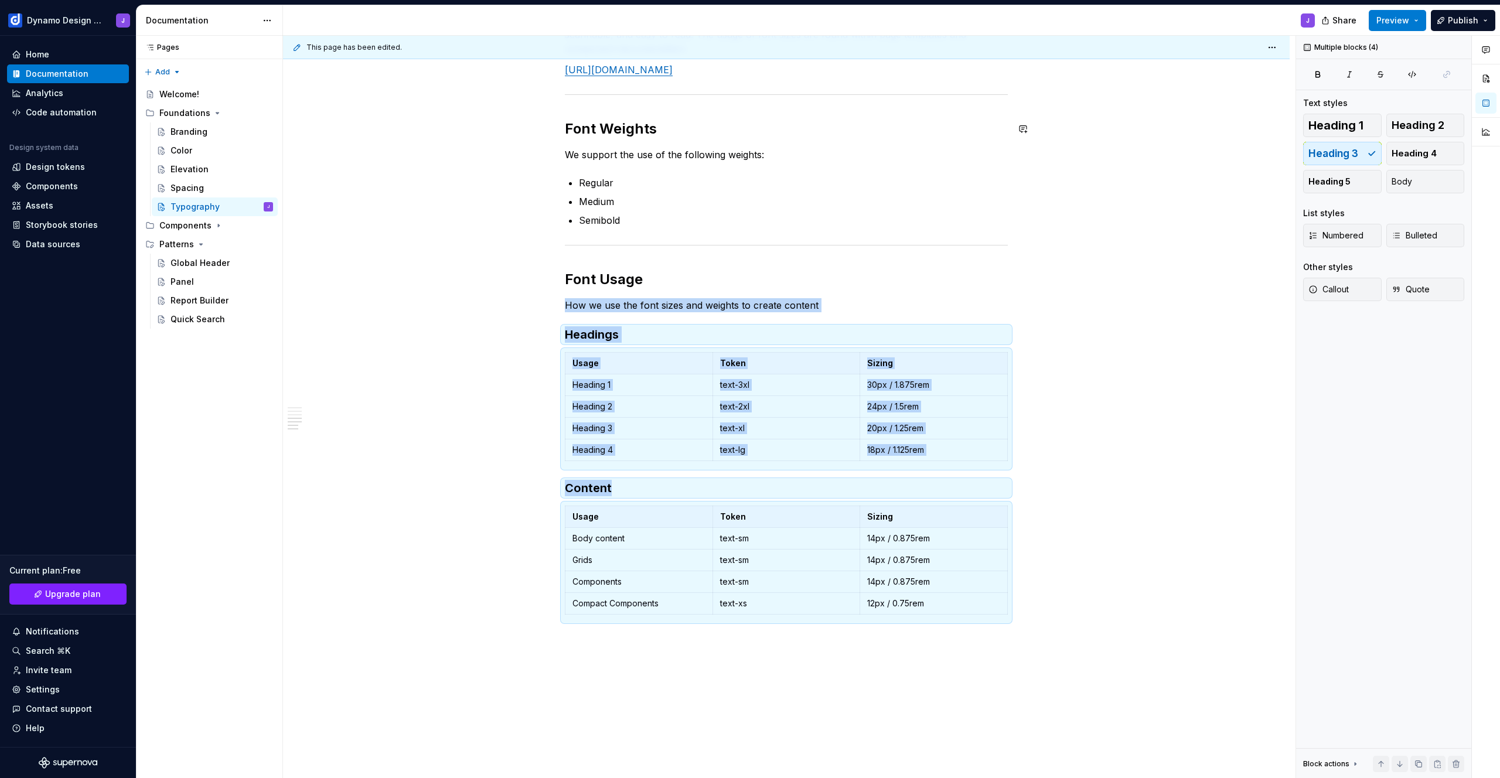
copy div "How we use the font sizes and weights to create content Headings Usage Token Si…"
click at [377, 378] on div "Font family We use the IBM Plex Sans font family. [URL][DOMAIN_NAME] Typography…" at bounding box center [786, 330] width 1007 height 1129
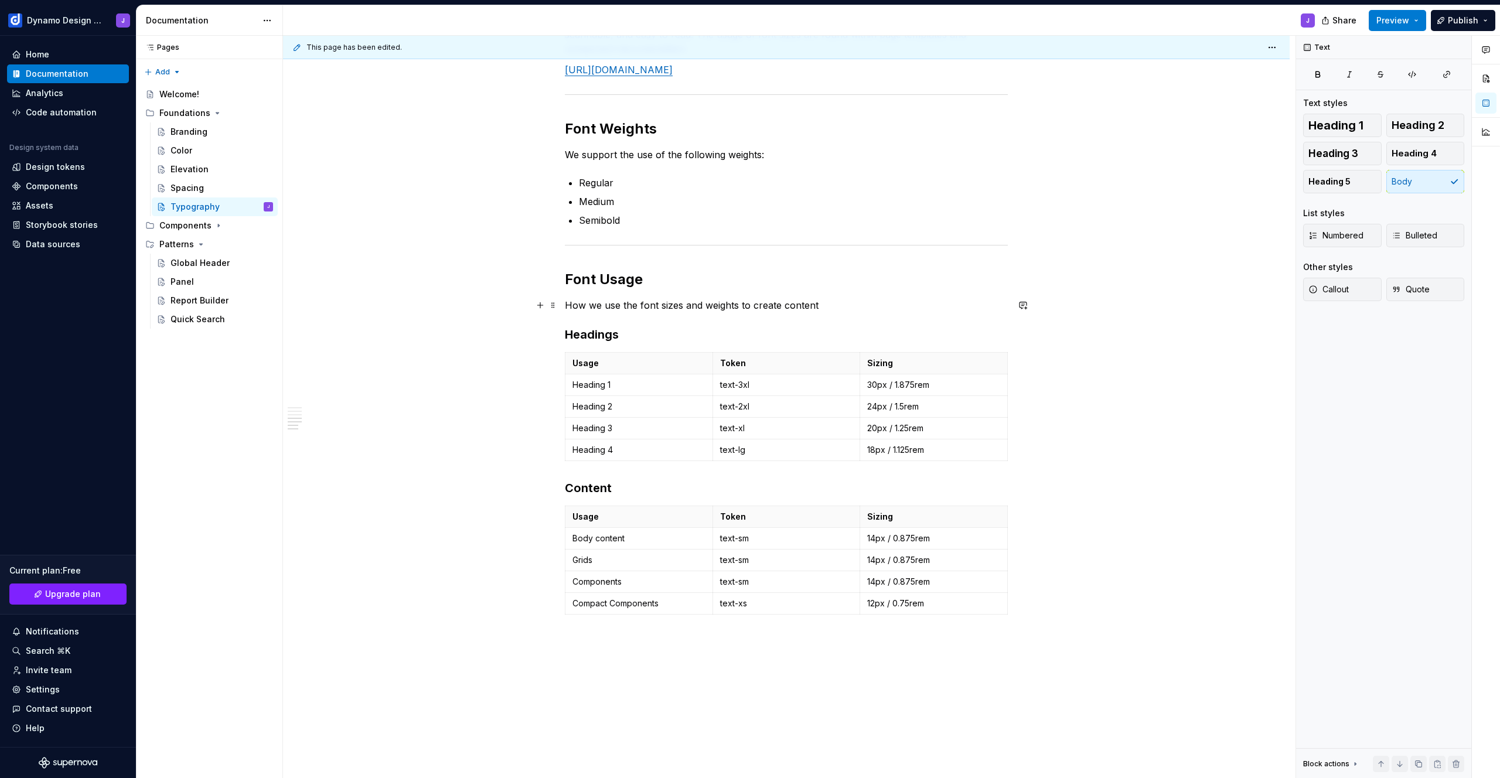
click at [942, 306] on p "How we use the font sizes and weights to create content" at bounding box center [786, 305] width 443 height 14
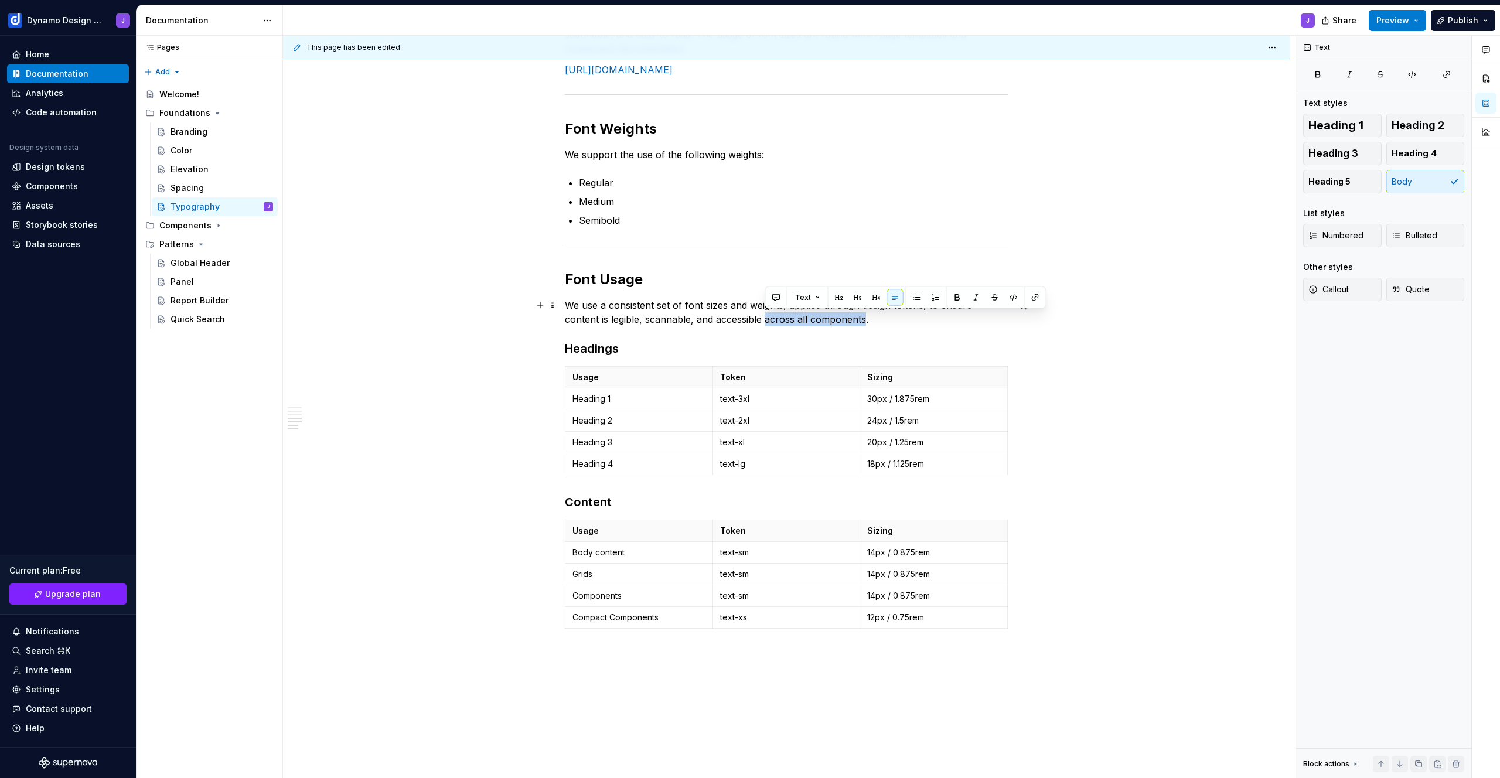
drag, startPoint x: 764, startPoint y: 319, endPoint x: 864, endPoint y: 322, distance: 100.3
click at [864, 322] on p "We use a consistent set of font sizes and weights, applied through design token…" at bounding box center [786, 312] width 443 height 28
click at [842, 319] on p "We use a consistent set of font sizes and weights, applied through design token…" at bounding box center [786, 312] width 443 height 28
click at [217, 226] on icon "Page tree" at bounding box center [218, 225] width 9 height 9
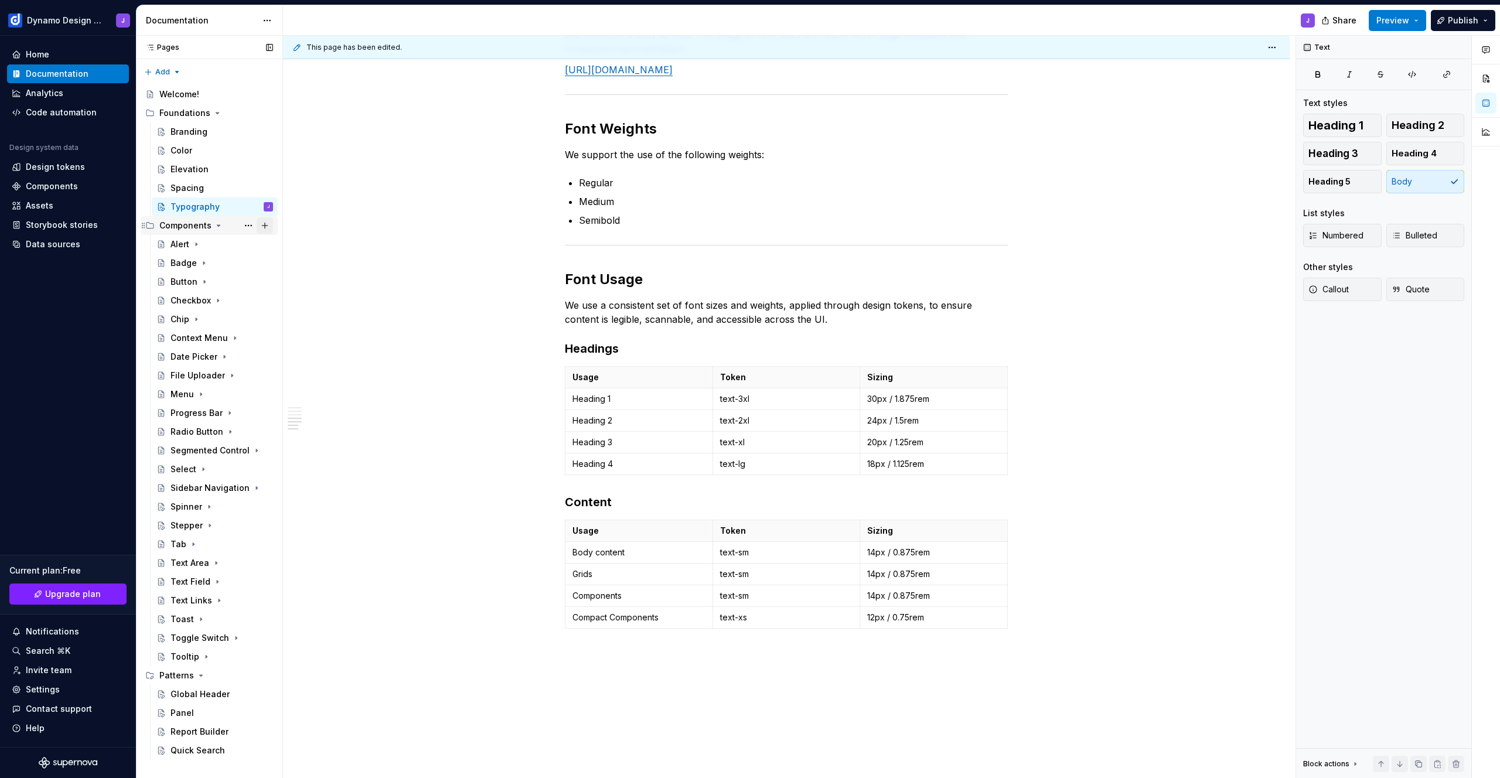
click at [271, 227] on button "Page tree" at bounding box center [265, 225] width 16 height 16
type textarea "*"
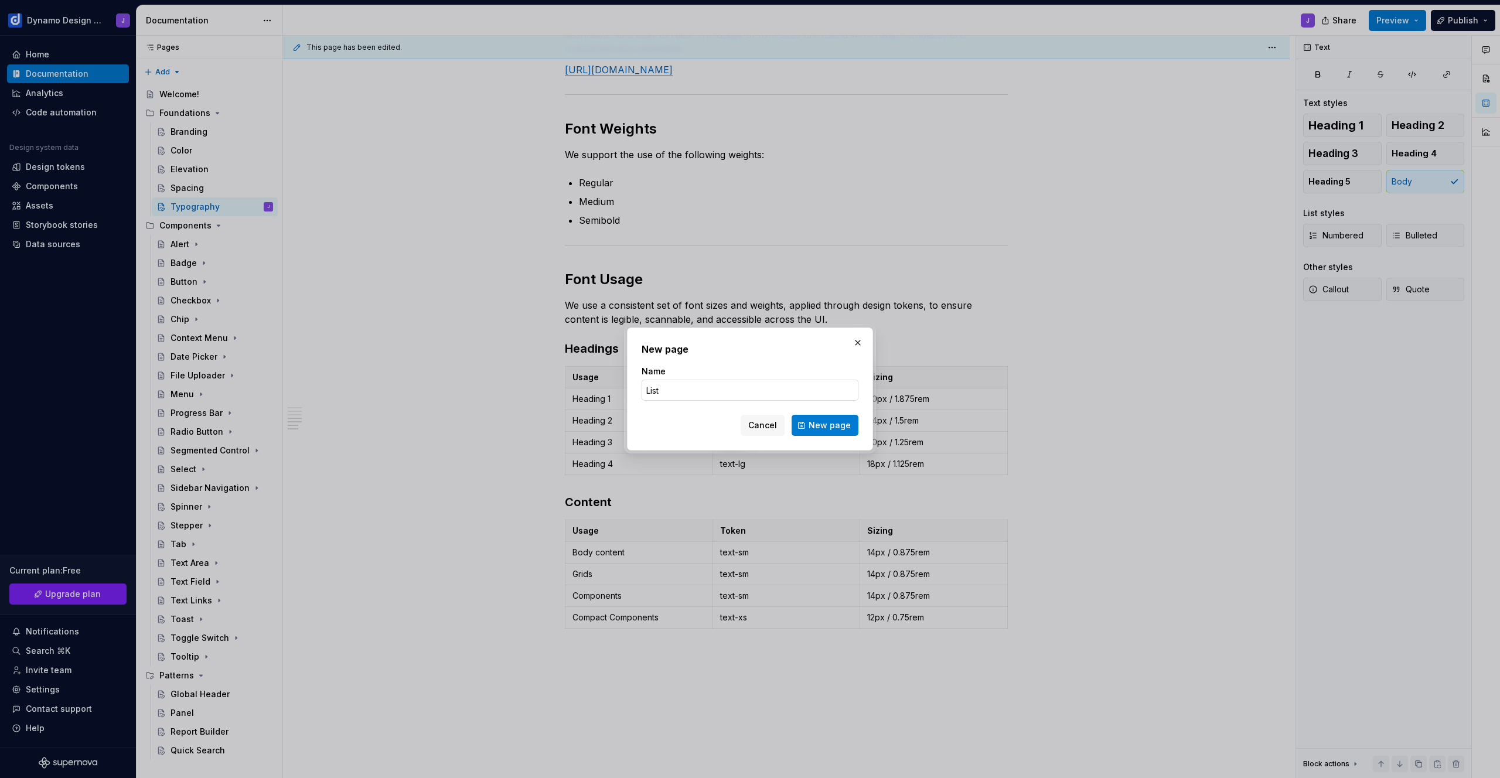
type input "List"
click button "New page" at bounding box center [825, 425] width 67 height 21
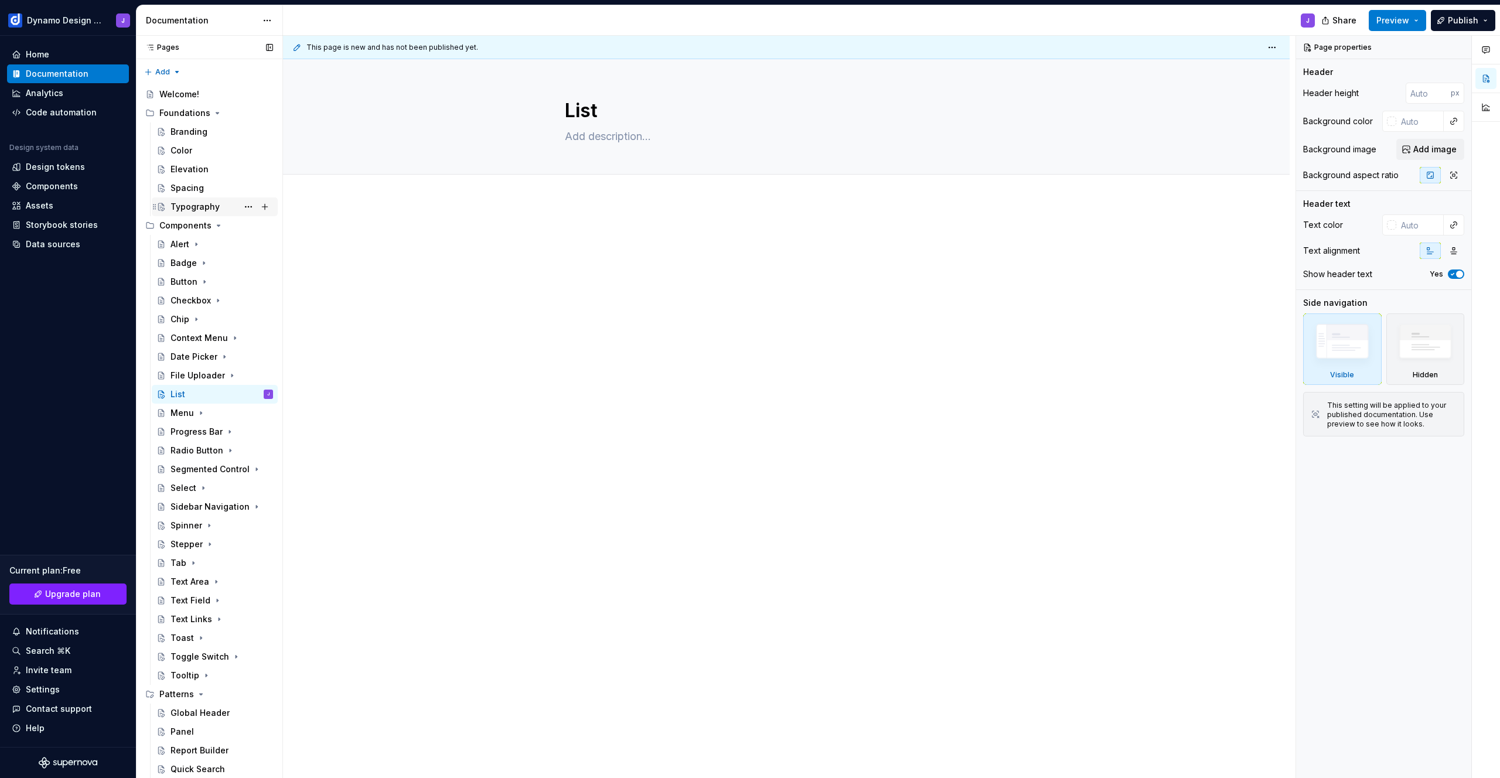
click at [191, 200] on div "Typography" at bounding box center [222, 207] width 103 height 16
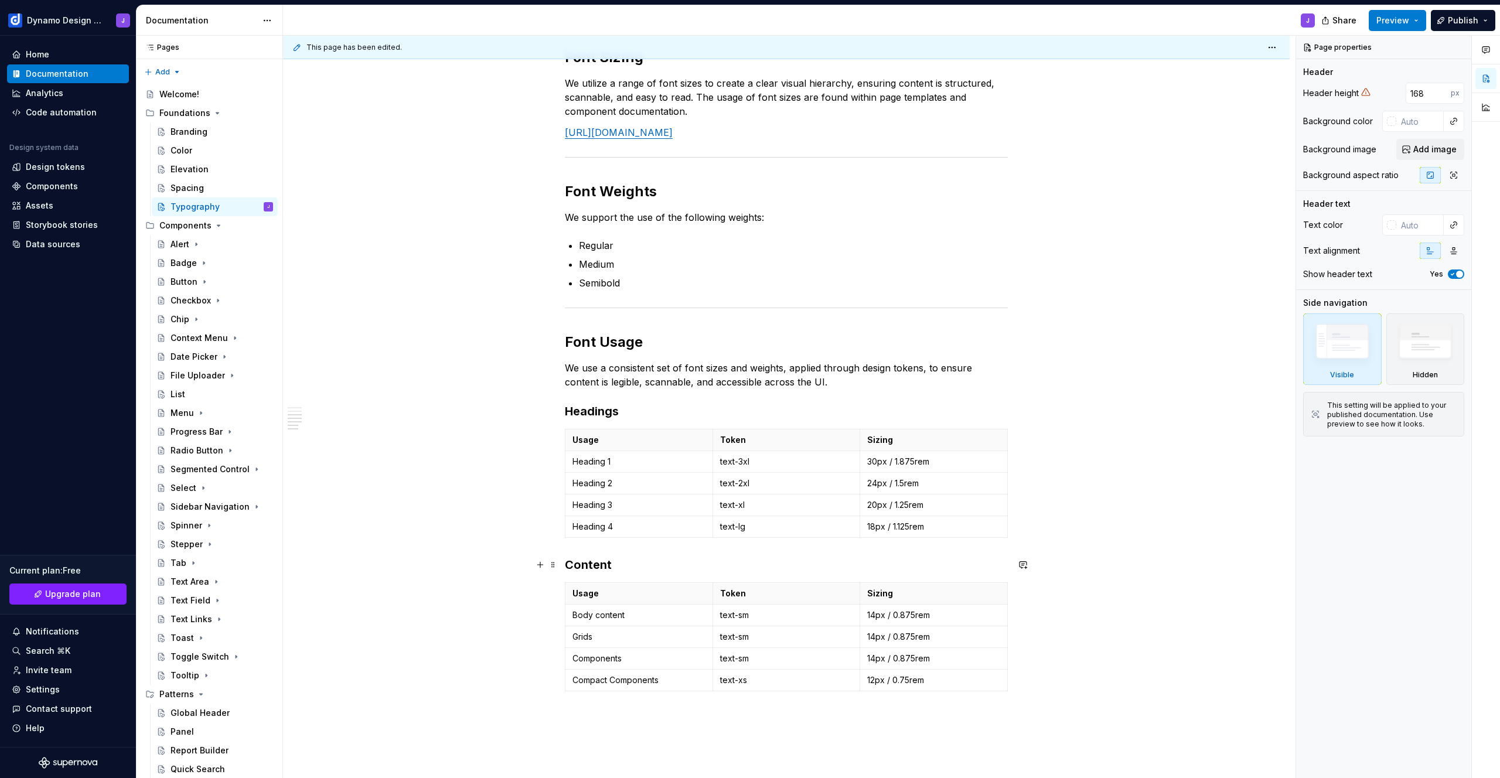
scroll to position [592, 0]
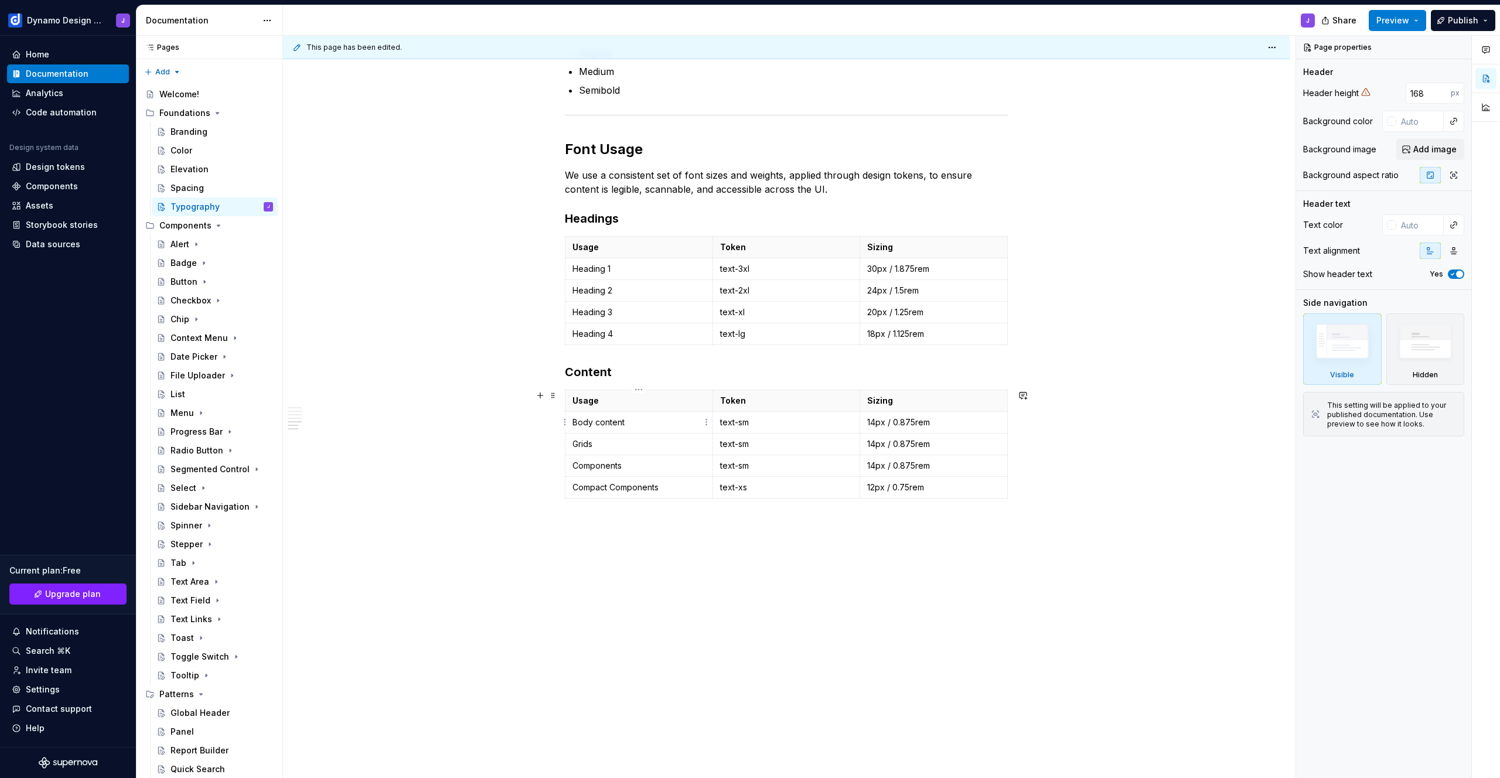
type textarea "*"
click at [664, 418] on p "Body content" at bounding box center [639, 423] width 133 height 12
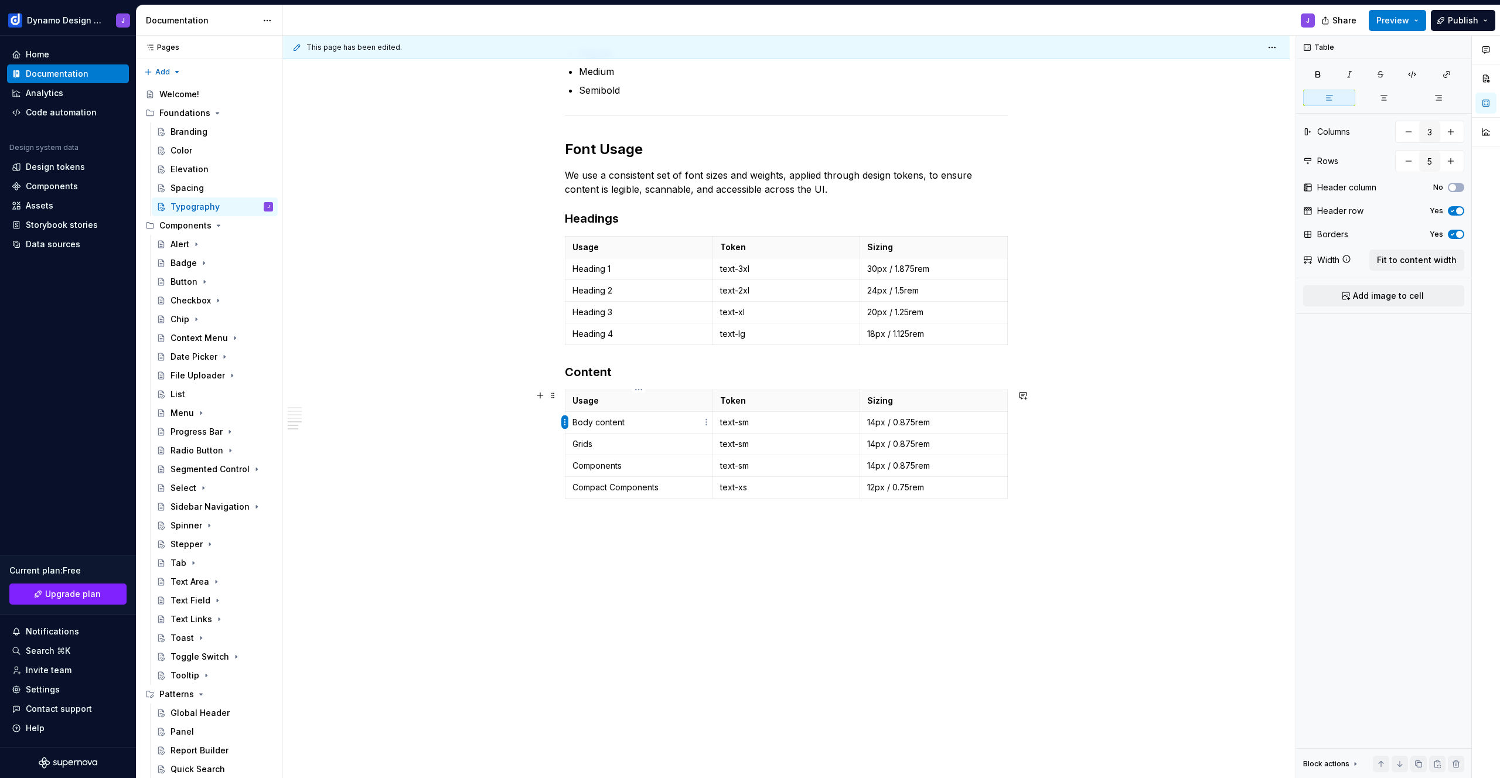
click at [566, 422] on html "Dynamo Design System J Home Documentation Analytics Code automation Design syst…" at bounding box center [750, 389] width 1500 height 778
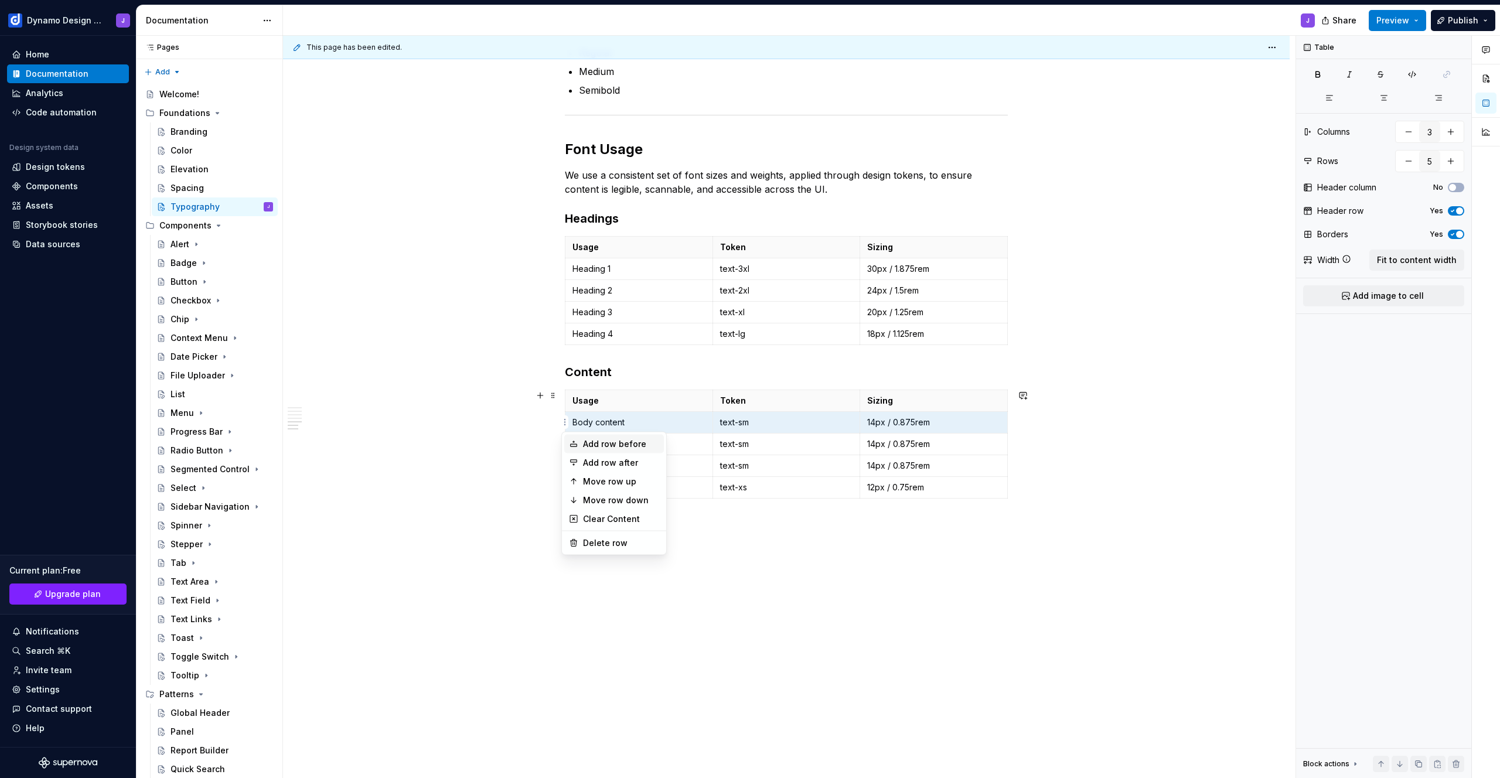
click at [591, 442] on div "Add row before" at bounding box center [621, 444] width 76 height 12
type input "6"
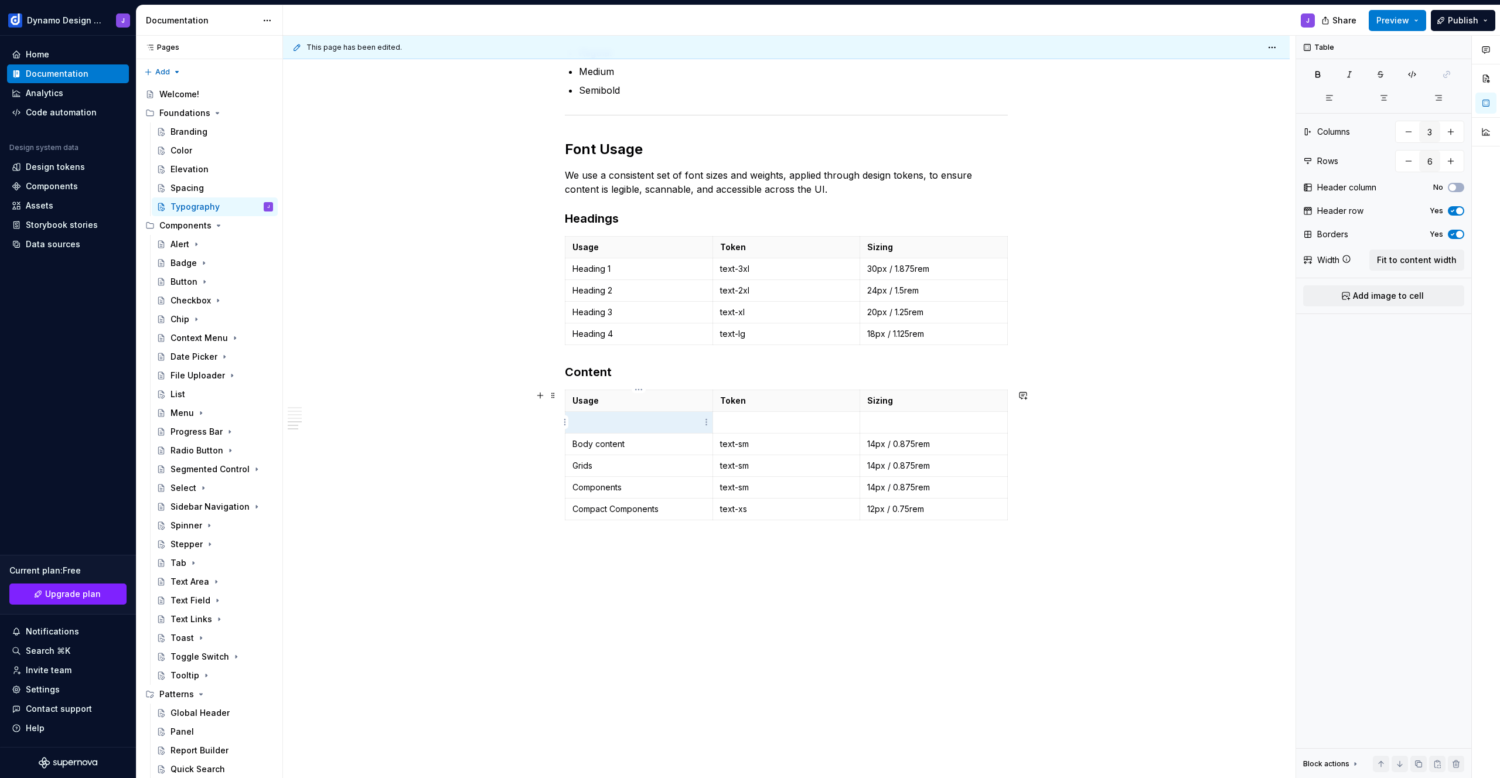
click at [607, 424] on p at bounding box center [639, 423] width 133 height 12
click at [748, 426] on p "text-md" at bounding box center [786, 423] width 133 height 12
click at [744, 422] on p "text-mdb" at bounding box center [786, 423] width 133 height 12
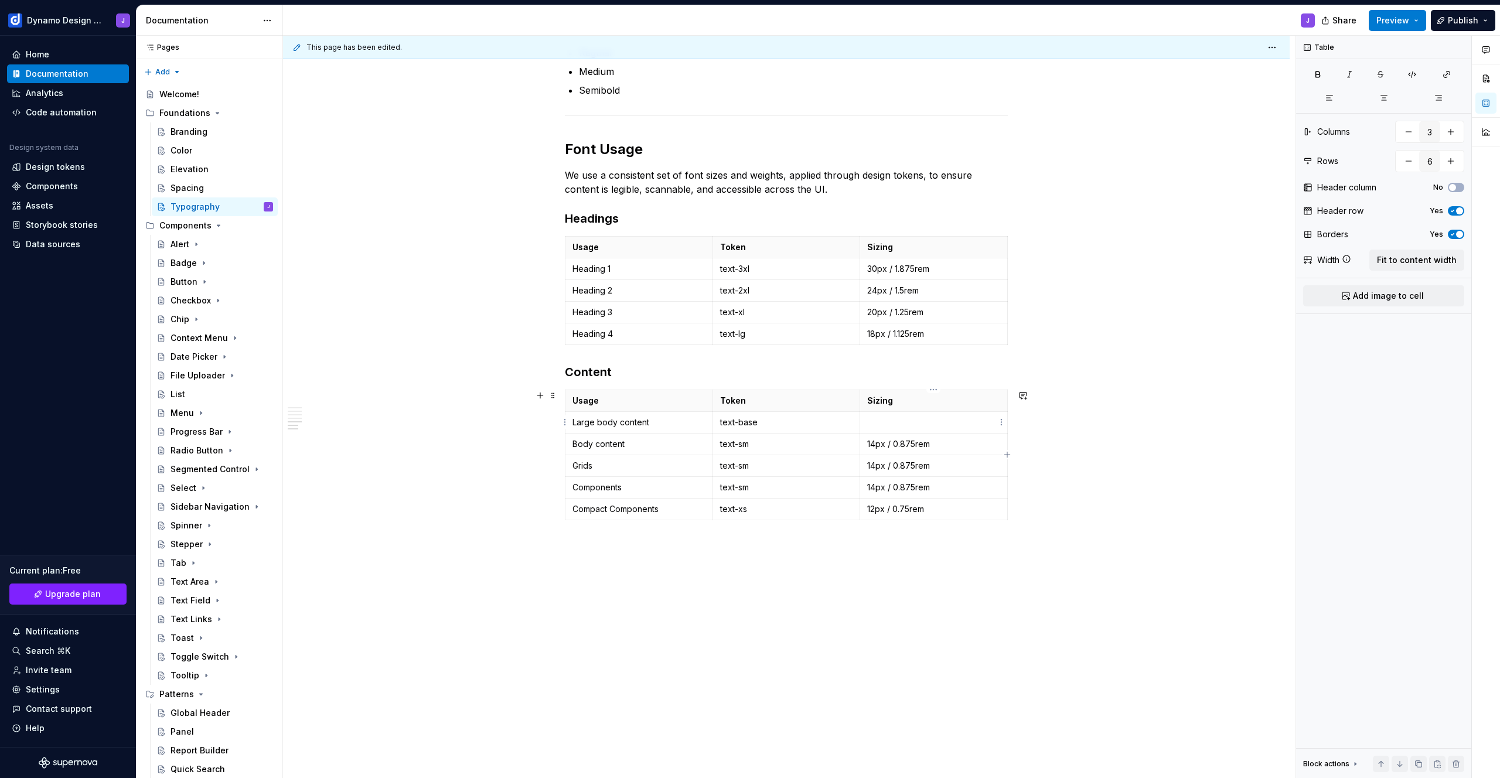
click at [907, 422] on p at bounding box center [933, 423] width 133 height 12
click at [635, 444] on p "Body content" at bounding box center [639, 444] width 133 height 12
click at [654, 599] on div "Font family We use the IBM Plex Sans font family. [URL][DOMAIN_NAME] Typography…" at bounding box center [786, 218] width 1007 height 1164
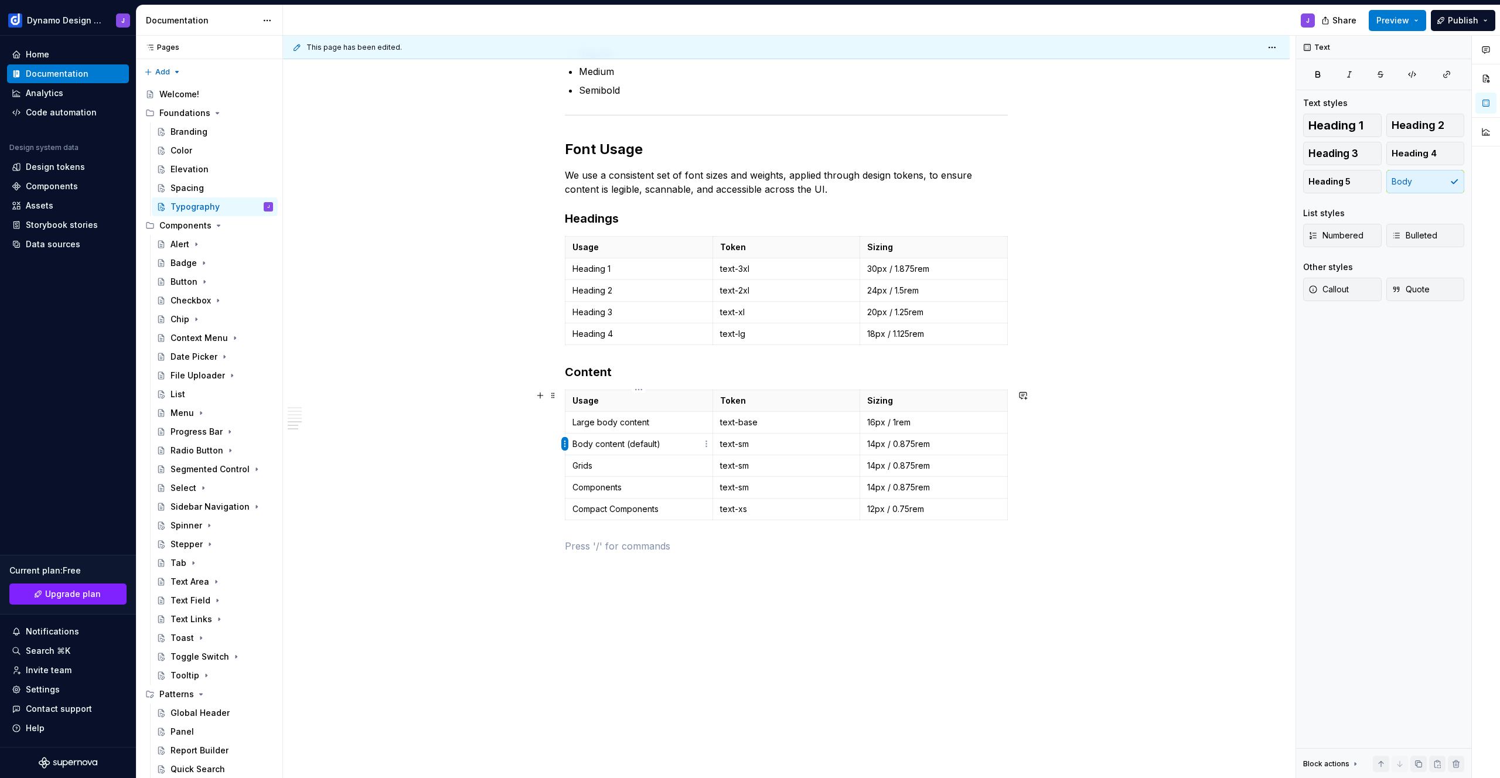
click at [566, 444] on html "Dynamo Design System J Home Documentation Analytics Code automation Design syst…" at bounding box center [750, 389] width 1500 height 778
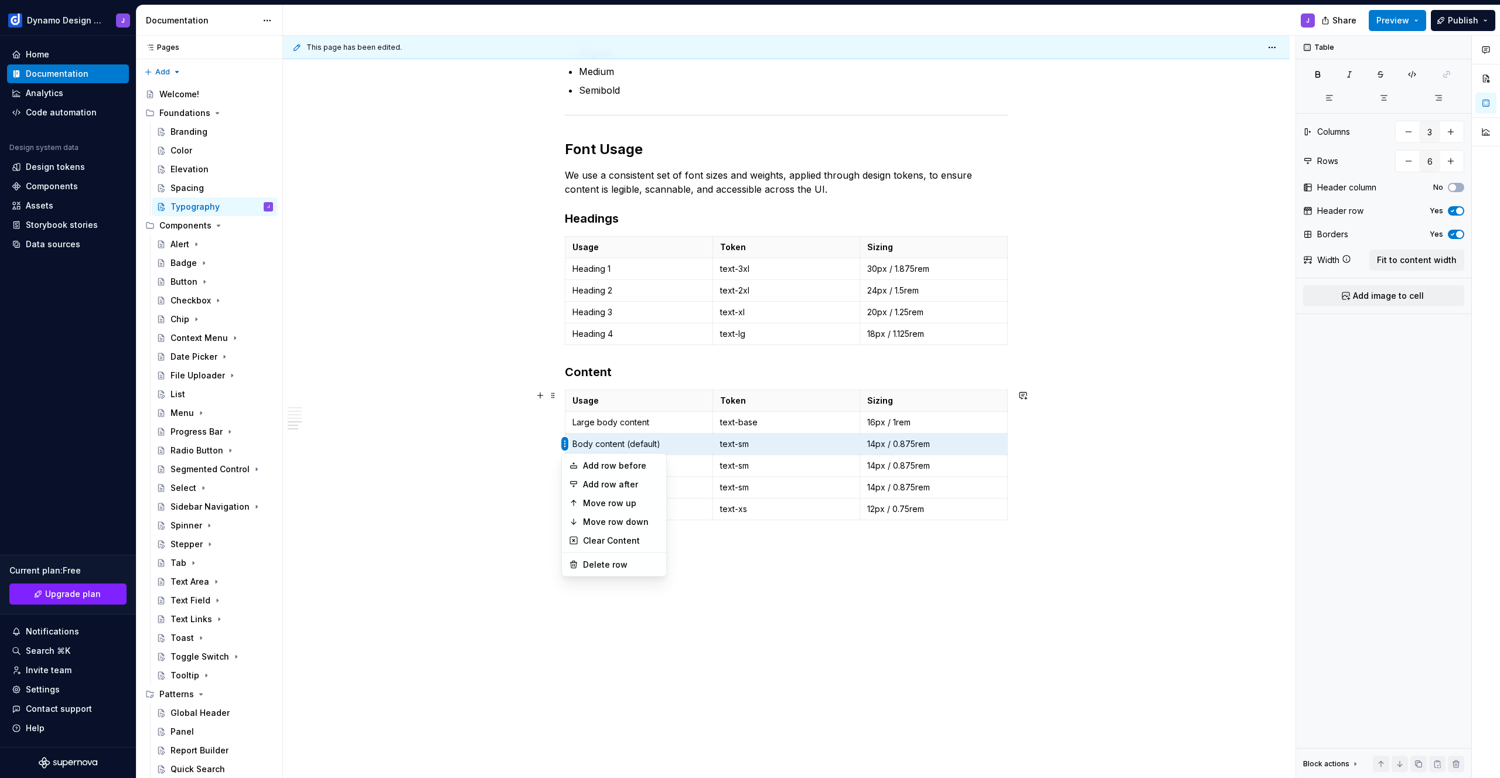
click at [566, 444] on html "Dynamo Design System J Home Documentation Analytics Code automation Design syst…" at bounding box center [750, 389] width 1500 height 778
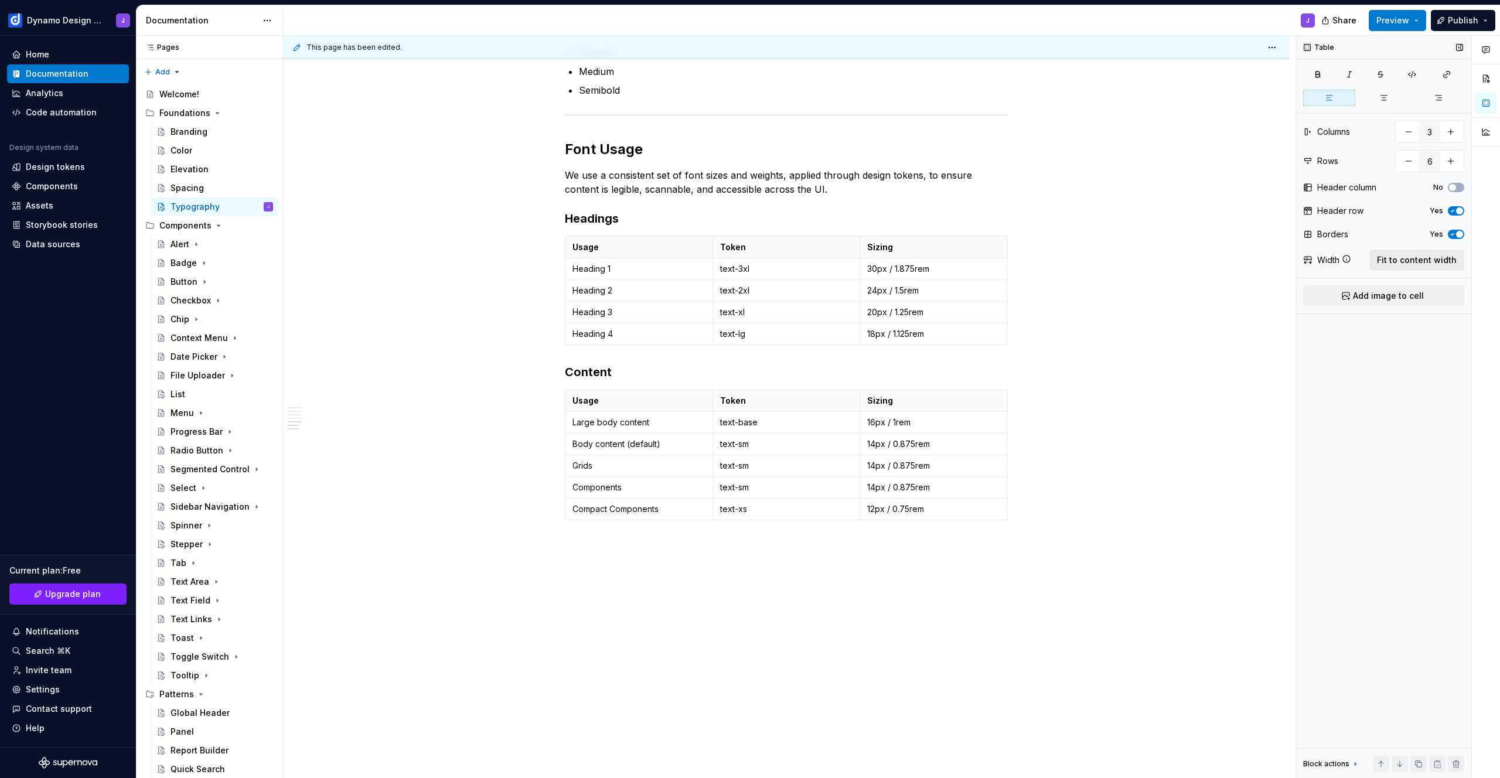
click at [1424, 258] on span "Fit to content width" at bounding box center [1417, 260] width 80 height 12
type textarea "*"
type input "5"
click at [738, 335] on p "text-lg" at bounding box center [786, 334] width 133 height 12
click at [1067, 492] on div "Font family We use the IBM Plex Sans font family. [URL][DOMAIN_NAME] Typography…" at bounding box center [786, 218] width 1007 height 1164
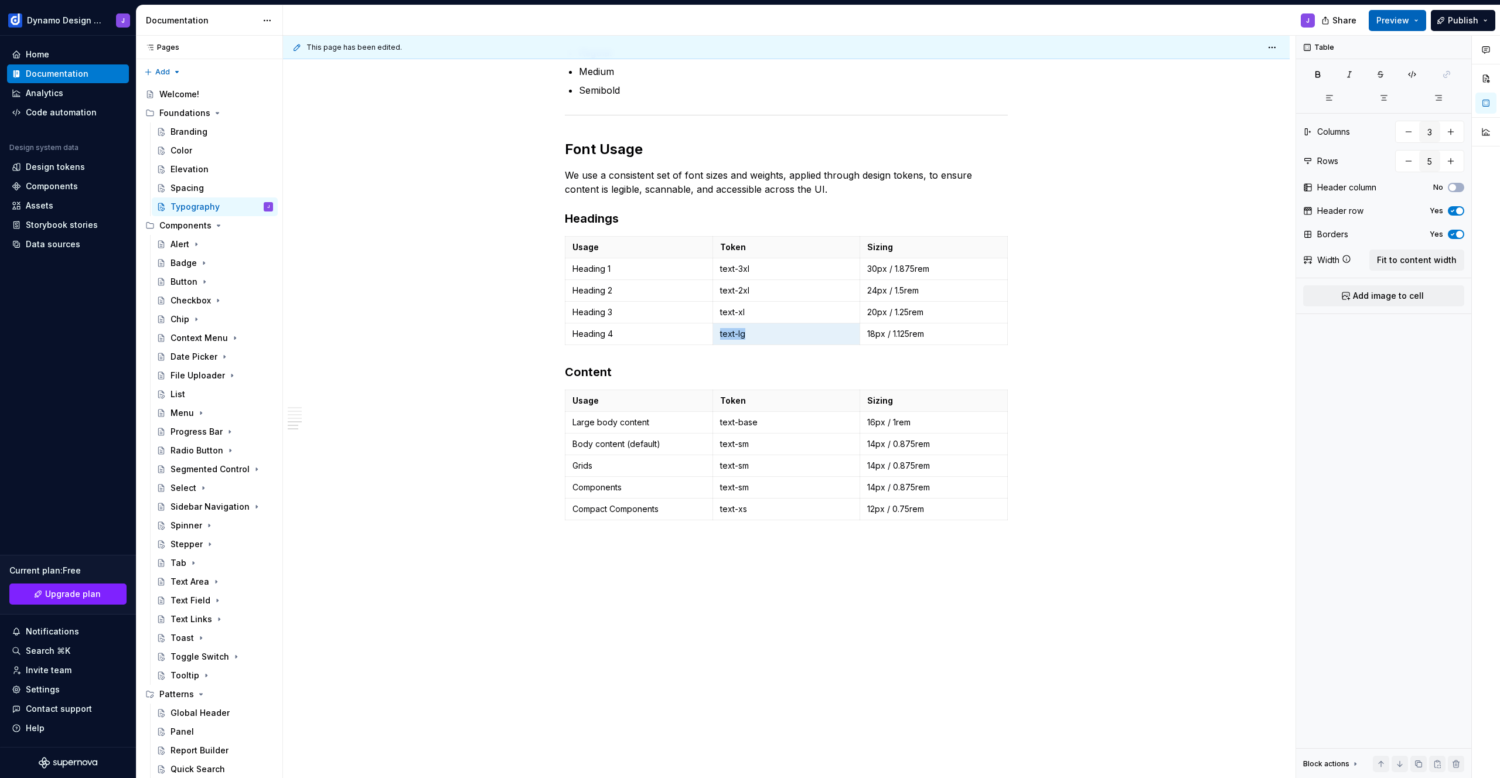
click at [1401, 23] on span "Preview" at bounding box center [1393, 21] width 33 height 12
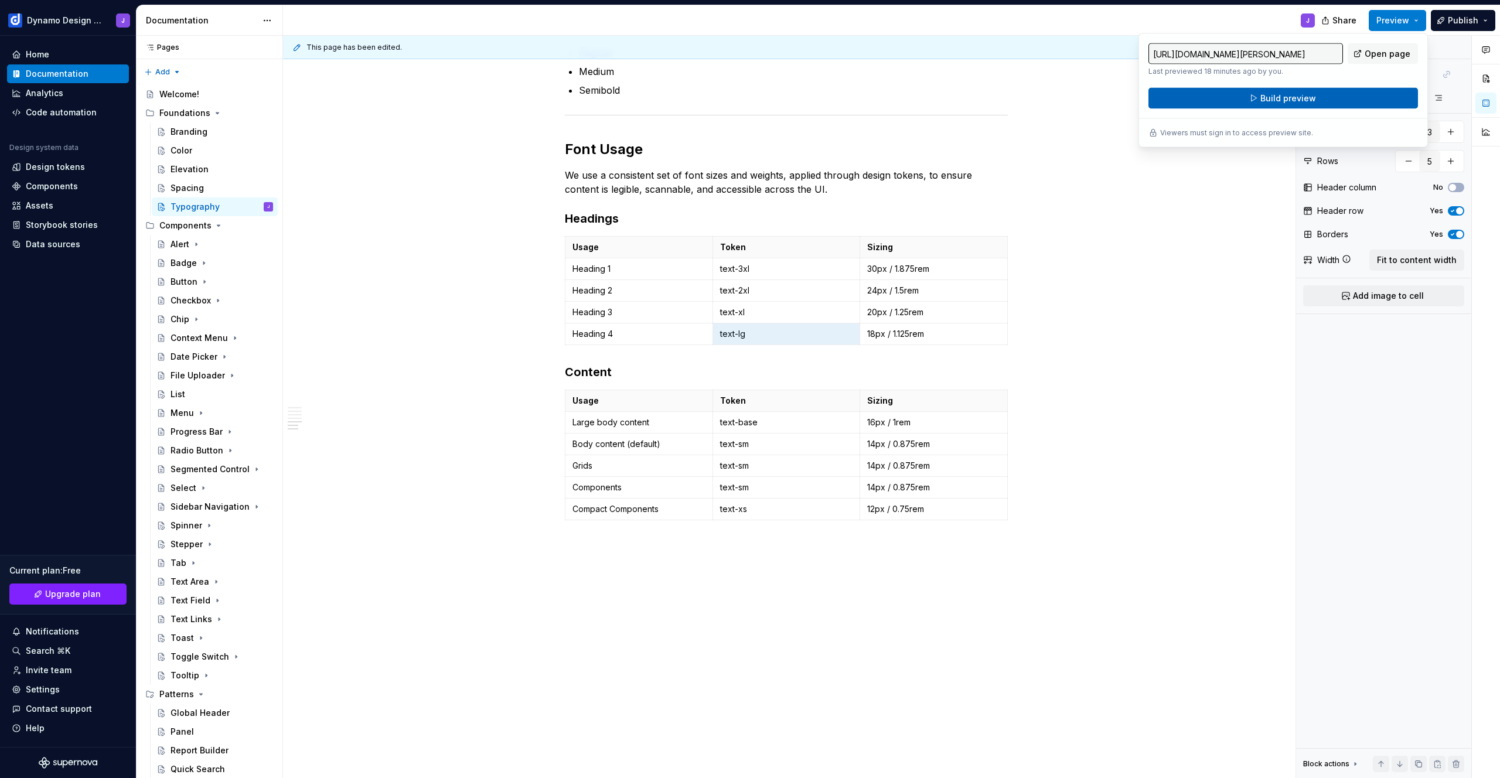
click at [1360, 98] on button "Build preview" at bounding box center [1284, 98] width 270 height 21
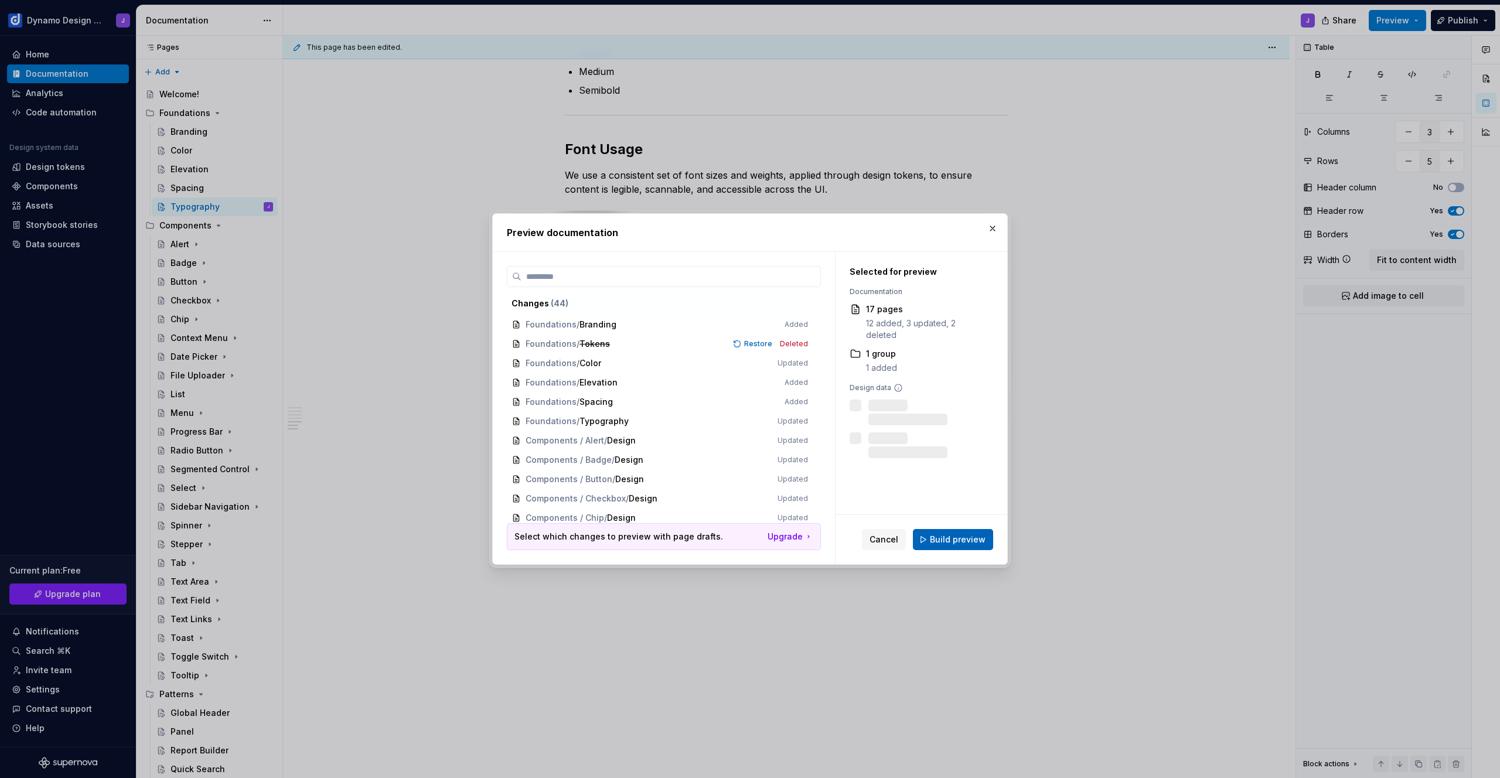
click at [973, 536] on span "Build preview" at bounding box center [958, 540] width 56 height 12
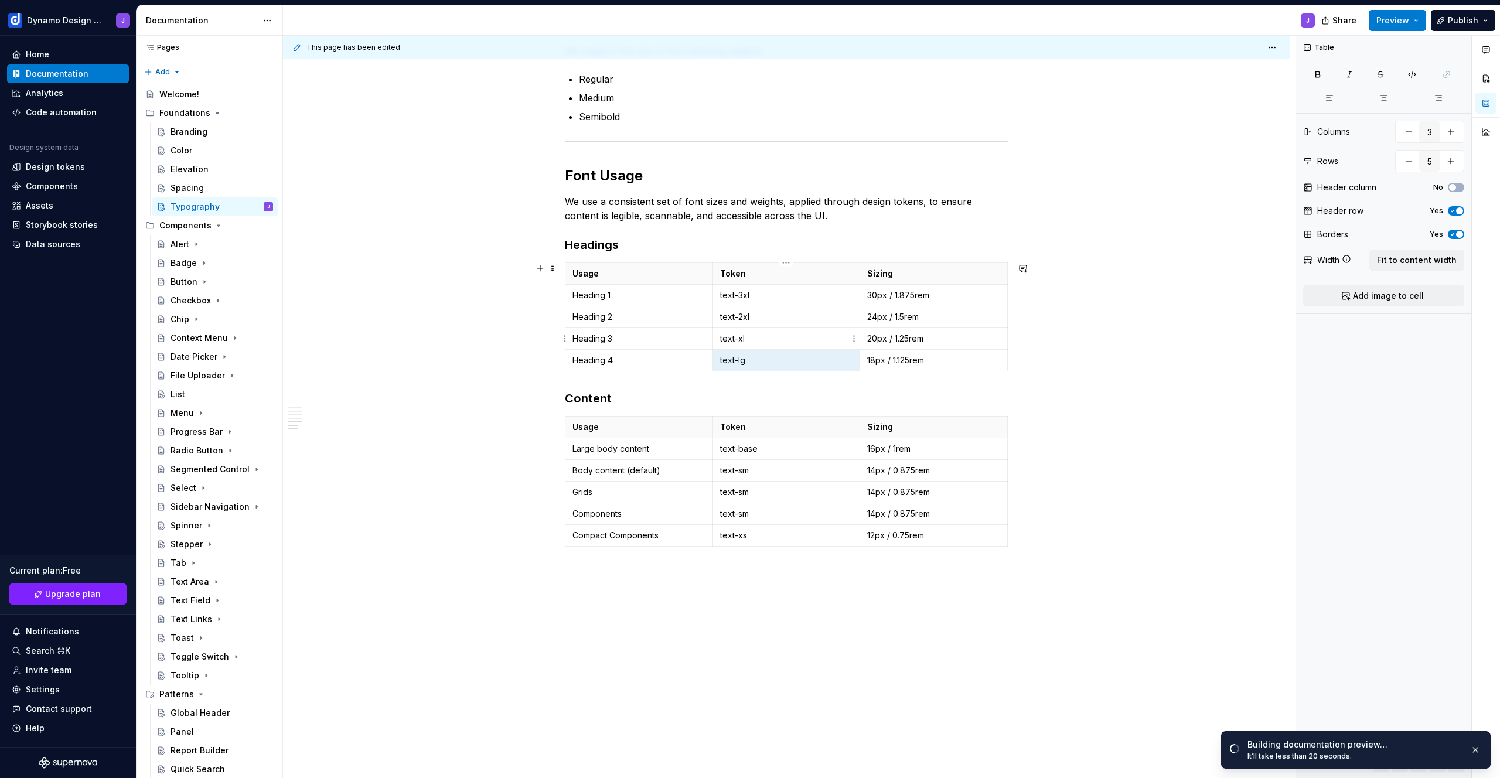
scroll to position [614, 0]
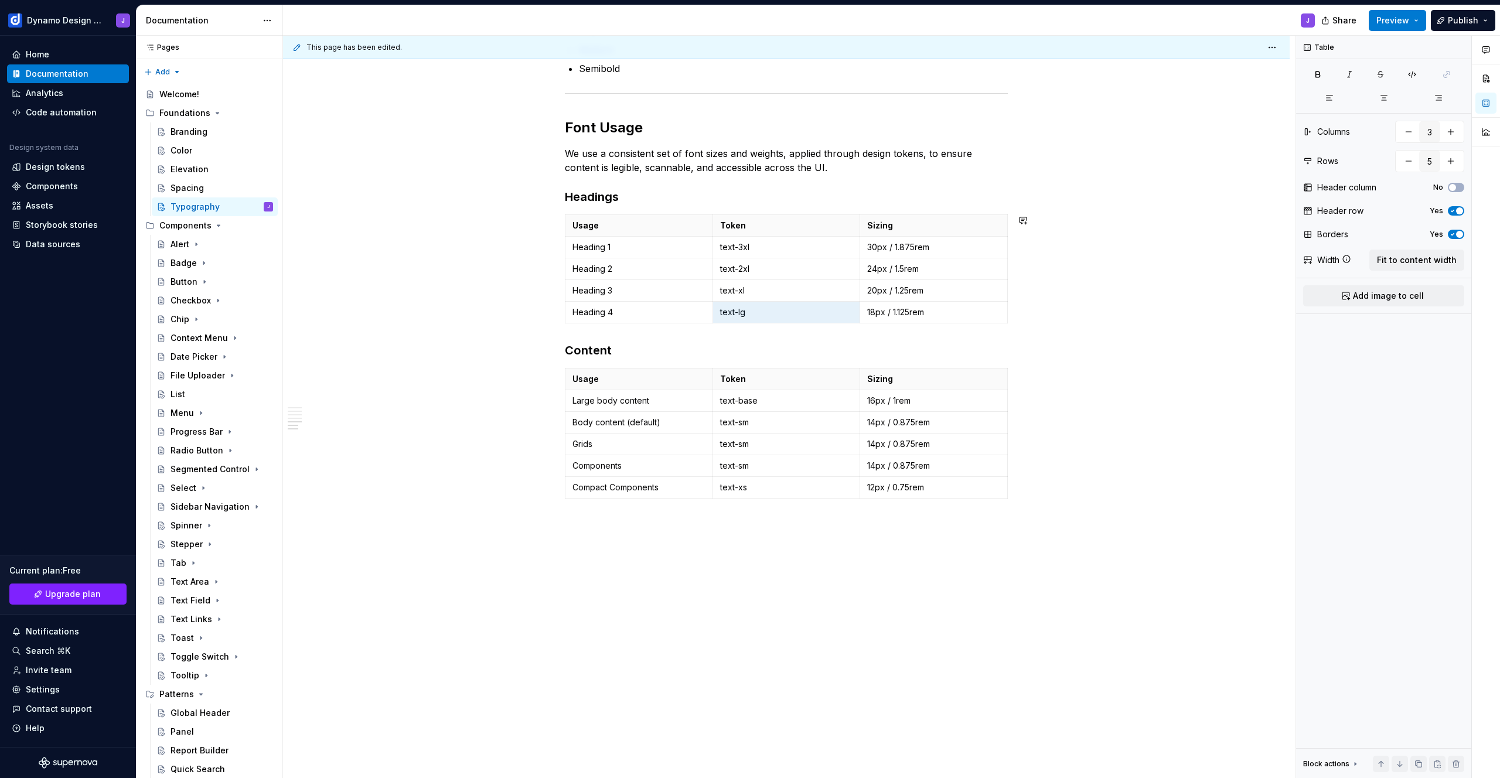
type textarea "*"
